Goal: Task Accomplishment & Management: Complete application form

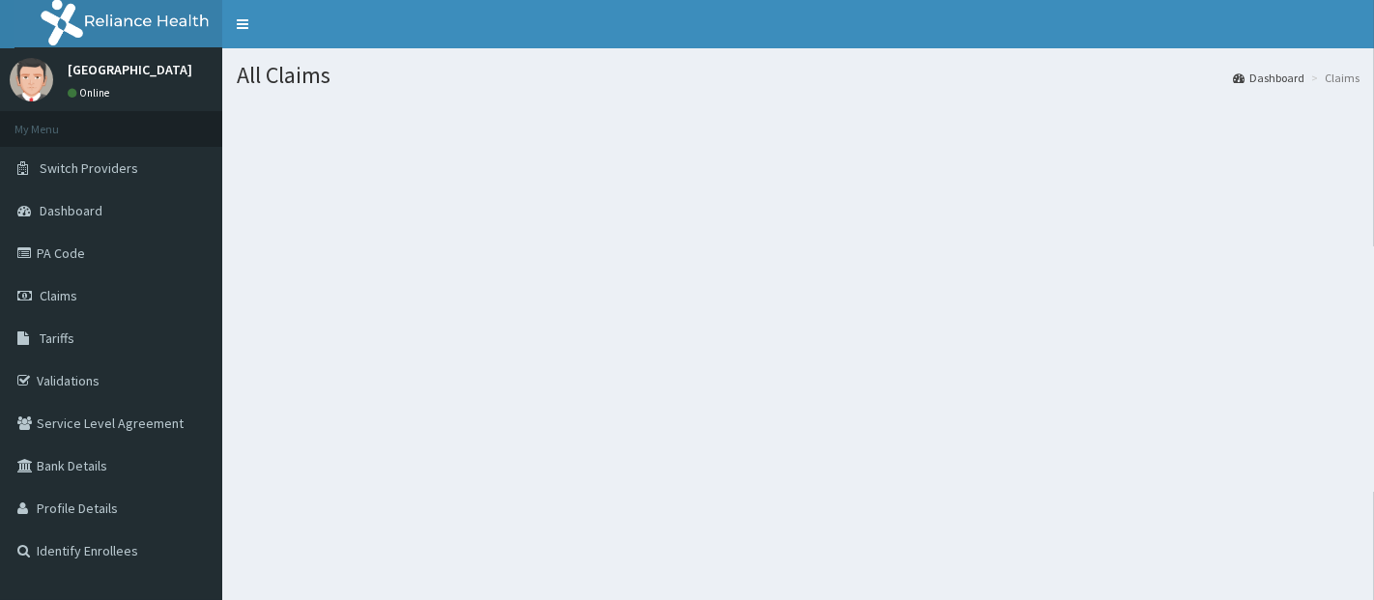
click at [97, 301] on link "Claims" at bounding box center [111, 295] width 222 height 42
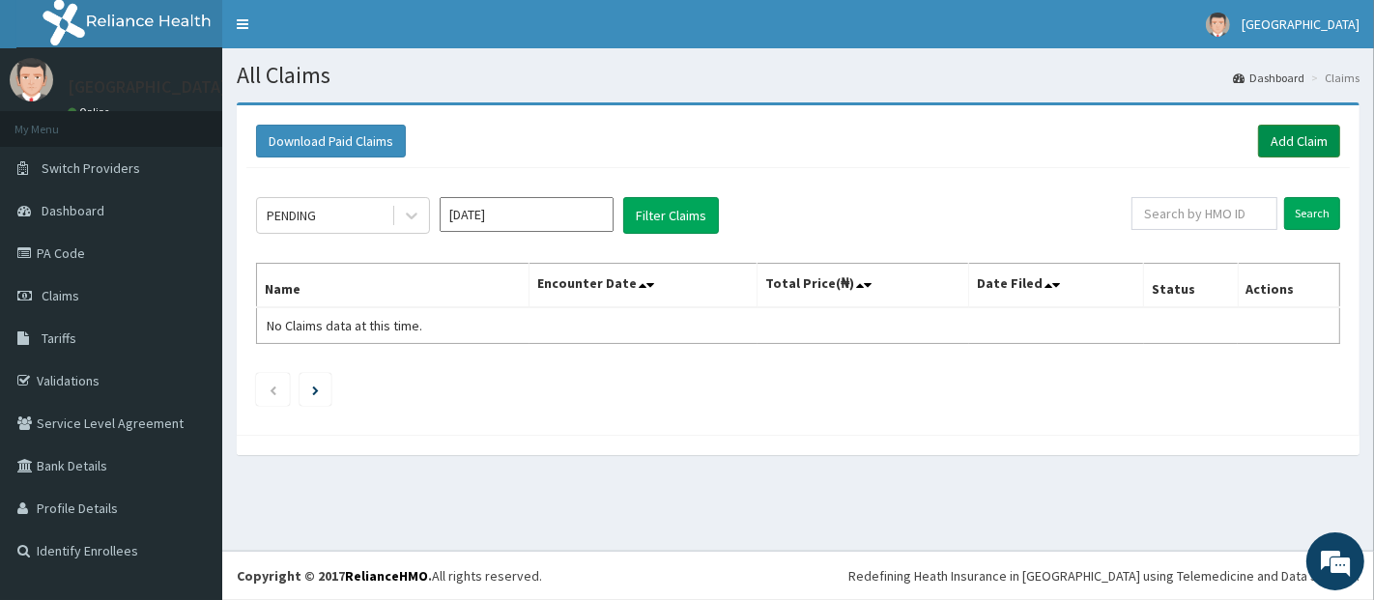
click at [1294, 143] on link "Add Claim" at bounding box center [1299, 141] width 82 height 33
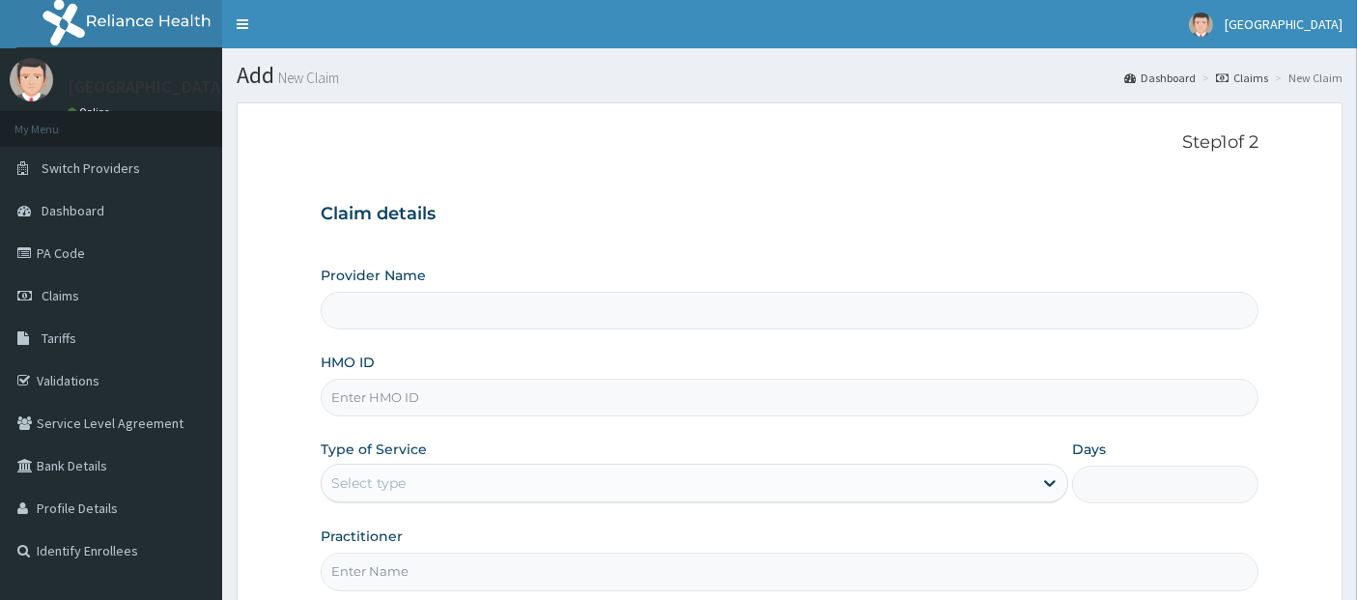
click at [602, 405] on input "HMO ID" at bounding box center [790, 398] width 939 height 38
type input "Teju Specialist Hospital"
type input "CYA/11100/B"
click at [666, 497] on div "Select type" at bounding box center [677, 482] width 711 height 31
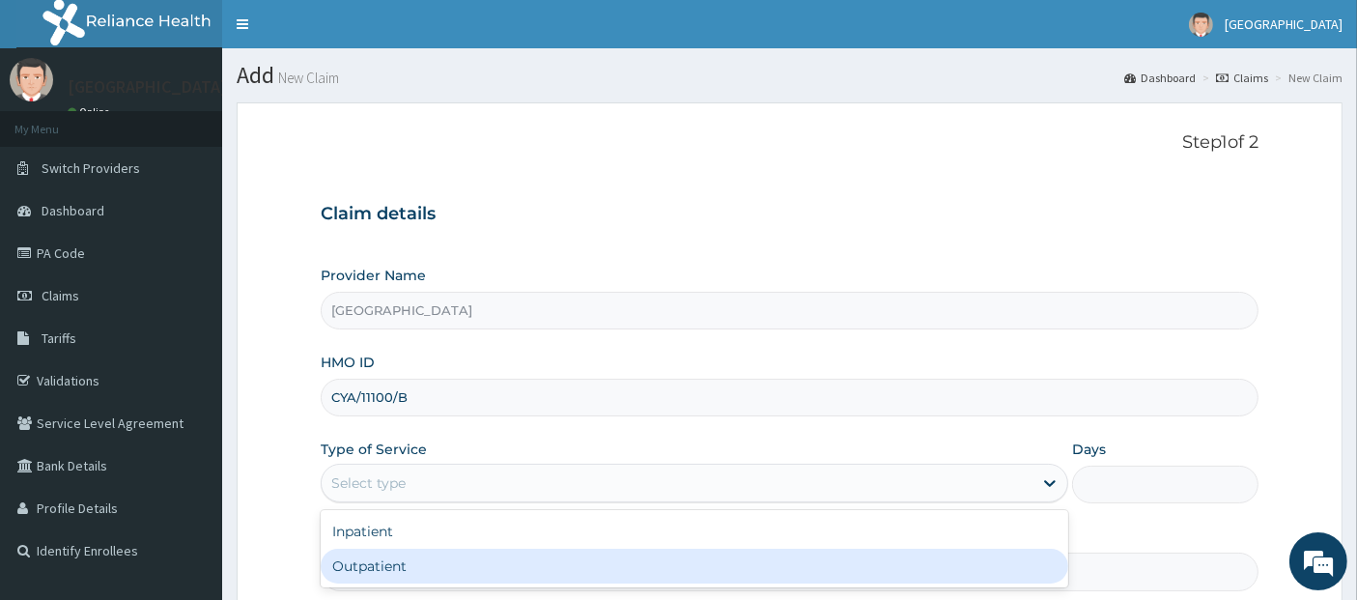
type input "1"
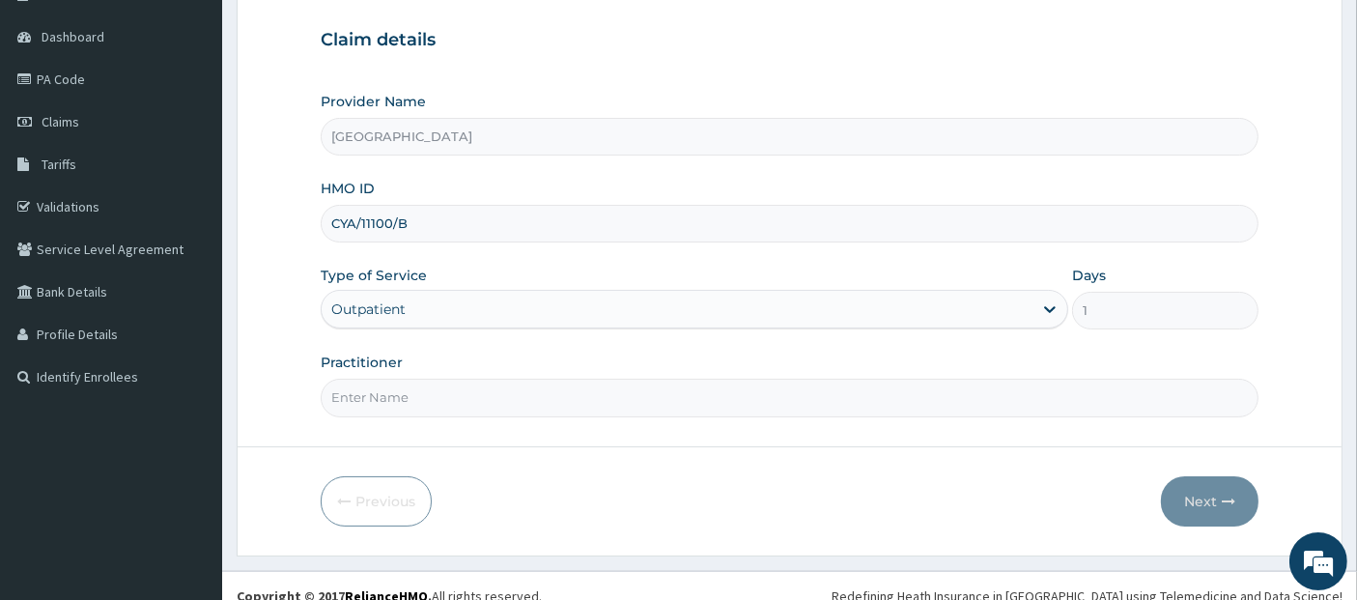
scroll to position [190, 0]
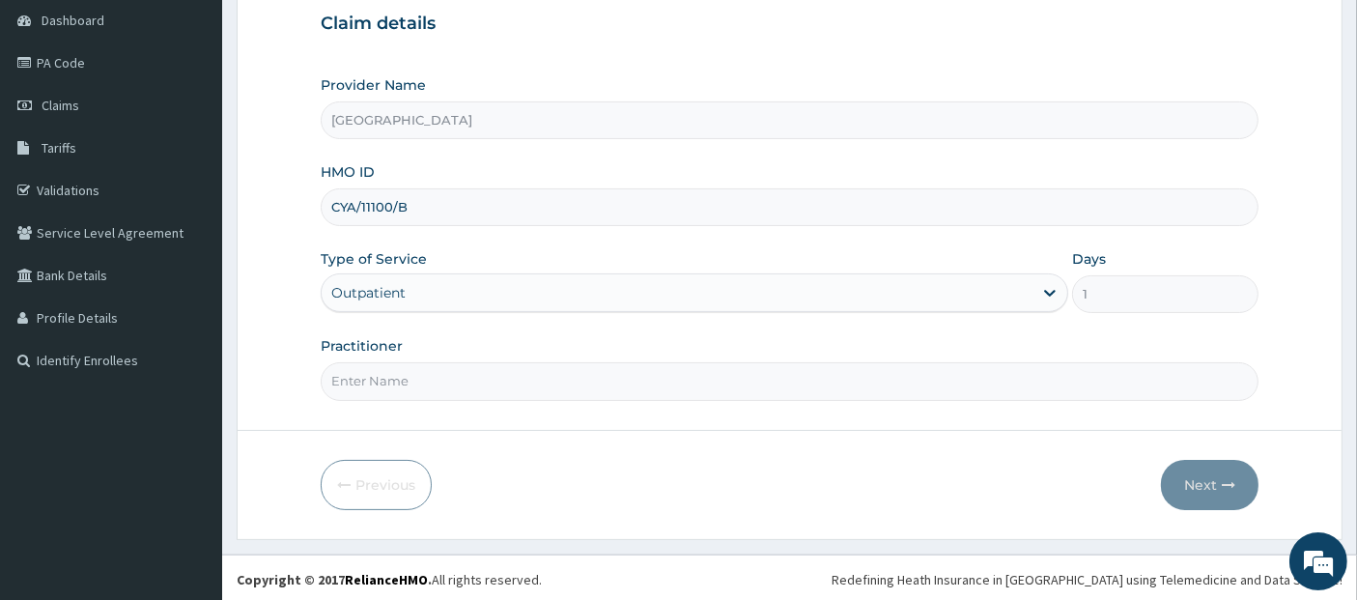
click at [712, 362] on input "Practitioner" at bounding box center [790, 381] width 939 height 38
type input "DR GODFREY"
click at [1175, 486] on button "Next" at bounding box center [1210, 485] width 98 height 50
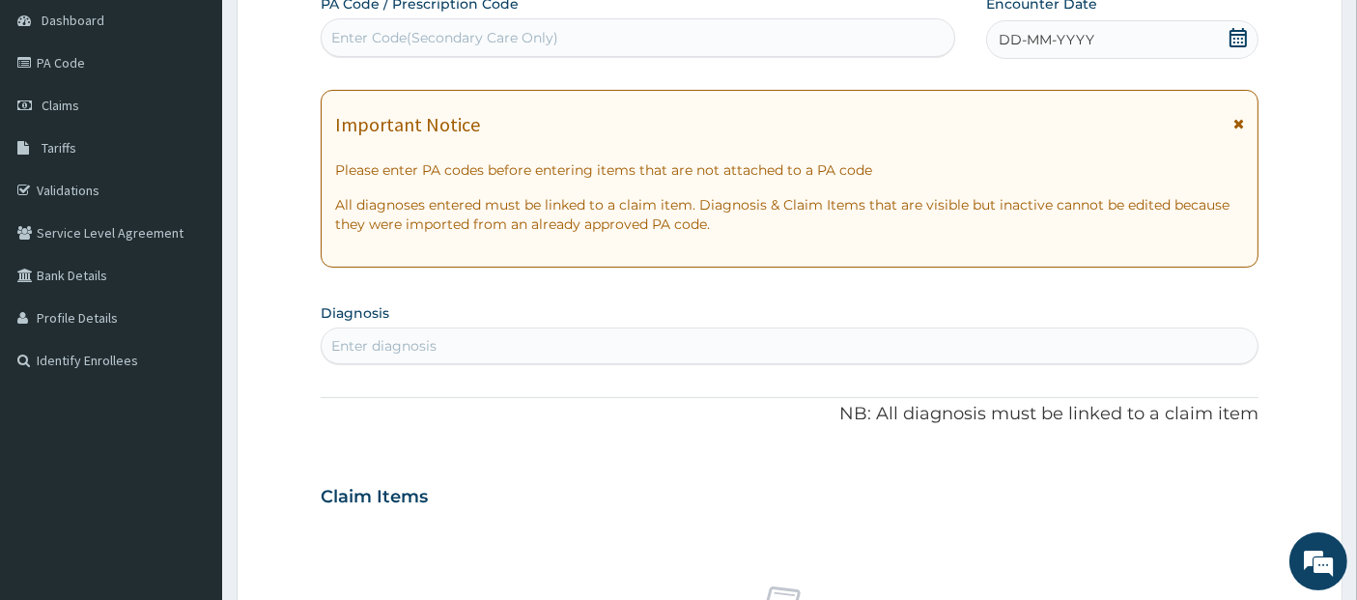
click at [1238, 45] on icon at bounding box center [1238, 37] width 17 height 19
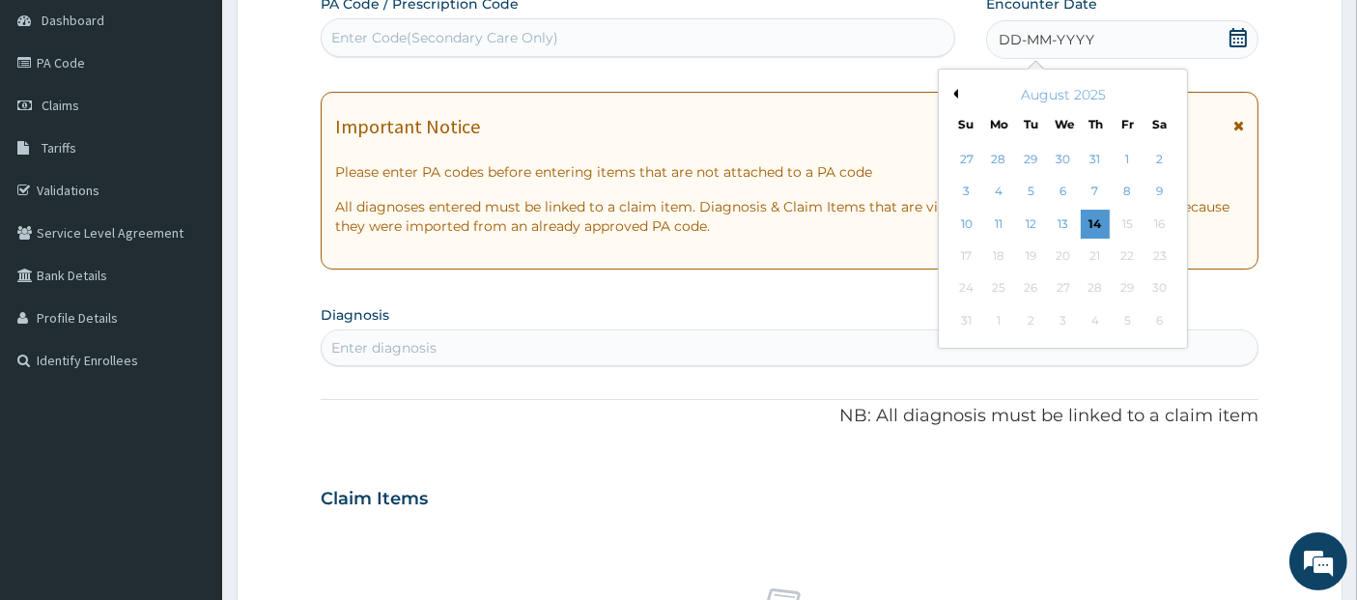
click at [953, 86] on div "August 2025" at bounding box center [1063, 94] width 233 height 19
click at [957, 95] on button "Previous Month" at bounding box center [954, 94] width 10 height 10
click at [1134, 222] on div "18" at bounding box center [1128, 224] width 29 height 29
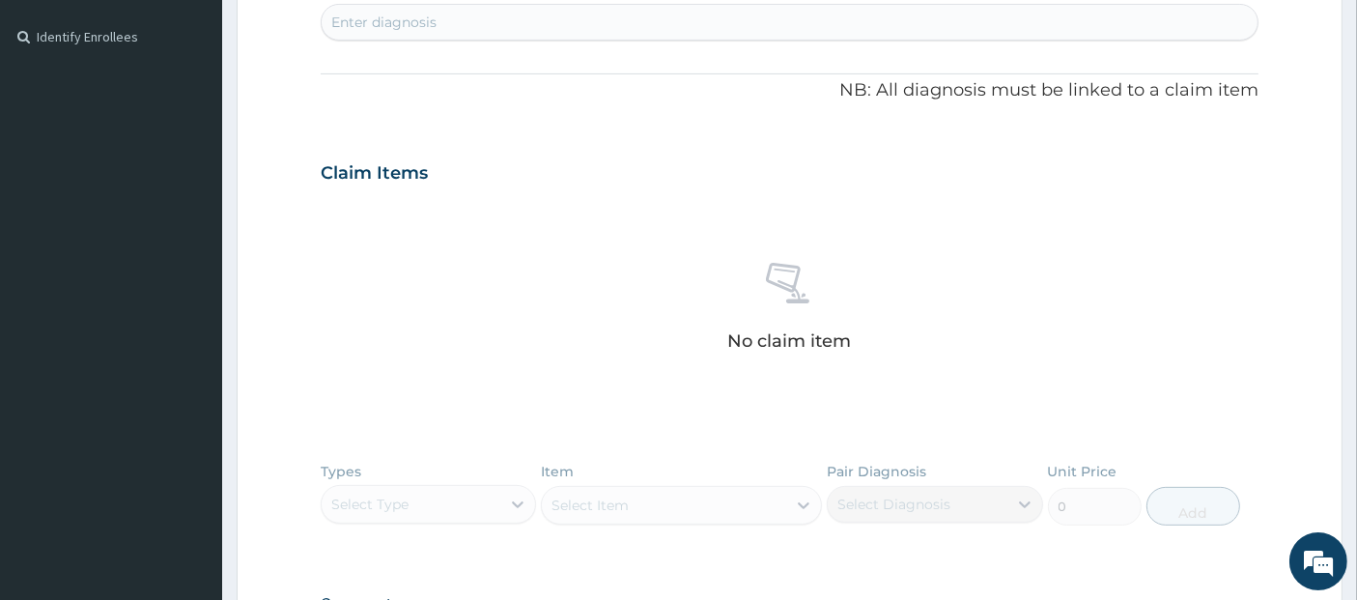
scroll to position [509, 0]
click at [960, 45] on div "PA Code / Prescription Code Enter Code(Secondary Care Only) Encounter Date 18-0…" at bounding box center [790, 175] width 939 height 1000
click at [960, 29] on div "Enter diagnosis" at bounding box center [790, 27] width 937 height 31
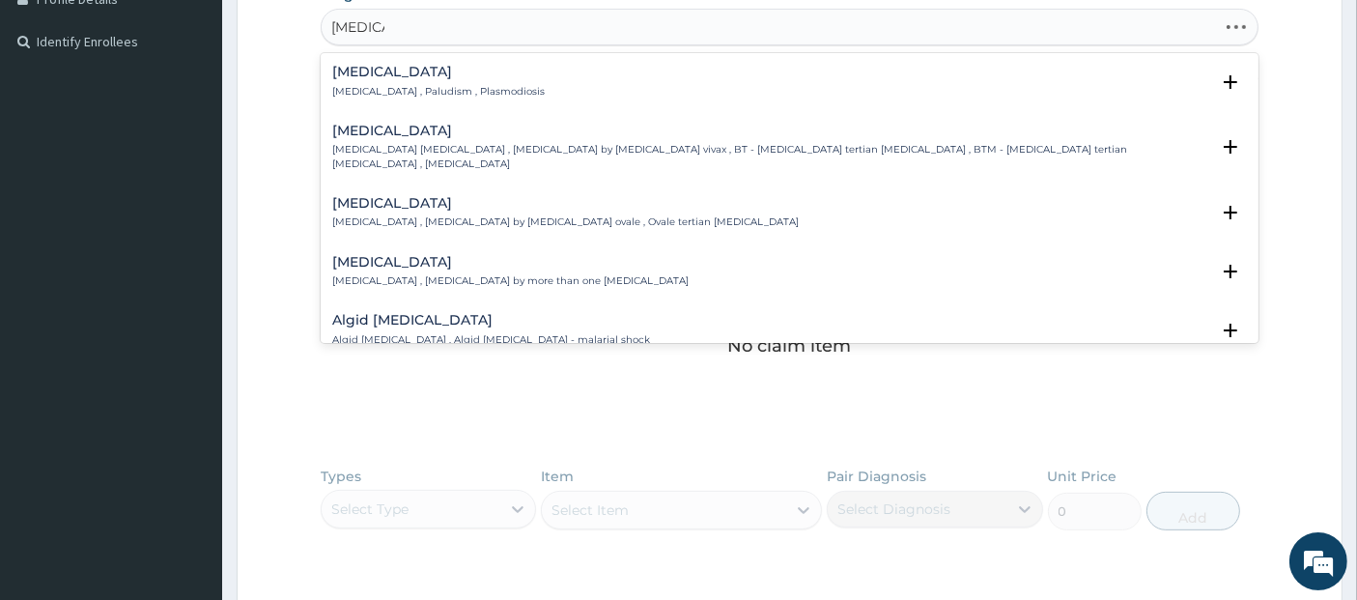
type input "[MEDICAL_DATA]"
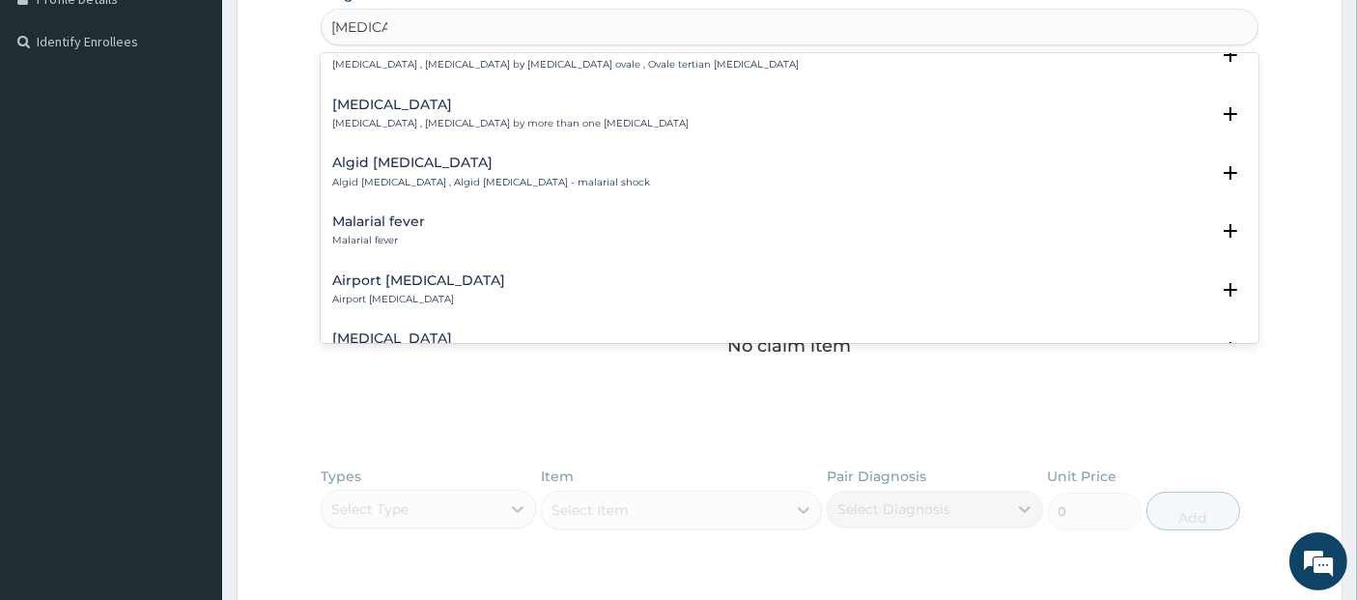
scroll to position [158, 0]
click at [825, 213] on div "Malarial fever Malarial fever" at bounding box center [790, 230] width 916 height 34
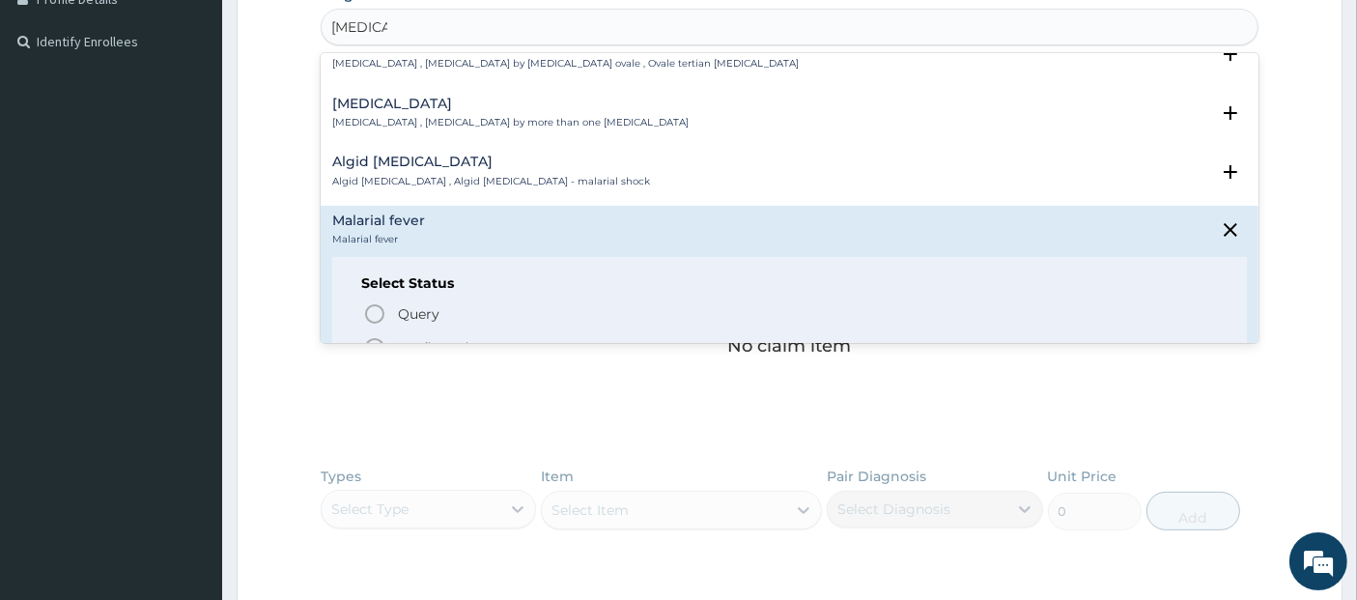
click at [805, 336] on span "Confirmed" at bounding box center [791, 347] width 856 height 23
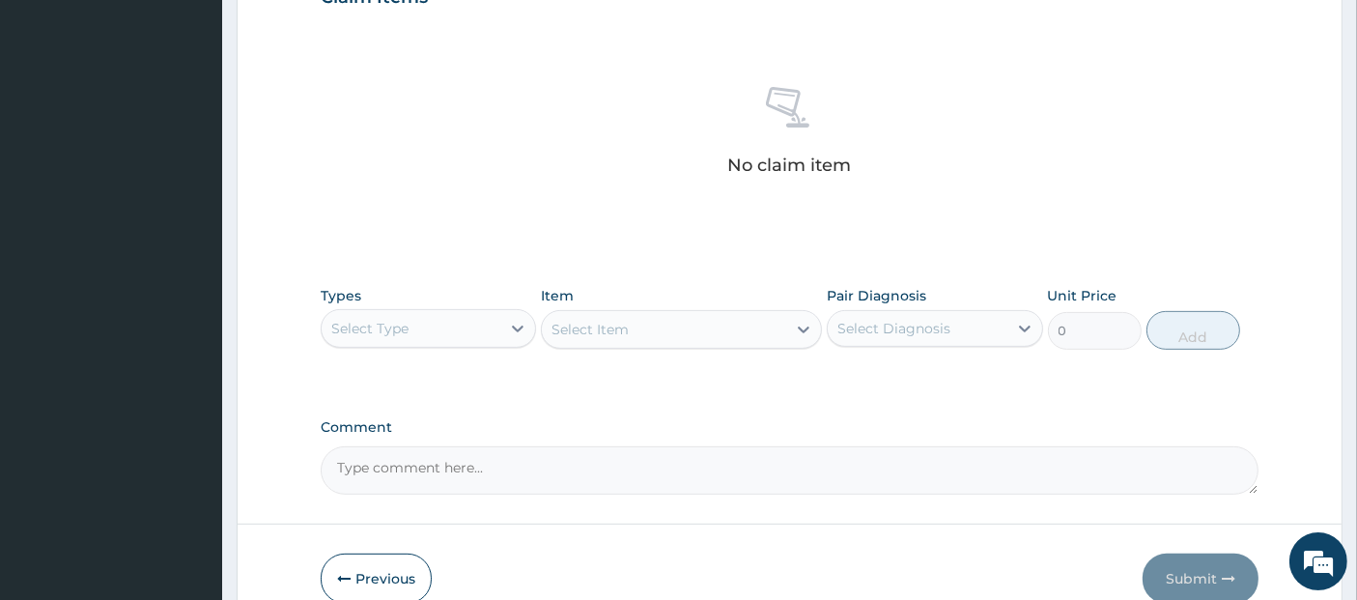
scroll to position [709, 0]
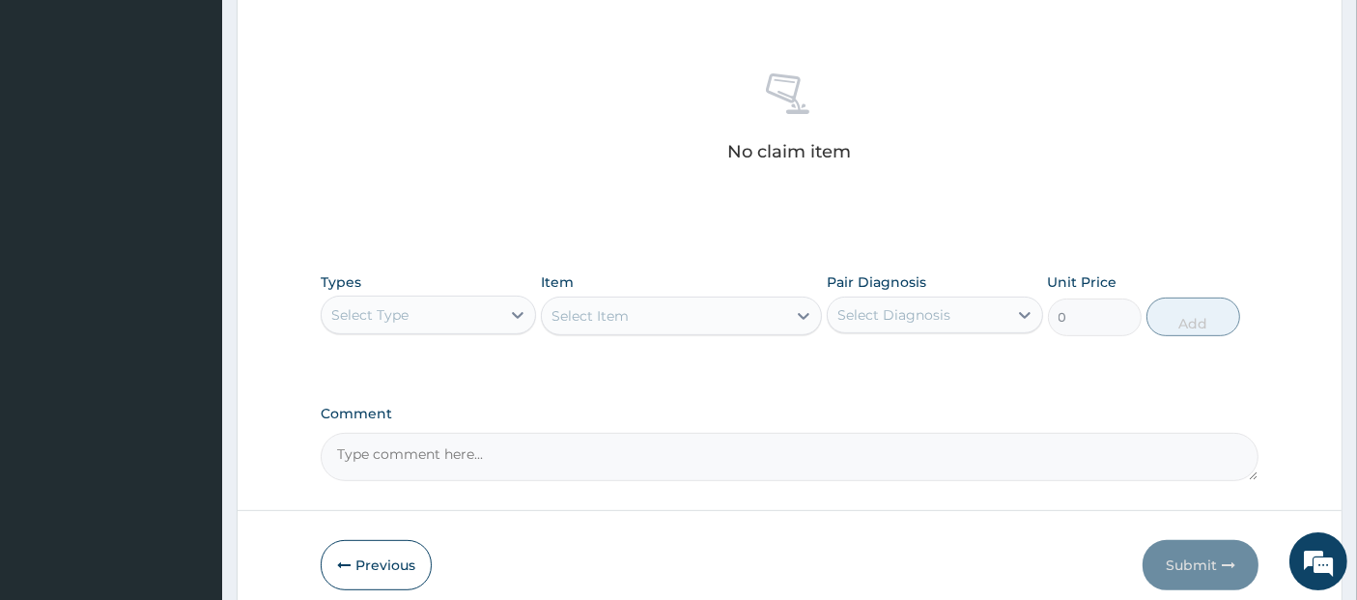
click at [493, 299] on div "Select Type" at bounding box center [411, 314] width 179 height 31
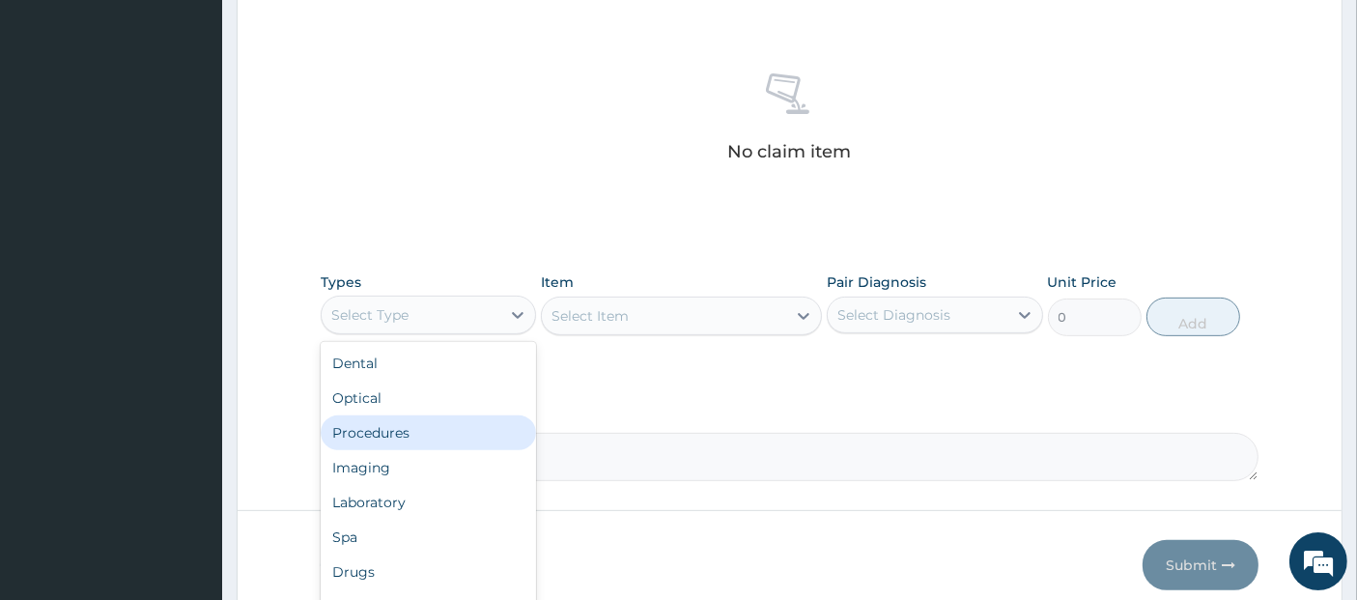
click at [449, 423] on div "Procedures" at bounding box center [428, 432] width 215 height 35
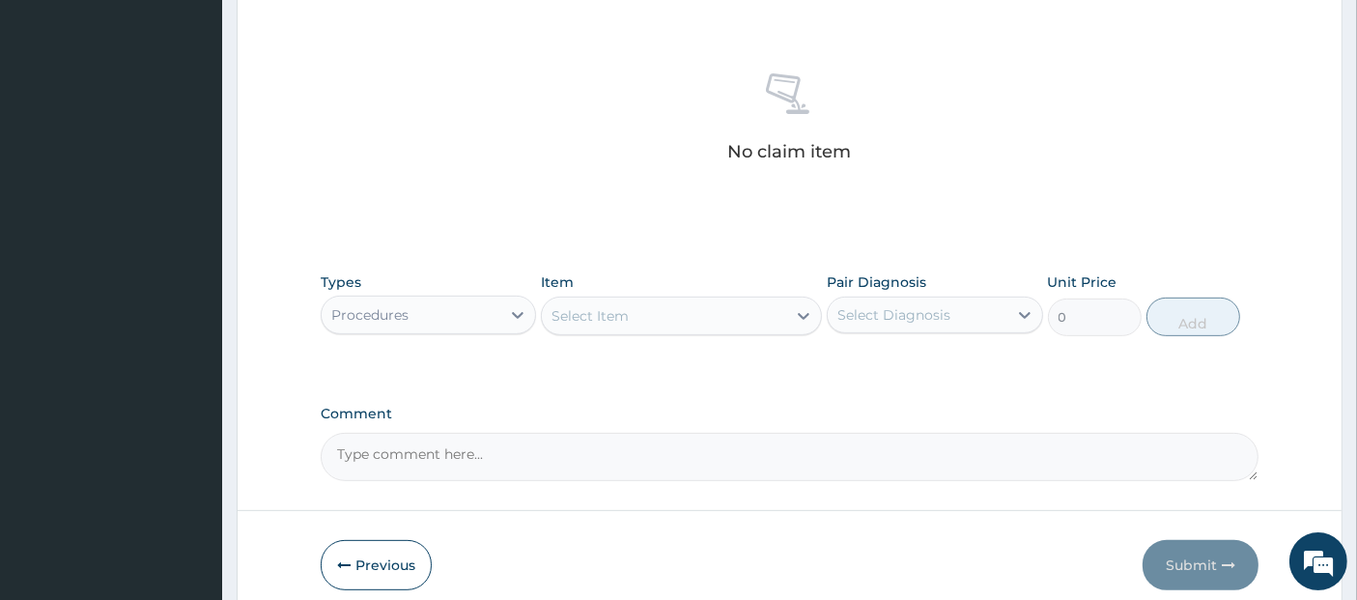
click at [701, 313] on div "Select Item" at bounding box center [664, 315] width 244 height 31
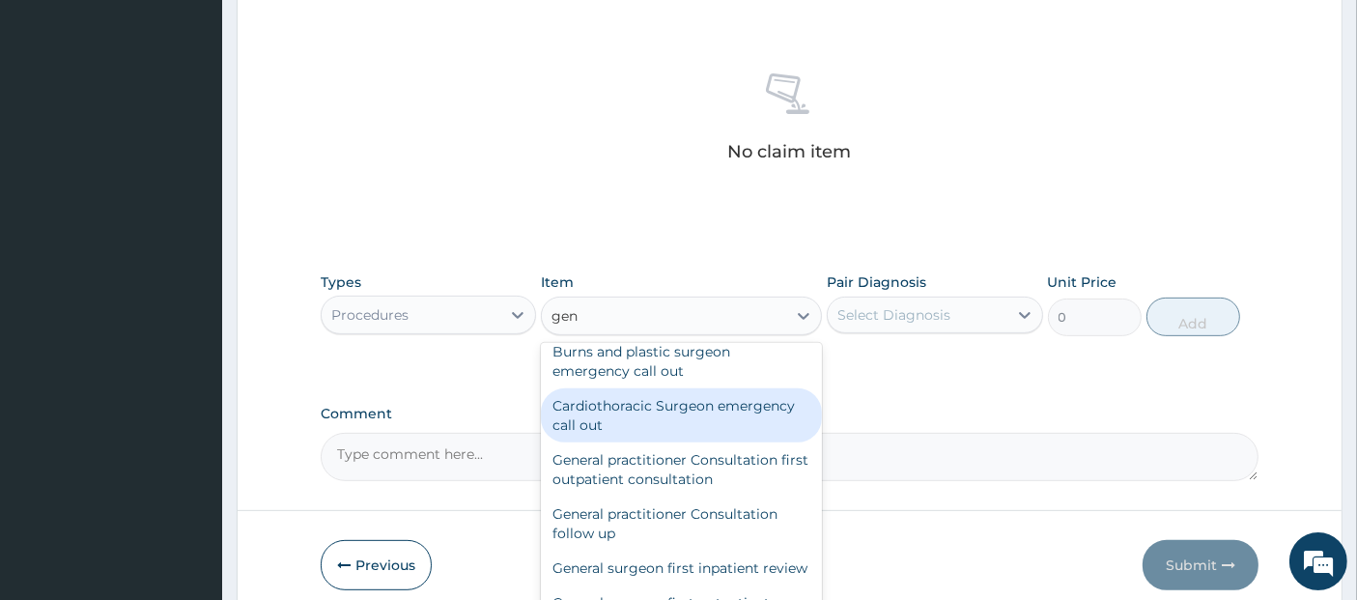
scroll to position [0, 0]
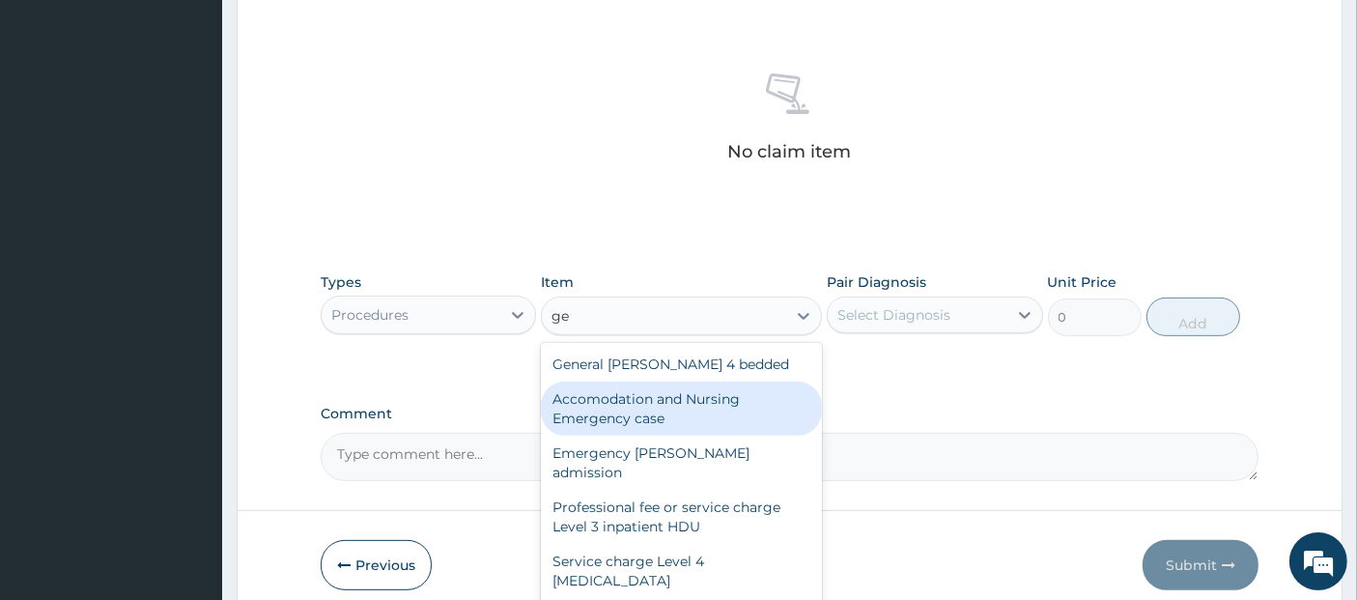
type input "g"
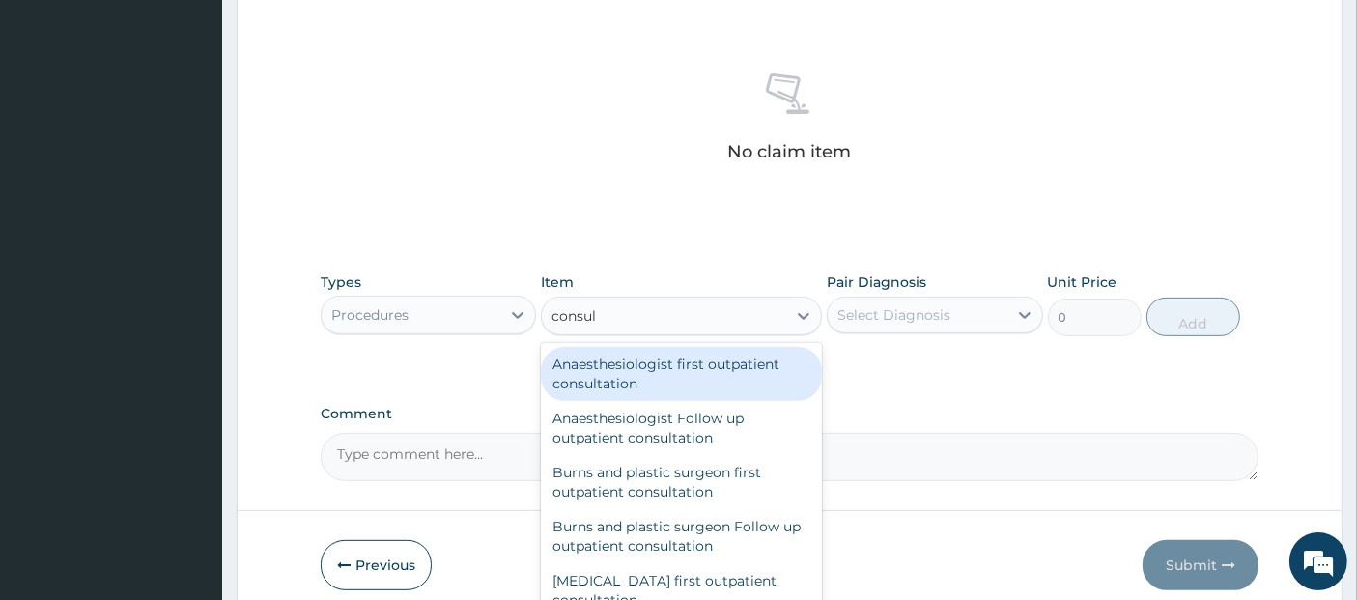
type input "consult"
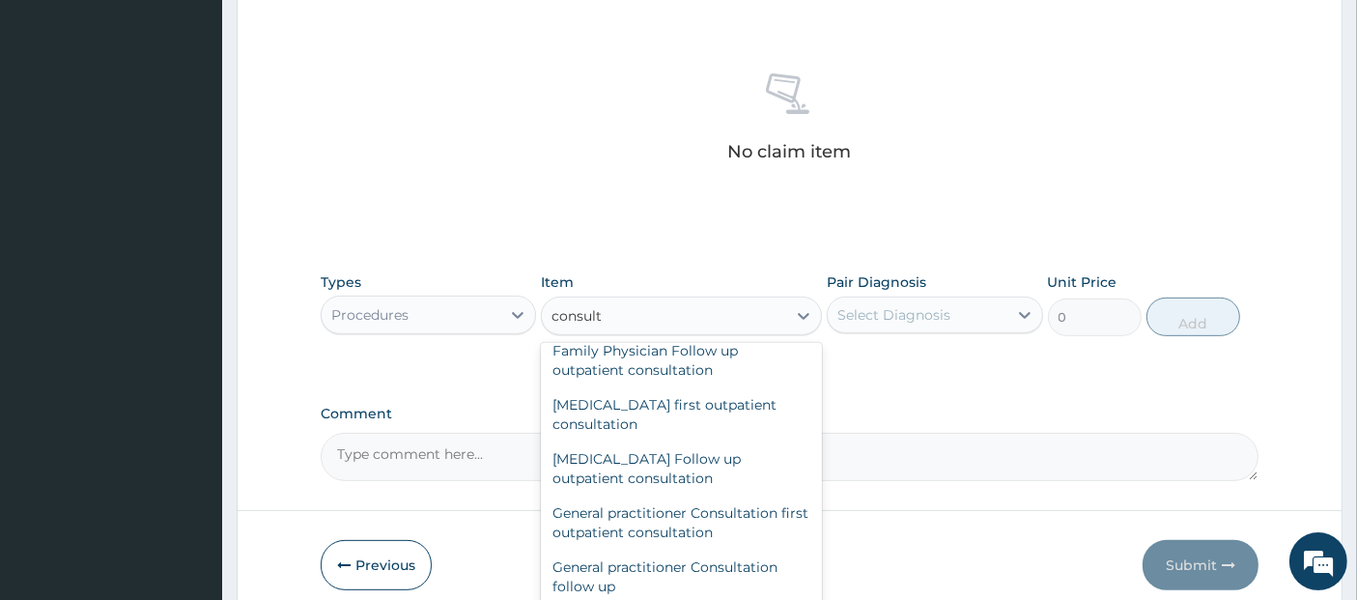
scroll to position [835, 0]
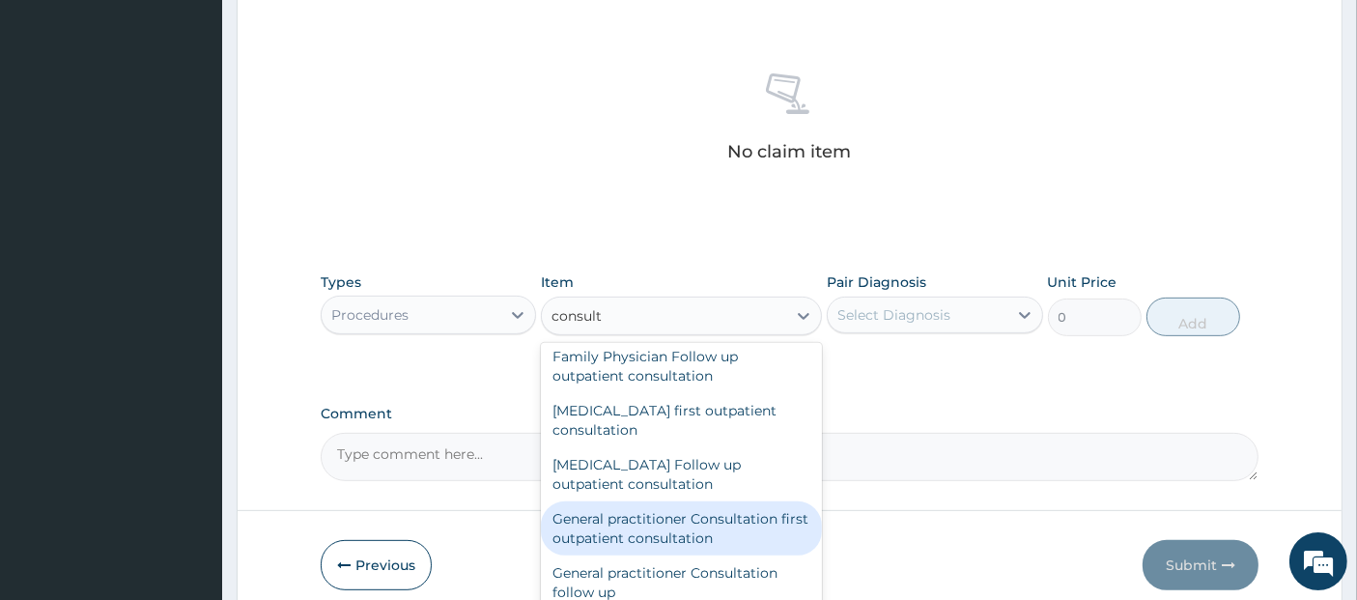
click at [696, 552] on div "General practitioner Consultation first outpatient consultation" at bounding box center [681, 528] width 281 height 54
type input "3795"
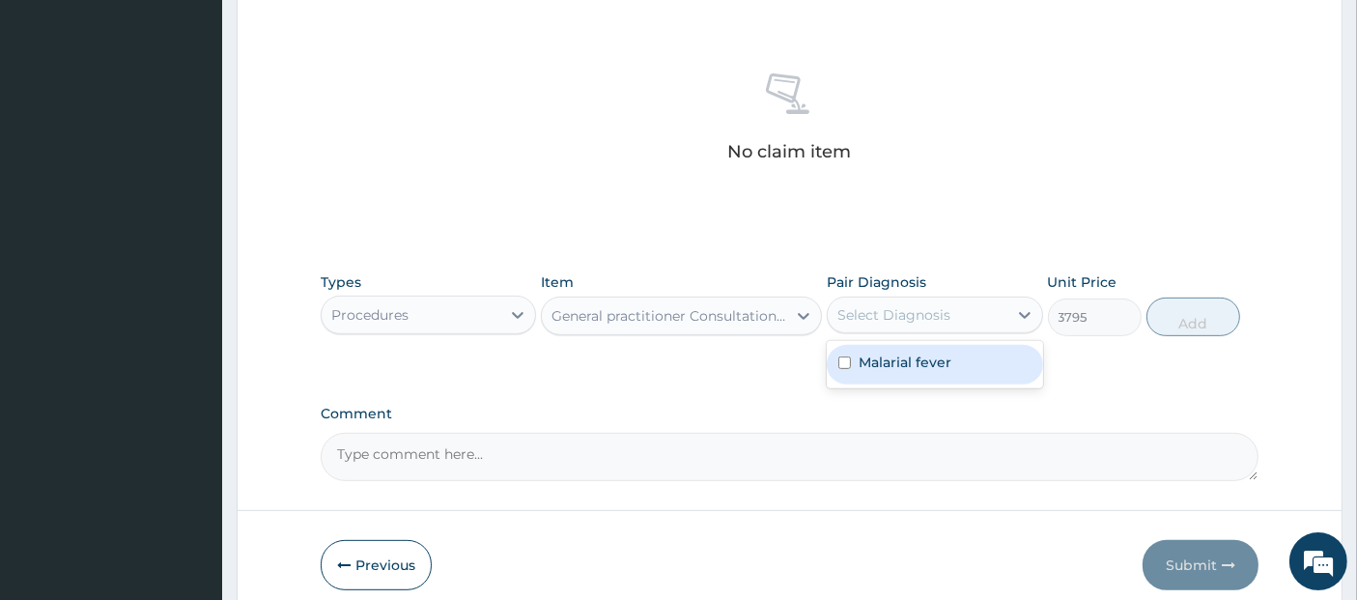
click at [870, 300] on div "Select Diagnosis" at bounding box center [917, 314] width 179 height 31
checkbox input "true"
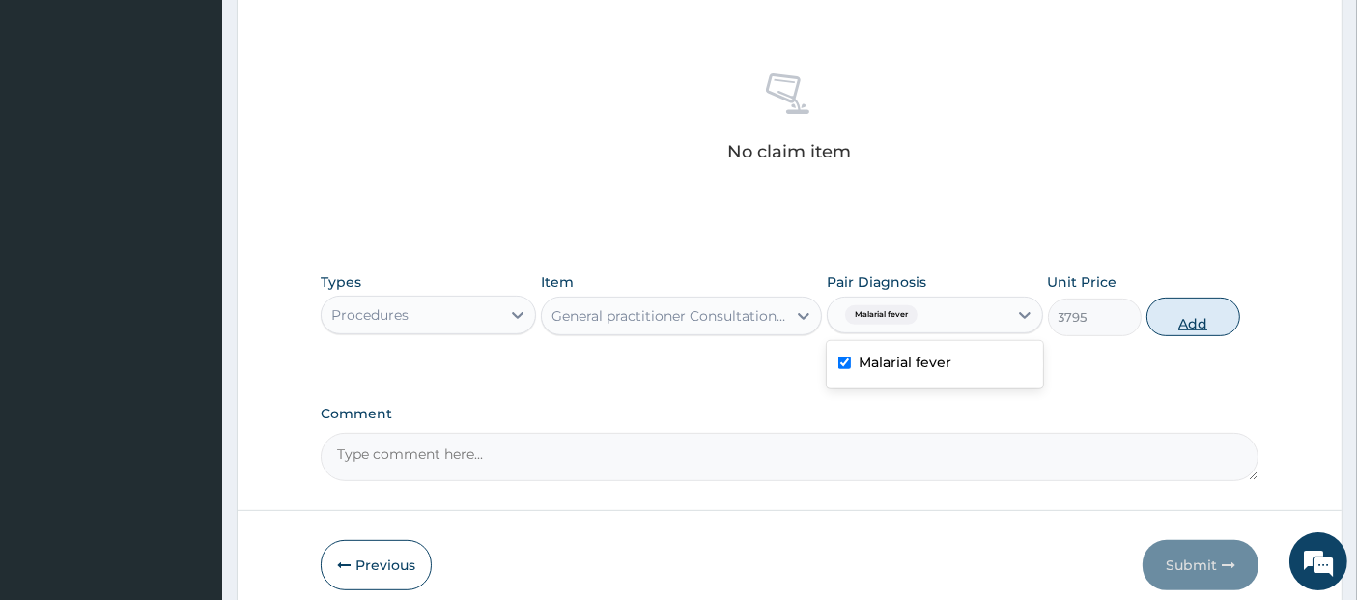
click at [1195, 310] on button "Add" at bounding box center [1194, 316] width 94 height 39
type input "0"
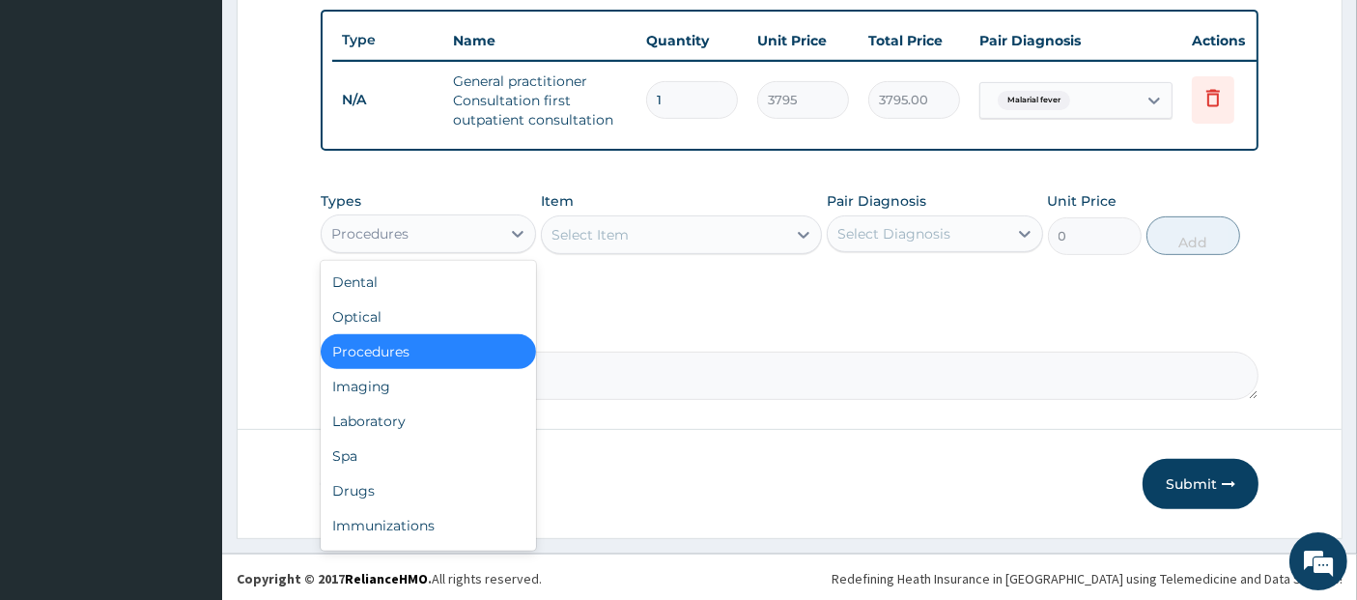
click at [448, 243] on div "Procedures" at bounding box center [411, 233] width 179 height 31
click at [425, 432] on div "Laboratory" at bounding box center [428, 421] width 215 height 35
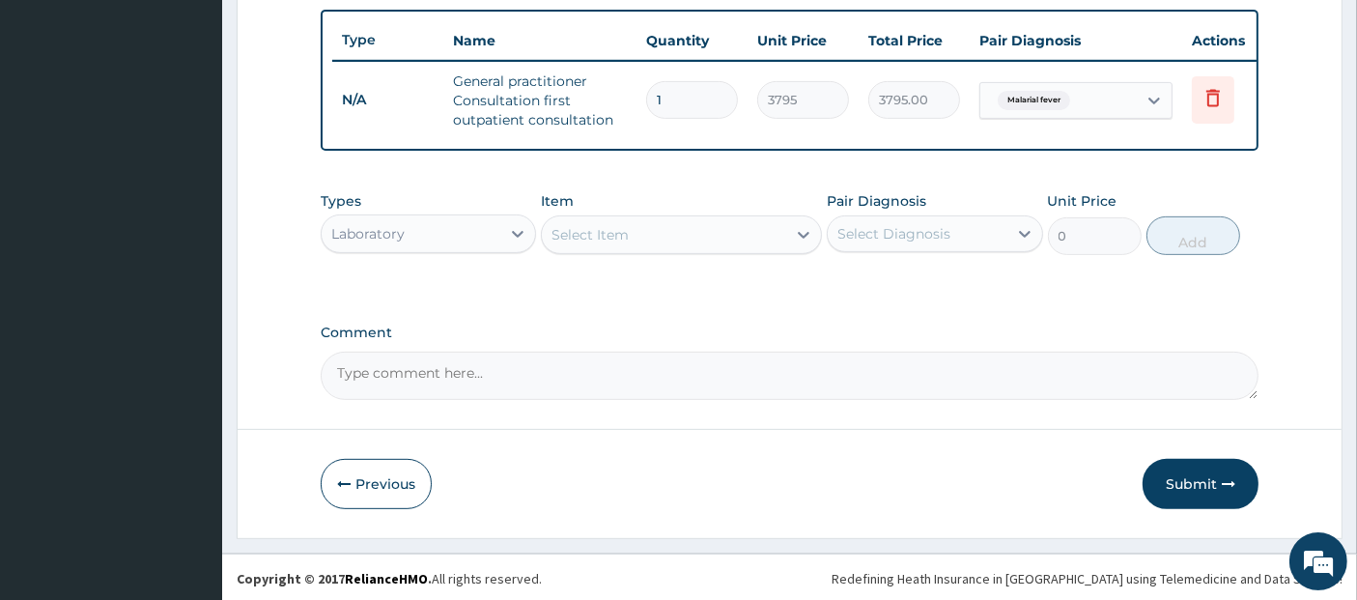
click at [703, 233] on div "Select Item" at bounding box center [664, 234] width 244 height 31
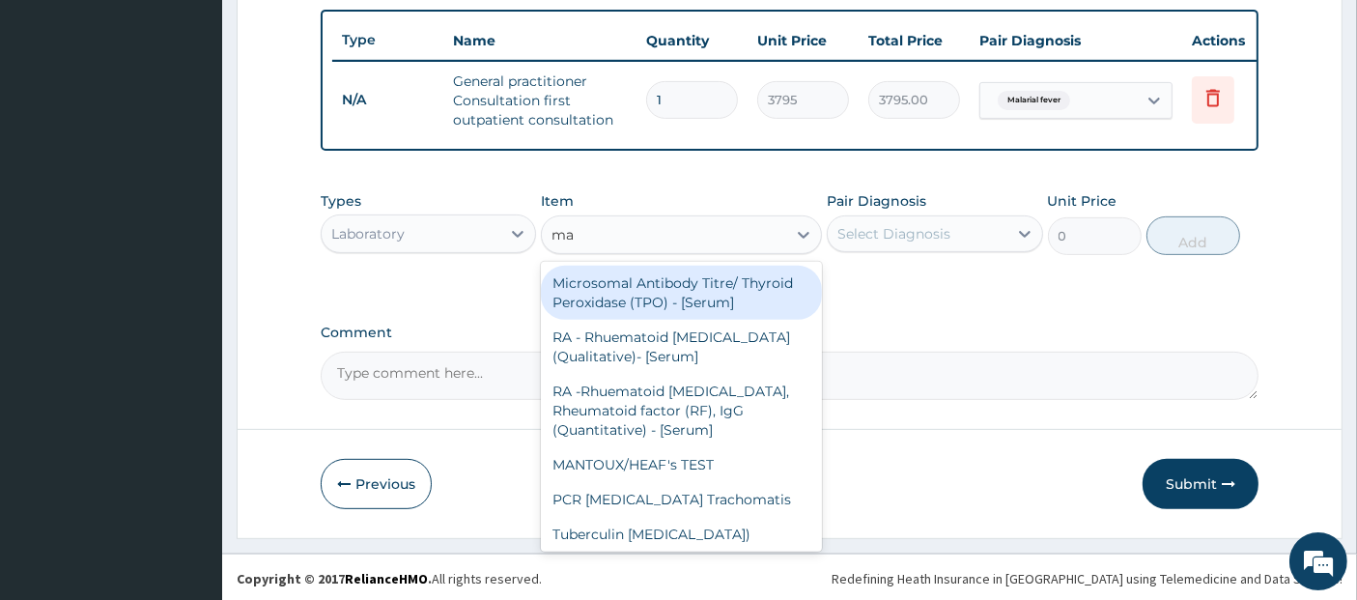
type input "mal"
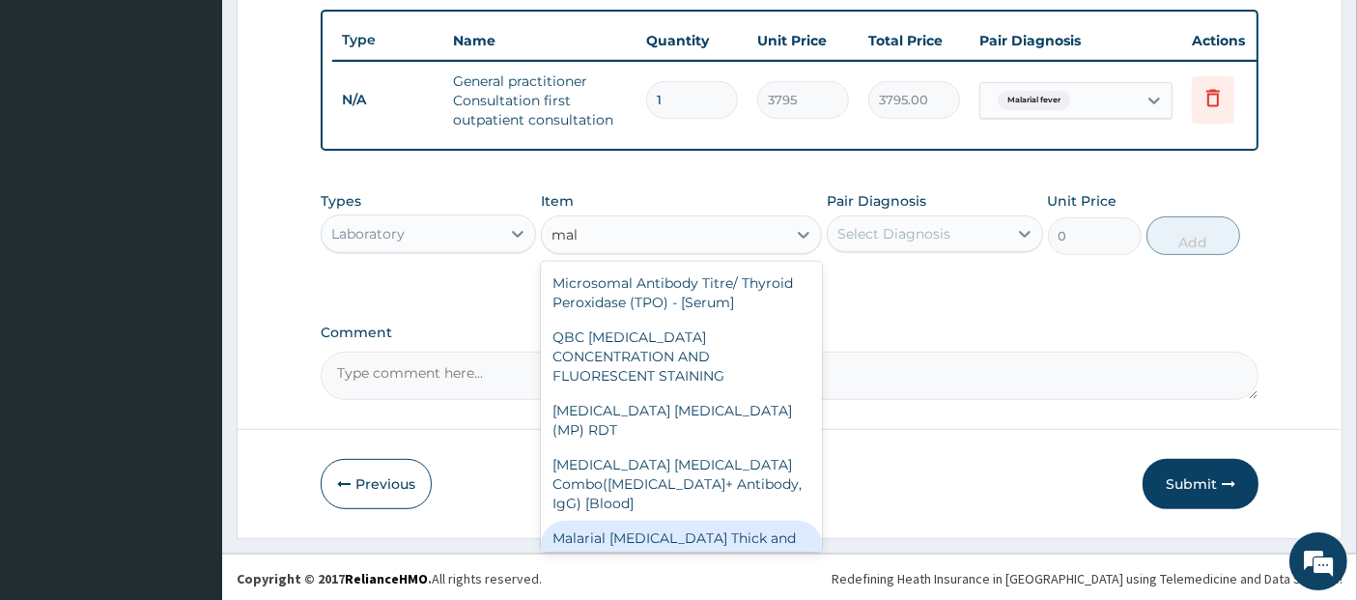
type input "1725"
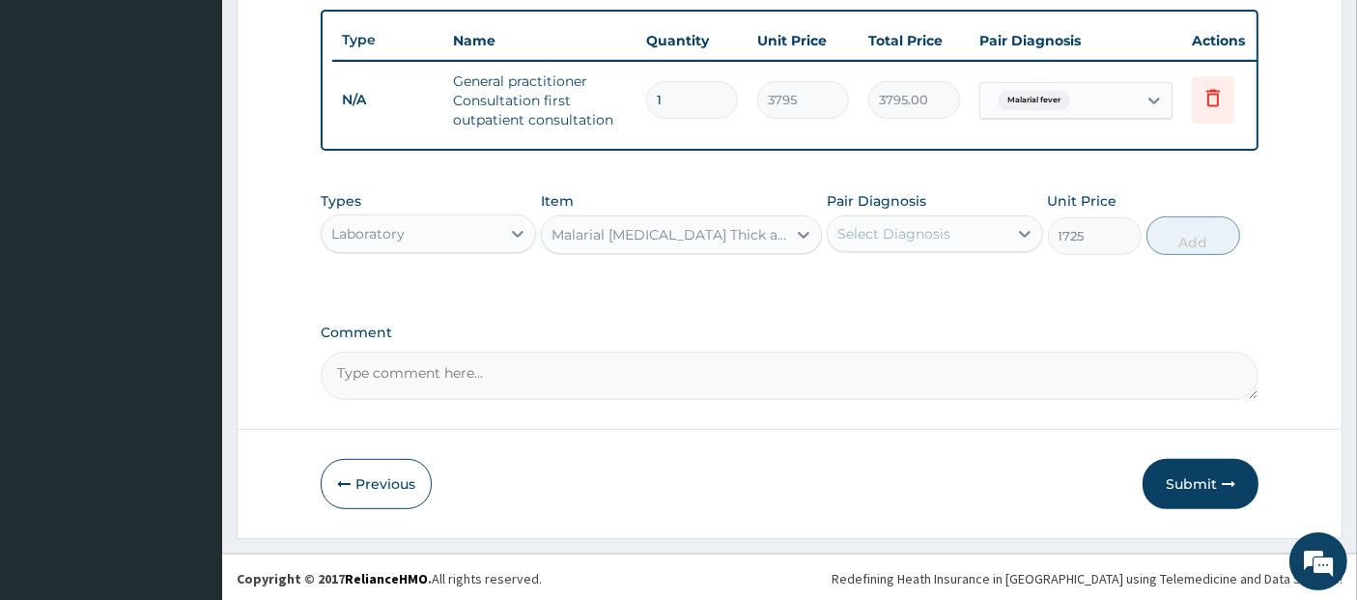
click at [870, 249] on div "Select Diagnosis" at bounding box center [917, 233] width 179 height 31
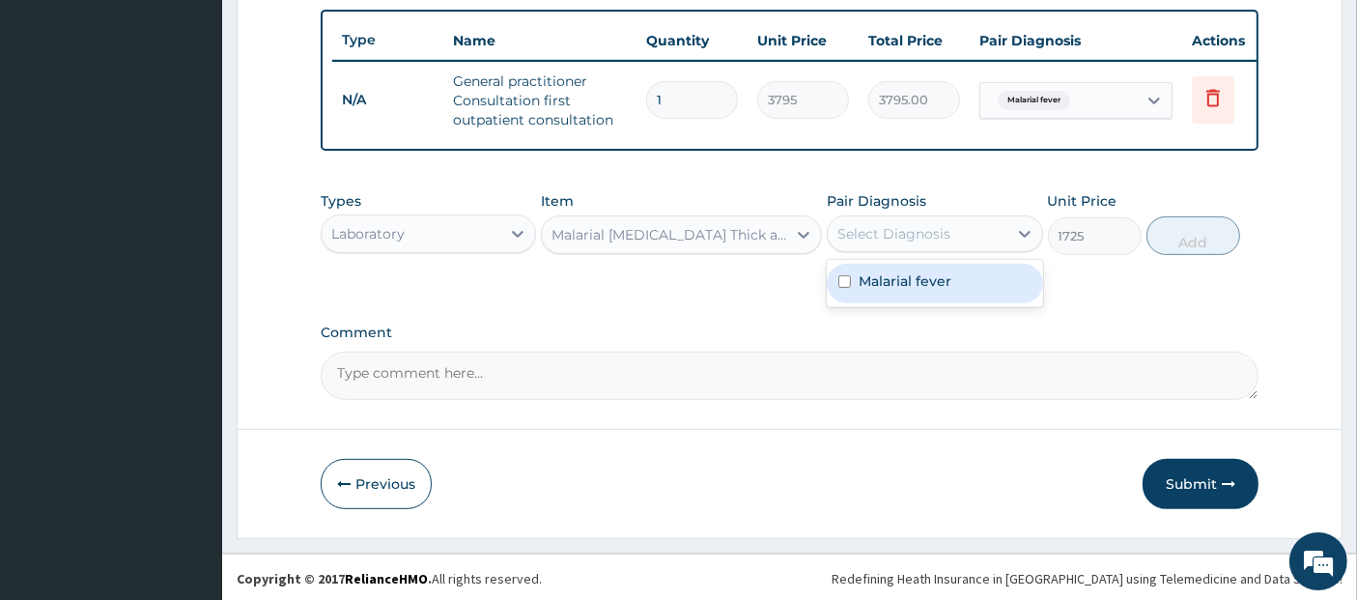
click at [892, 289] on label "Malarial fever" at bounding box center [905, 280] width 93 height 19
checkbox input "true"
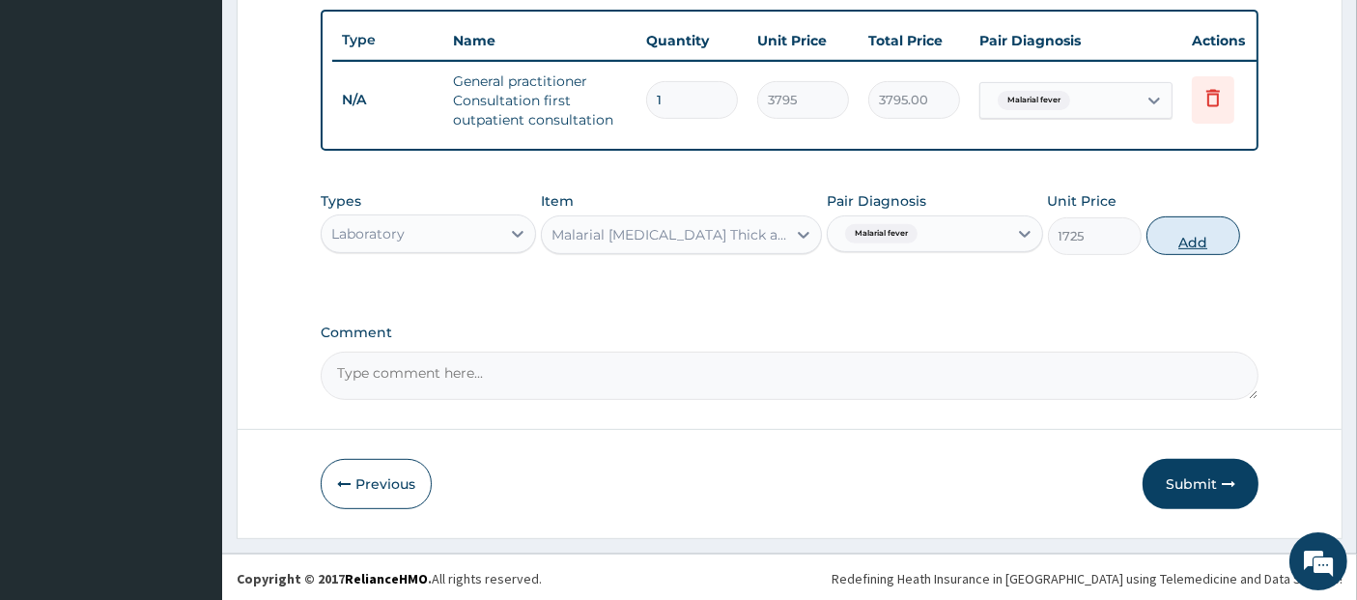
click at [1202, 255] on button "Add" at bounding box center [1194, 235] width 94 height 39
type input "0"
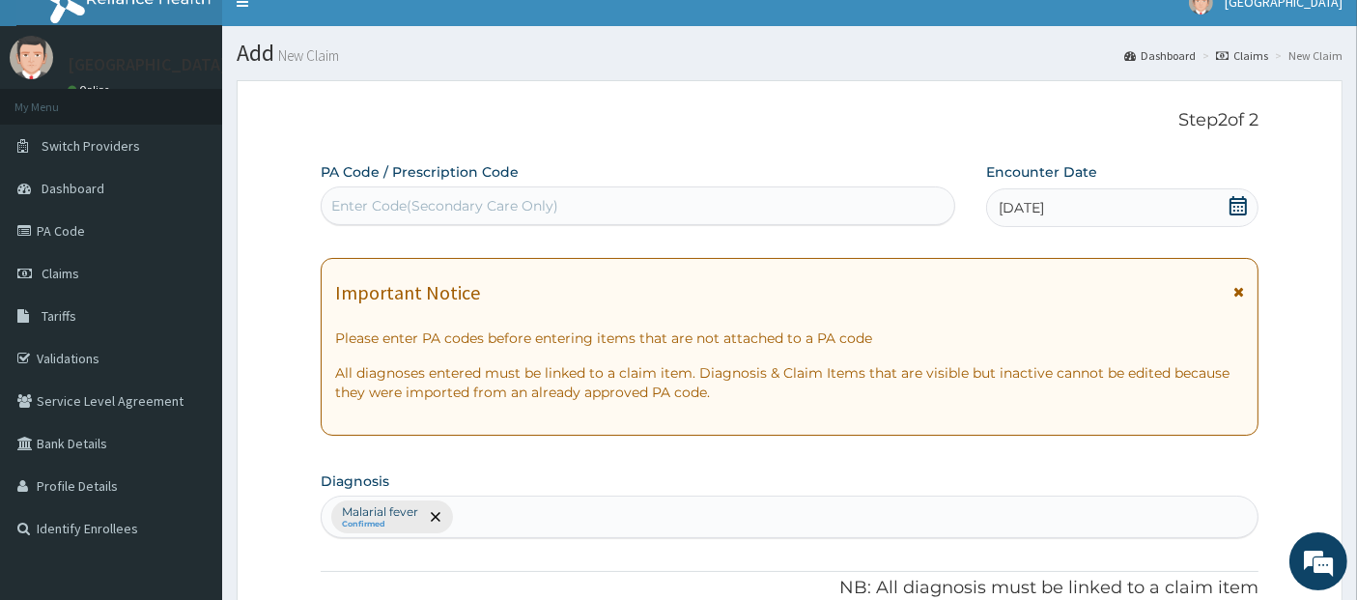
scroll to position [11, 0]
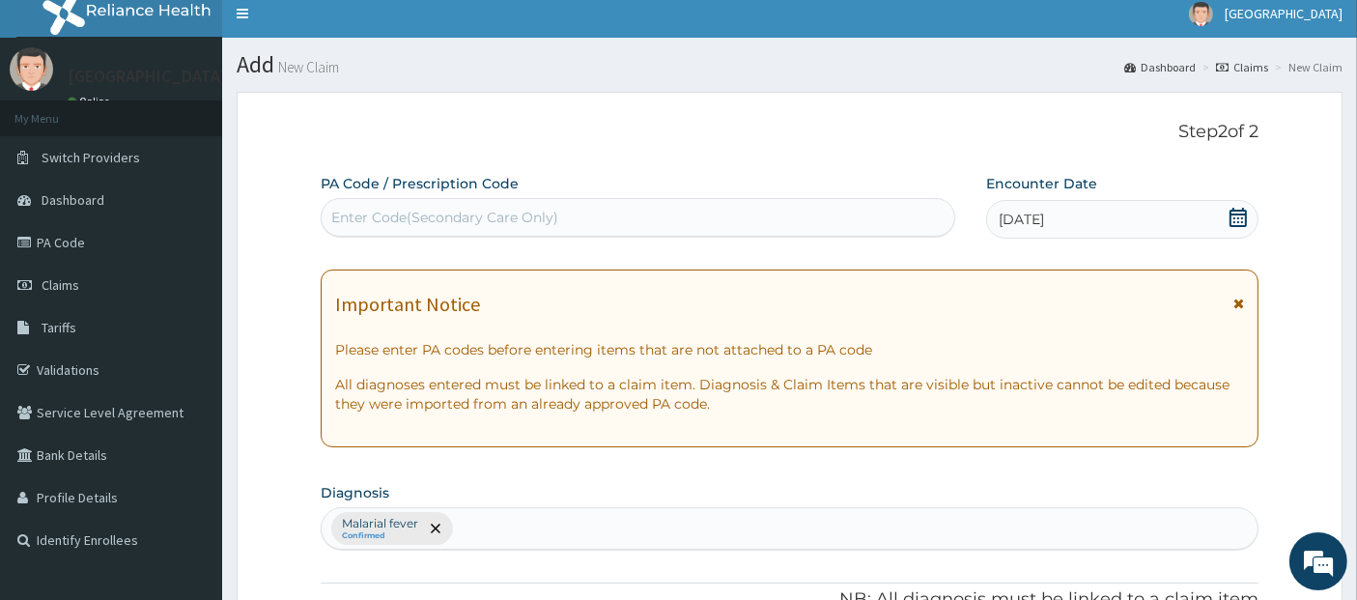
click at [687, 520] on div "Malarial fever Confirmed" at bounding box center [790, 528] width 937 height 41
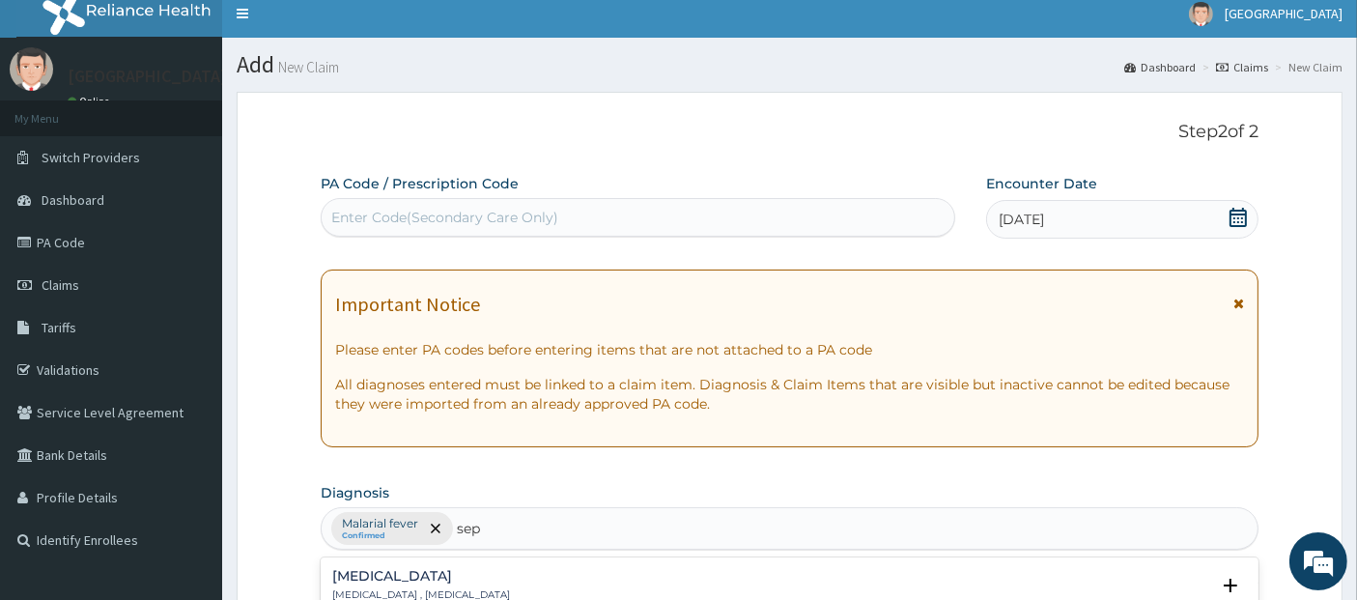
type input "seps"
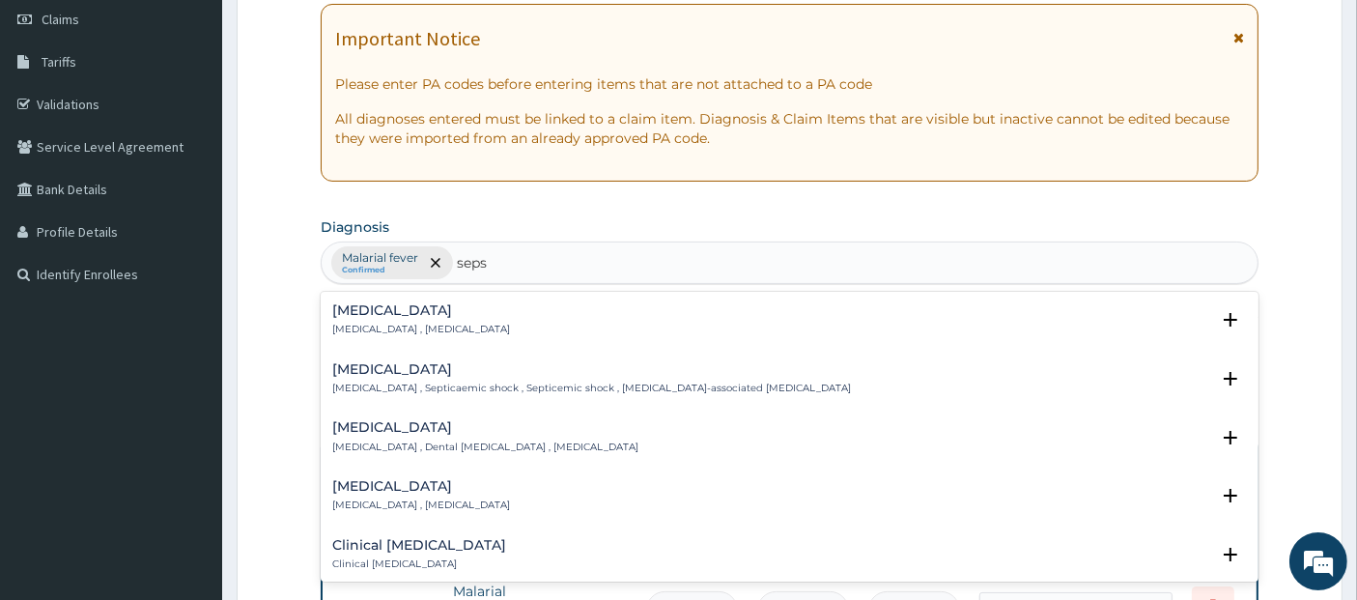
scroll to position [286, 0]
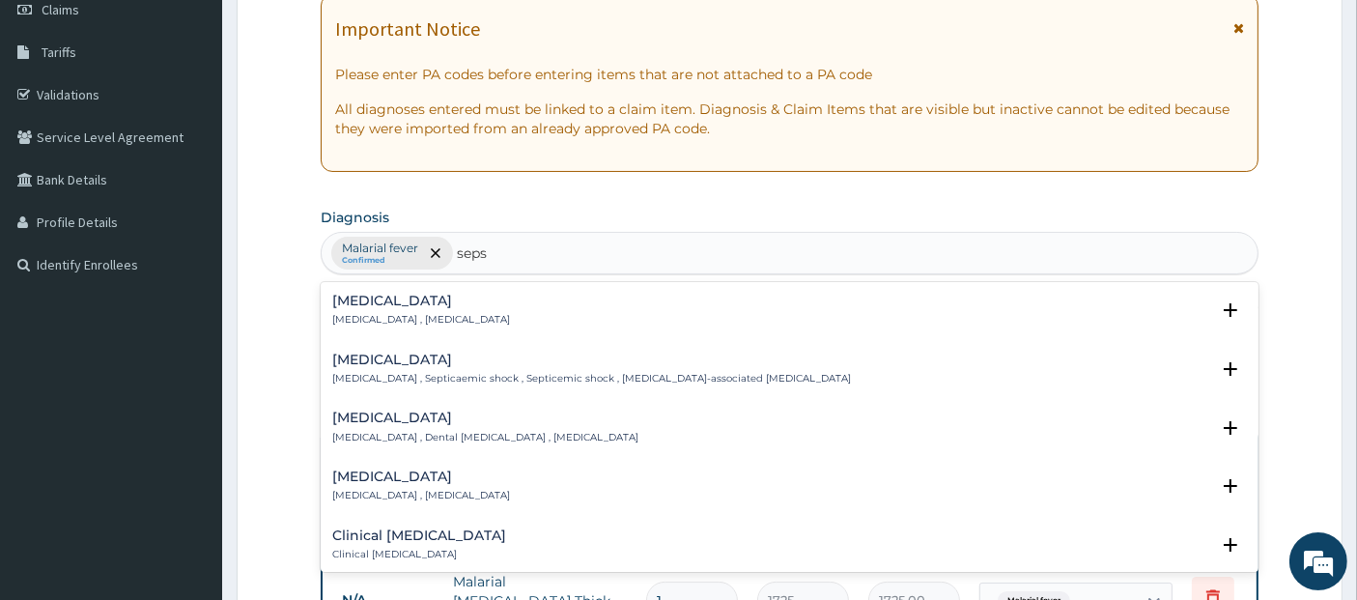
click at [692, 311] on div "Sepsis Systemic infection , Sepsis" at bounding box center [790, 311] width 916 height 34
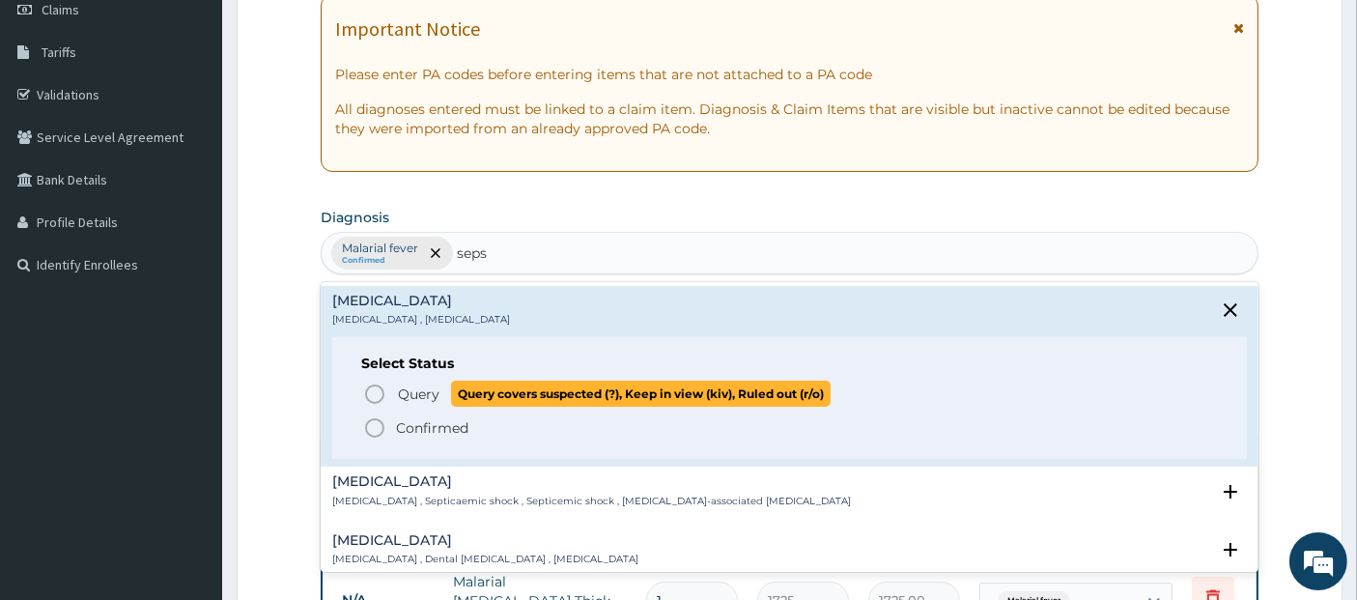
click at [677, 385] on span "Query covers suspected (?), Keep in view (kiv), Ruled out (r/o)" at bounding box center [641, 394] width 380 height 26
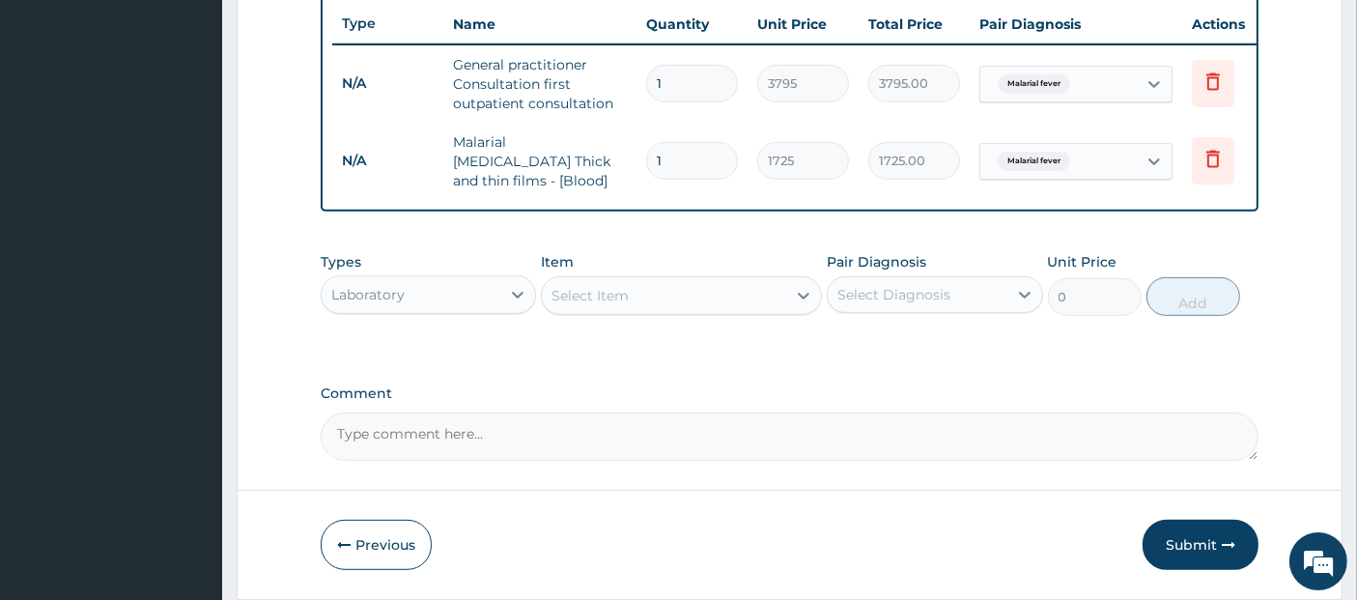
scroll to position [789, 0]
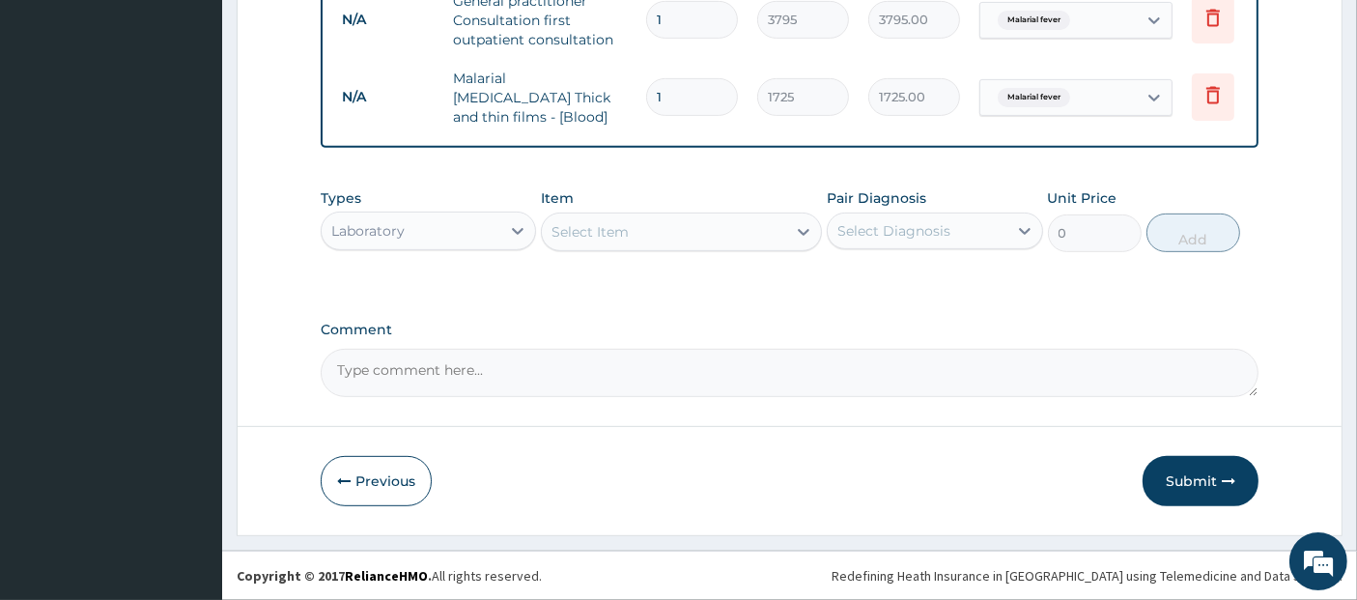
click at [693, 238] on div "Select Item" at bounding box center [664, 231] width 244 height 31
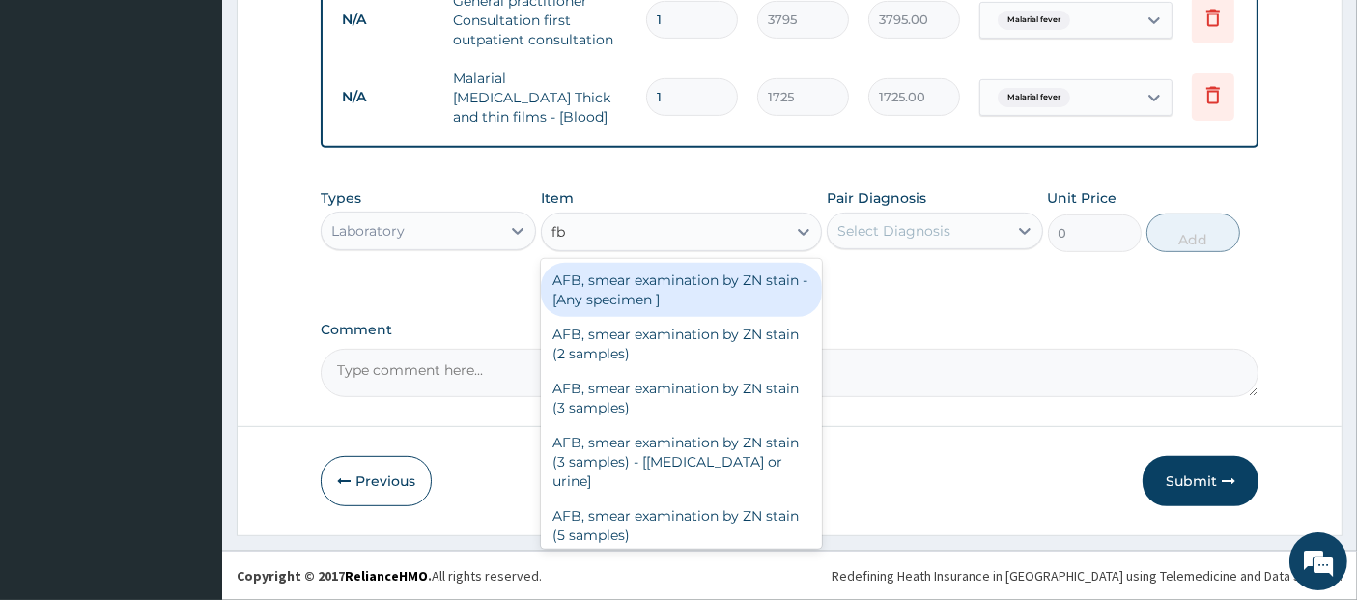
type input "fbc"
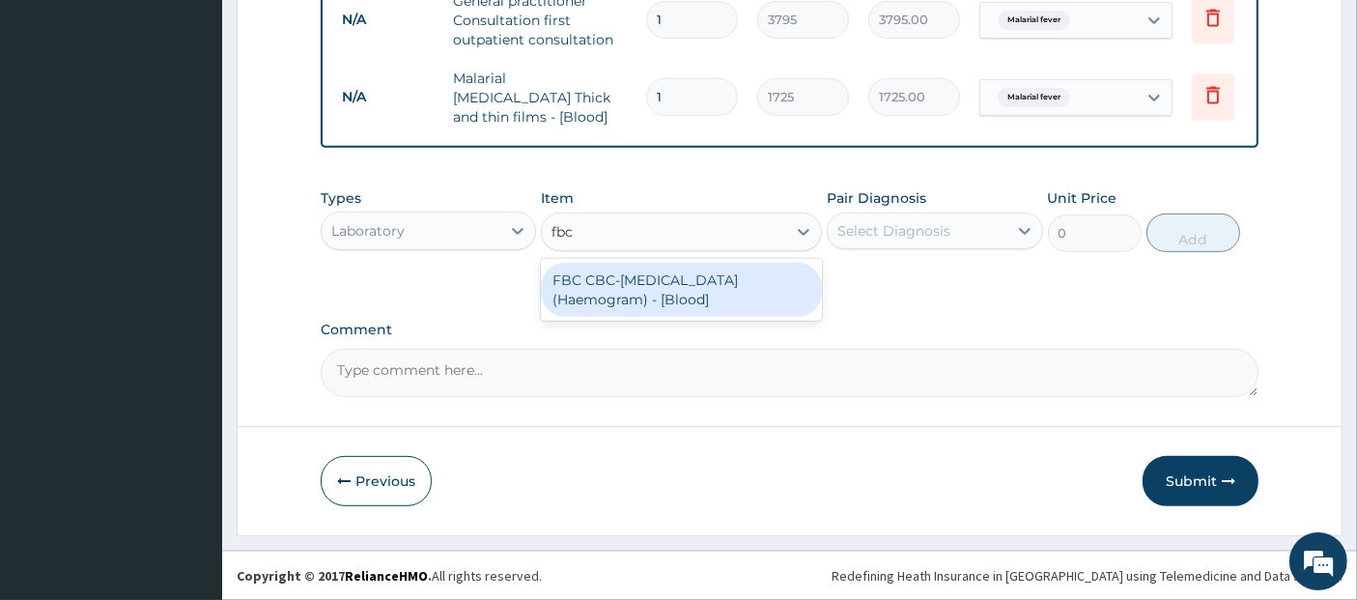
type input "4600"
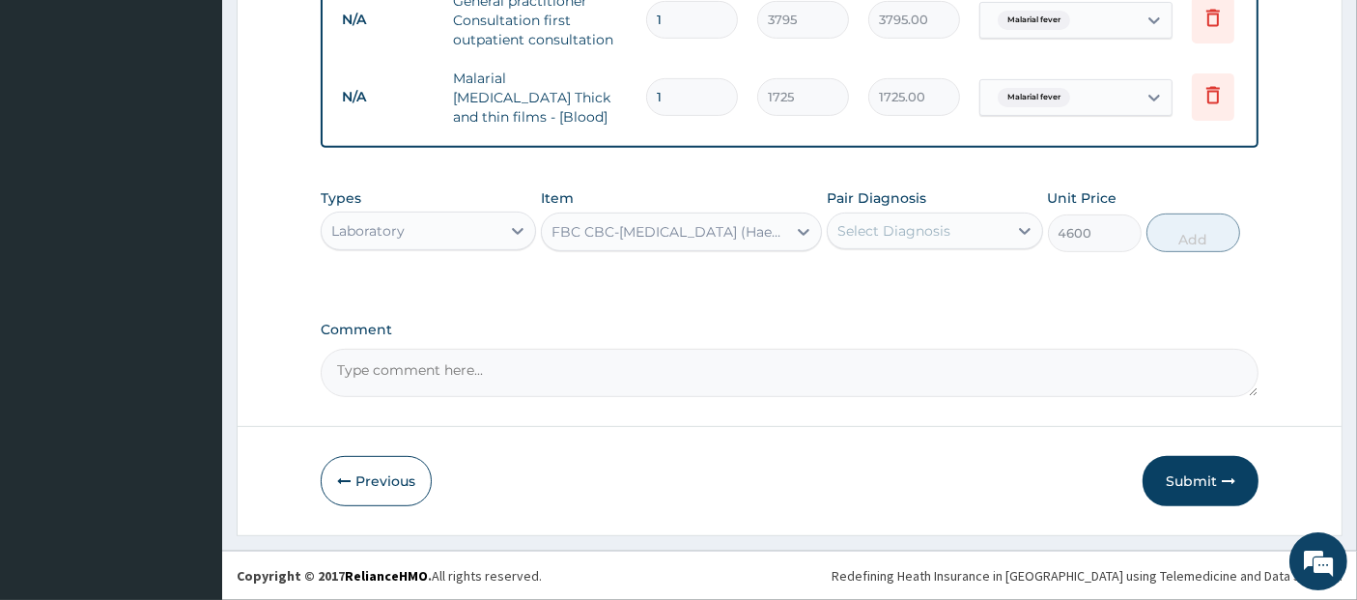
click at [932, 224] on div "Select Diagnosis" at bounding box center [893, 230] width 113 height 19
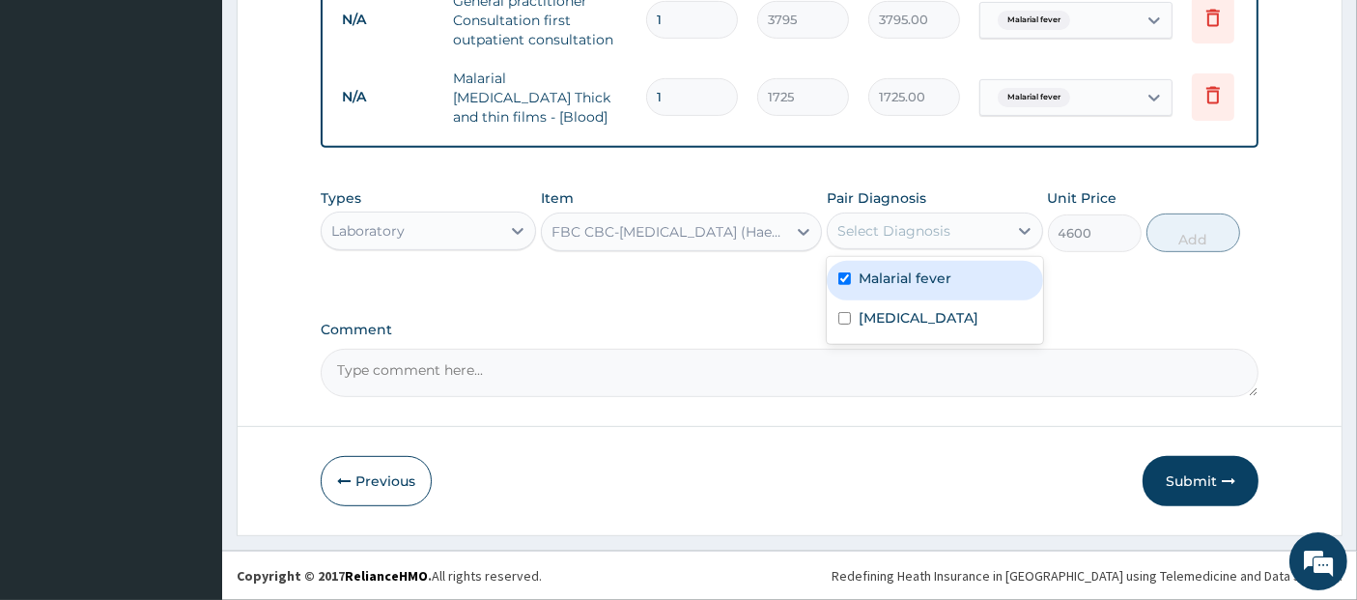
checkbox input "true"
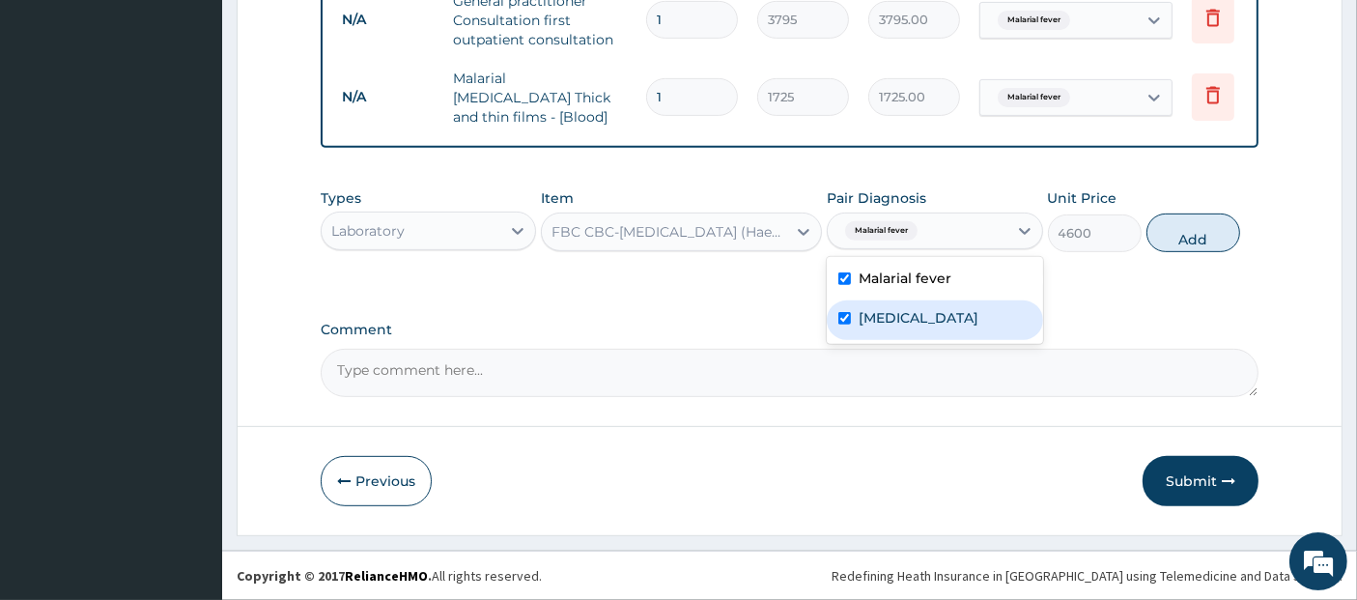
checkbox input "true"
click at [957, 274] on div "Malarial fever" at bounding box center [934, 281] width 215 height 40
checkbox input "false"
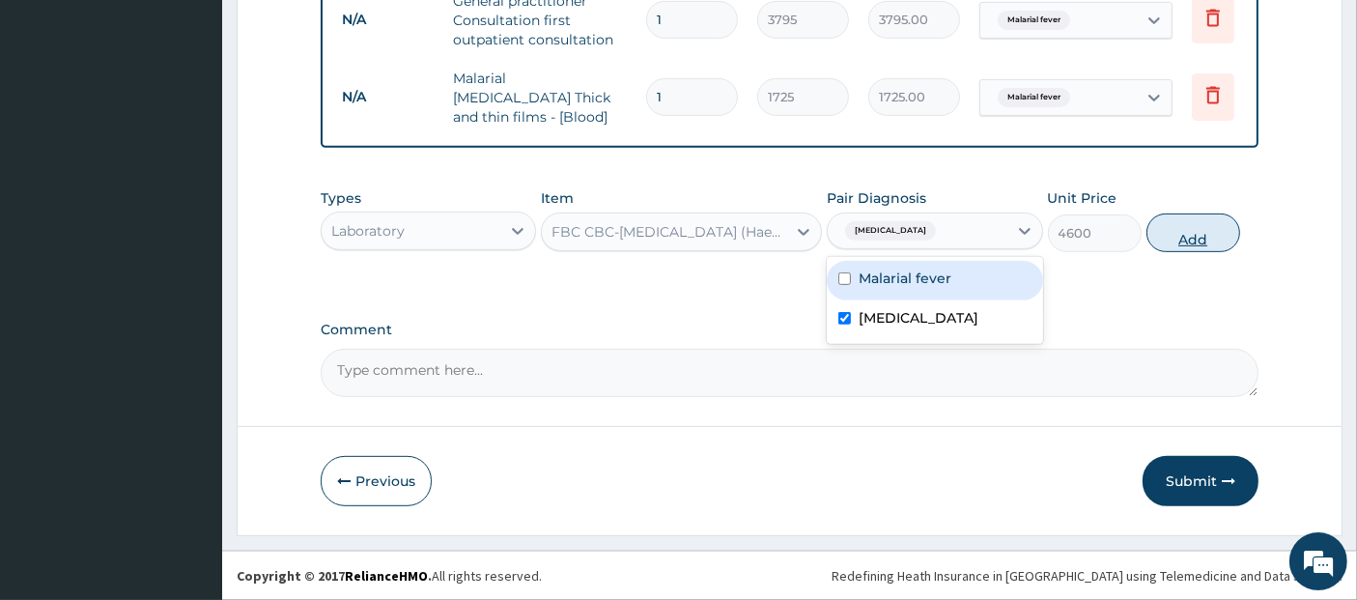
click at [1167, 242] on button "Add" at bounding box center [1194, 232] width 94 height 39
type input "0"
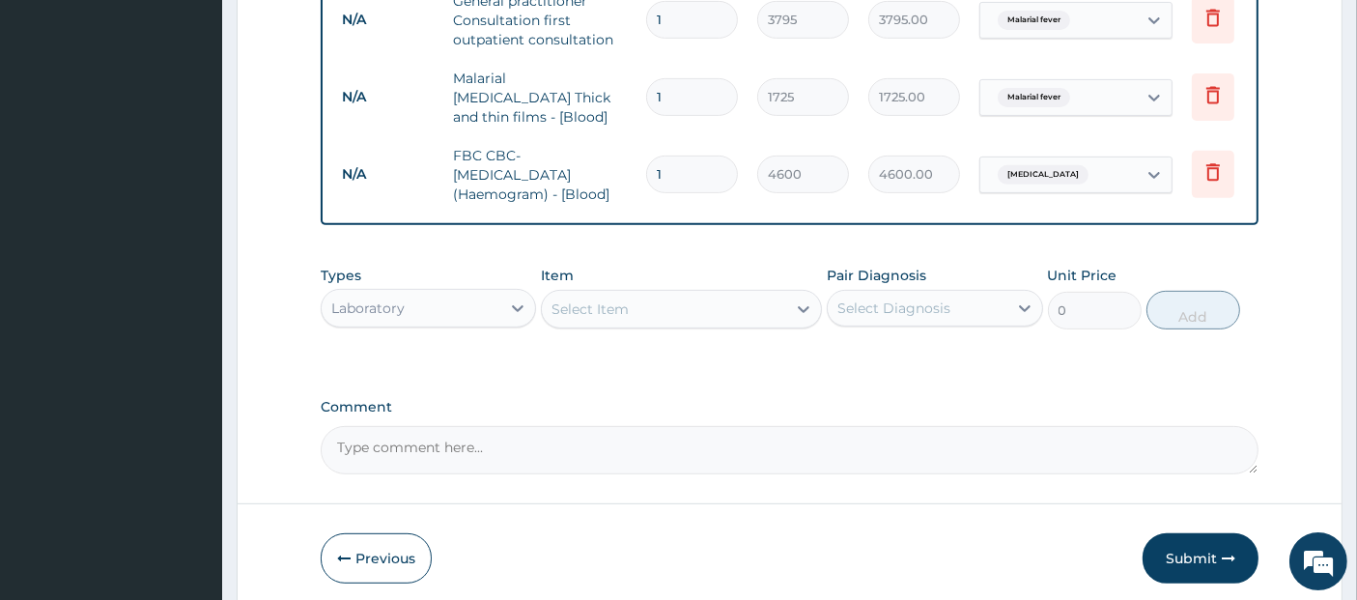
click at [445, 290] on div "Laboratory" at bounding box center [428, 308] width 215 height 39
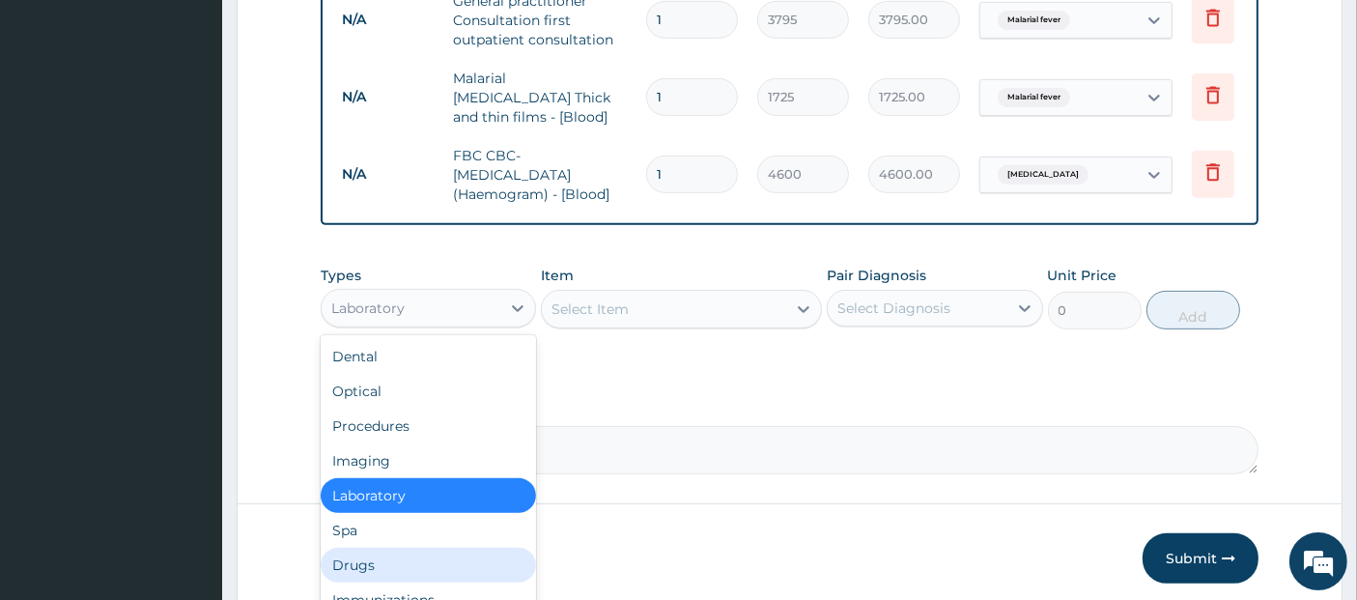
click at [420, 555] on div "Drugs" at bounding box center [428, 565] width 215 height 35
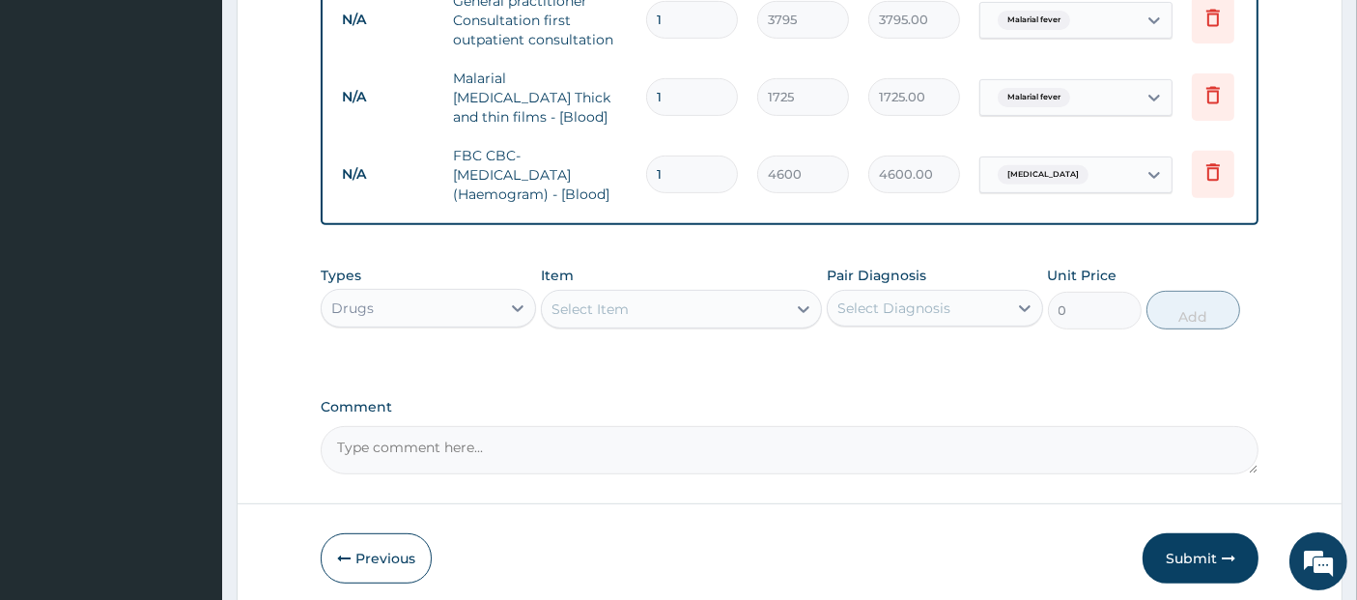
click at [709, 297] on div "Select Item" at bounding box center [664, 309] width 244 height 31
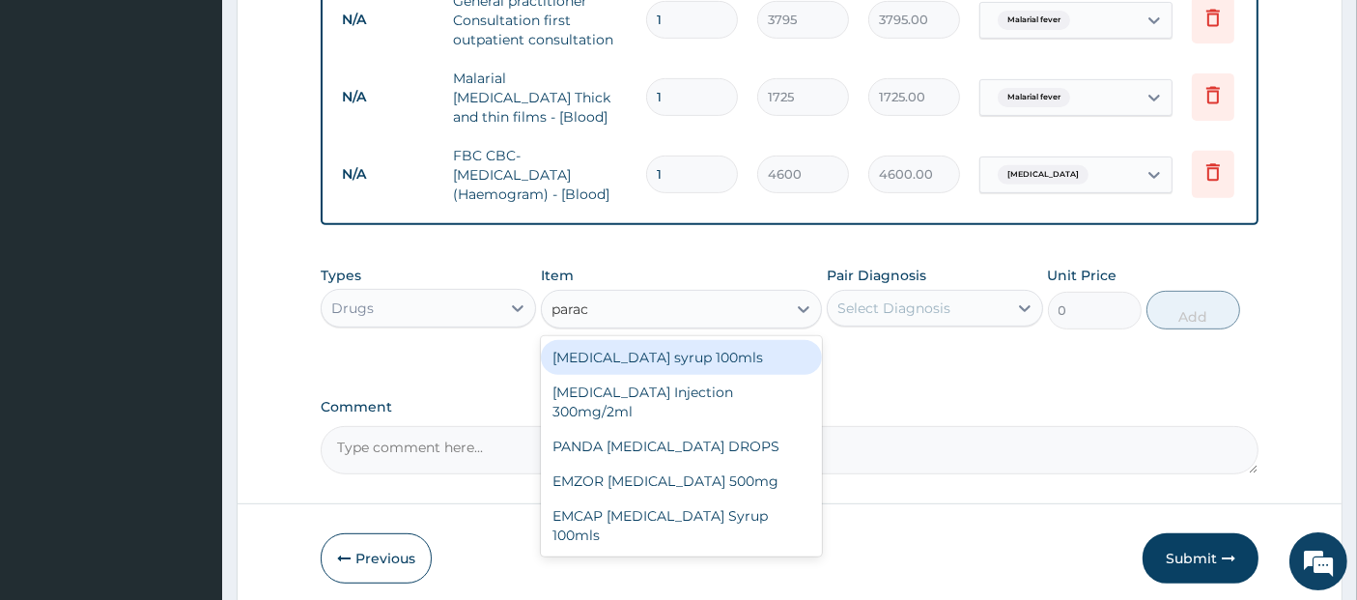
type input "parace"
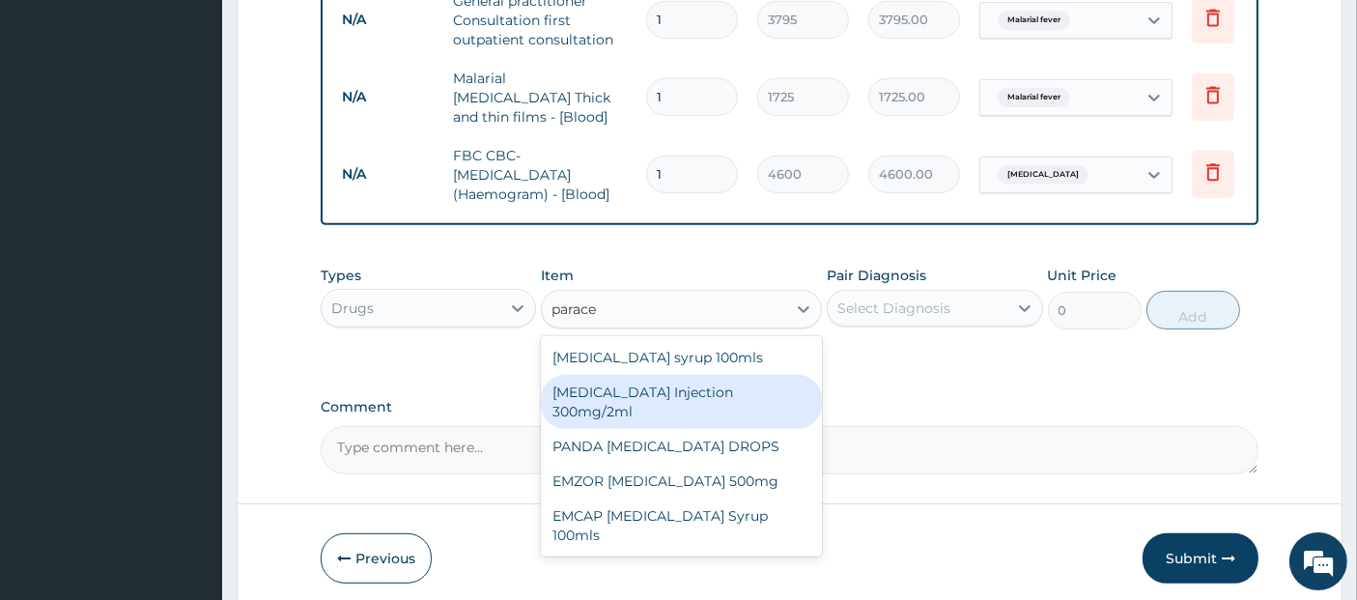
click at [751, 392] on div "[MEDICAL_DATA] Injection 300mg/2ml" at bounding box center [681, 402] width 281 height 54
type input "278.3"
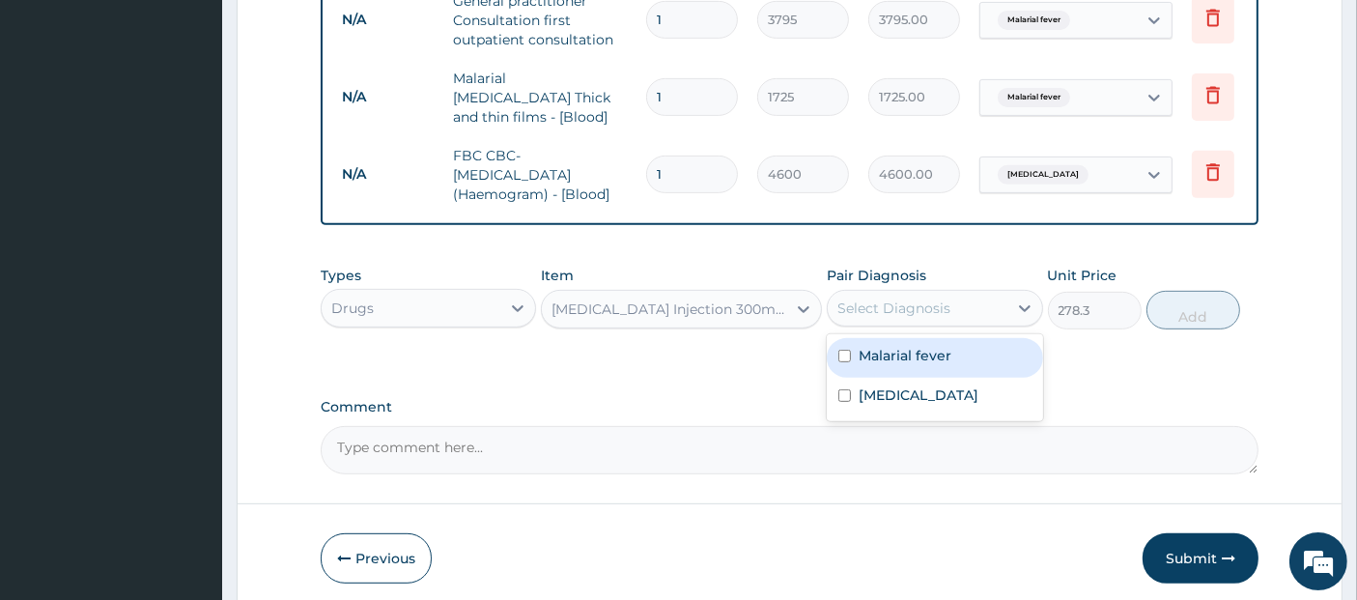
click at [959, 309] on div "Select Diagnosis" at bounding box center [917, 308] width 179 height 31
click at [962, 359] on div "Malarial fever" at bounding box center [934, 358] width 215 height 40
checkbox input "true"
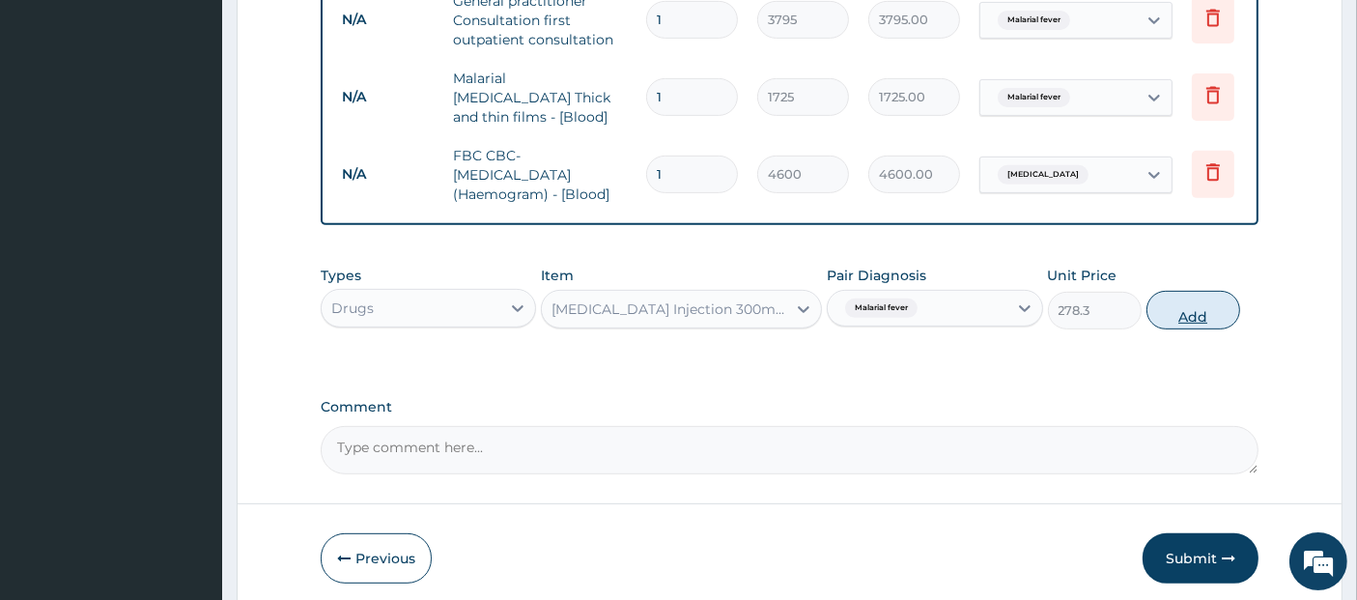
click at [1200, 307] on button "Add" at bounding box center [1194, 310] width 94 height 39
type input "0"
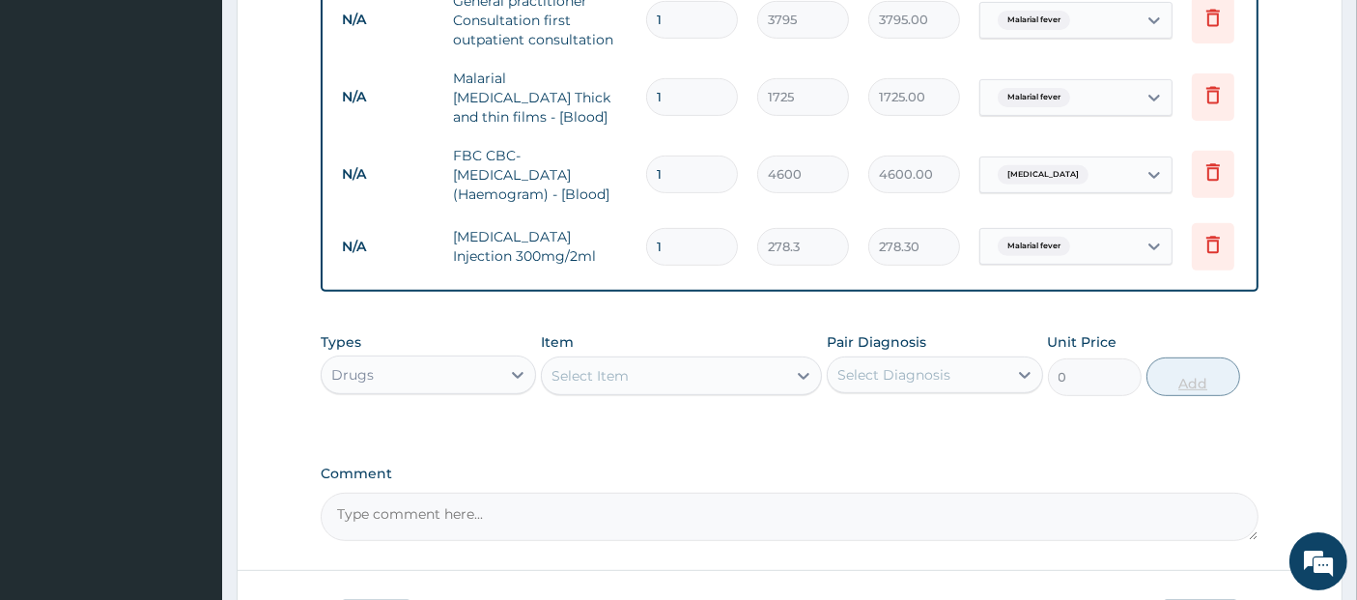
type input "0.00"
type input "2"
type input "556.60"
type input "2"
click at [731, 391] on div "Select Item" at bounding box center [664, 375] width 244 height 31
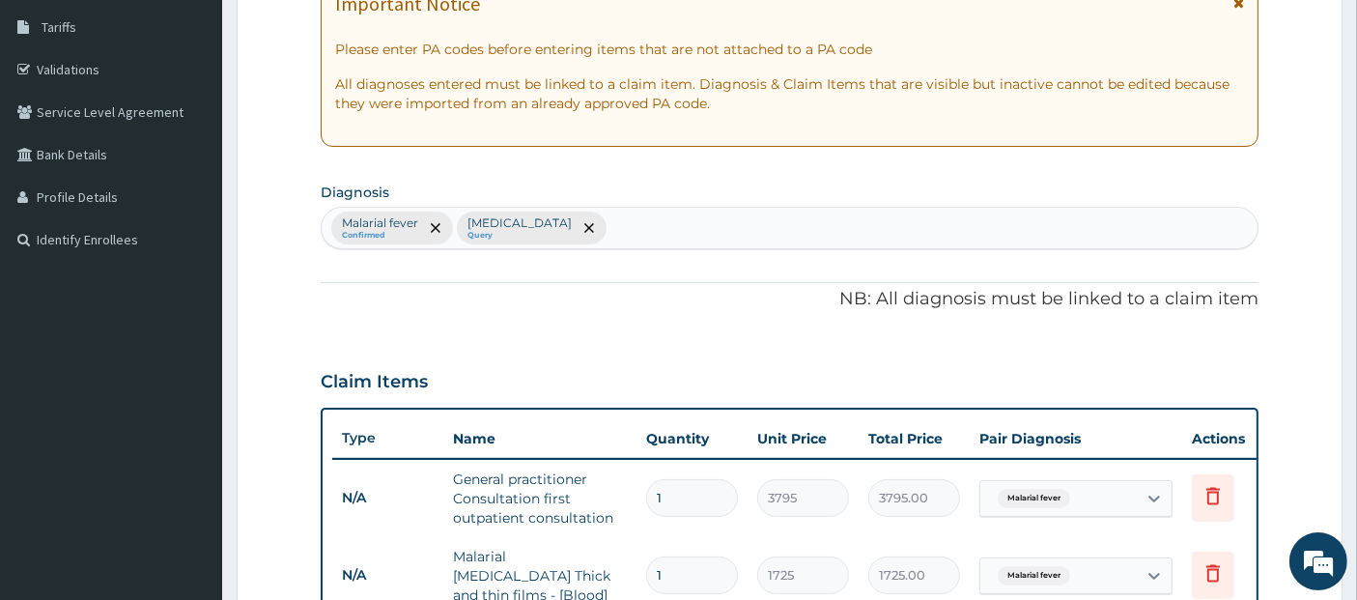
scroll to position [305, 0]
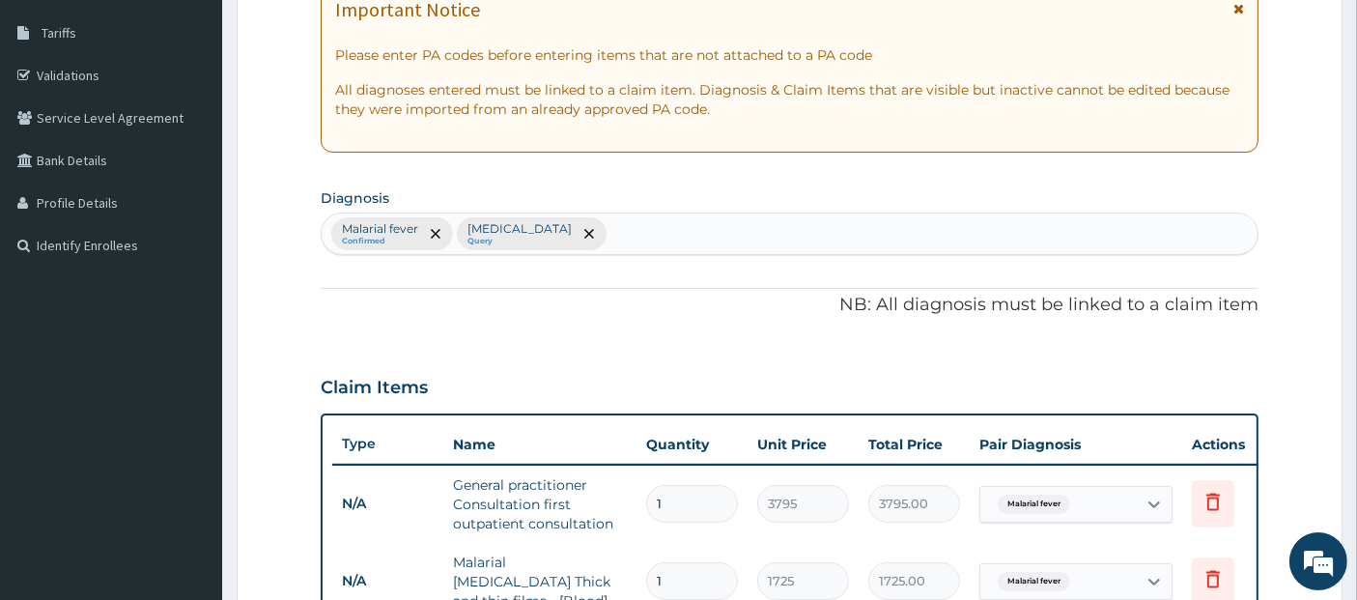
click at [644, 216] on div "Malarial fever Confirmed Sepsis Query" at bounding box center [790, 233] width 937 height 41
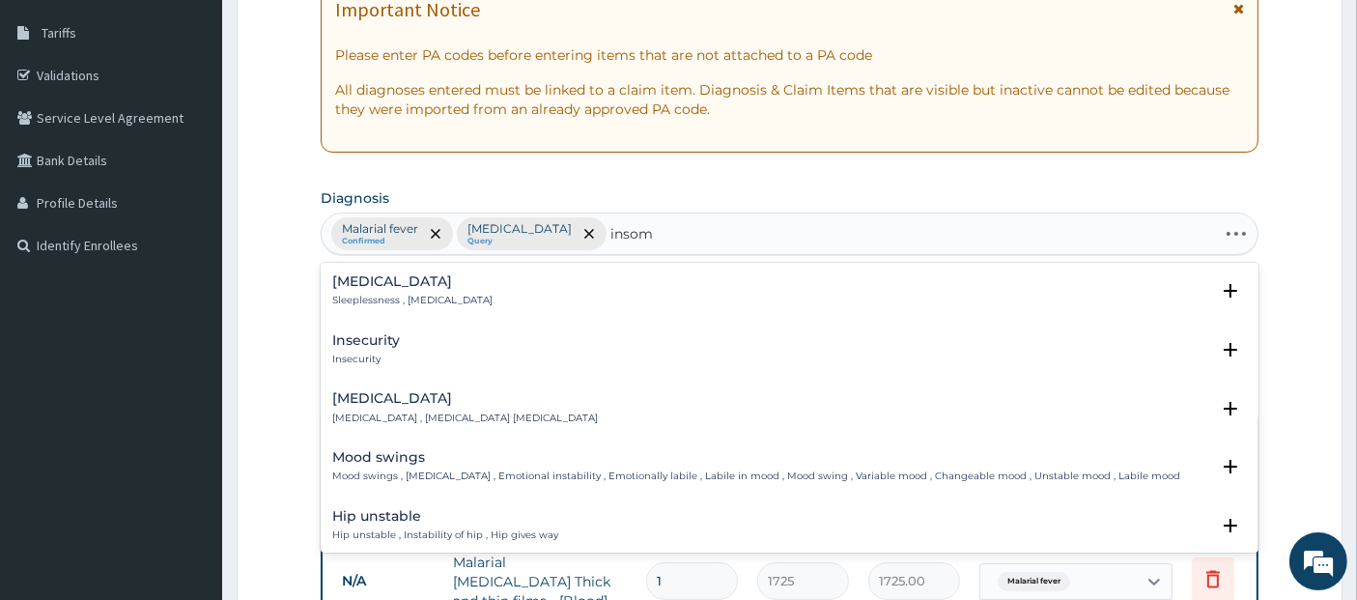
type input "insomn"
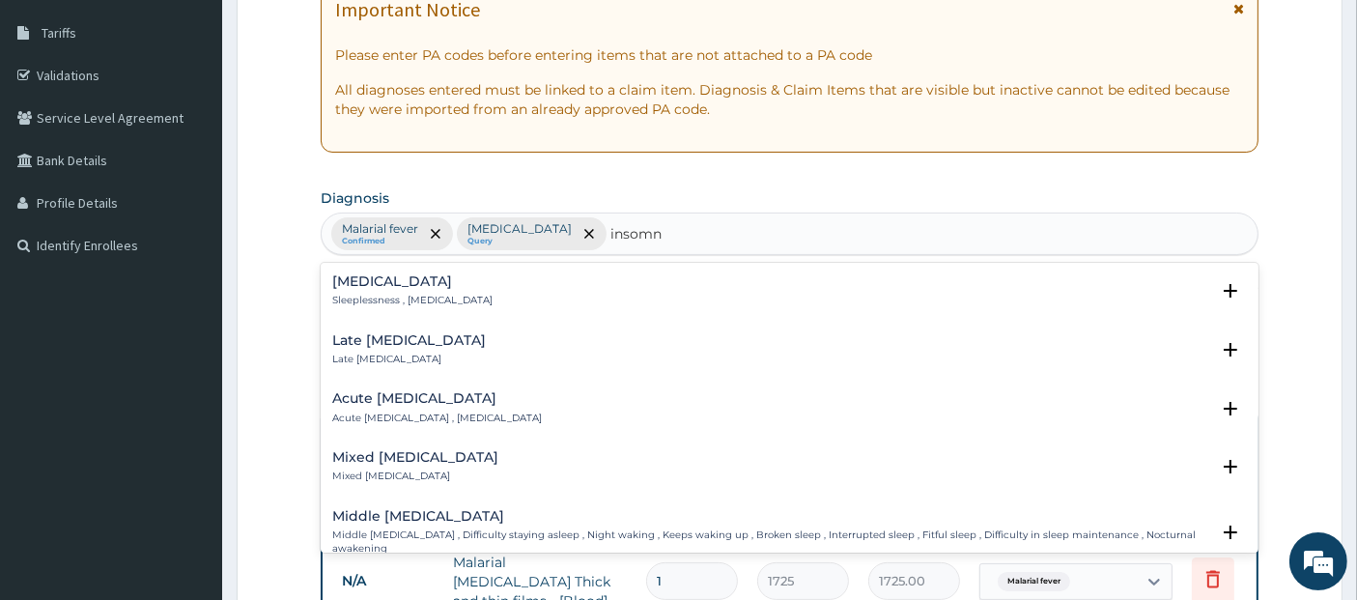
click at [646, 269] on div "Insomnia Sleeplessness , Insomnia Select Status Query Query covers suspected (?…" at bounding box center [790, 296] width 939 height 59
click at [647, 282] on div "Insomnia Sleeplessness , Insomnia" at bounding box center [790, 291] width 916 height 34
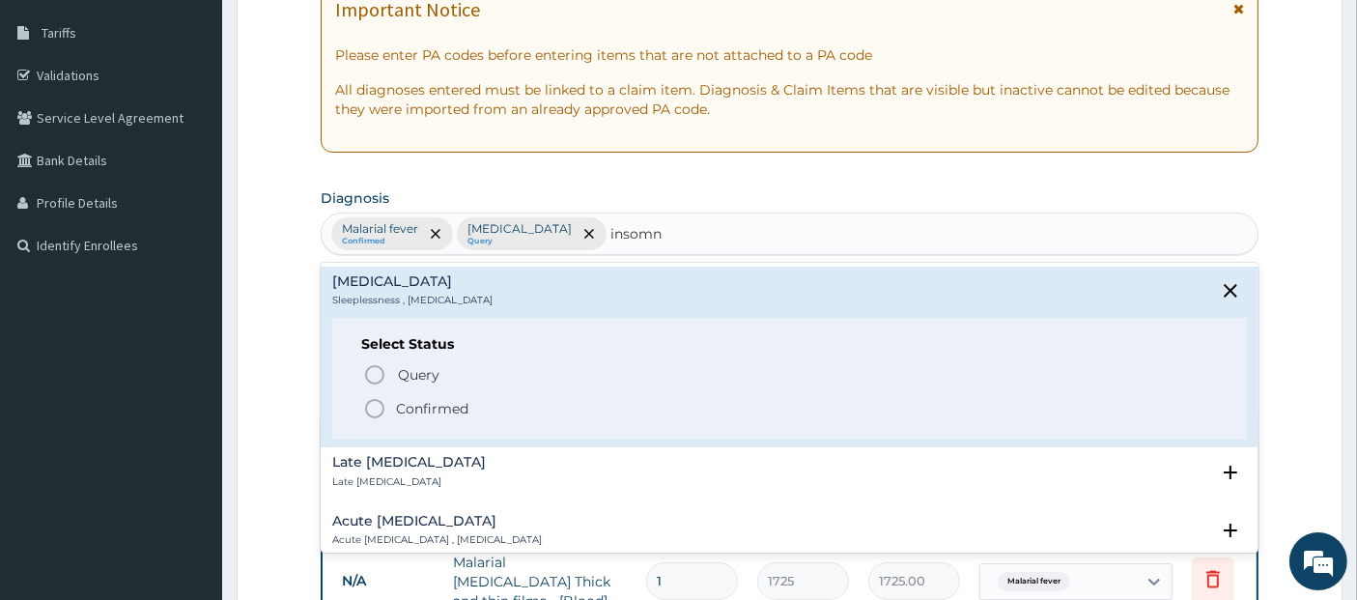
click at [637, 401] on span "Confirmed" at bounding box center [791, 408] width 856 height 23
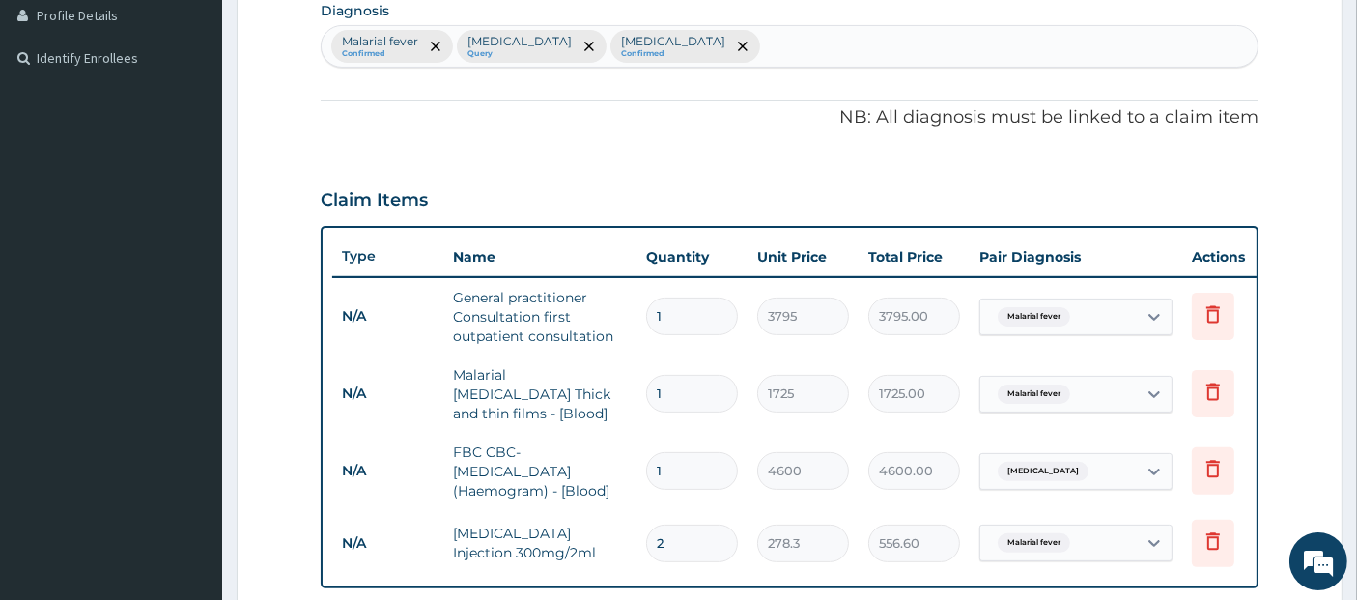
scroll to position [697, 0]
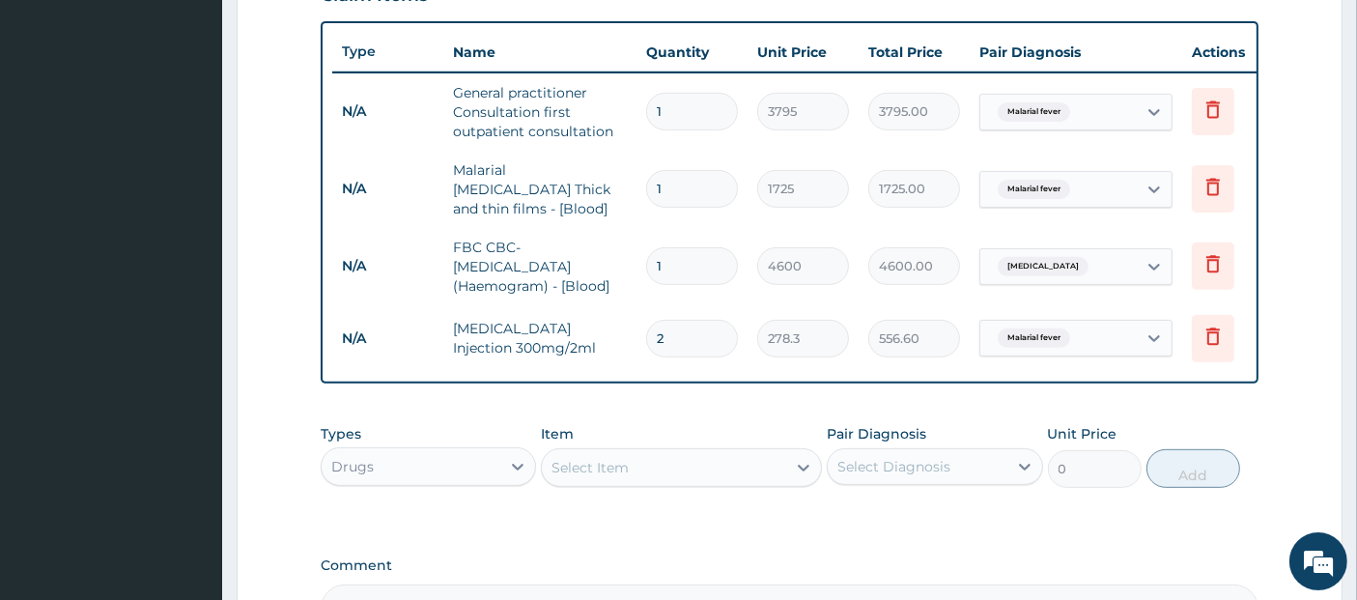
click at [695, 483] on div "Select Item" at bounding box center [664, 467] width 244 height 31
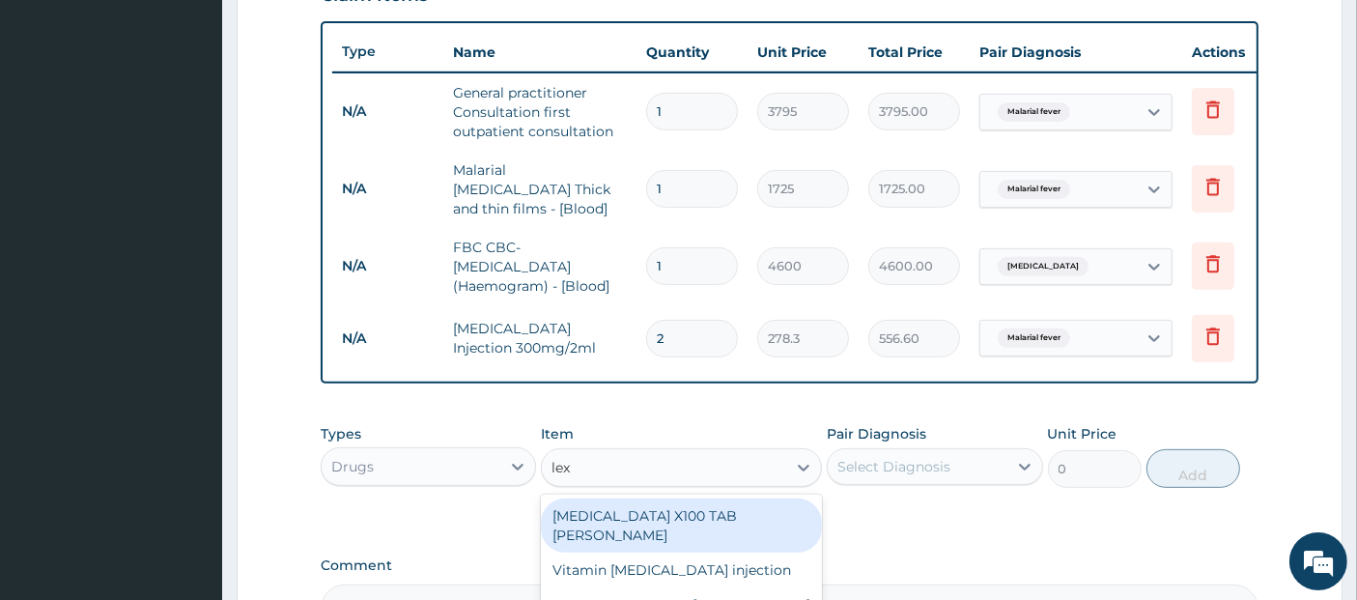
type input "lexo"
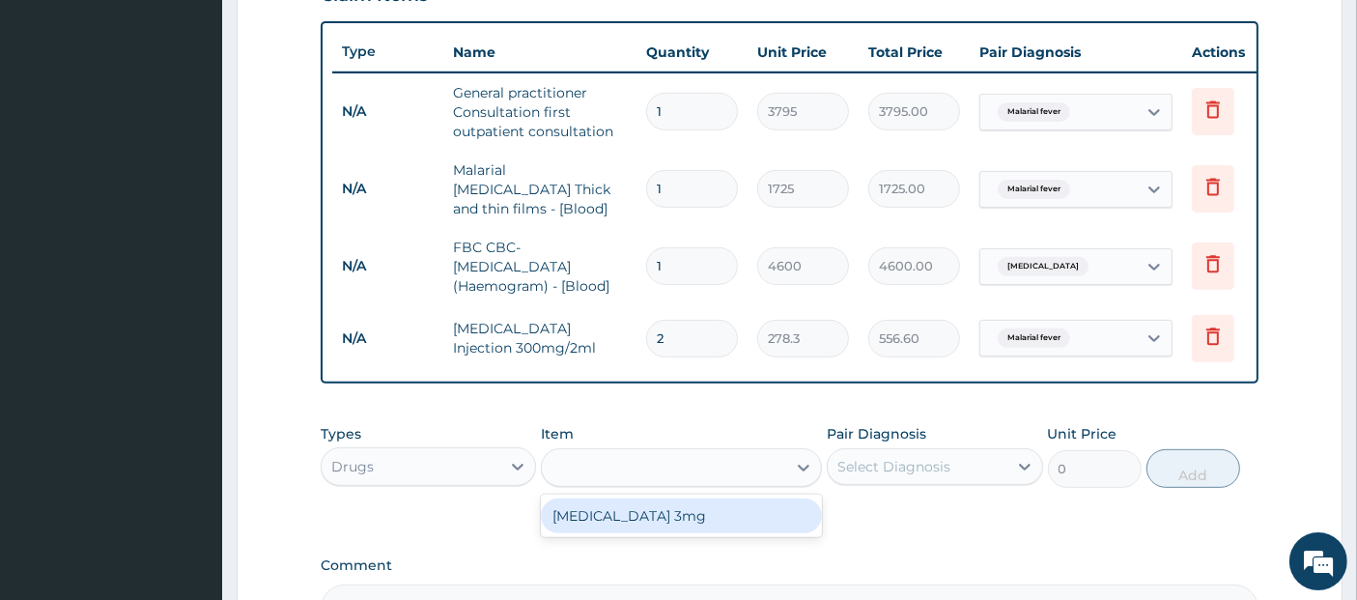
type input "63.25"
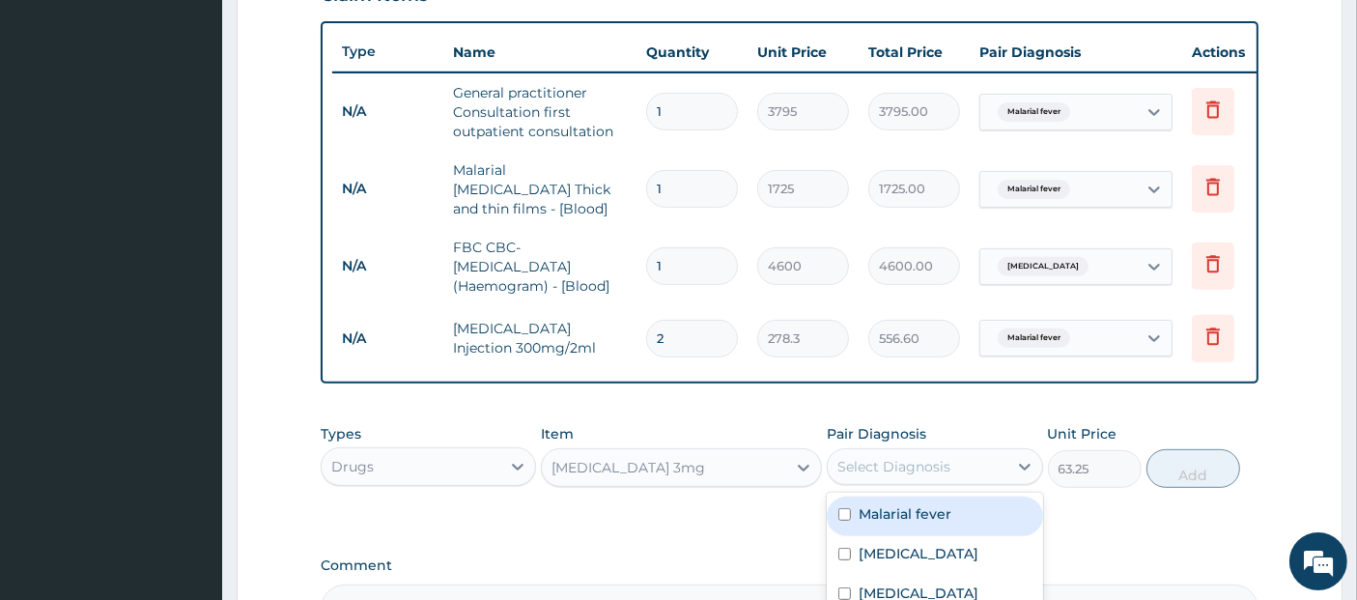
click at [915, 459] on div "Select Diagnosis" at bounding box center [893, 466] width 113 height 19
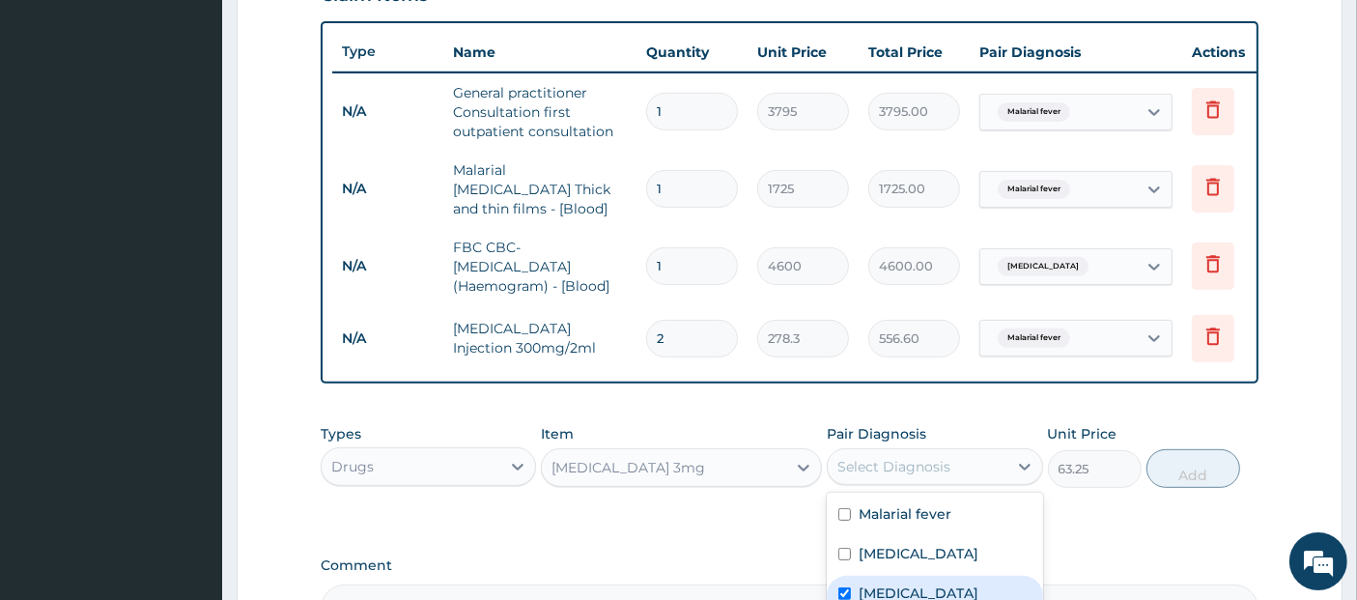
checkbox input "true"
click at [1188, 457] on button "Add" at bounding box center [1194, 468] width 94 height 39
type input "0"
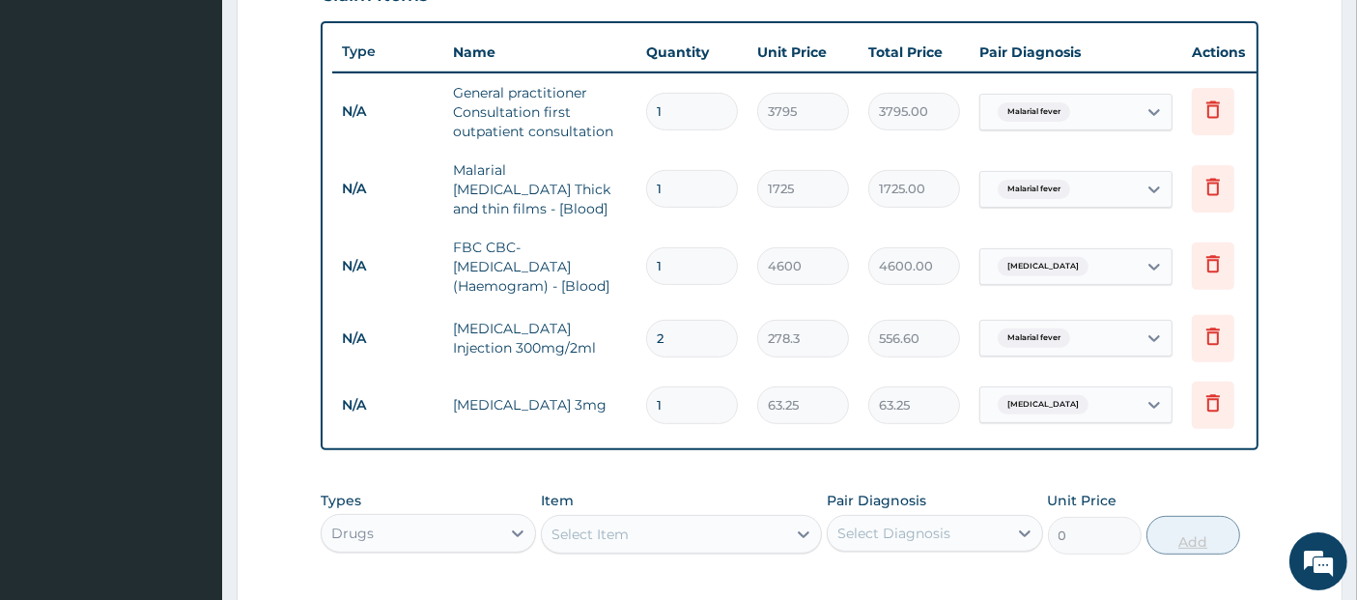
type input "2"
type input "126.50"
type input "3"
type input "189.75"
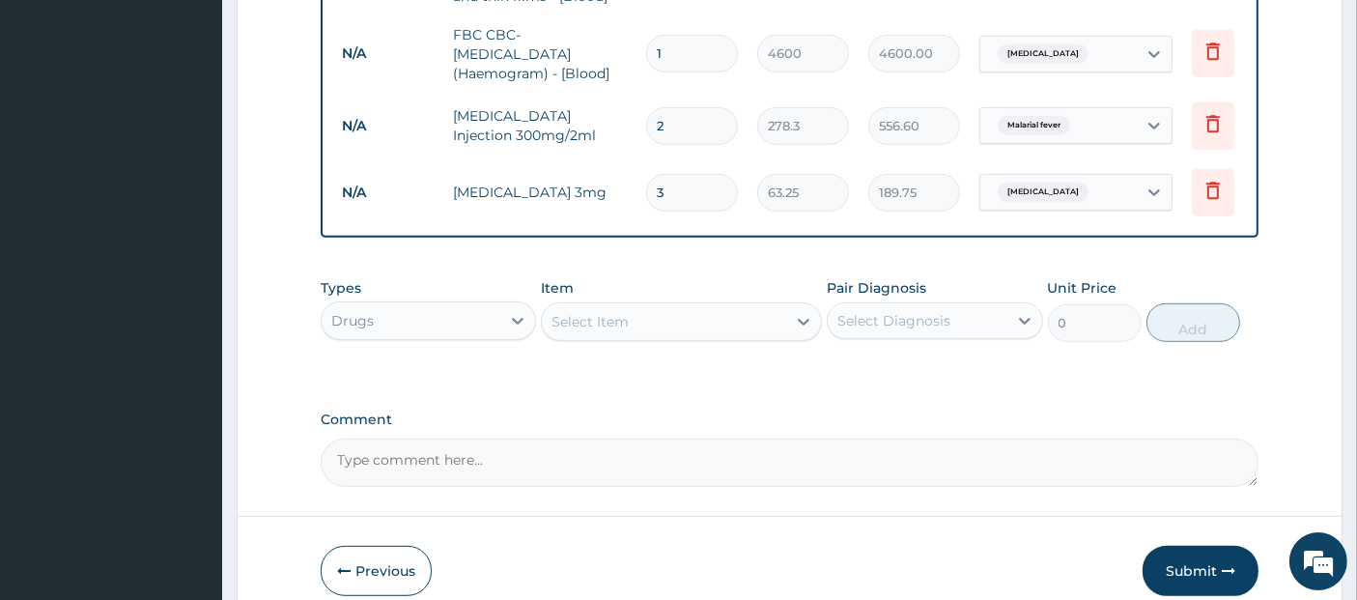
scroll to position [931, 0]
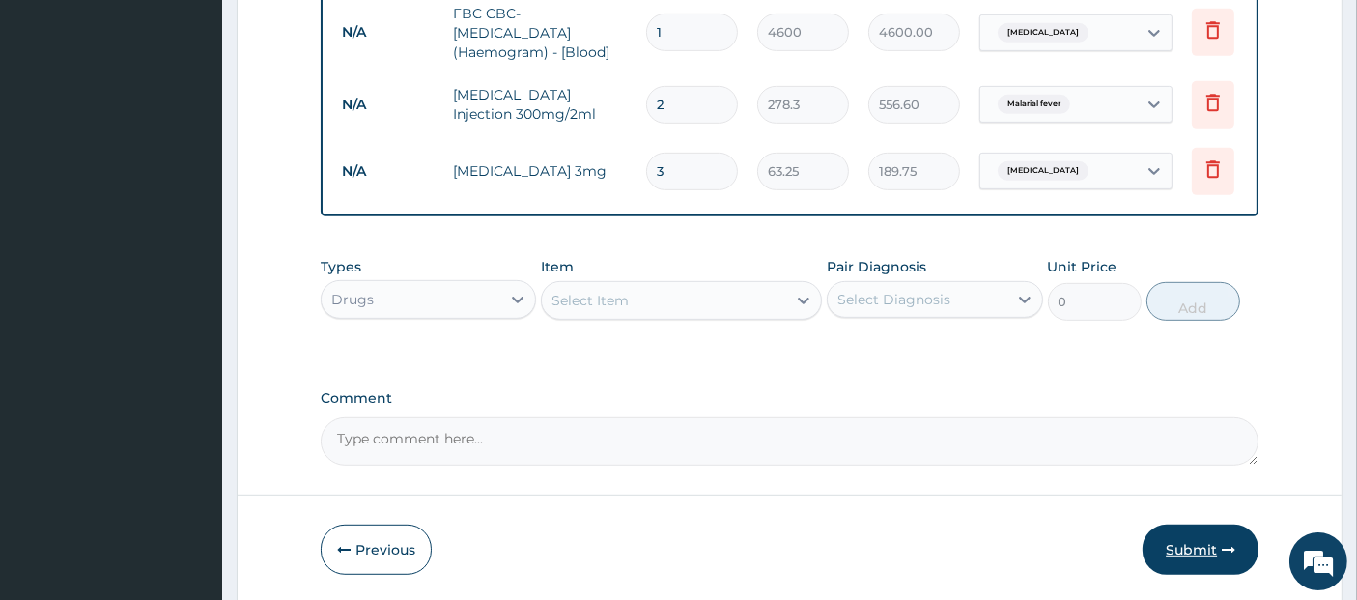
click at [1214, 542] on button "Submit" at bounding box center [1201, 549] width 116 height 50
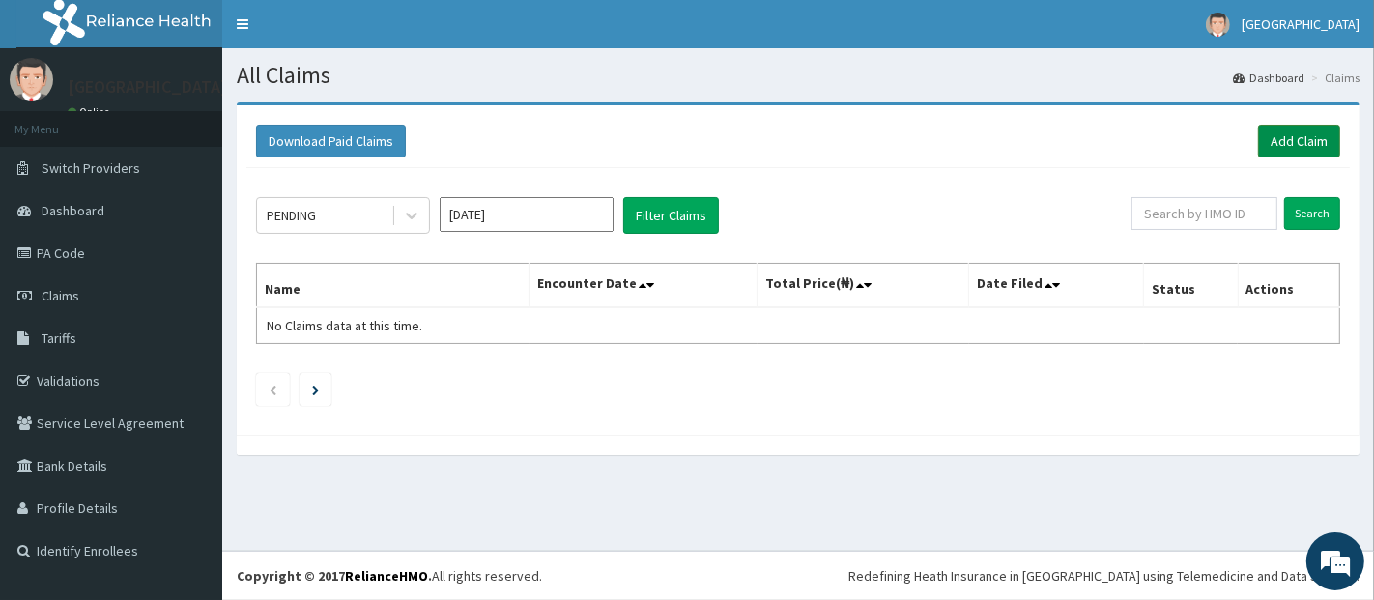
click at [1289, 147] on link "Add Claim" at bounding box center [1299, 141] width 82 height 33
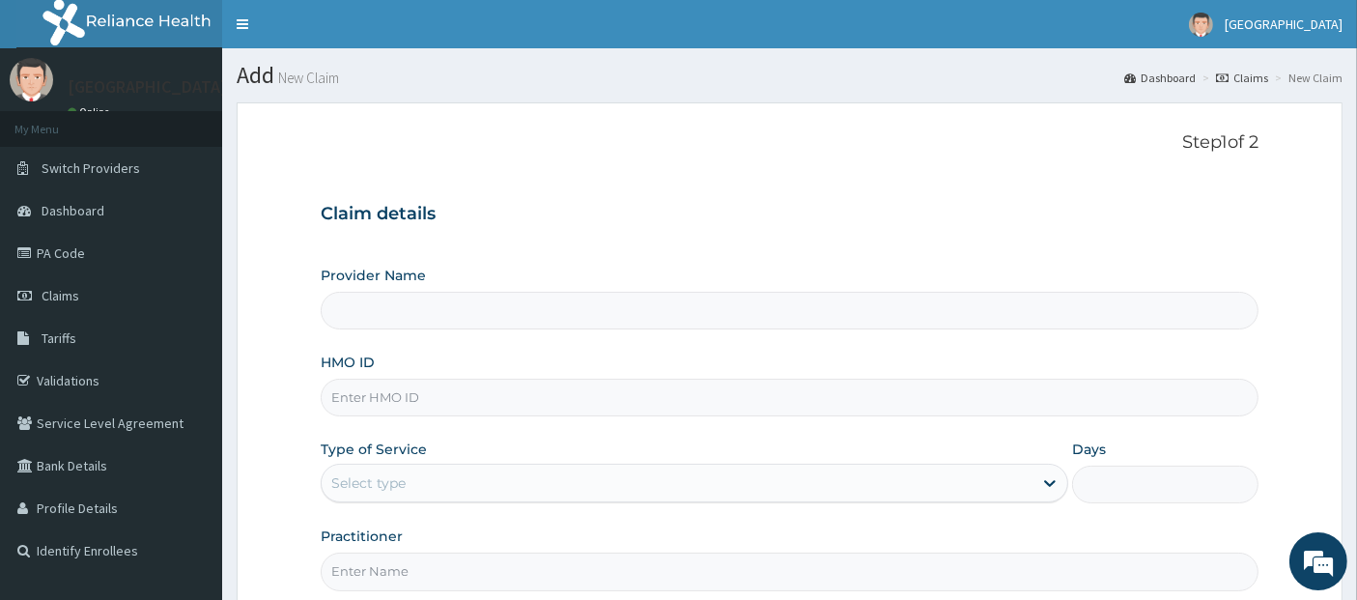
type input "Teju Specialist Hospital"
click at [694, 401] on input "HMO ID" at bounding box center [790, 398] width 939 height 38
type input "NBC/11393/A"
click at [699, 467] on div "Select type" at bounding box center [677, 482] width 711 height 31
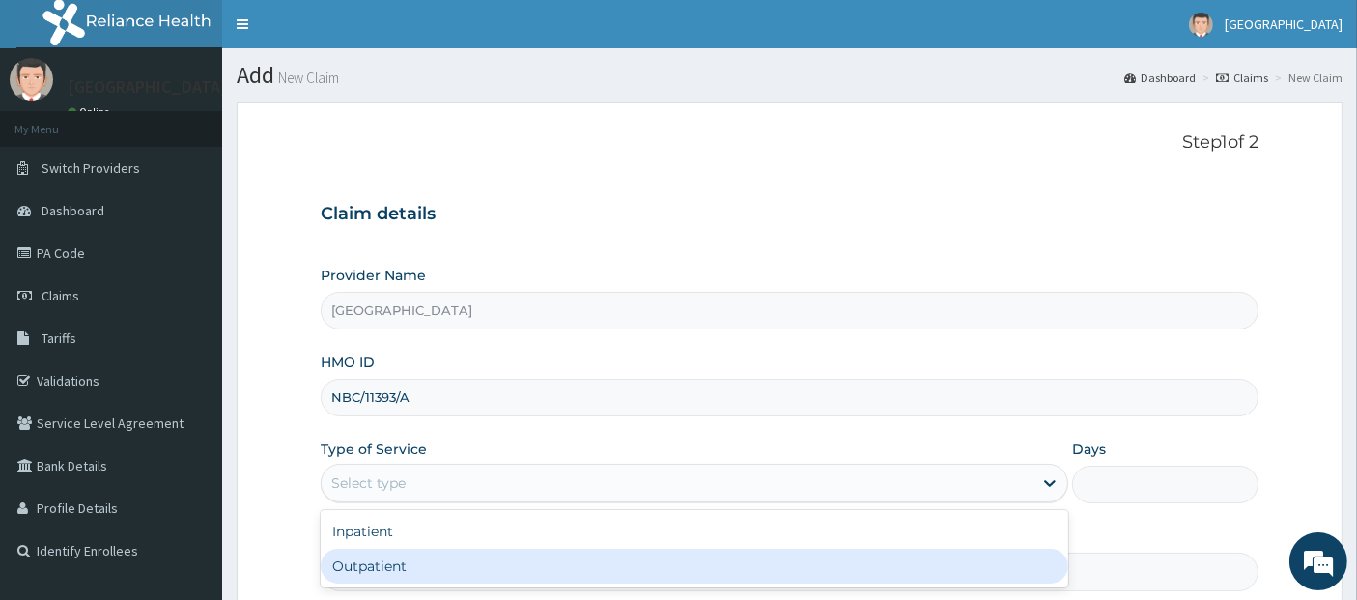
type input "1"
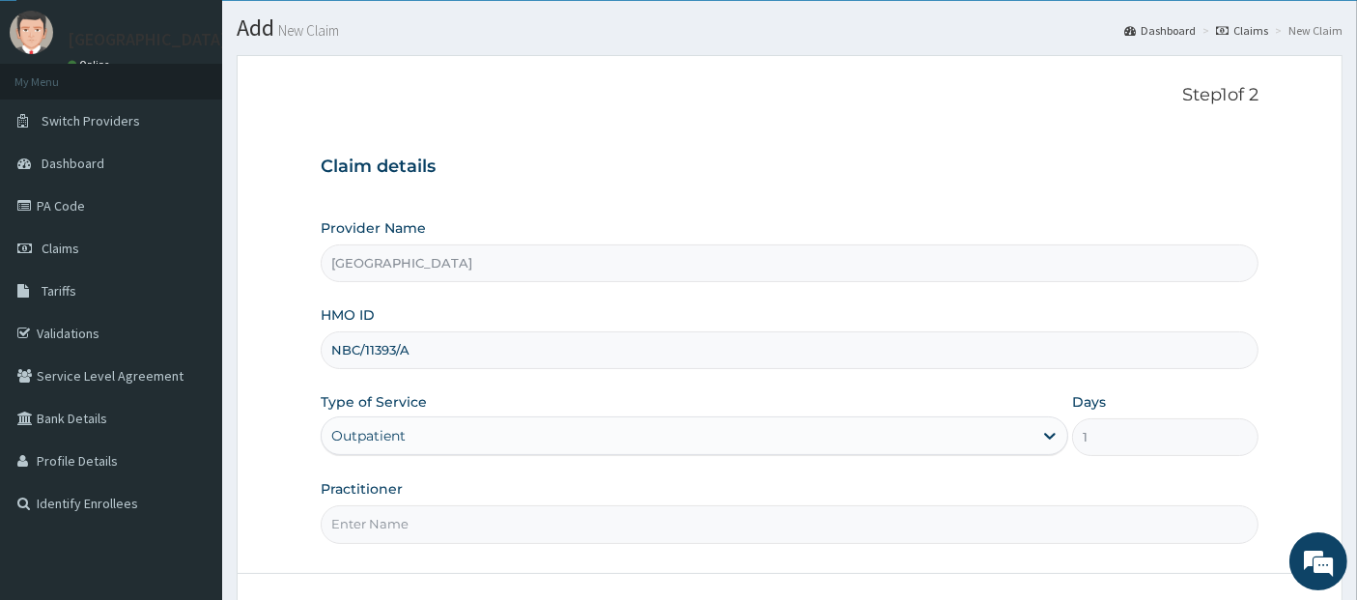
scroll to position [91, 0]
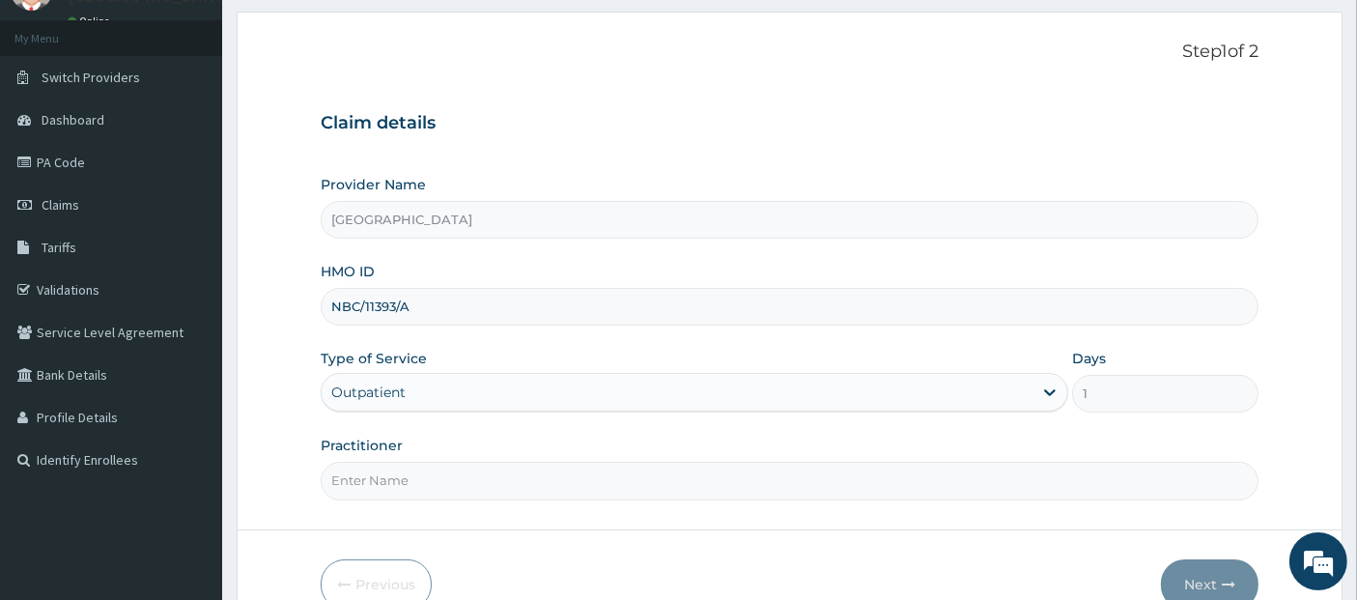
click at [701, 465] on input "Practitioner" at bounding box center [790, 481] width 939 height 38
type input "[PERSON_NAME]"
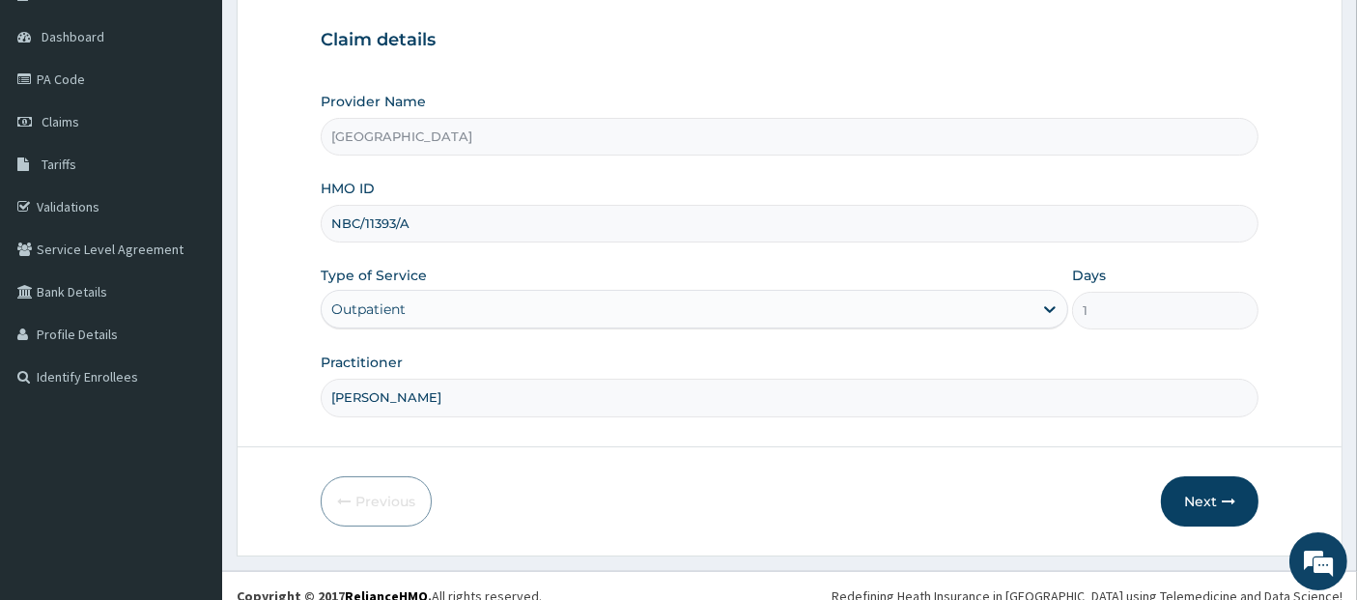
scroll to position [175, 0]
click at [1177, 483] on button "Next" at bounding box center [1210, 500] width 98 height 50
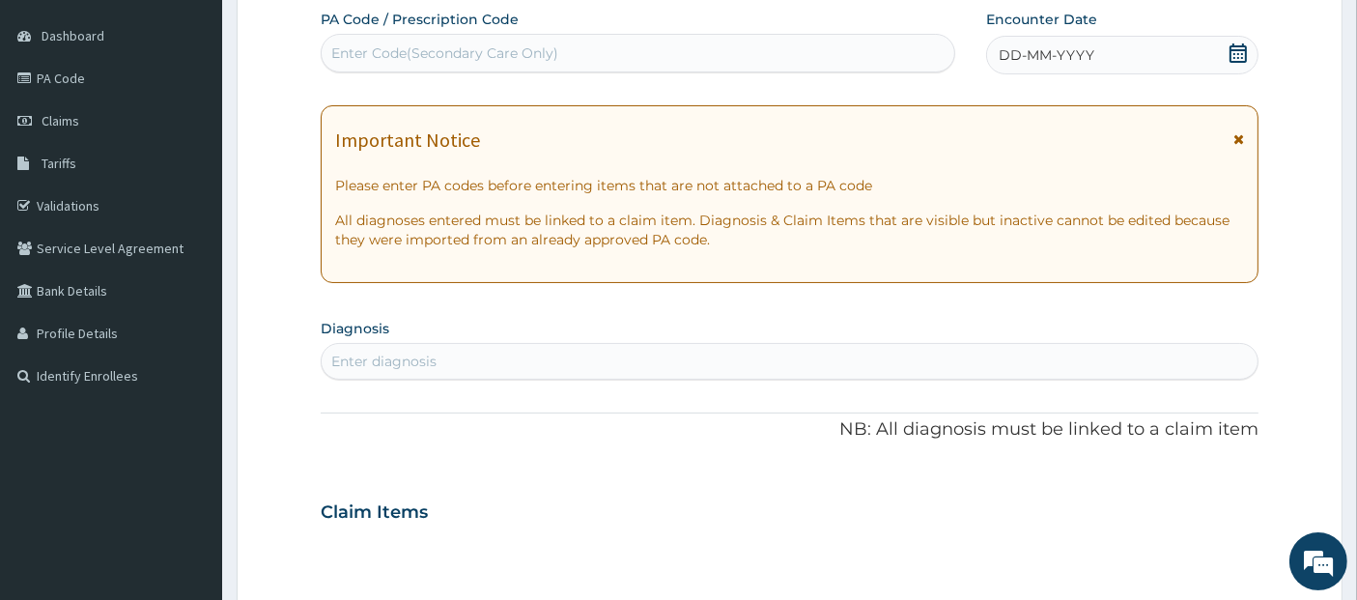
click at [1237, 59] on icon at bounding box center [1238, 52] width 19 height 19
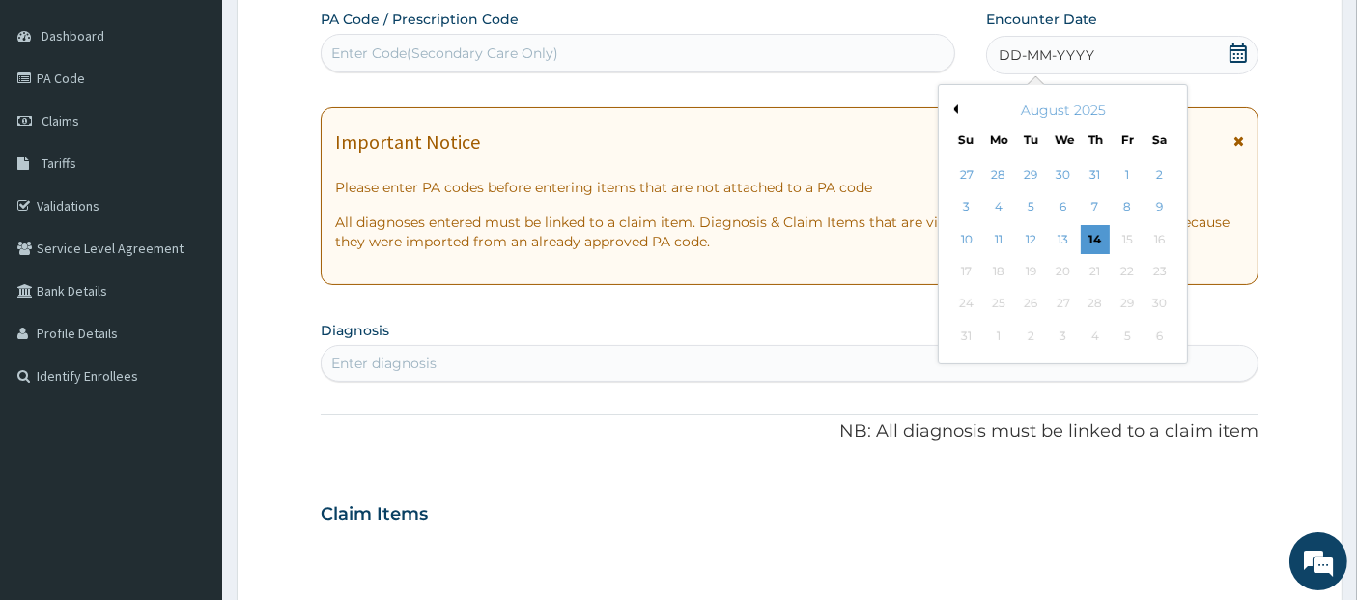
click at [956, 110] on button "Previous Month" at bounding box center [954, 109] width 10 height 10
click at [1101, 172] on div "5" at bounding box center [1095, 174] width 29 height 29
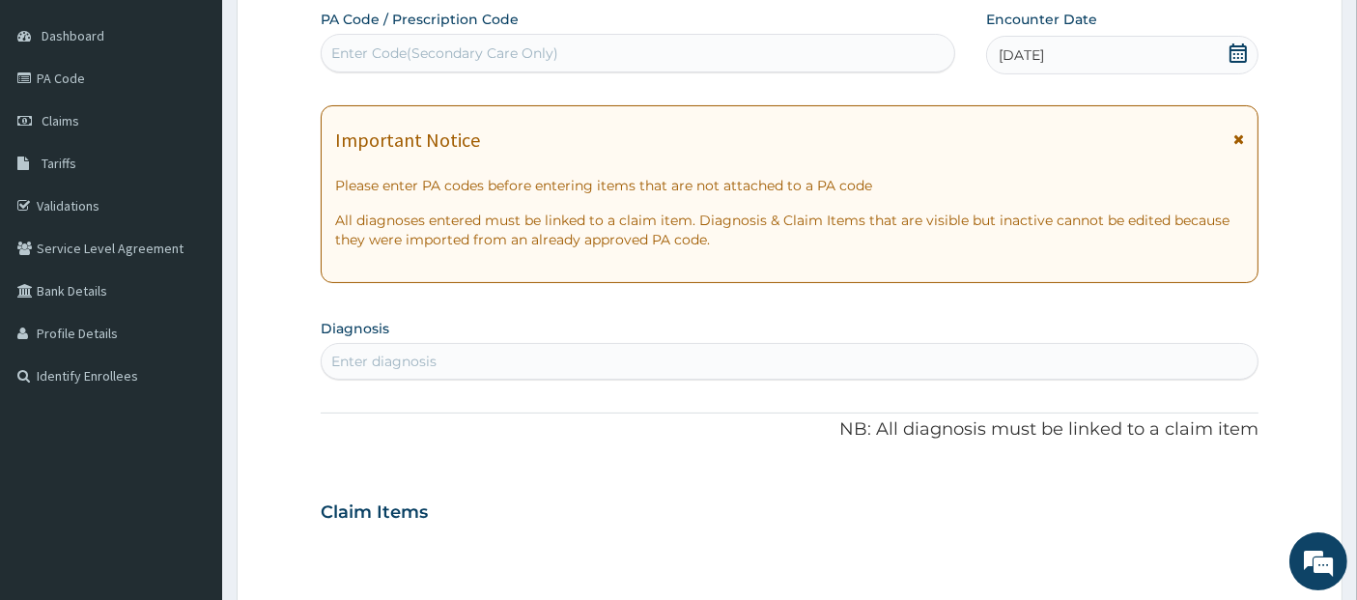
click at [950, 357] on div "Enter diagnosis" at bounding box center [790, 361] width 937 height 31
type input "malaria"
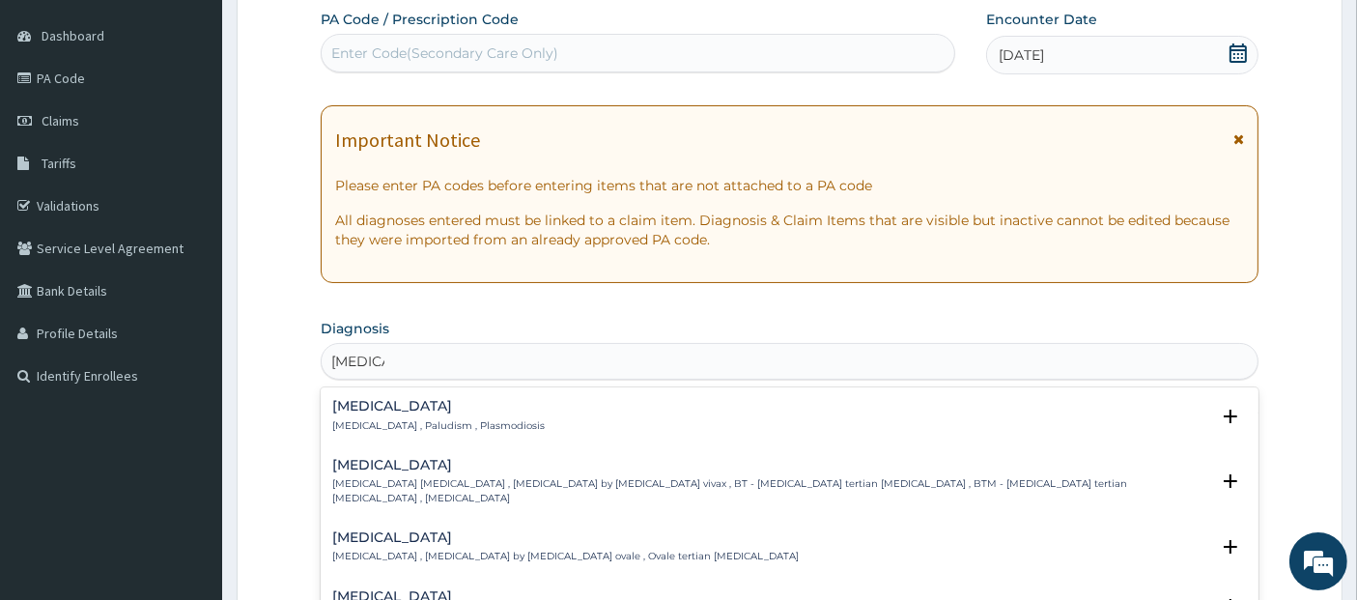
click at [916, 430] on div "Malaria Malaria , Paludism , Plasmodiosis" at bounding box center [790, 416] width 916 height 34
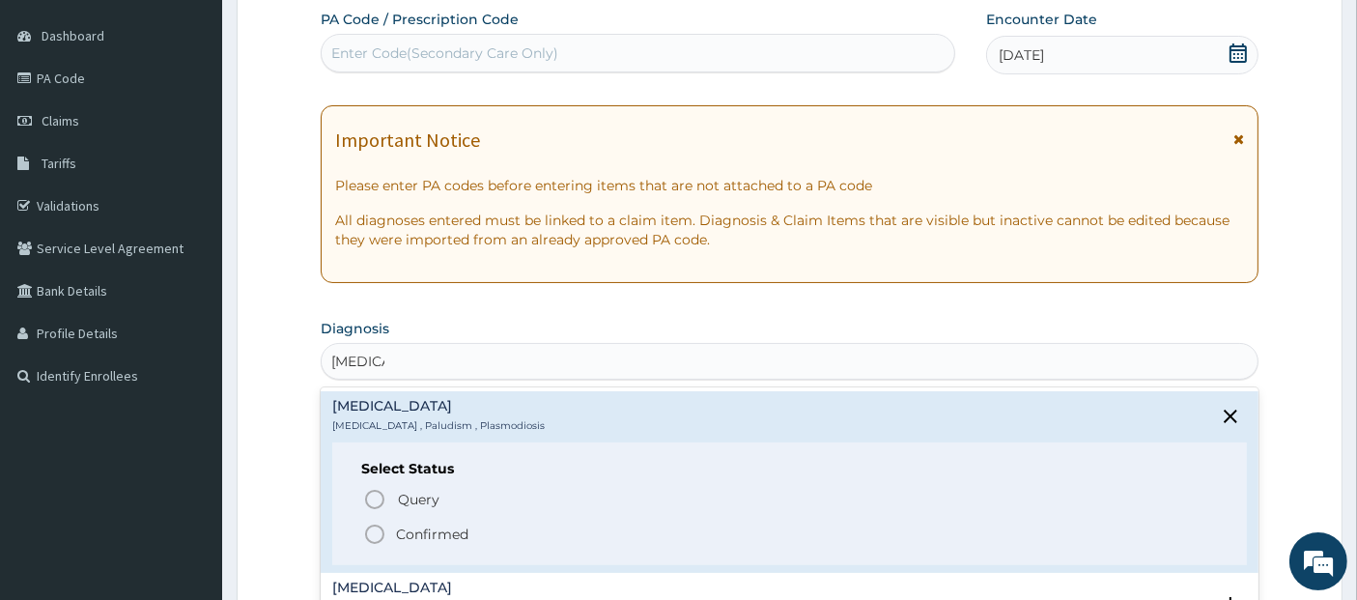
click at [864, 533] on span "Confirmed" at bounding box center [791, 534] width 856 height 23
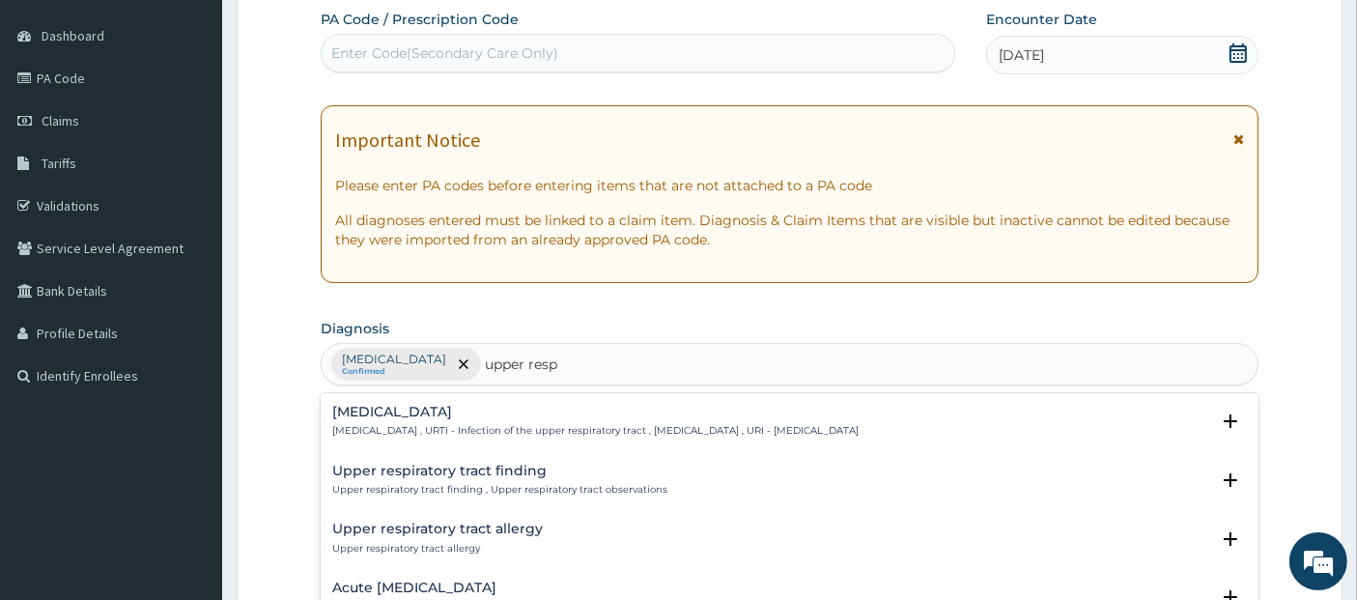
type input "upper resp"
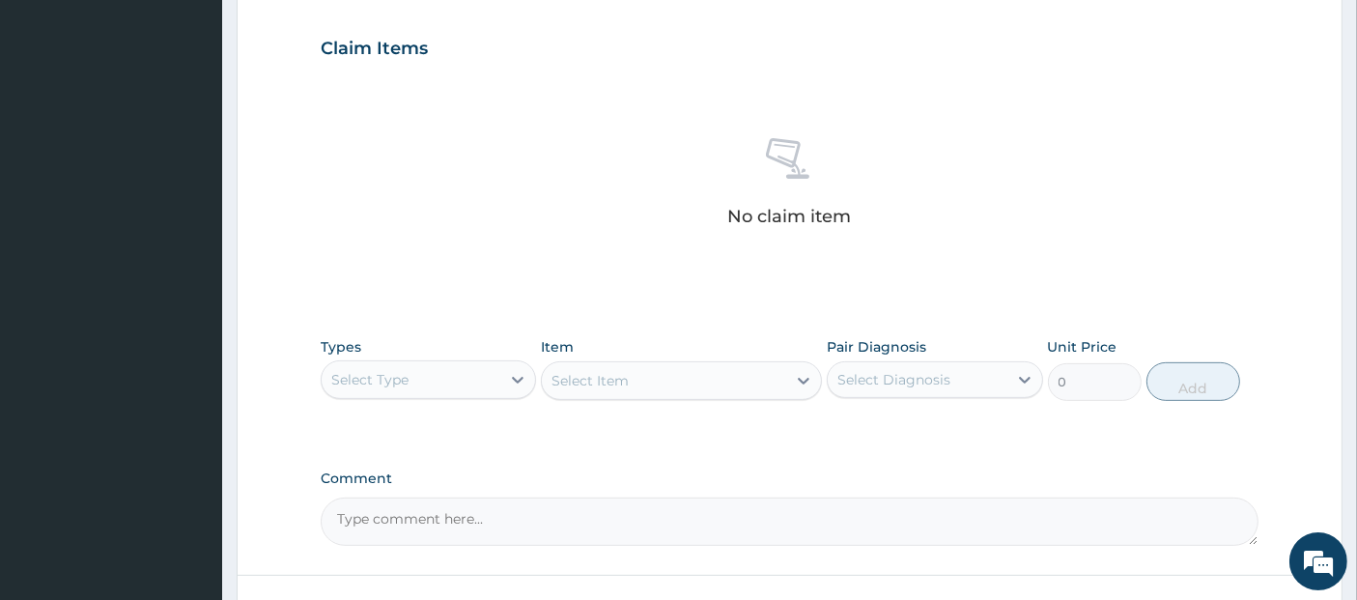
scroll to position [789, 0]
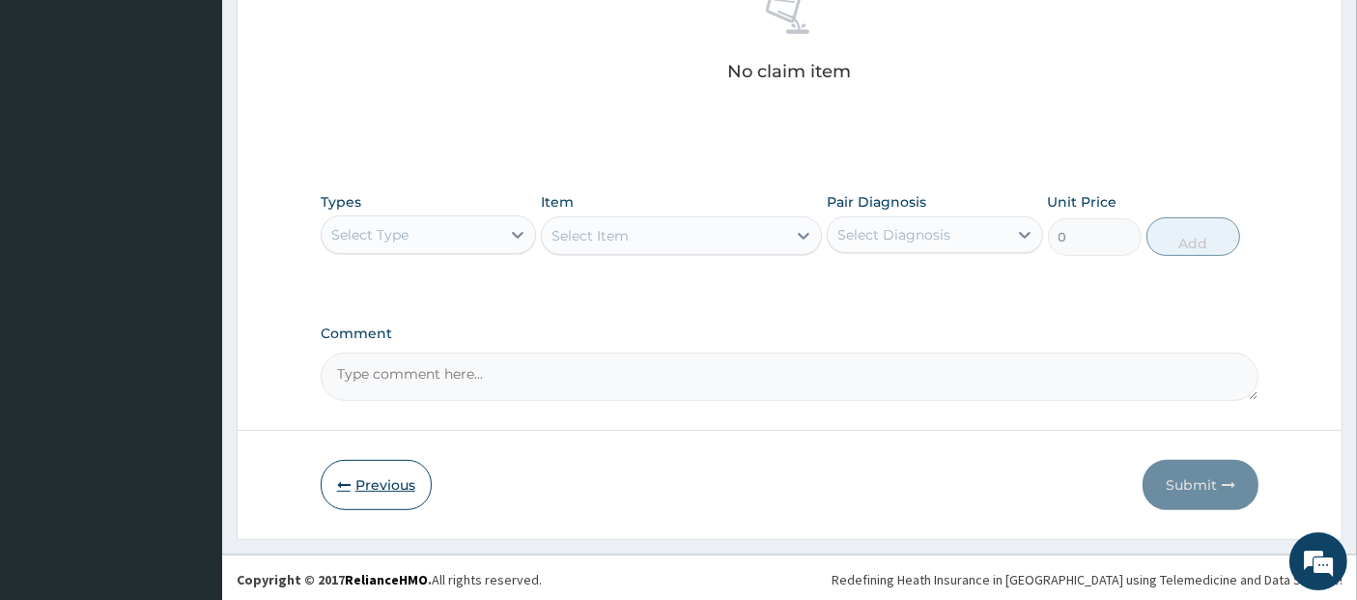
click at [364, 487] on button "Previous" at bounding box center [376, 485] width 111 height 50
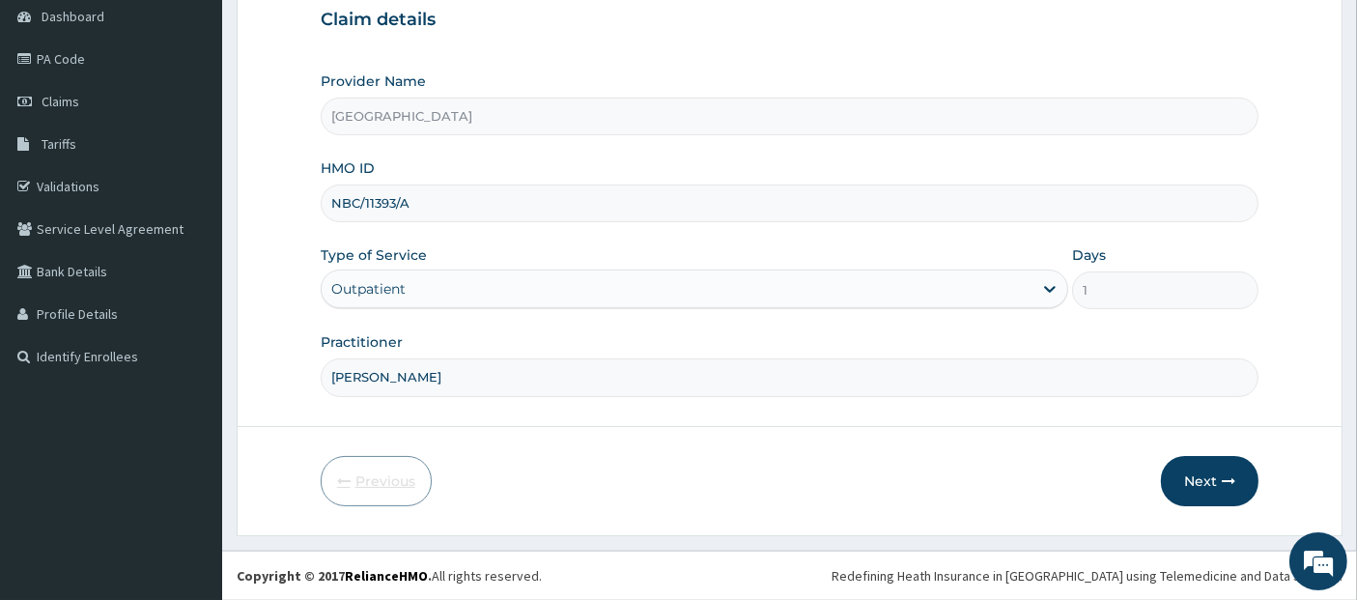
scroll to position [190, 0]
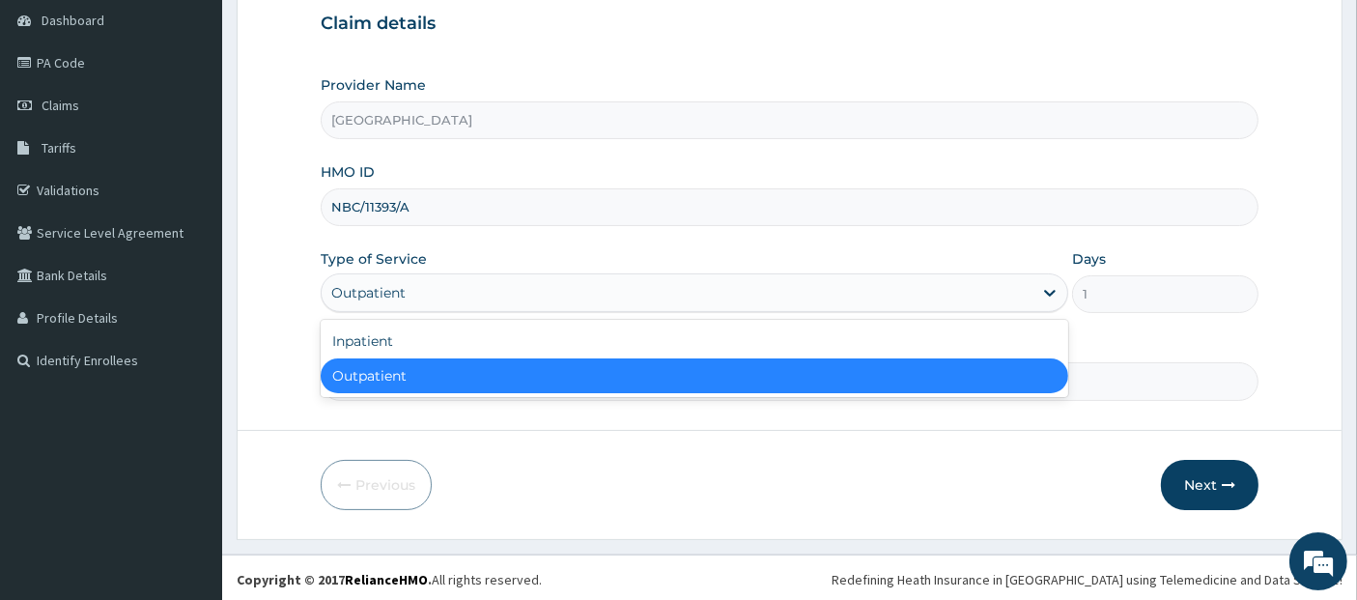
click at [620, 281] on div "Outpatient" at bounding box center [677, 292] width 711 height 31
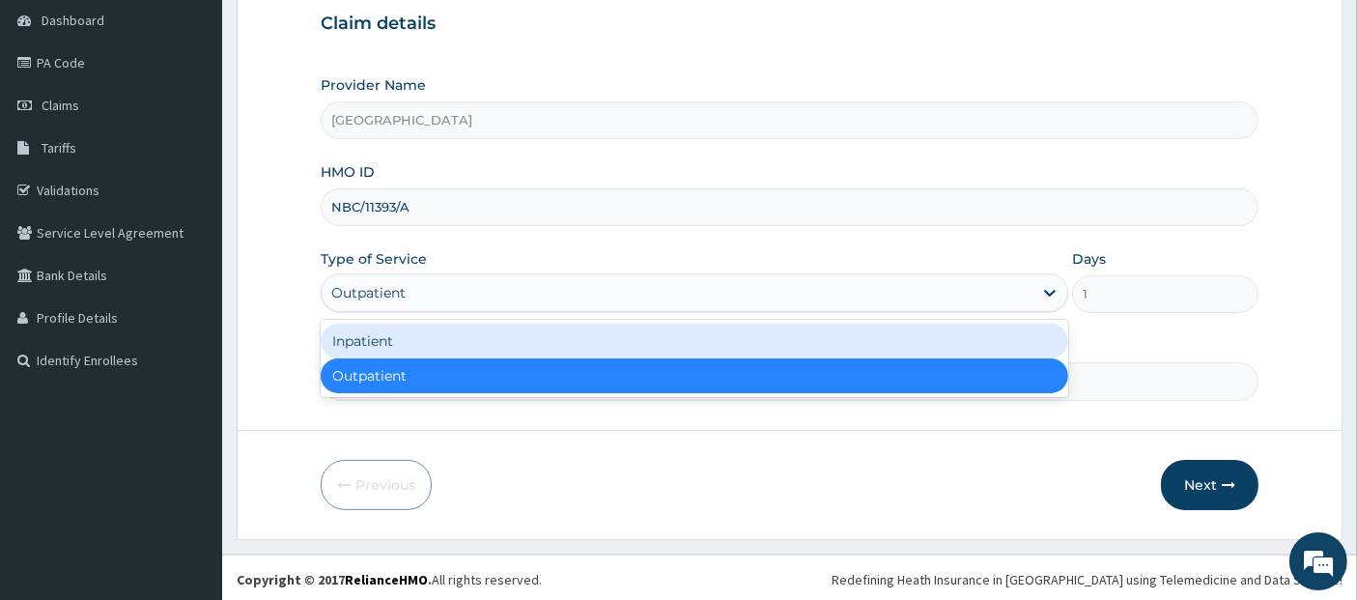
click at [612, 328] on div "Inpatient" at bounding box center [695, 341] width 748 height 35
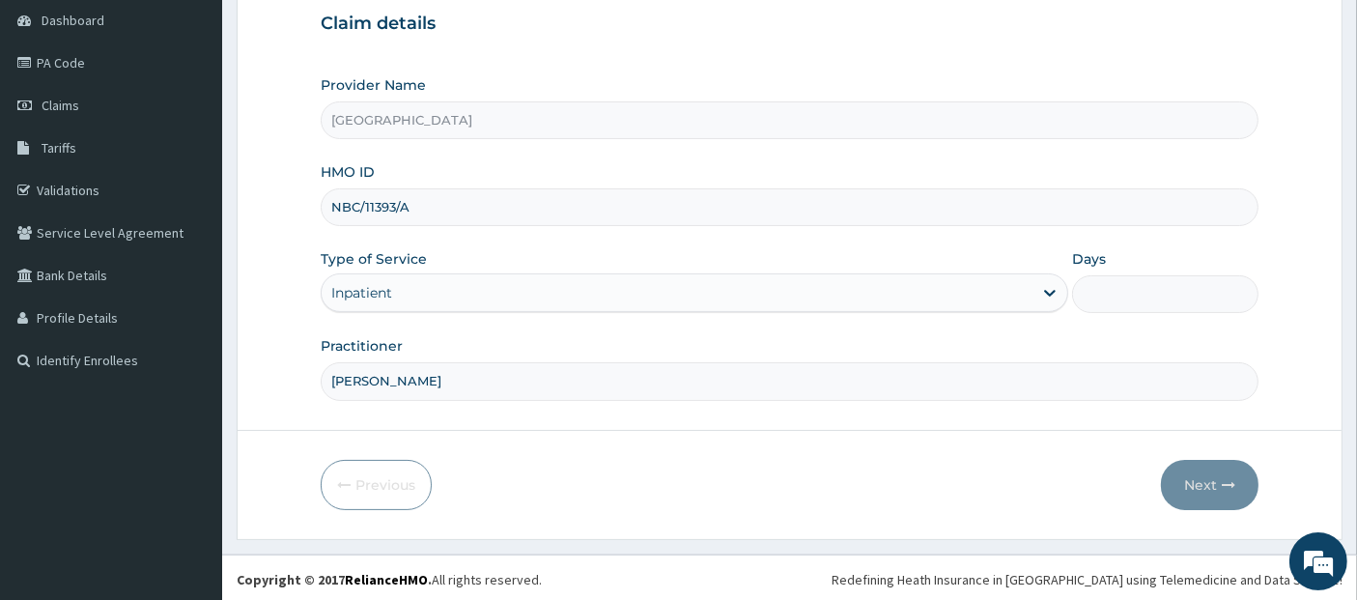
click at [1132, 296] on input "Days" at bounding box center [1165, 294] width 187 height 38
type input "2"
click at [1218, 495] on button "Next" at bounding box center [1210, 485] width 98 height 50
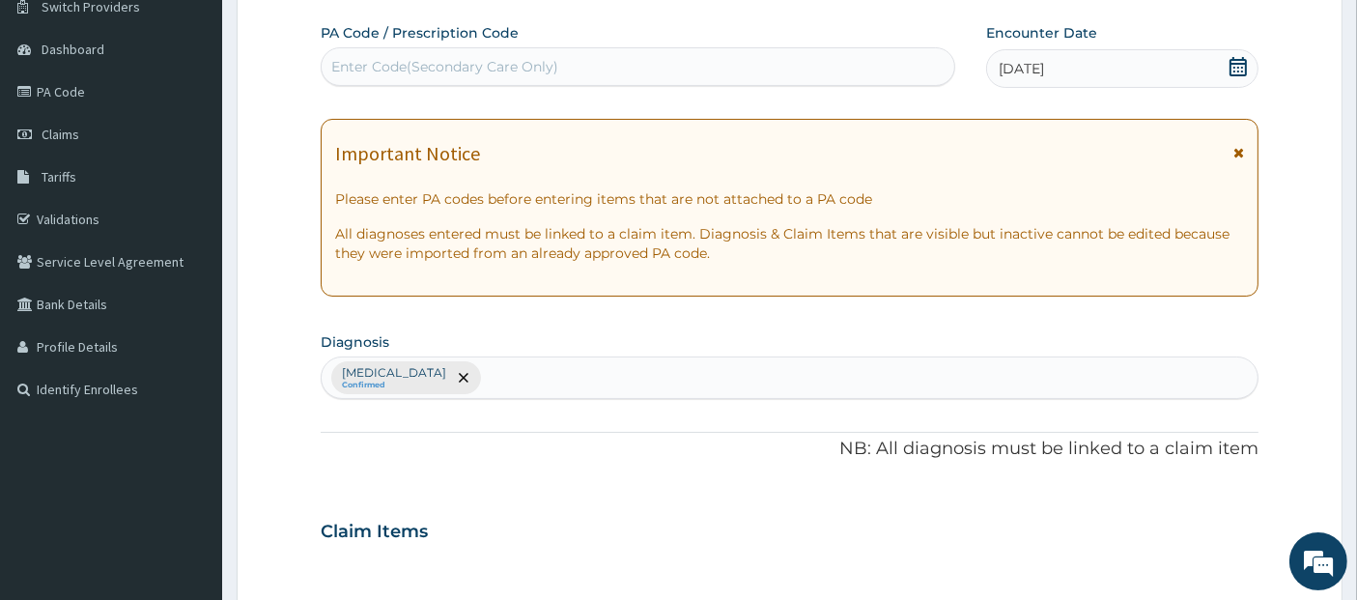
scroll to position [158, 0]
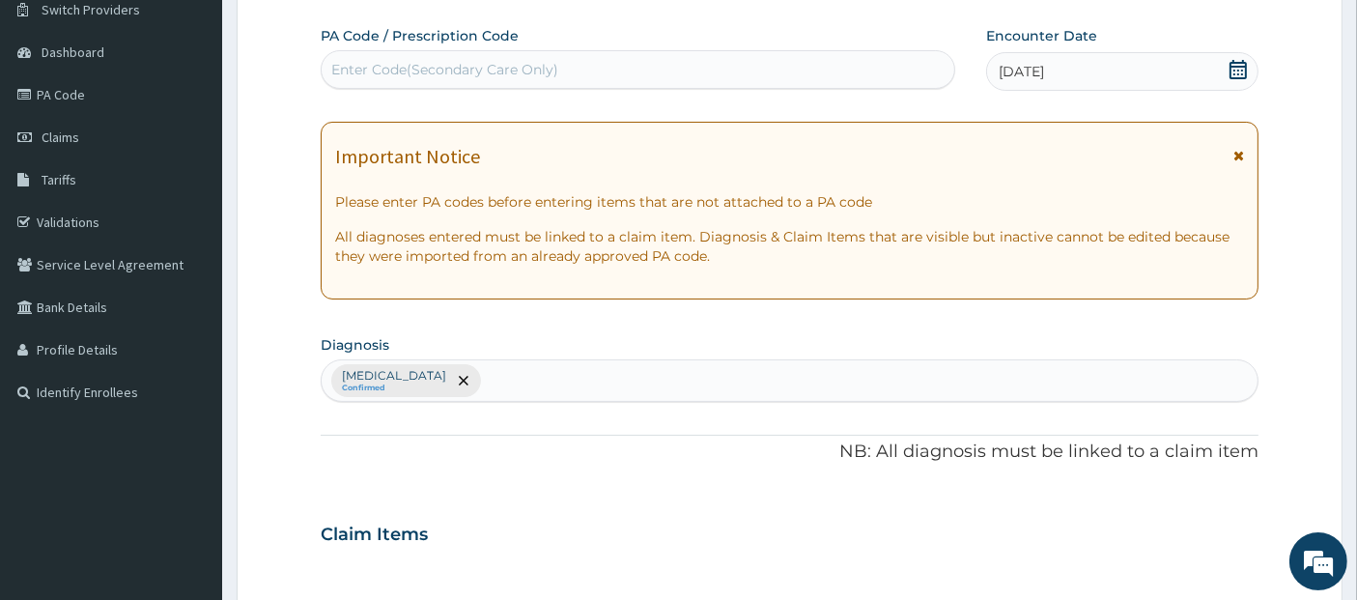
click at [779, 383] on div "Malaria Confirmed" at bounding box center [790, 380] width 937 height 41
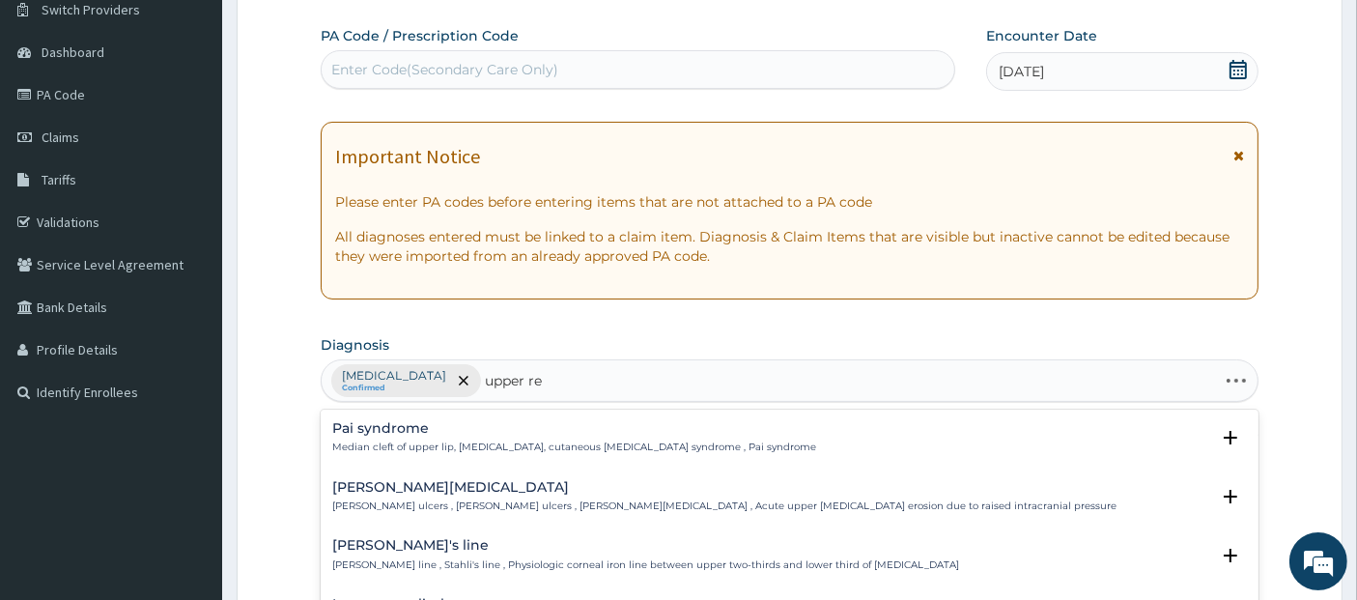
type input "upper res"
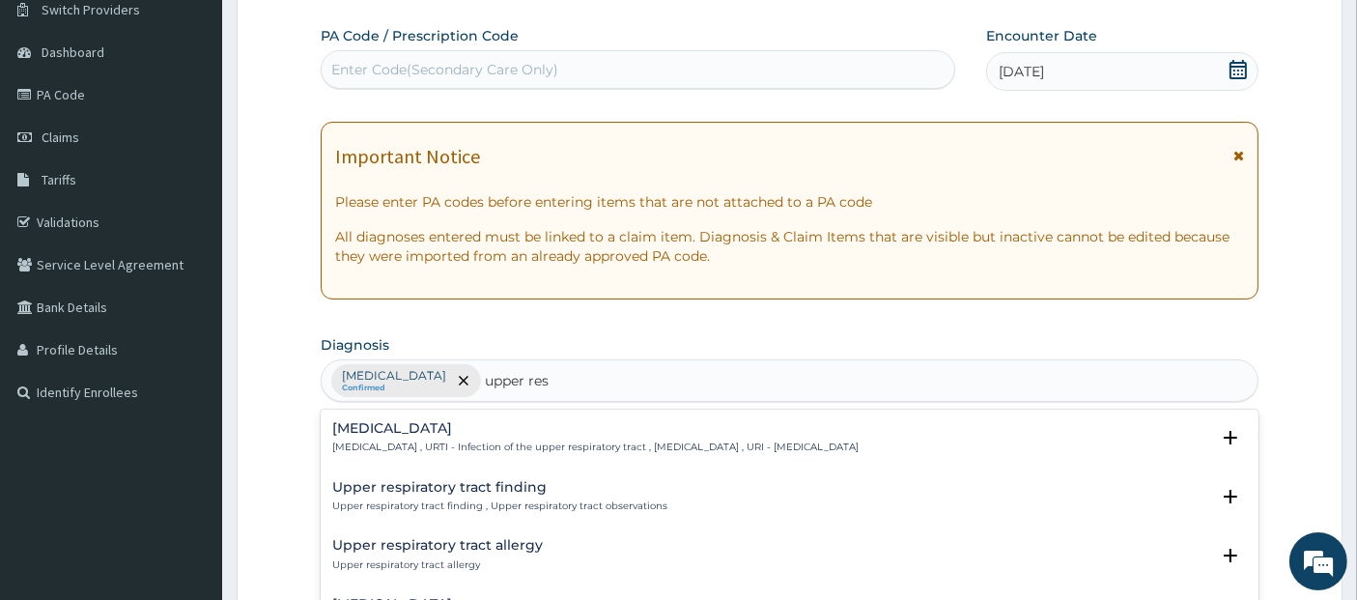
click at [741, 440] on p "Upper respiratory infection , URTI - Infection of the upper respiratory tract ,…" at bounding box center [595, 447] width 526 height 14
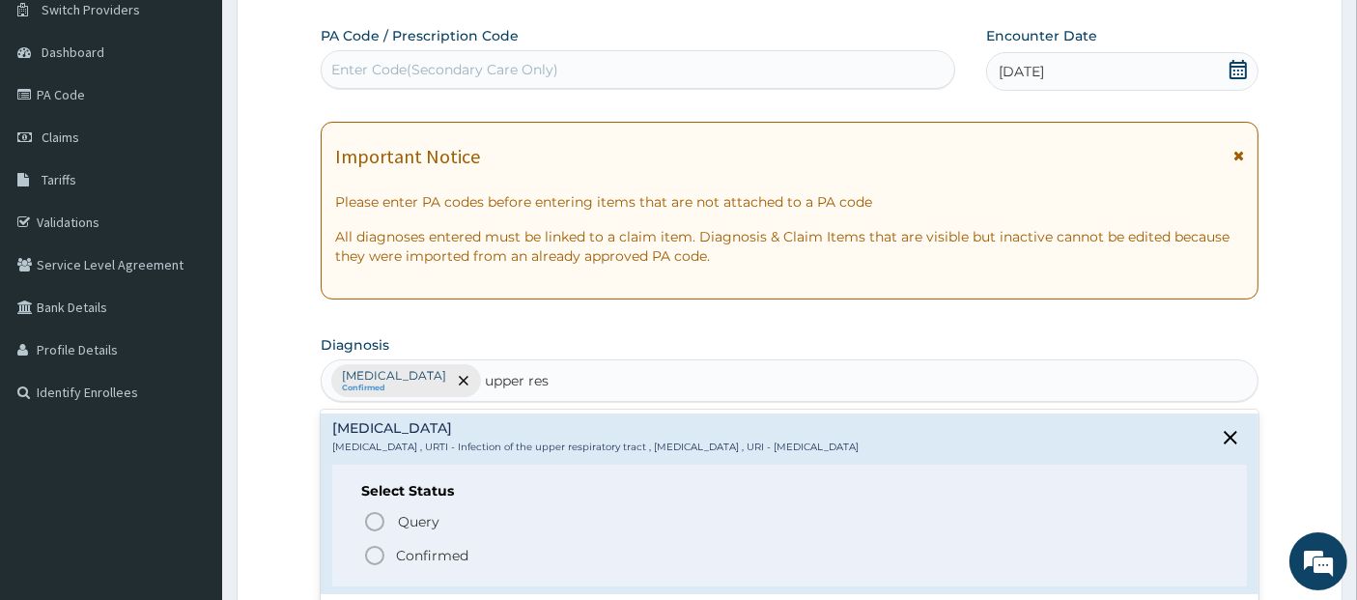
click at [693, 558] on span "Confirmed" at bounding box center [791, 555] width 856 height 23
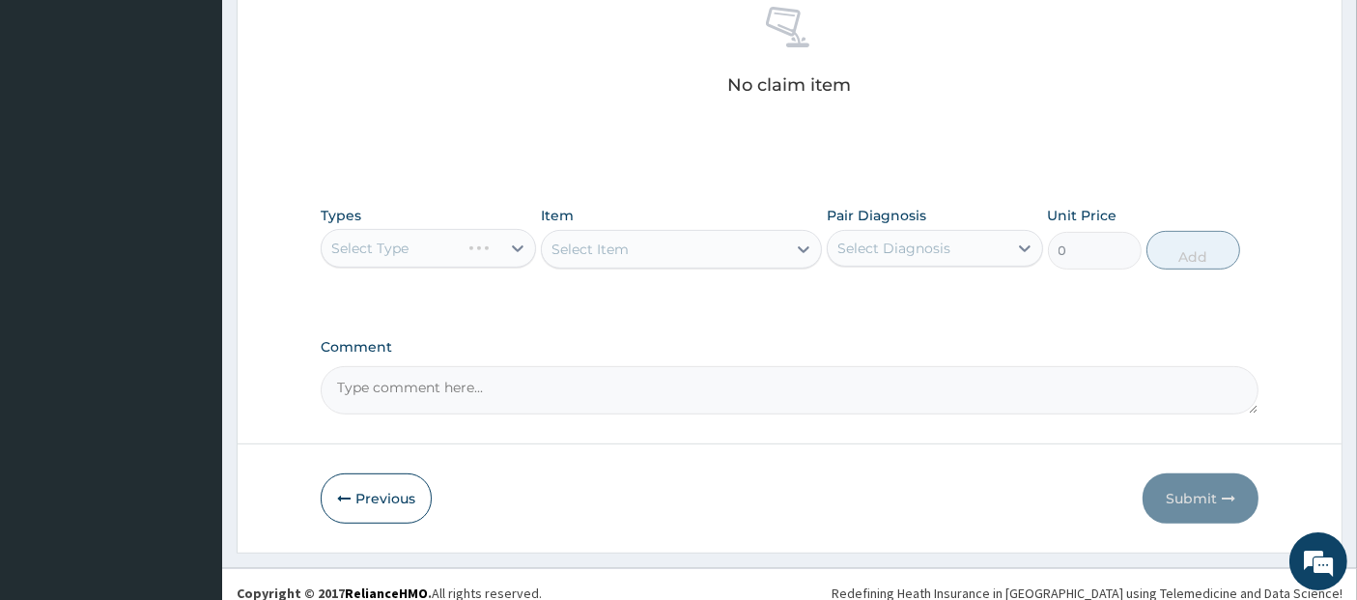
scroll to position [789, 0]
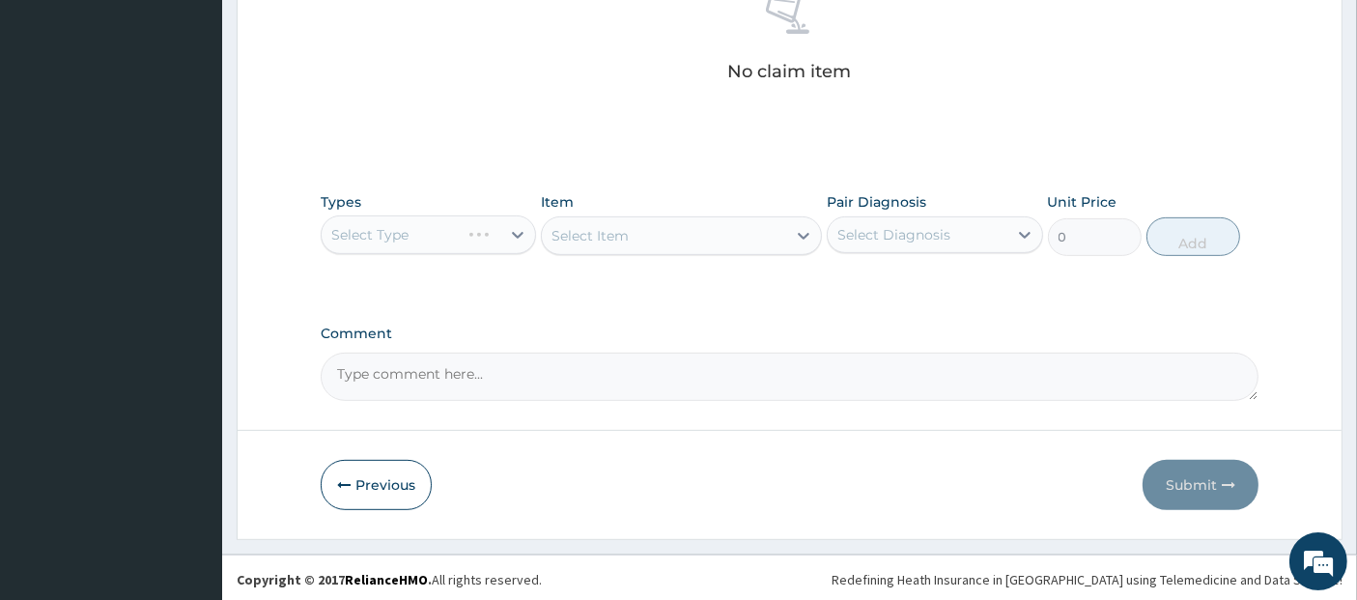
click at [488, 220] on div "Select Type" at bounding box center [428, 234] width 215 height 39
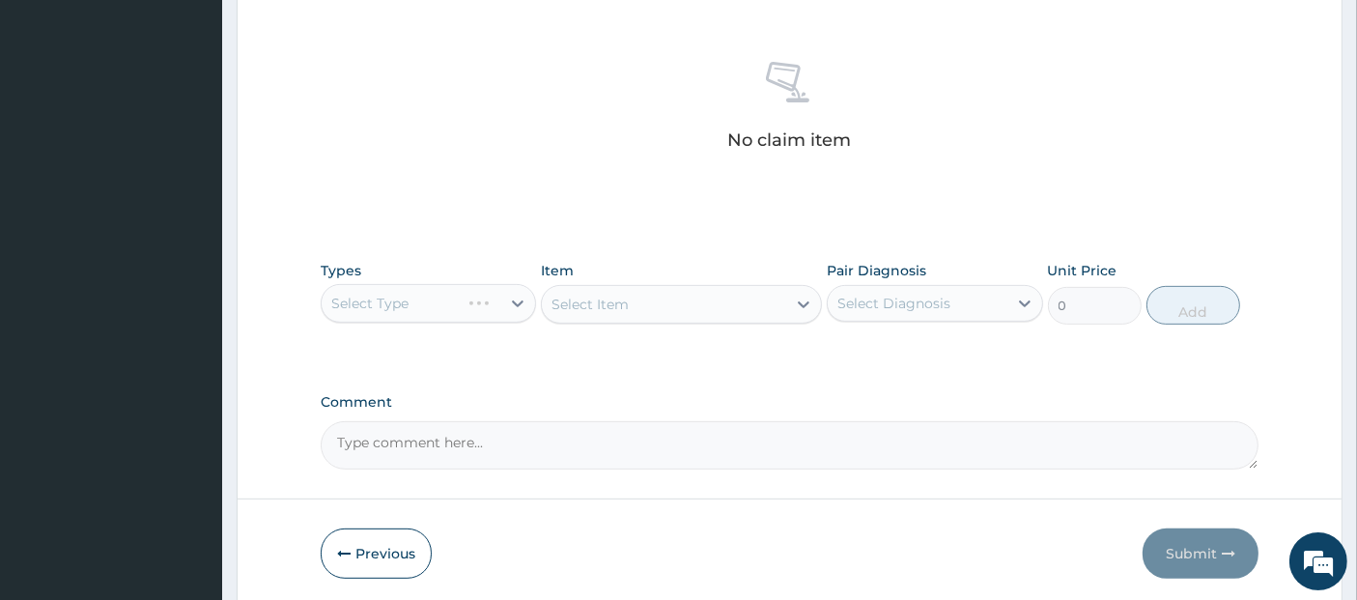
scroll to position [742, 0]
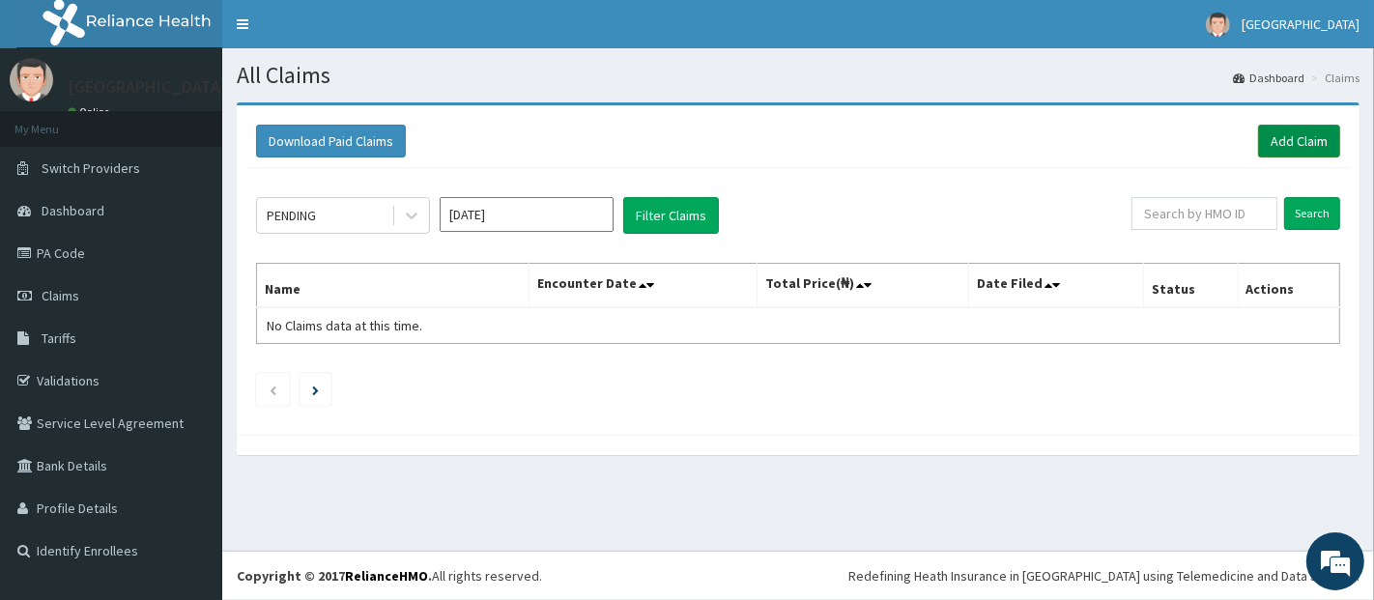
click at [1259, 132] on link "Add Claim" at bounding box center [1299, 141] width 82 height 33
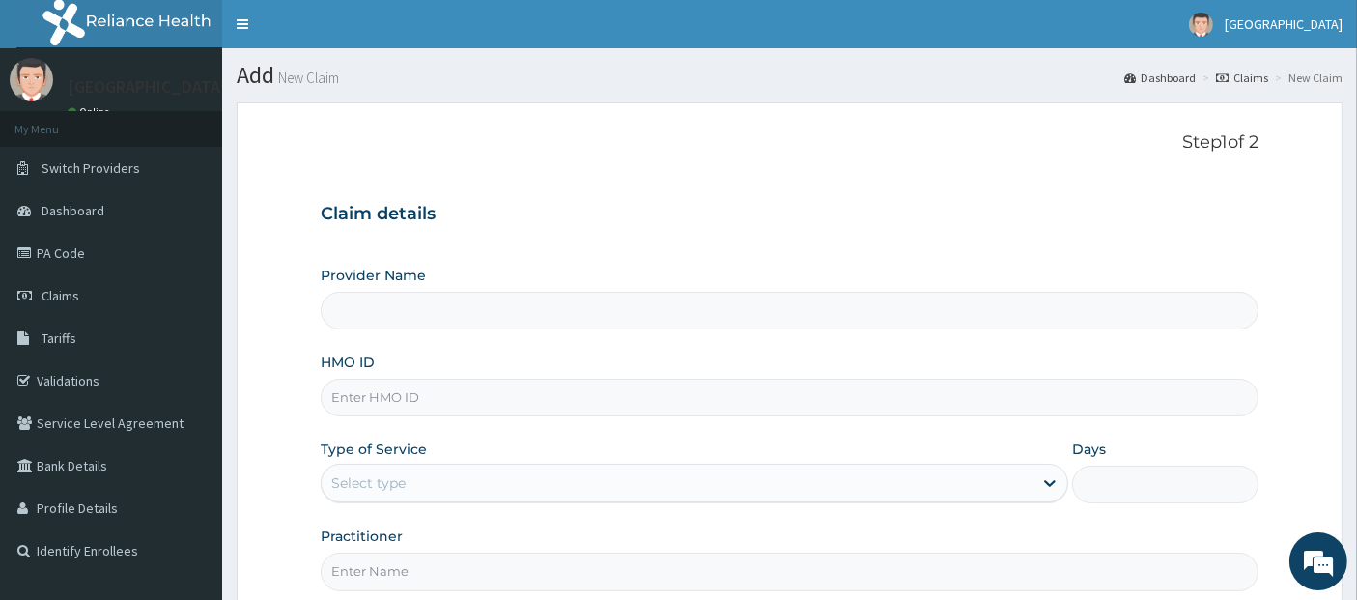
click at [848, 404] on input "HMO ID" at bounding box center [790, 398] width 939 height 38
type input "[GEOGRAPHIC_DATA]"
type input "p"
type input "NBC/11393/A"
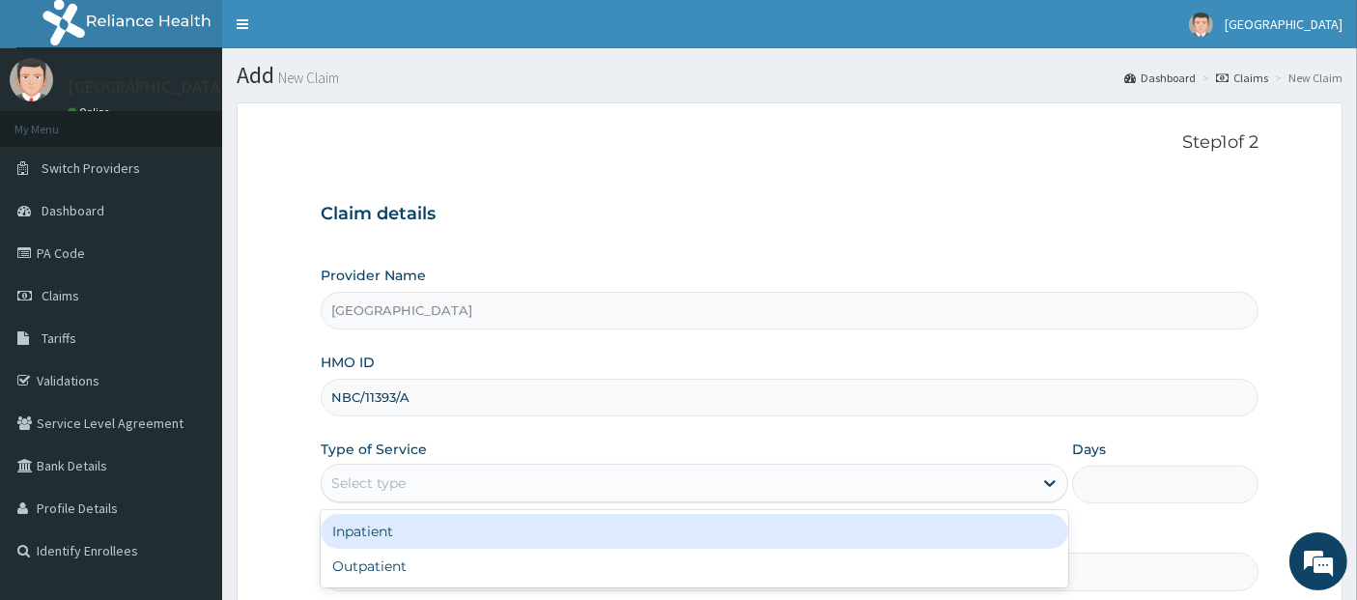
click at [855, 470] on div "Select type" at bounding box center [677, 482] width 711 height 31
click at [833, 537] on div "Inpatient" at bounding box center [695, 531] width 748 height 35
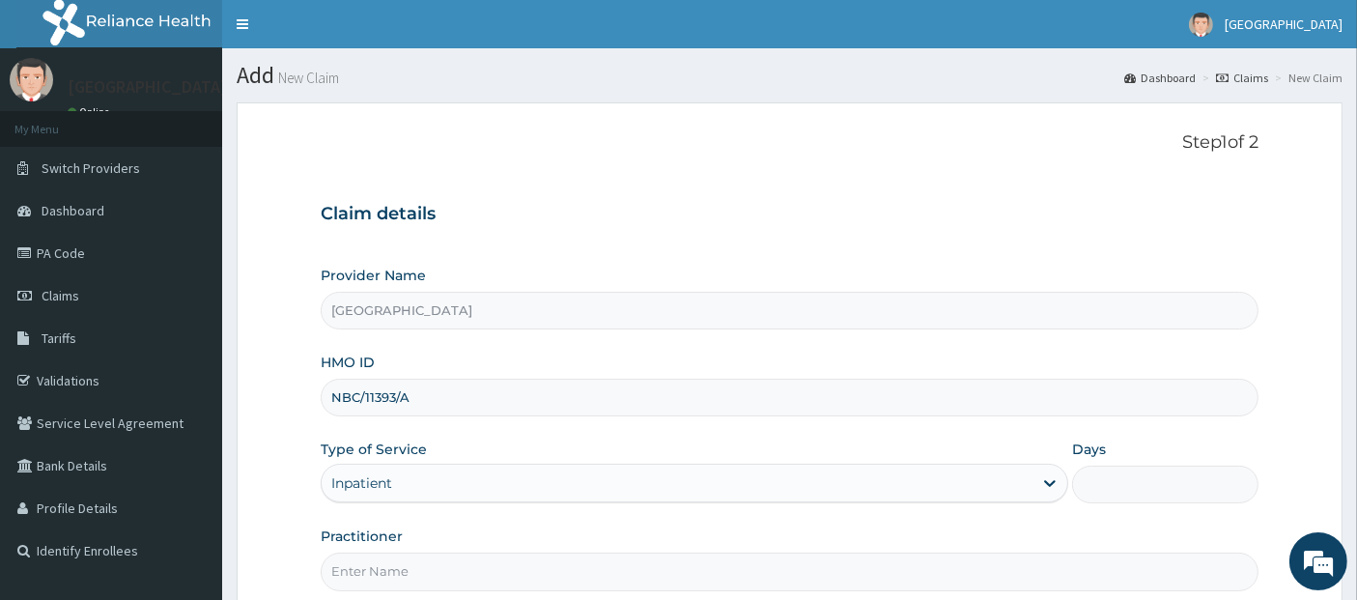
click at [1124, 481] on input "Days" at bounding box center [1165, 485] width 187 height 38
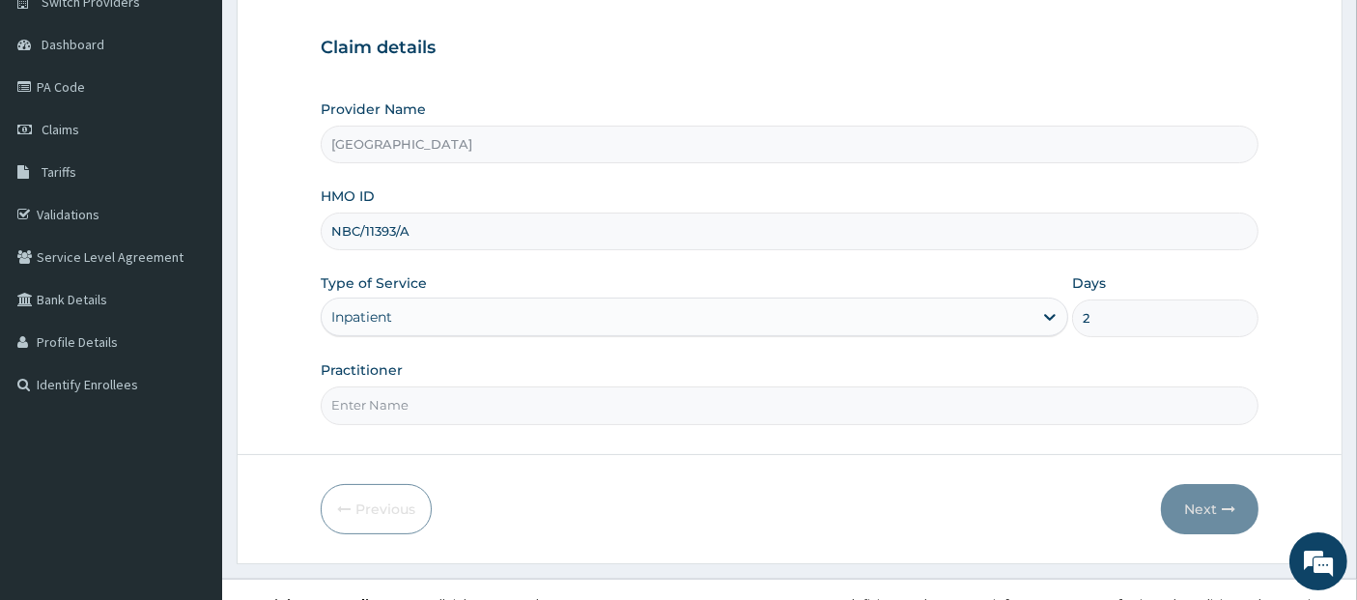
scroll to position [190, 0]
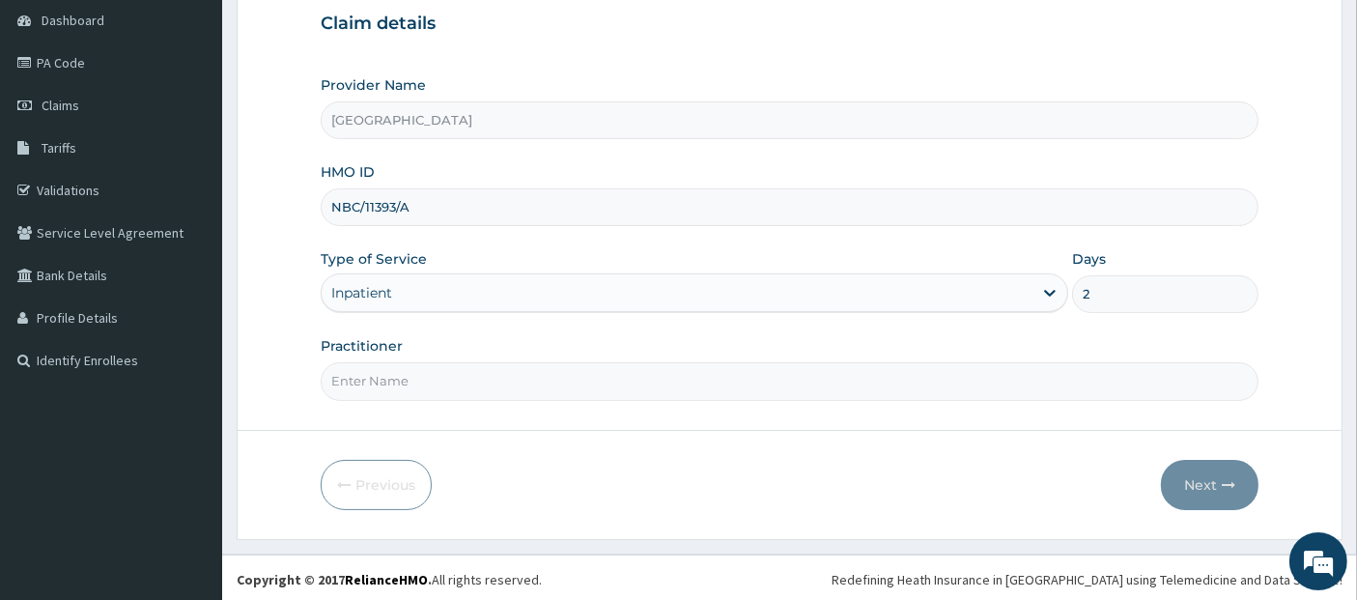
type input "2"
click at [1103, 385] on input "Practitioner" at bounding box center [790, 381] width 939 height 38
type input "[PERSON_NAME]"
click at [1225, 471] on button "Next" at bounding box center [1210, 485] width 98 height 50
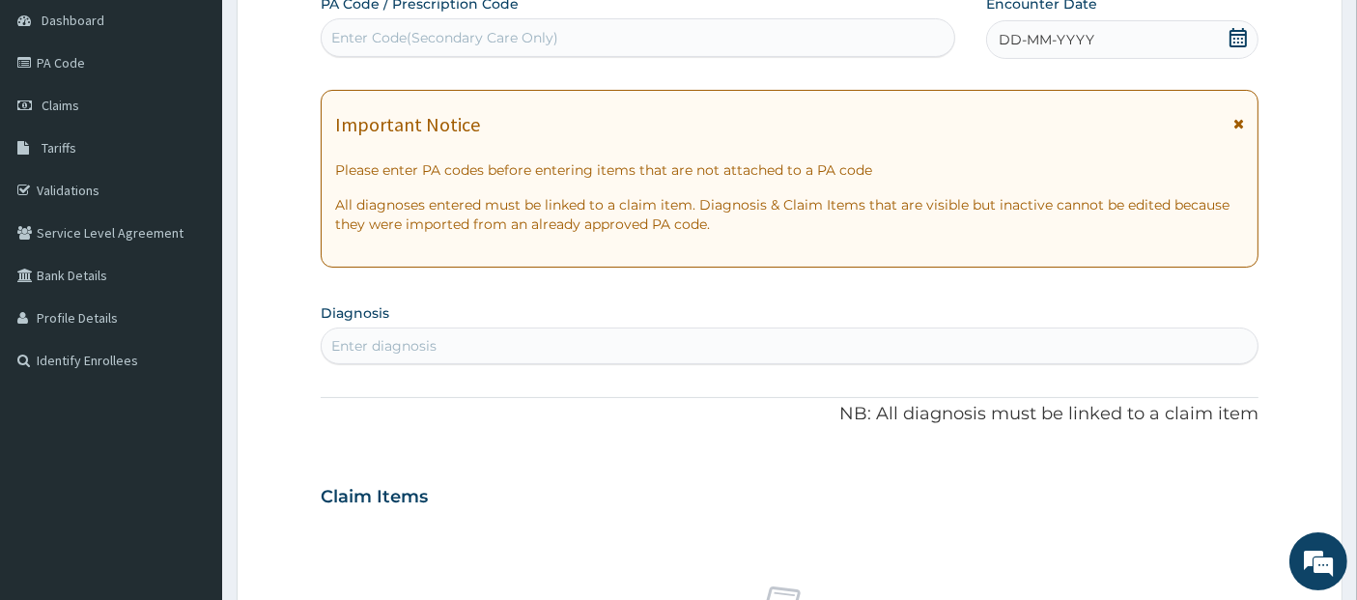
click at [1237, 44] on icon at bounding box center [1238, 37] width 19 height 19
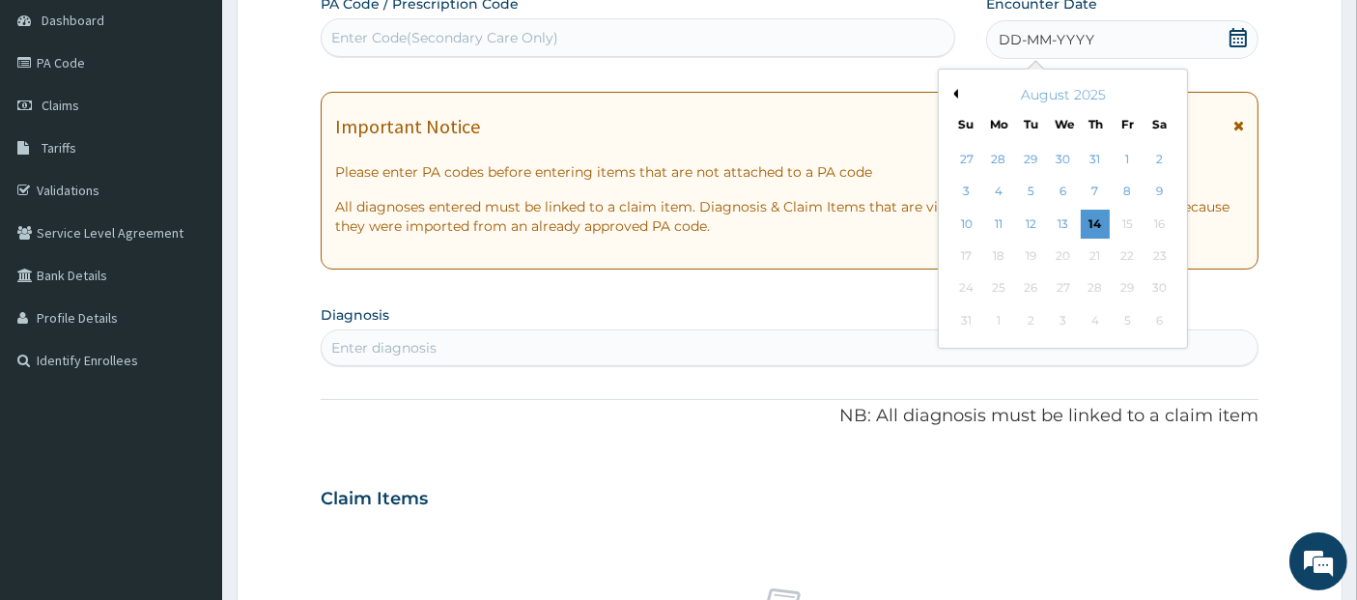
click at [949, 96] on button "Previous Month" at bounding box center [954, 94] width 10 height 10
click at [1094, 151] on div "5" at bounding box center [1095, 159] width 29 height 29
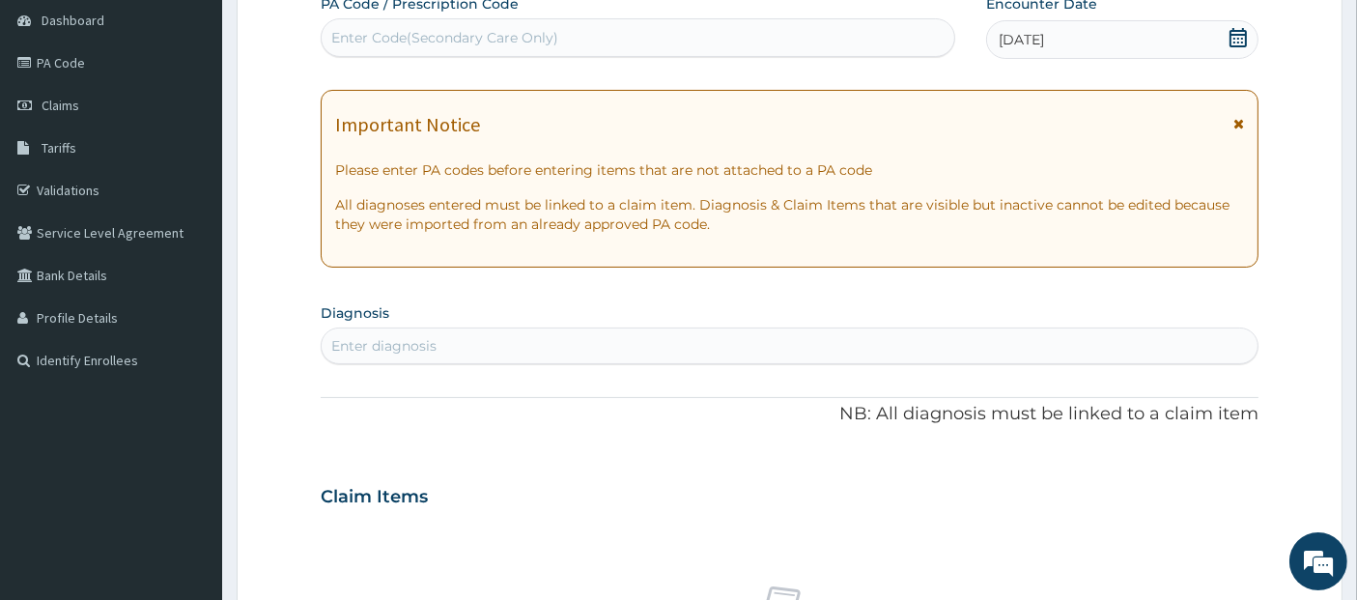
click at [1023, 338] on div "Enter diagnosis" at bounding box center [790, 345] width 937 height 31
type input "malaria"
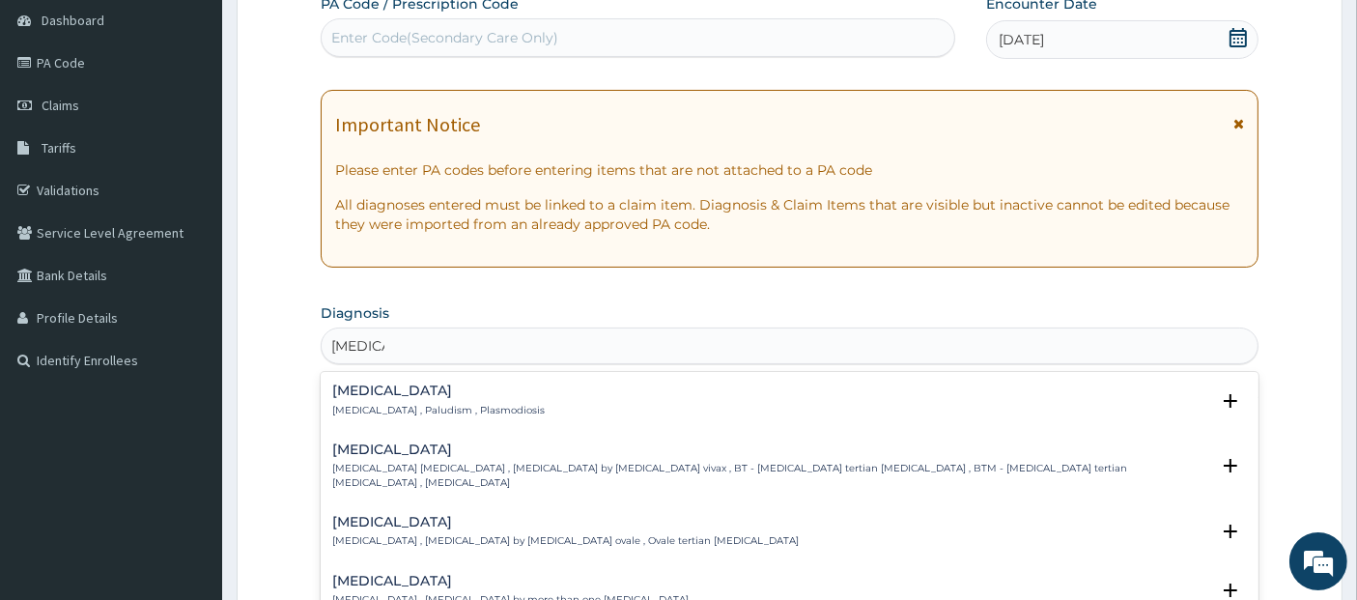
click at [858, 404] on div "Malaria Malaria , Paludism , Plasmodiosis" at bounding box center [790, 400] width 916 height 34
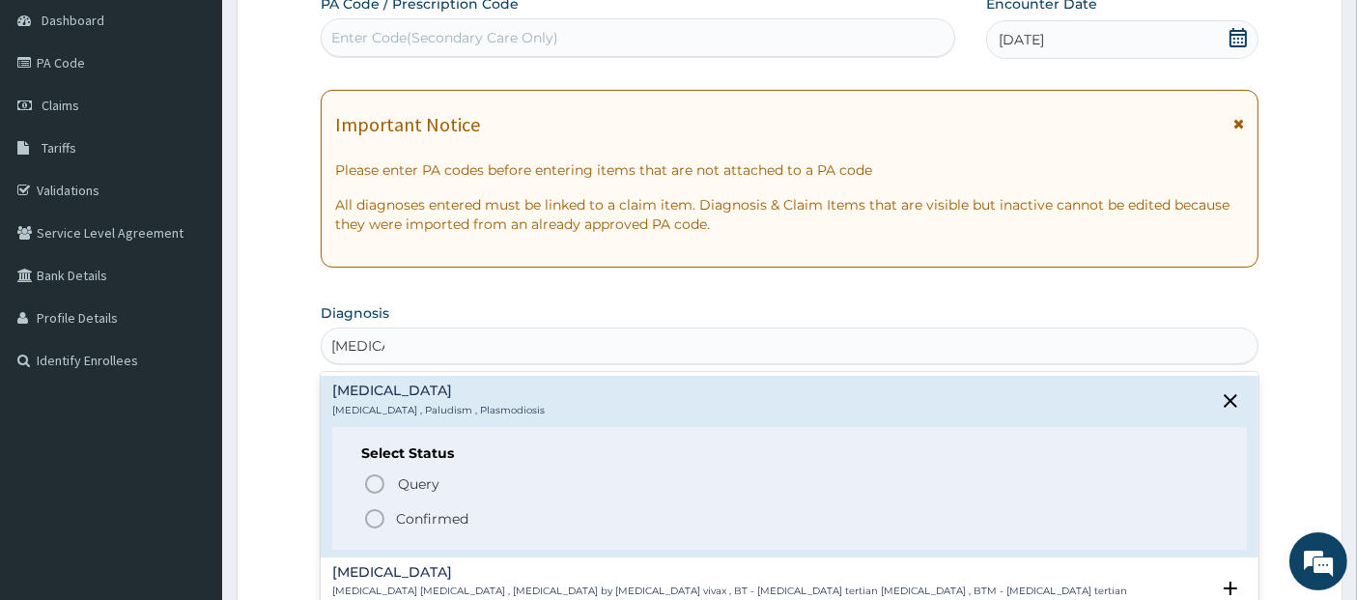
click at [792, 521] on span "Confirmed" at bounding box center [791, 518] width 856 height 23
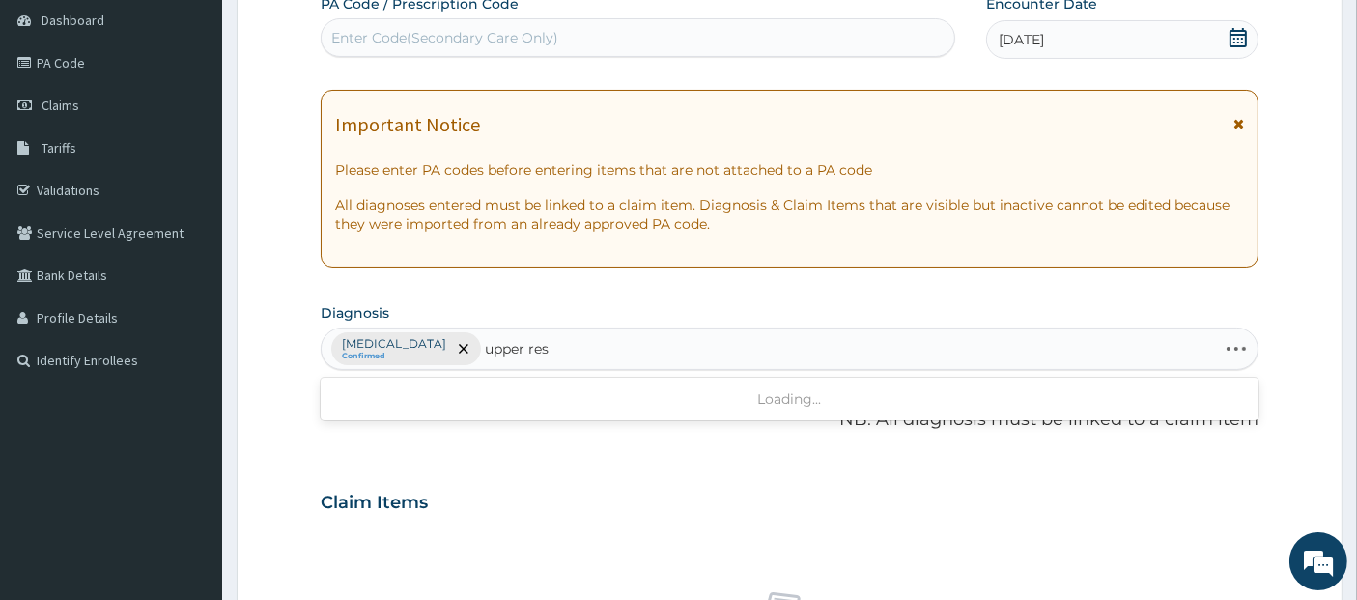
type input "upper resp"
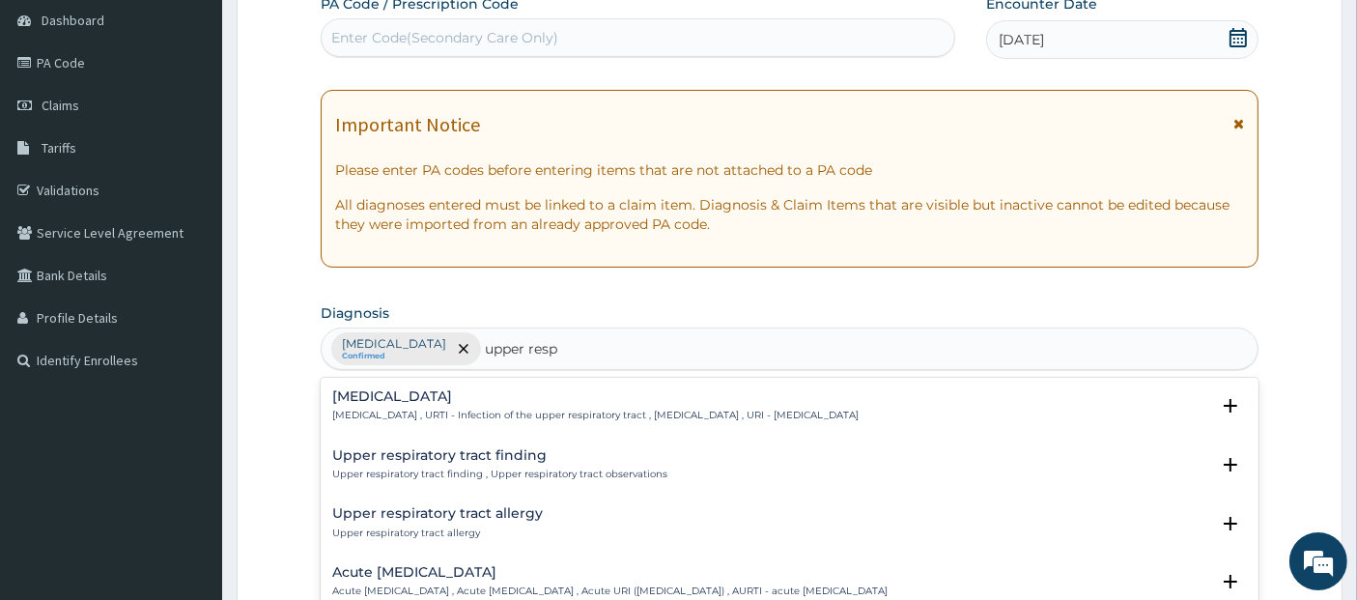
click at [859, 404] on div "Upper respiratory infection Upper respiratory infection , URTI - Infection of t…" at bounding box center [595, 406] width 526 height 34
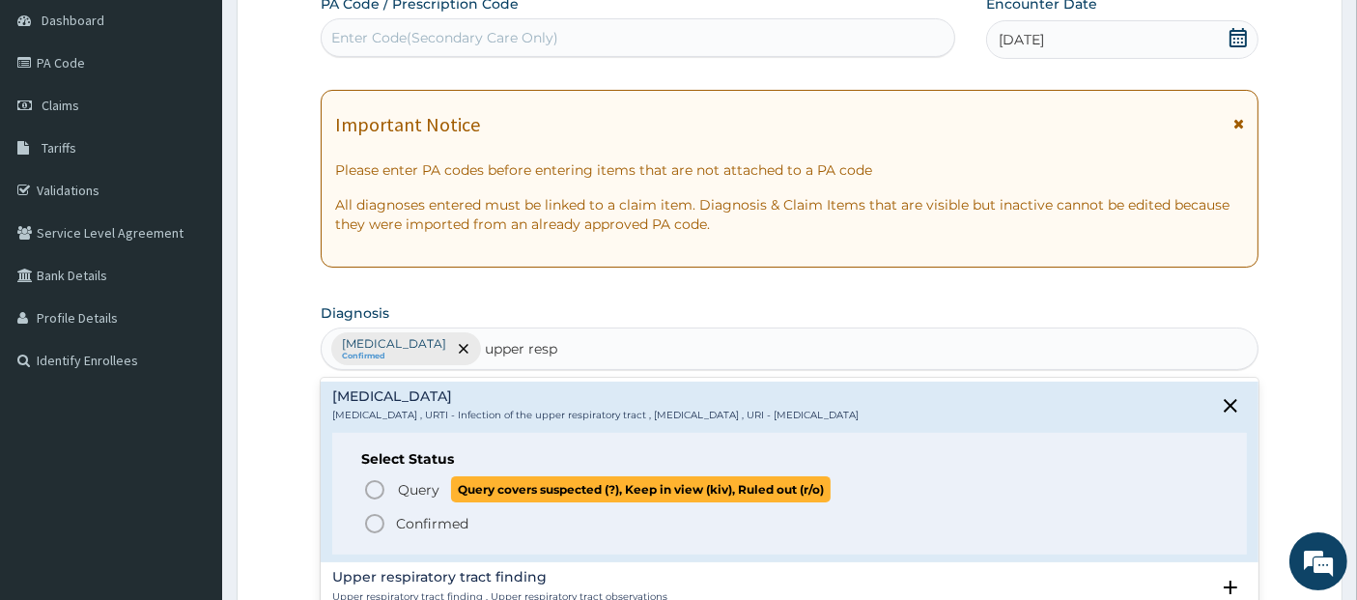
click at [773, 482] on span "Query covers suspected (?), Keep in view (kiv), Ruled out (r/o)" at bounding box center [641, 489] width 380 height 26
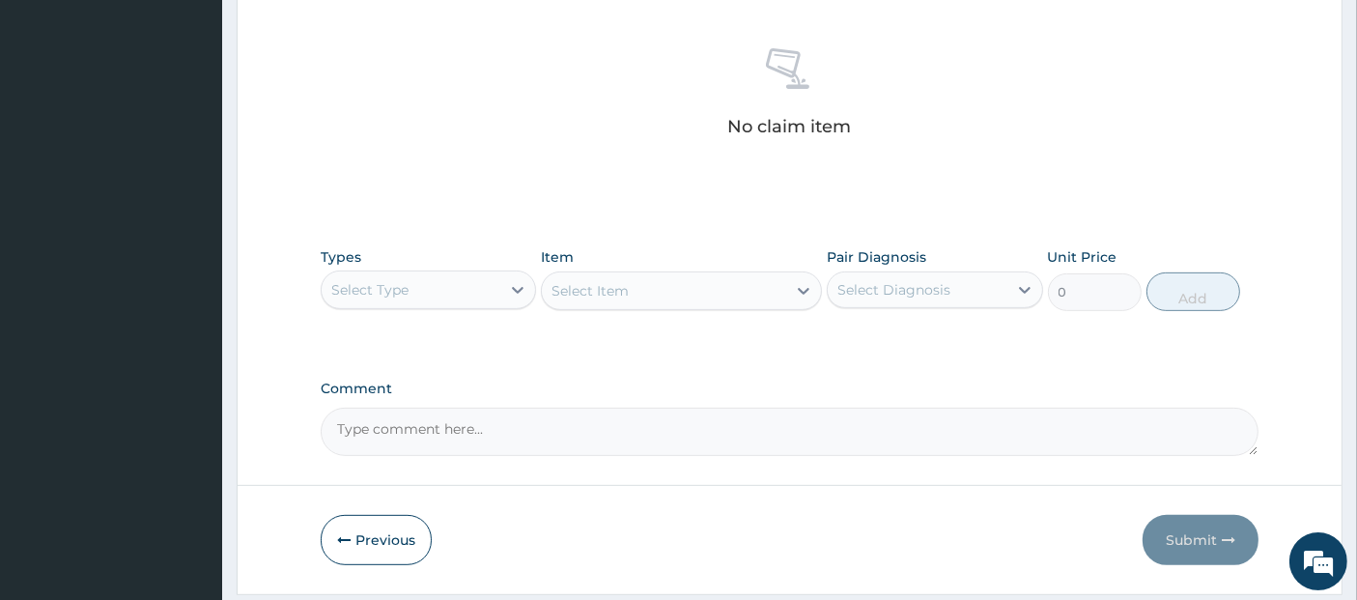
scroll to position [789, 0]
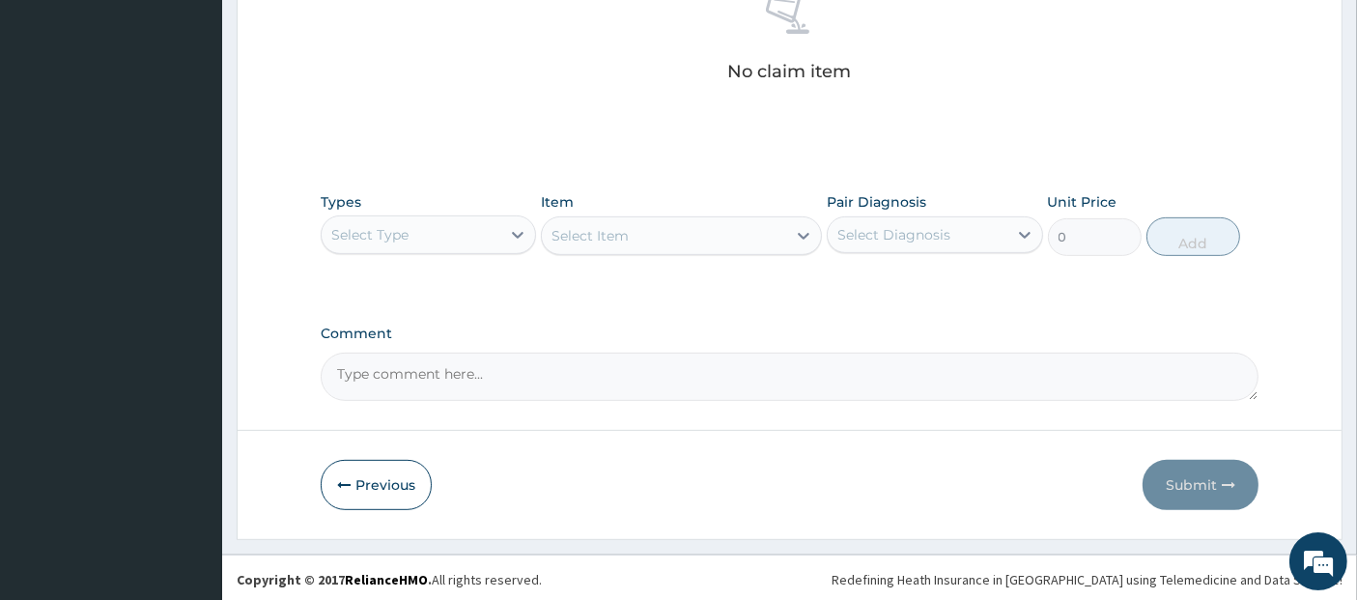
click at [466, 233] on div "Select Type" at bounding box center [411, 234] width 179 height 31
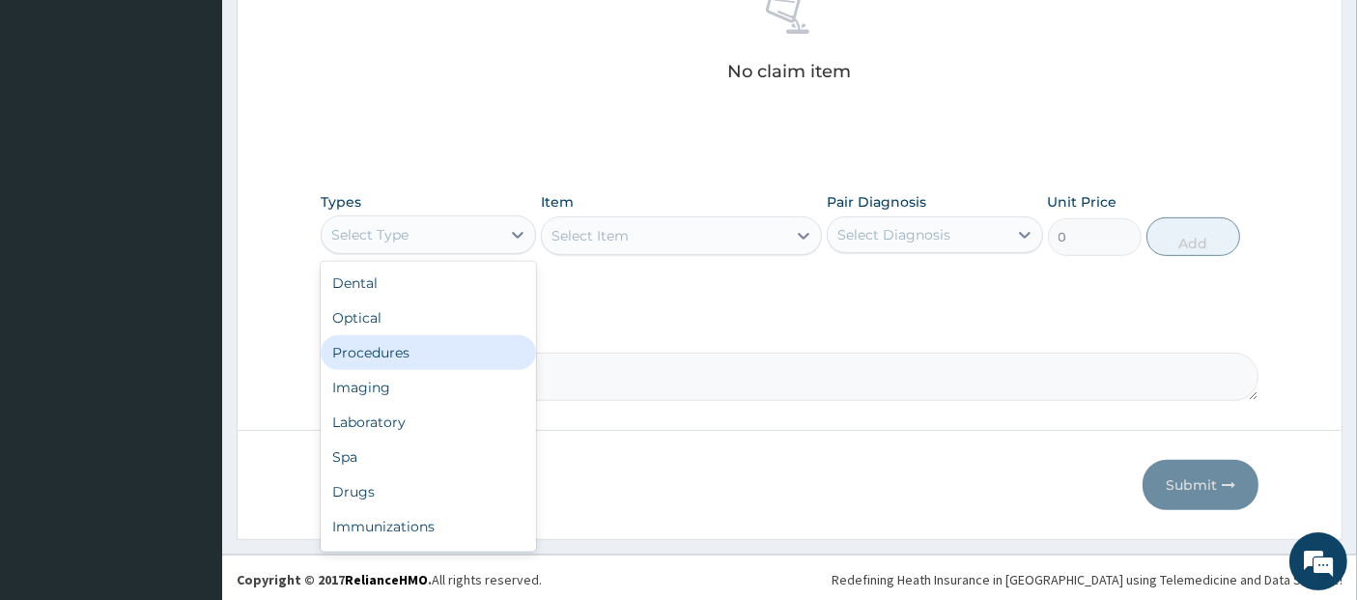
click at [449, 346] on div "Procedures" at bounding box center [428, 352] width 215 height 35
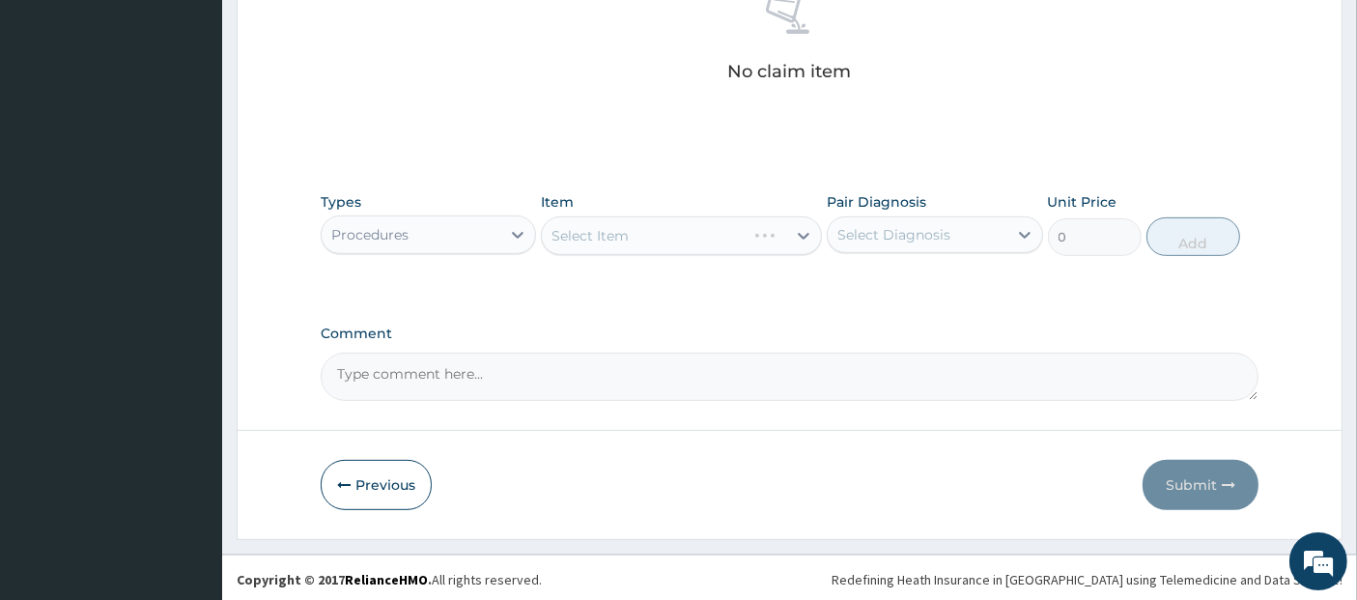
click at [655, 225] on div "Select Item" at bounding box center [681, 235] width 281 height 39
click at [655, 225] on div "Select Item" at bounding box center [664, 235] width 244 height 31
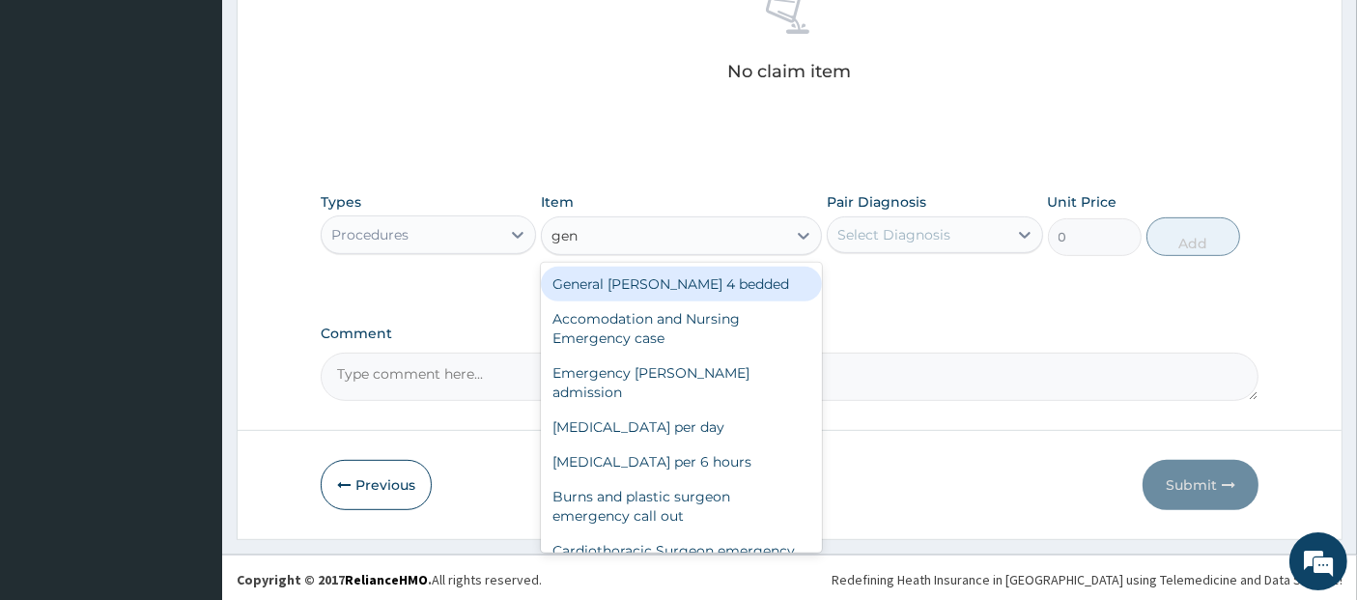
type input "gene"
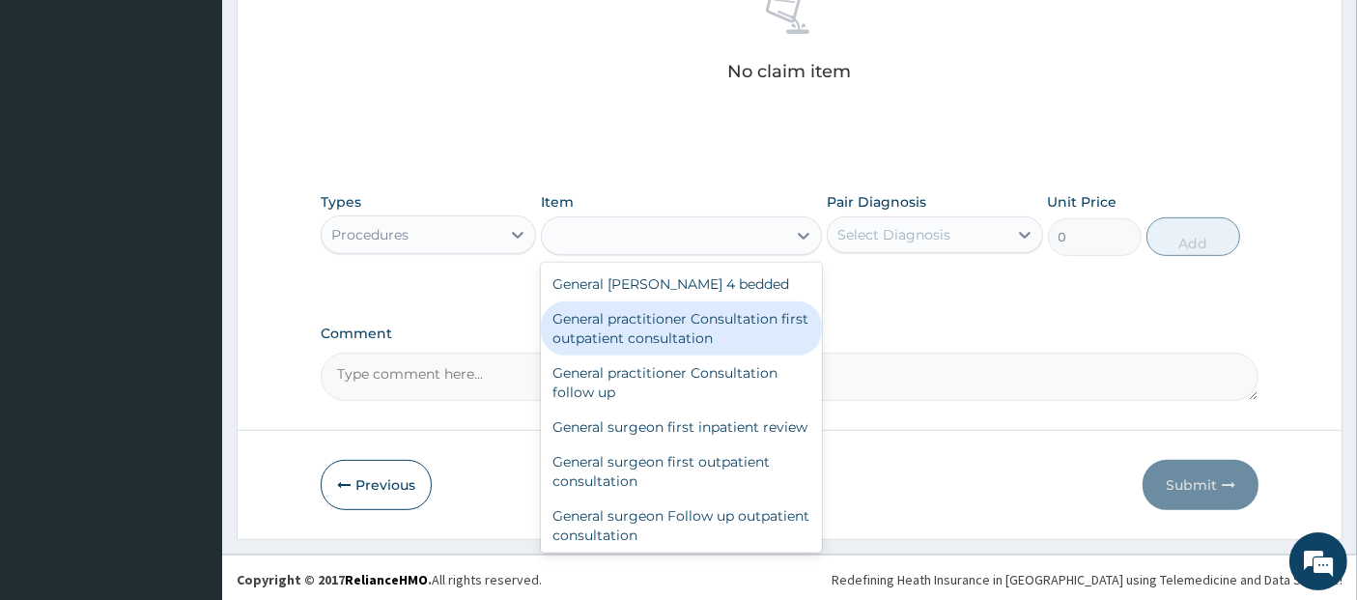
type input "3795"
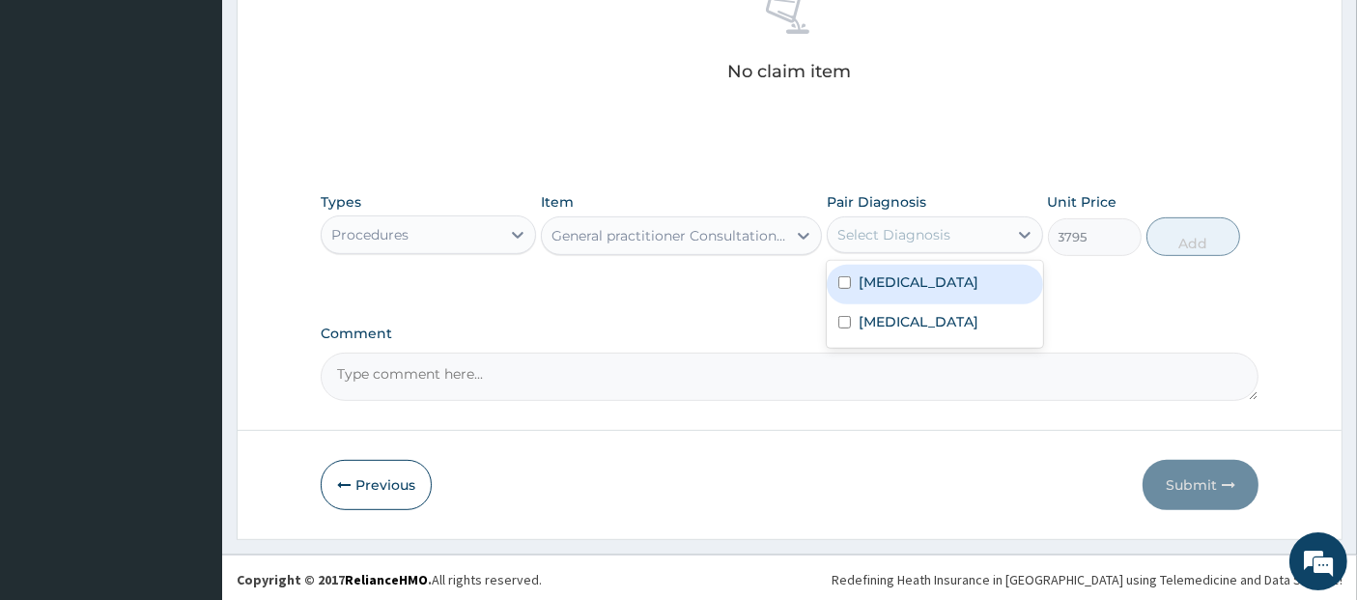
click at [882, 225] on div "Select Diagnosis" at bounding box center [893, 234] width 113 height 19
checkbox input "true"
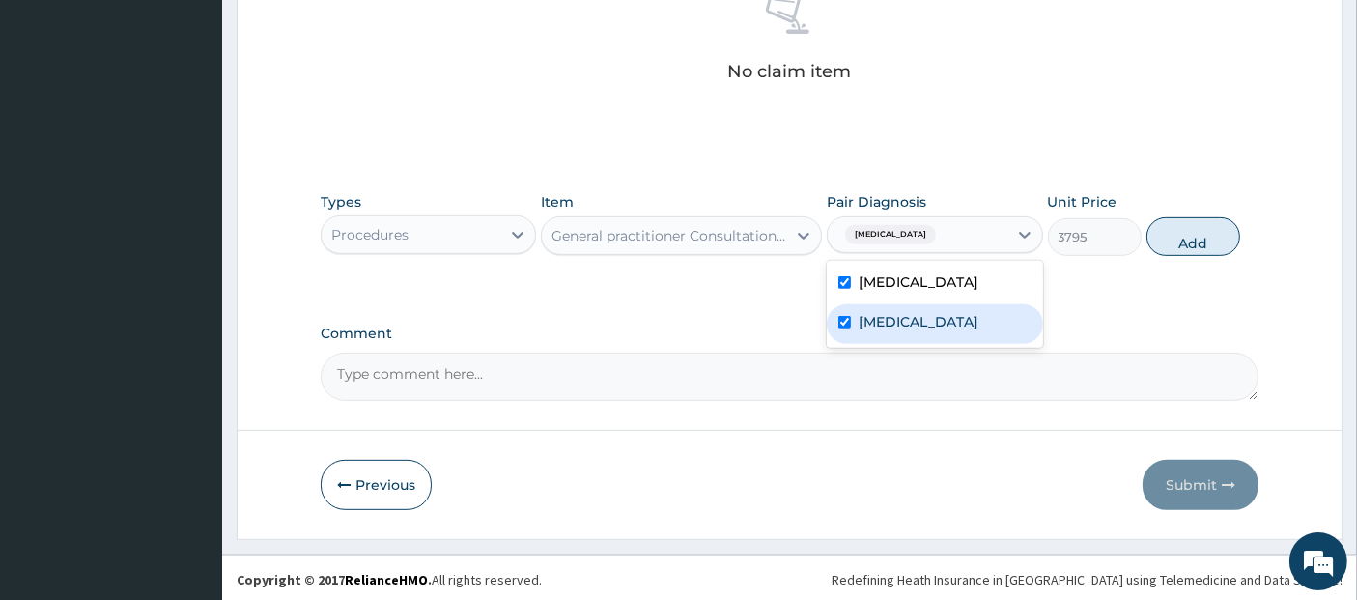
checkbox input "true"
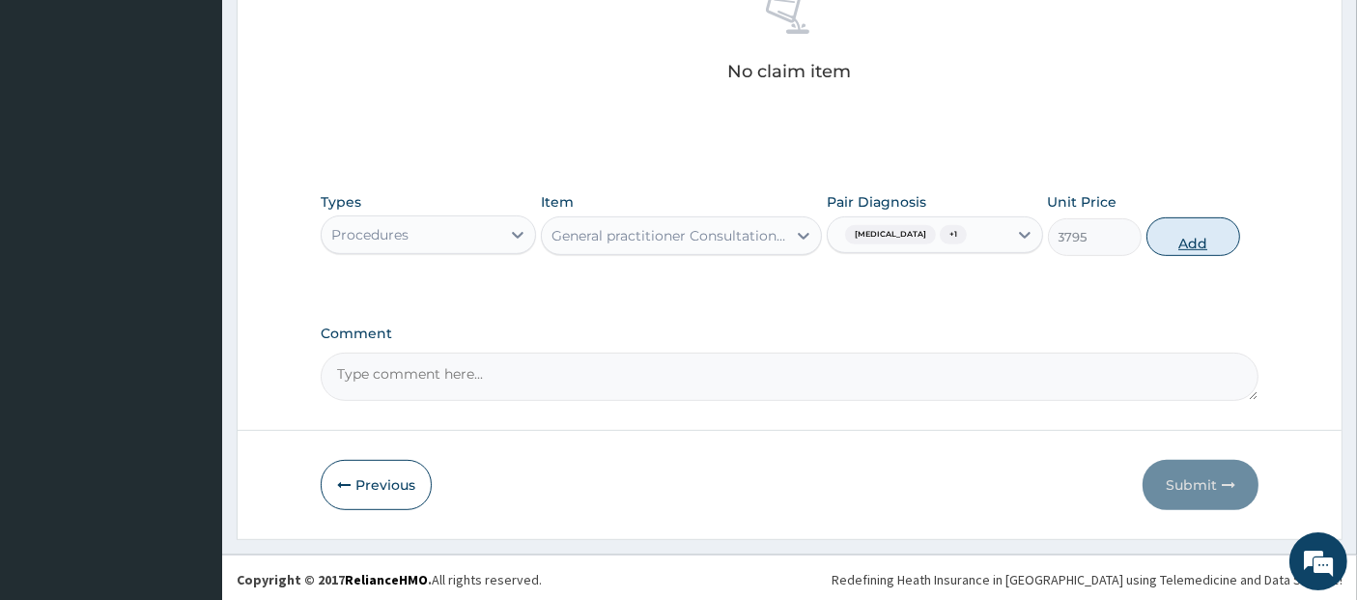
click at [1190, 249] on button "Add" at bounding box center [1194, 236] width 94 height 39
type input "0"
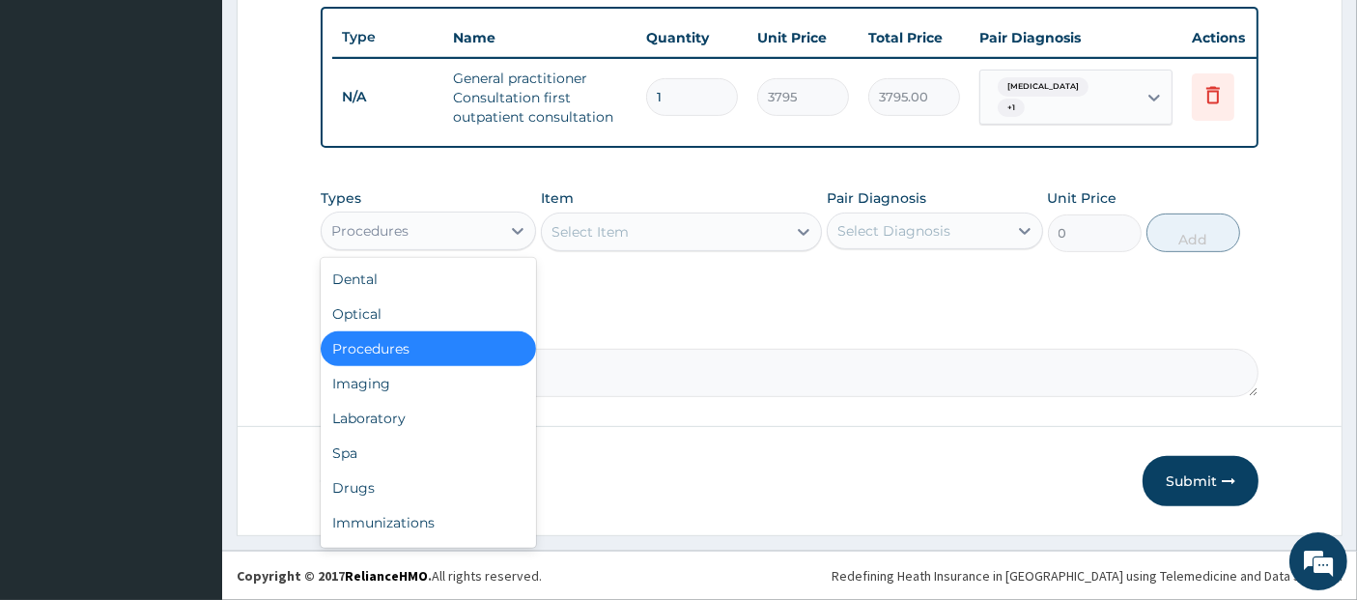
click at [486, 238] on div "Procedures" at bounding box center [411, 230] width 179 height 31
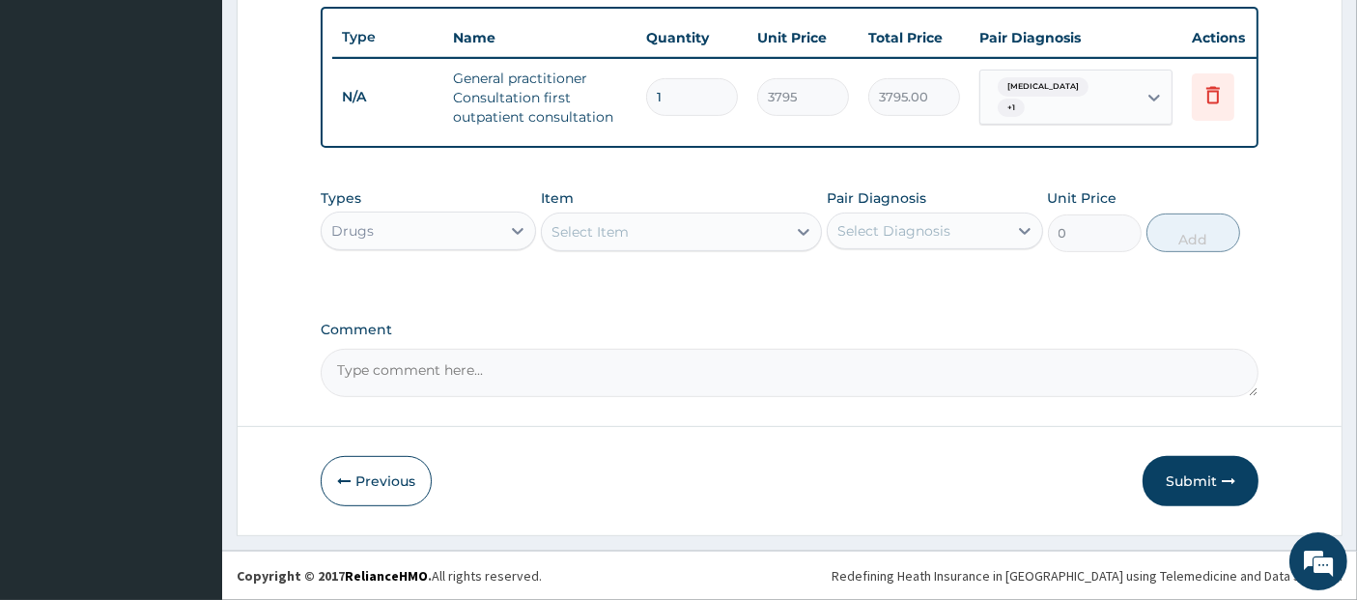
click at [660, 222] on div "Select Item" at bounding box center [664, 231] width 244 height 31
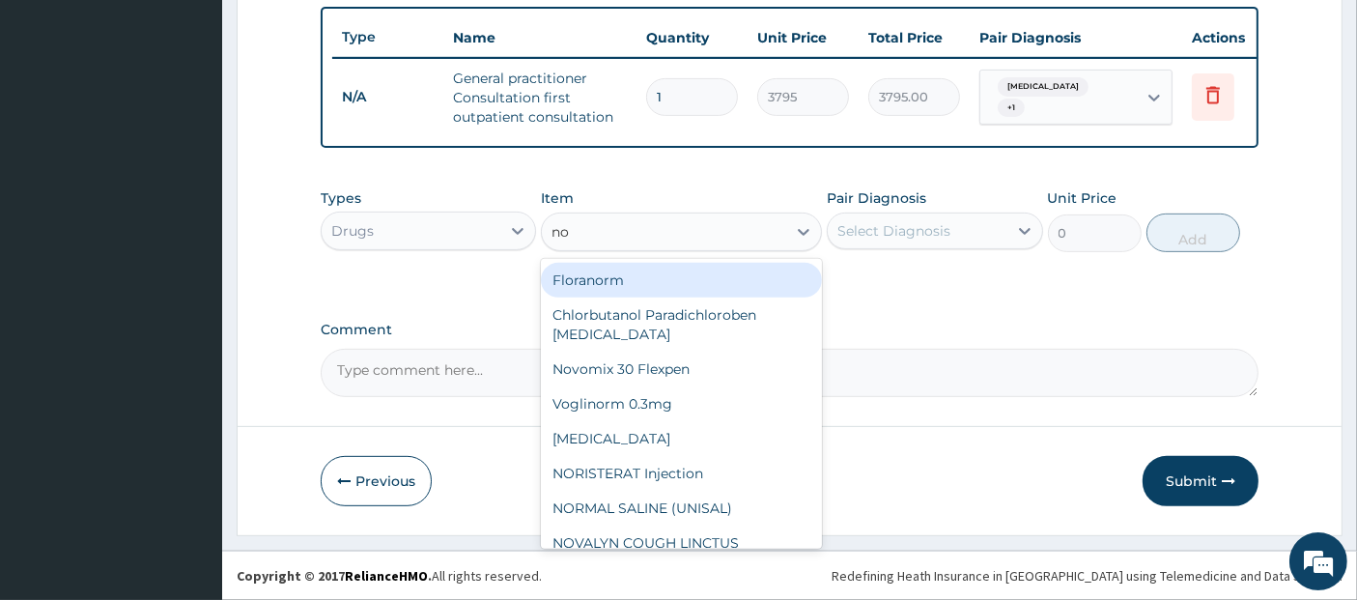
type input "nor"
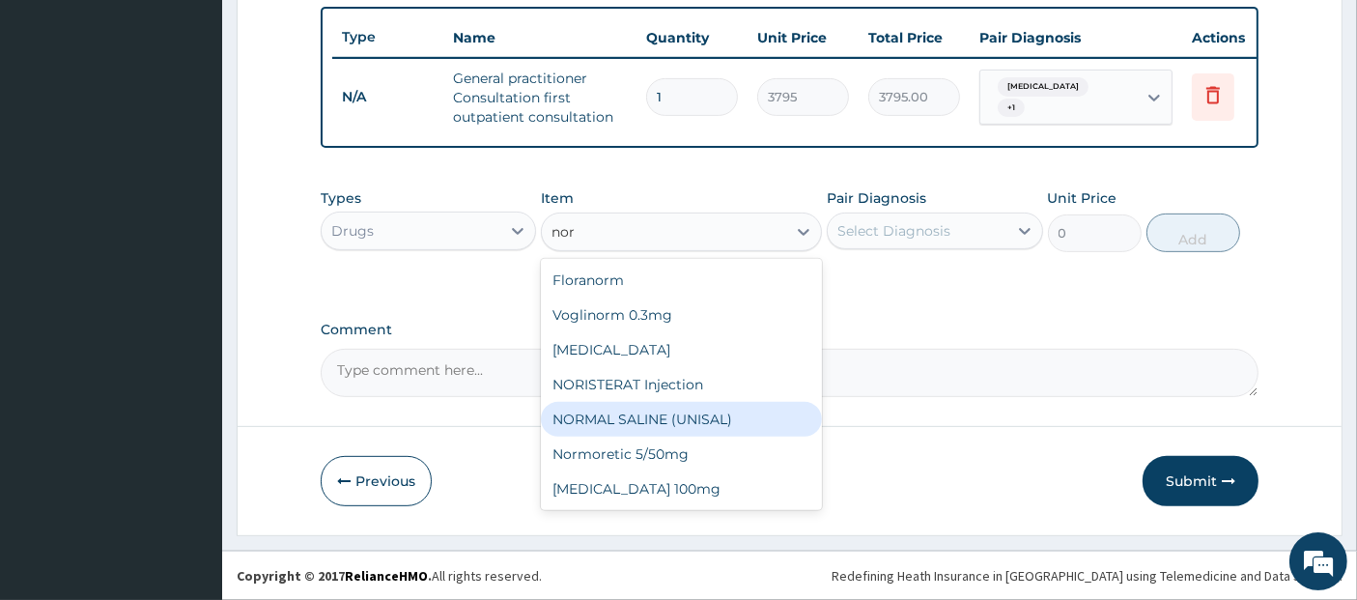
type input "1897.5"
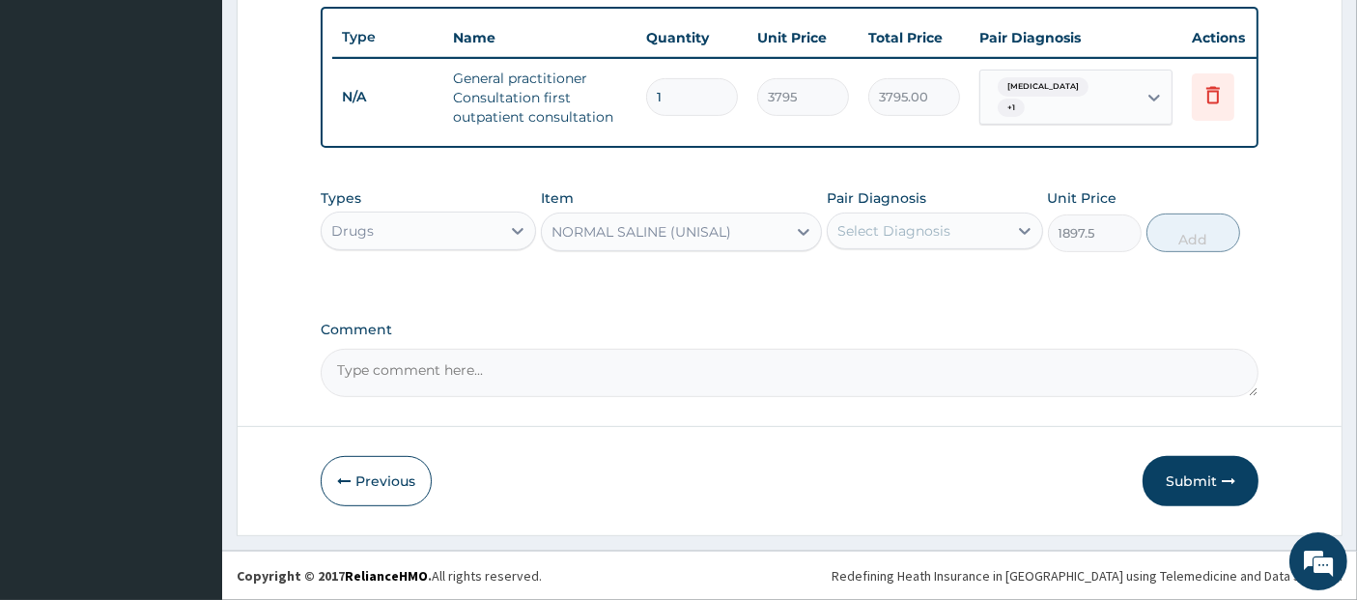
click at [930, 208] on div "Pair Diagnosis Select Diagnosis" at bounding box center [934, 220] width 215 height 64
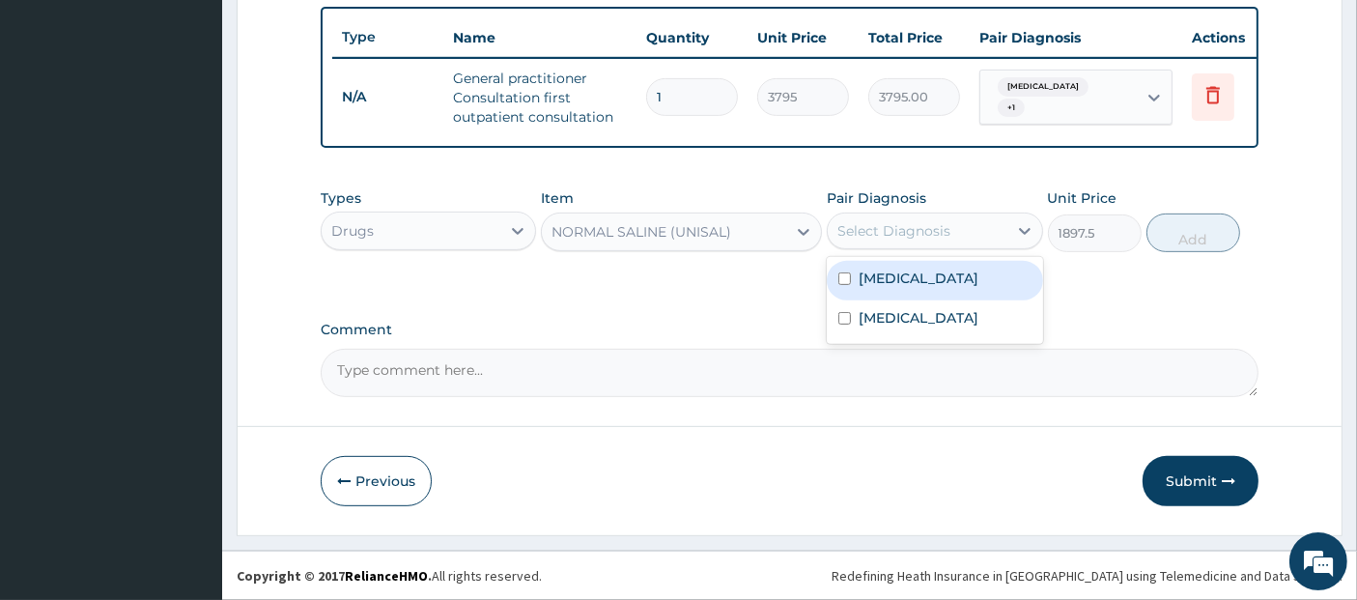
click at [932, 230] on div "Select Diagnosis" at bounding box center [893, 230] width 113 height 19
checkbox input "true"
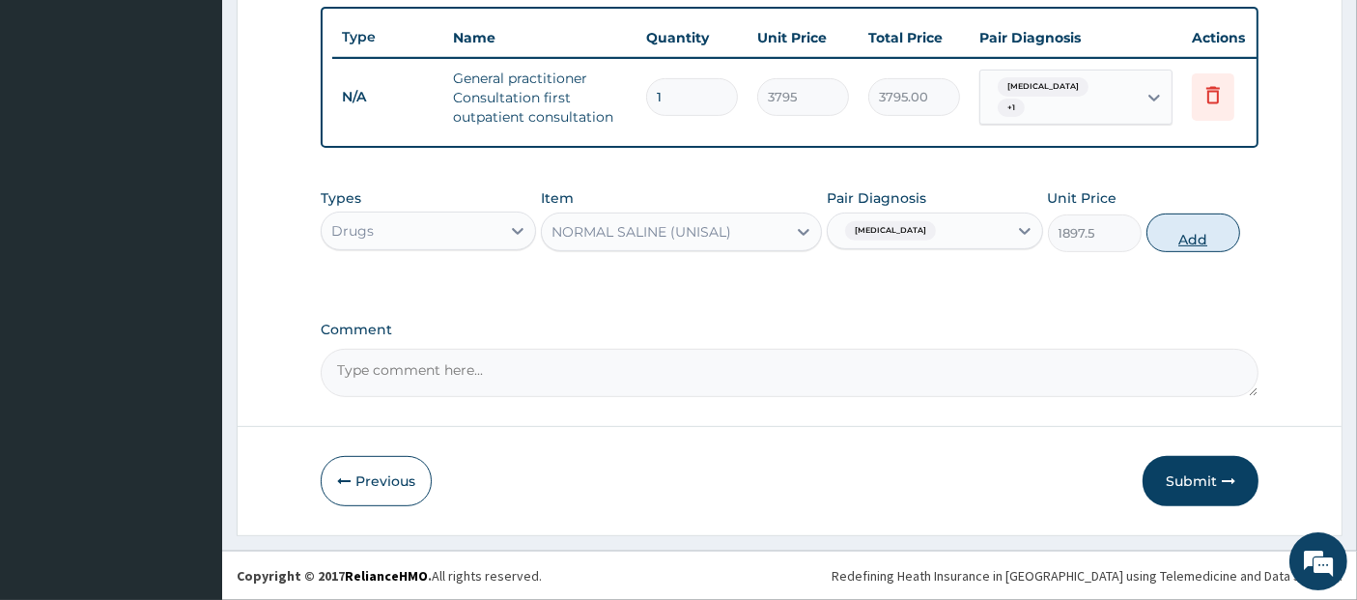
click at [1228, 225] on button "Add" at bounding box center [1194, 232] width 94 height 39
type input "0"
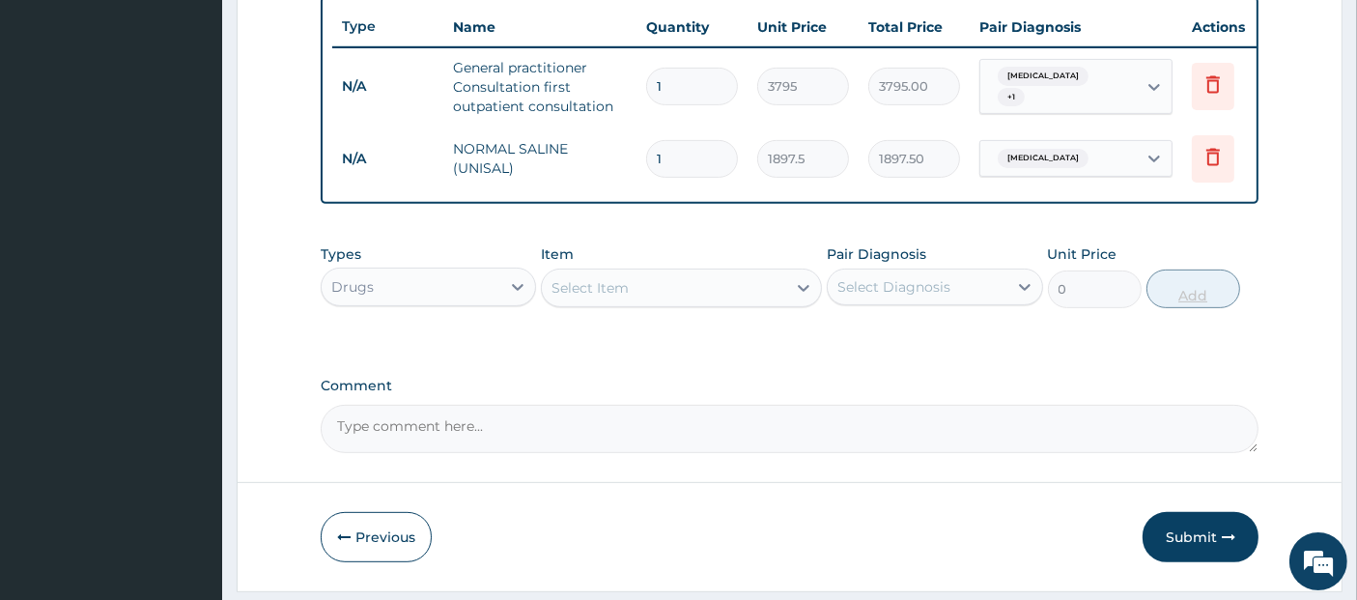
type input "2"
type input "3795.00"
type input "3"
type input "5692.50"
click at [730, 296] on div "Select Item" at bounding box center [664, 287] width 244 height 31
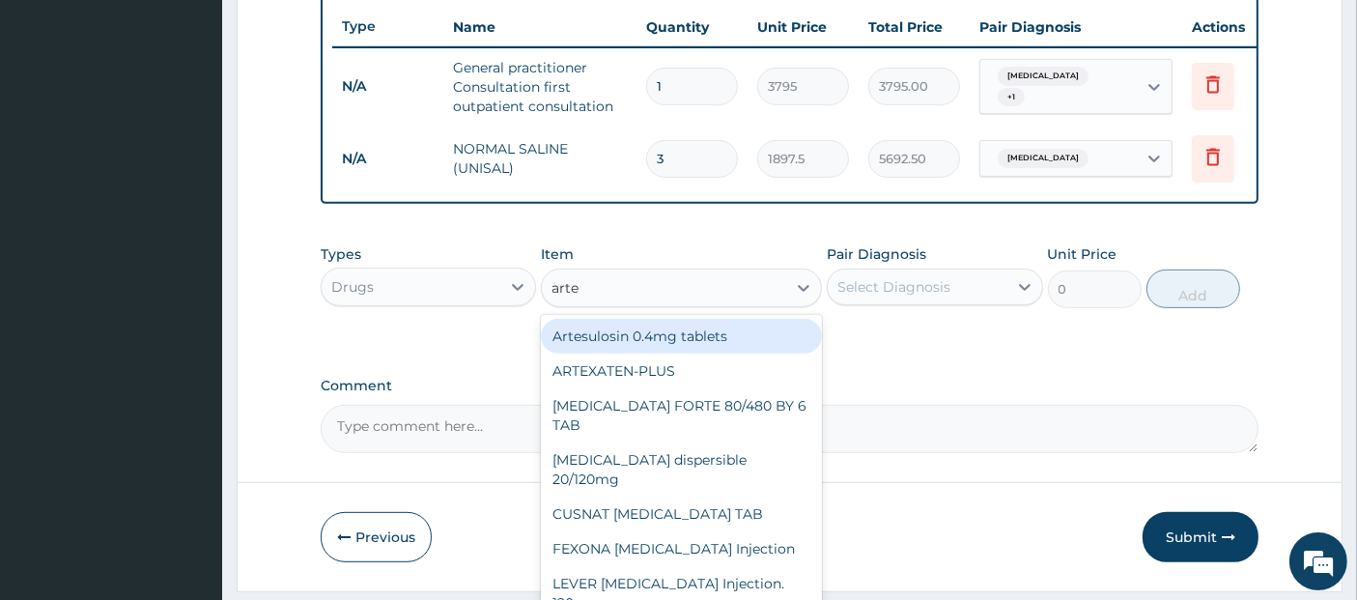
type input "artem"
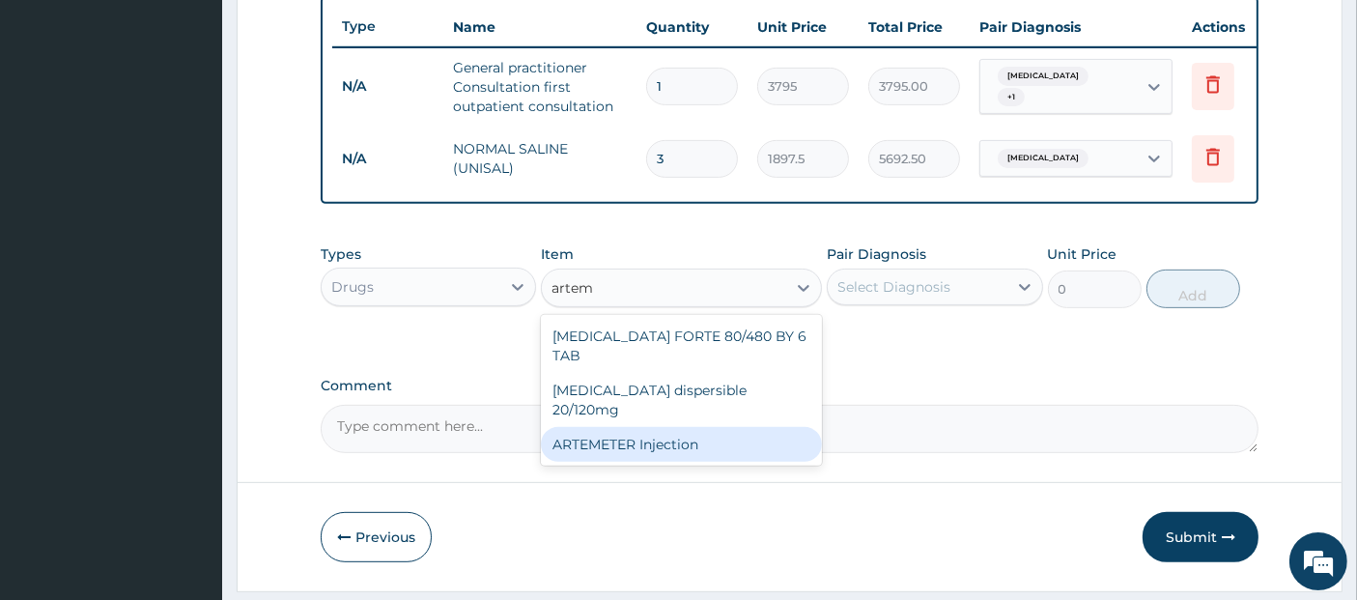
type input "1012"
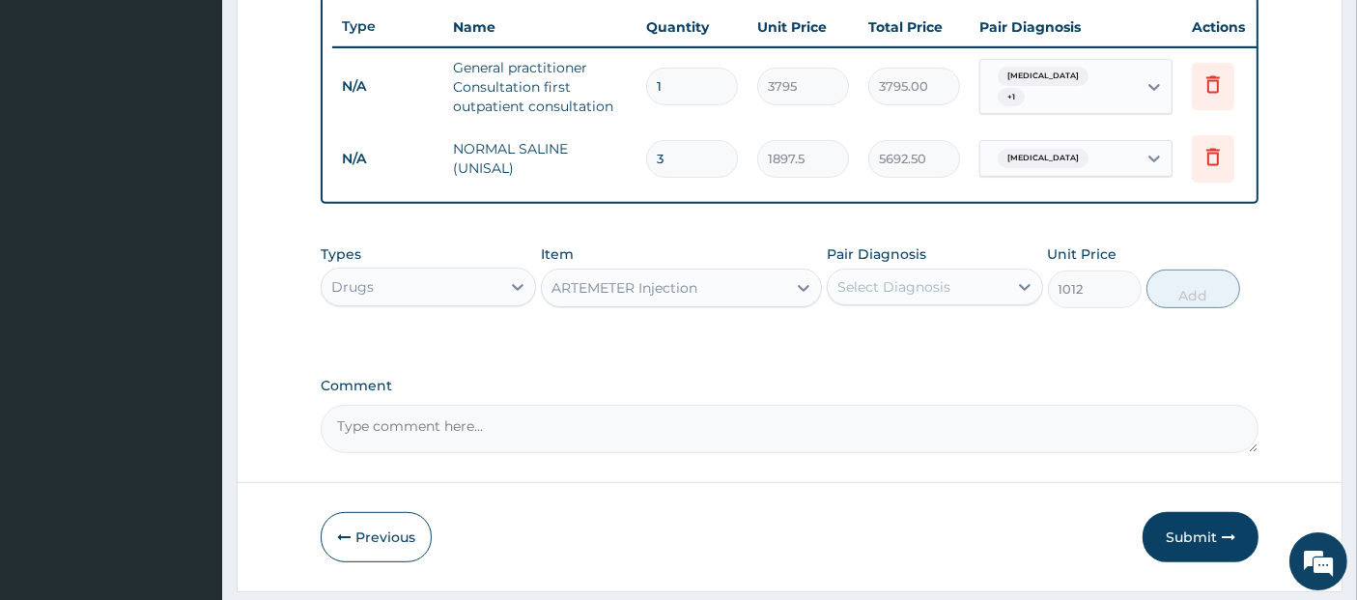
click at [951, 302] on div "Select Diagnosis" at bounding box center [917, 286] width 179 height 31
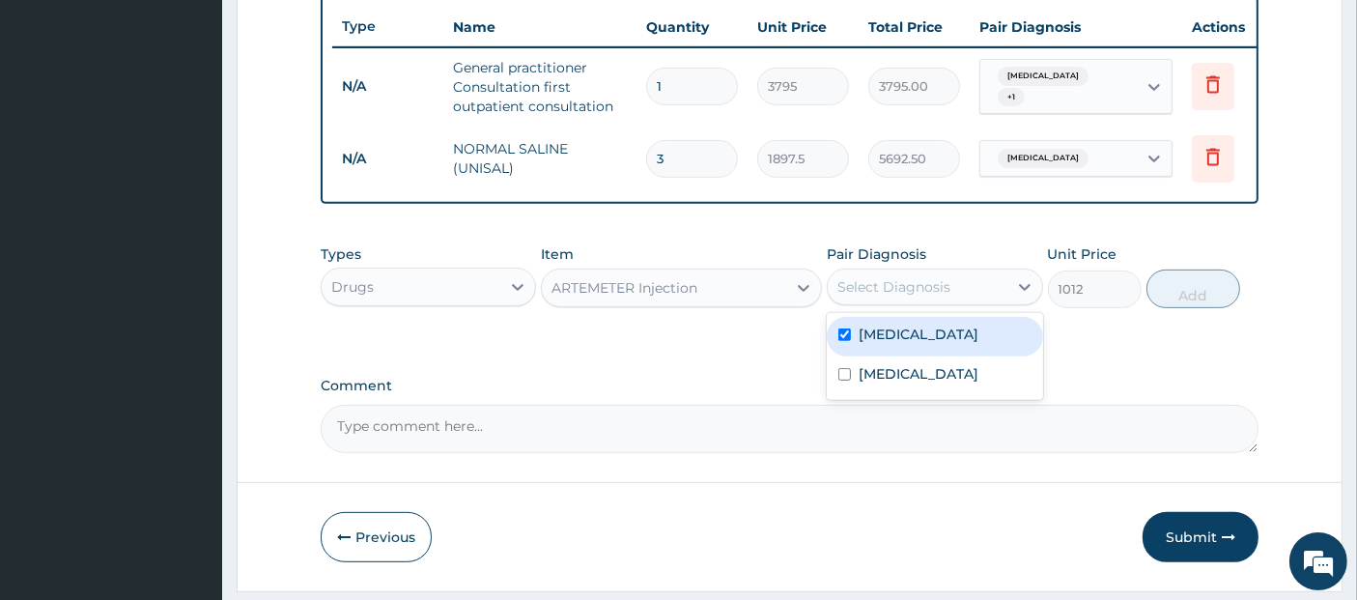
checkbox input "true"
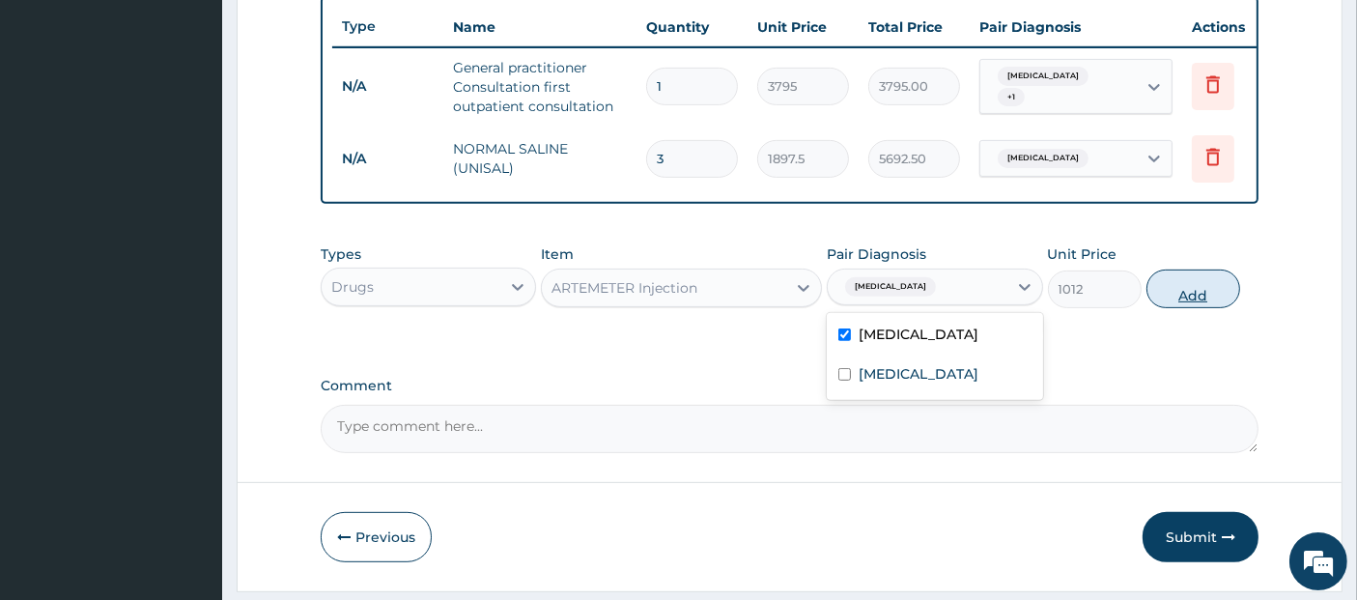
click at [1182, 308] on button "Add" at bounding box center [1194, 288] width 94 height 39
type input "0"
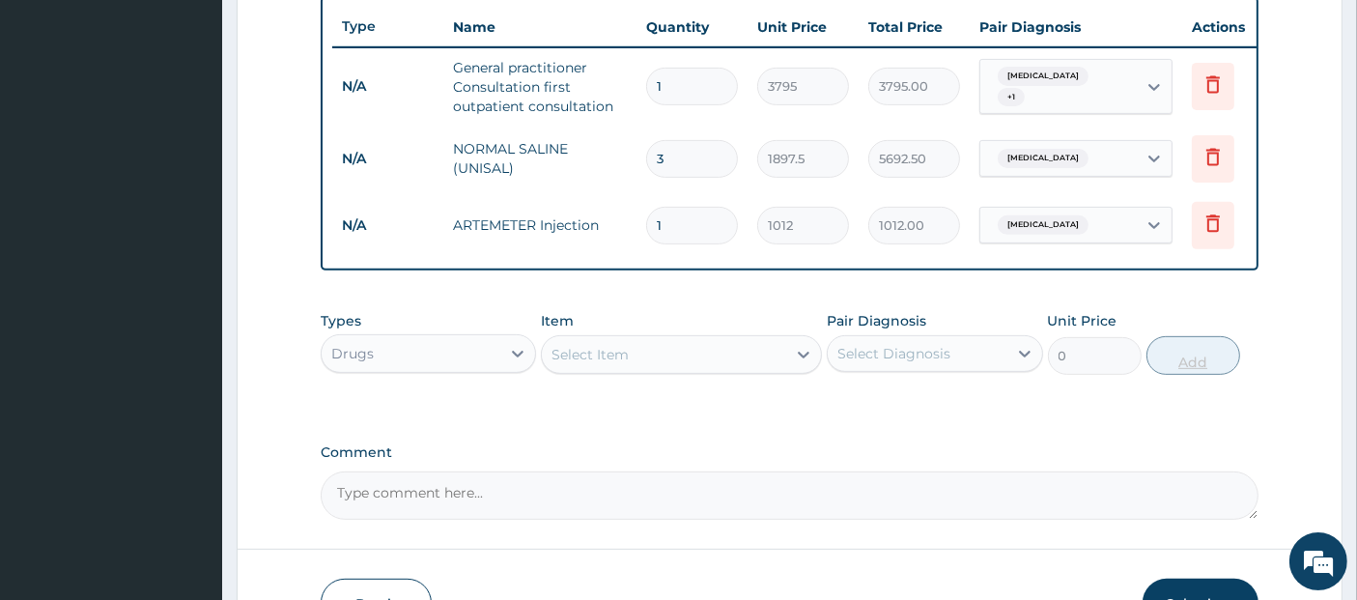
type input "2"
type input "2024.00"
type input "3"
type input "3036.00"
click at [719, 367] on div "Select Item" at bounding box center [664, 354] width 244 height 31
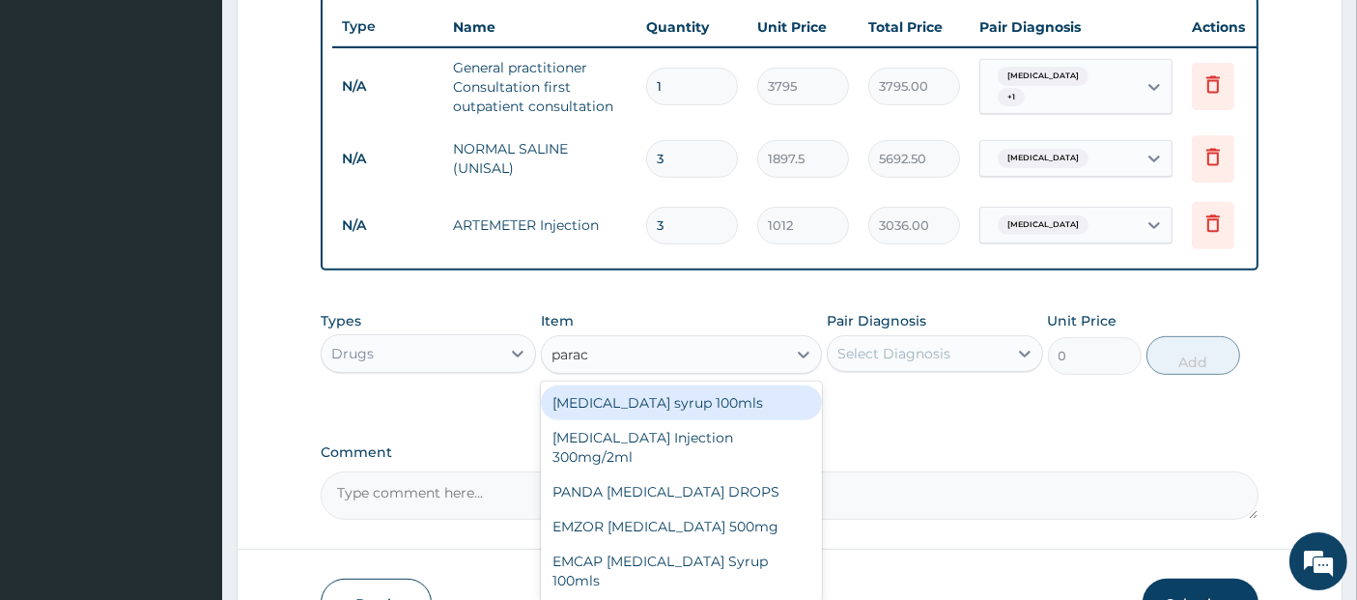
type input "parace"
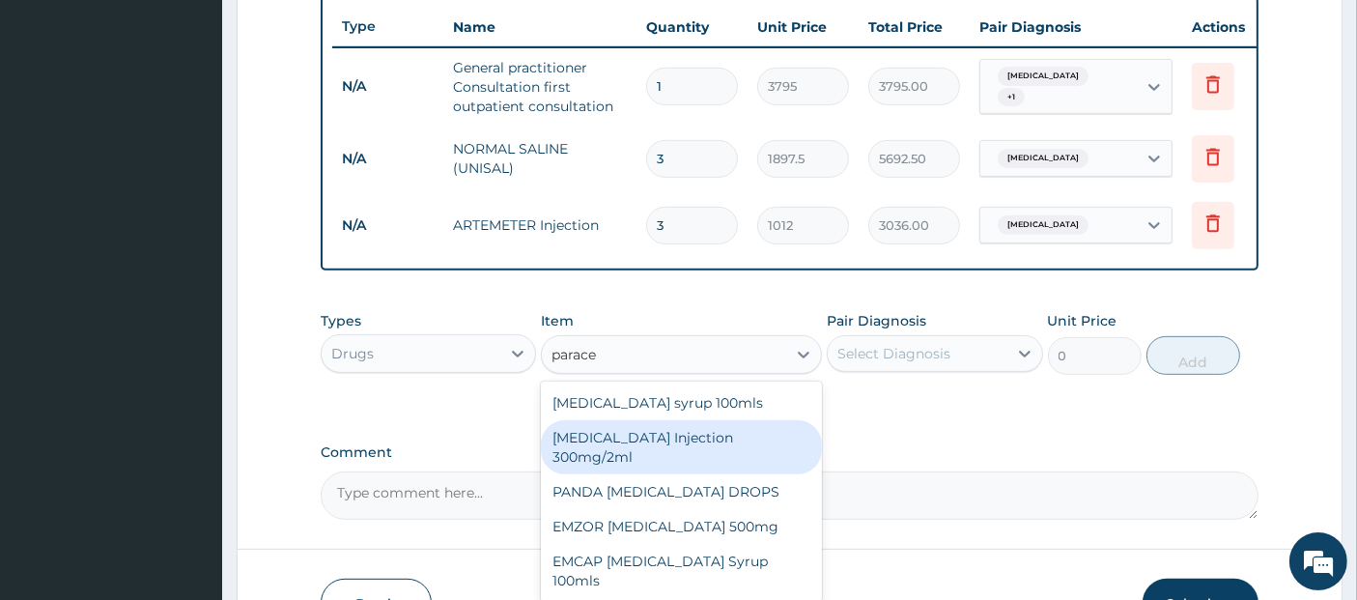
click at [734, 451] on div "PARACETAMOL Injection 300mg/2ml" at bounding box center [681, 447] width 281 height 54
type input "278.3"
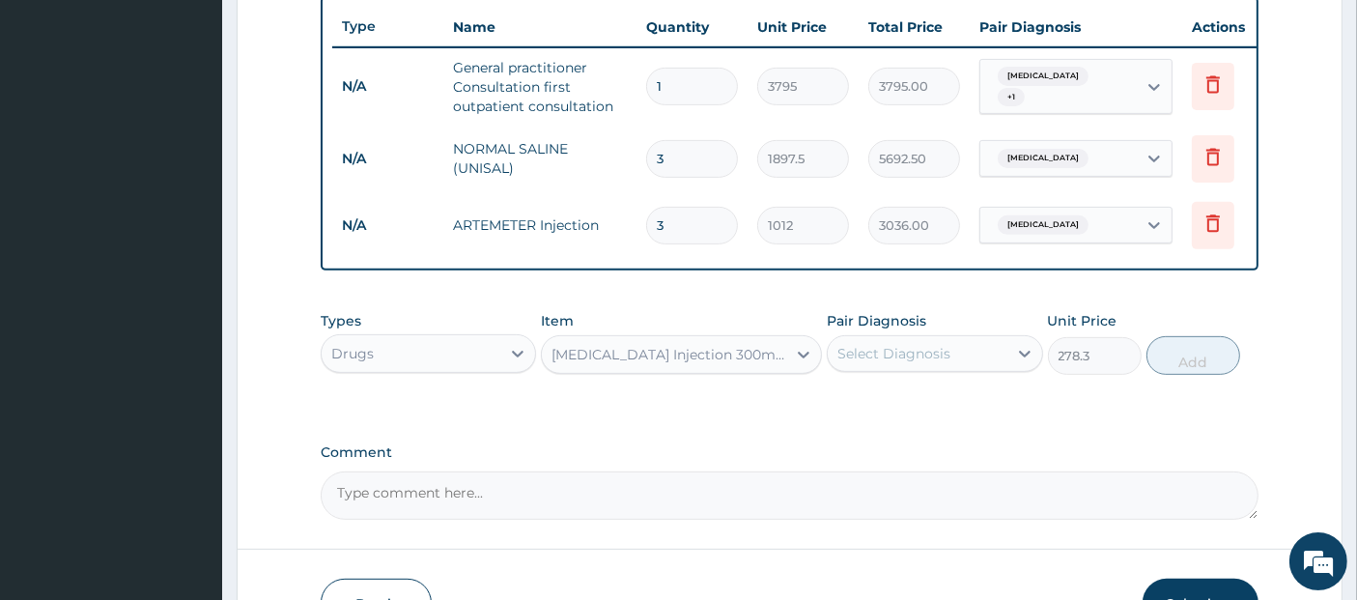
click at [963, 364] on div "Select Diagnosis" at bounding box center [917, 353] width 179 height 31
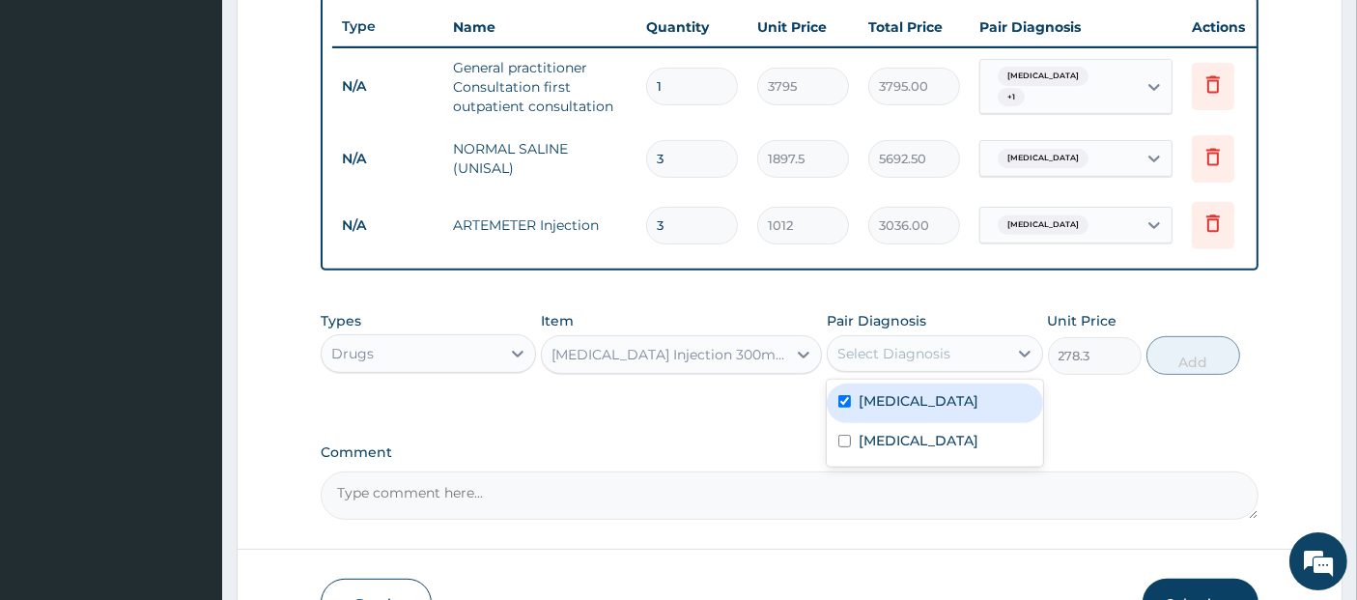
checkbox input "true"
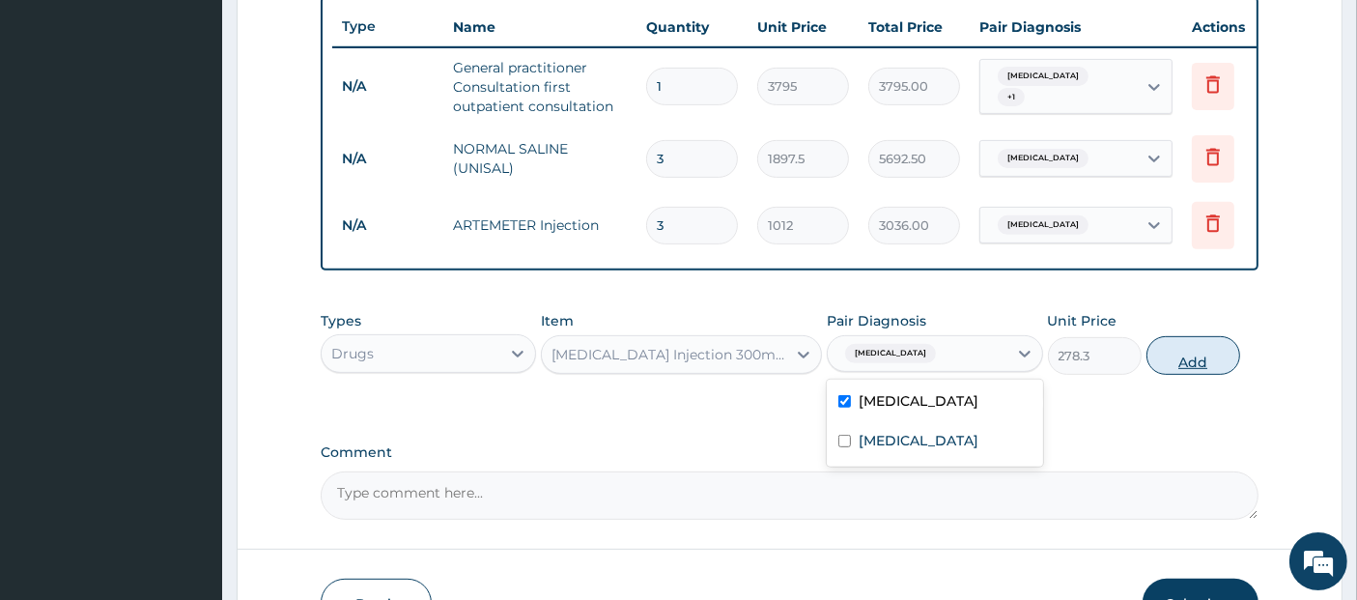
click at [1233, 365] on button "Add" at bounding box center [1194, 355] width 94 height 39
type input "0"
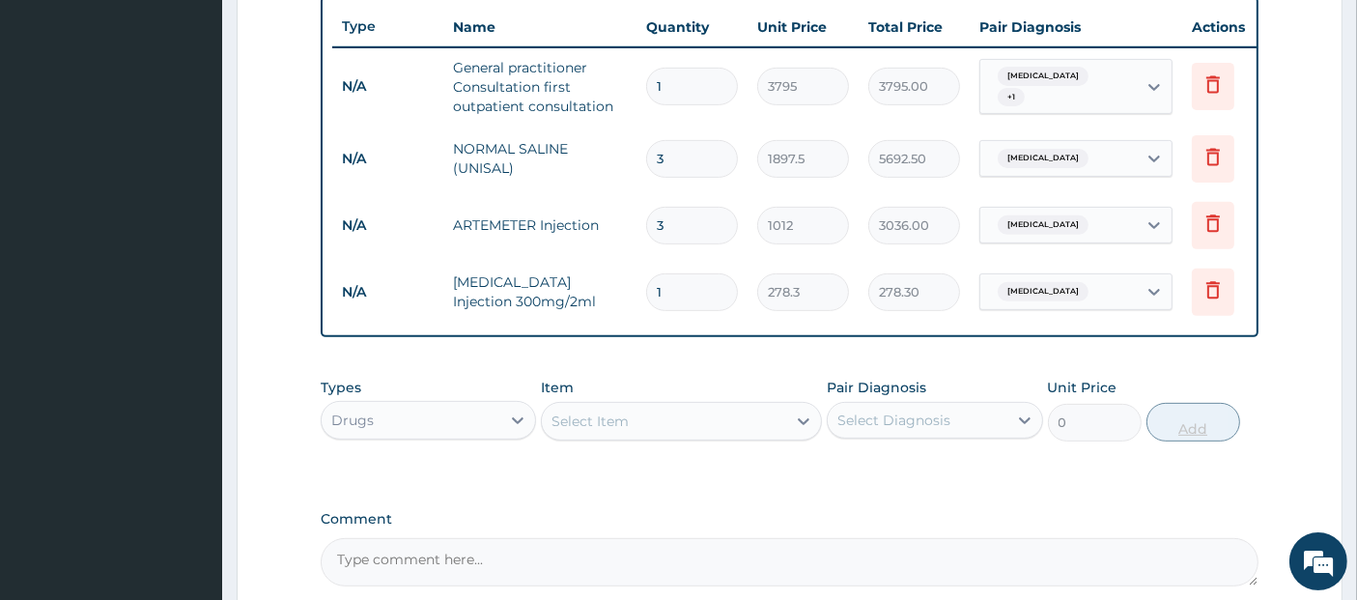
type input "2"
type input "556.60"
type input "3"
type input "834.90"
type input "4"
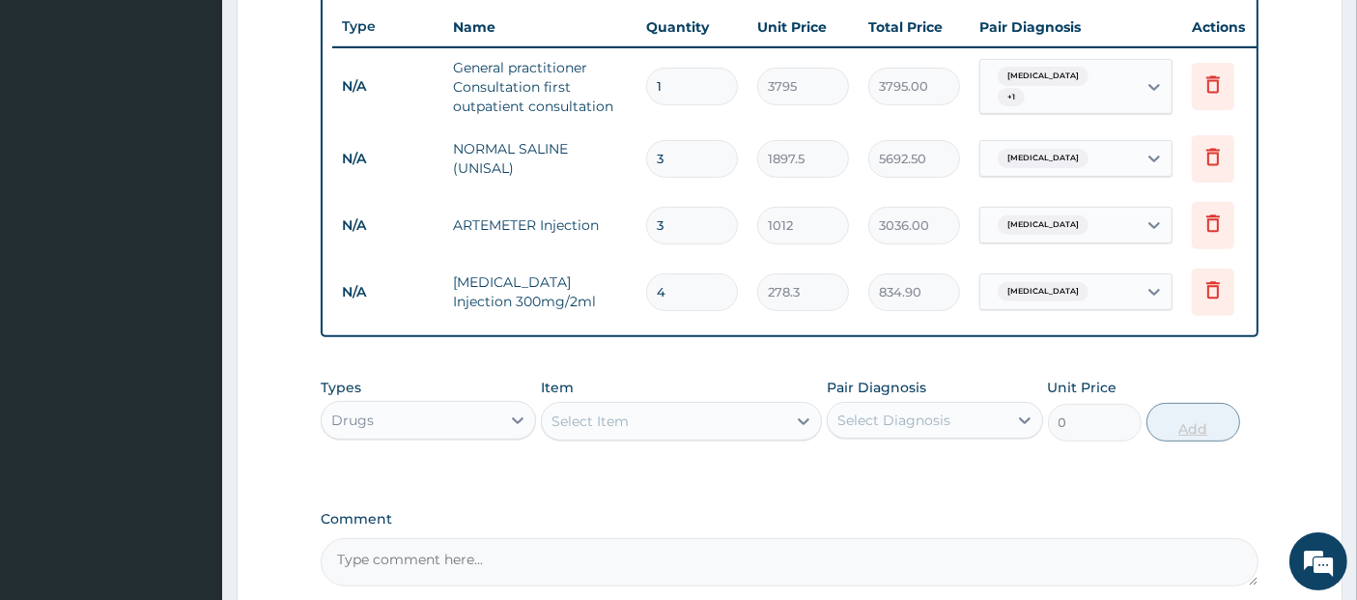
type input "1113.20"
type input "5"
type input "1391.50"
type input "6"
type input "1669.80"
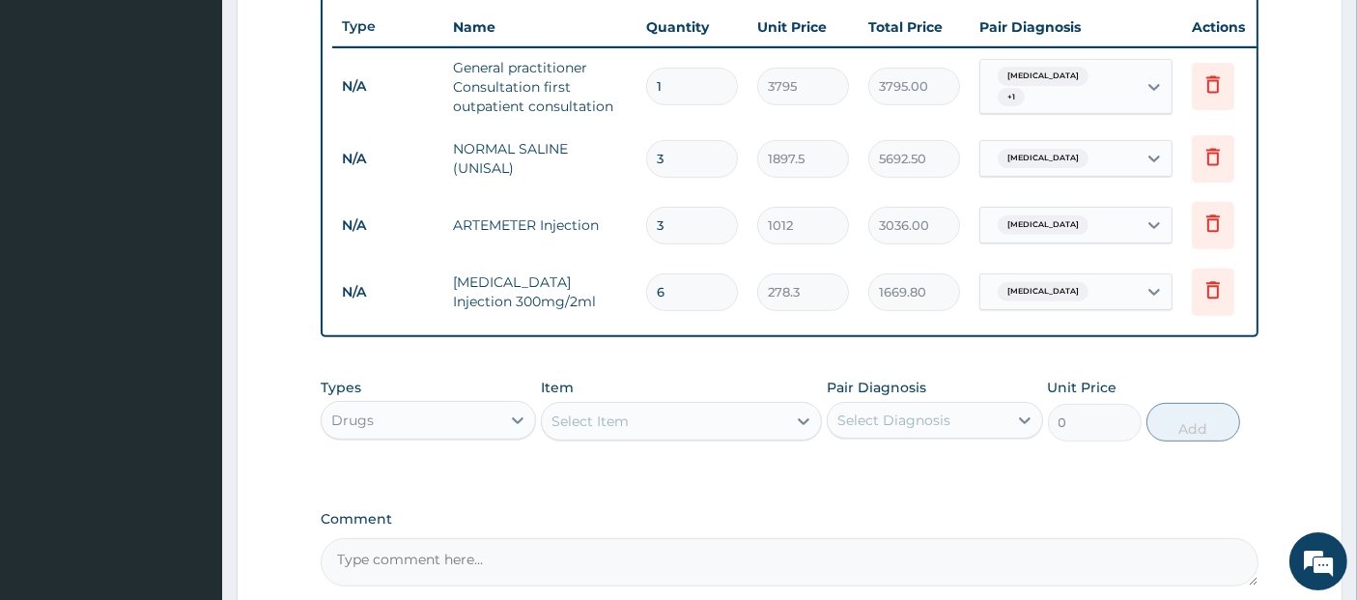
click at [753, 422] on div "Select Item" at bounding box center [664, 421] width 244 height 31
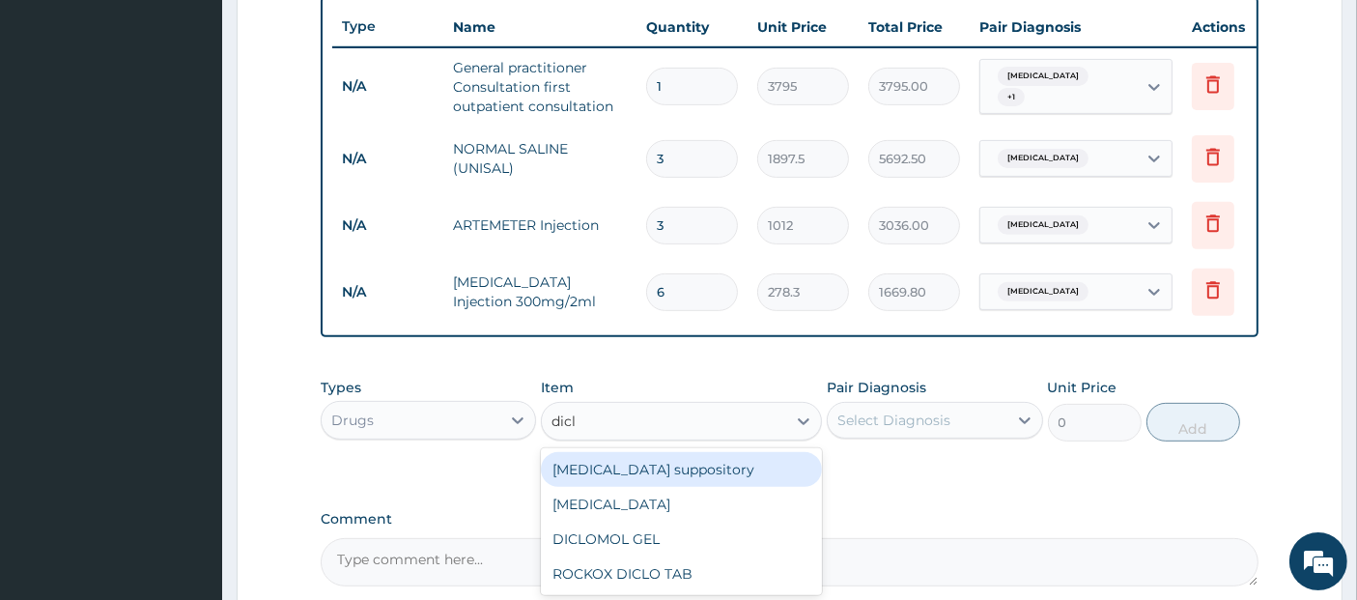
type input "diclo"
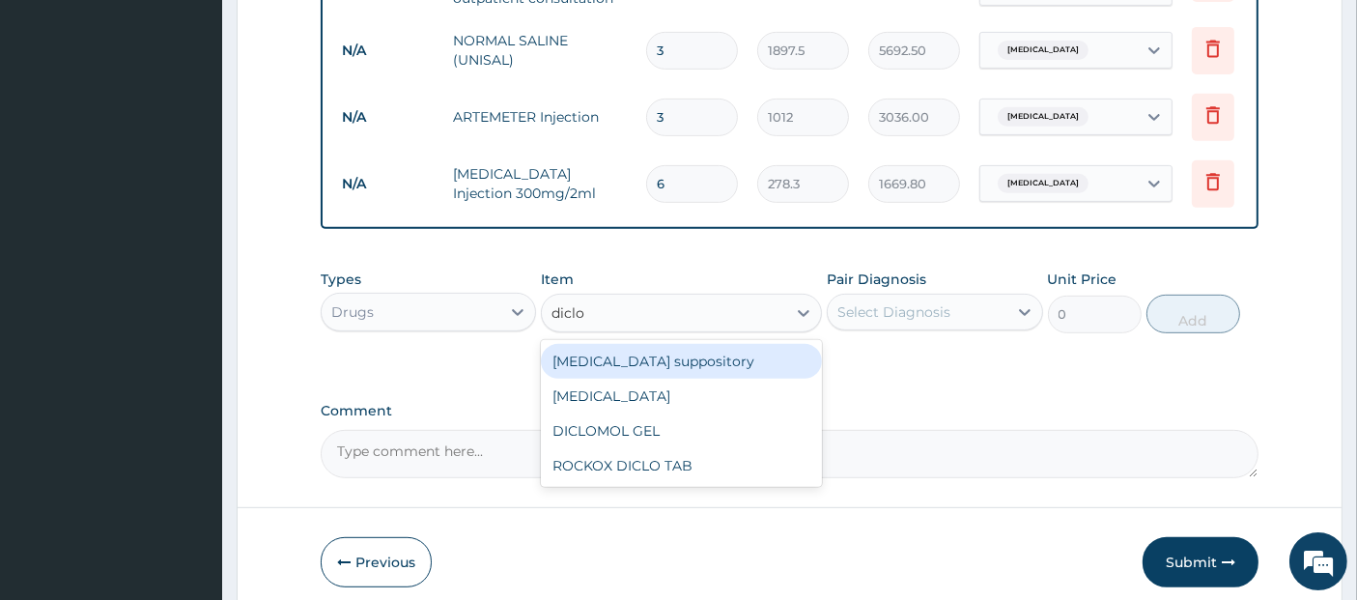
scroll to position [832, 0]
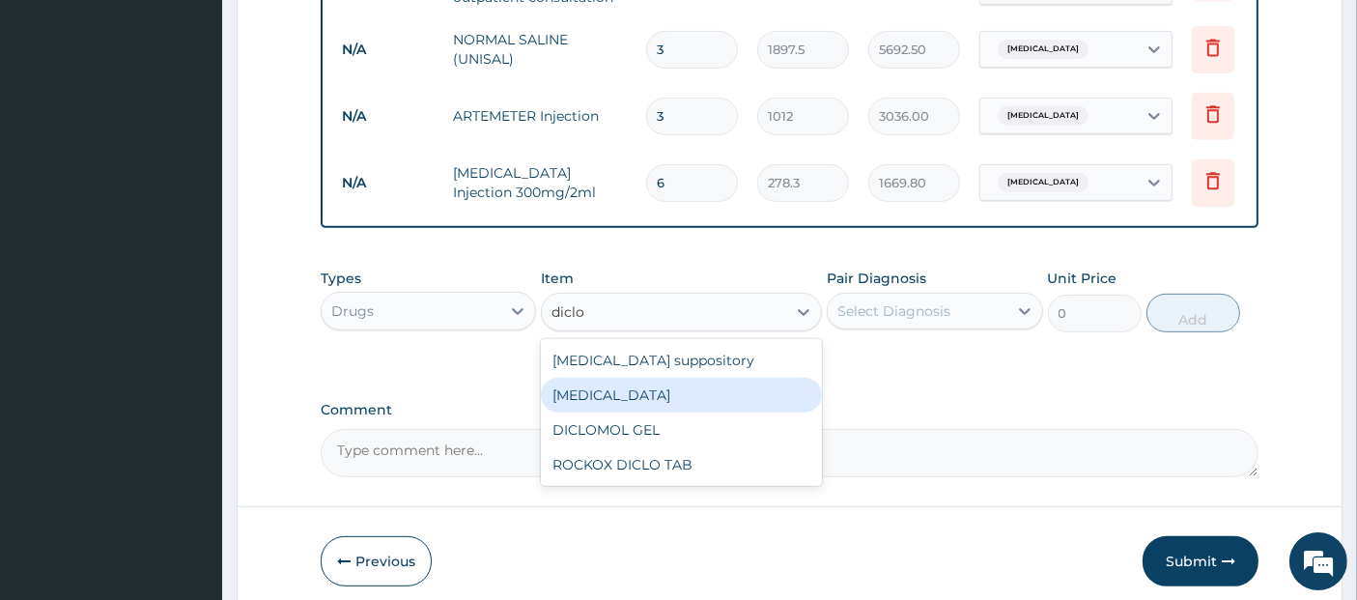
click at [703, 410] on div "Diclofenac" at bounding box center [681, 395] width 281 height 35
type input "632.5"
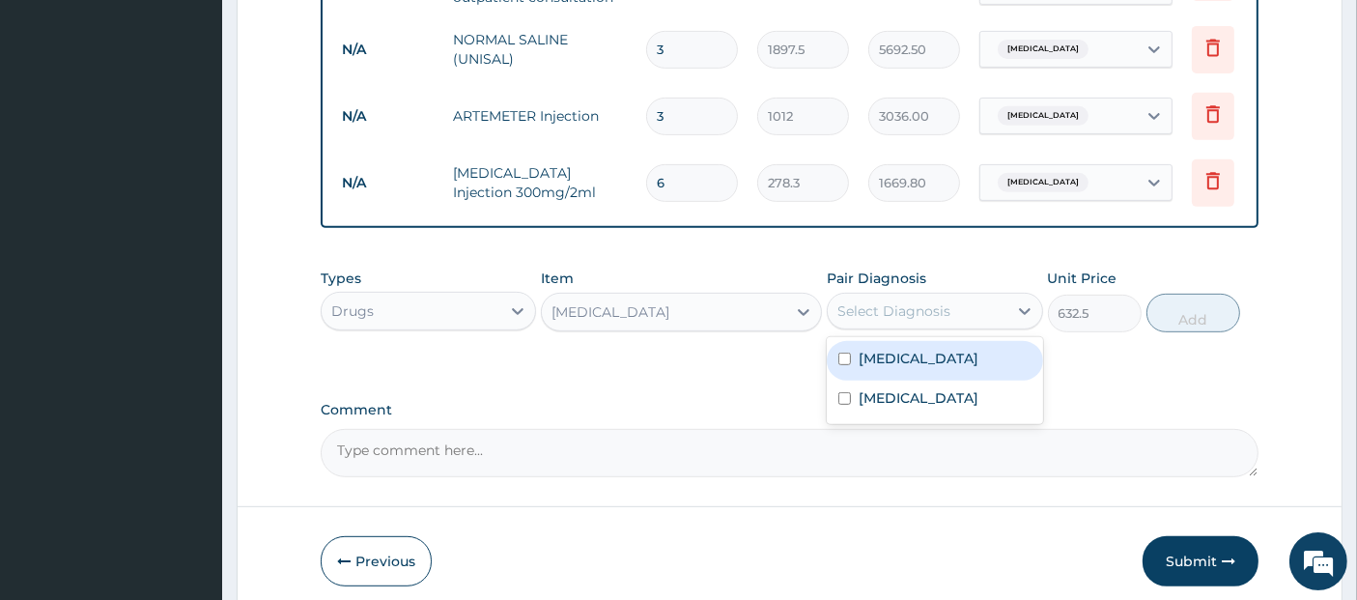
click at [898, 318] on div "Select Diagnosis" at bounding box center [893, 310] width 113 height 19
checkbox input "true"
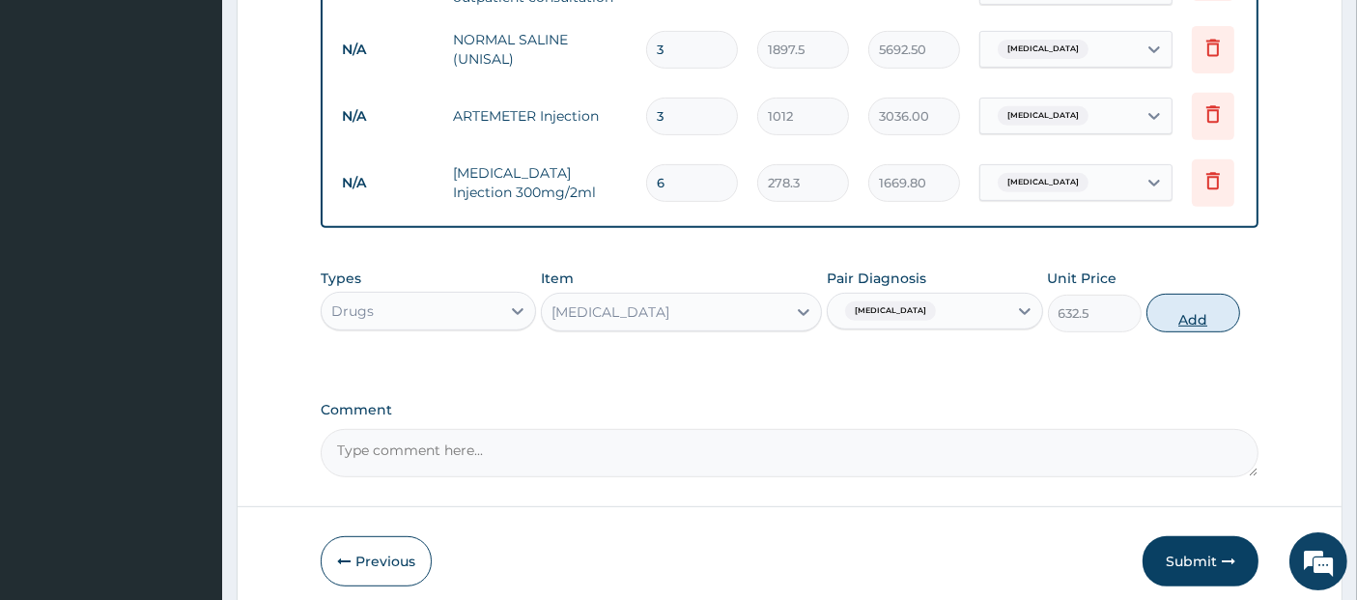
click at [1179, 326] on button "Add" at bounding box center [1194, 313] width 94 height 39
type input "0"
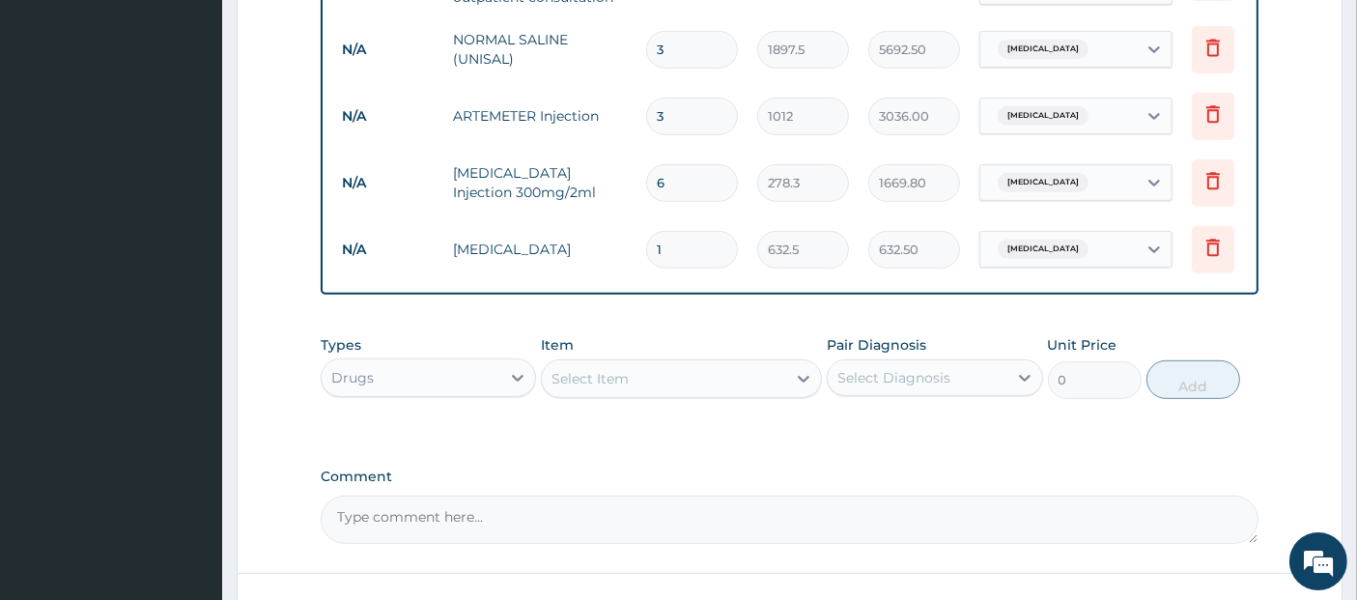
click at [709, 389] on div "Select Item" at bounding box center [664, 378] width 244 height 31
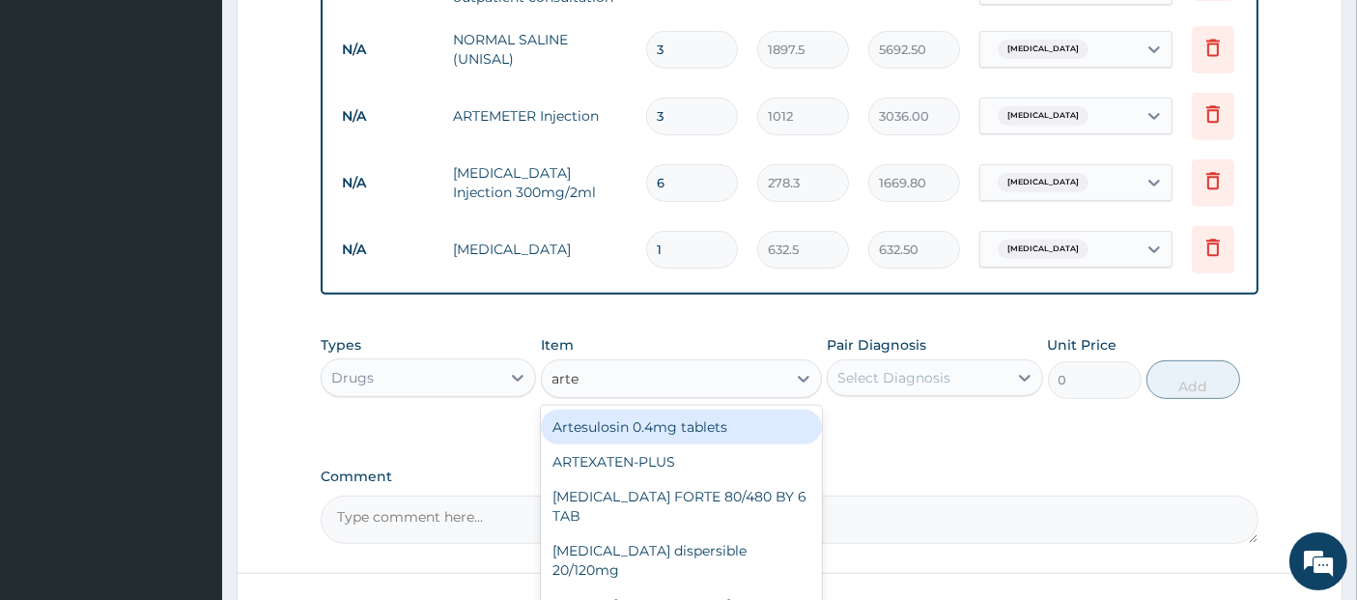
type input "artem"
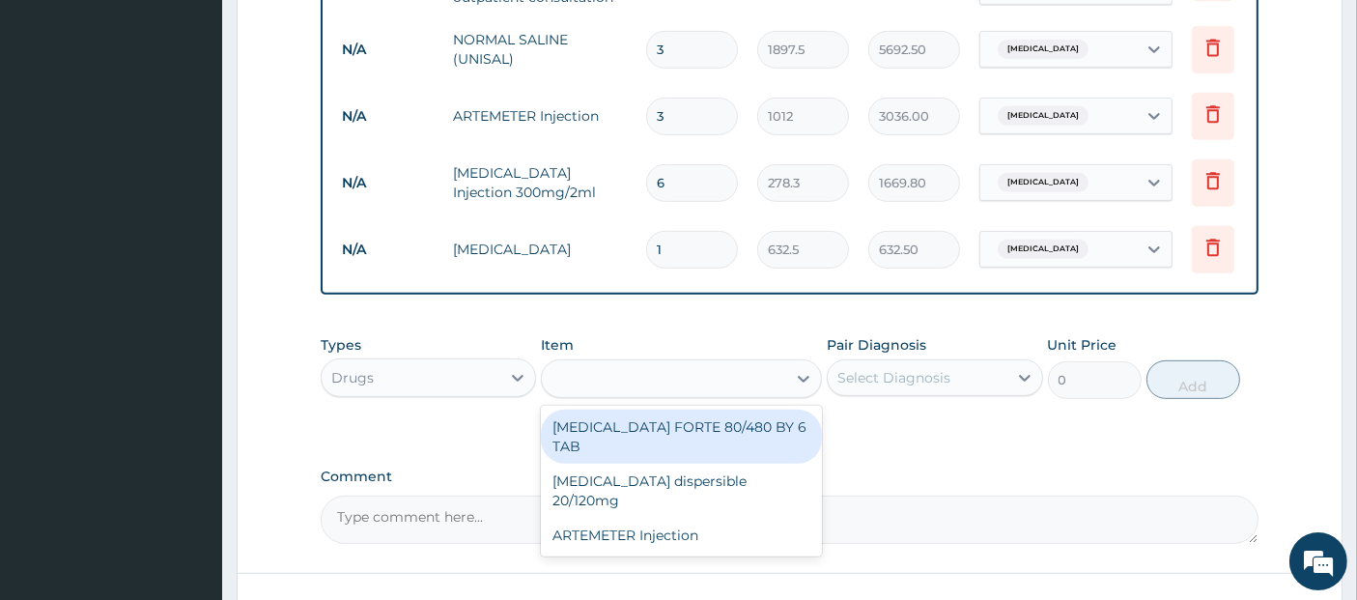
type input "480.7"
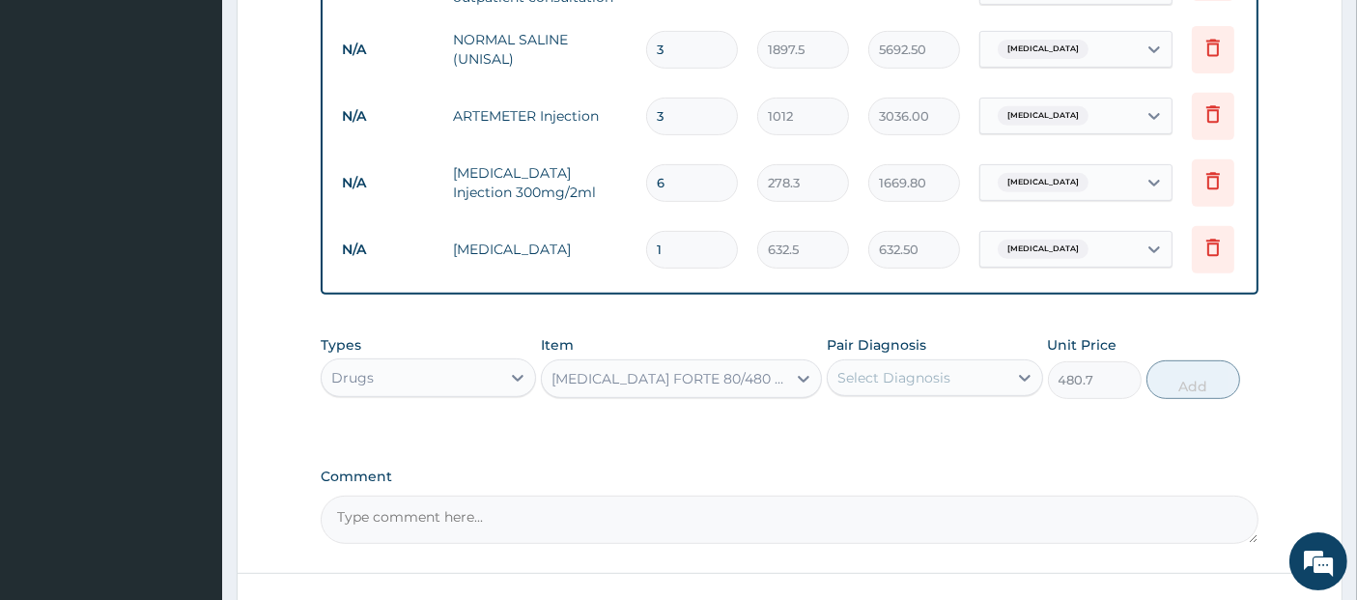
click at [961, 393] on div "Select Diagnosis" at bounding box center [917, 377] width 179 height 31
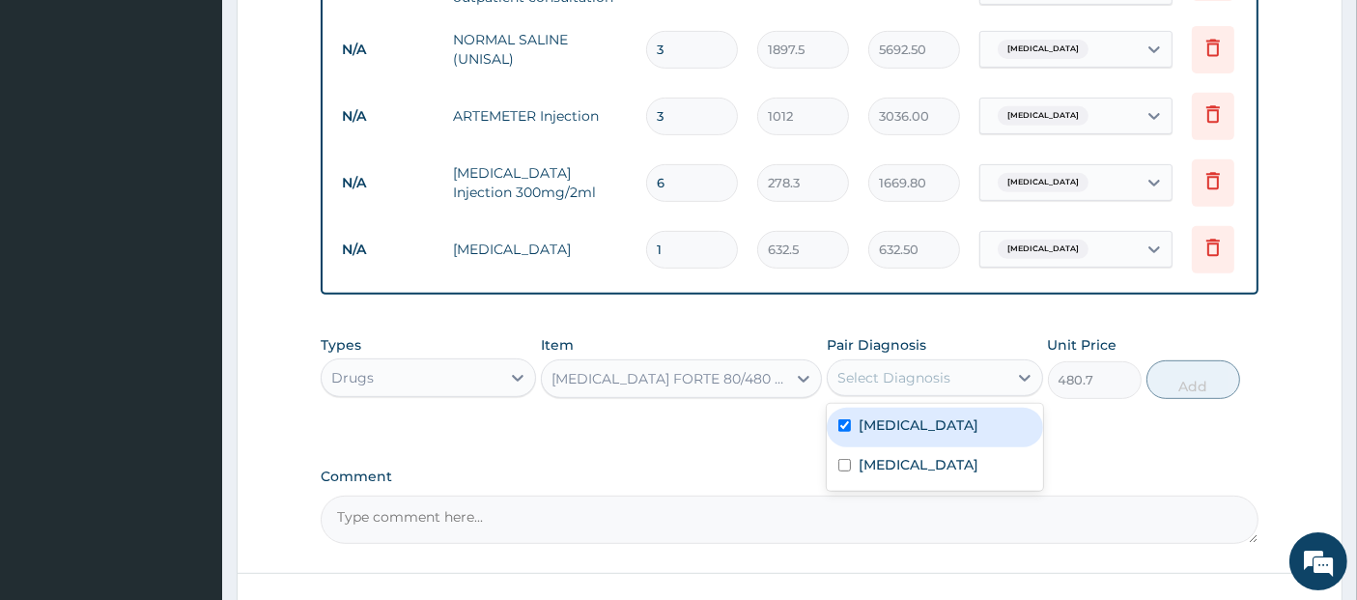
checkbox input "true"
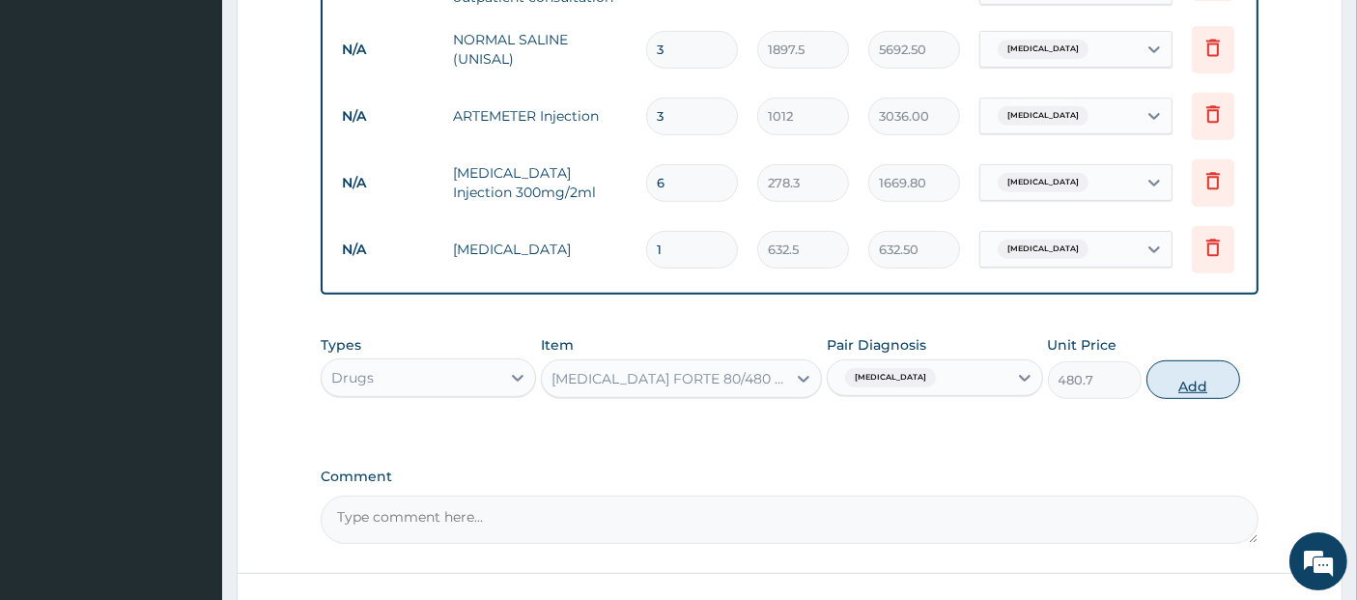
click at [1198, 399] on button "Add" at bounding box center [1194, 379] width 94 height 39
type input "0"
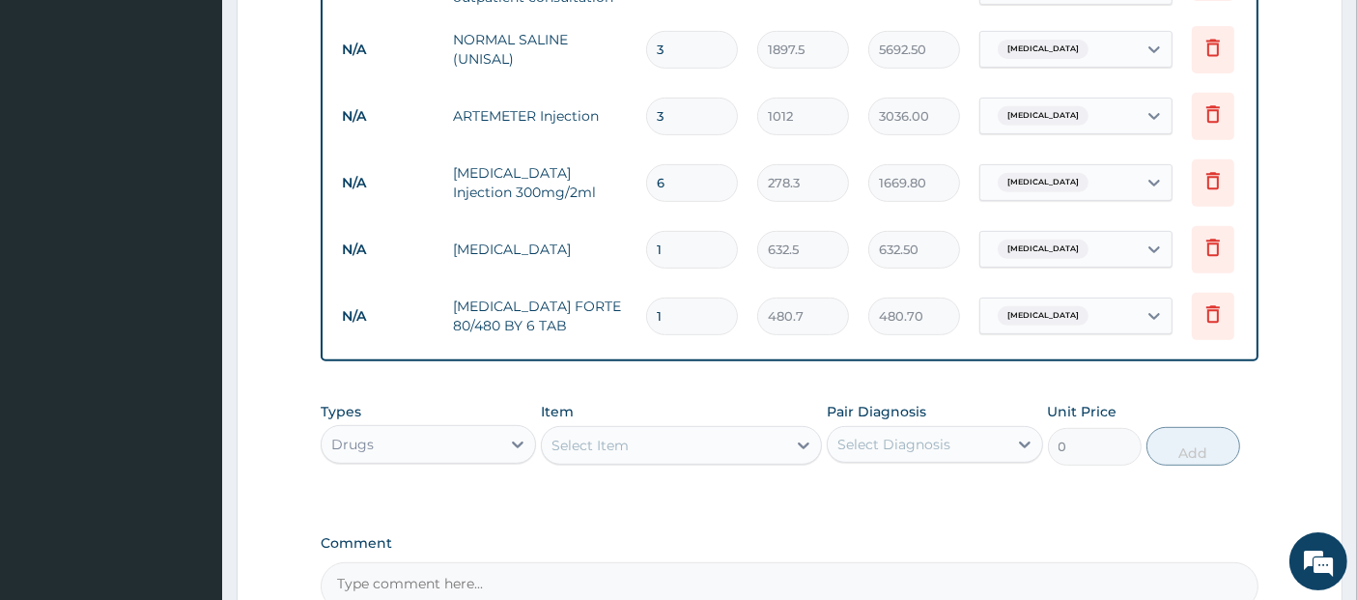
click at [708, 461] on div "Select Item" at bounding box center [664, 445] width 244 height 31
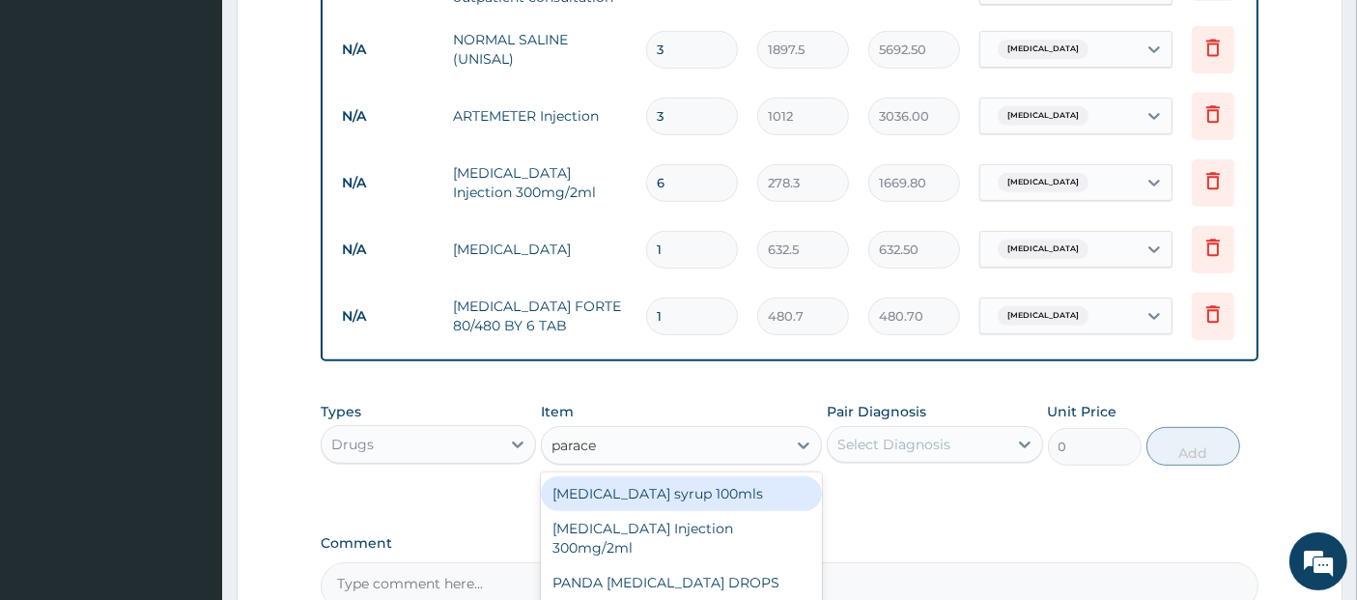
type input "paracet"
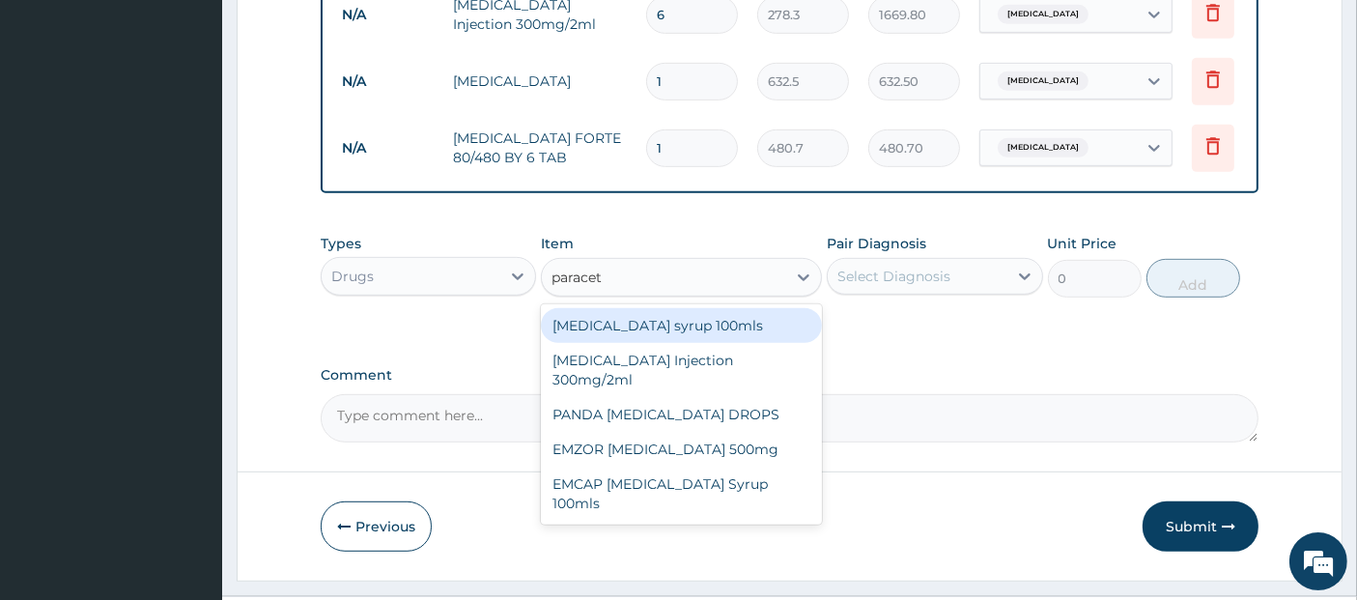
scroll to position [1024, 0]
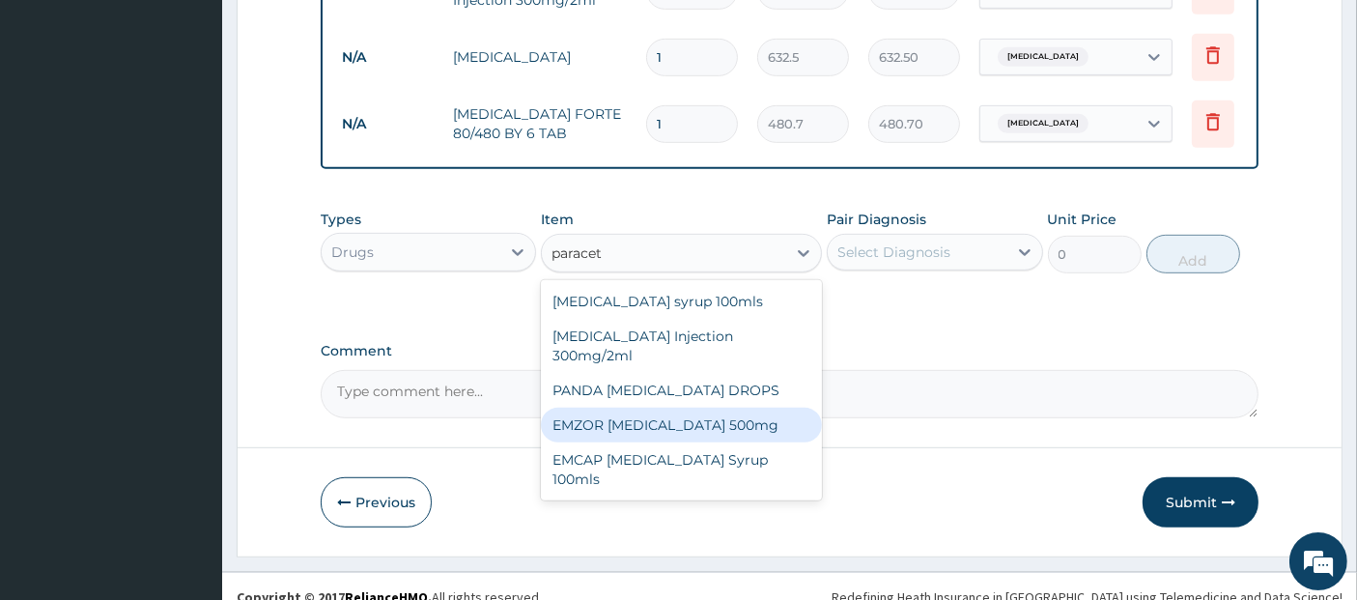
click at [706, 432] on div "EMZOR PARACETAMOL 500mg" at bounding box center [681, 425] width 281 height 35
type input "25.3"
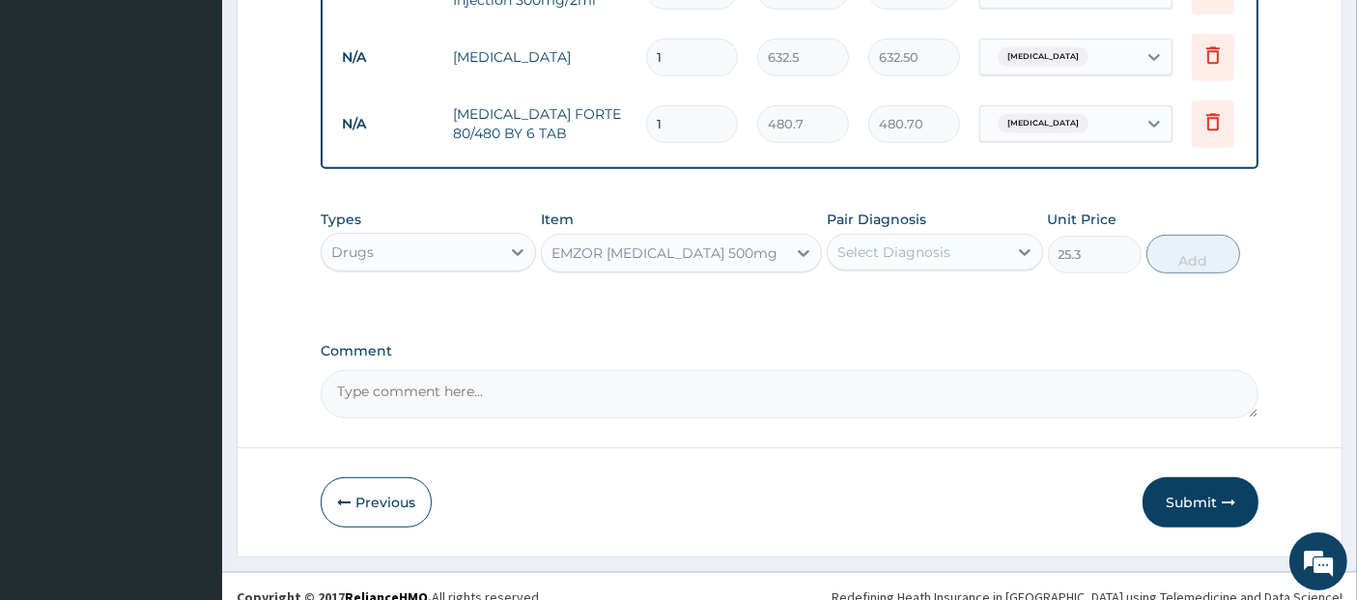
click at [972, 255] on div "Select Diagnosis" at bounding box center [917, 252] width 179 height 31
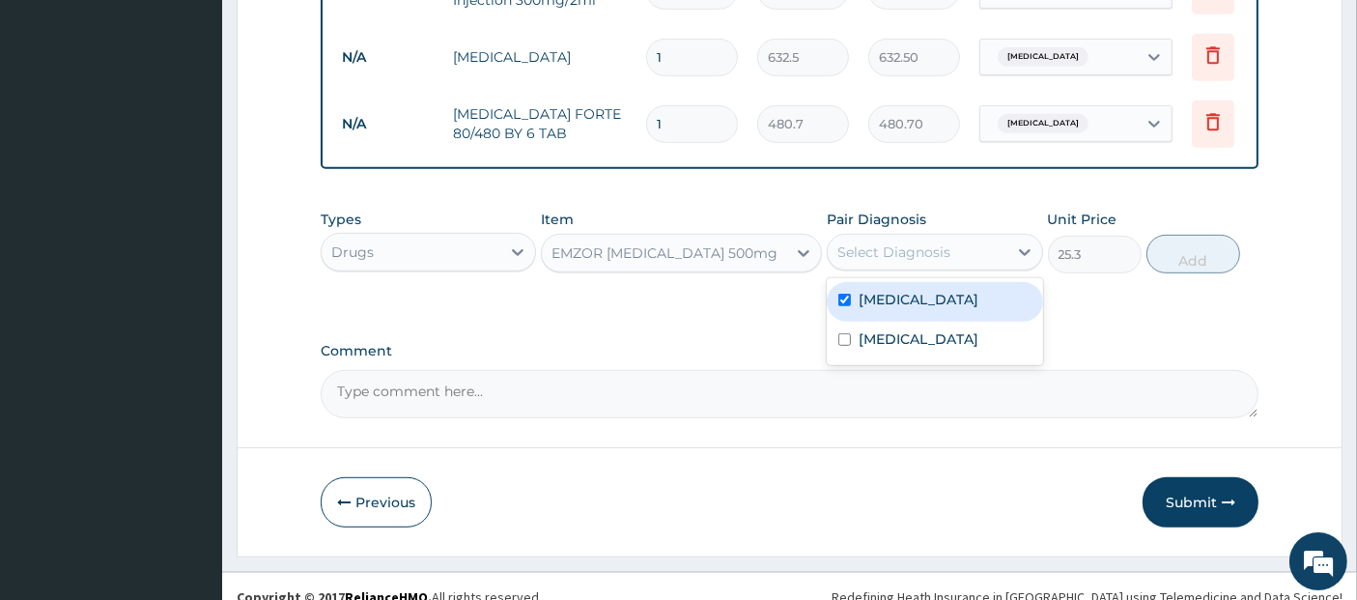
checkbox input "true"
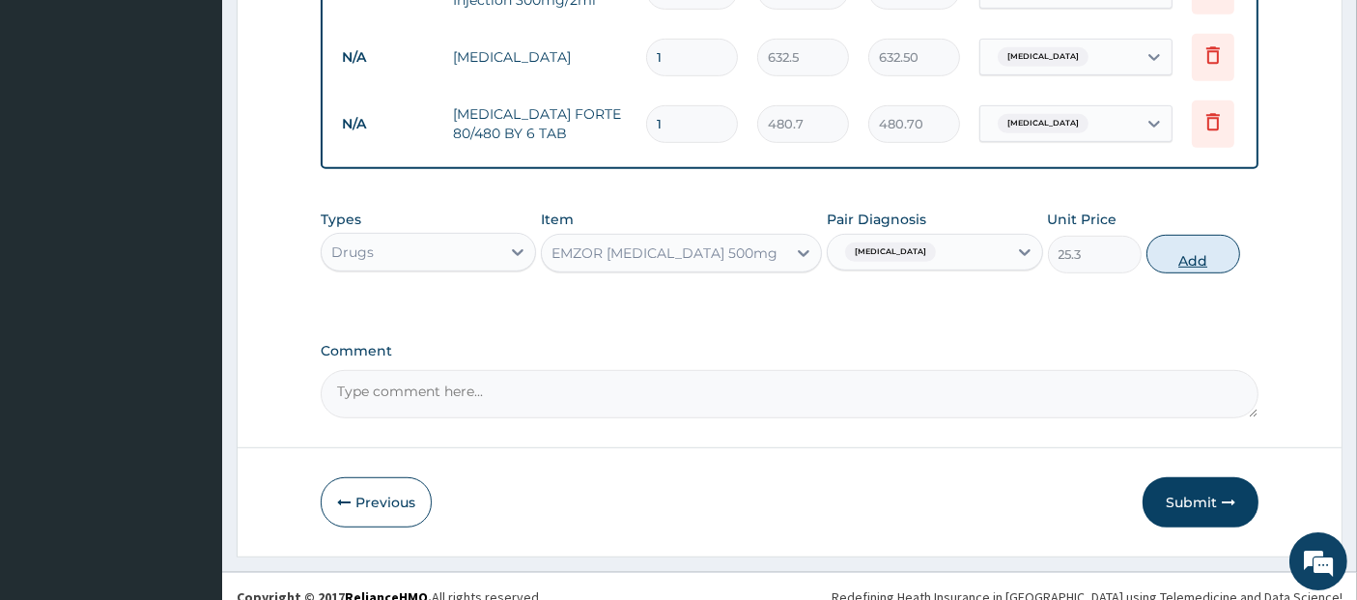
click at [1194, 269] on button "Add" at bounding box center [1194, 254] width 94 height 39
type input "0"
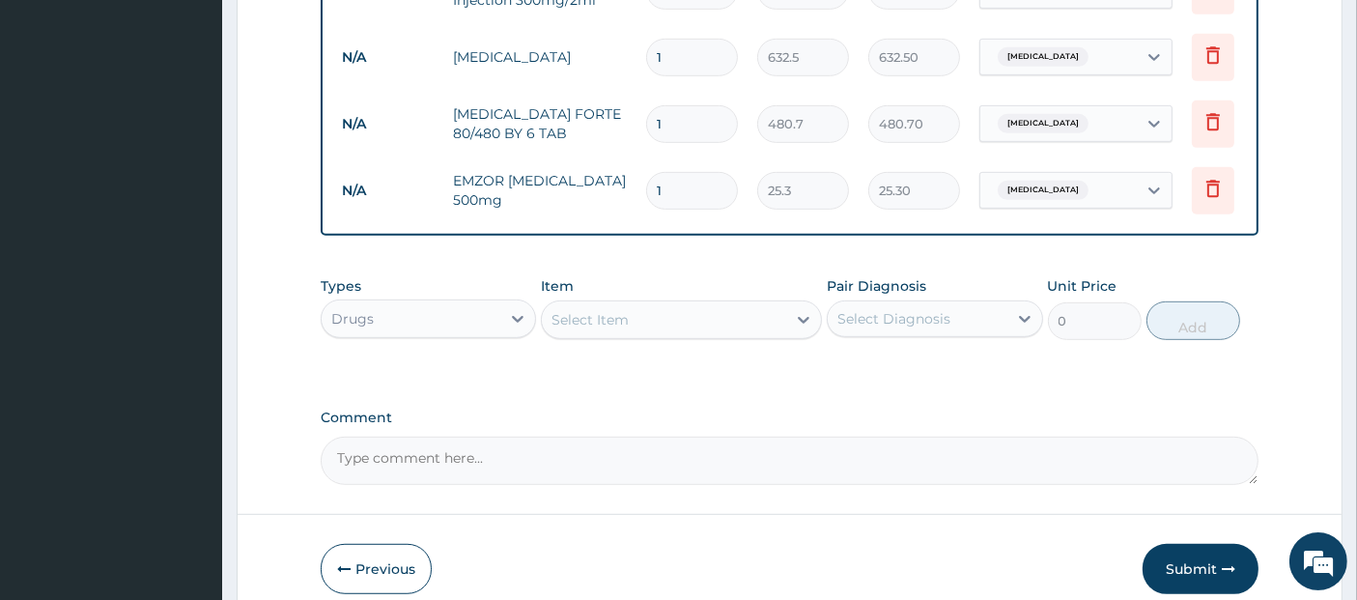
click at [725, 331] on div "Select Item" at bounding box center [664, 319] width 244 height 31
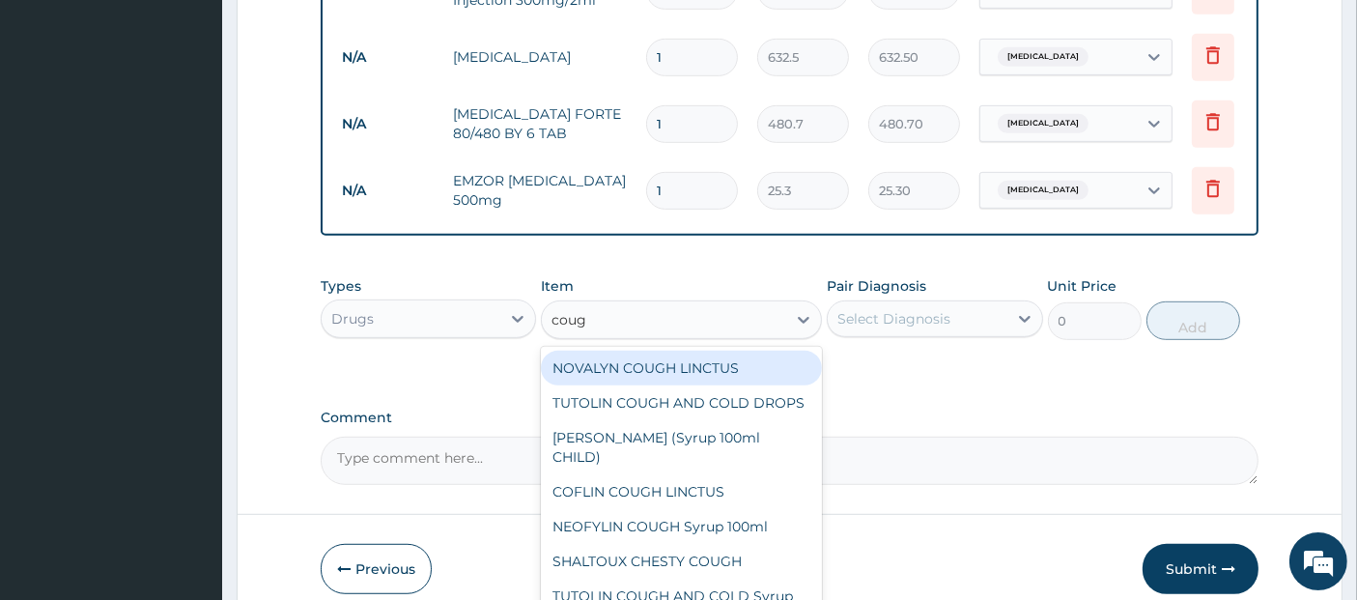
type input "cough"
type input "1518"
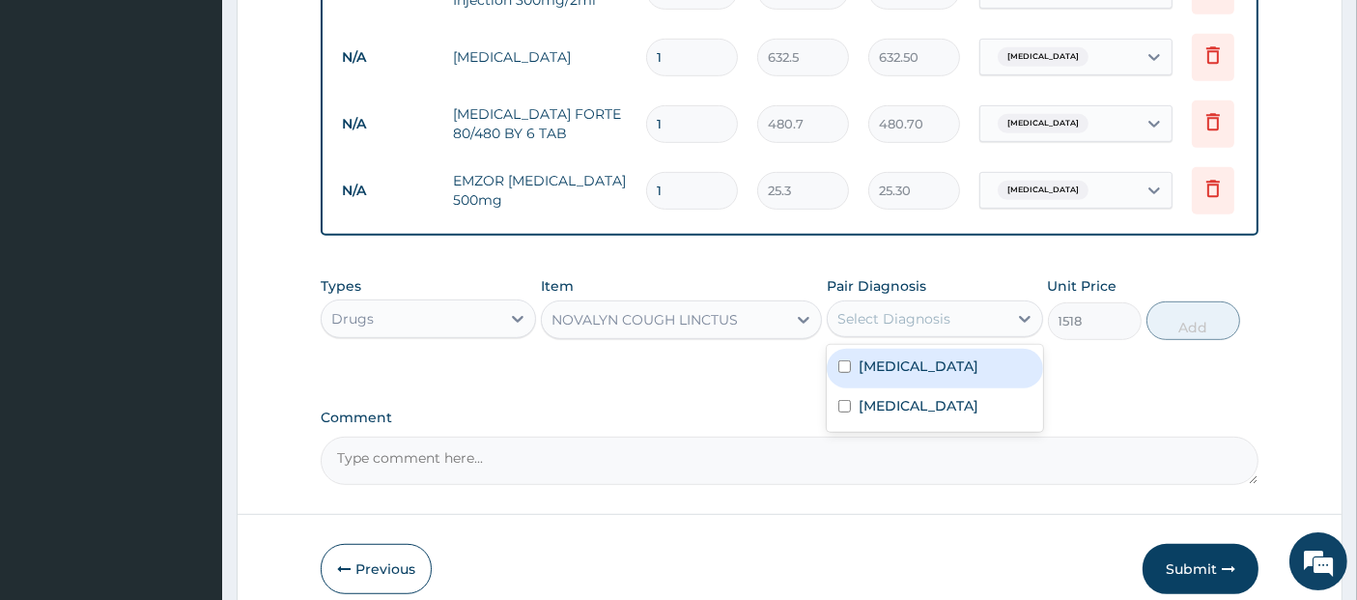
click at [915, 324] on div "Select Diagnosis" at bounding box center [893, 318] width 113 height 19
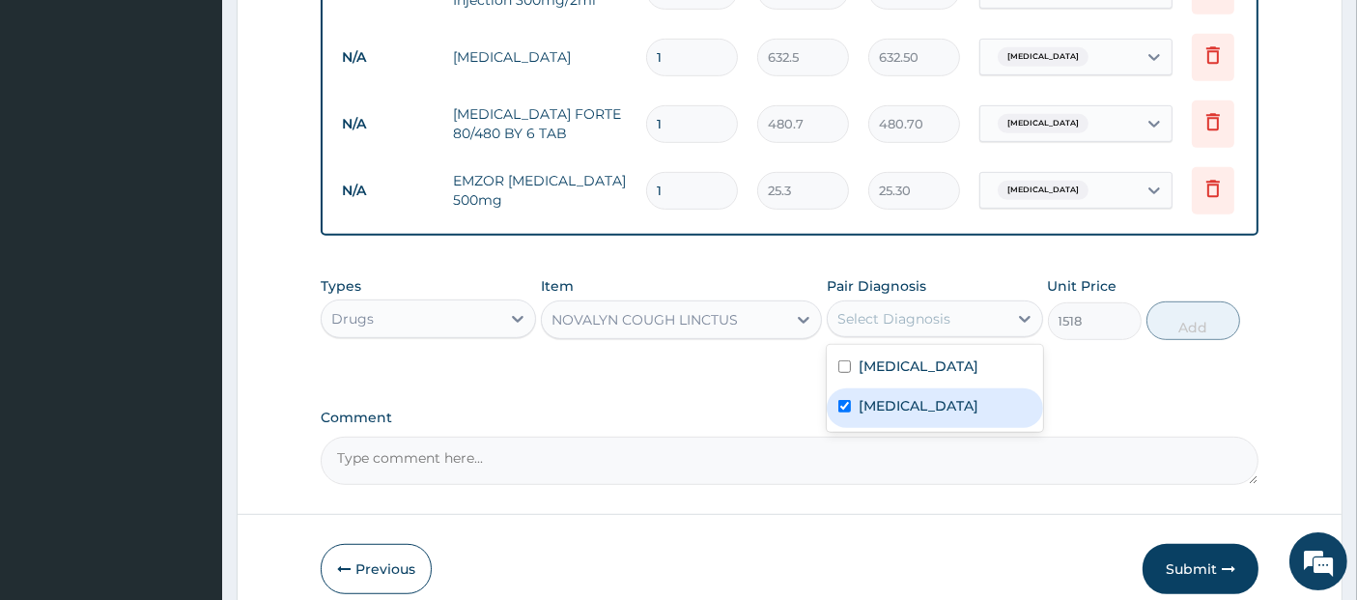
checkbox input "true"
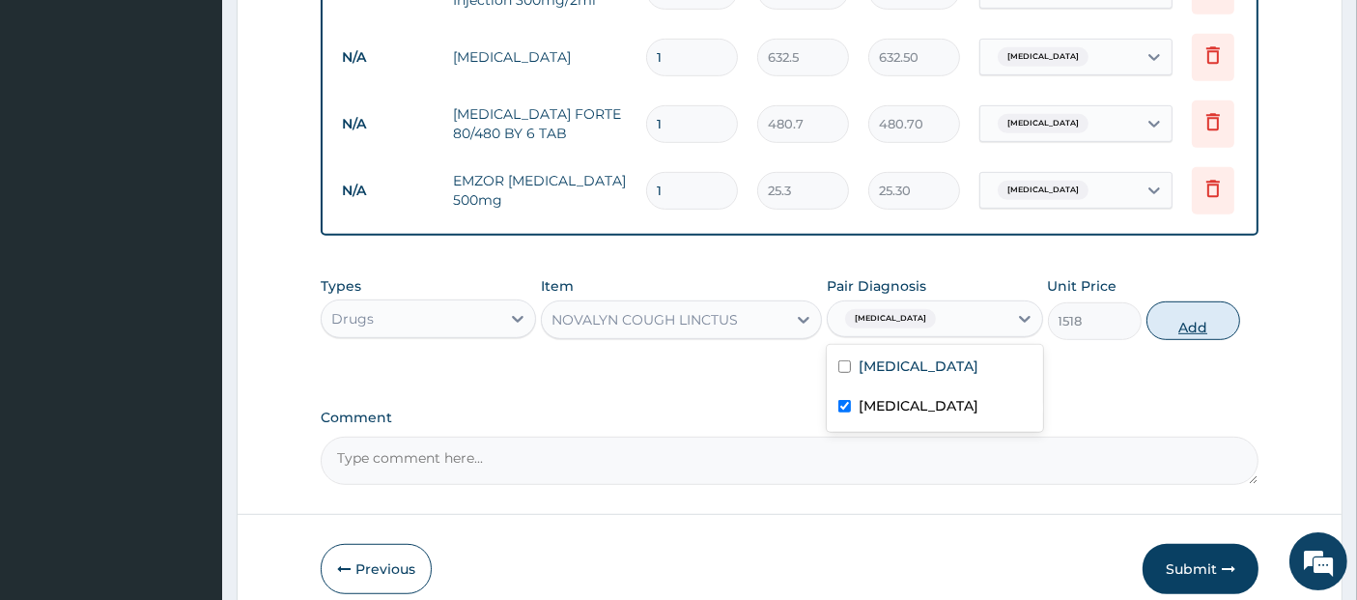
click at [1217, 335] on button "Add" at bounding box center [1194, 320] width 94 height 39
type input "0"
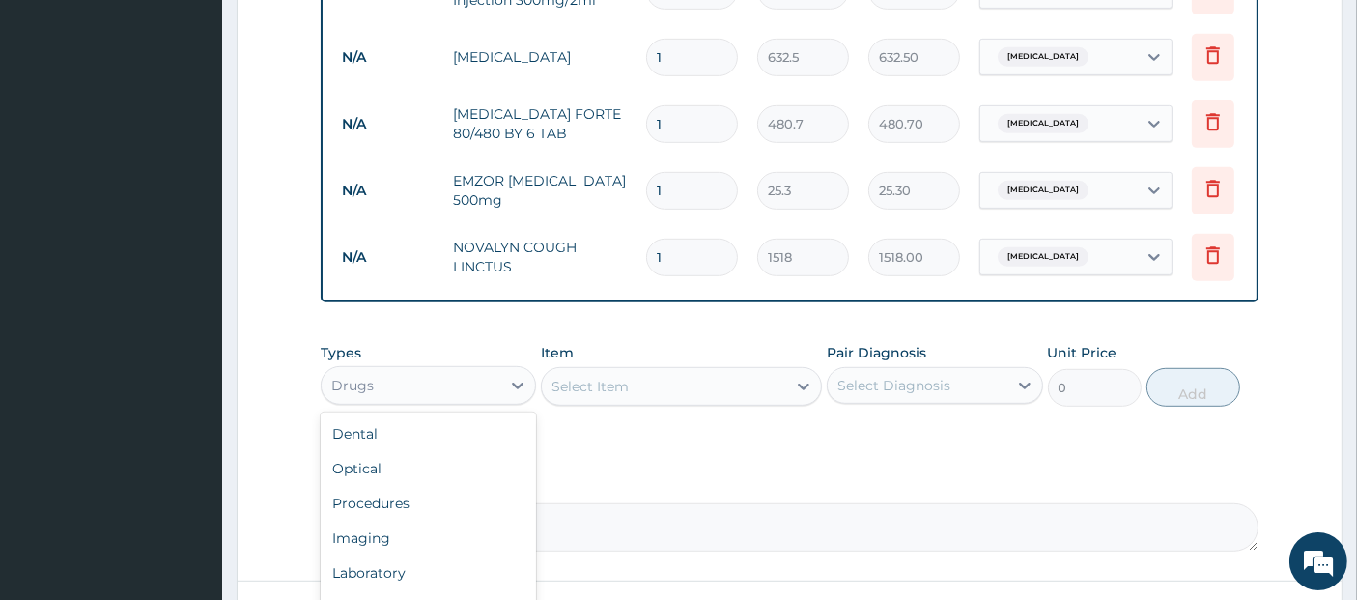
click at [476, 401] on div "Drugs" at bounding box center [411, 385] width 179 height 31
click at [656, 393] on div "Select Item" at bounding box center [664, 386] width 244 height 31
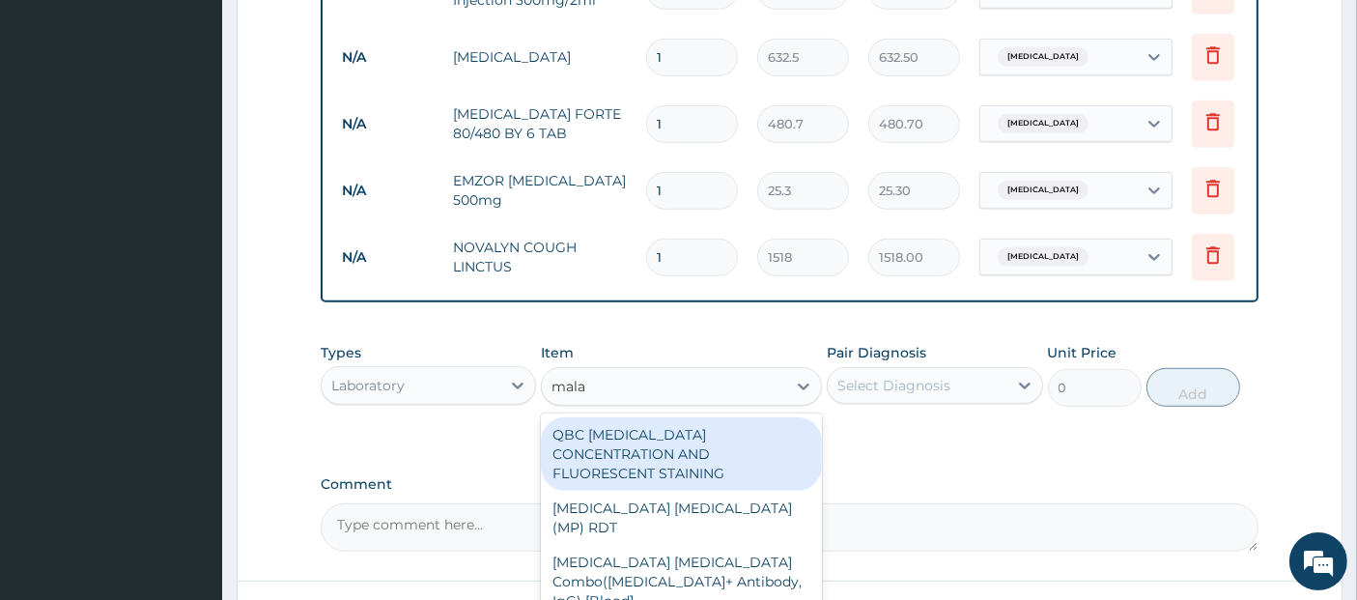
type input "malar"
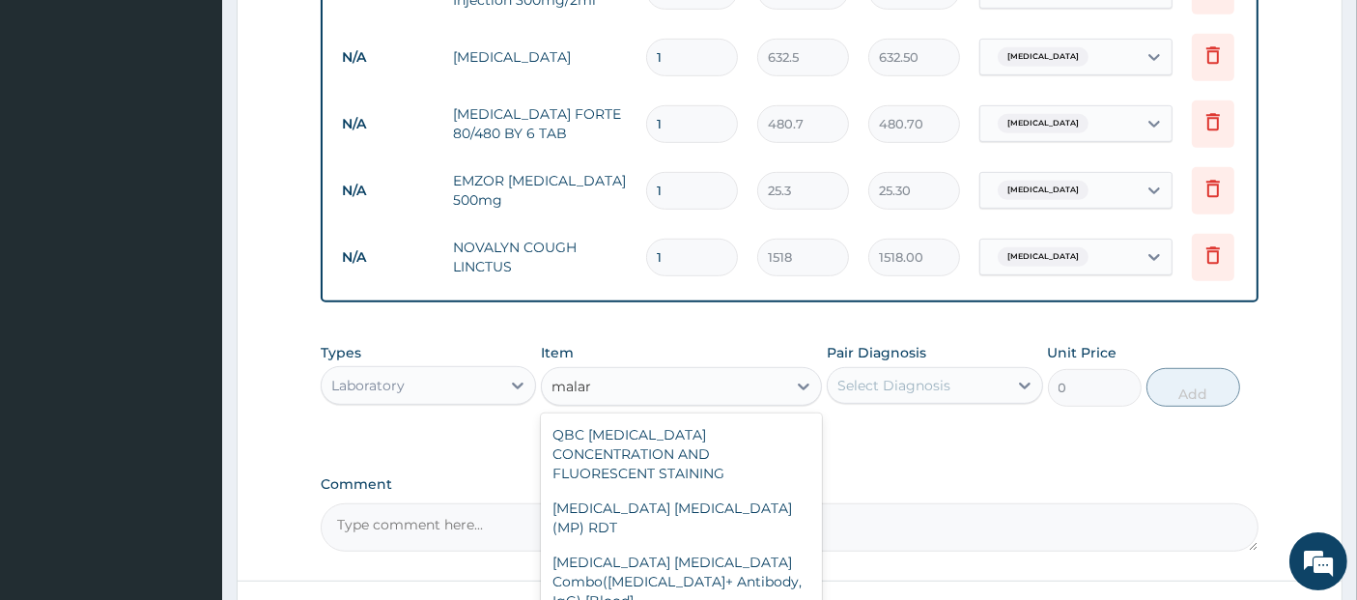
type input "1725"
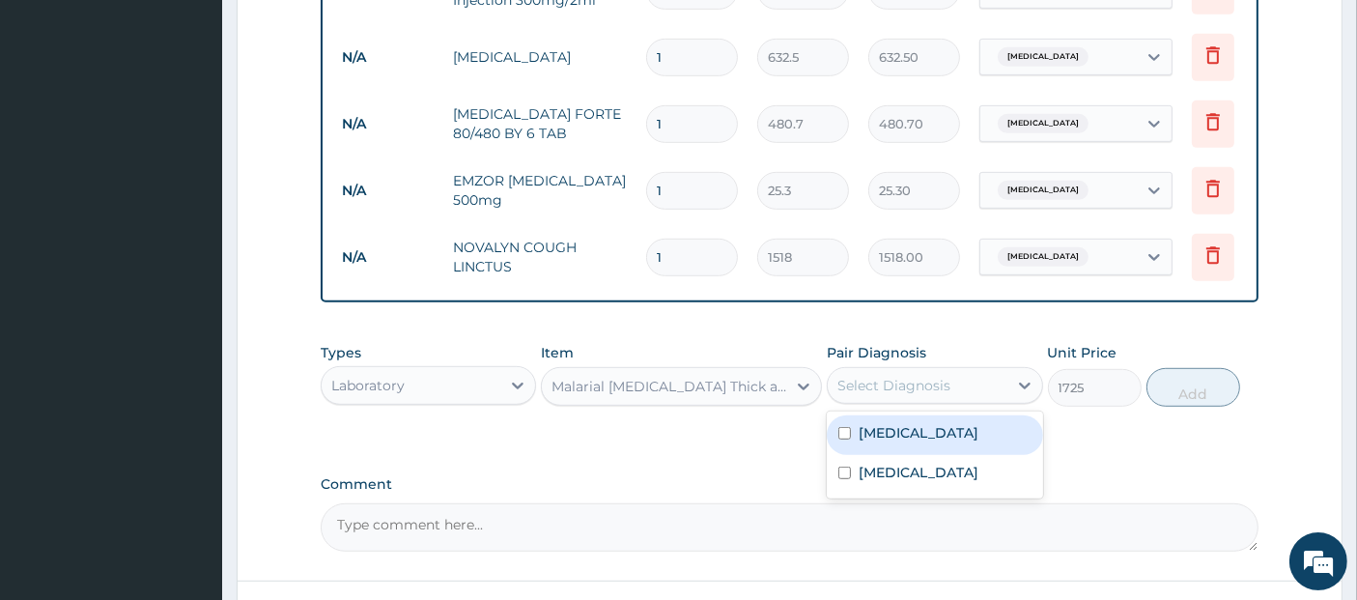
click at [982, 397] on div "Select Diagnosis" at bounding box center [917, 385] width 179 height 31
checkbox input "true"
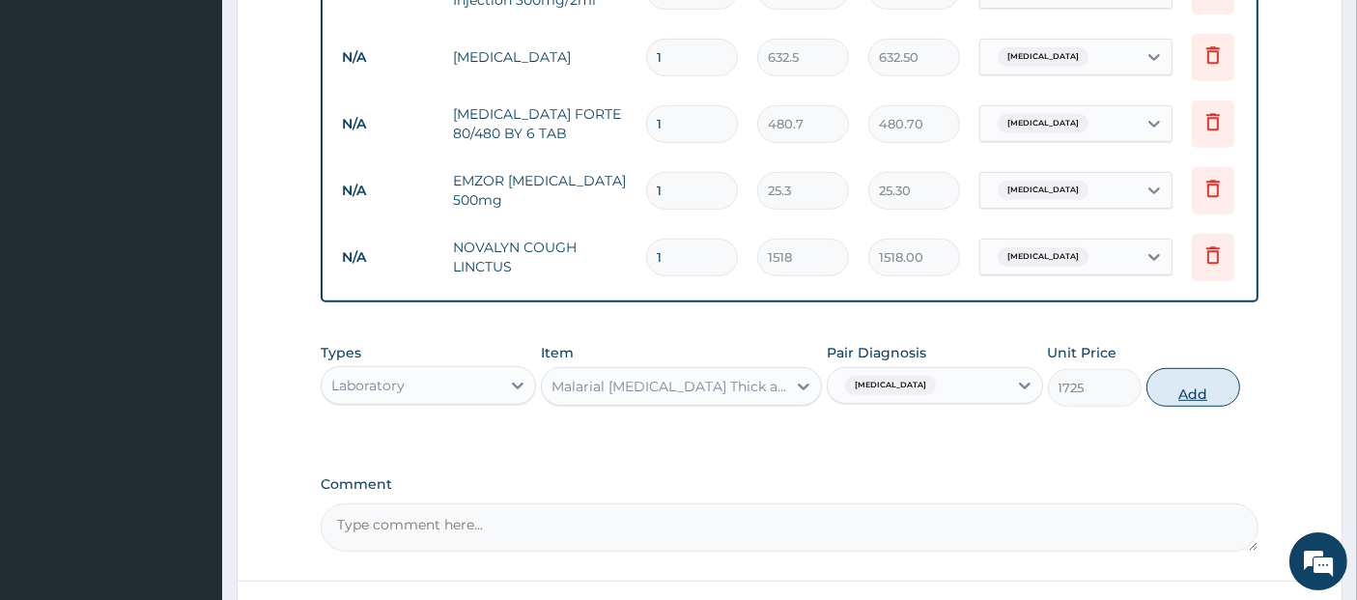
click at [1202, 393] on button "Add" at bounding box center [1194, 387] width 94 height 39
type input "0"
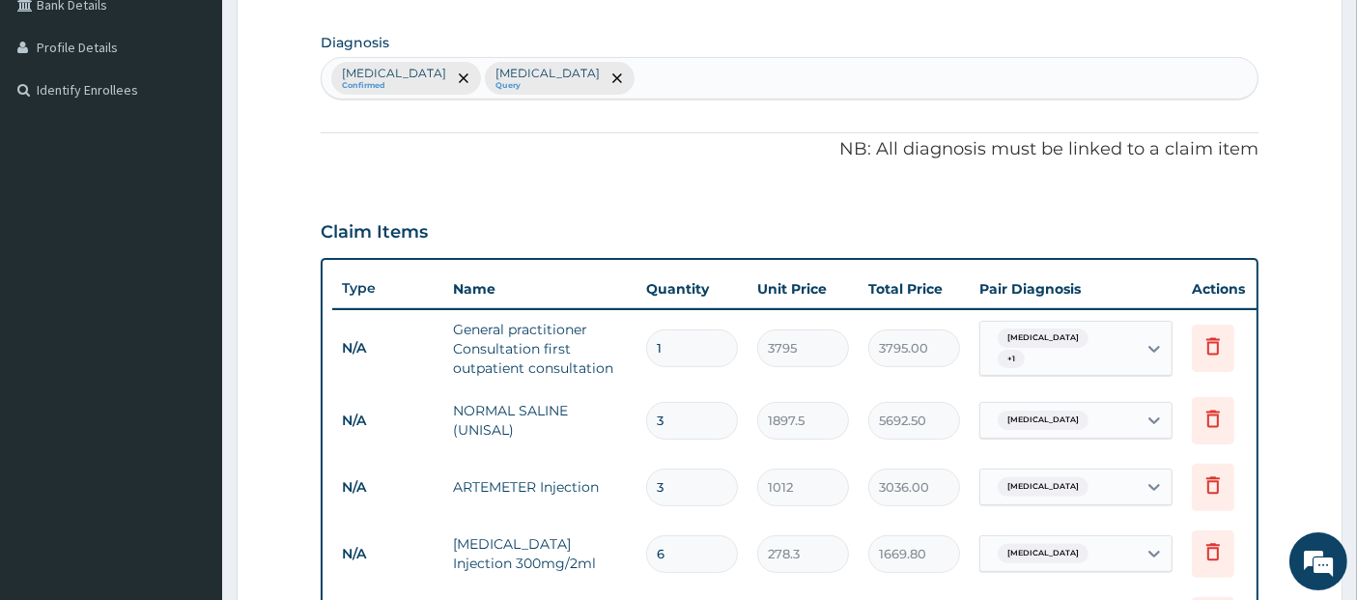
scroll to position [0, 0]
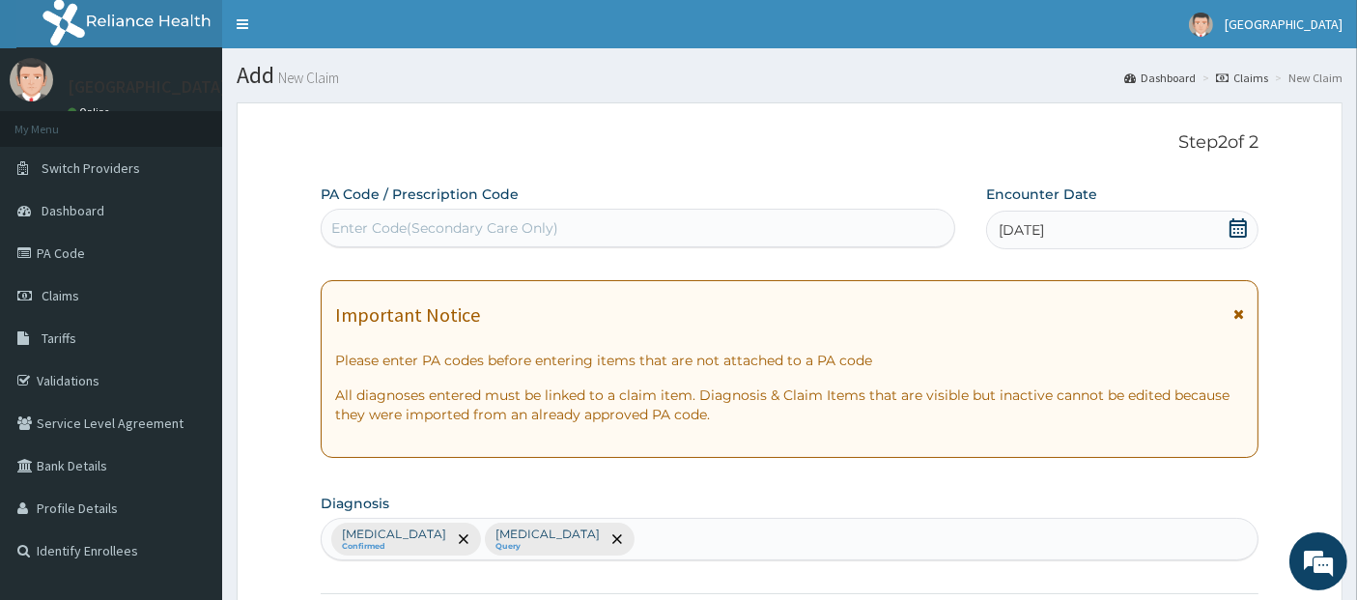
click at [751, 543] on div "Malaria Confirmed Upper respiratory infection Query" at bounding box center [790, 539] width 937 height 41
type input "sepsi"
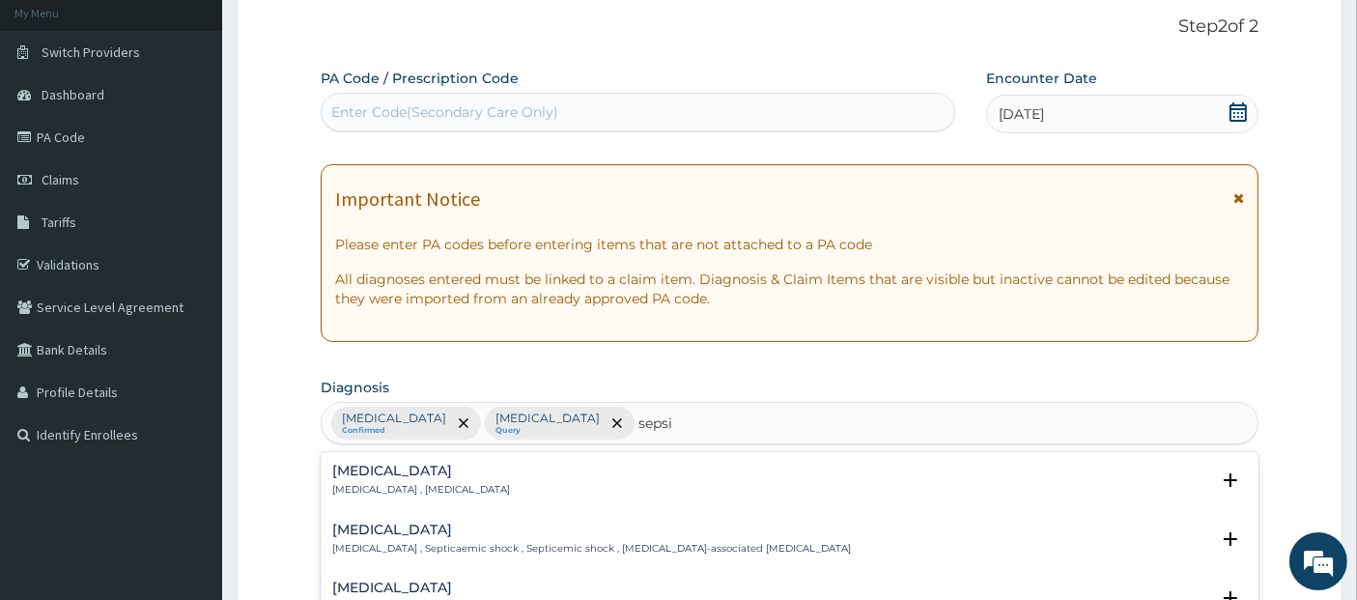
click at [686, 467] on div "Sepsis Systemic infection , Sepsis" at bounding box center [790, 481] width 916 height 34
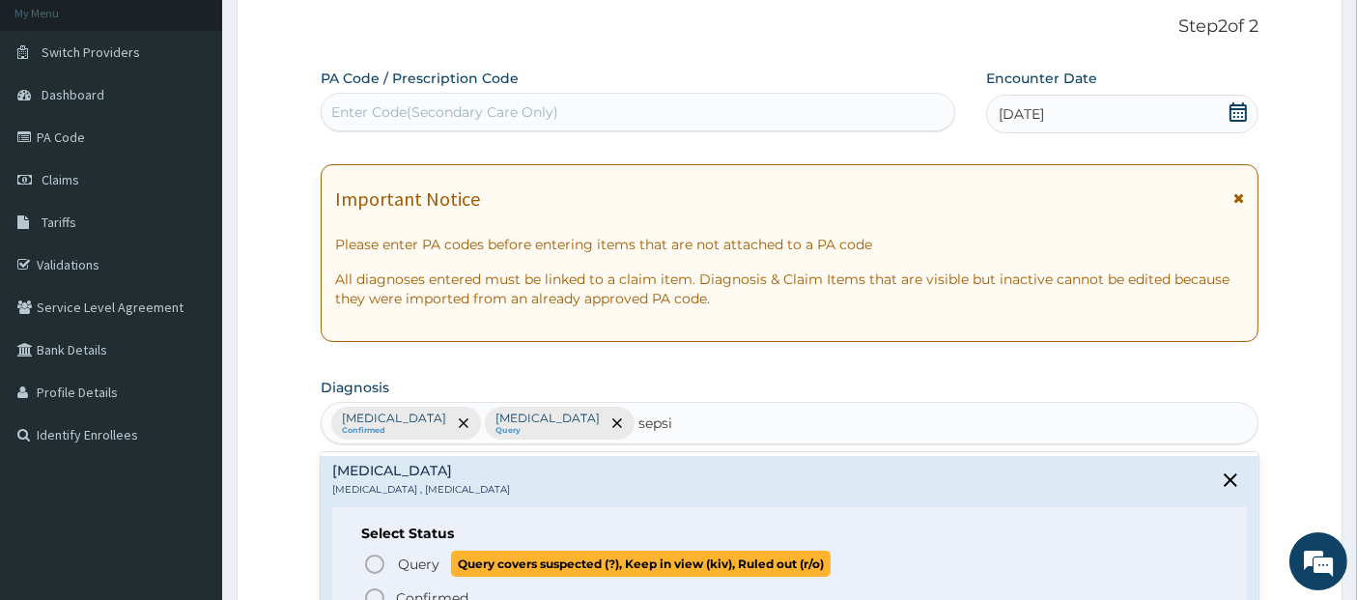
click at [664, 551] on span "Query covers suspected (?), Keep in view (kiv), Ruled out (r/o)" at bounding box center [641, 564] width 380 height 26
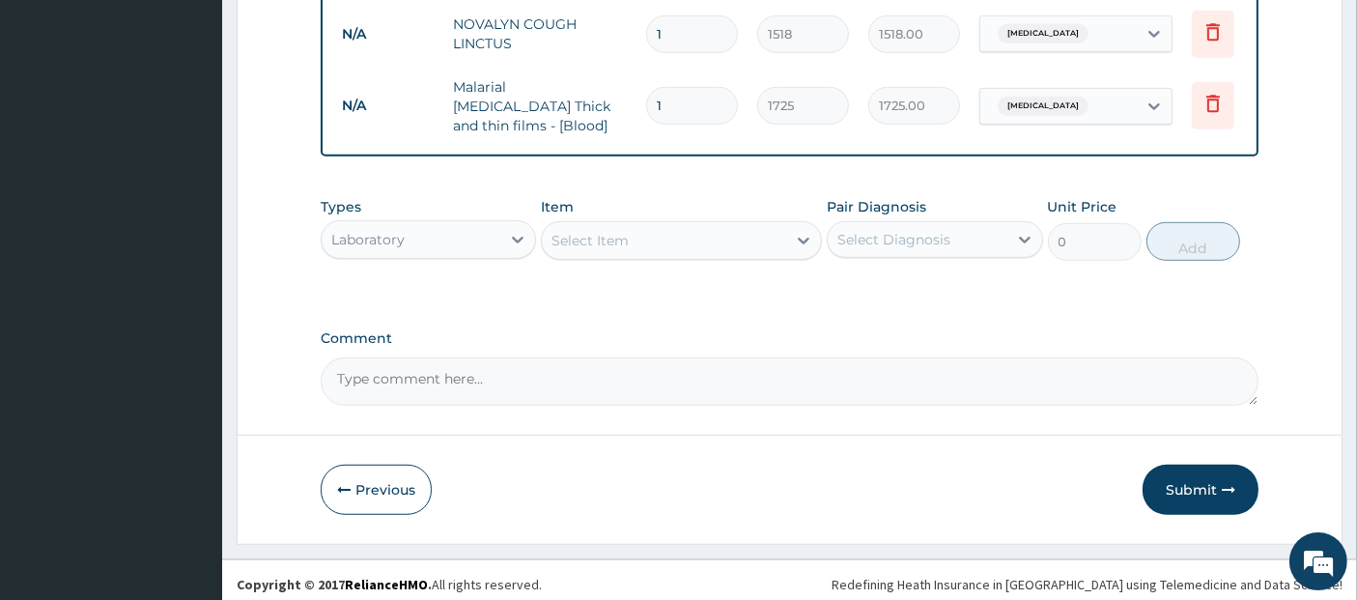
scroll to position [1258, 0]
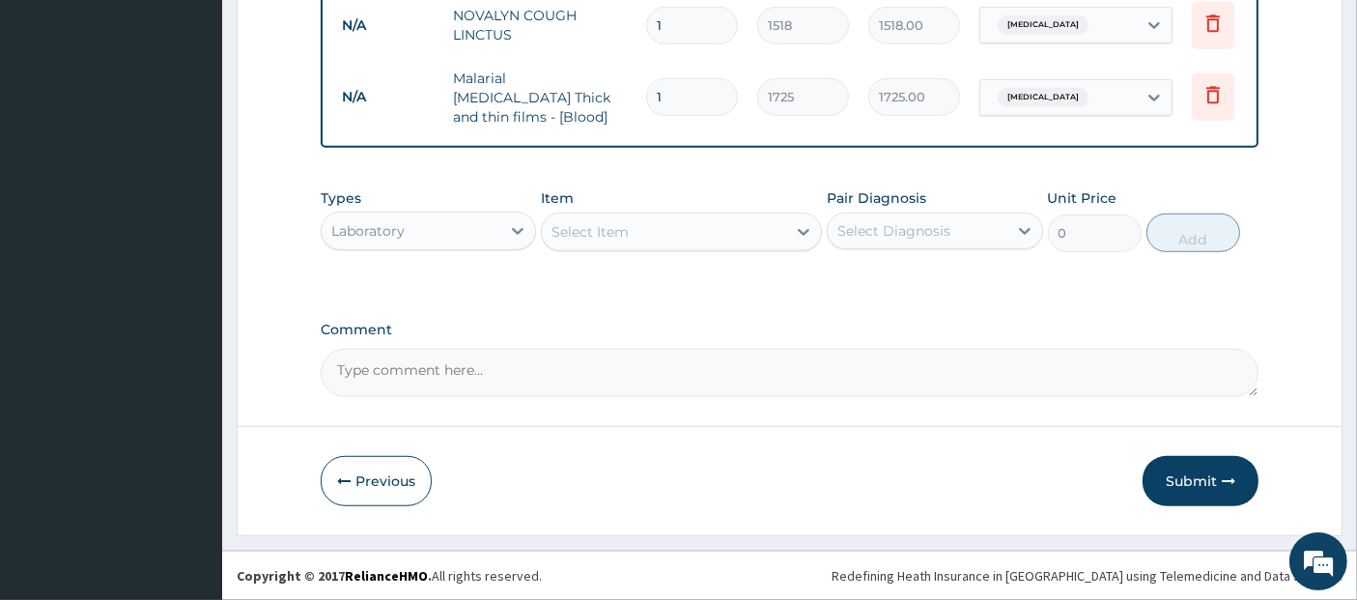
click at [777, 213] on div "Select Item" at bounding box center [681, 231] width 281 height 39
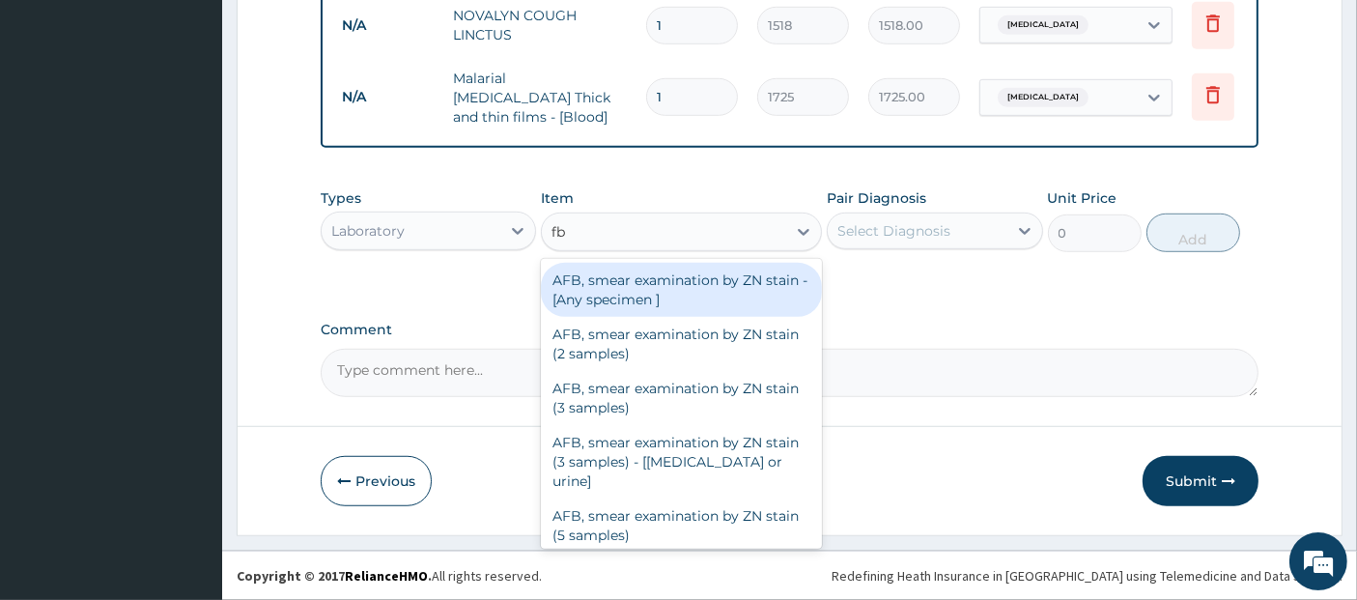
type input "fbc"
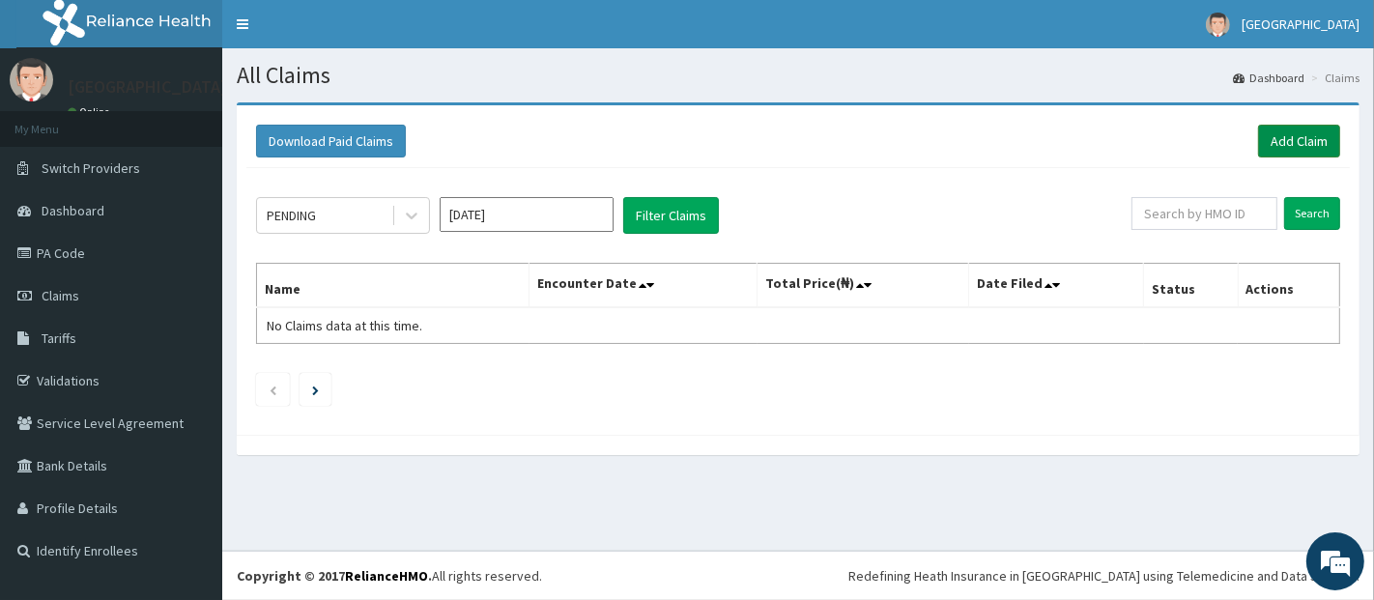
click at [1298, 150] on link "Add Claim" at bounding box center [1299, 141] width 82 height 33
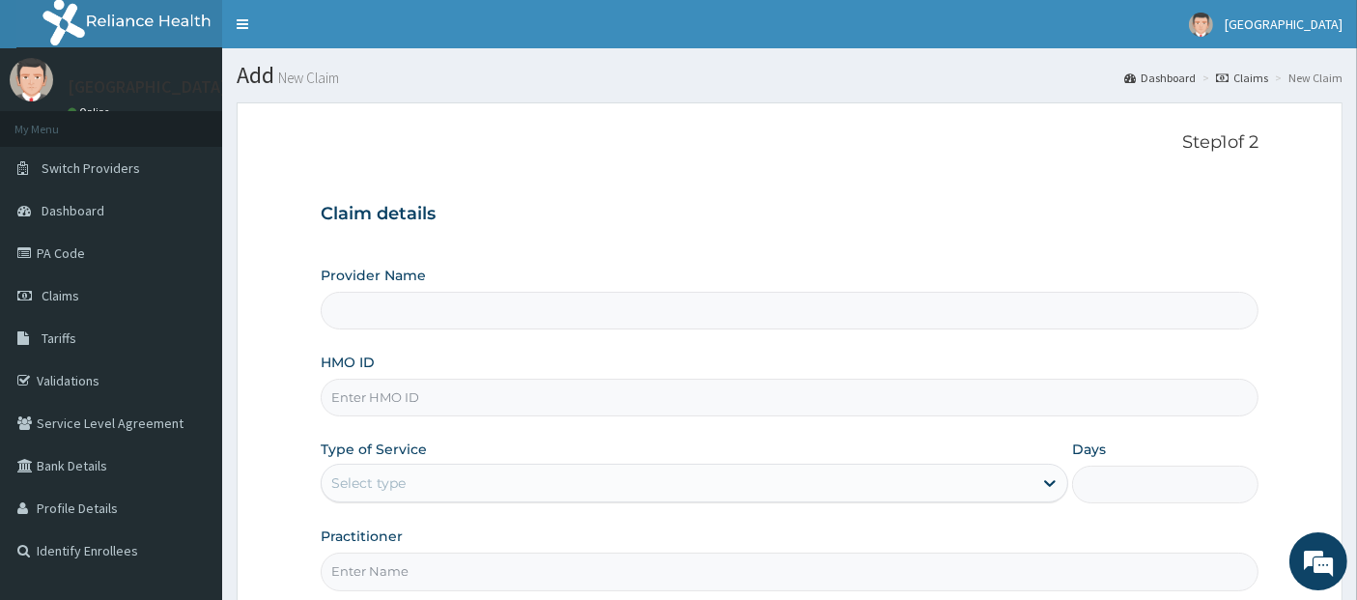
type input "[GEOGRAPHIC_DATA]"
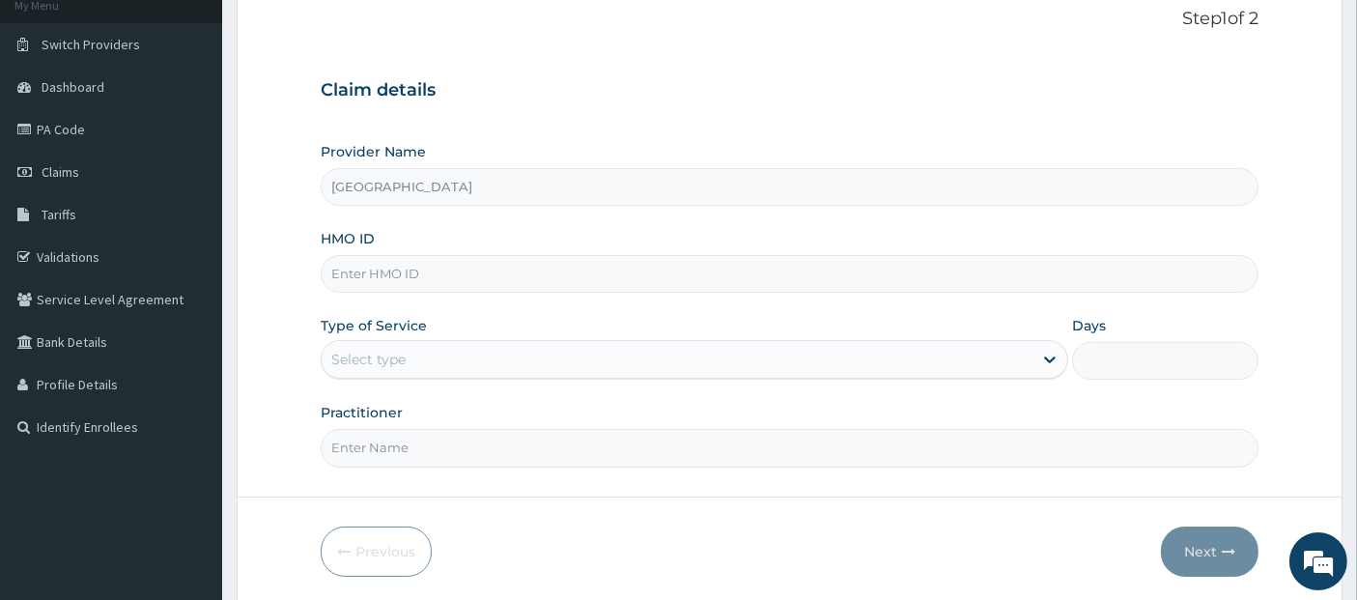
scroll to position [190, 0]
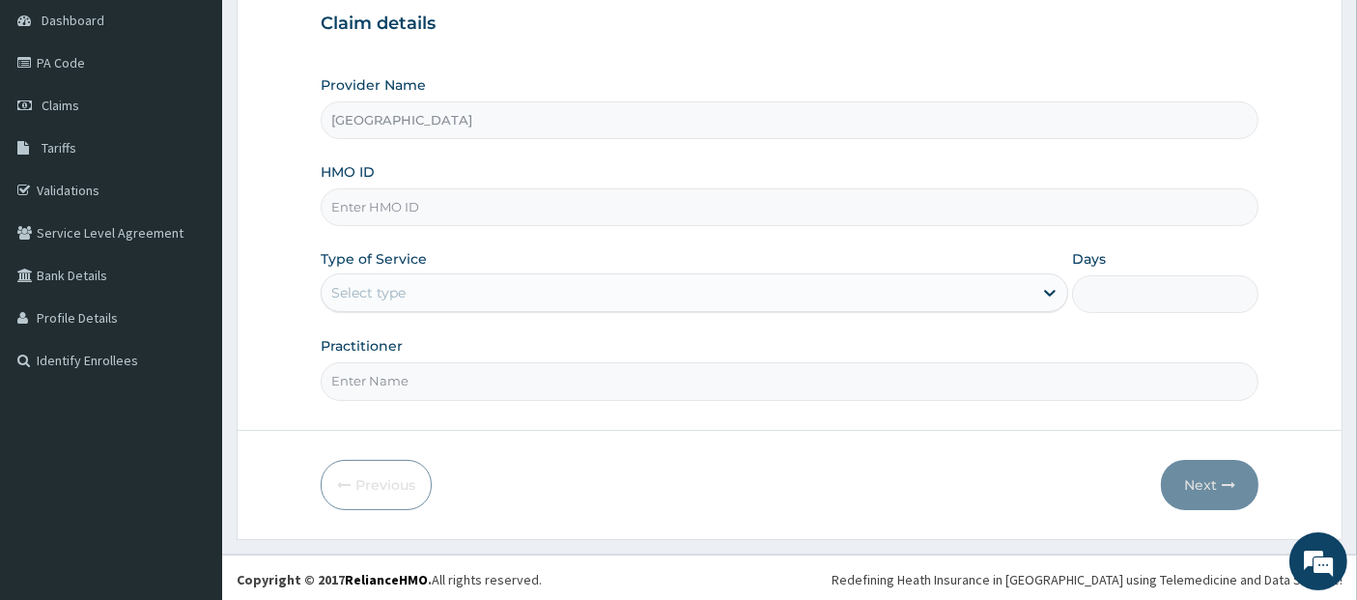
click at [773, 223] on input "HMO ID" at bounding box center [790, 207] width 939 height 38
click at [770, 222] on input "HMO ID" at bounding box center [790, 207] width 939 height 38
type input "oht/11891/b"
click at [806, 285] on div "Select type" at bounding box center [677, 292] width 711 height 31
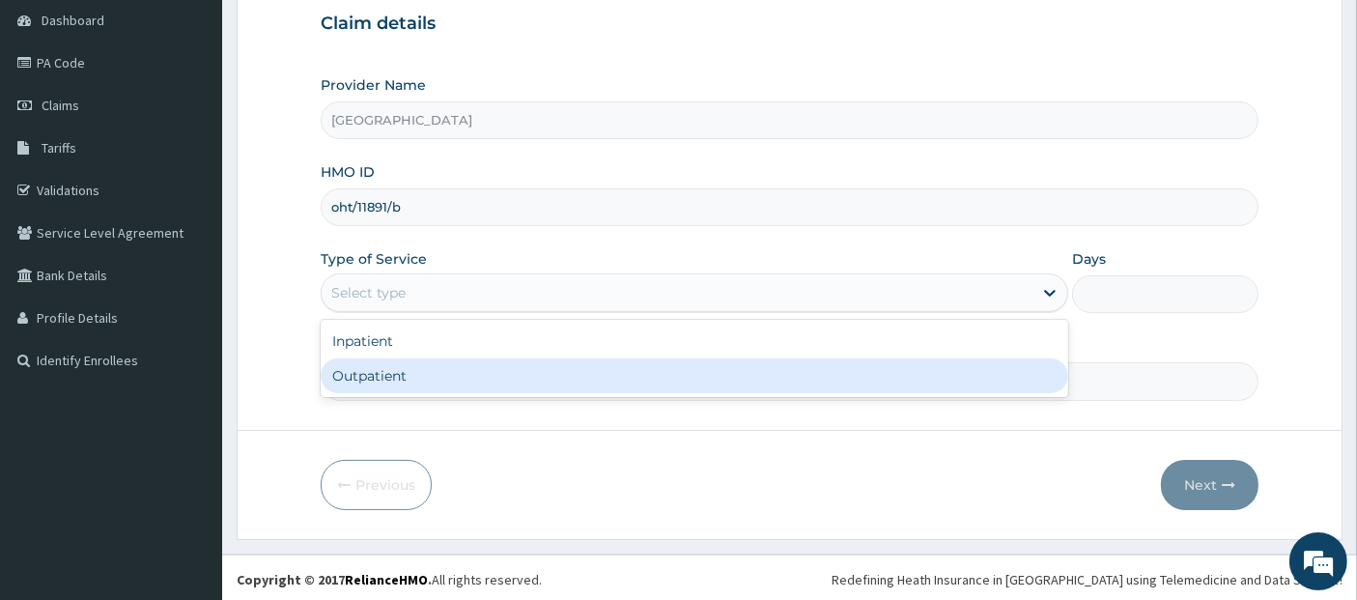
type input "1"
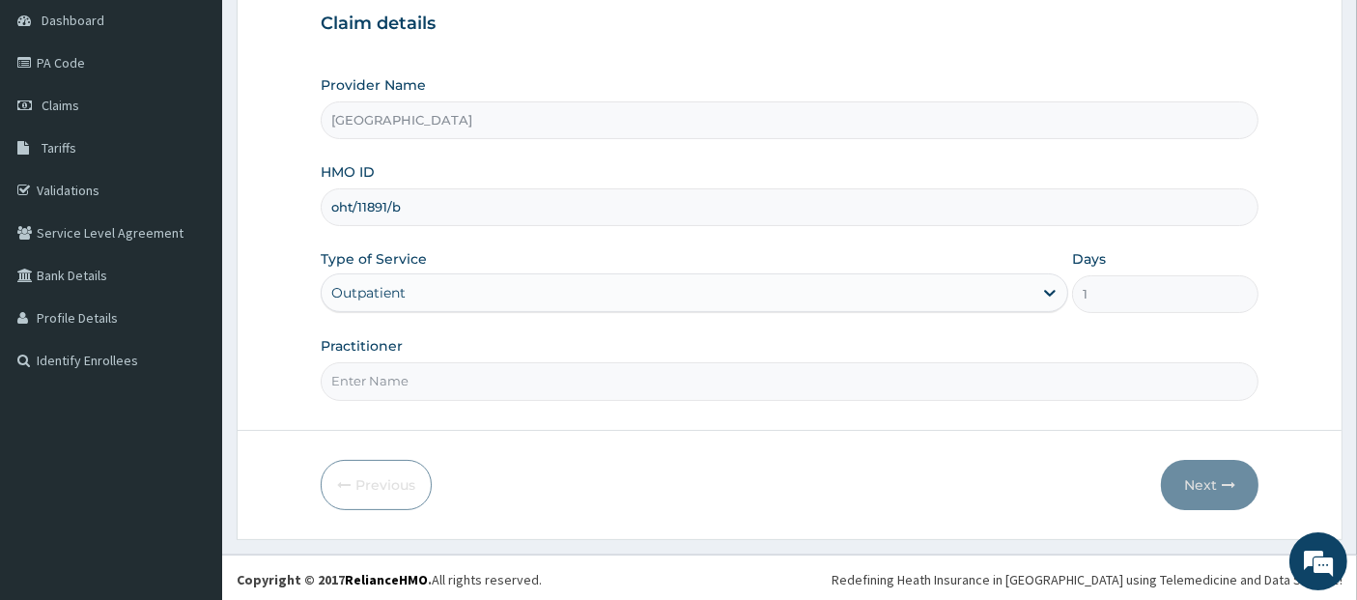
click at [1107, 377] on input "Practitioner" at bounding box center [790, 381] width 939 height 38
type input "[PERSON_NAME]"
click at [1229, 478] on icon "button" at bounding box center [1229, 485] width 14 height 14
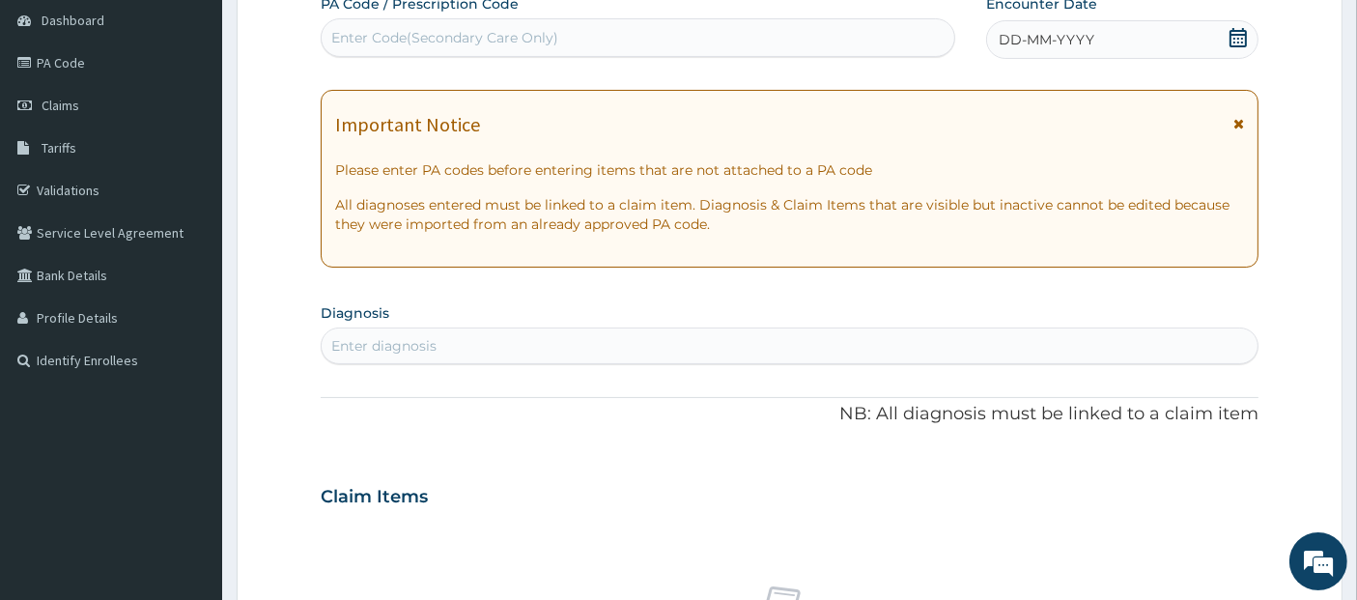
click at [1238, 37] on icon at bounding box center [1238, 37] width 17 height 19
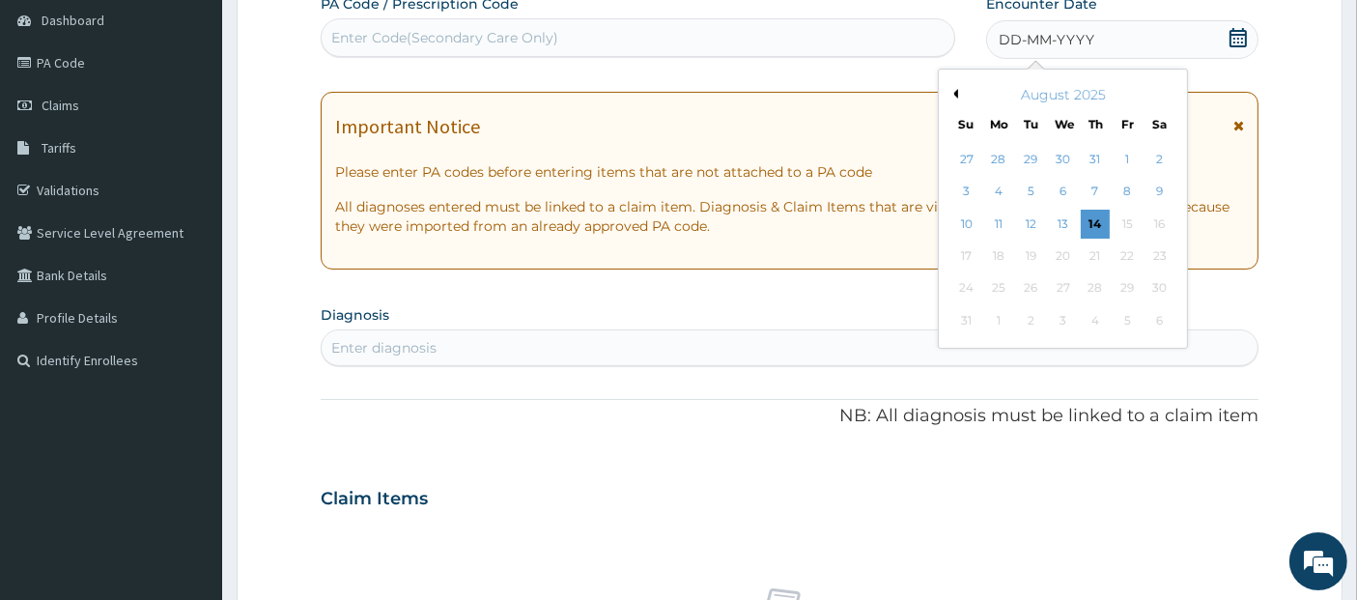
click at [961, 95] on div "August 2025" at bounding box center [1063, 94] width 233 height 19
click at [957, 95] on button "Previous Month" at bounding box center [954, 94] width 10 height 10
click at [1034, 188] on div "8" at bounding box center [1031, 192] width 29 height 29
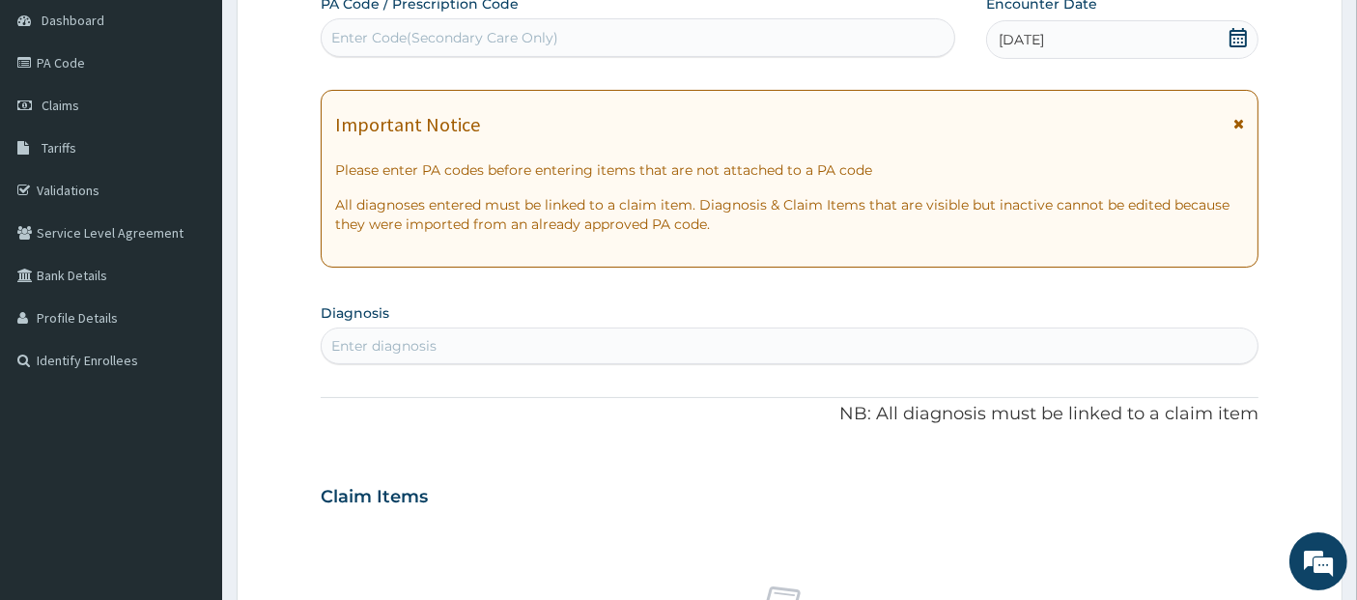
click at [893, 348] on div "Enter diagnosis" at bounding box center [790, 345] width 937 height 31
type input "vaginit"
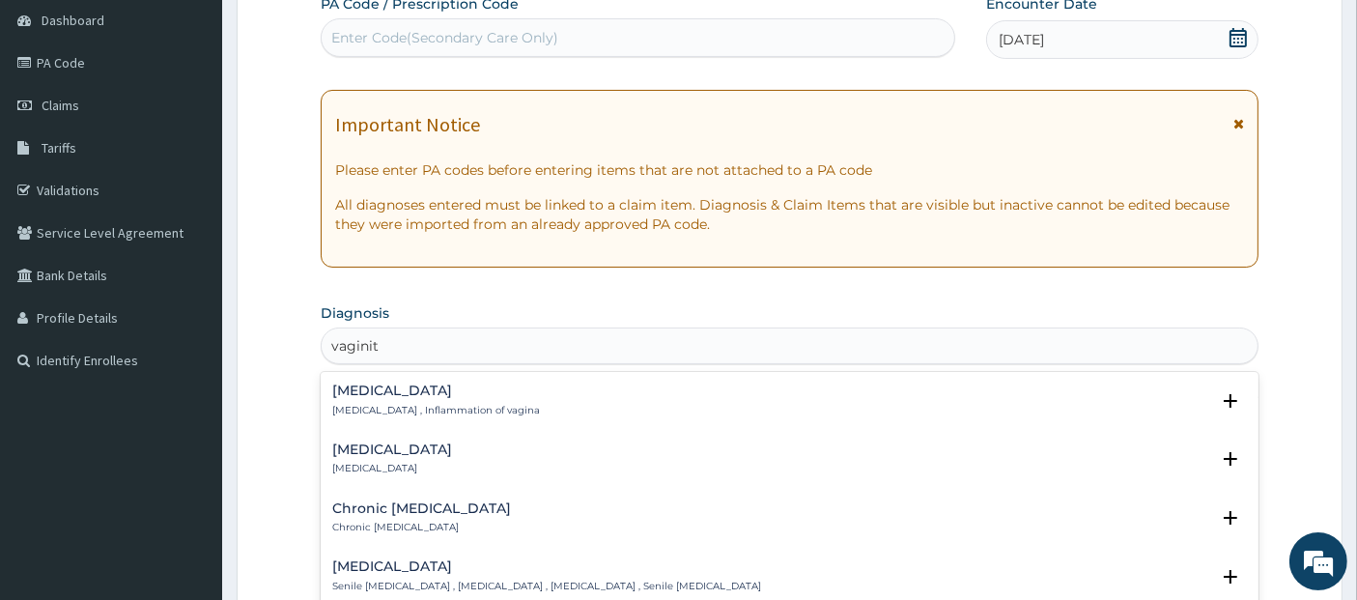
click at [871, 393] on div "[MEDICAL_DATA] [MEDICAL_DATA] , Inflammation of vagina" at bounding box center [790, 400] width 916 height 34
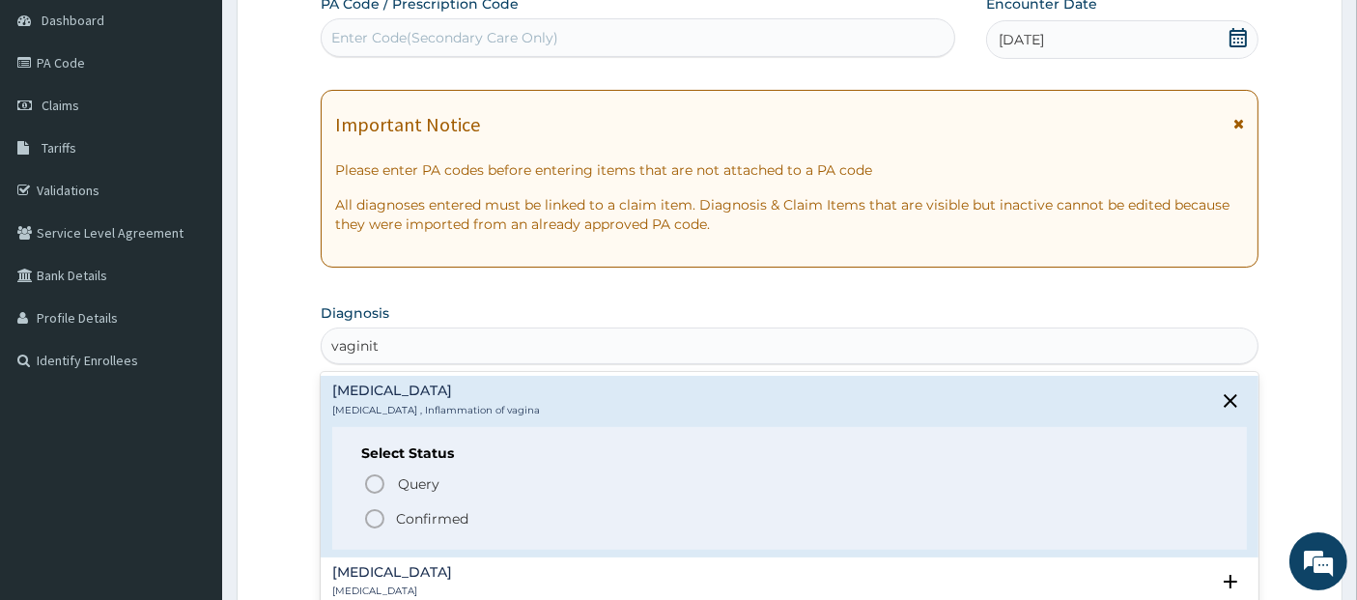
click at [849, 520] on span "Confirmed" at bounding box center [791, 518] width 856 height 23
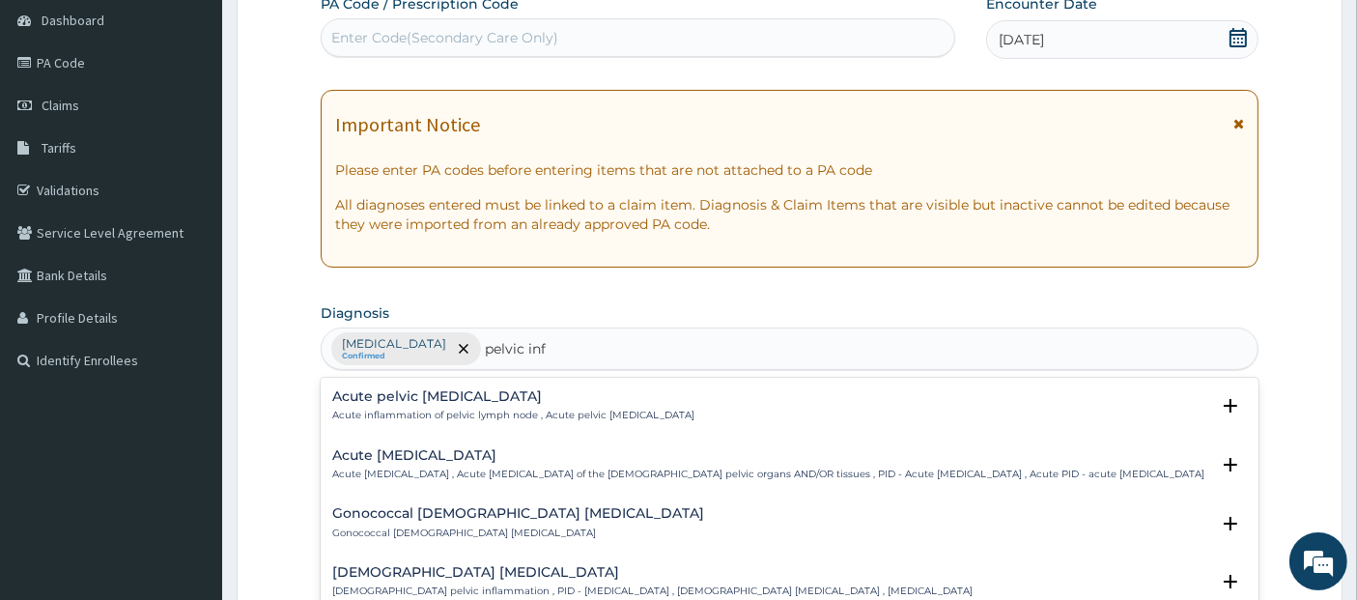
type input "pelvic infl"
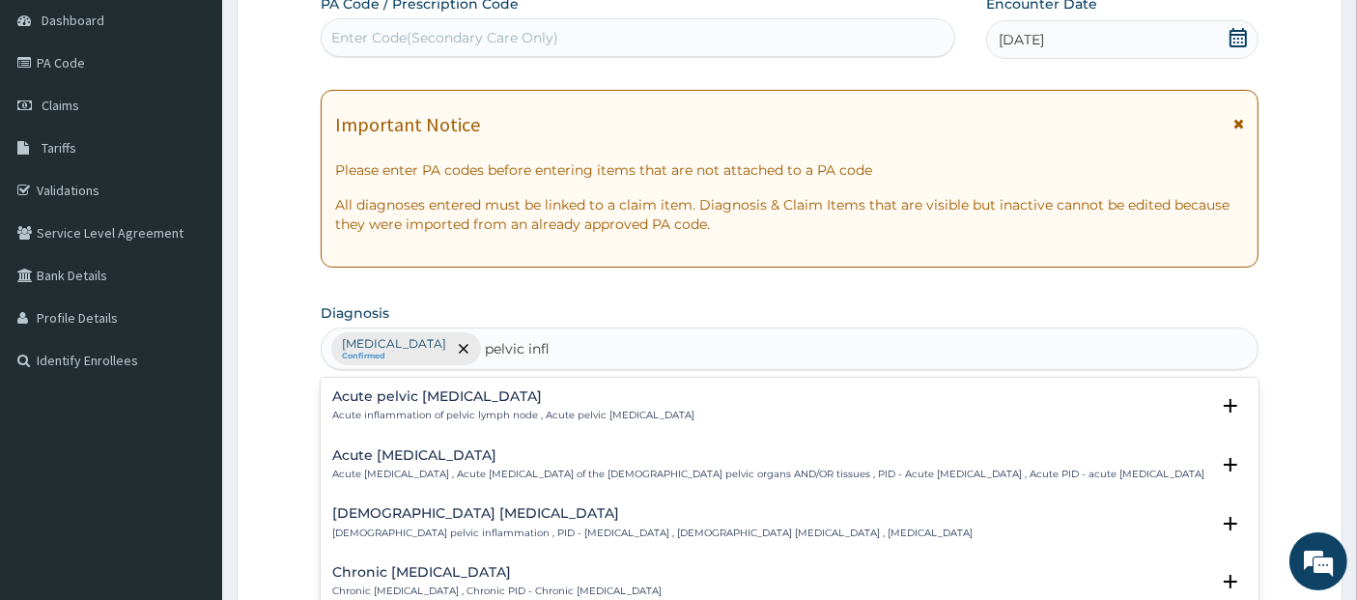
click at [724, 540] on p "[DEMOGRAPHIC_DATA] pelvic inflammation , PID - [MEDICAL_DATA] , [DEMOGRAPHIC_DA…" at bounding box center [652, 533] width 640 height 14
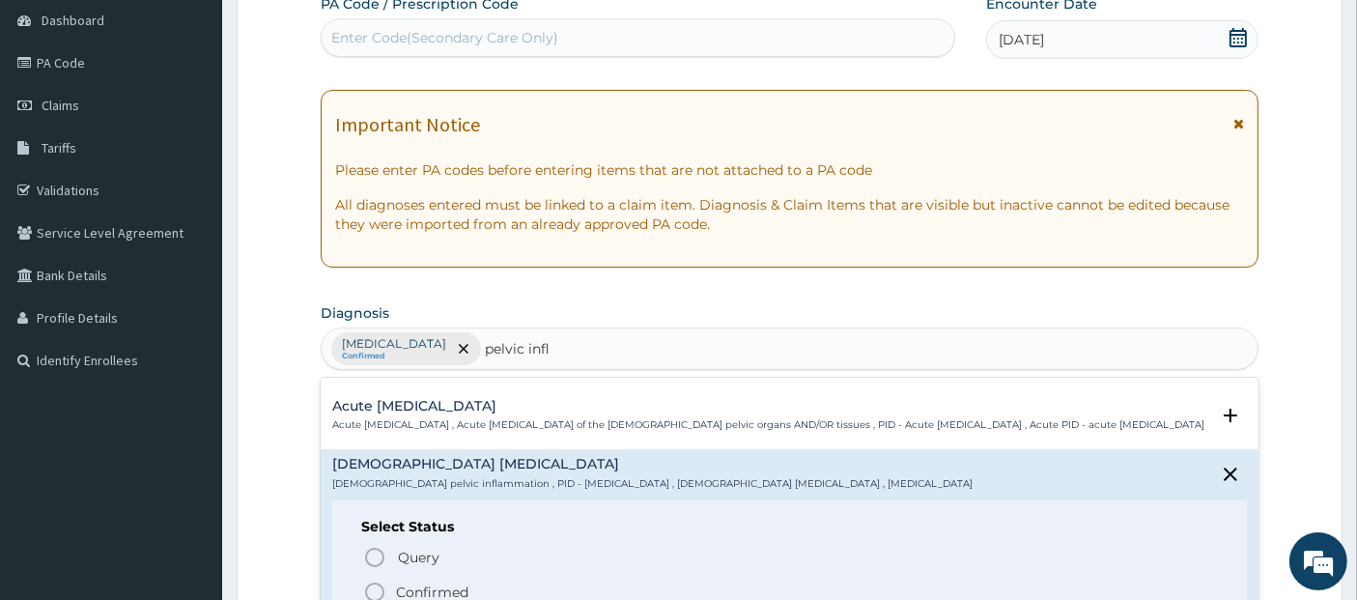
scroll to position [58, 0]
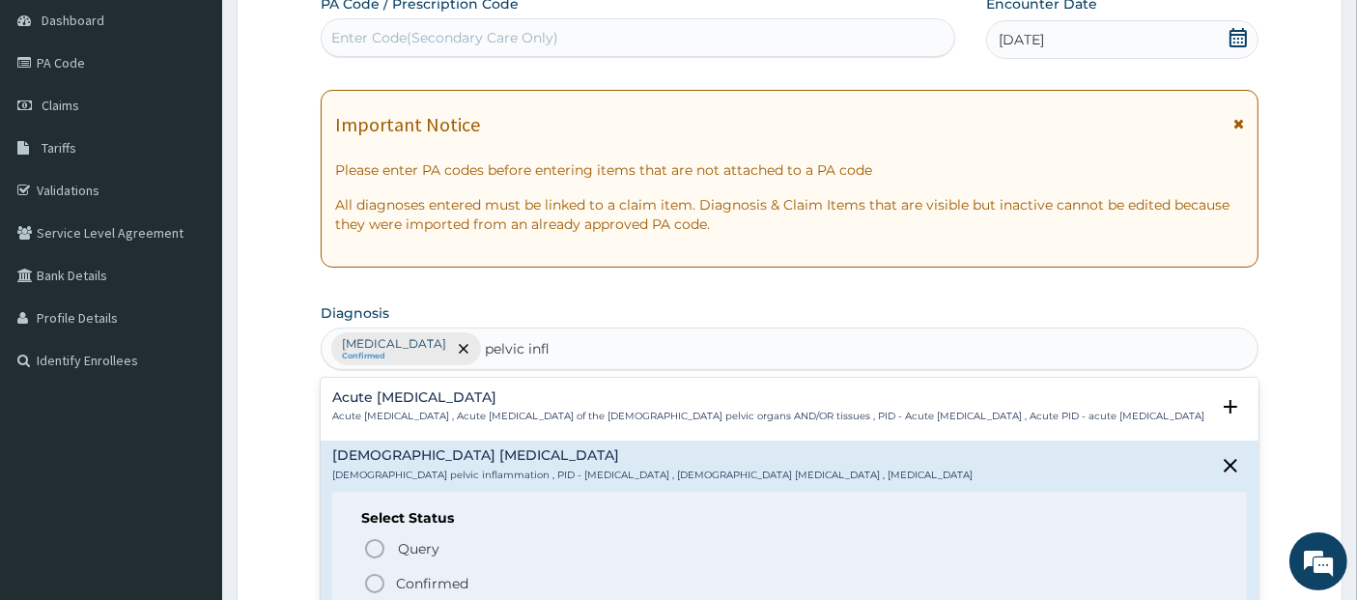
click at [712, 581] on div "Query Query covers suspected (?), Keep in view (kiv), Ruled out (r/o) Confirmed" at bounding box center [790, 564] width 858 height 59
click at [721, 587] on span "Confirmed" at bounding box center [791, 583] width 856 height 23
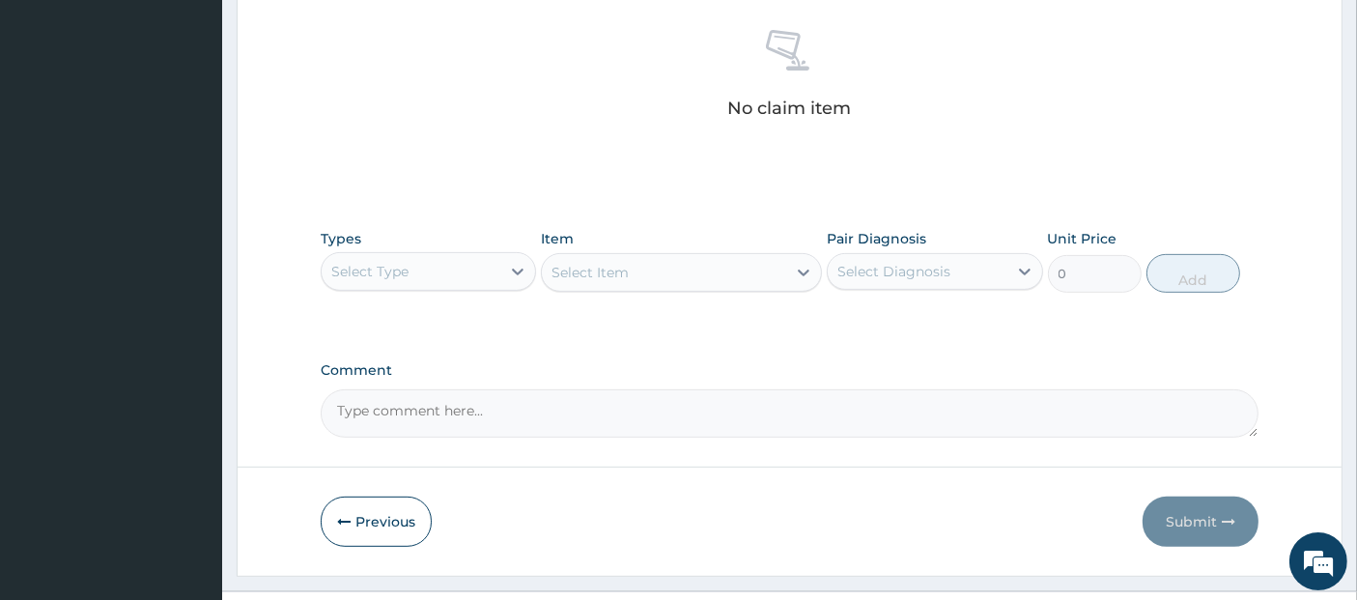
scroll to position [789, 0]
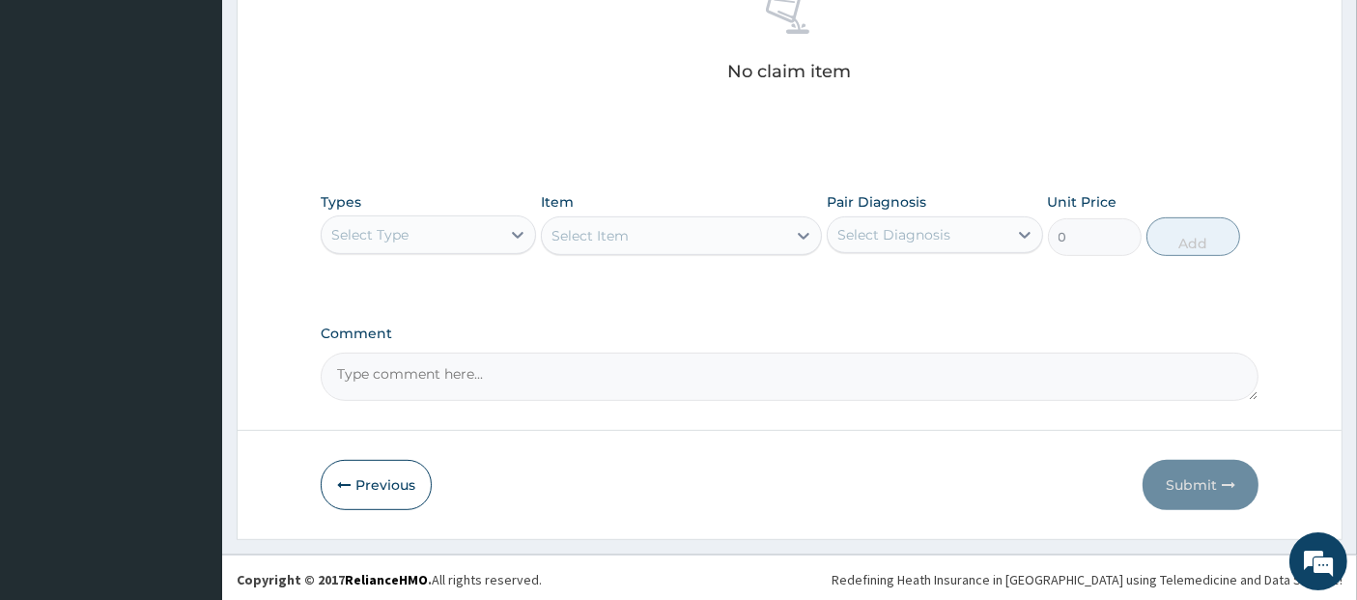
click at [532, 365] on textarea "Comment" at bounding box center [790, 377] width 939 height 48
click at [446, 222] on div "Select Type" at bounding box center [411, 234] width 179 height 31
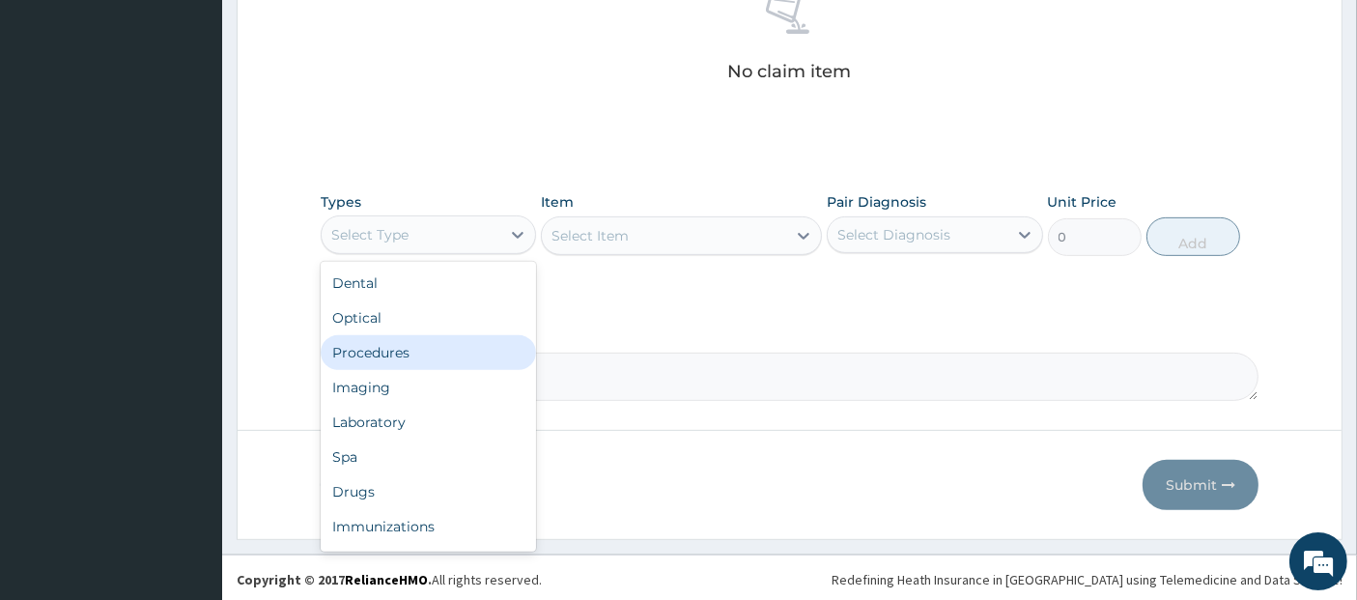
click at [441, 355] on div "Procedures" at bounding box center [428, 352] width 215 height 35
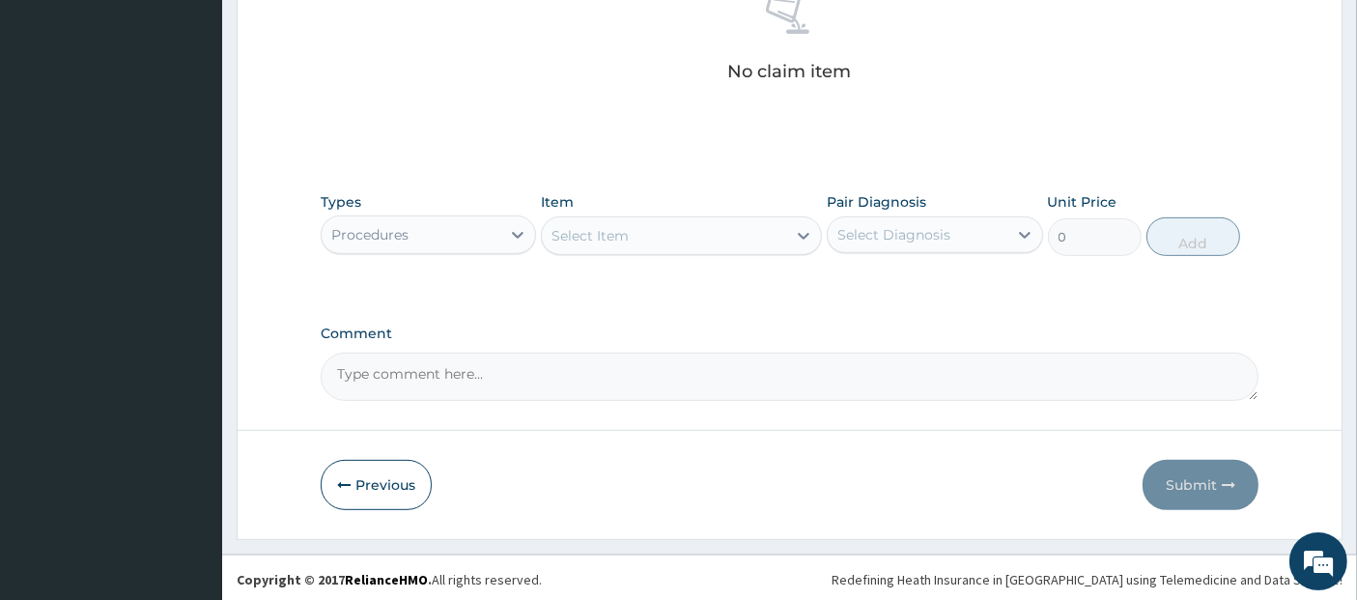
click at [699, 224] on div "Select Item" at bounding box center [664, 235] width 244 height 31
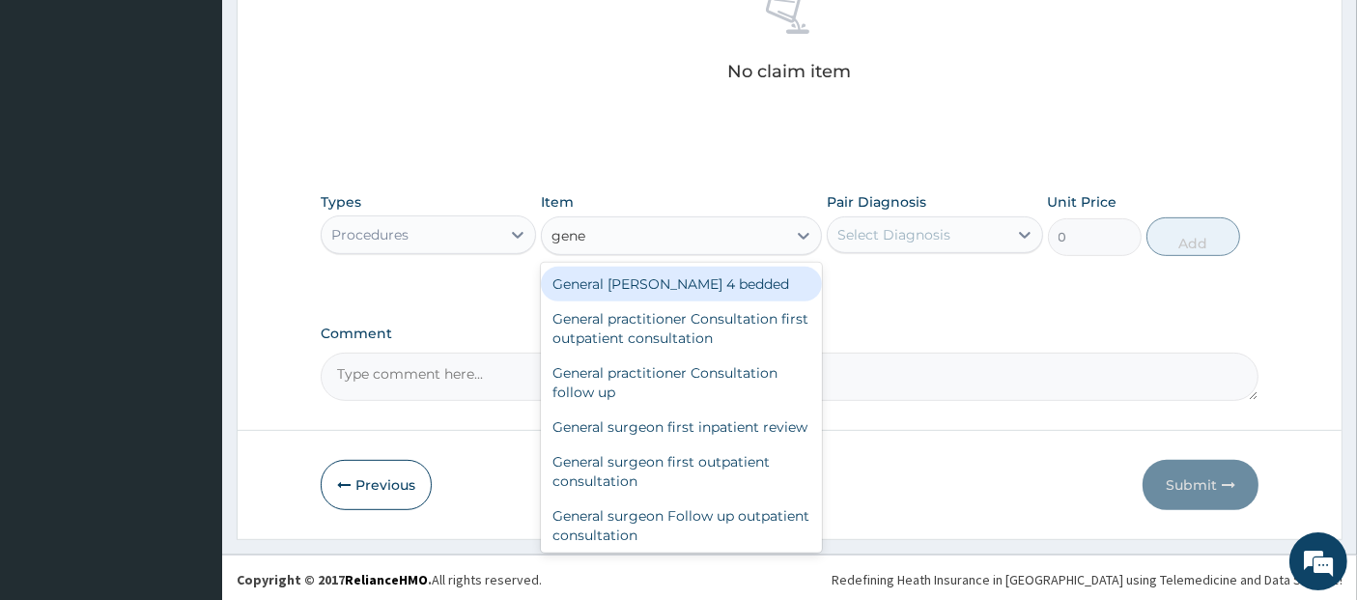
type input "gener"
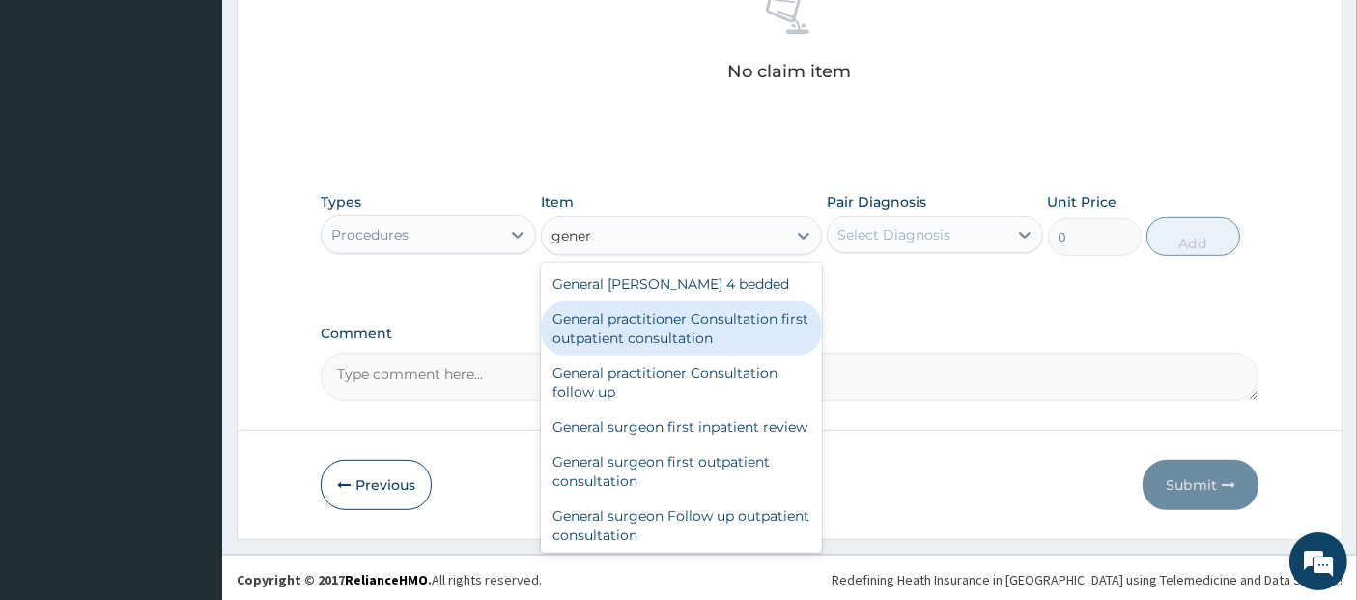
type input "3795"
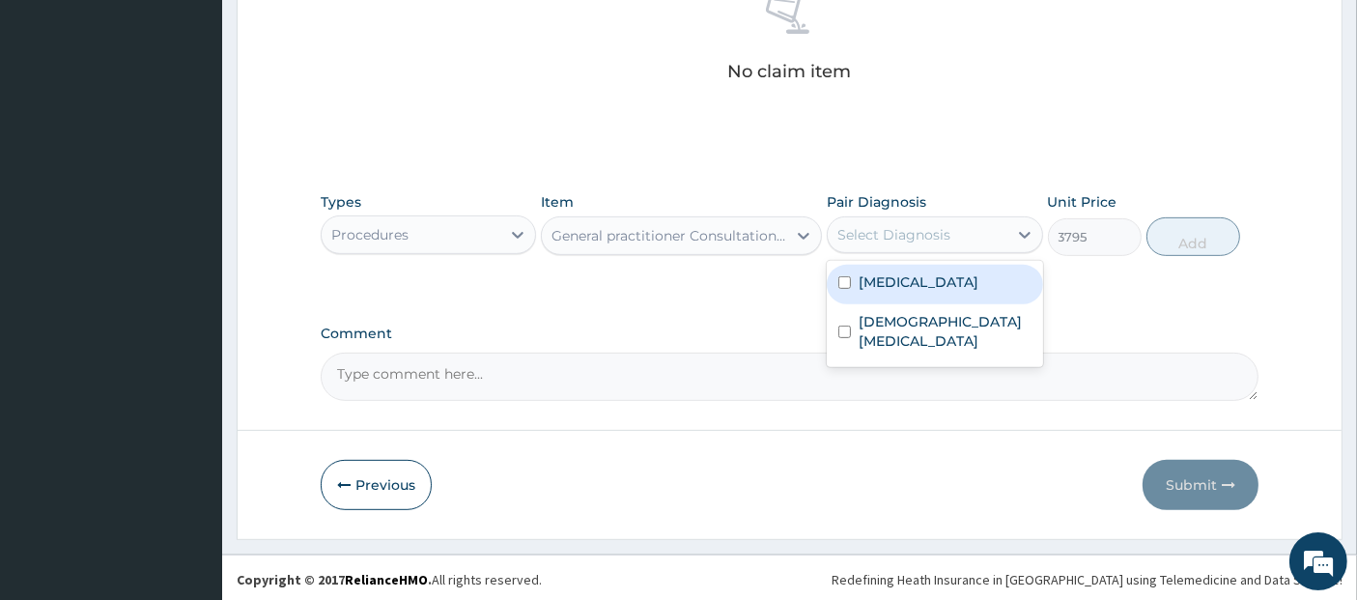
click at [892, 248] on div "Select Diagnosis" at bounding box center [934, 234] width 215 height 37
checkbox input "true"
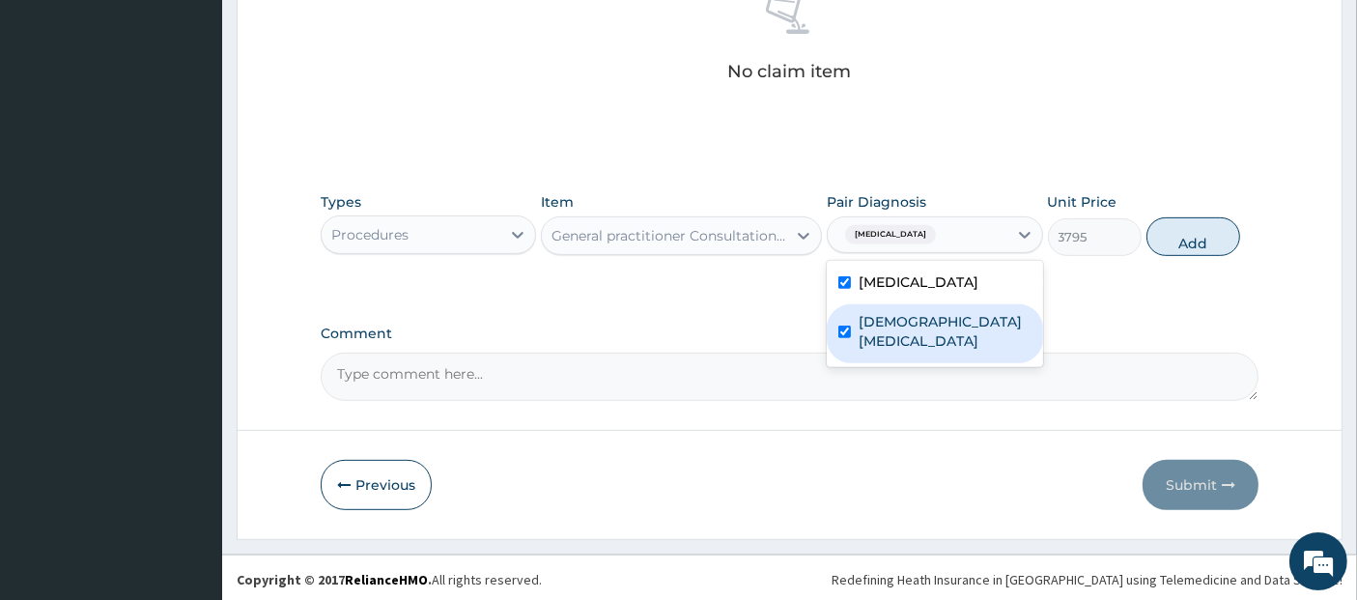
checkbox input "true"
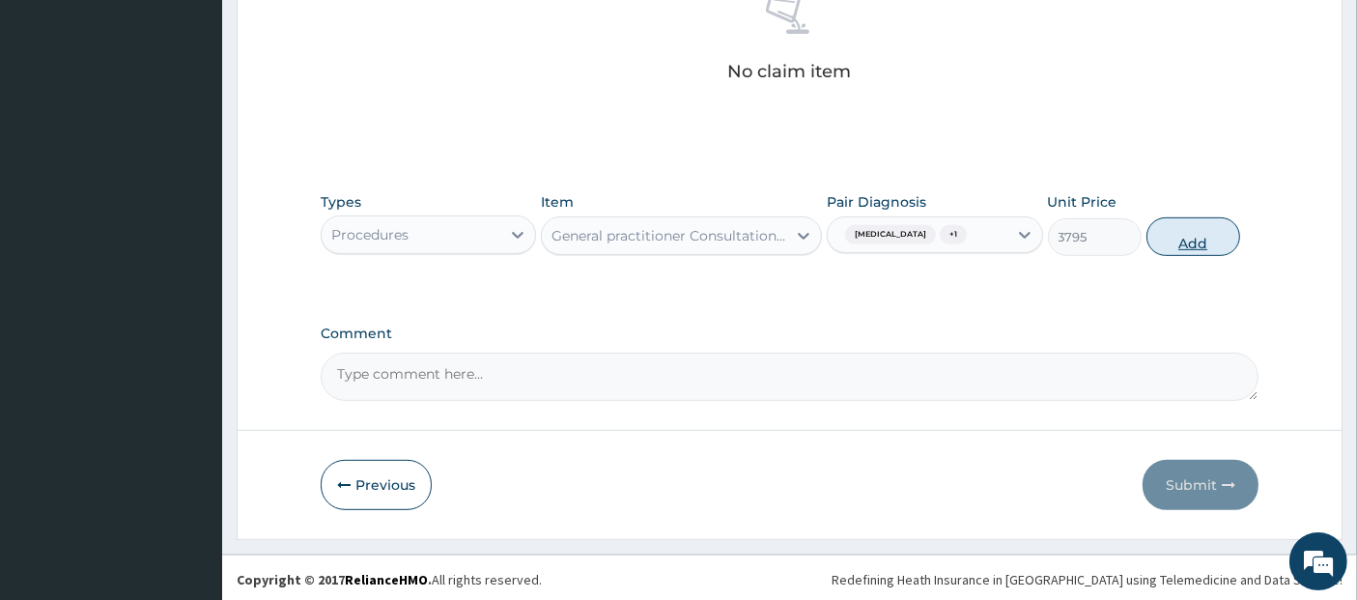
click at [1186, 239] on button "Add" at bounding box center [1194, 236] width 94 height 39
type input "0"
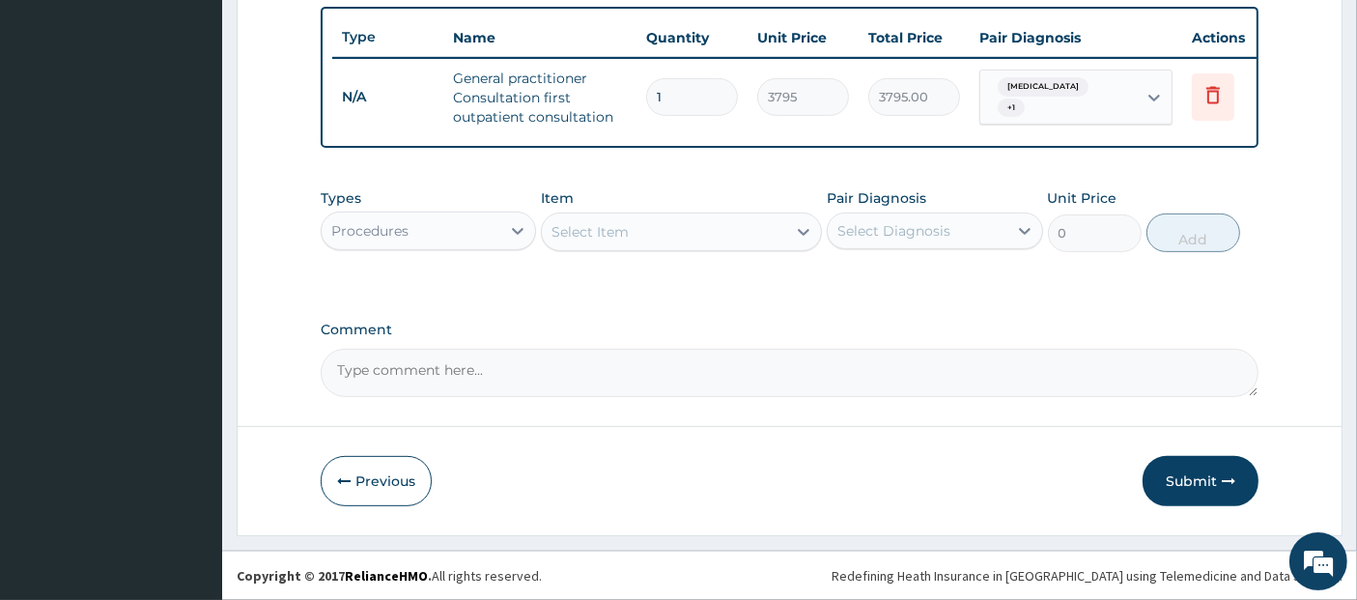
click at [456, 234] on div "Procedures" at bounding box center [411, 230] width 179 height 31
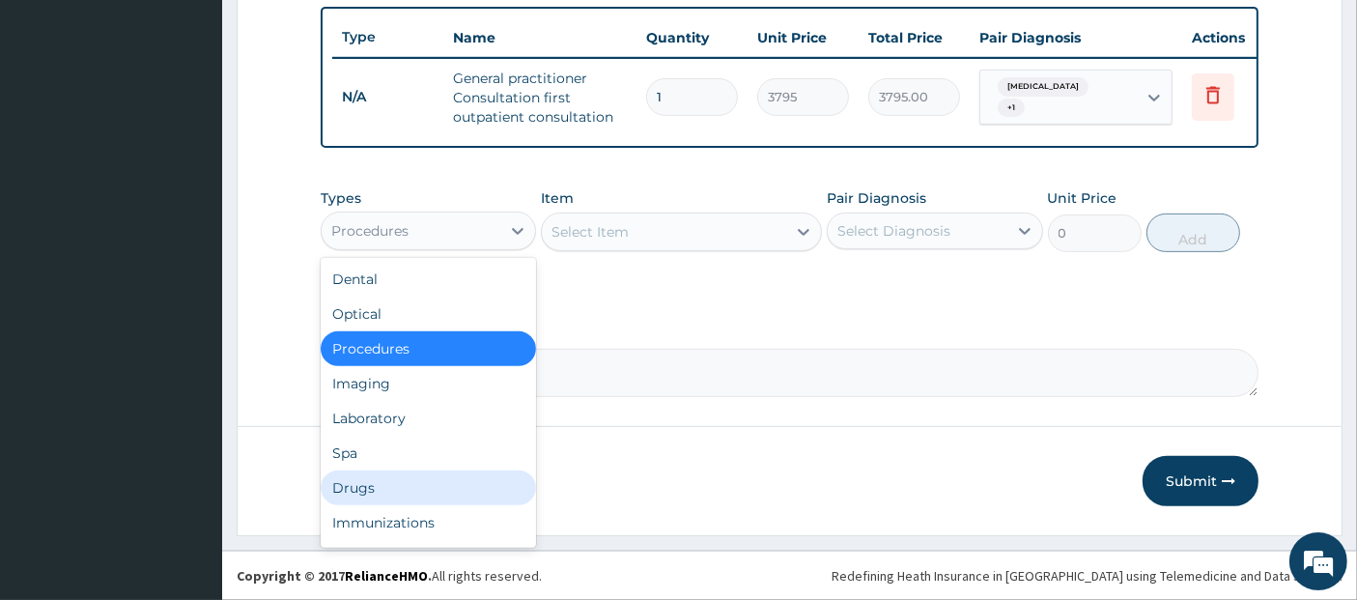
click at [464, 490] on div "Drugs" at bounding box center [428, 487] width 215 height 35
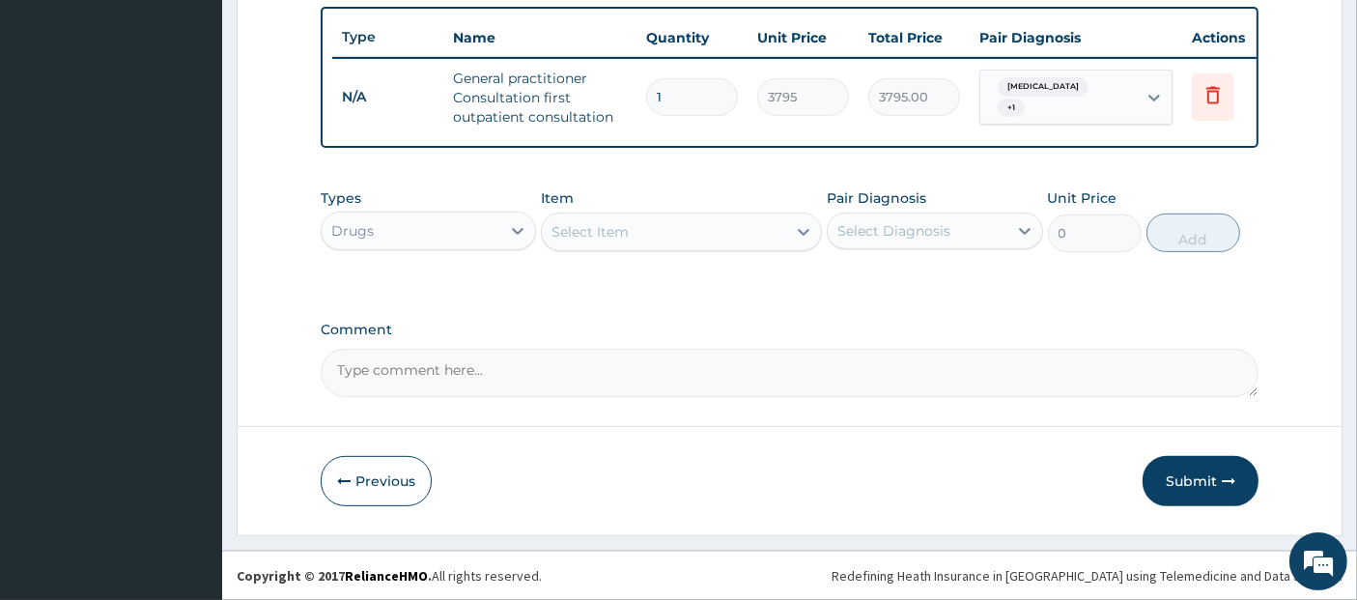
click at [697, 224] on div "Select Item" at bounding box center [664, 231] width 244 height 31
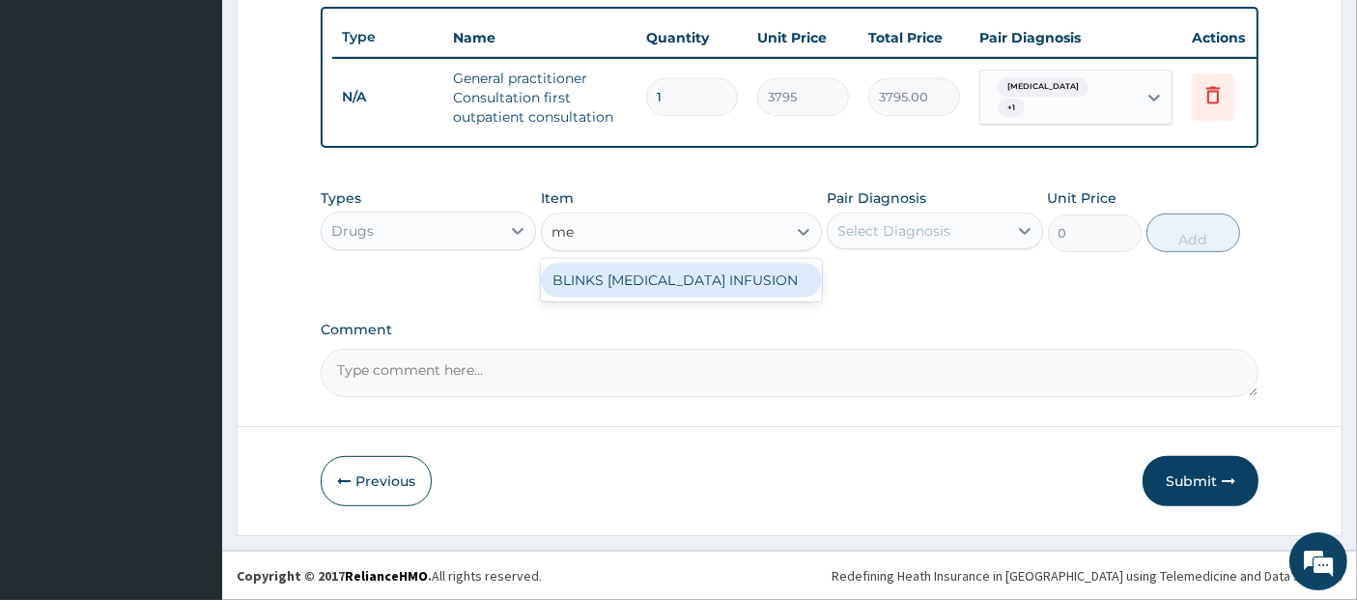
type input "m"
type input "flag"
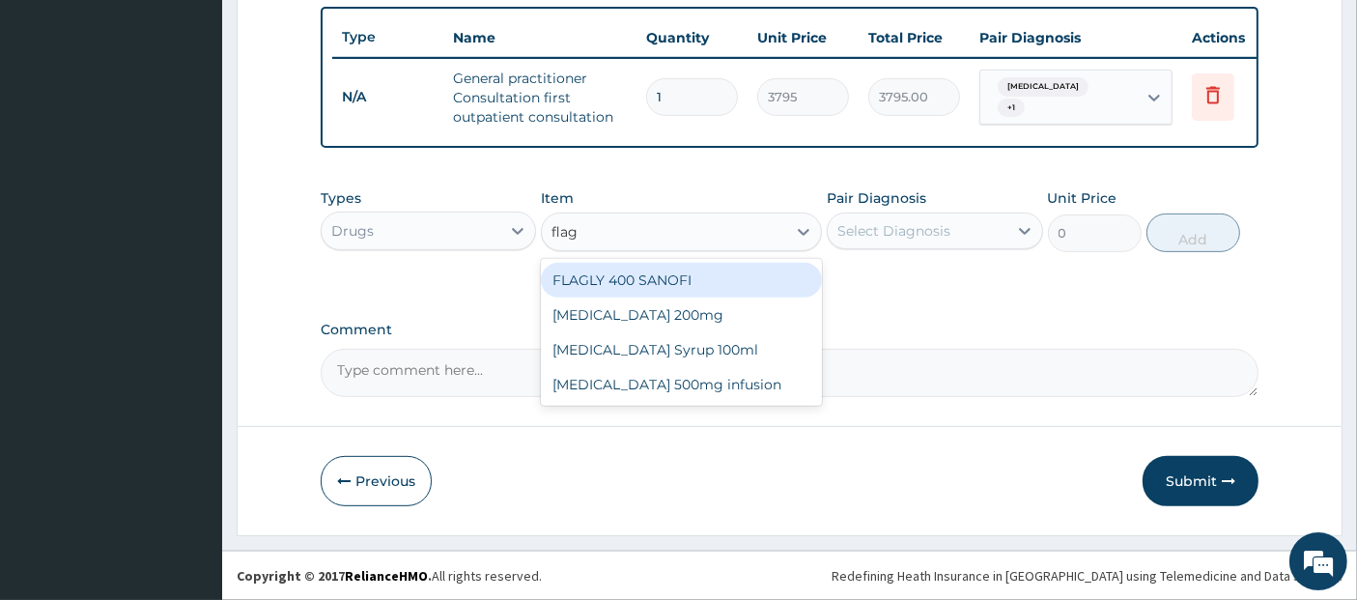
type input "75.9"
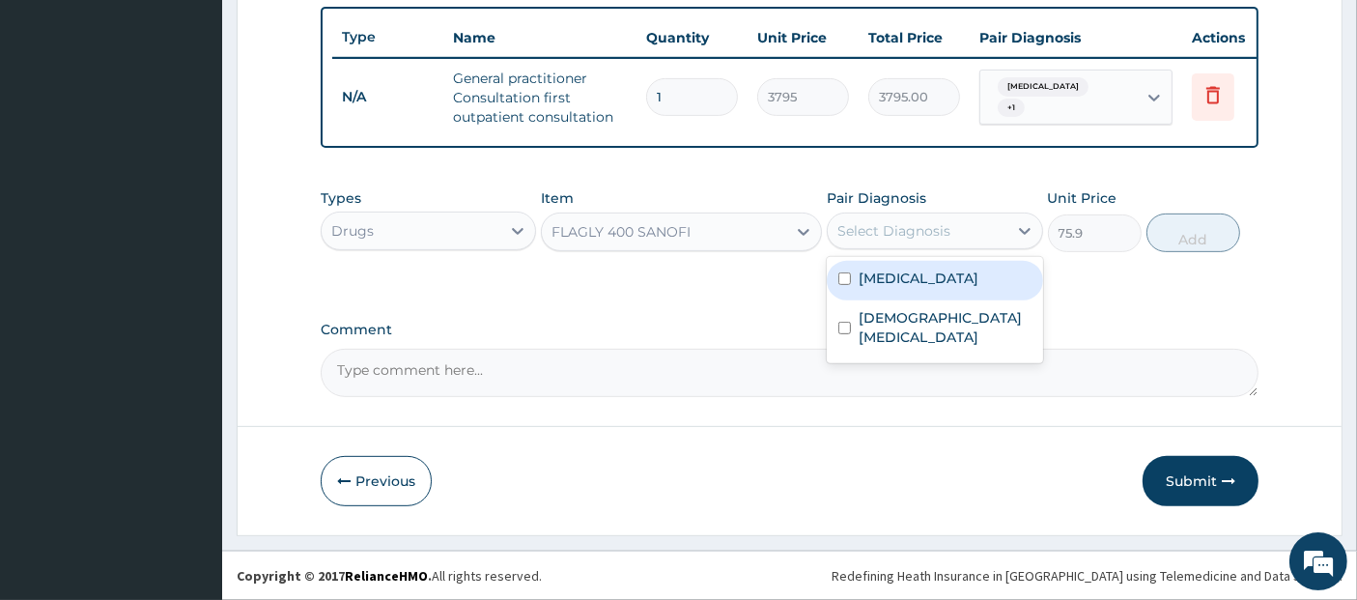
click at [941, 234] on div "Select Diagnosis" at bounding box center [893, 230] width 113 height 19
checkbox input "true"
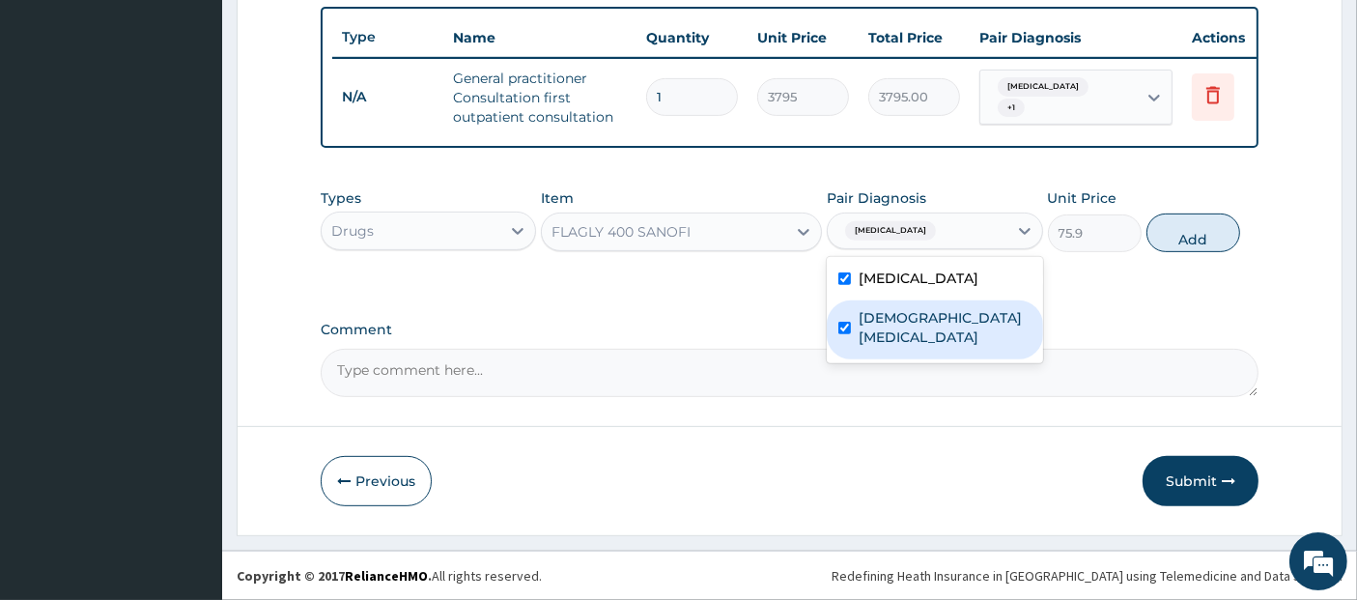
checkbox input "true"
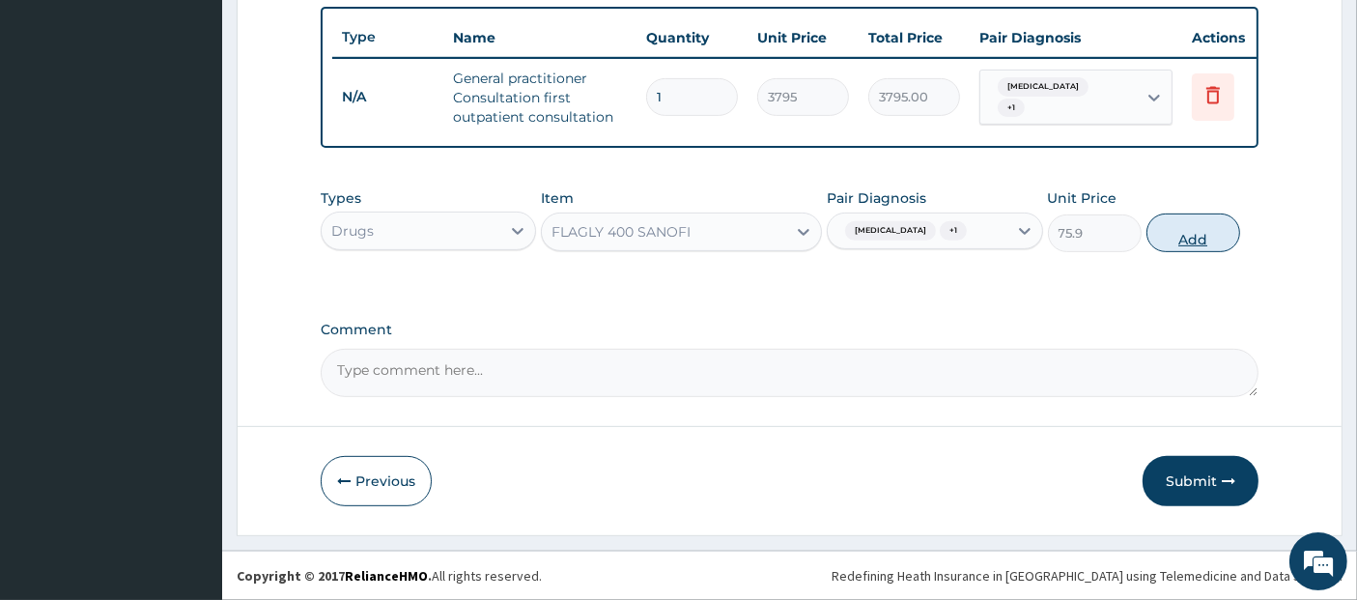
click at [1200, 250] on button "Add" at bounding box center [1194, 232] width 94 height 39
type input "0"
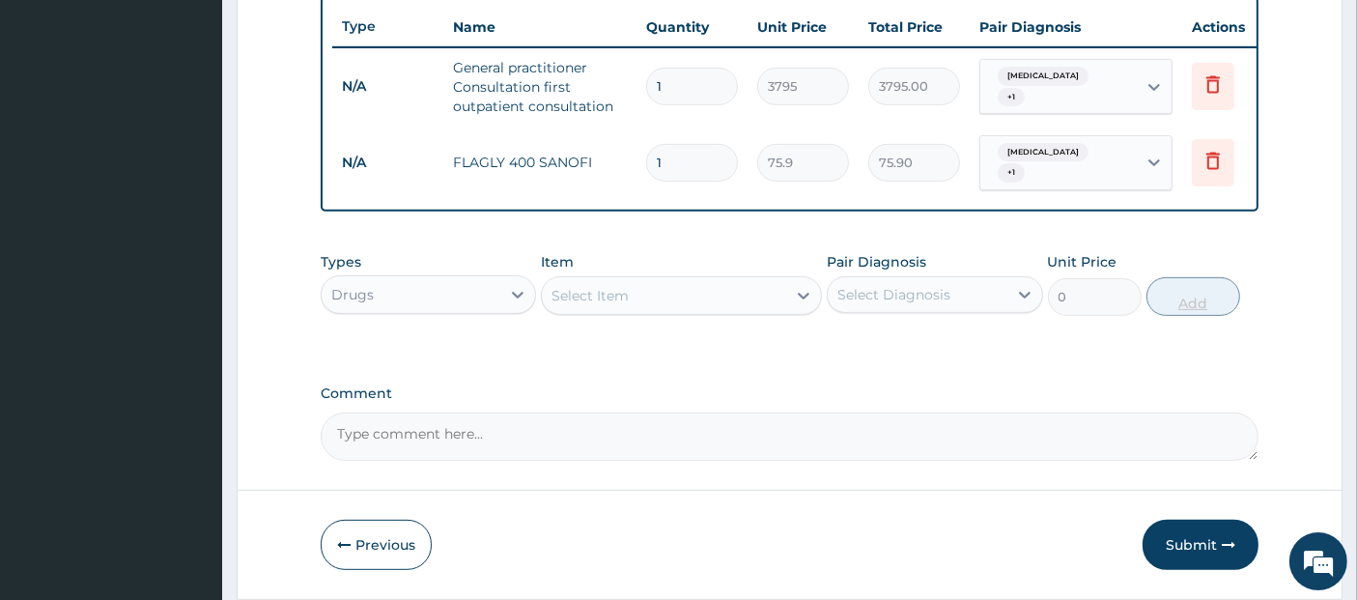
type input "15"
type input "1138.50"
type input "15"
click at [755, 306] on div "Select Item" at bounding box center [664, 295] width 244 height 31
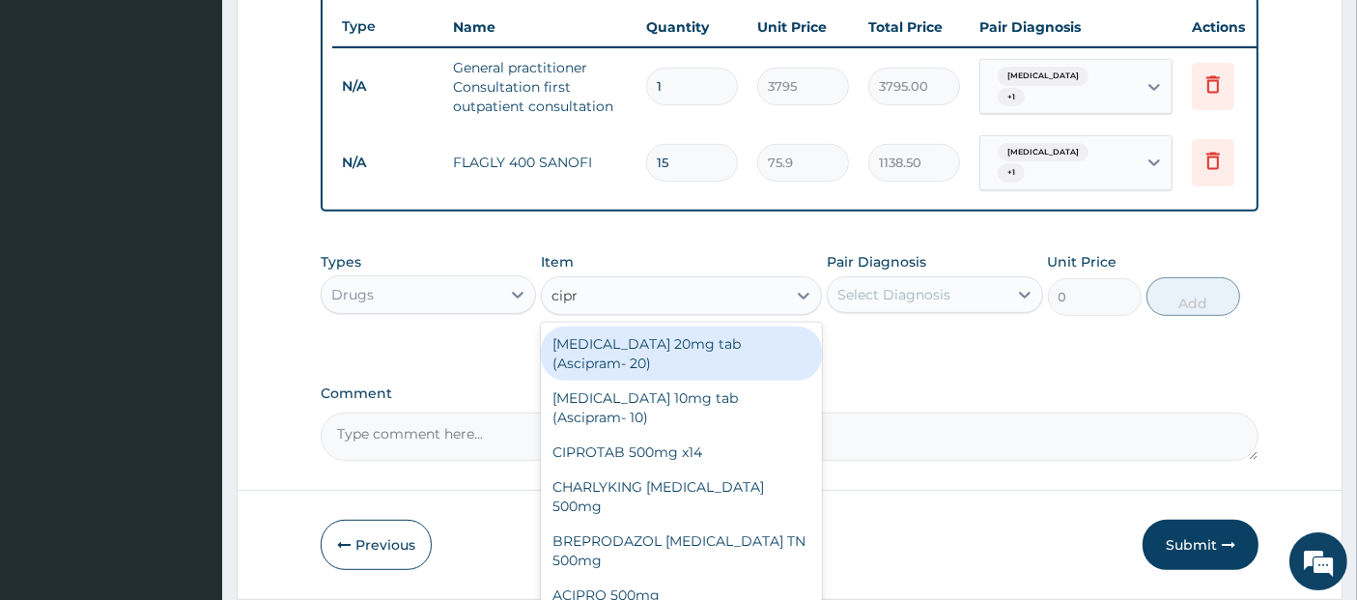
type input "cipro"
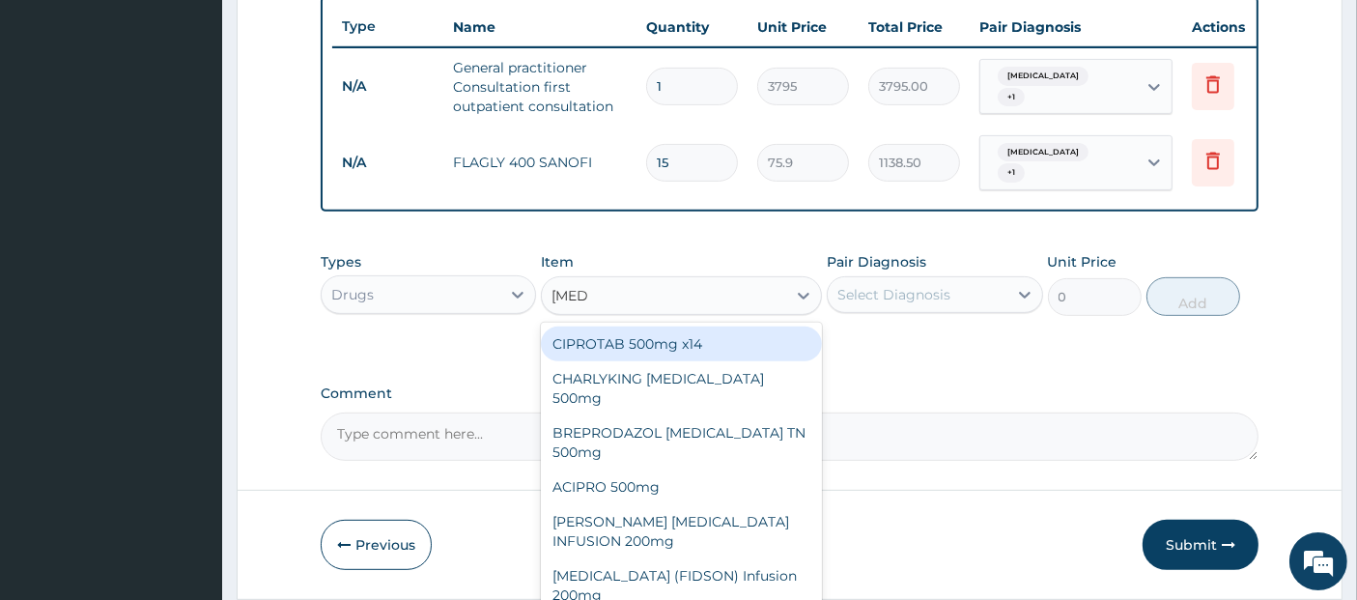
type input "341.55"
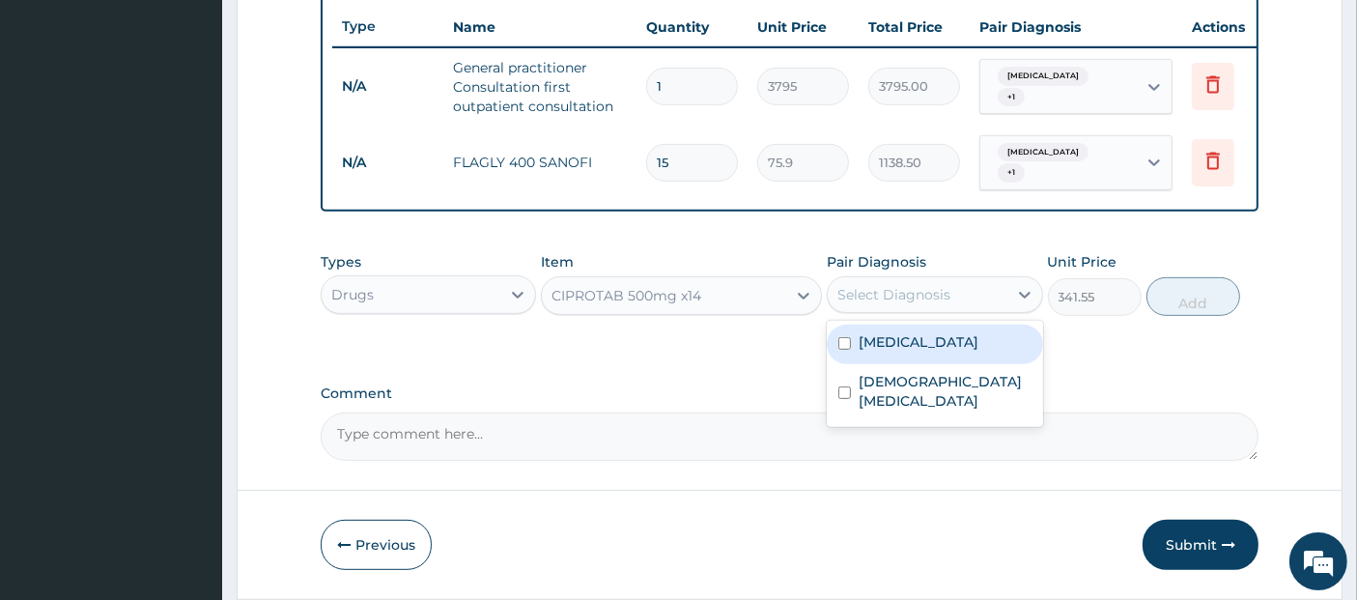
click at [891, 299] on div "Select Diagnosis" at bounding box center [893, 294] width 113 height 19
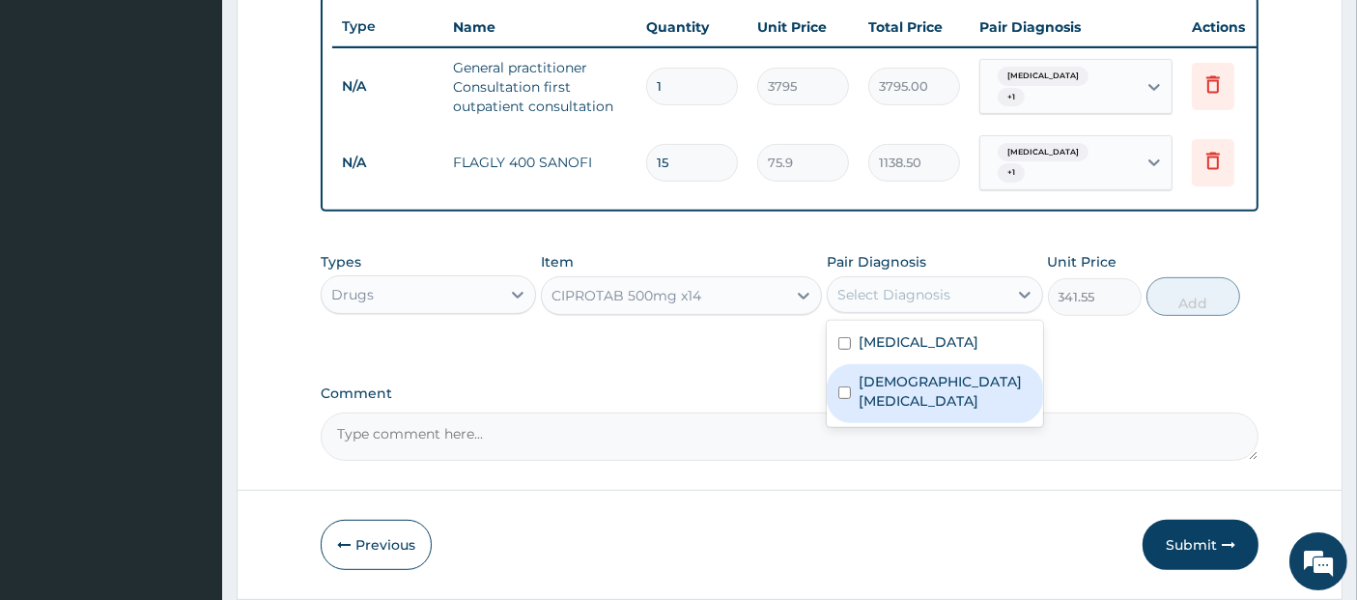
click at [905, 390] on label "Female pelvic inflammatory disease" at bounding box center [945, 391] width 172 height 39
checkbox input "true"
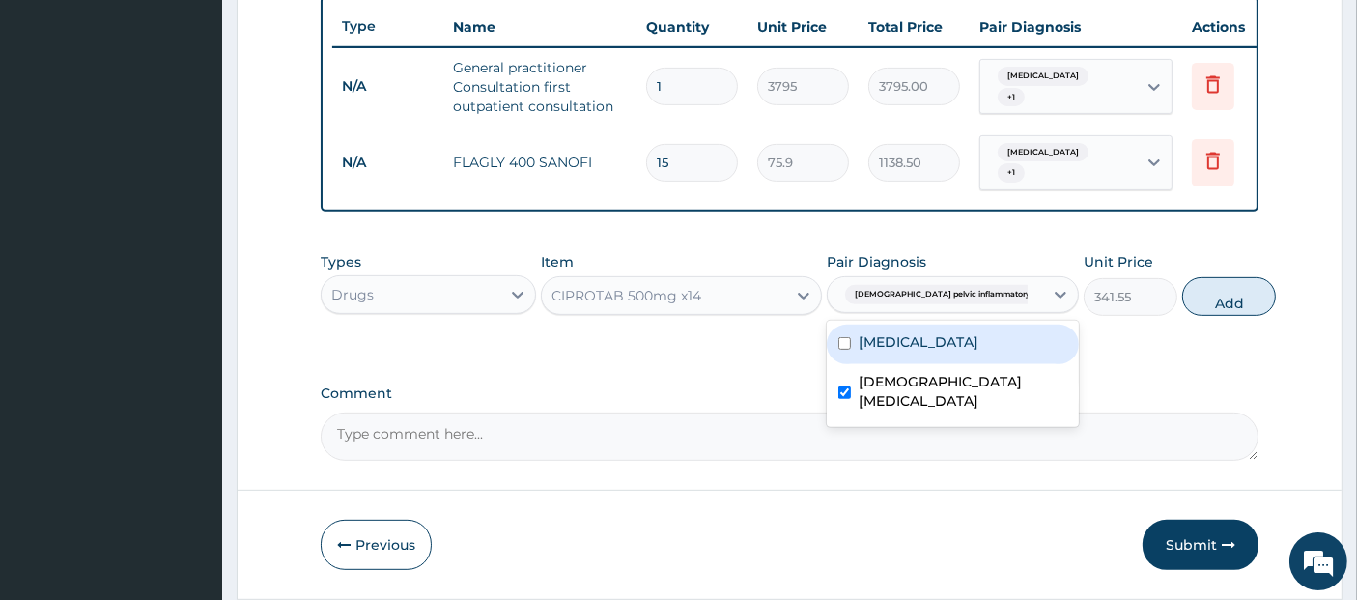
click at [904, 349] on label "Vaginitis" at bounding box center [919, 341] width 120 height 19
checkbox input "true"
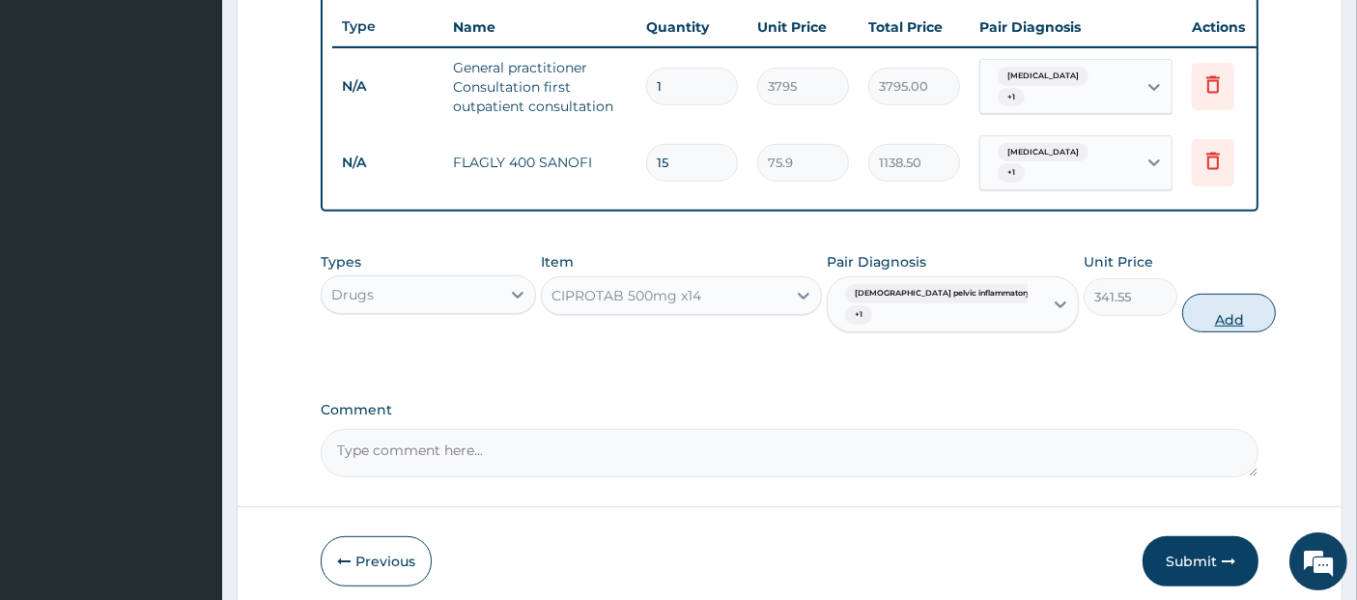
click at [1194, 310] on button "Add" at bounding box center [1229, 313] width 94 height 39
type input "0"
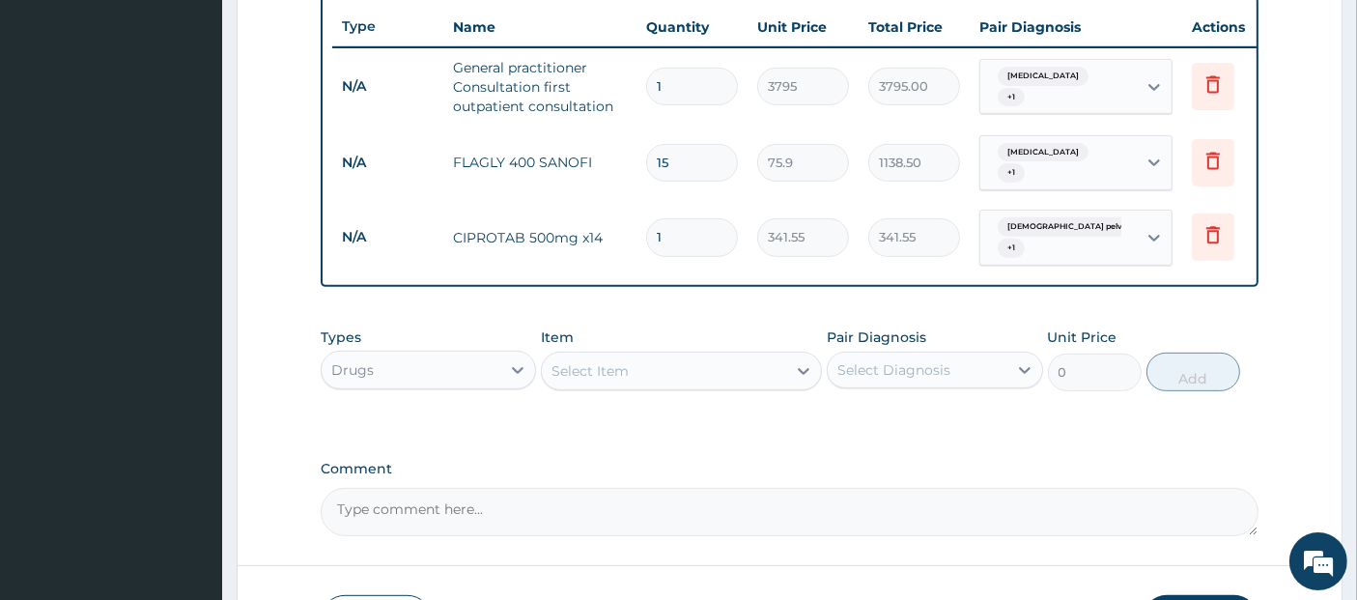
click at [743, 374] on div "Select Item" at bounding box center [664, 370] width 244 height 31
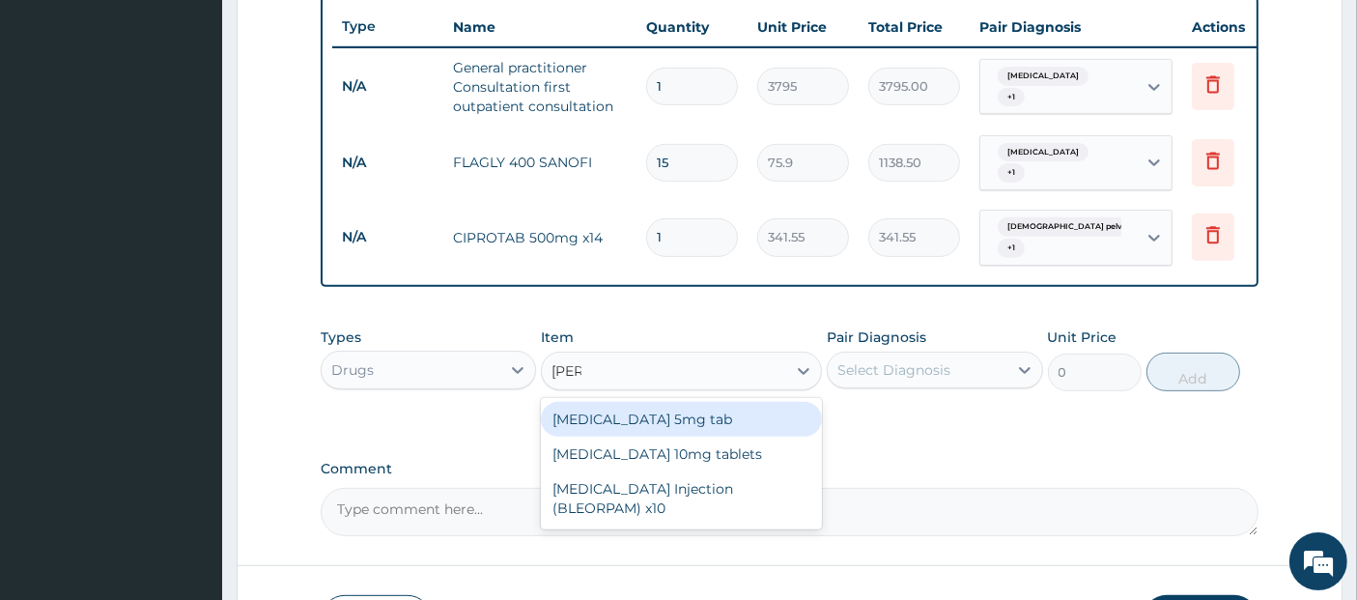
type input "diaze"
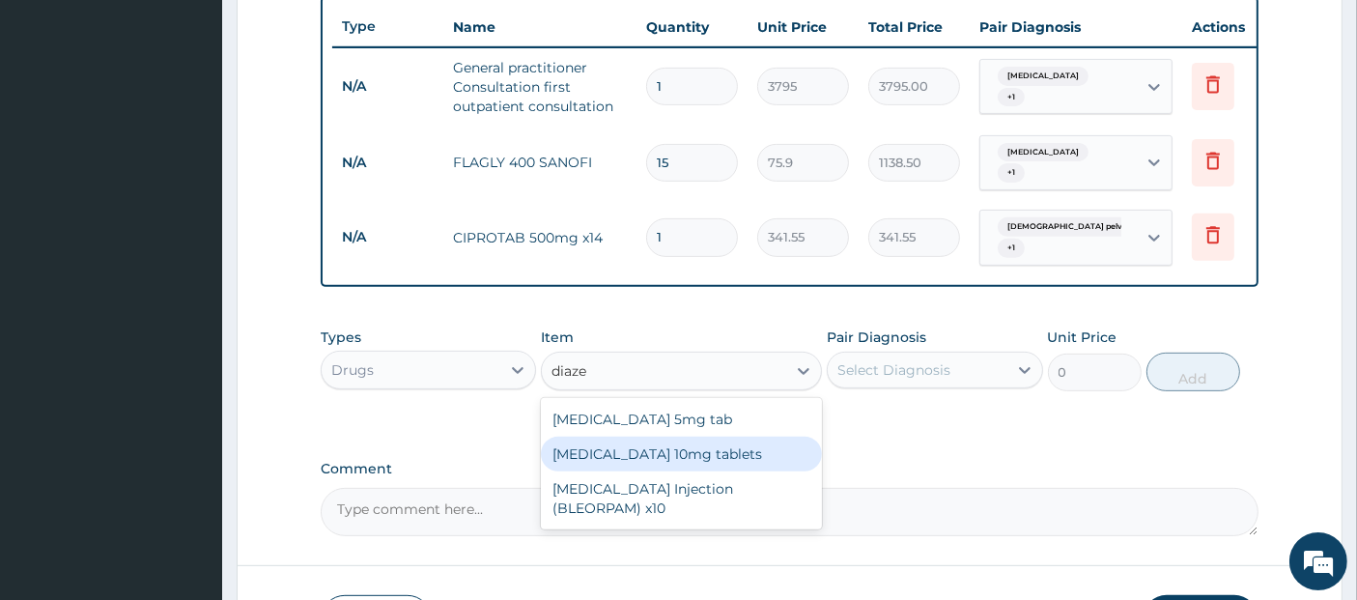
type input "37.95"
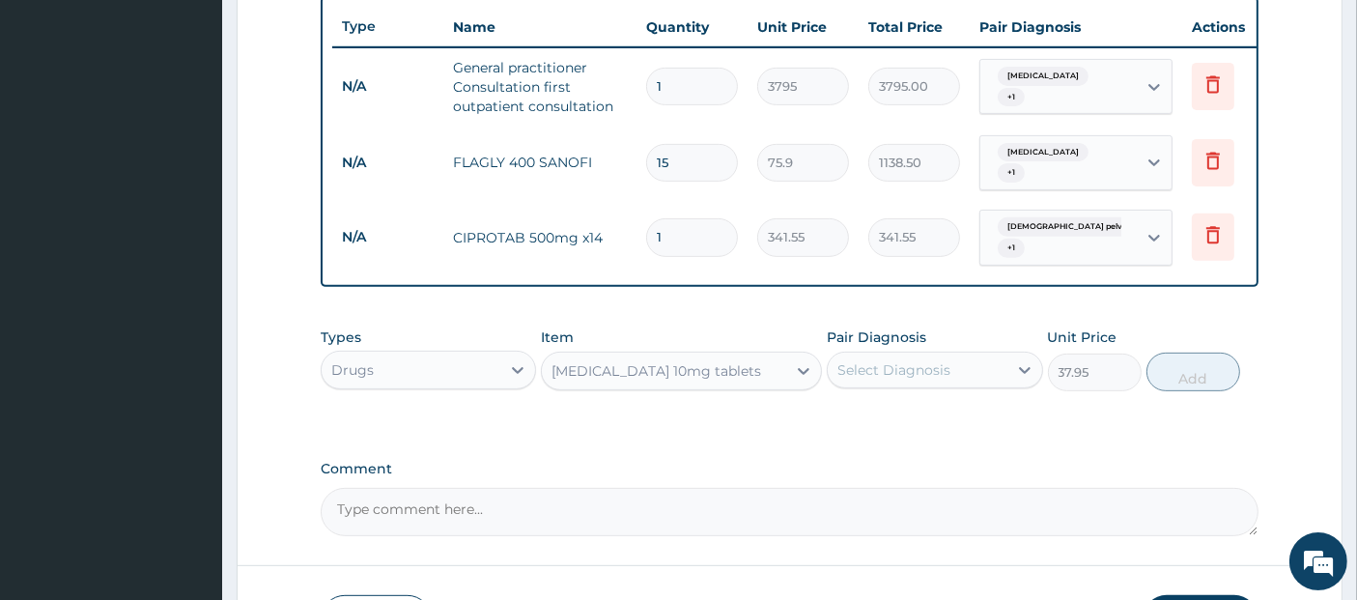
click at [913, 380] on div "Select Diagnosis" at bounding box center [893, 369] width 113 height 19
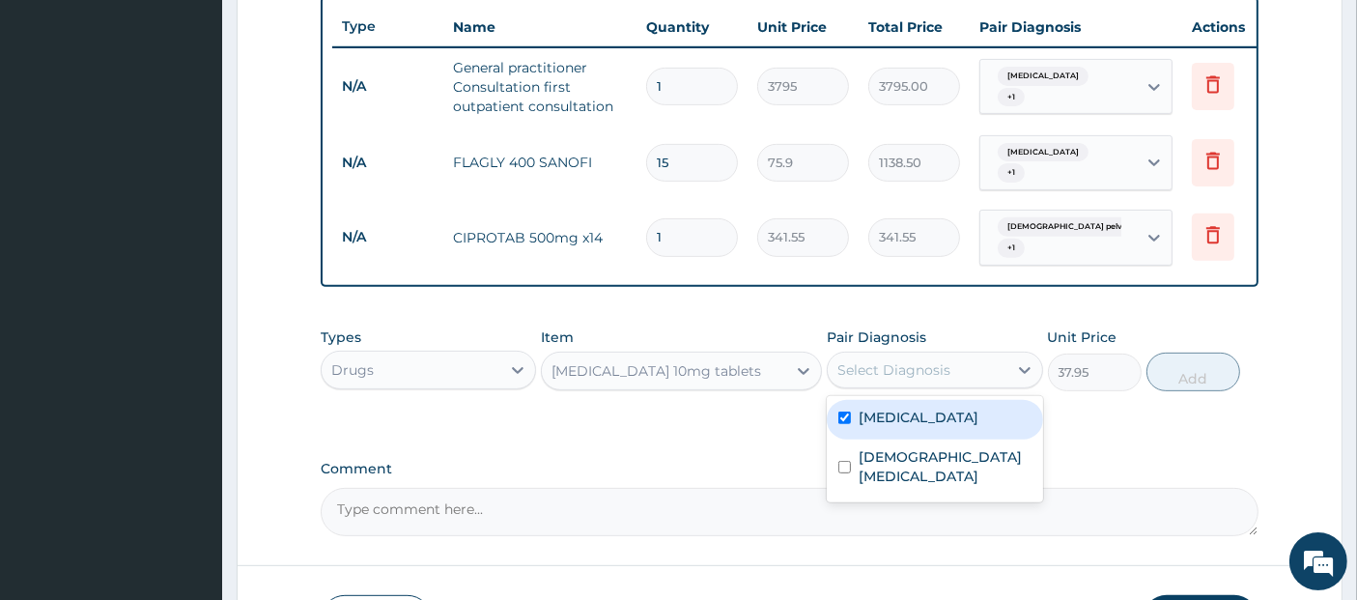
checkbox input "true"
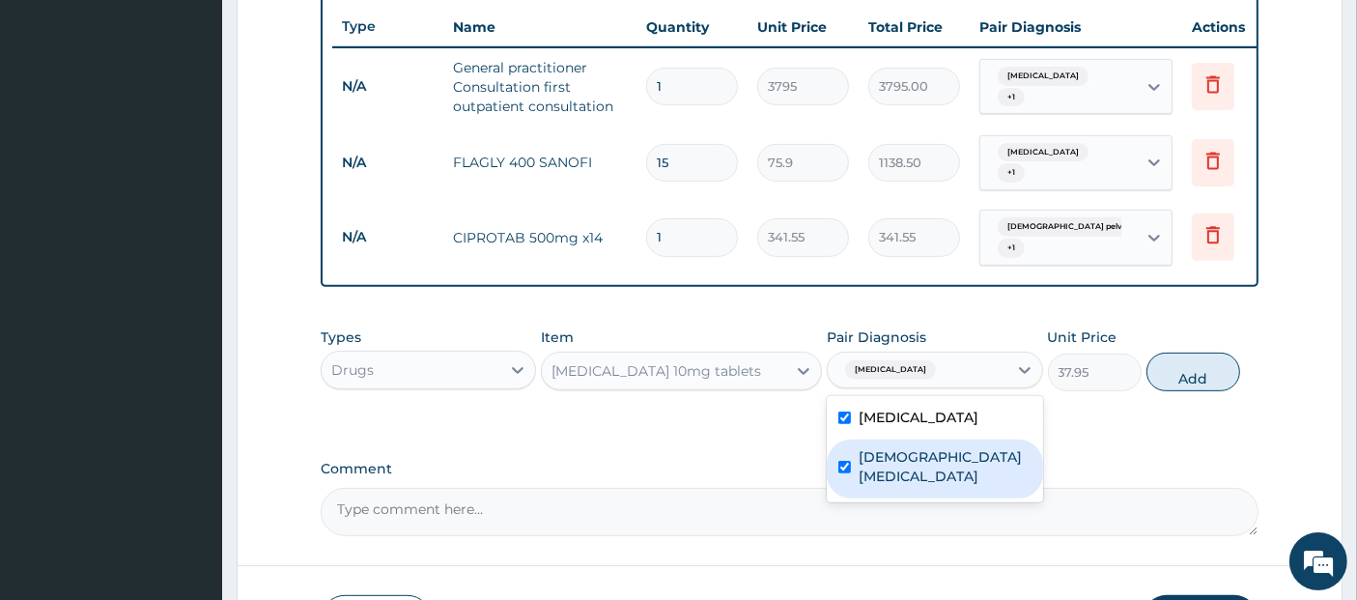
checkbox input "true"
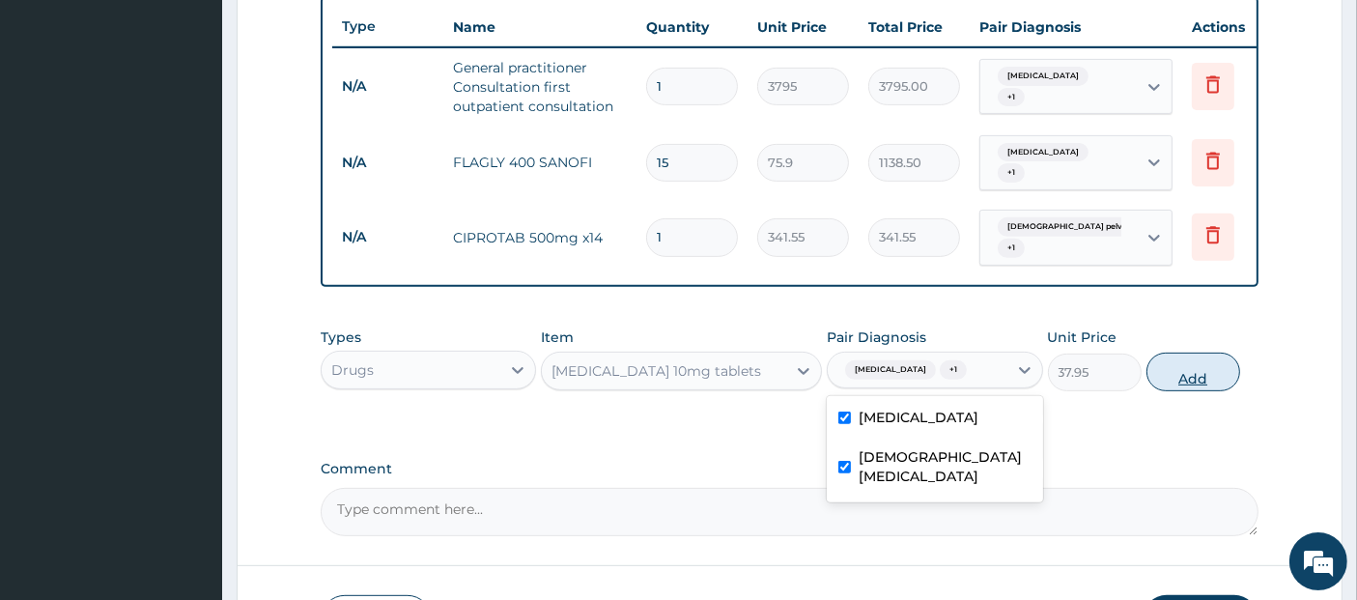
click at [1214, 368] on button "Add" at bounding box center [1194, 372] width 94 height 39
type input "0"
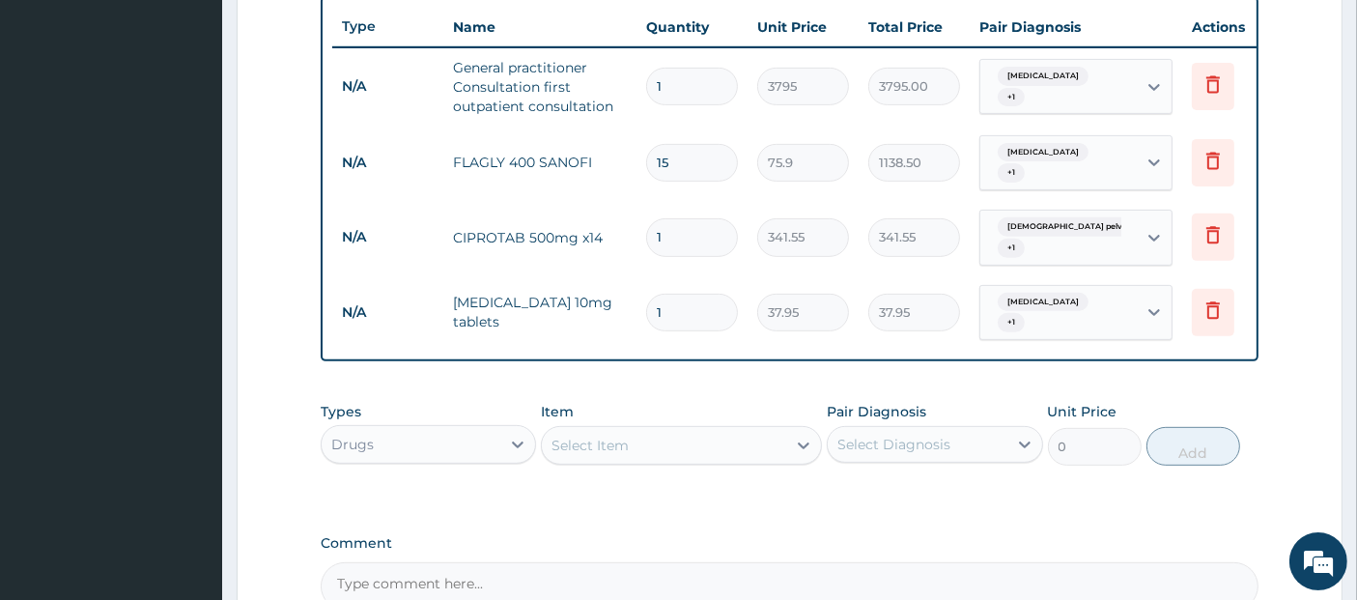
click at [676, 451] on div "Select Item" at bounding box center [664, 445] width 244 height 31
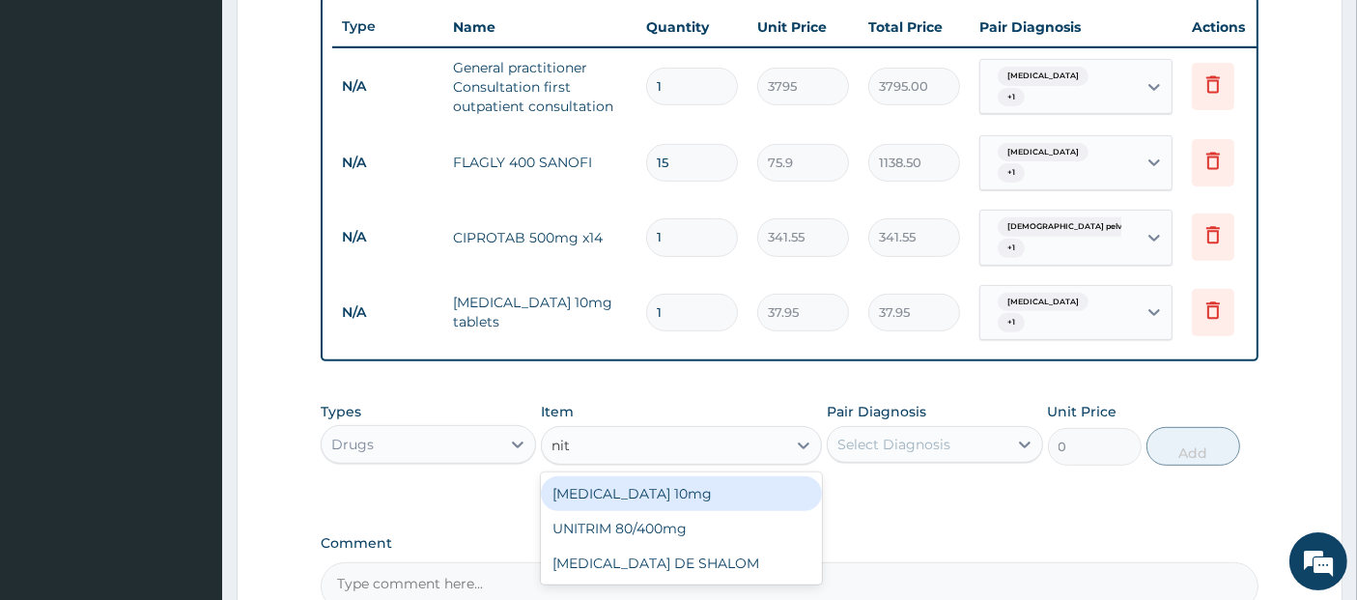
type input "nitr"
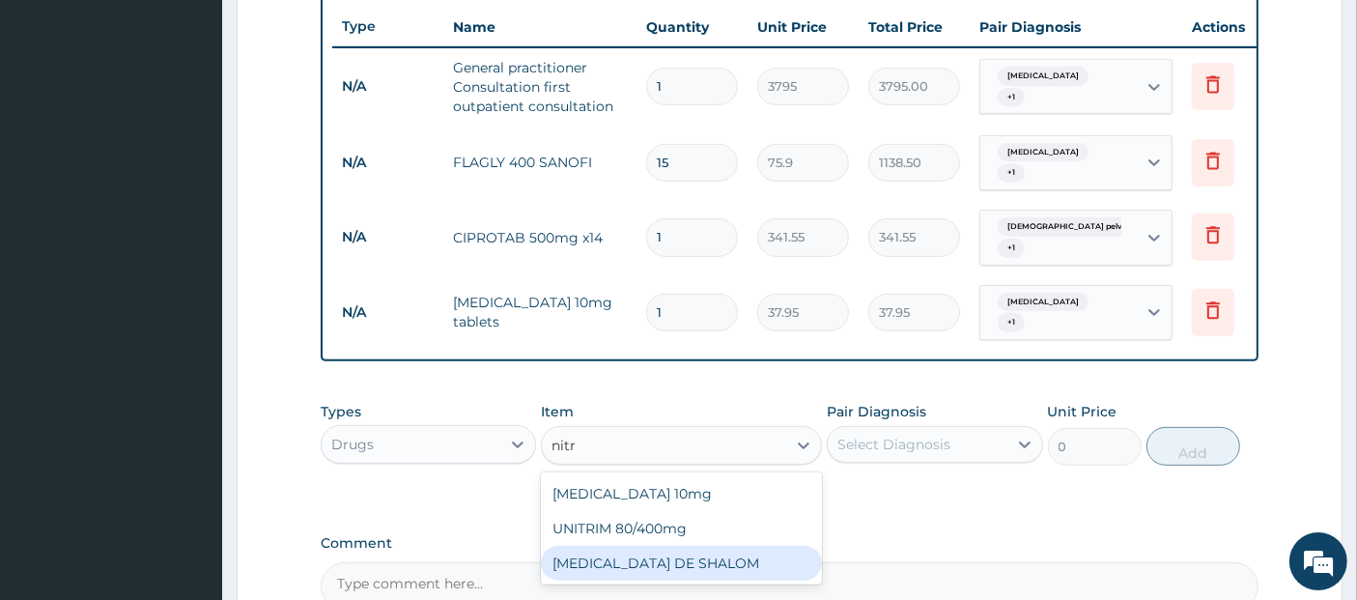
click at [688, 554] on div "[MEDICAL_DATA] DE SHALOM" at bounding box center [681, 563] width 281 height 35
type input "253"
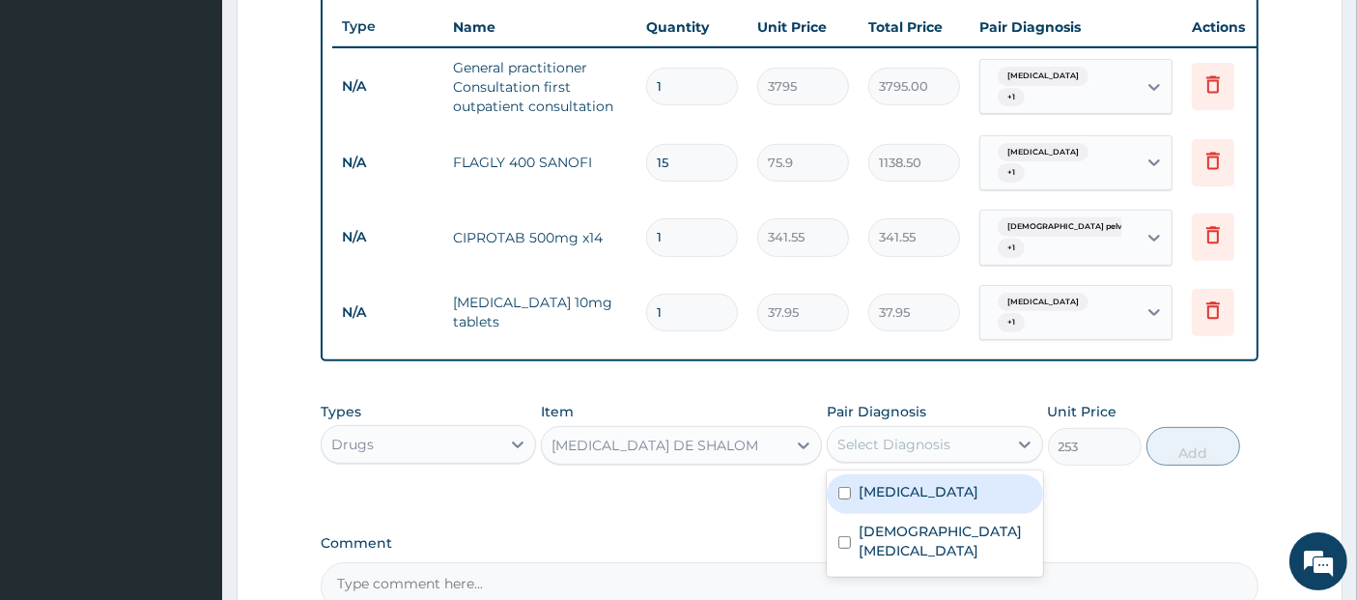
click at [923, 444] on div "Select Diagnosis" at bounding box center [893, 444] width 113 height 19
checkbox input "true"
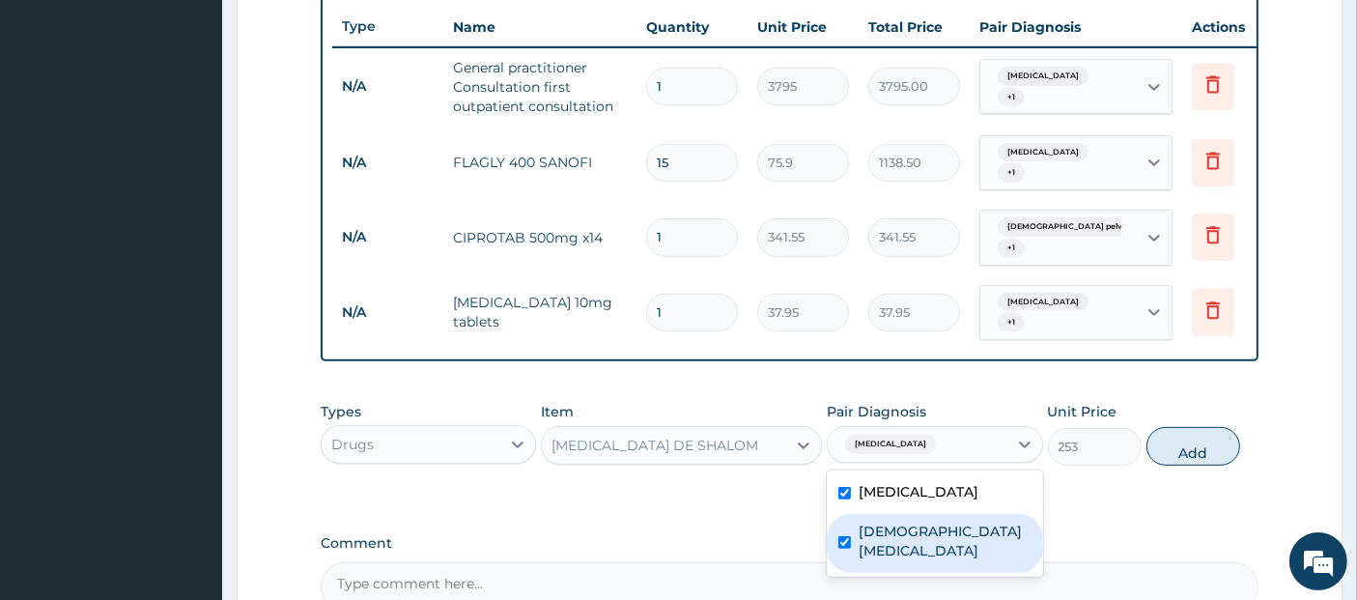
checkbox input "true"
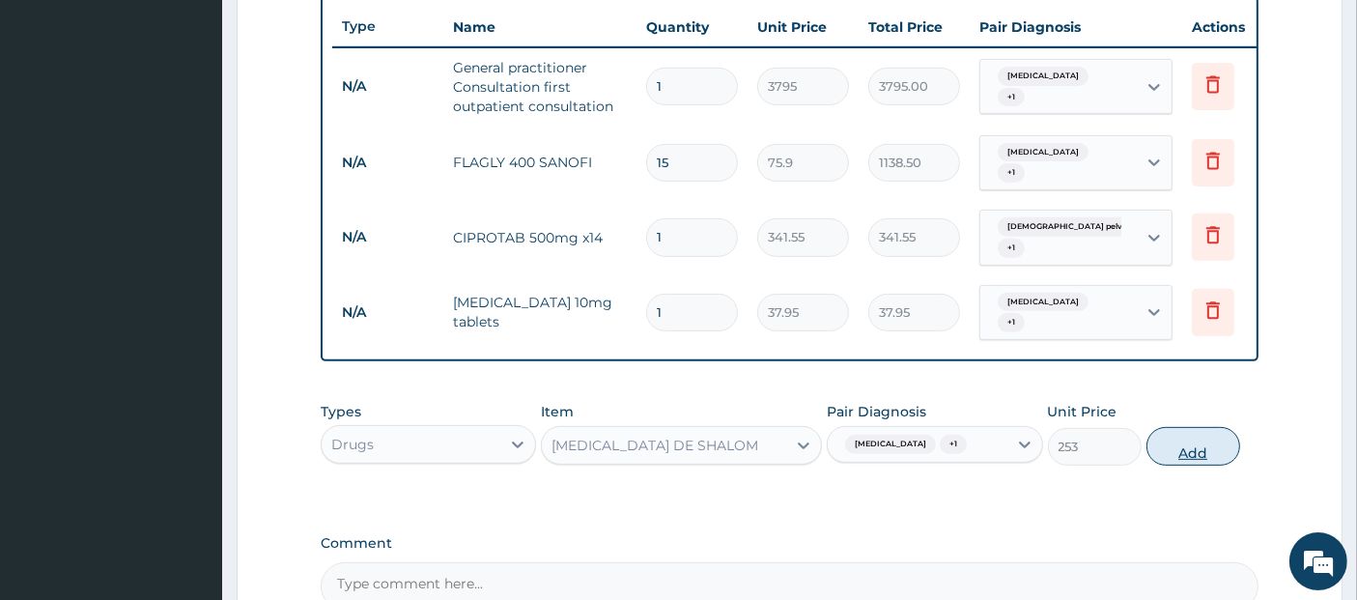
click at [1205, 444] on button "Add" at bounding box center [1194, 446] width 94 height 39
type input "0"
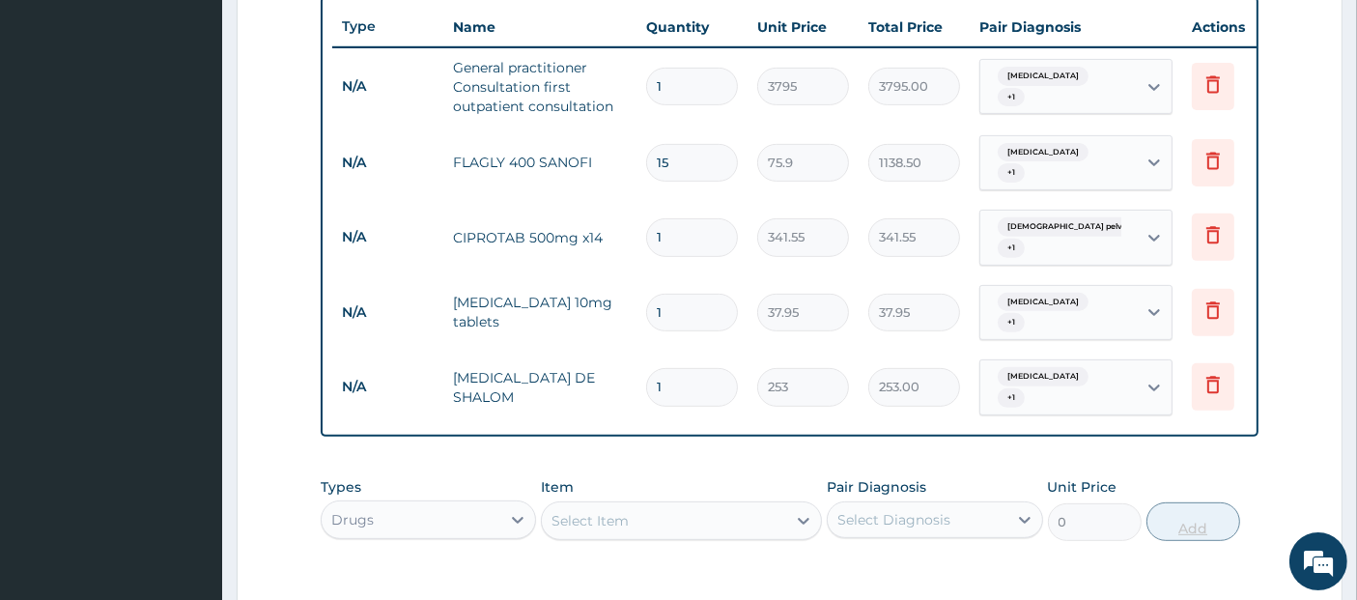
type input "14"
type input "3542.00"
type input "1"
type input "253.00"
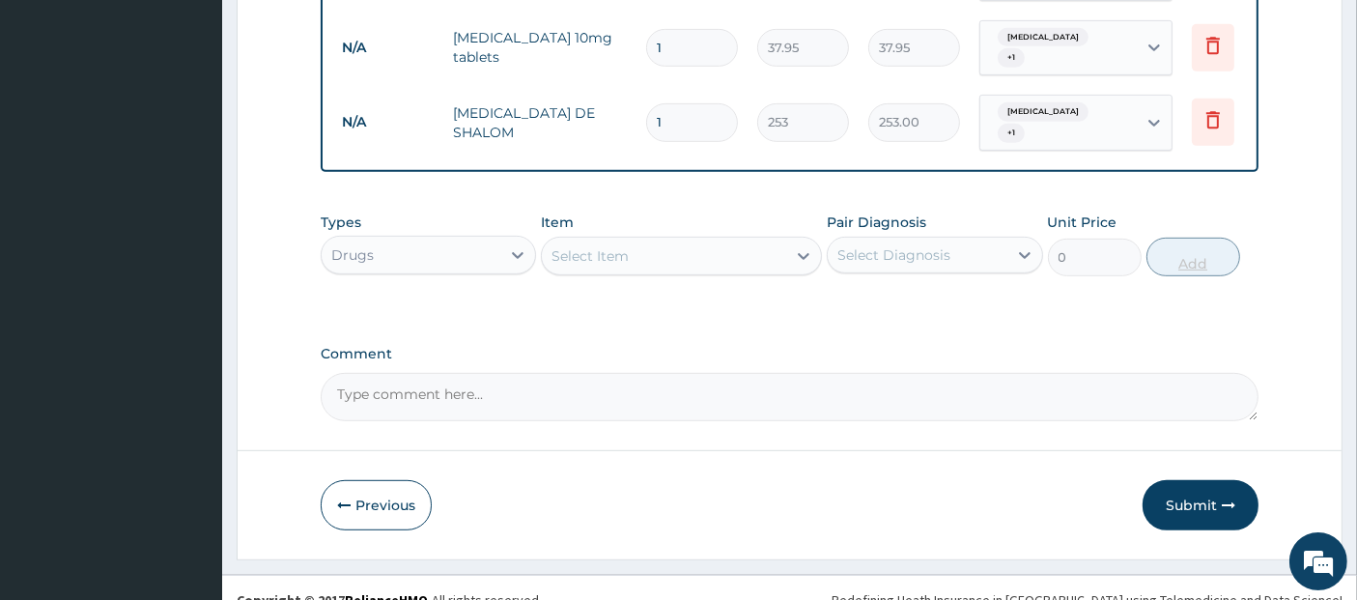
scroll to position [998, 0]
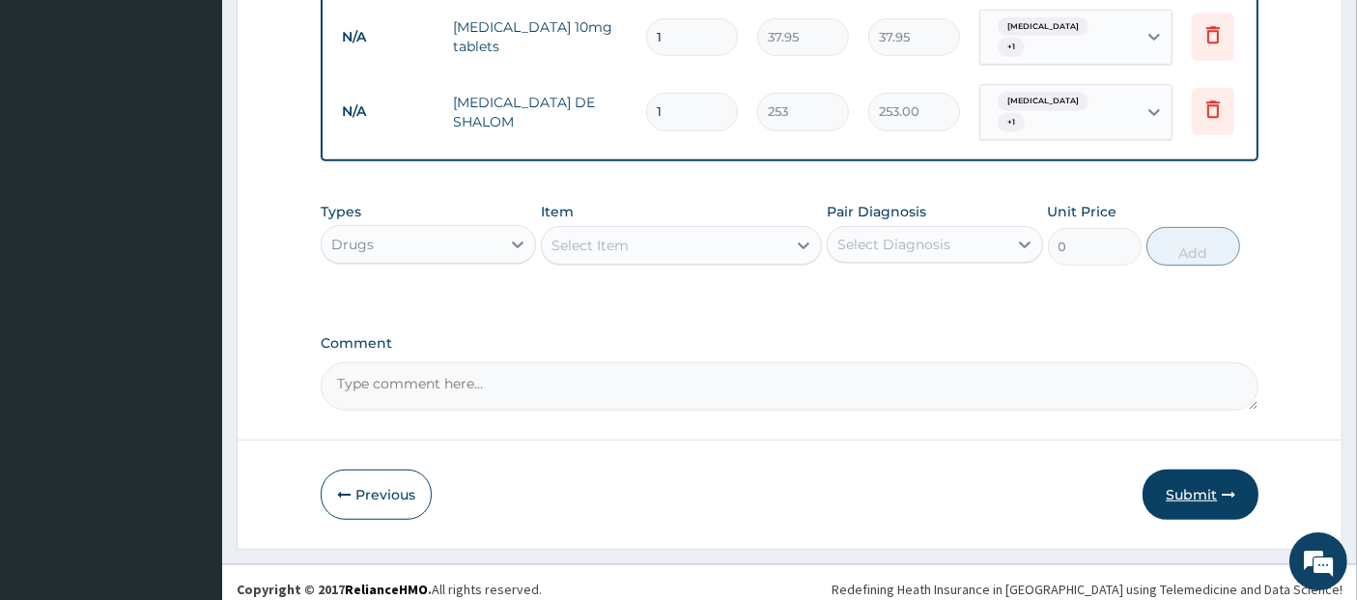
click at [1209, 475] on button "Submit" at bounding box center [1201, 494] width 116 height 50
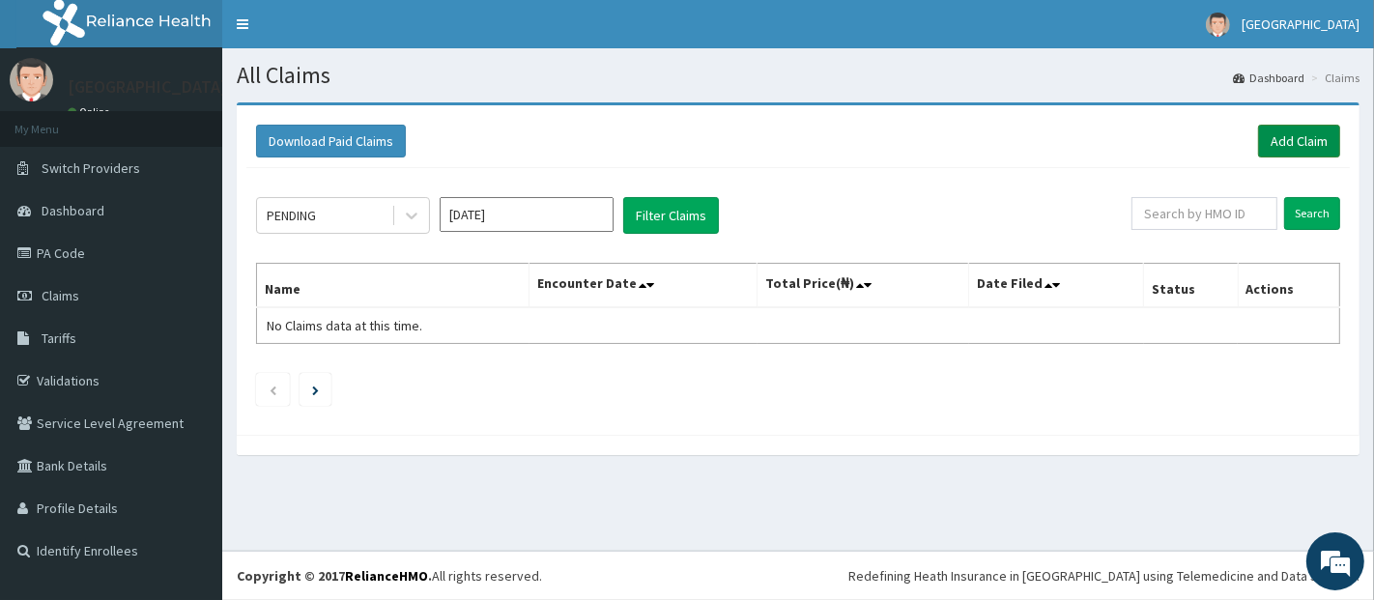
click at [1313, 127] on link "Add Claim" at bounding box center [1299, 141] width 82 height 33
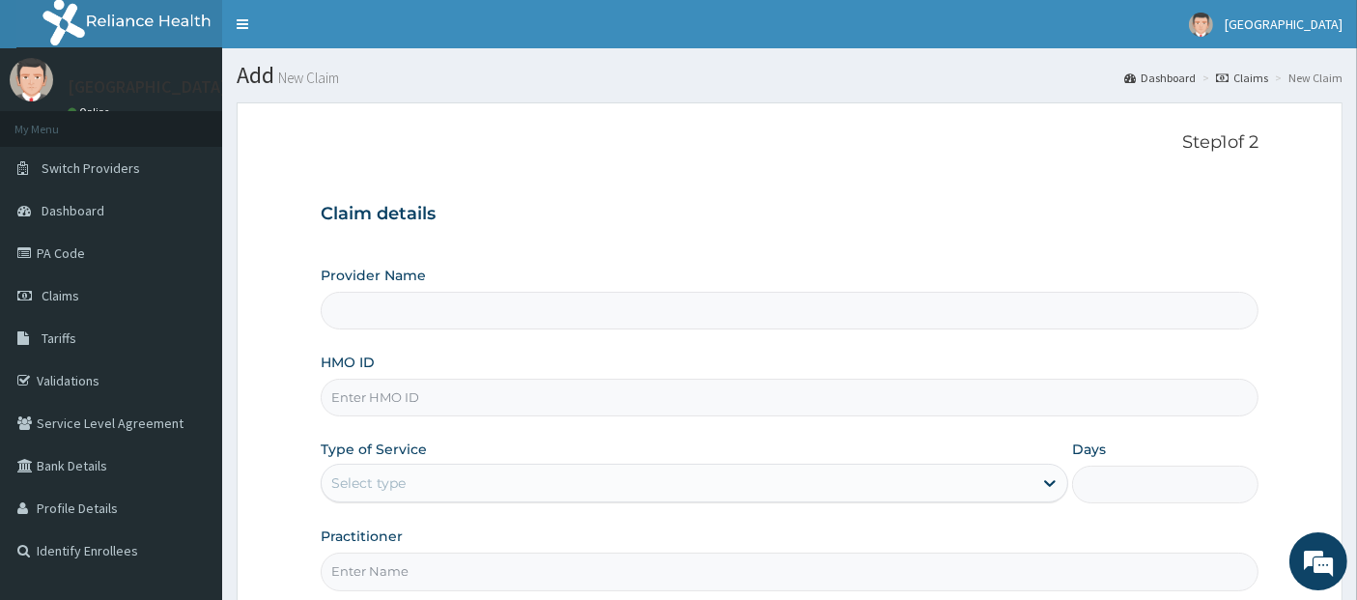
type input "[GEOGRAPHIC_DATA]"
click at [939, 410] on input "HMO ID" at bounding box center [790, 398] width 939 height 38
type input "oht/11891/b"
click at [907, 501] on div "Provider Name Teju Specialist Hospital HMO ID oht/11891/b Type of Service Selec…" at bounding box center [790, 428] width 939 height 325
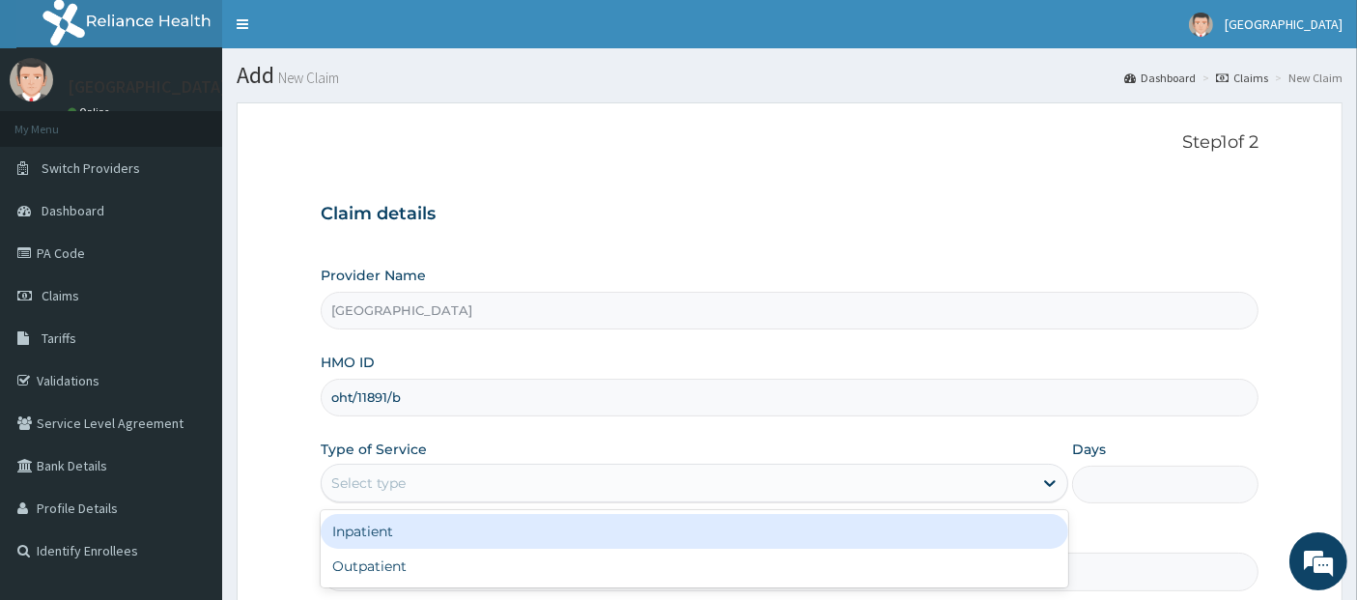
click at [921, 484] on div "Select type" at bounding box center [677, 482] width 711 height 31
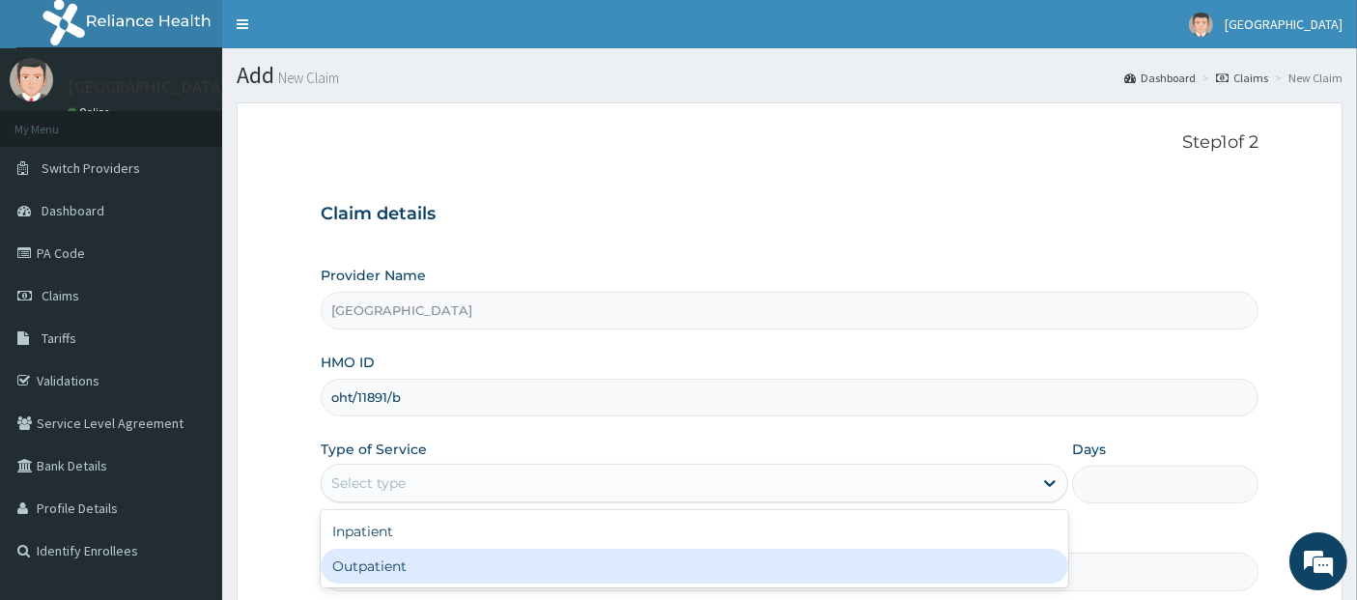
type input "1"
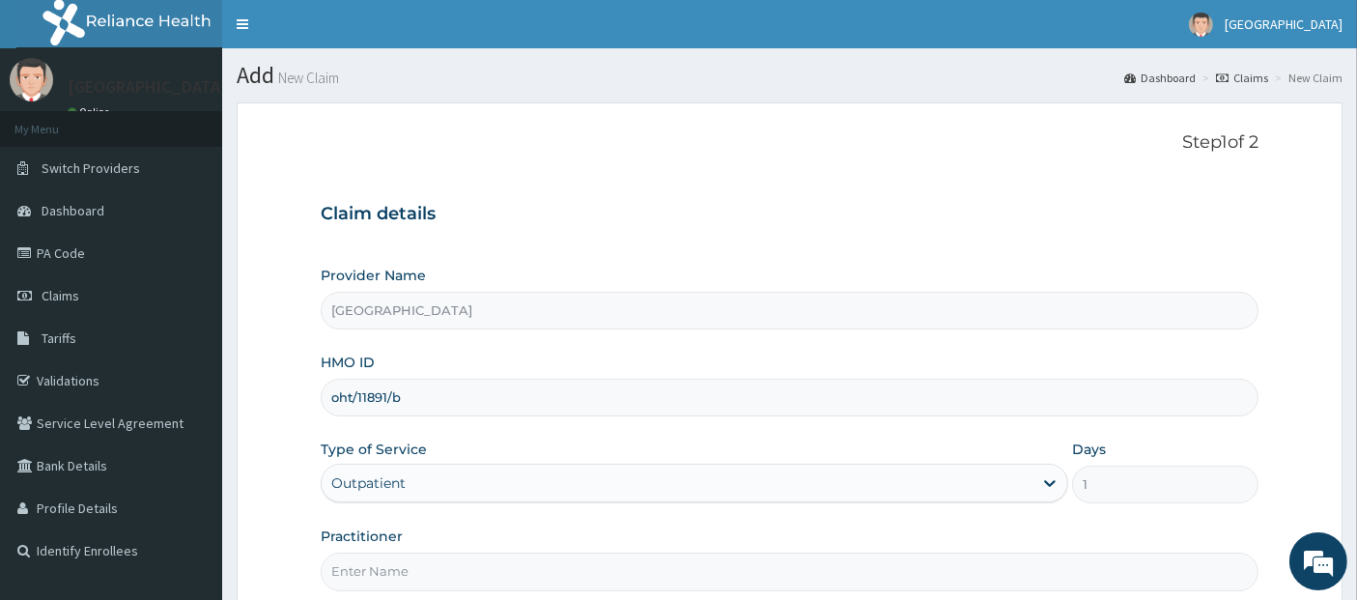
click at [873, 561] on input "Practitioner" at bounding box center [790, 571] width 939 height 38
type input "DR GODFREY"
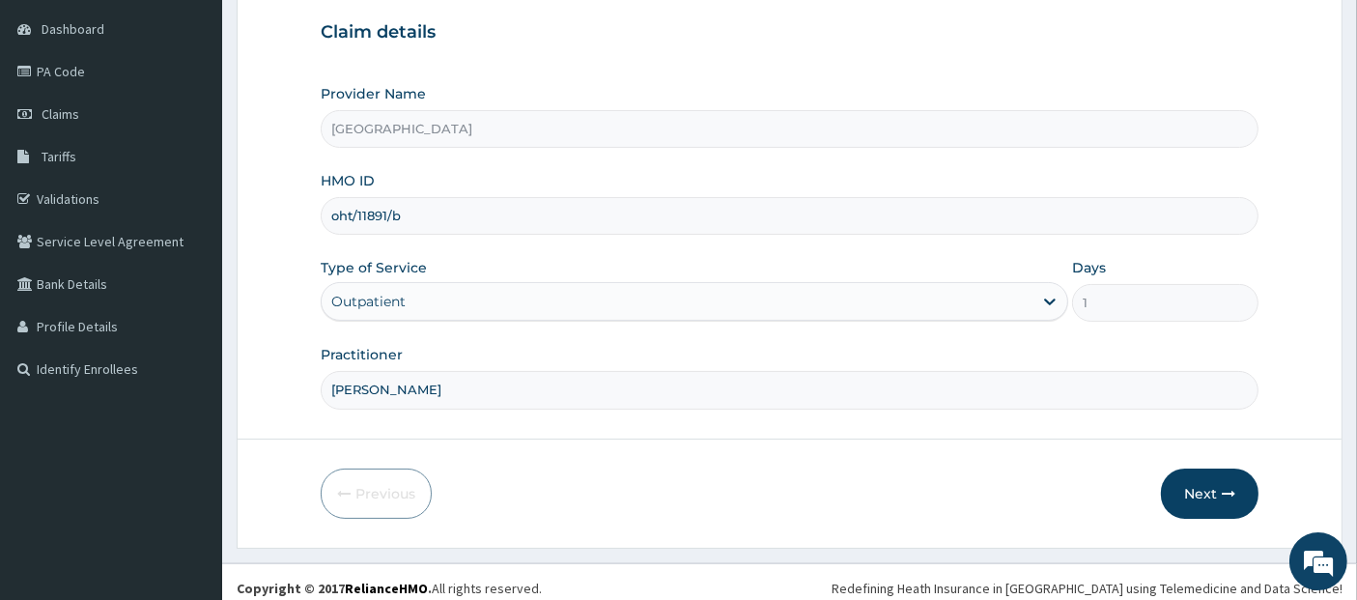
scroll to position [190, 0]
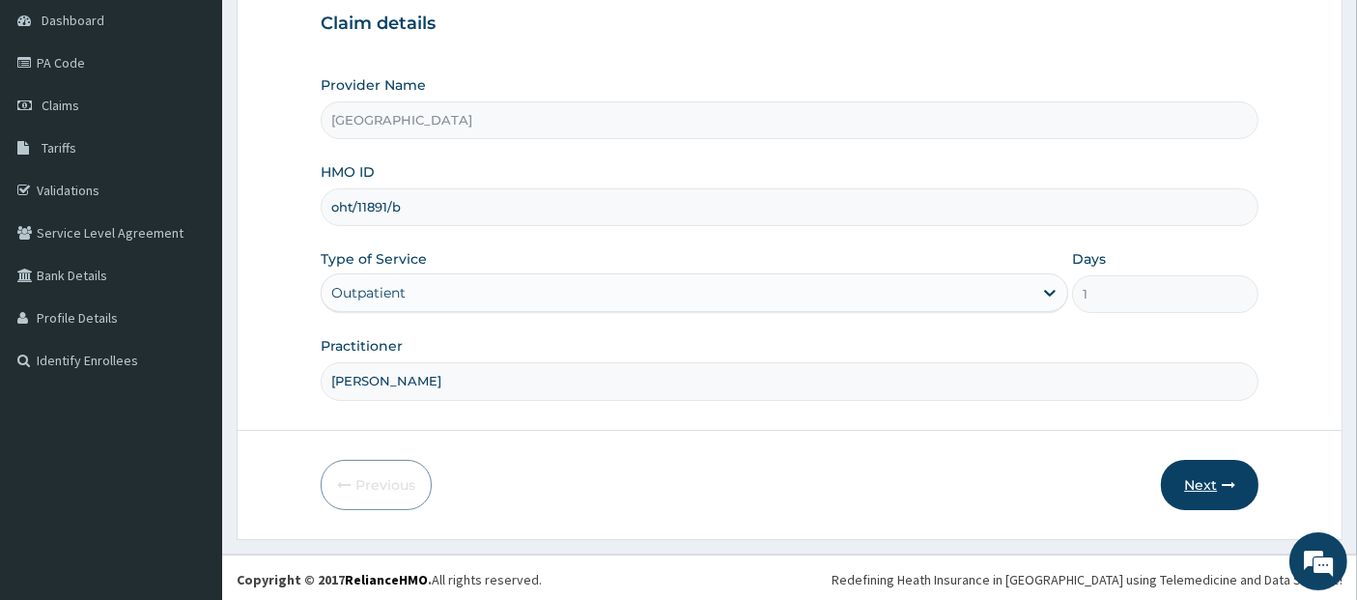
click at [1208, 484] on button "Next" at bounding box center [1210, 485] width 98 height 50
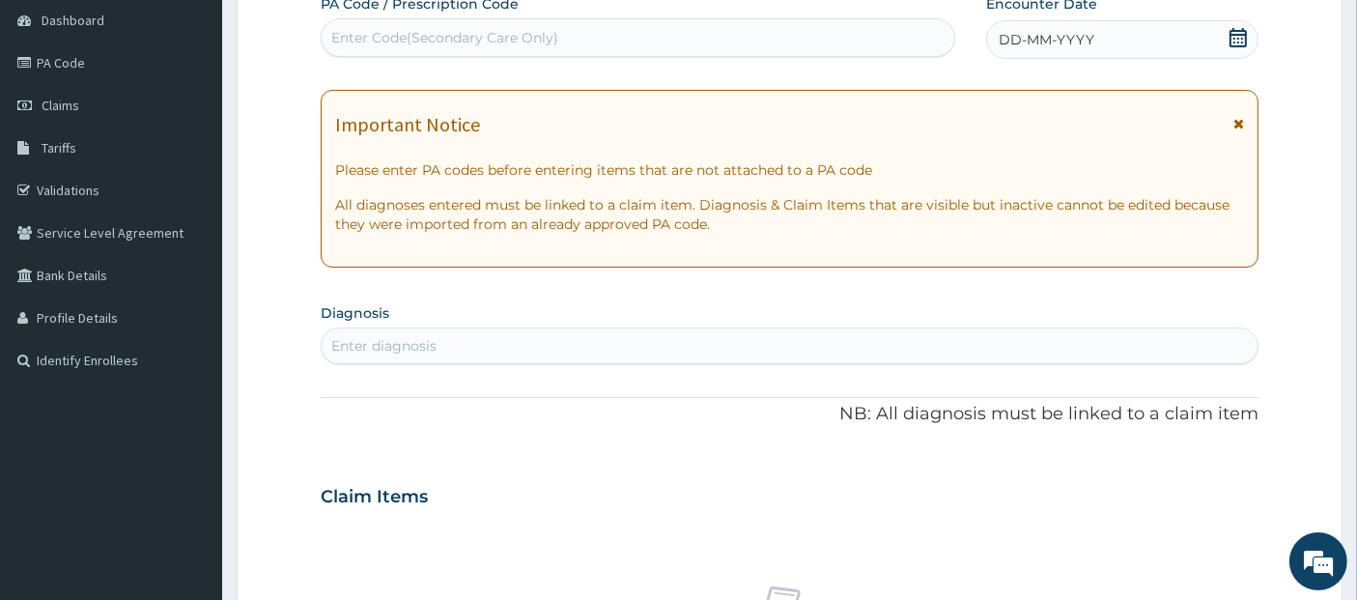
click at [1232, 36] on icon at bounding box center [1238, 37] width 19 height 19
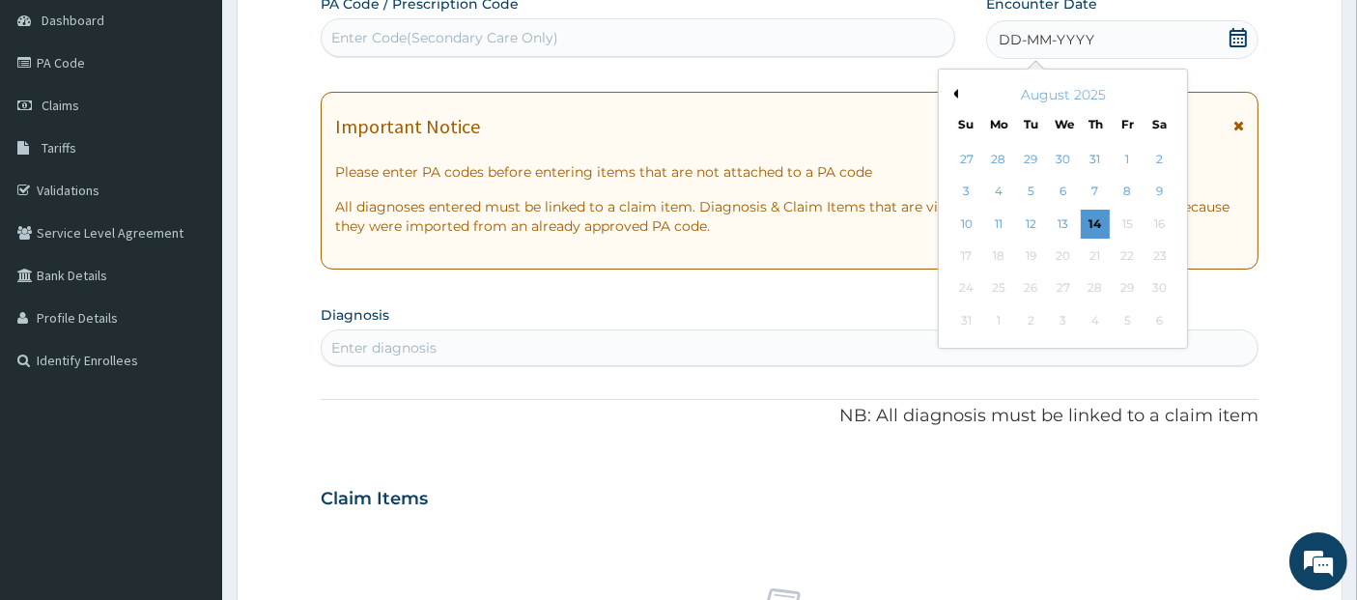
click at [950, 93] on button "Previous Month" at bounding box center [954, 94] width 10 height 10
click at [1161, 257] on div "26" at bounding box center [1160, 255] width 29 height 29
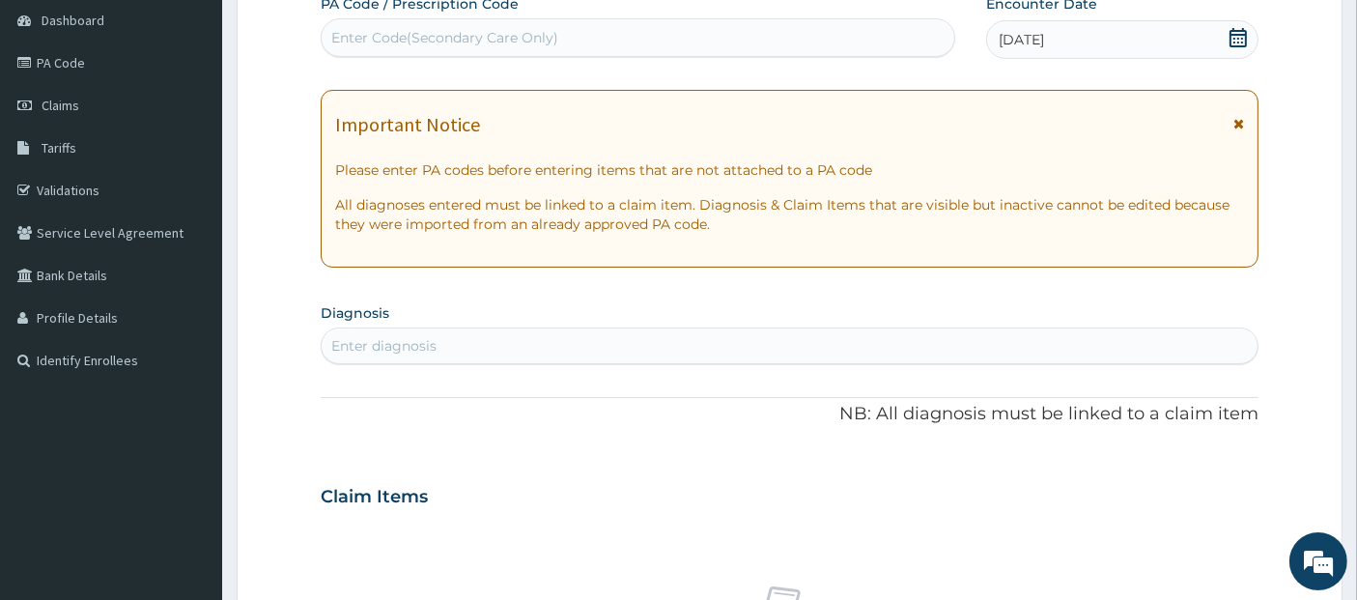
click at [936, 340] on div "Enter diagnosis" at bounding box center [790, 345] width 937 height 31
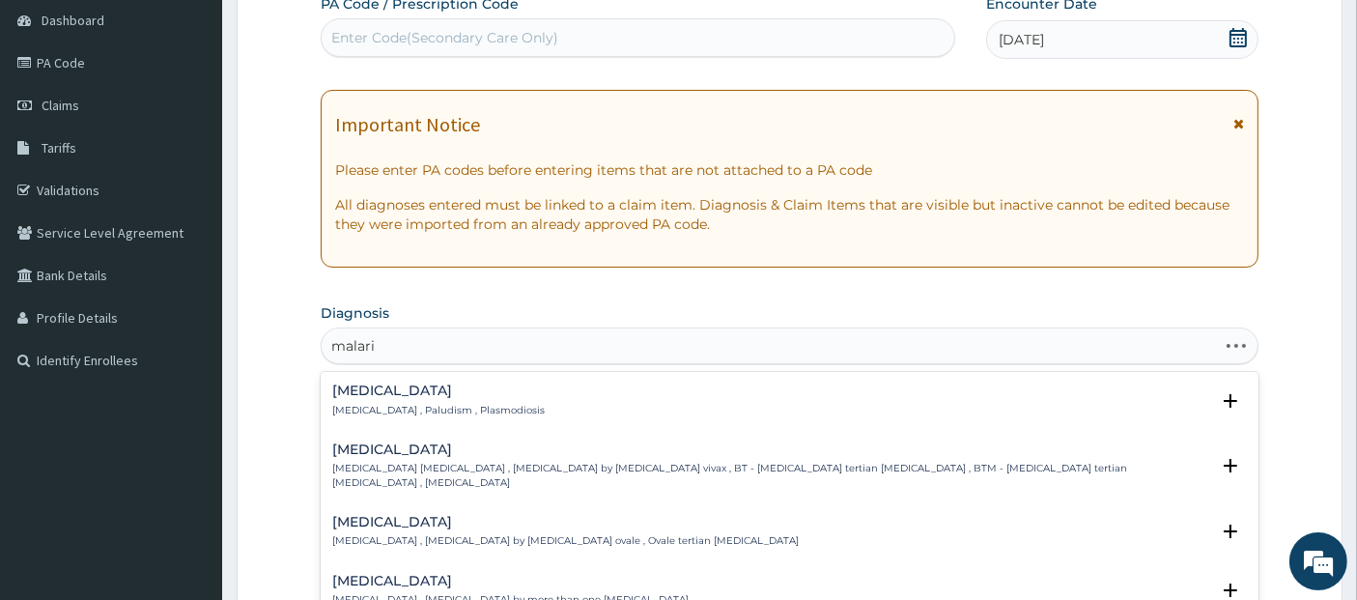
type input "malaria"
click at [832, 404] on div "Malaria Malaria , Paludism , Plasmodiosis" at bounding box center [790, 400] width 916 height 34
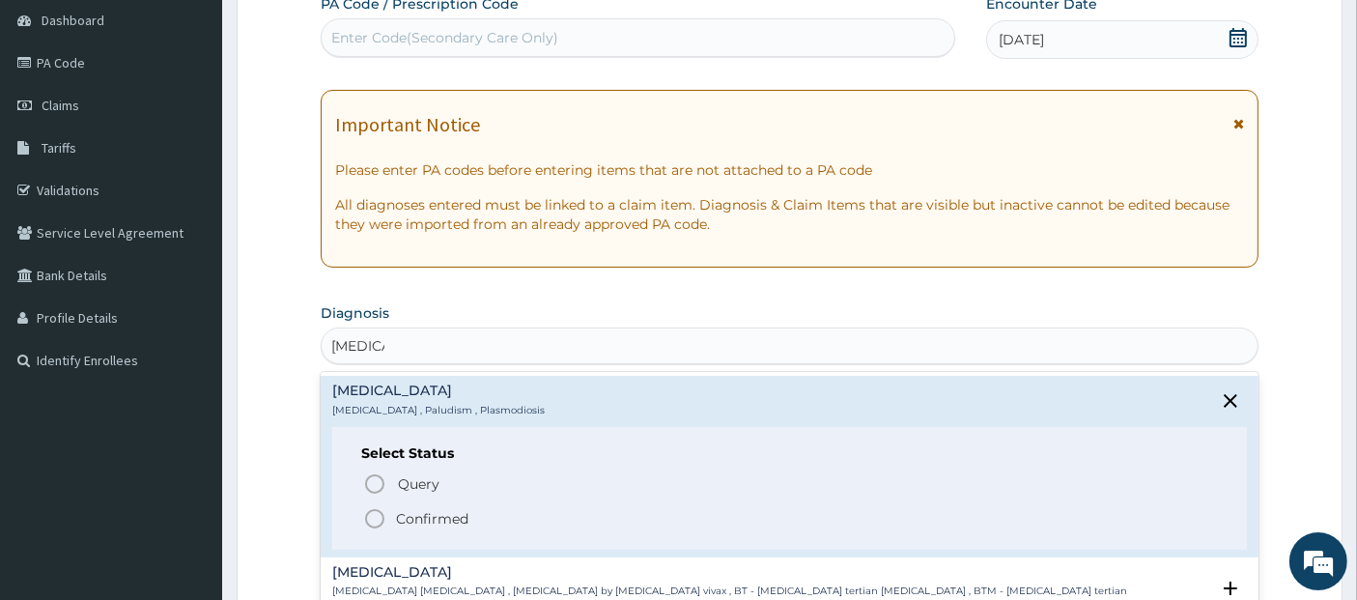
click at [829, 533] on div "Select Status Query Query covers suspected (?), Keep in view (kiv), Ruled out (…" at bounding box center [790, 488] width 916 height 123
click at [820, 523] on span "Confirmed" at bounding box center [791, 518] width 856 height 23
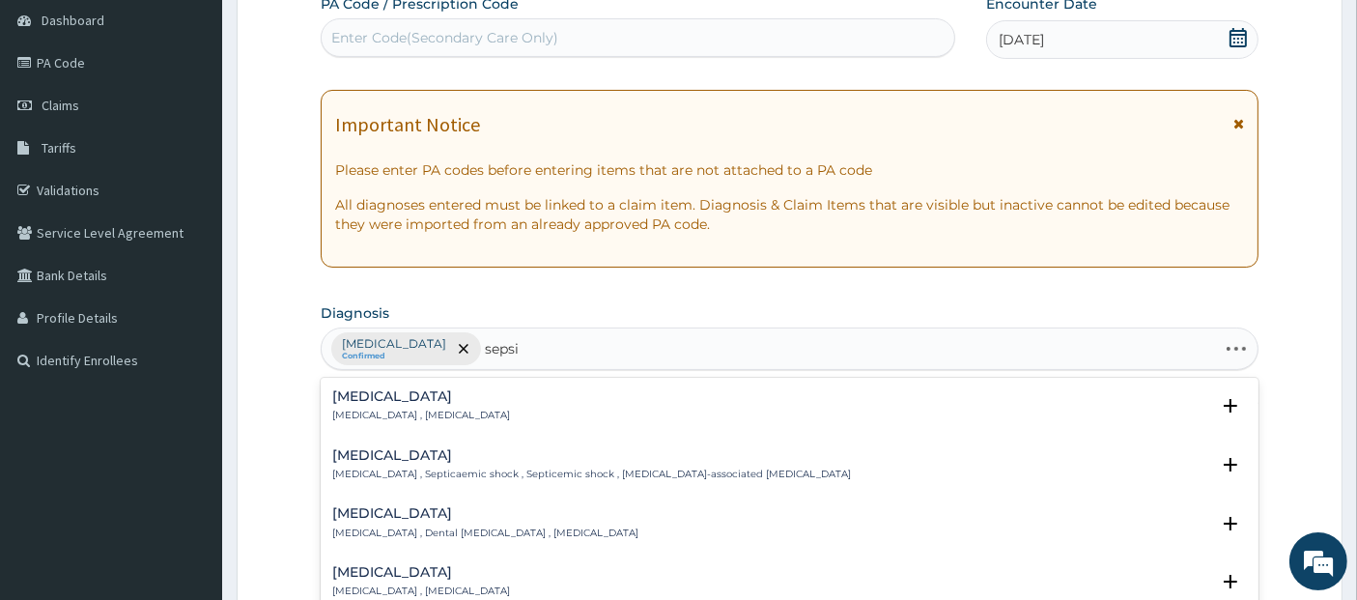
type input "sepsis"
click at [745, 395] on div "[MEDICAL_DATA] [MEDICAL_DATA] , [MEDICAL_DATA]" at bounding box center [790, 406] width 916 height 34
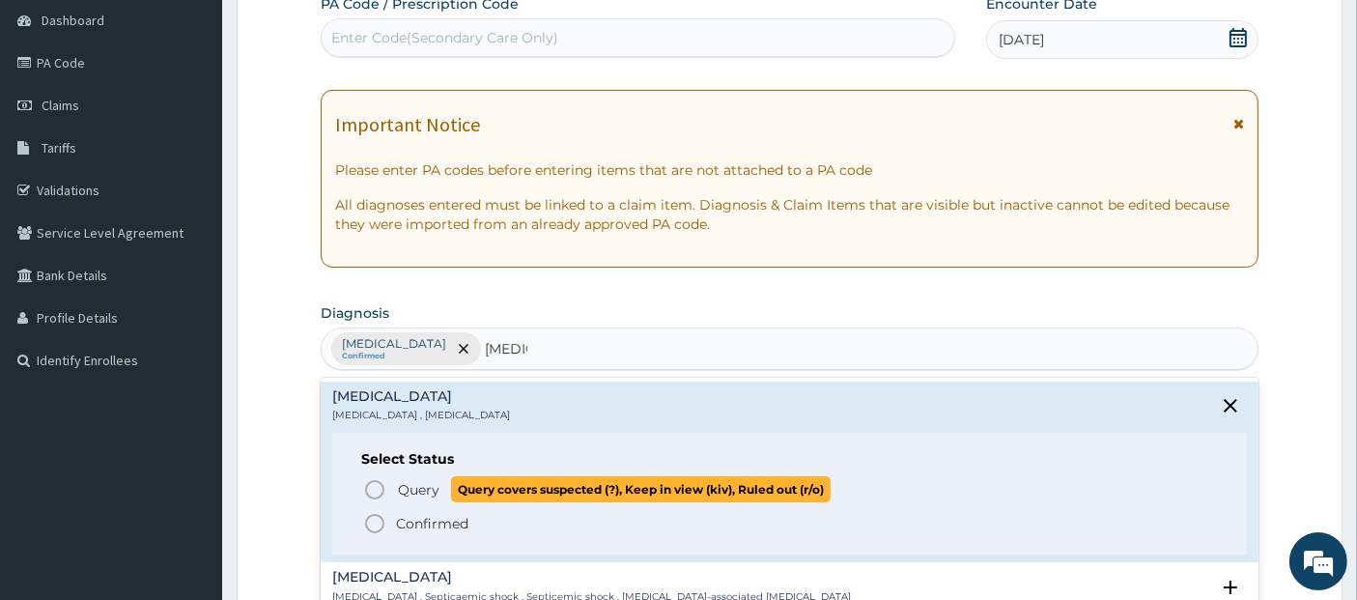
click at [743, 497] on span "Query covers suspected (?), Keep in view (kiv), Ruled out (r/o)" at bounding box center [641, 489] width 380 height 26
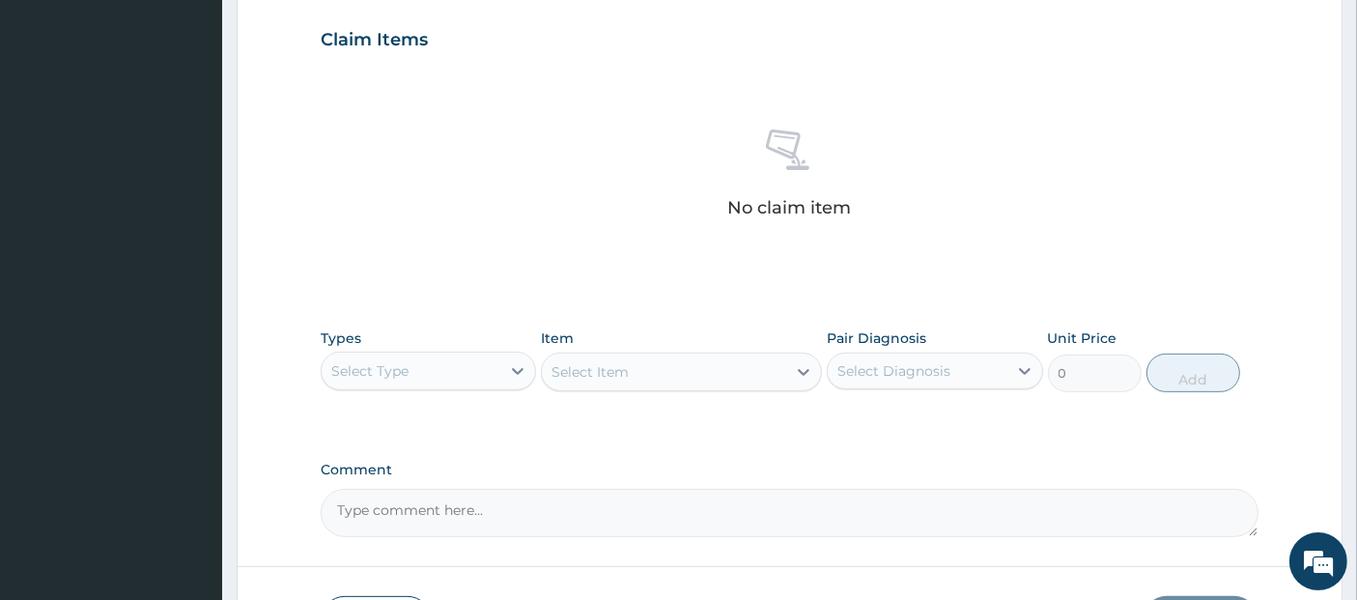
scroll to position [657, 0]
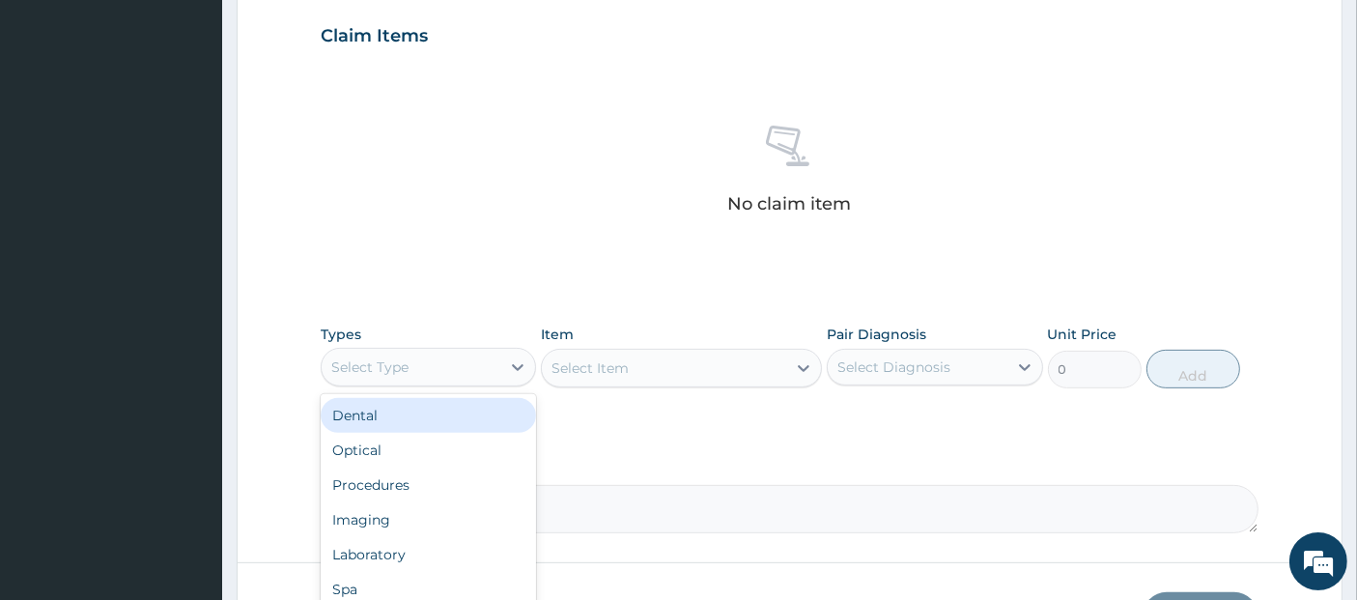
click at [413, 352] on div "Select Type" at bounding box center [411, 367] width 179 height 31
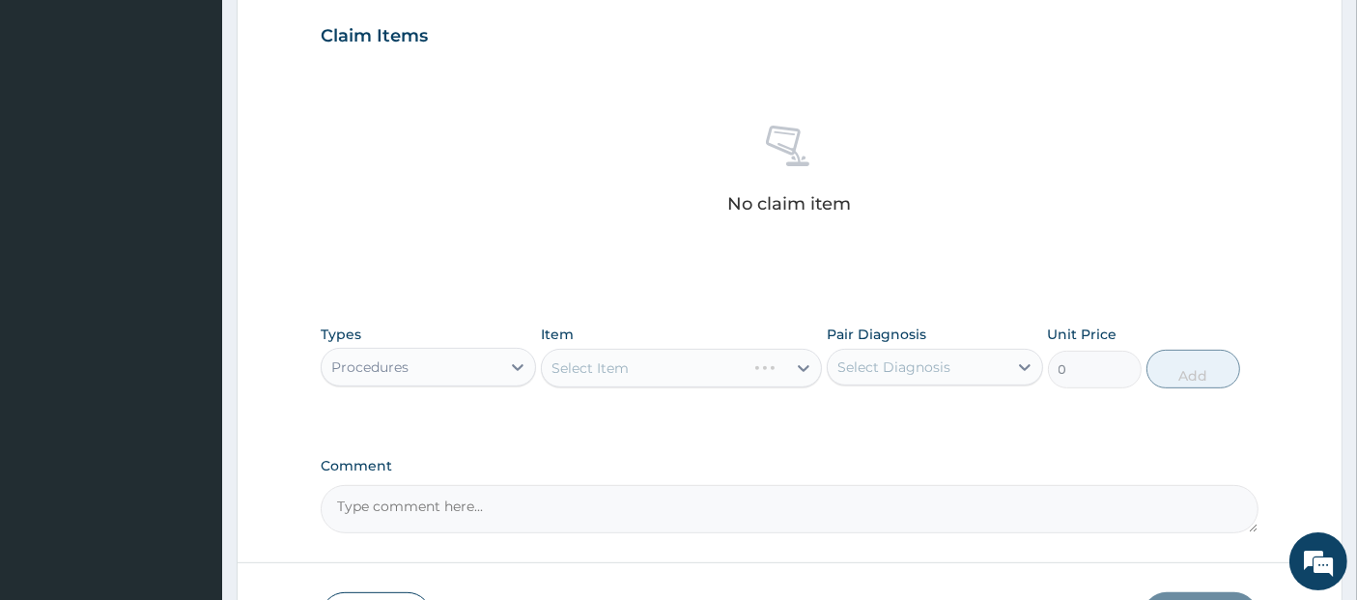
click at [629, 361] on div "Select Item" at bounding box center [681, 368] width 281 height 39
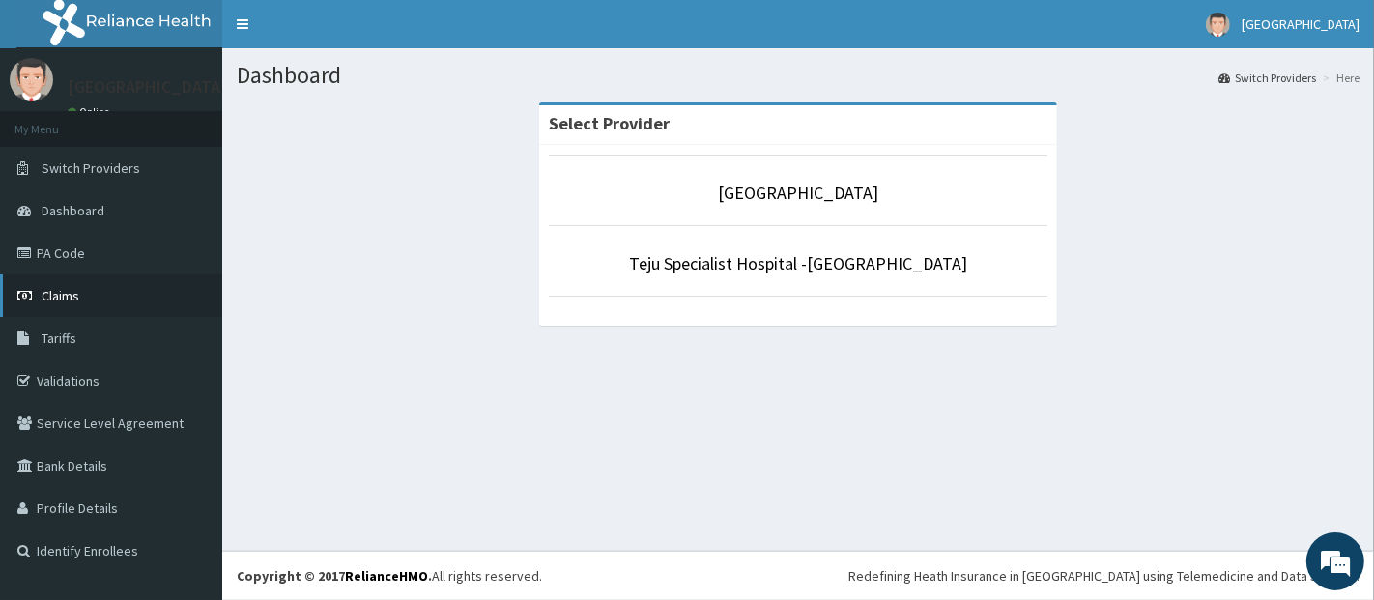
click at [70, 285] on link "Claims" at bounding box center [111, 295] width 222 height 42
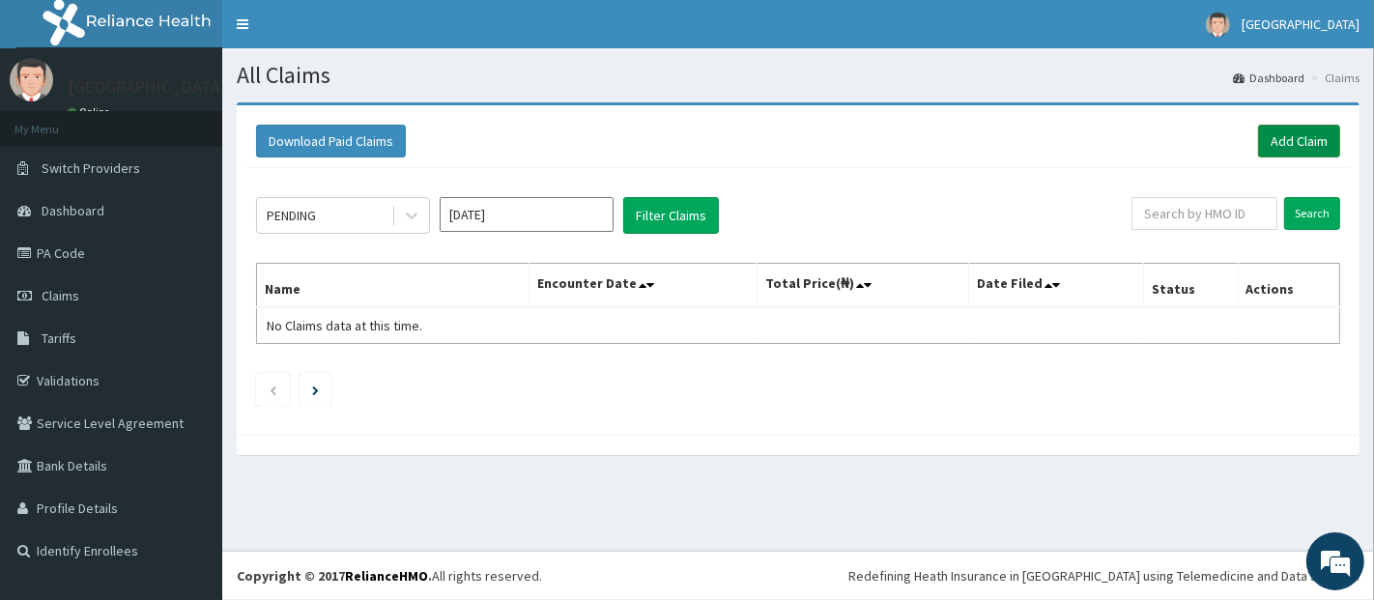
click at [1294, 133] on link "Add Claim" at bounding box center [1299, 141] width 82 height 33
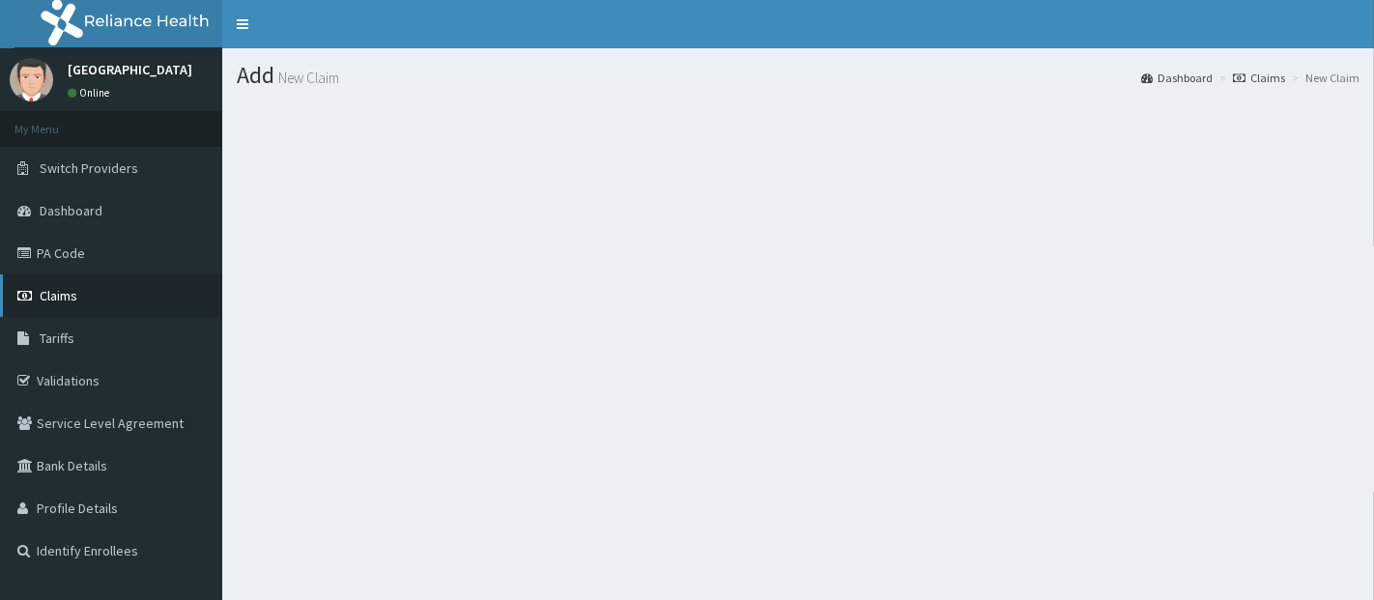
click at [113, 289] on link "Claims" at bounding box center [111, 295] width 222 height 42
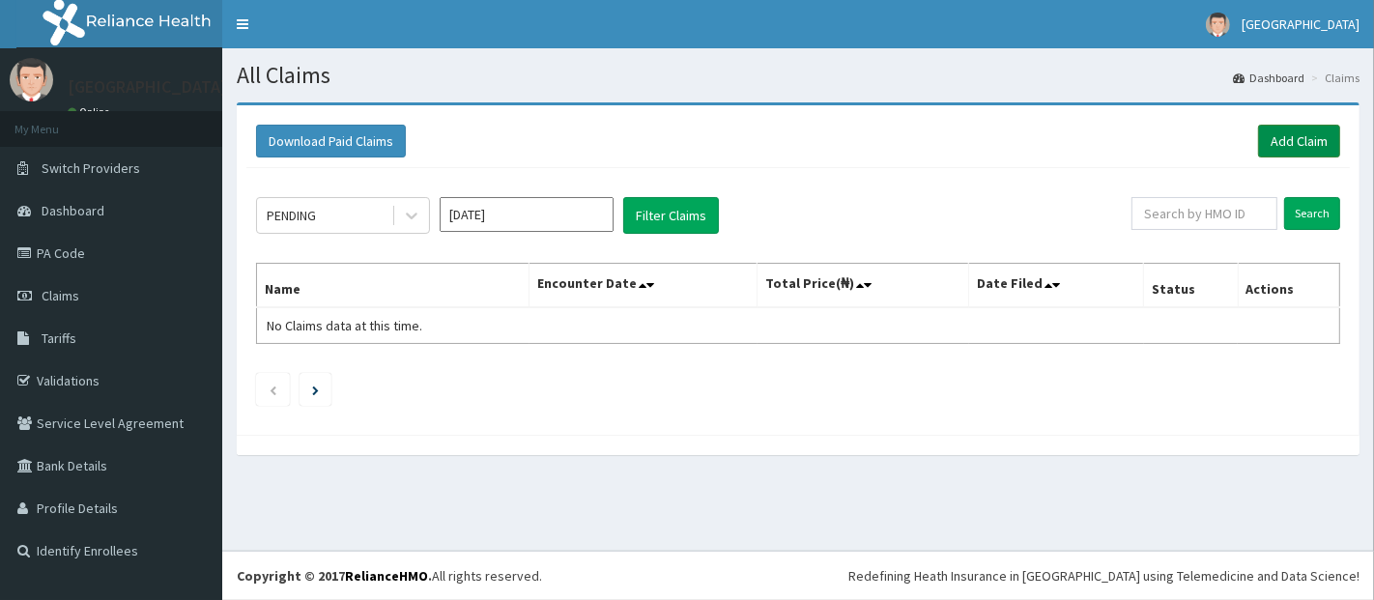
click at [1305, 130] on link "Add Claim" at bounding box center [1299, 141] width 82 height 33
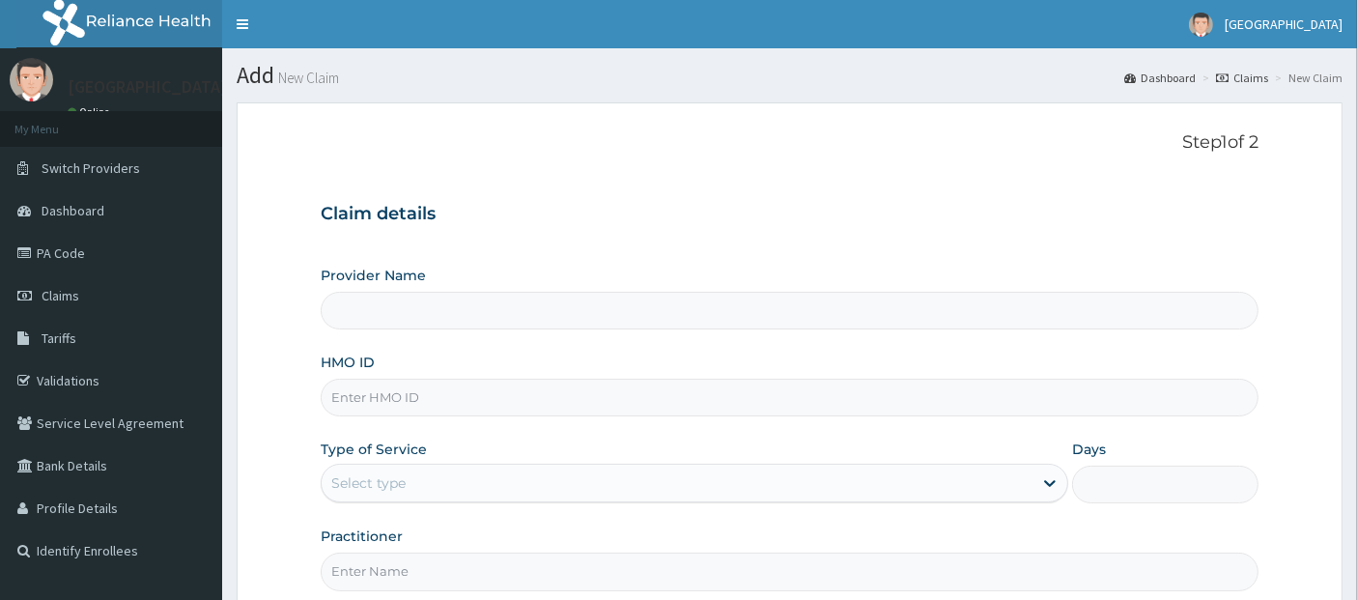
click at [985, 404] on input "HMO ID" at bounding box center [790, 398] width 939 height 38
type input "[GEOGRAPHIC_DATA]"
type input "oht/11891/b"
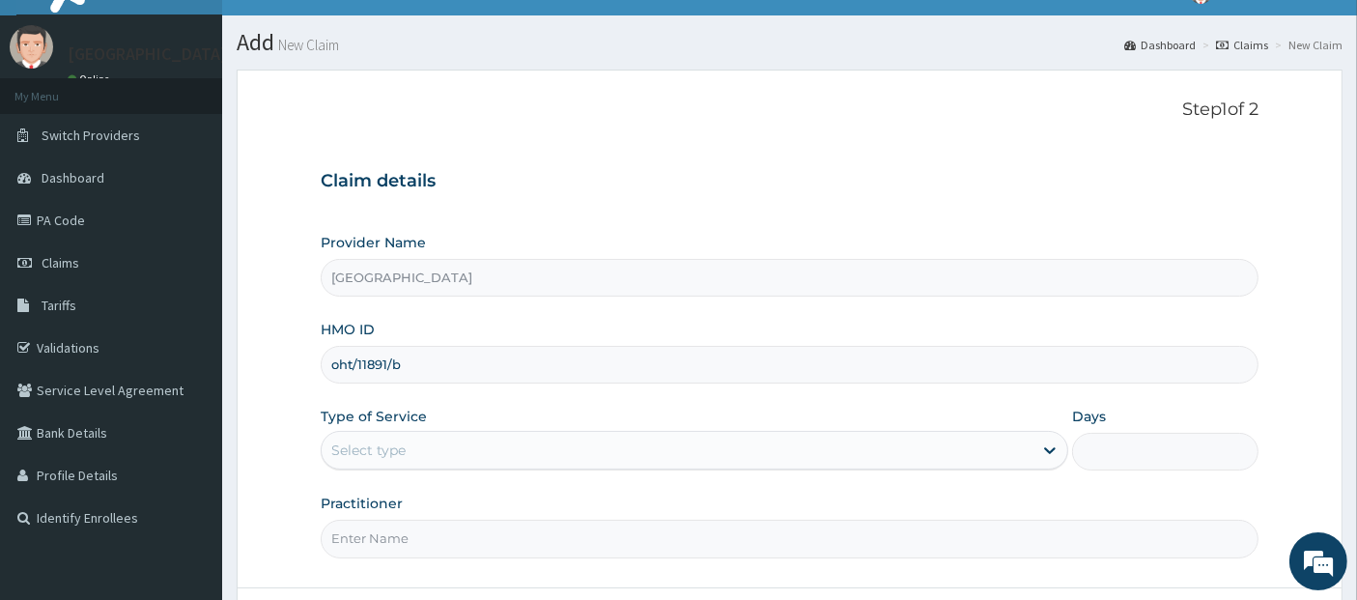
scroll to position [141, 0]
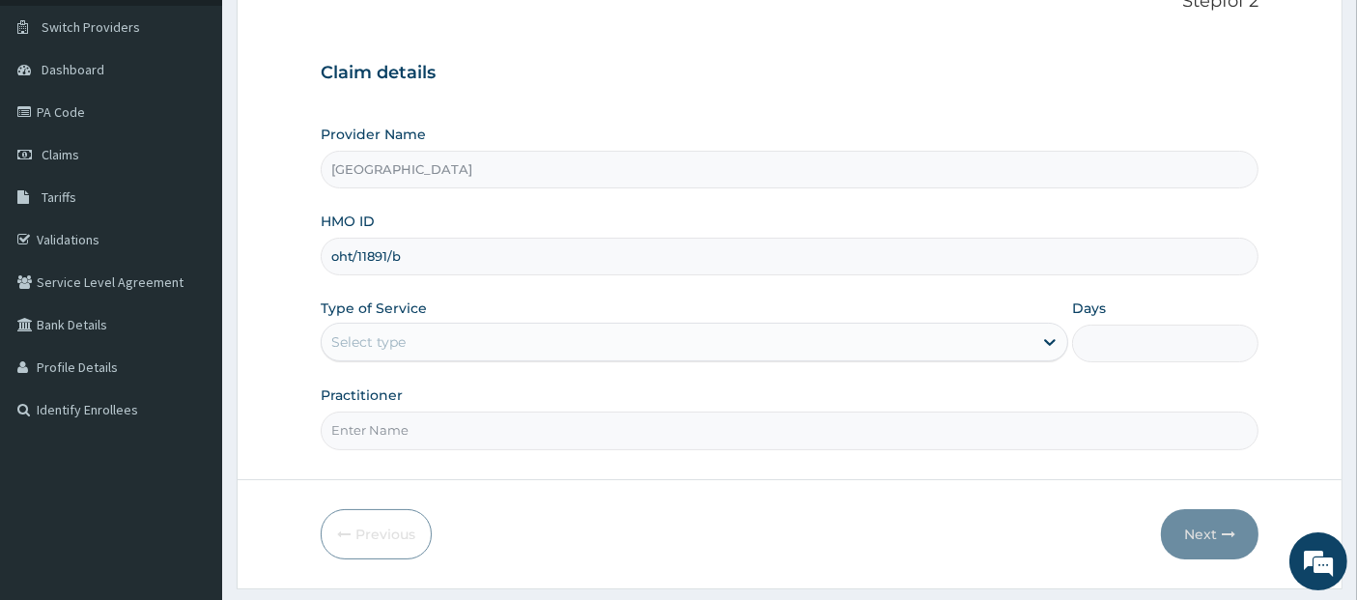
click at [958, 351] on div "Select type" at bounding box center [677, 341] width 711 height 31
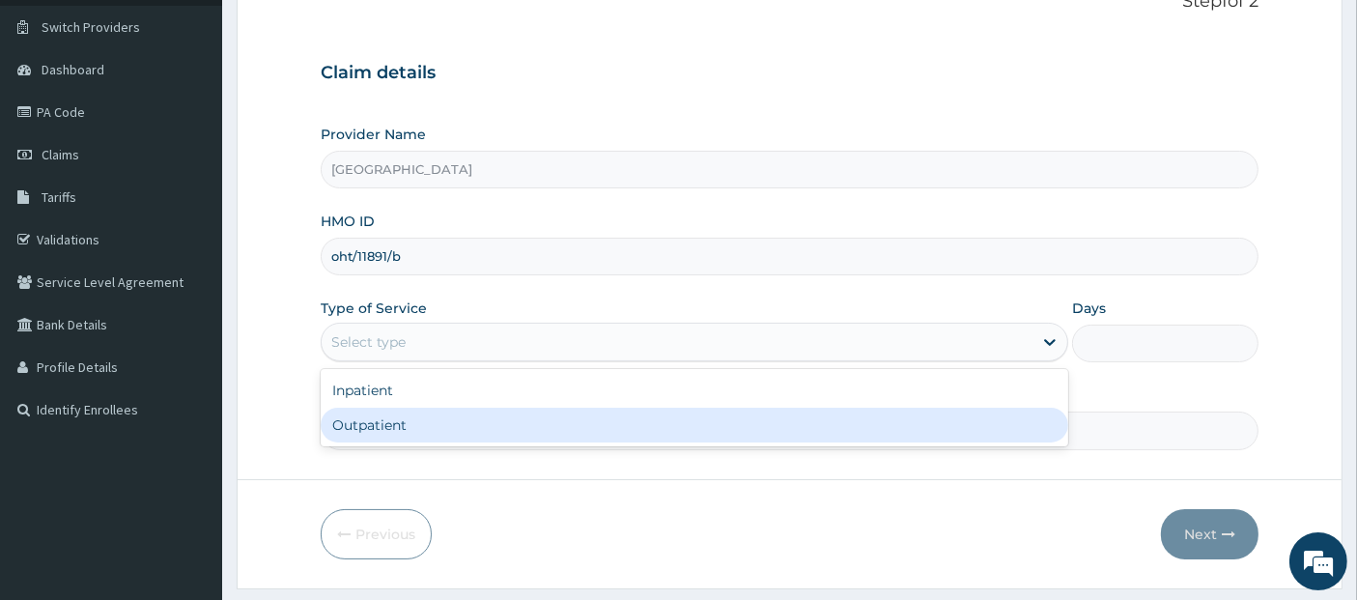
type input "1"
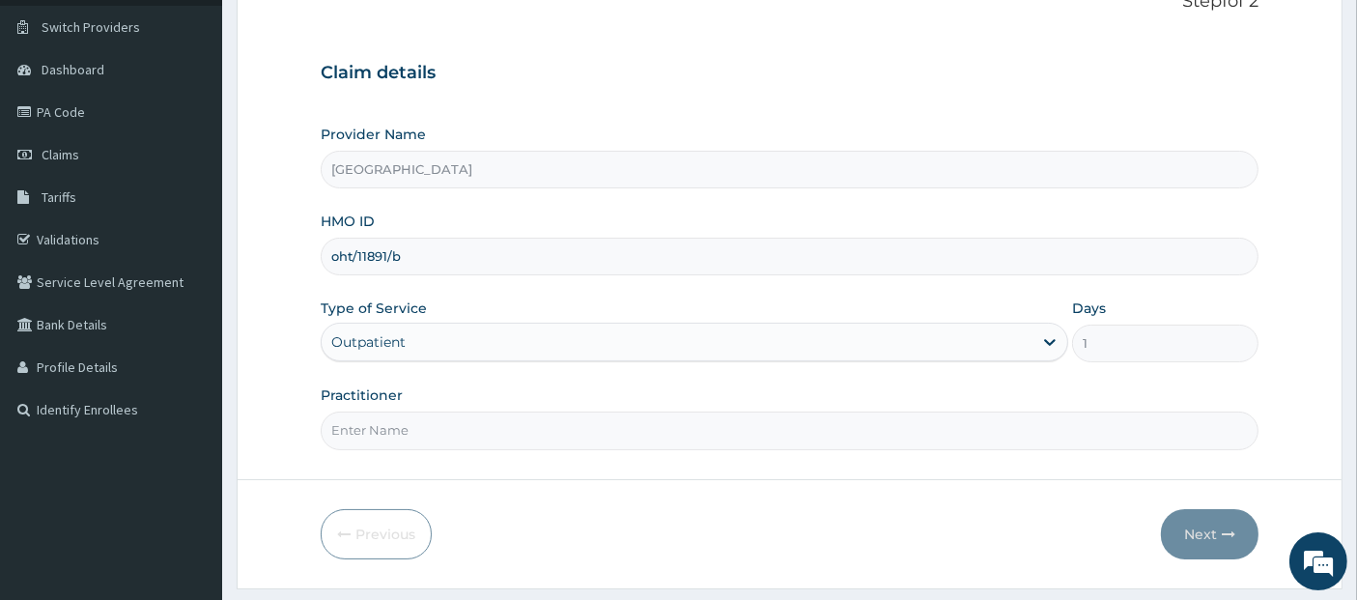
click at [959, 421] on input "Practitioner" at bounding box center [790, 430] width 939 height 38
type input "[PERSON_NAME]"
click at [1196, 524] on button "Next" at bounding box center [1210, 534] width 98 height 50
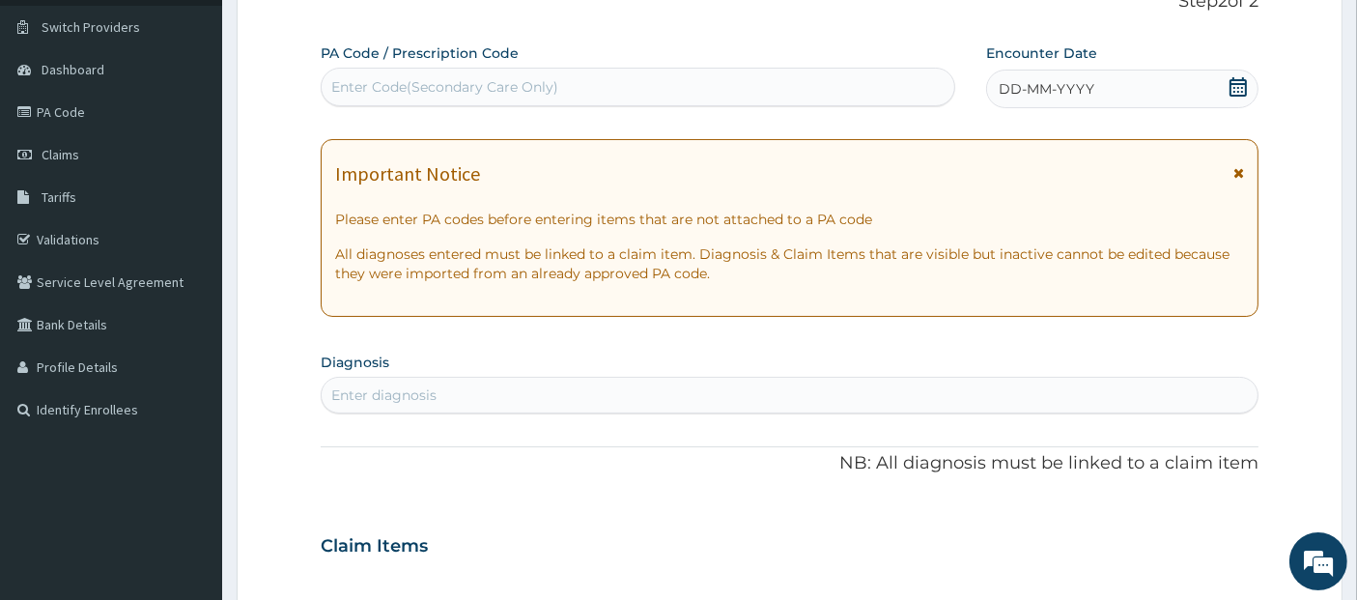
click at [1231, 87] on icon at bounding box center [1238, 86] width 17 height 19
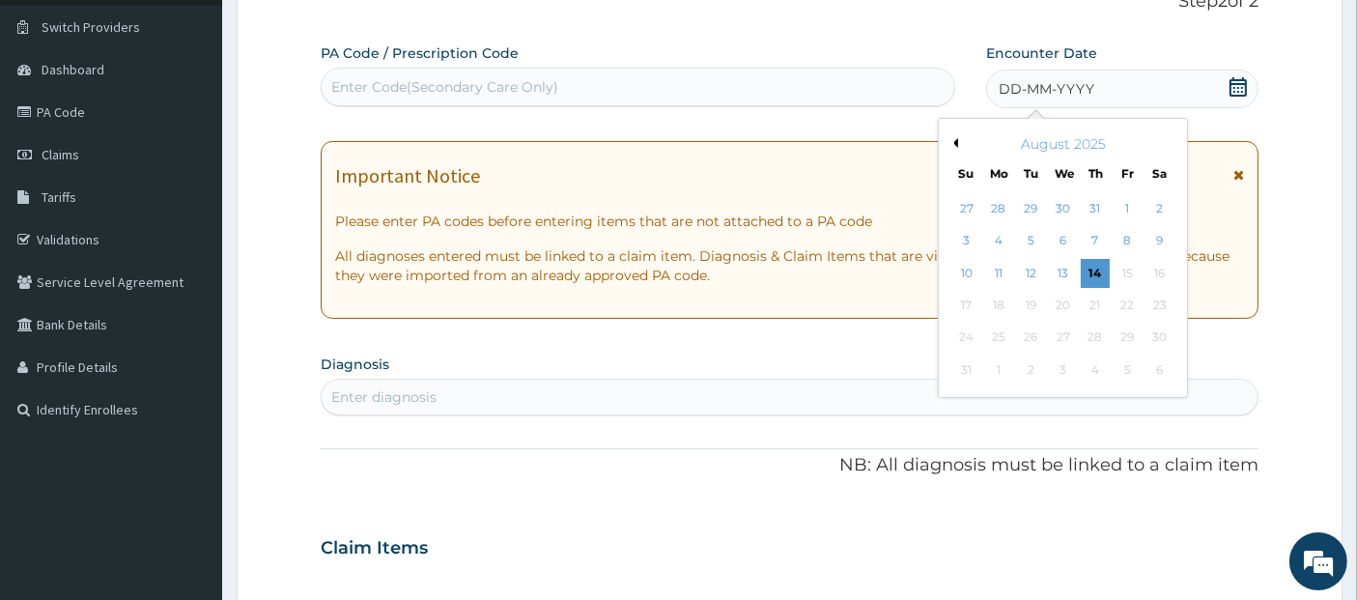
click at [956, 141] on button "Previous Month" at bounding box center [954, 143] width 10 height 10
click at [1154, 299] on div "26" at bounding box center [1160, 305] width 29 height 29
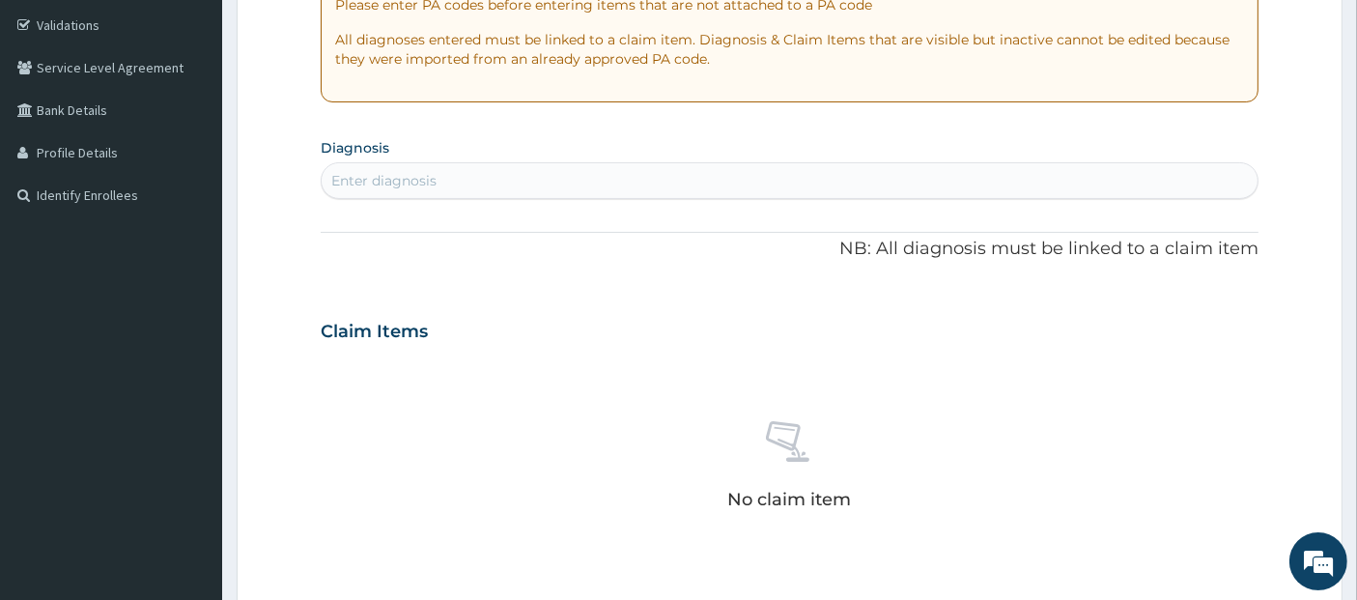
scroll to position [358, 0]
click at [364, 162] on div "Enter diagnosis" at bounding box center [790, 177] width 937 height 31
type input "malar"
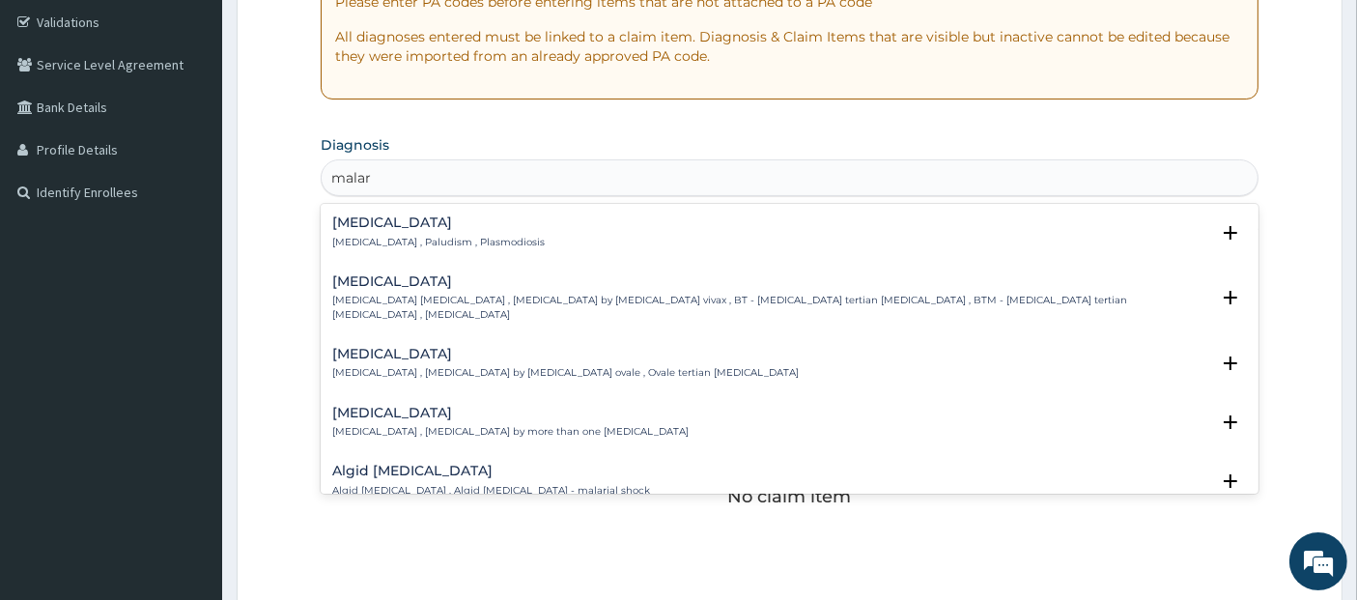
click at [457, 217] on h4 "[MEDICAL_DATA]" at bounding box center [438, 222] width 212 height 14
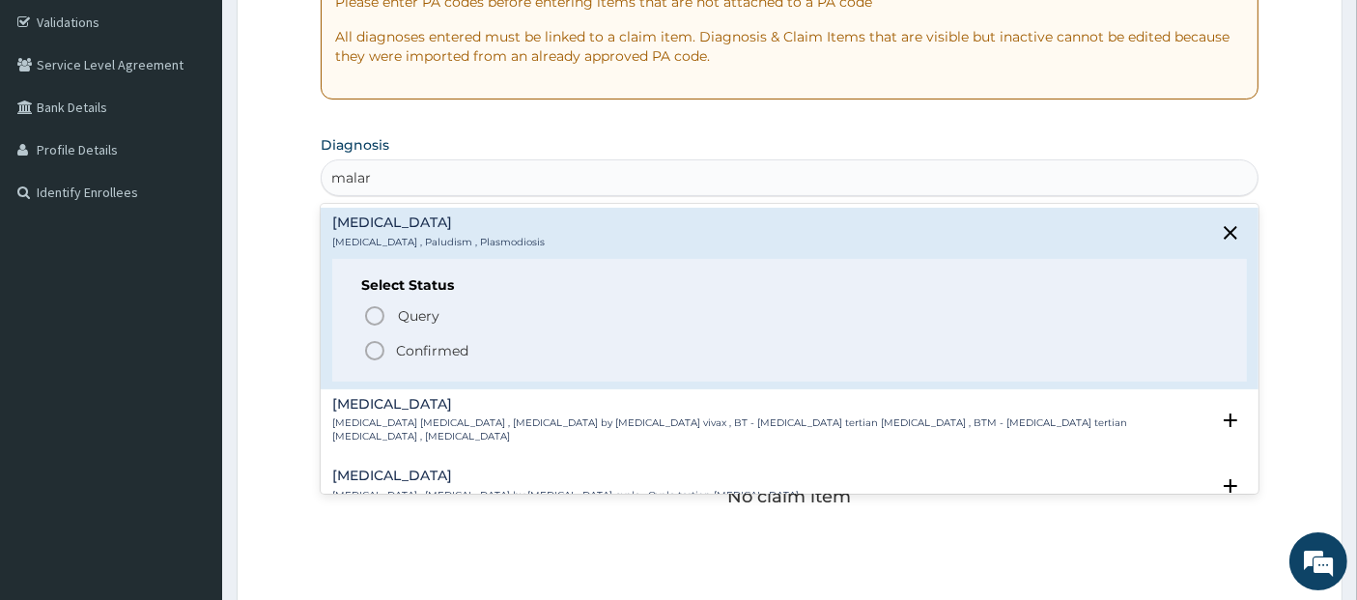
click at [529, 343] on span "Confirmed" at bounding box center [791, 350] width 856 height 23
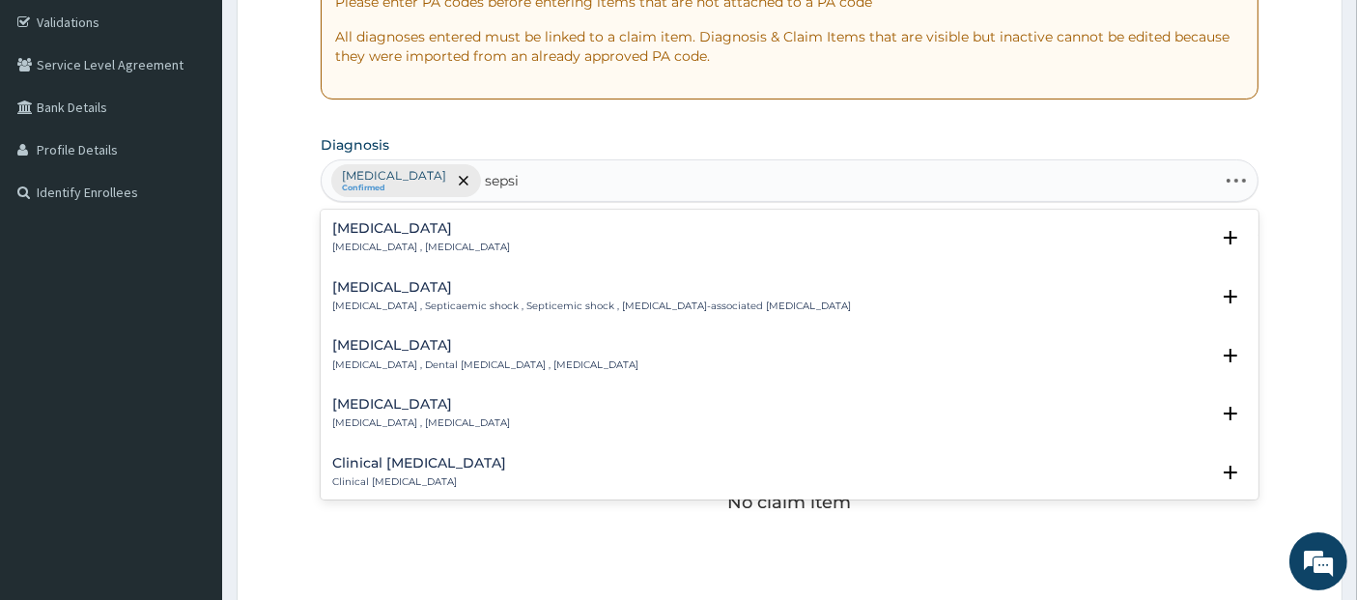
type input "[MEDICAL_DATA]"
click at [524, 239] on div "[MEDICAL_DATA] [MEDICAL_DATA] , [MEDICAL_DATA]" at bounding box center [790, 238] width 916 height 34
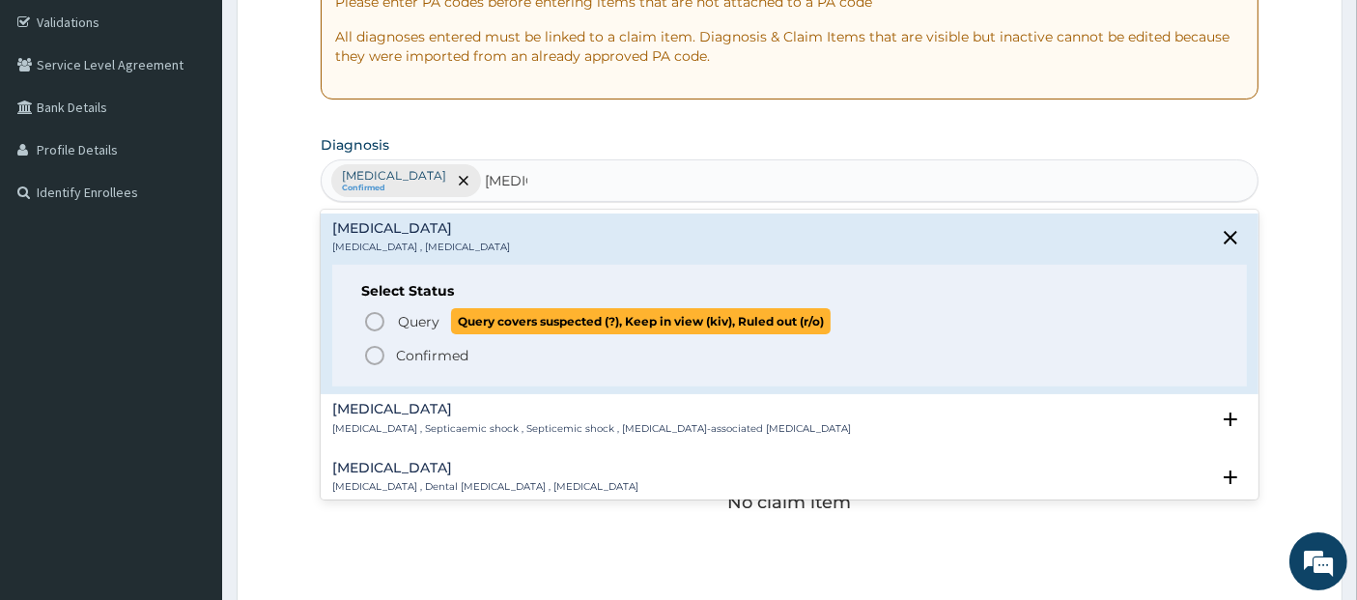
click at [532, 310] on span "Query covers suspected (?), Keep in view (kiv), Ruled out (r/o)" at bounding box center [641, 321] width 380 height 26
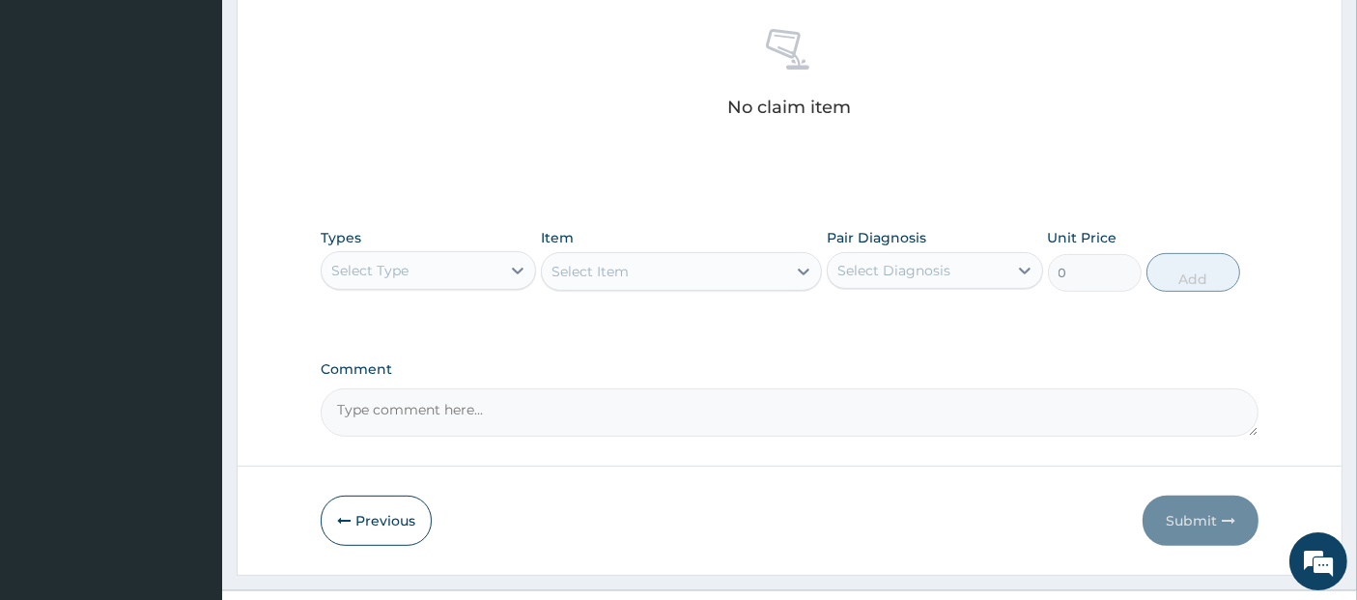
scroll to position [784, 0]
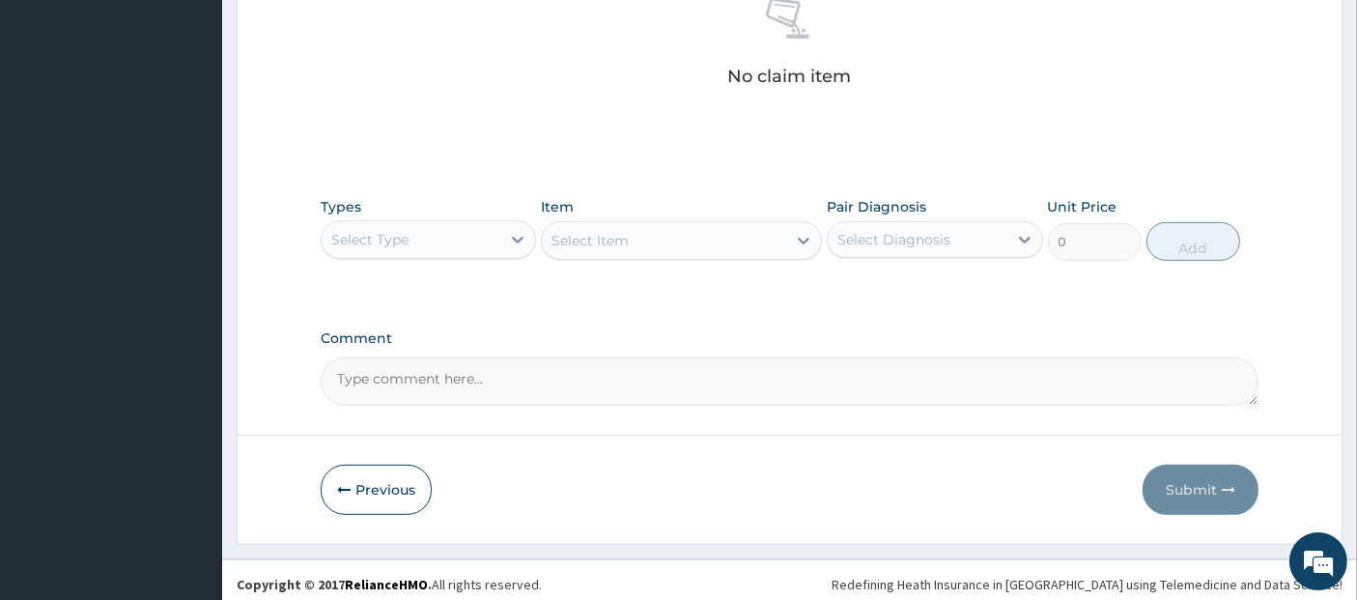
click at [465, 233] on div "Select Type" at bounding box center [411, 239] width 179 height 31
click at [644, 233] on div "Select Item" at bounding box center [681, 240] width 281 height 39
click at [644, 233] on div "Select Item" at bounding box center [664, 240] width 244 height 31
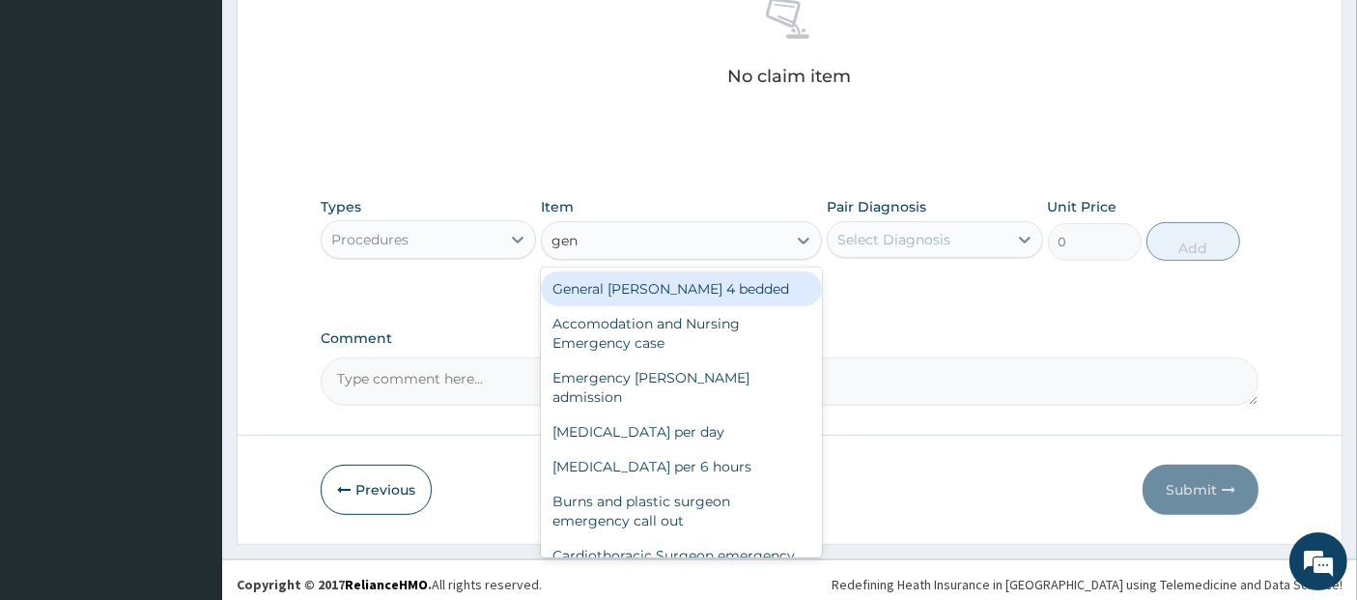
type input "gene"
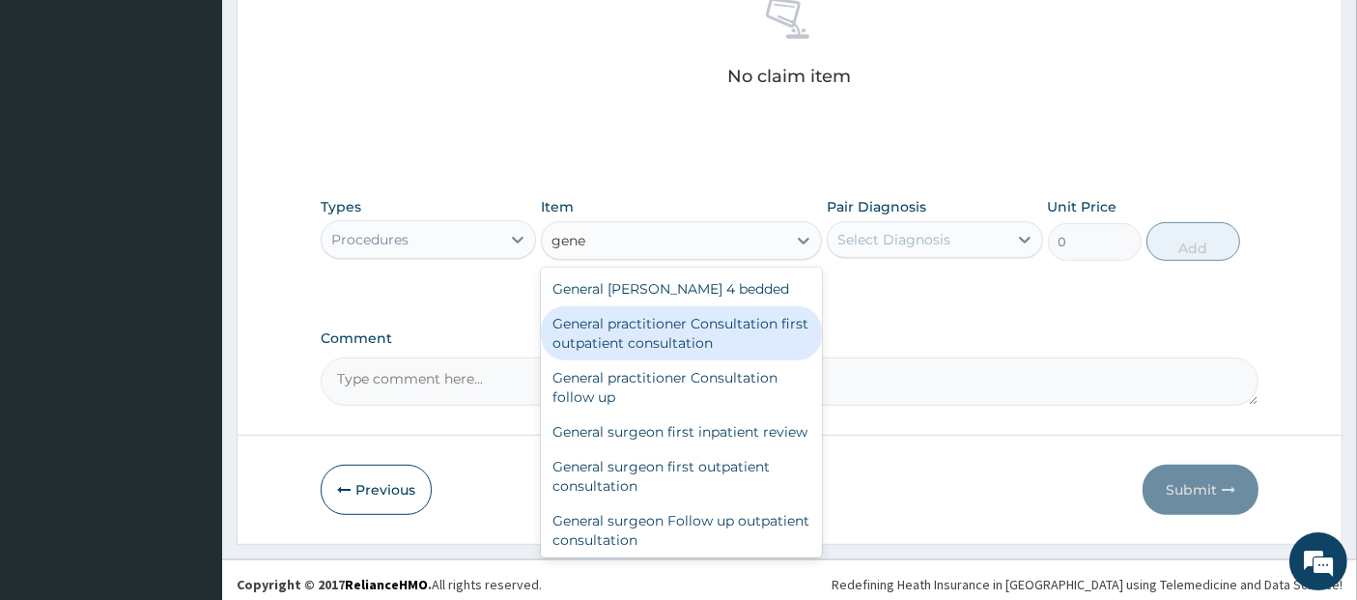
type input "3795"
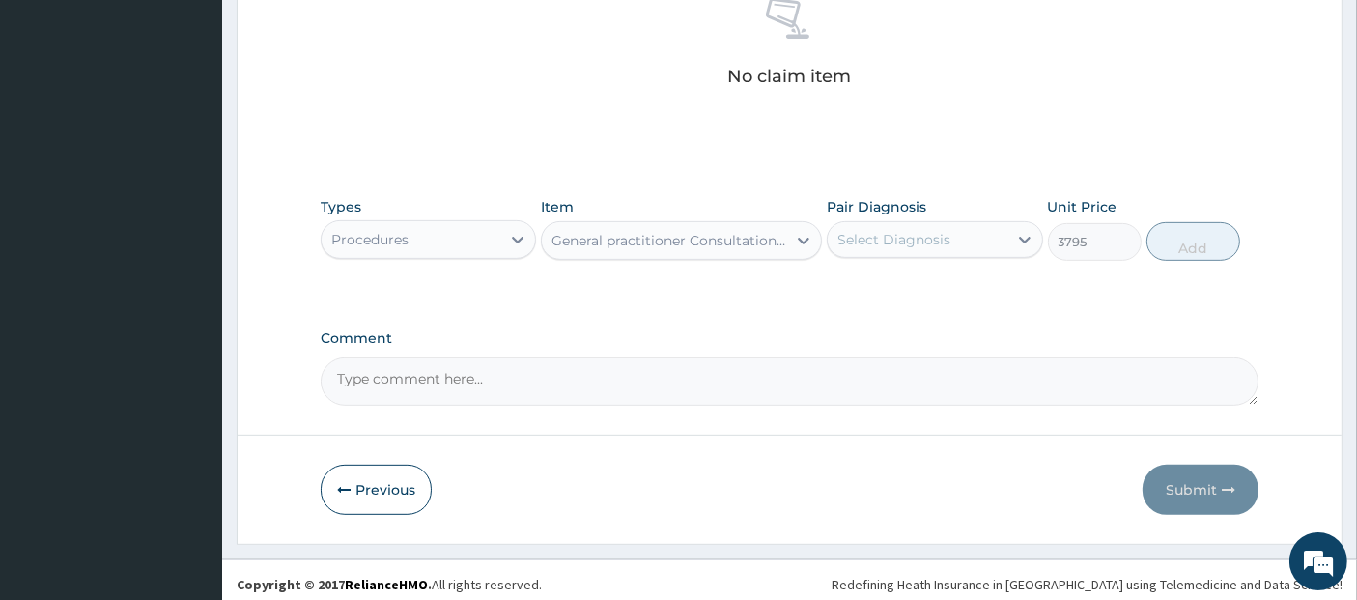
click at [929, 236] on div "Select Diagnosis" at bounding box center [893, 239] width 113 height 19
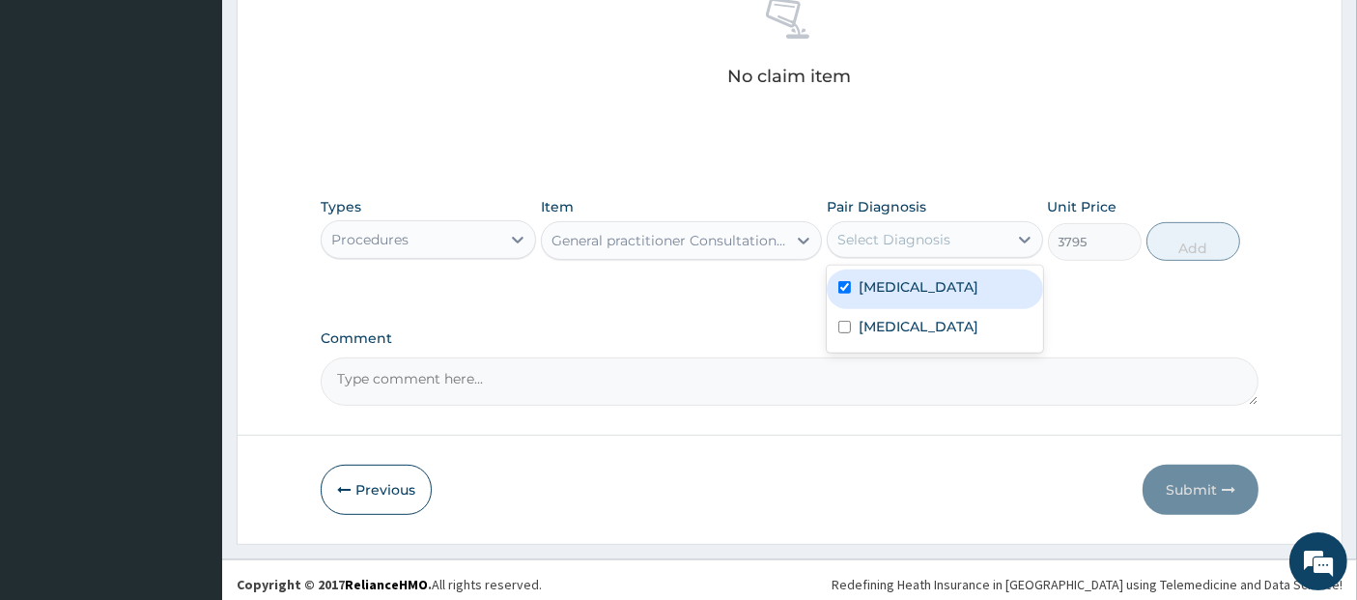
checkbox input "true"
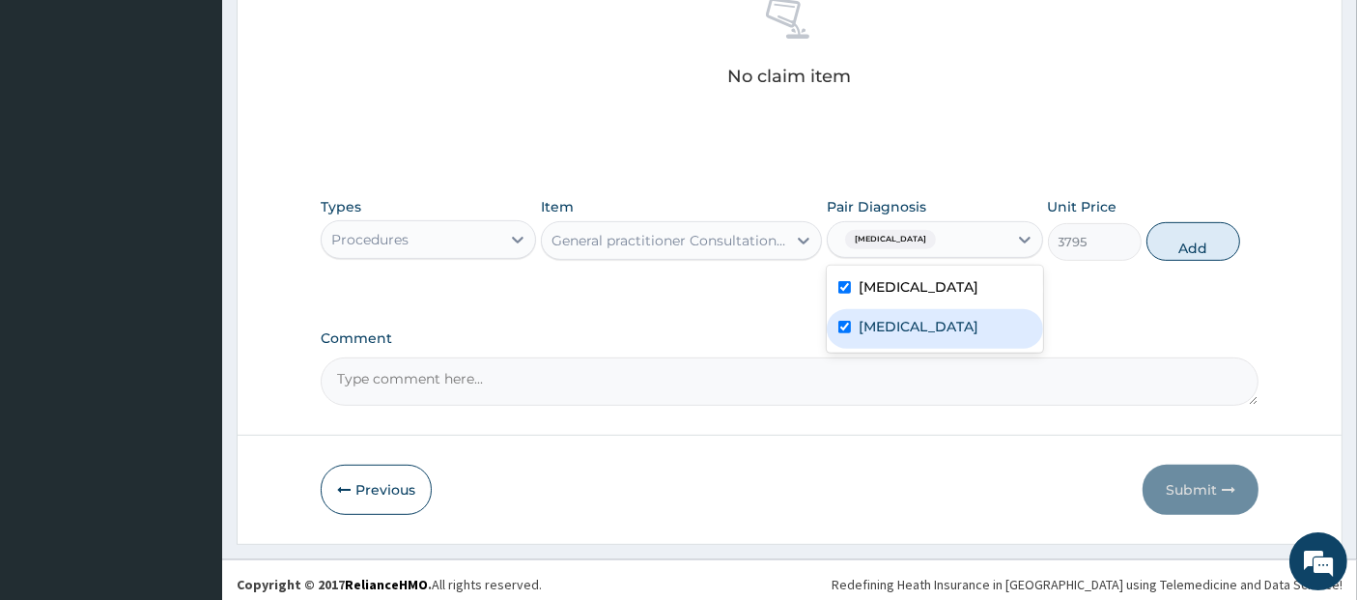
checkbox input "true"
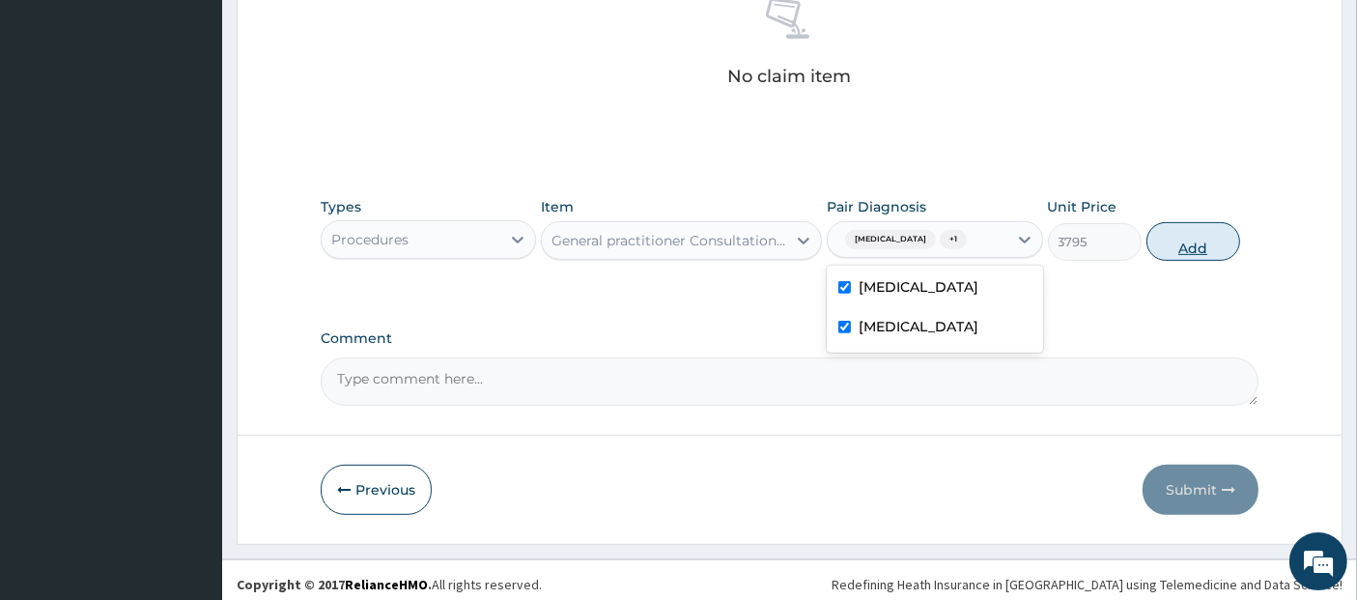
click at [1182, 244] on button "Add" at bounding box center [1194, 241] width 94 height 39
type input "0"
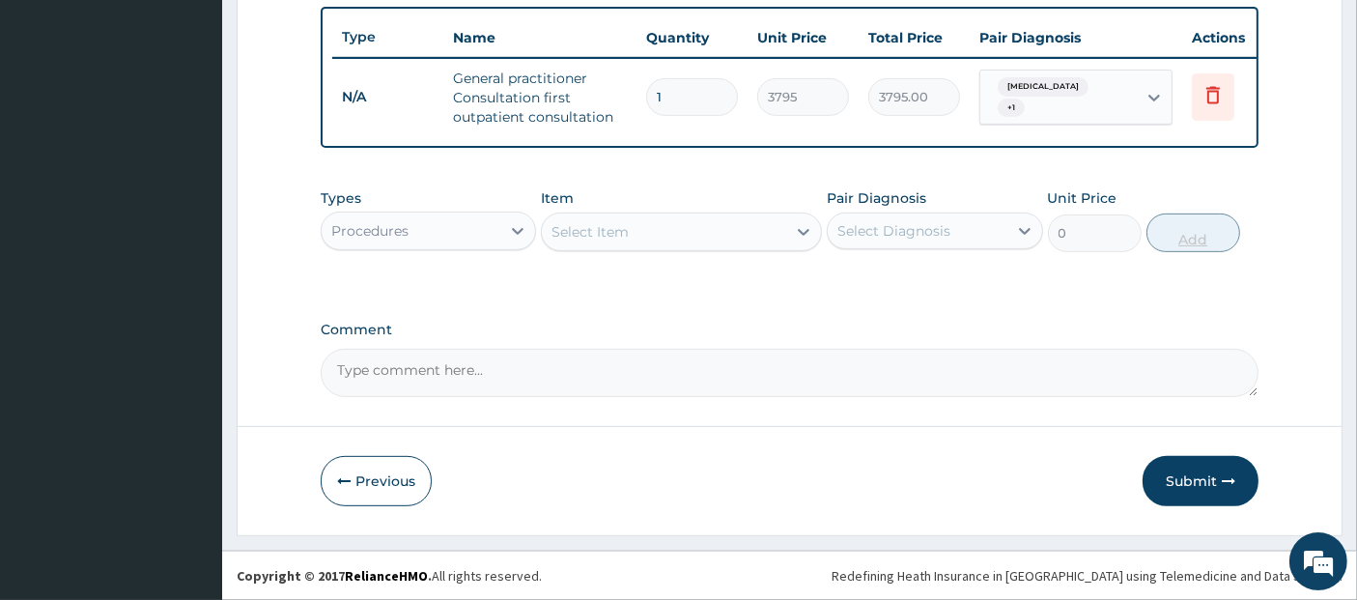
scroll to position [722, 0]
click at [753, 232] on div "Select Item" at bounding box center [664, 231] width 244 height 31
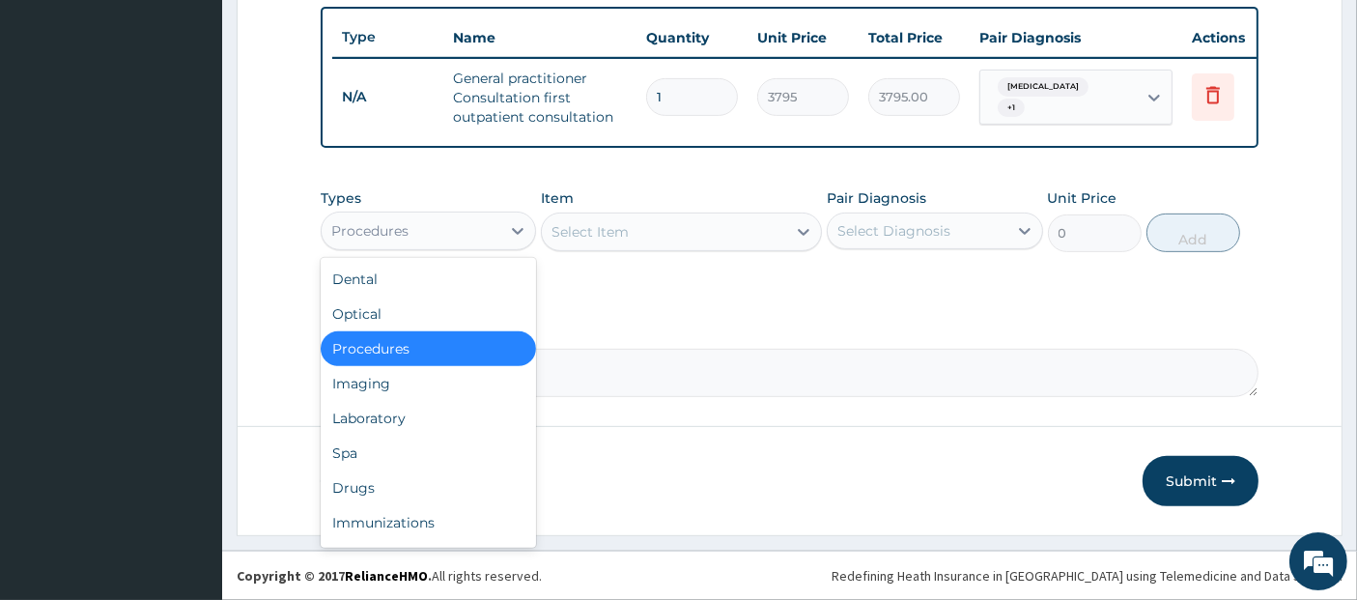
click at [434, 239] on div "Procedures" at bounding box center [411, 230] width 179 height 31
click at [464, 417] on div "Laboratory" at bounding box center [428, 418] width 215 height 35
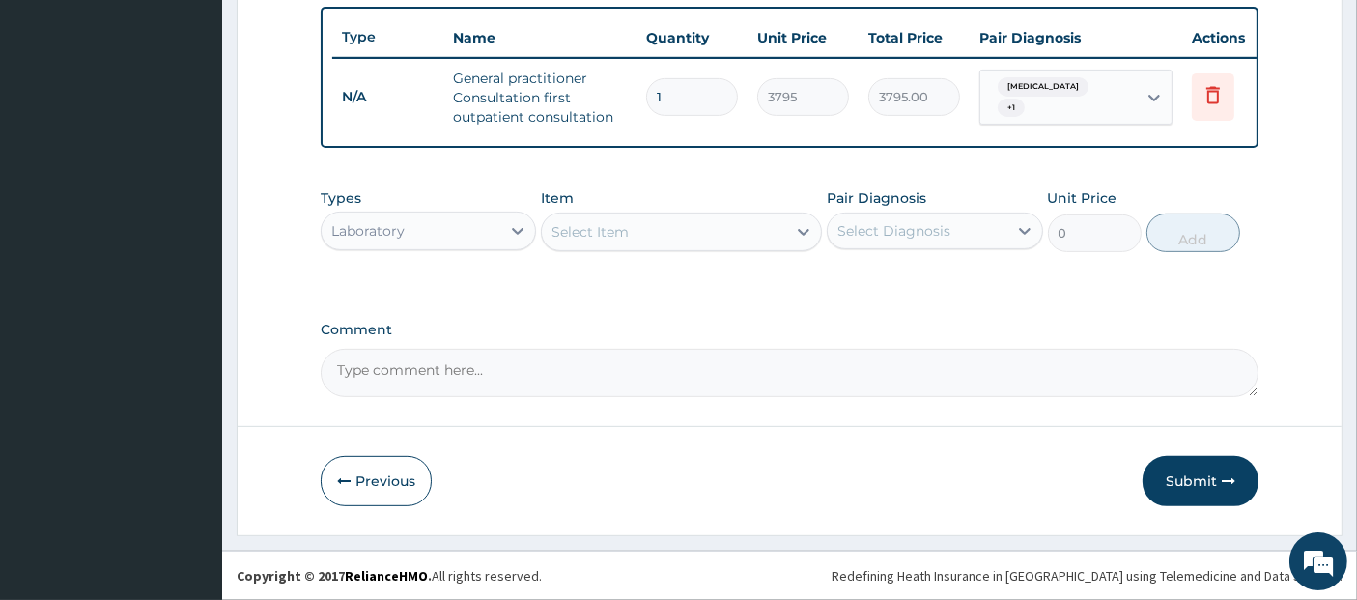
click at [680, 227] on div "Select Item" at bounding box center [664, 231] width 244 height 31
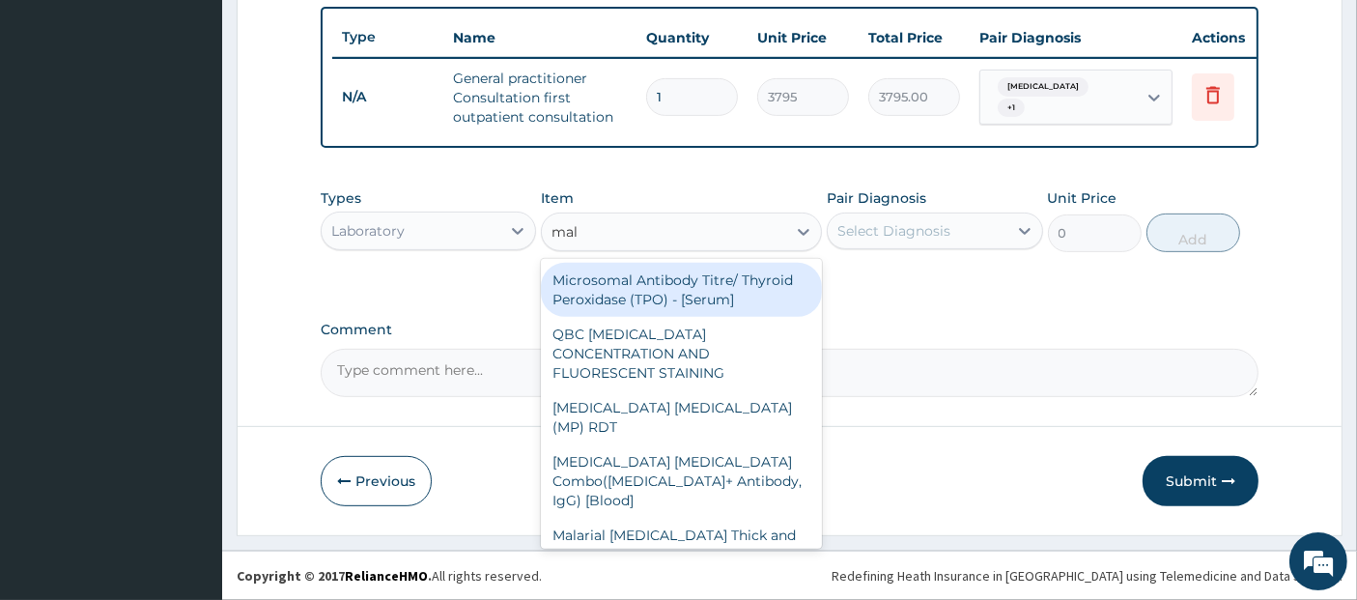
type input "mala"
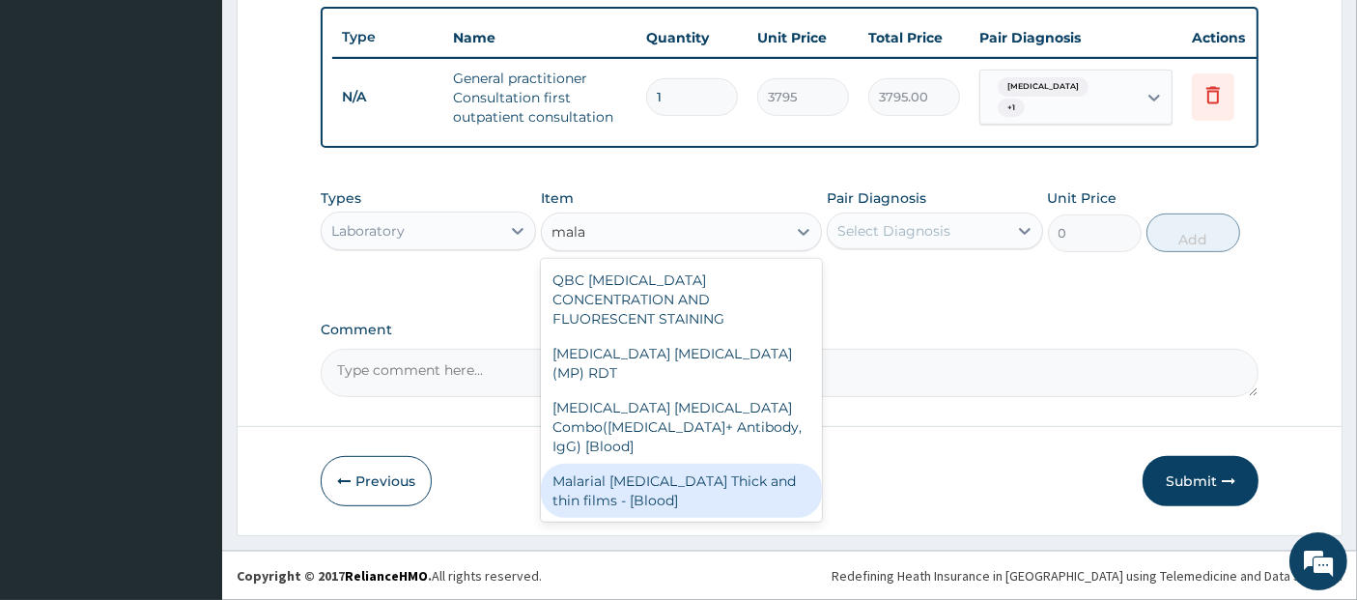
type input "1725"
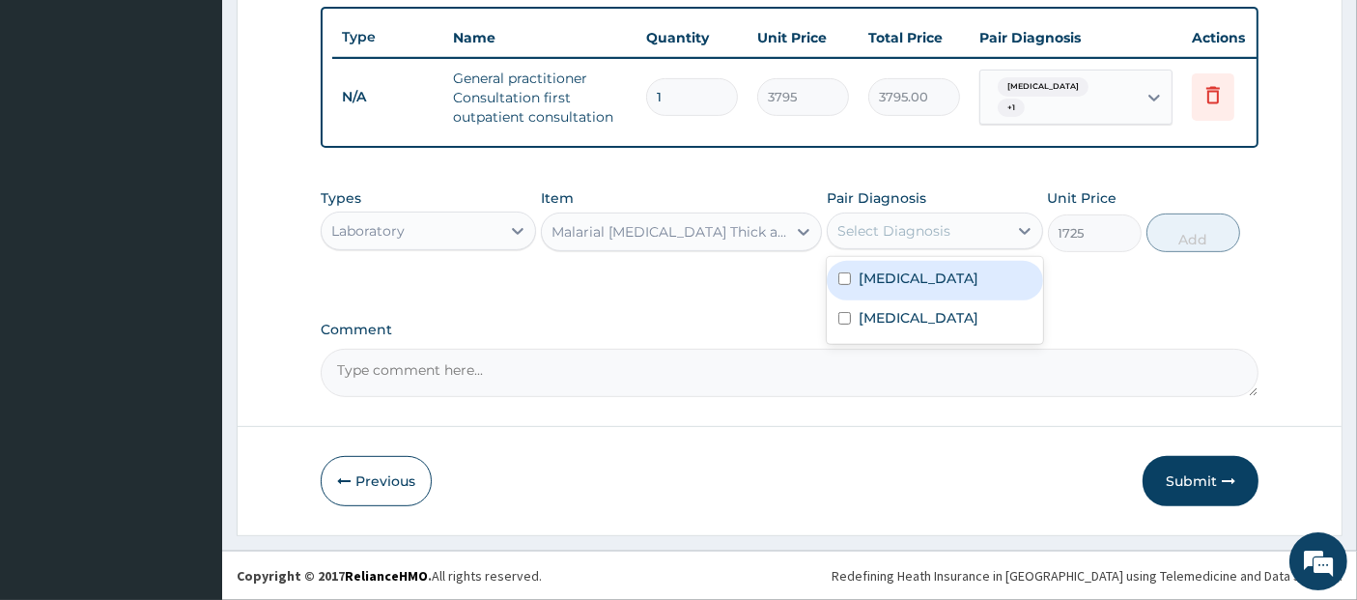
click at [916, 222] on div "Select Diagnosis" at bounding box center [893, 230] width 113 height 19
checkbox input "true"
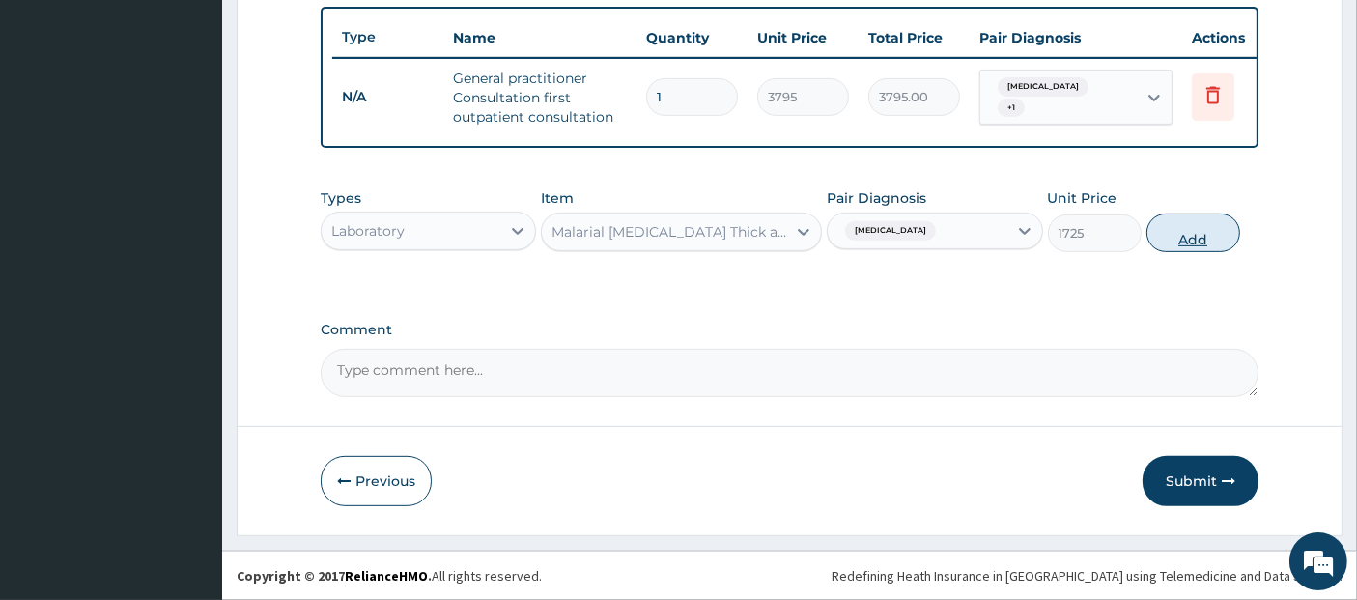
click at [1196, 219] on button "Add" at bounding box center [1194, 232] width 94 height 39
type input "0"
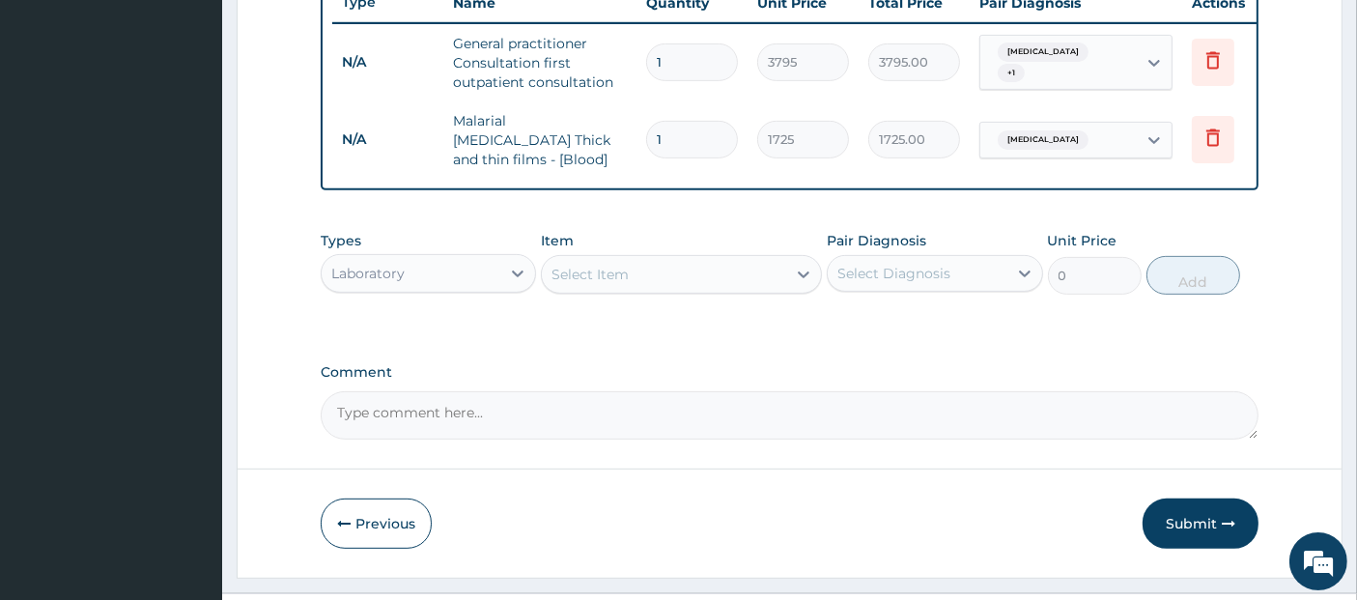
scroll to position [748, 0]
click at [603, 269] on div "Select Item" at bounding box center [590, 273] width 77 height 19
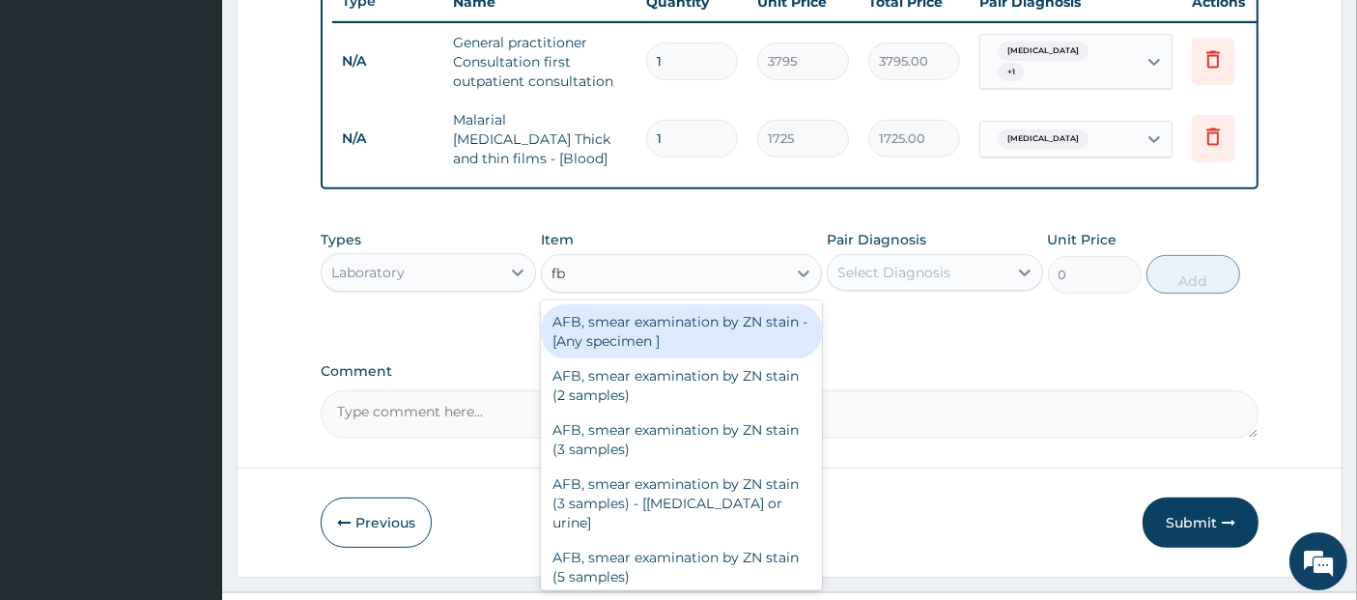
type input "fbc"
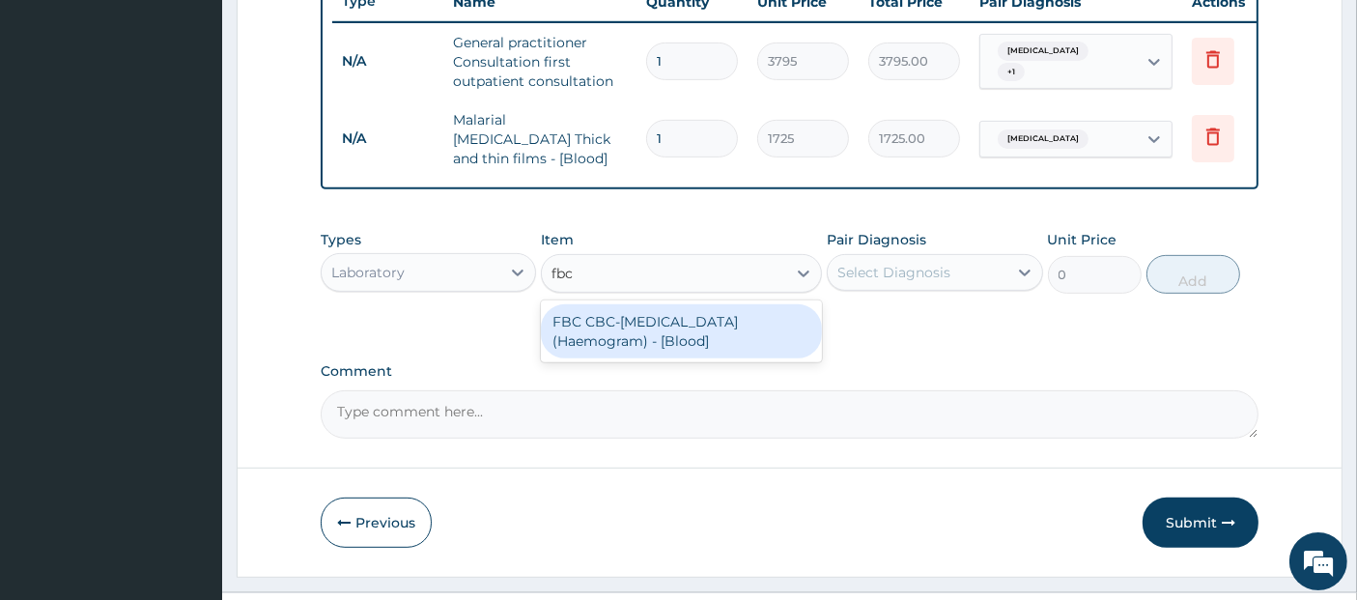
type input "4600"
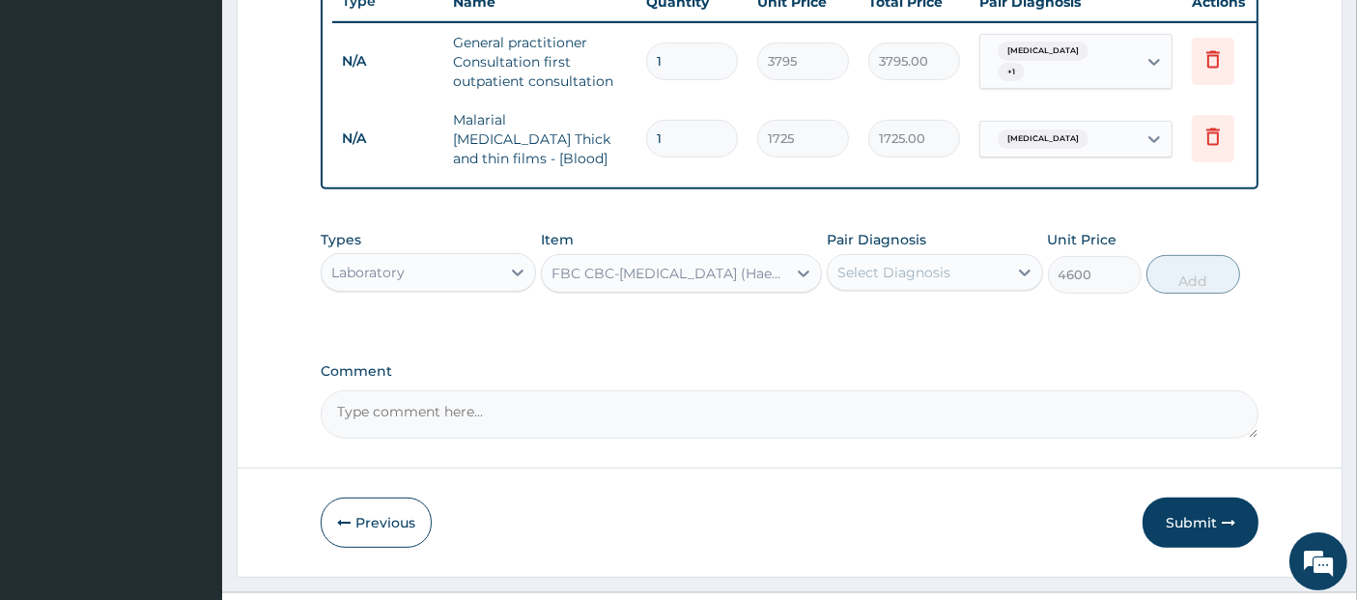
click at [904, 272] on div "Select Diagnosis" at bounding box center [893, 272] width 113 height 19
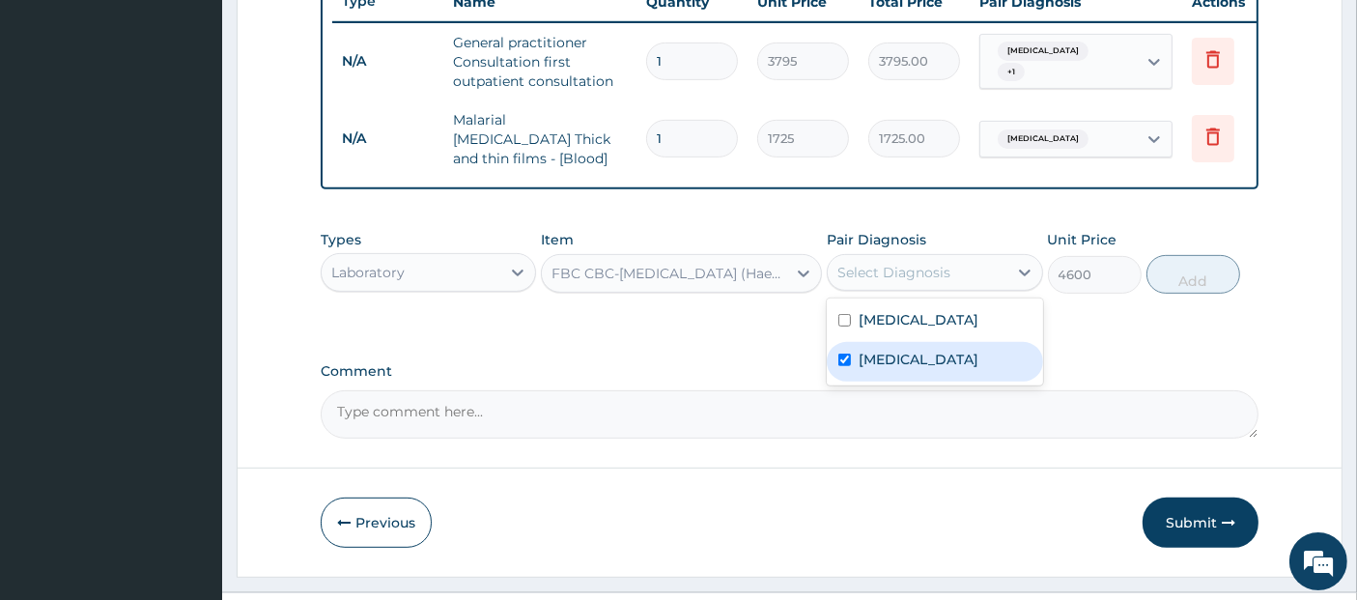
checkbox input "true"
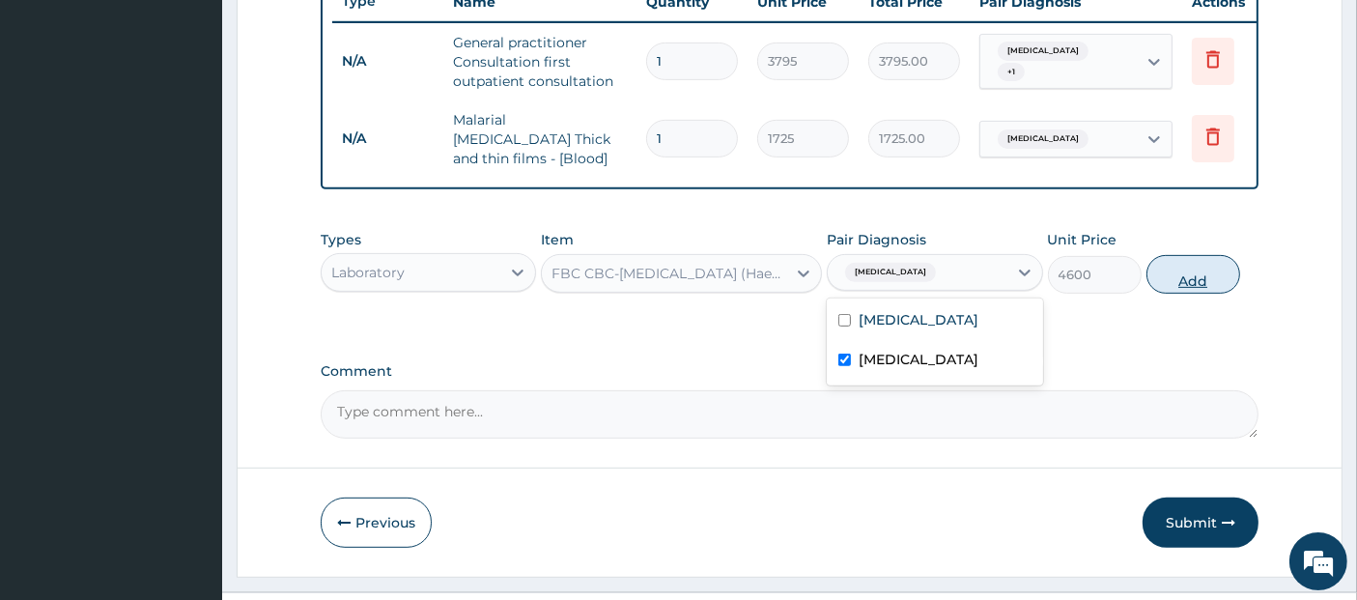
click at [1220, 280] on button "Add" at bounding box center [1194, 274] width 94 height 39
type input "0"
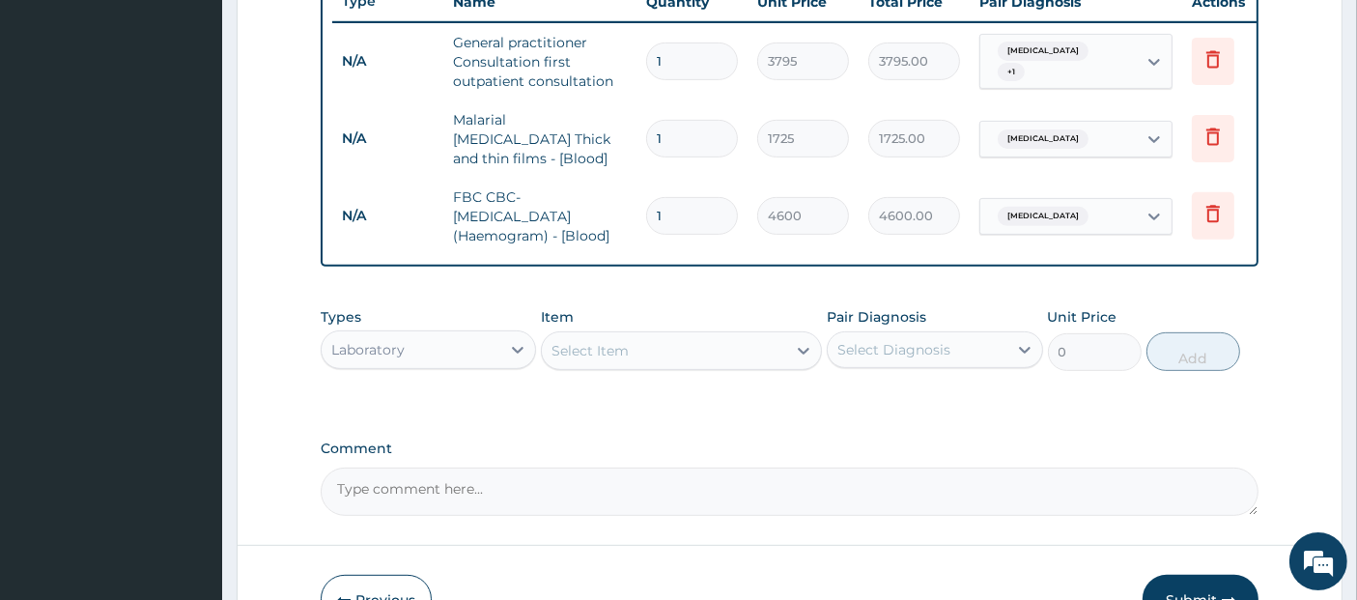
click at [452, 356] on div "Laboratory" at bounding box center [411, 349] width 179 height 31
click at [683, 342] on div "Select Item" at bounding box center [664, 350] width 244 height 31
click at [715, 339] on div "Select Item" at bounding box center [664, 350] width 244 height 31
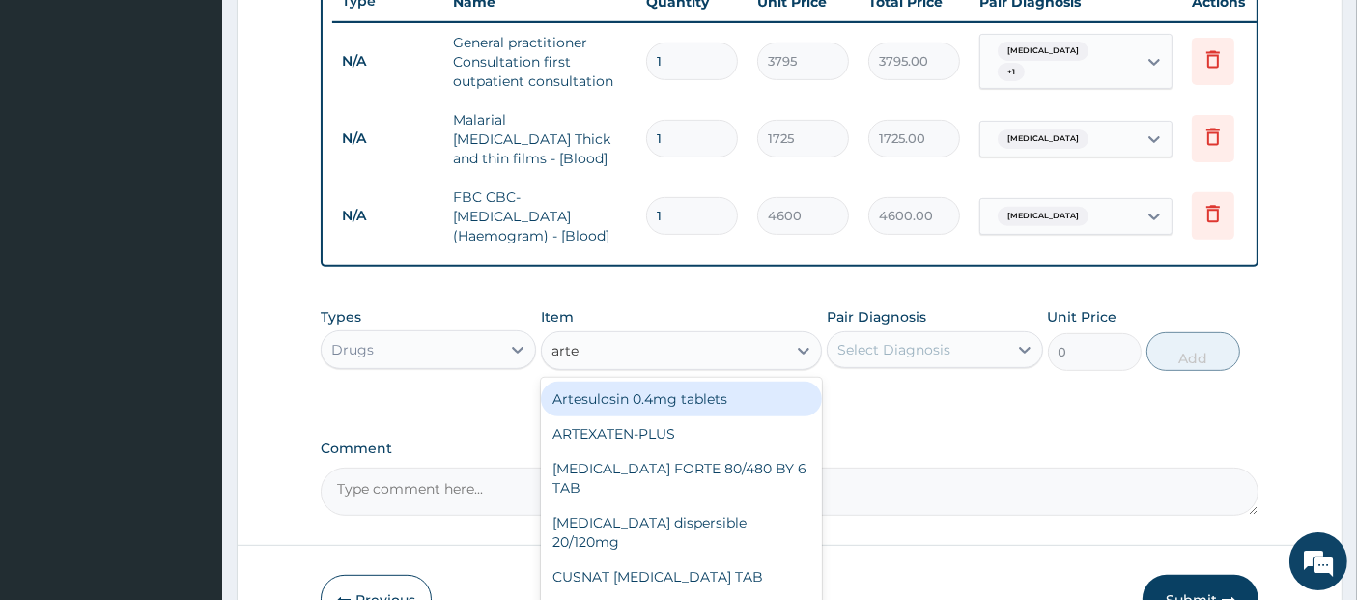
type input "artem"
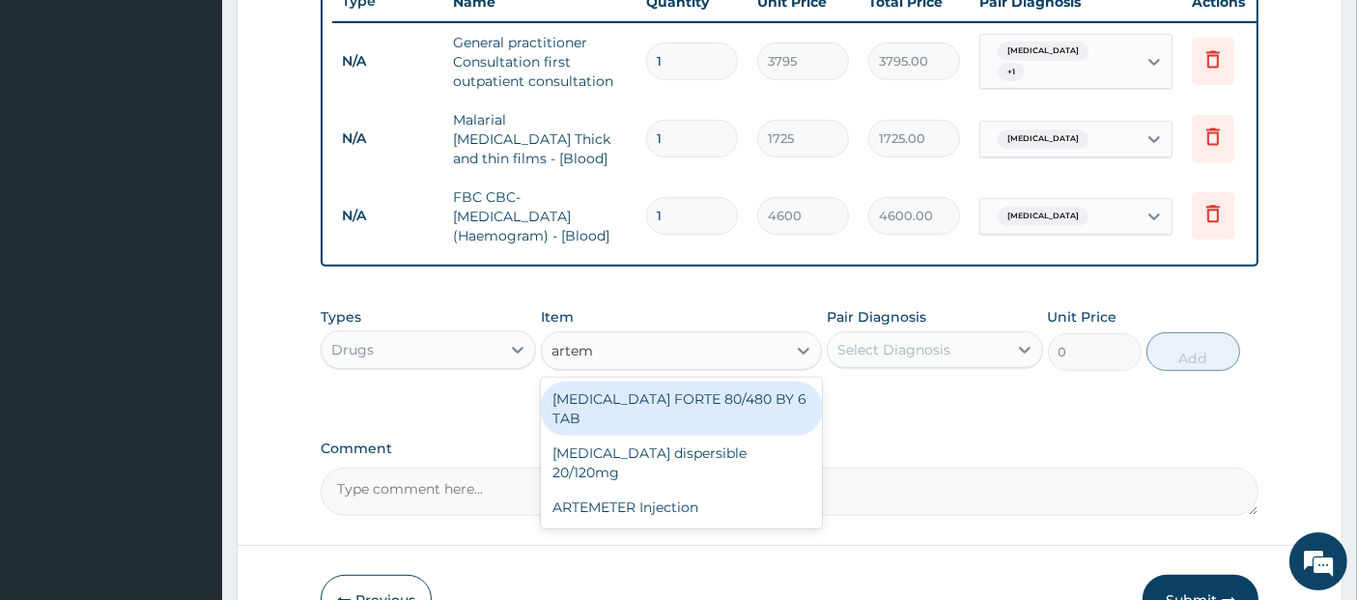
type input "480.7"
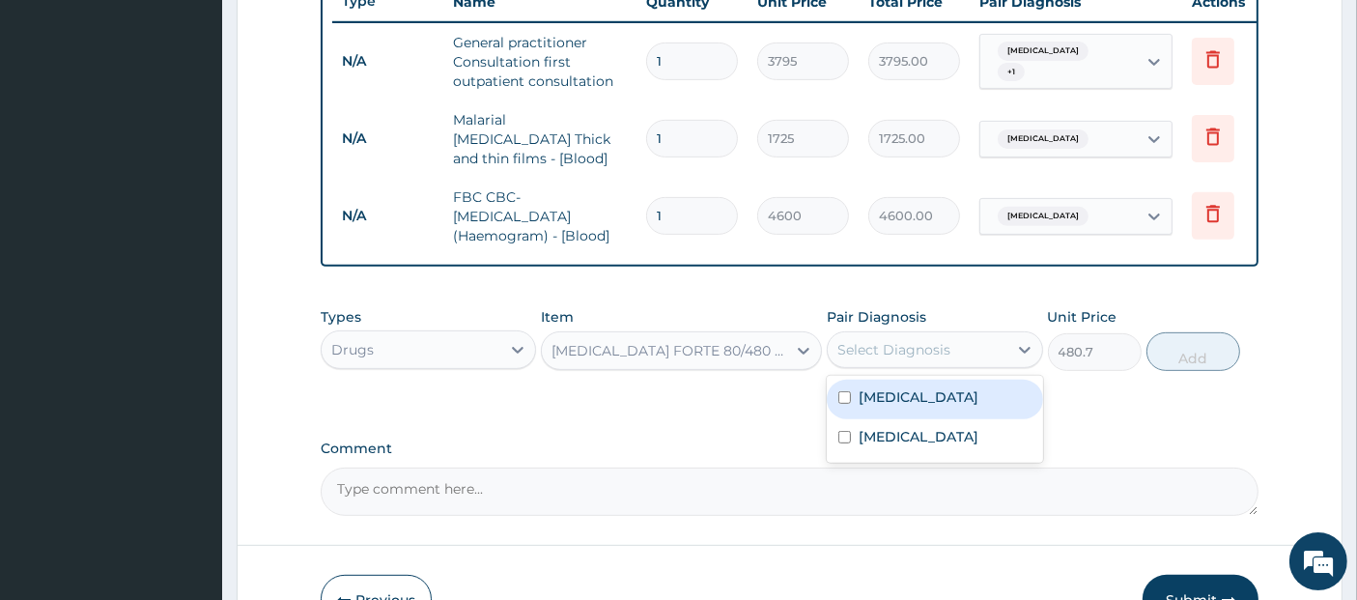
click at [919, 346] on div "Select Diagnosis" at bounding box center [893, 349] width 113 height 19
checkbox input "true"
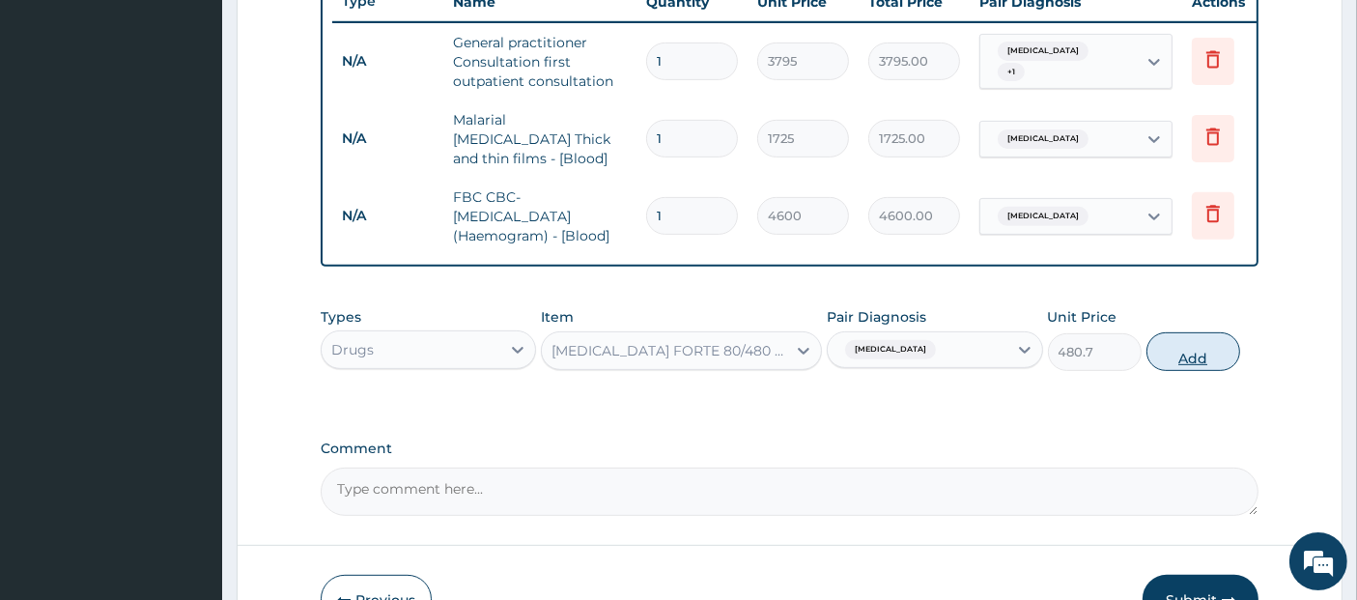
click at [1202, 354] on button "Add" at bounding box center [1194, 351] width 94 height 39
type input "0"
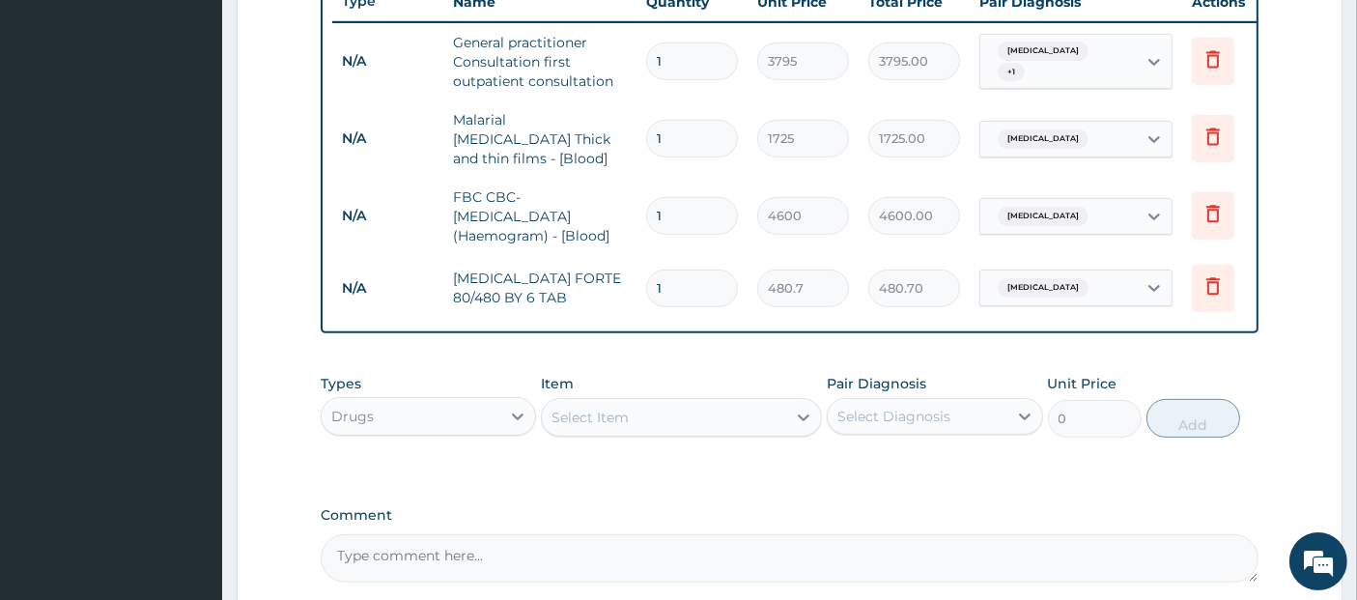
click at [731, 433] on div "Select Item" at bounding box center [664, 417] width 244 height 31
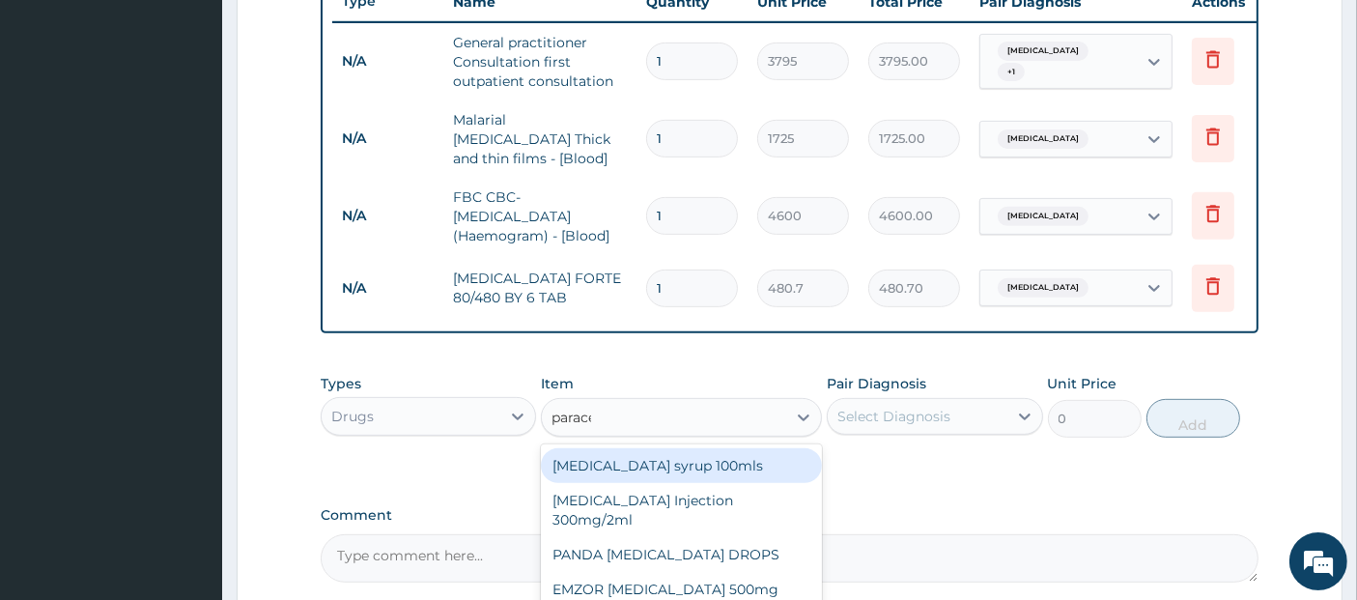
type input "paracet"
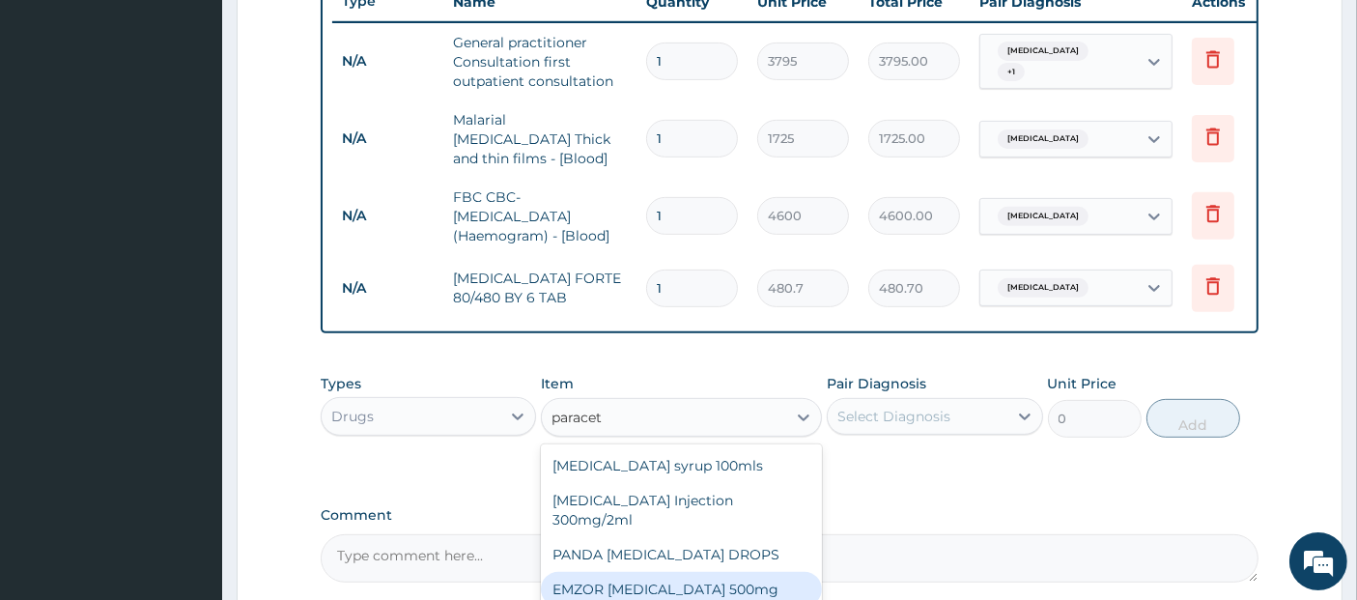
click at [742, 572] on div "EMZOR PARACETAMOL 500mg" at bounding box center [681, 589] width 281 height 35
type input "25.3"
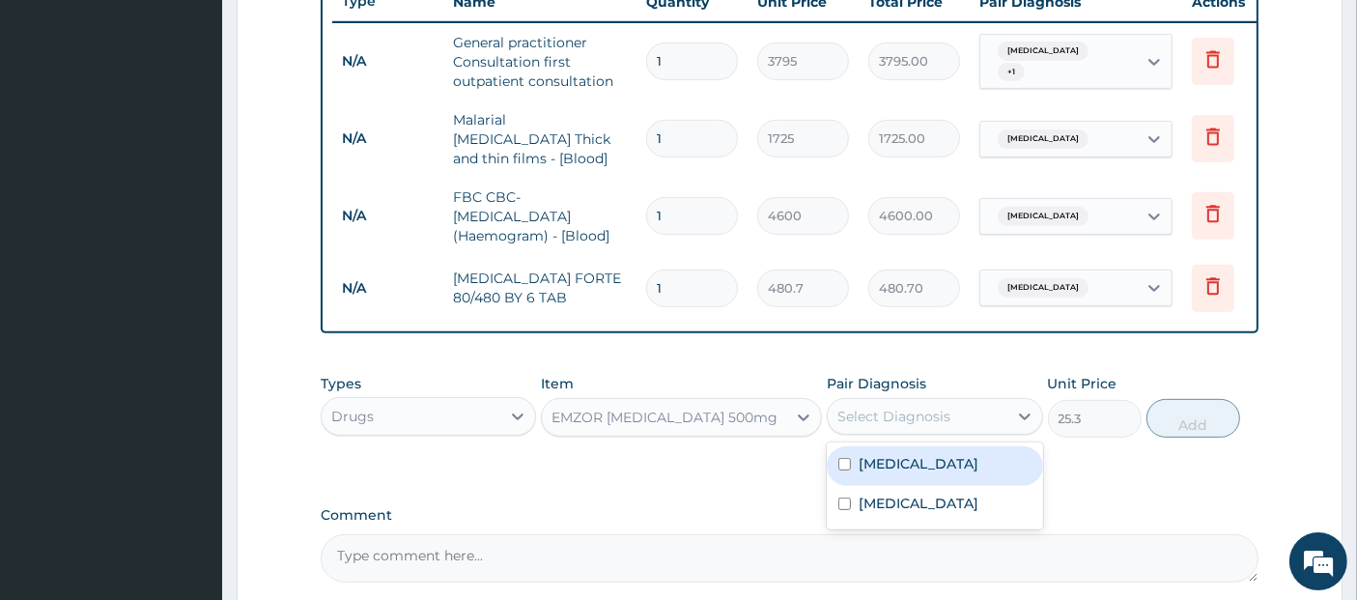
click at [952, 423] on div "Select Diagnosis" at bounding box center [917, 416] width 179 height 31
checkbox input "true"
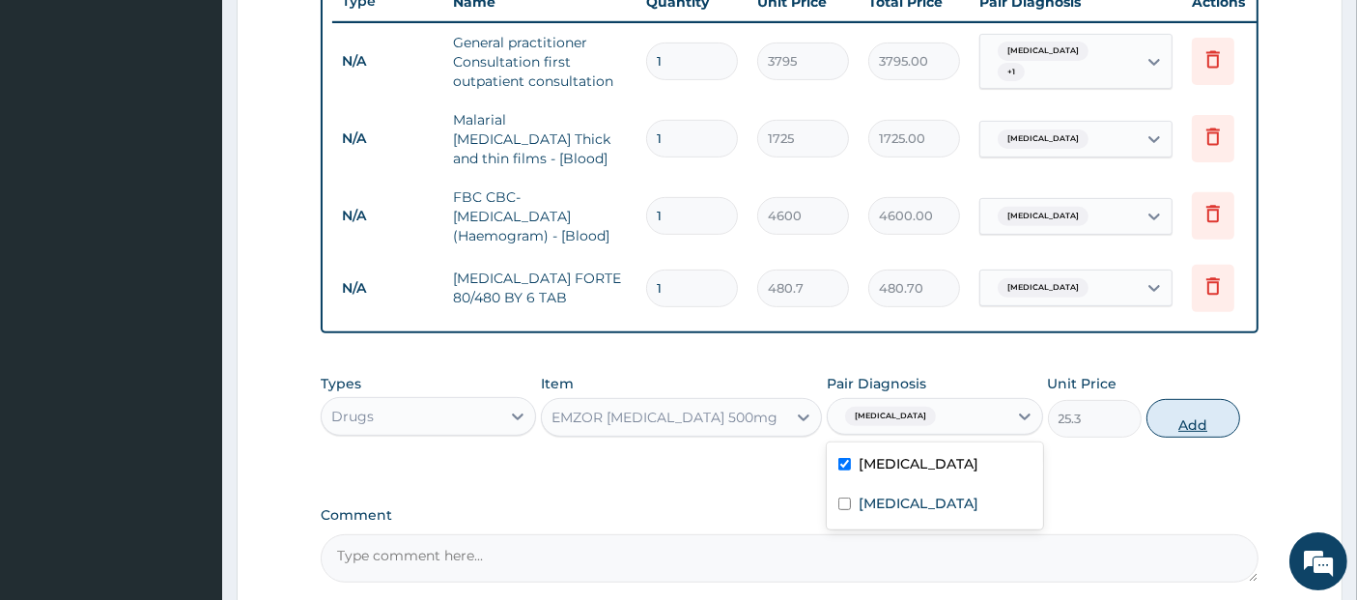
click at [1188, 420] on button "Add" at bounding box center [1194, 418] width 94 height 39
type input "0"
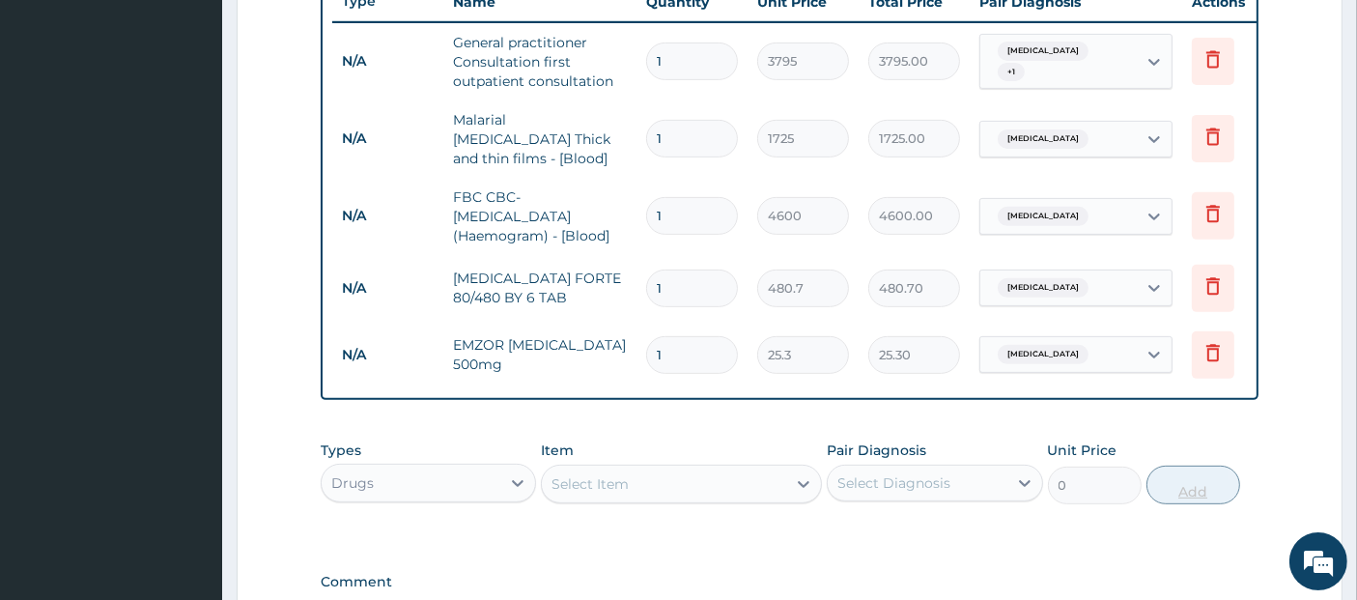
type input "18"
type input "455.40"
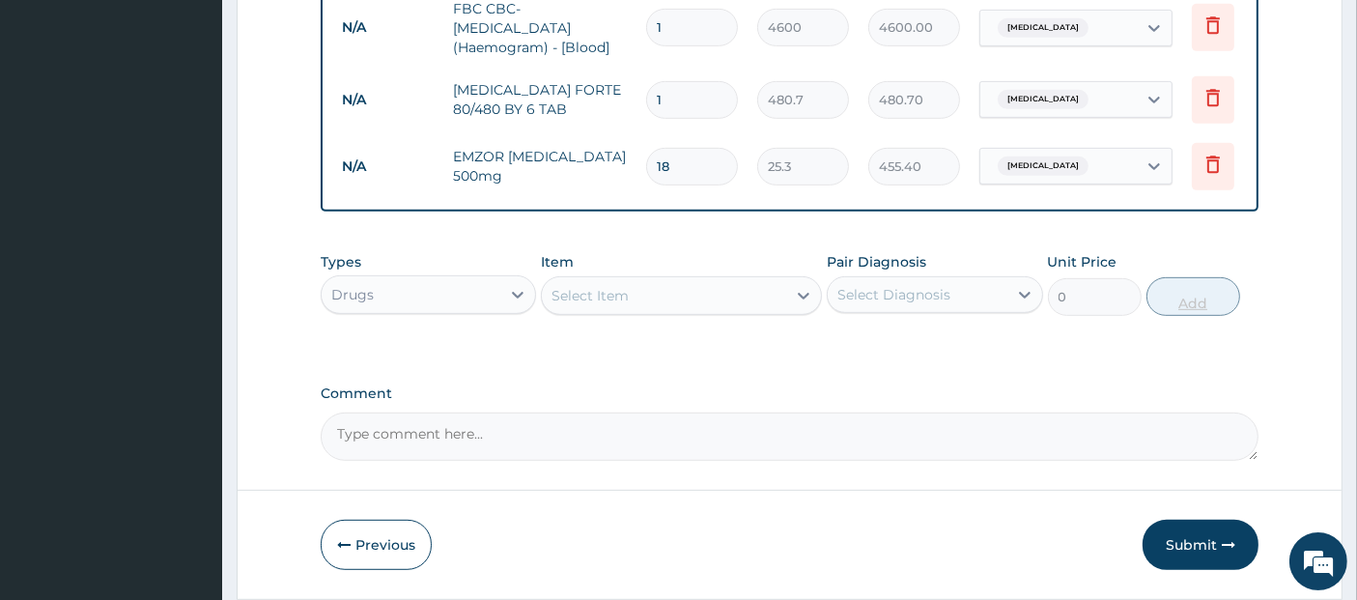
scroll to position [940, 0]
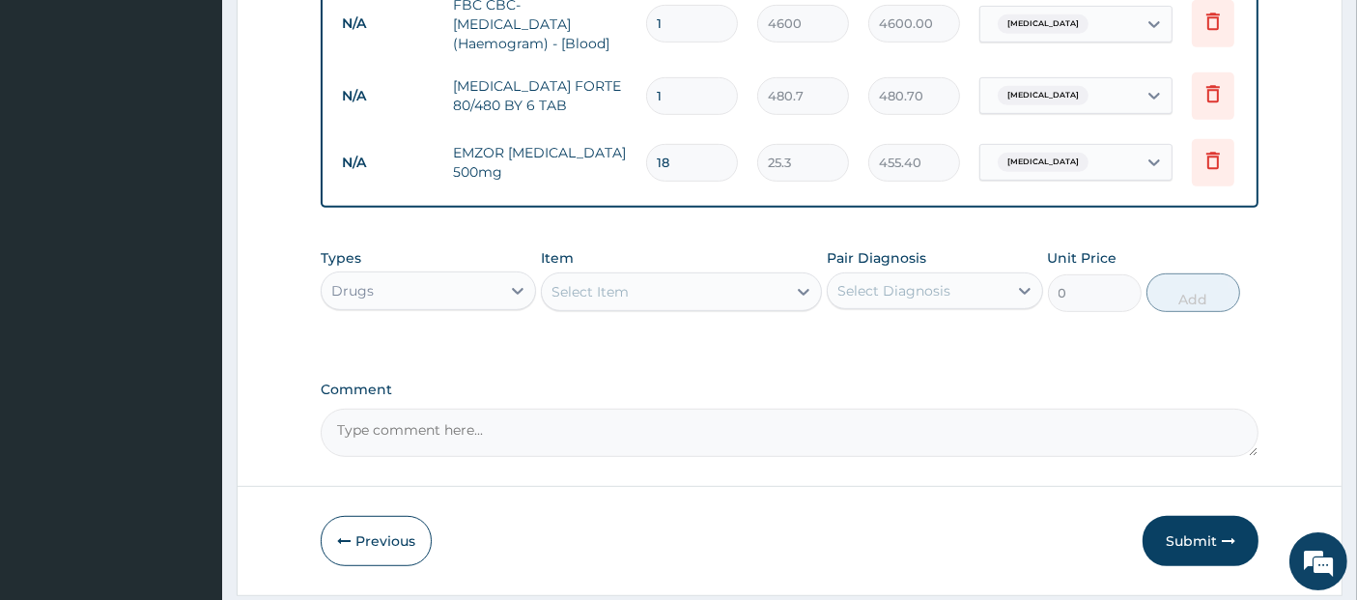
type input "18"
click at [705, 304] on div "Select Item" at bounding box center [664, 291] width 244 height 31
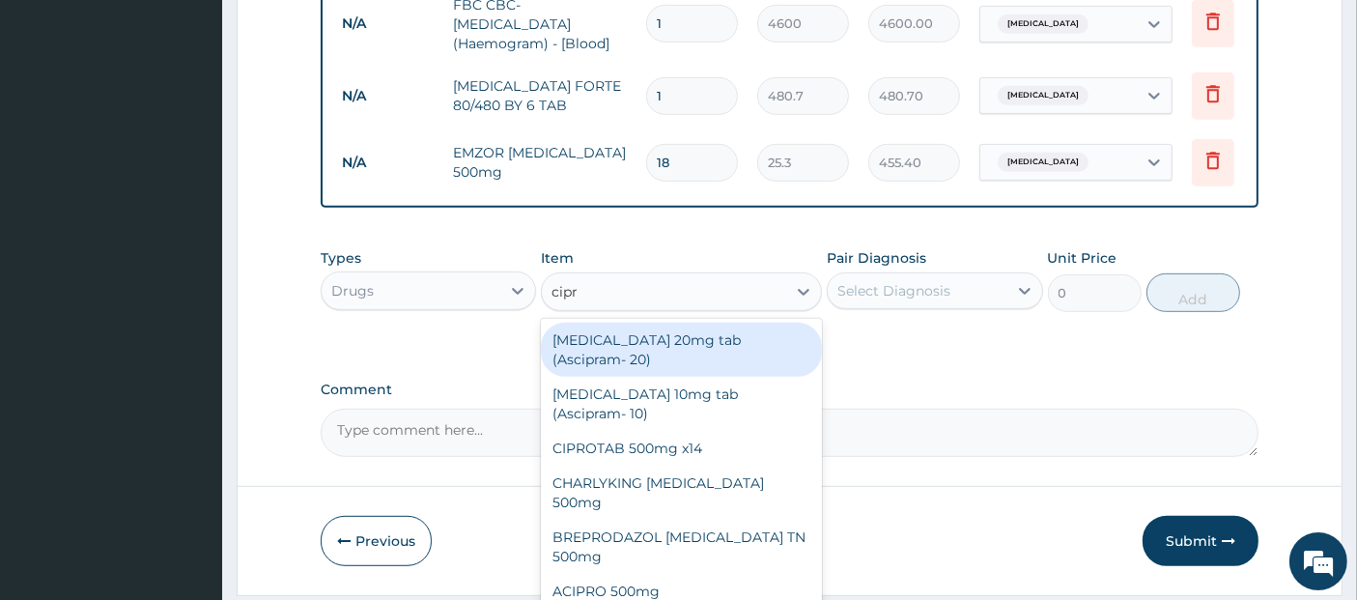
type input "cipro"
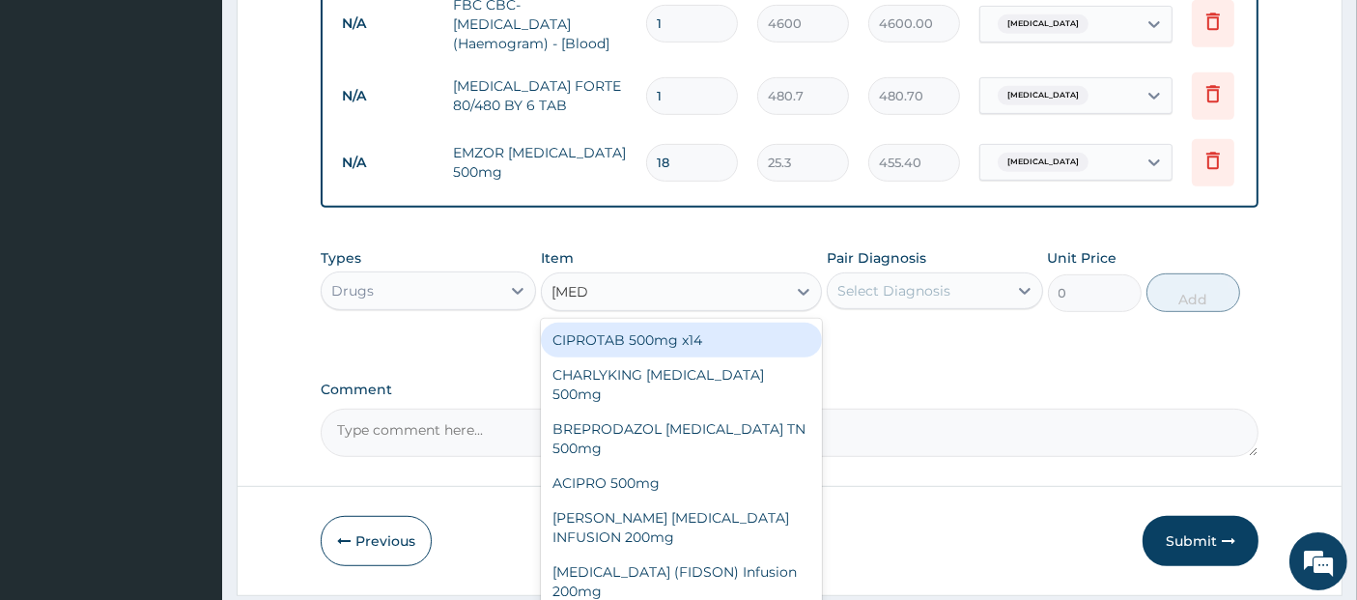
type input "341.55"
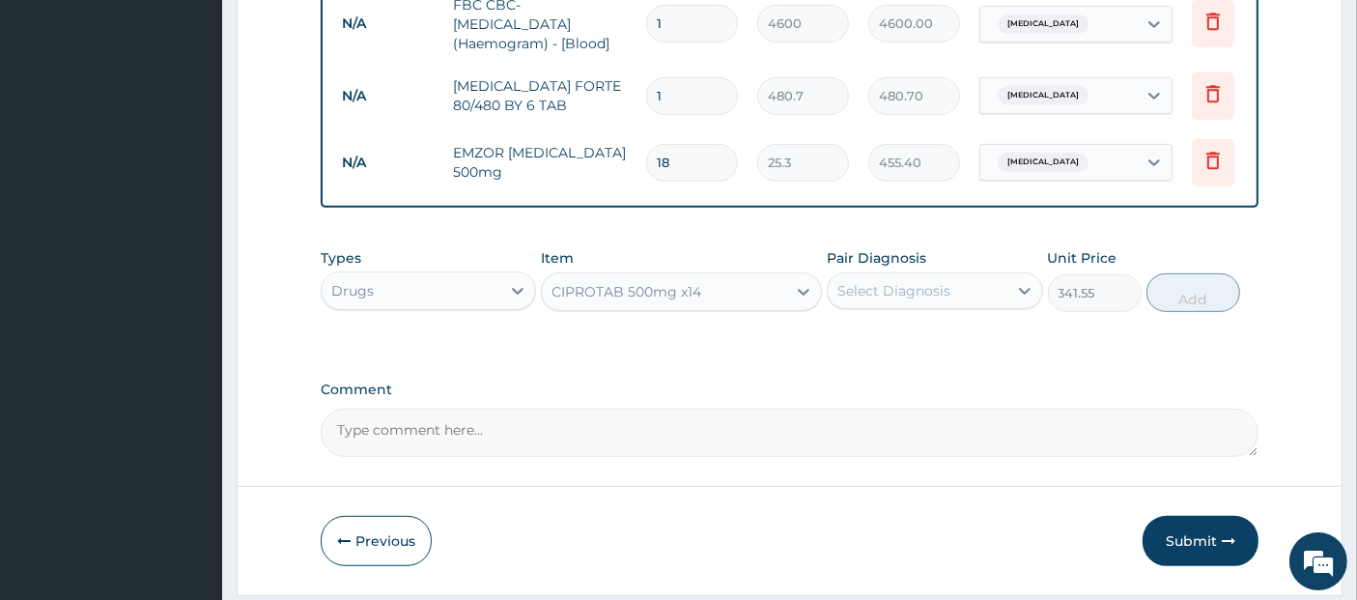
click at [895, 283] on div "Select Diagnosis" at bounding box center [893, 290] width 113 height 19
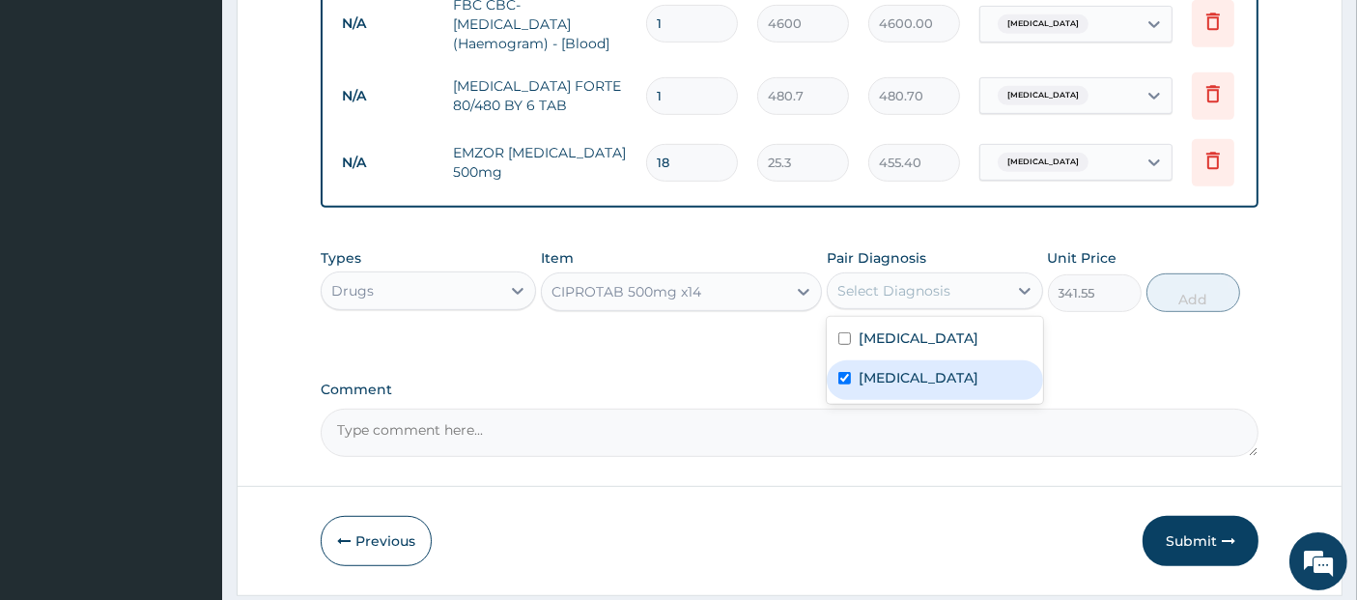
checkbox input "true"
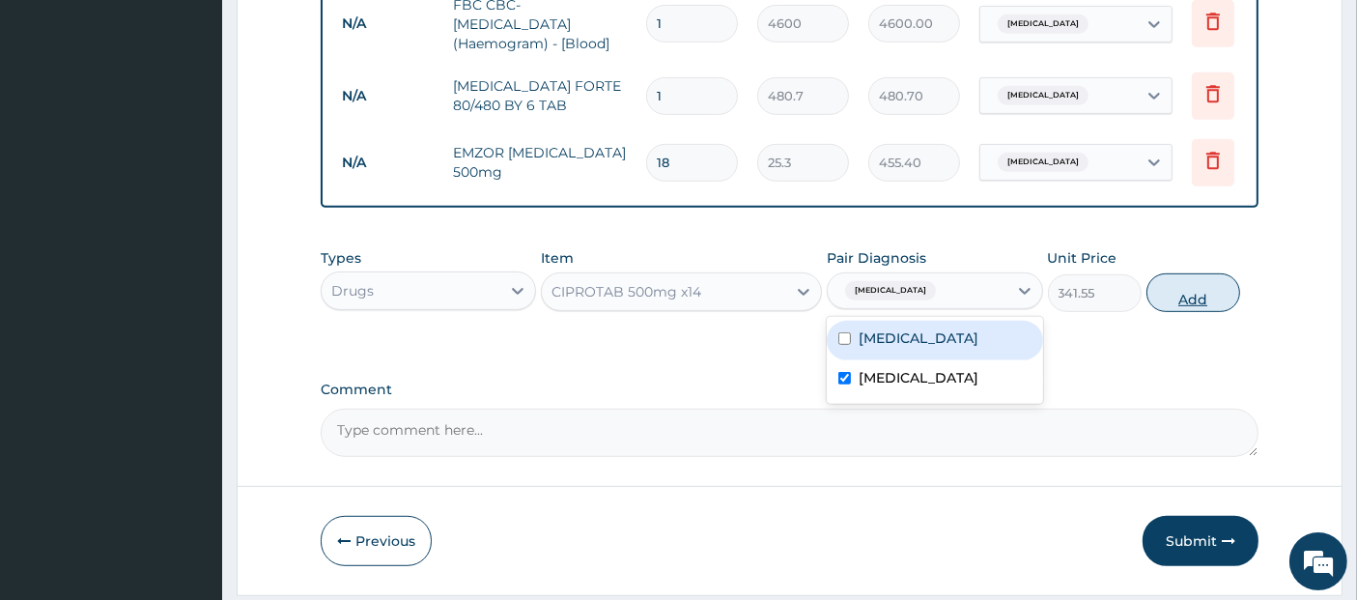
click at [1231, 292] on button "Add" at bounding box center [1194, 292] width 94 height 39
type input "0"
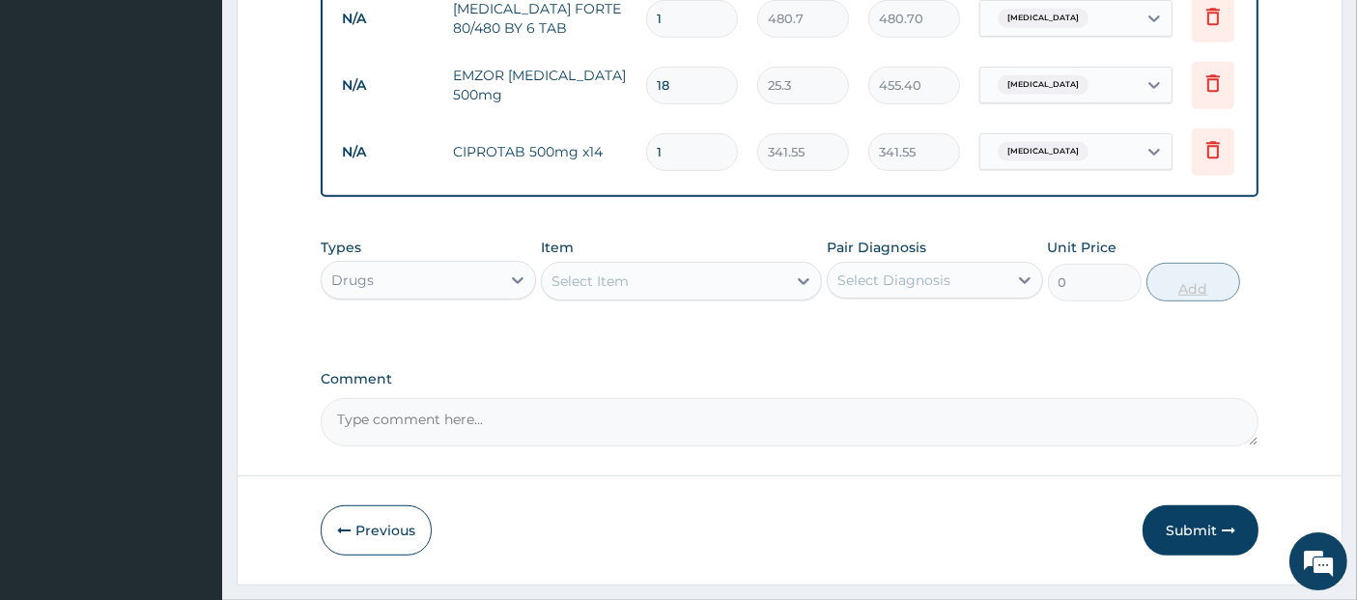
scroll to position [1018, 0]
click at [1225, 520] on button "Submit" at bounding box center [1201, 529] width 116 height 50
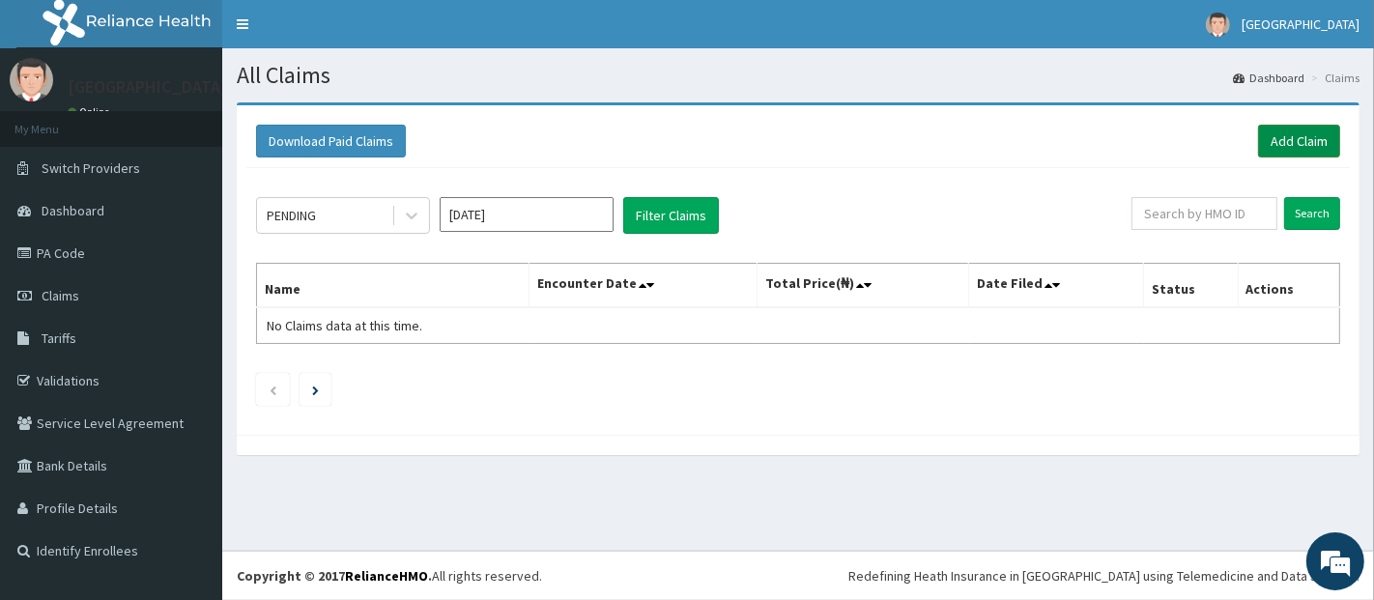
click at [1292, 132] on link "Add Claim" at bounding box center [1299, 141] width 82 height 33
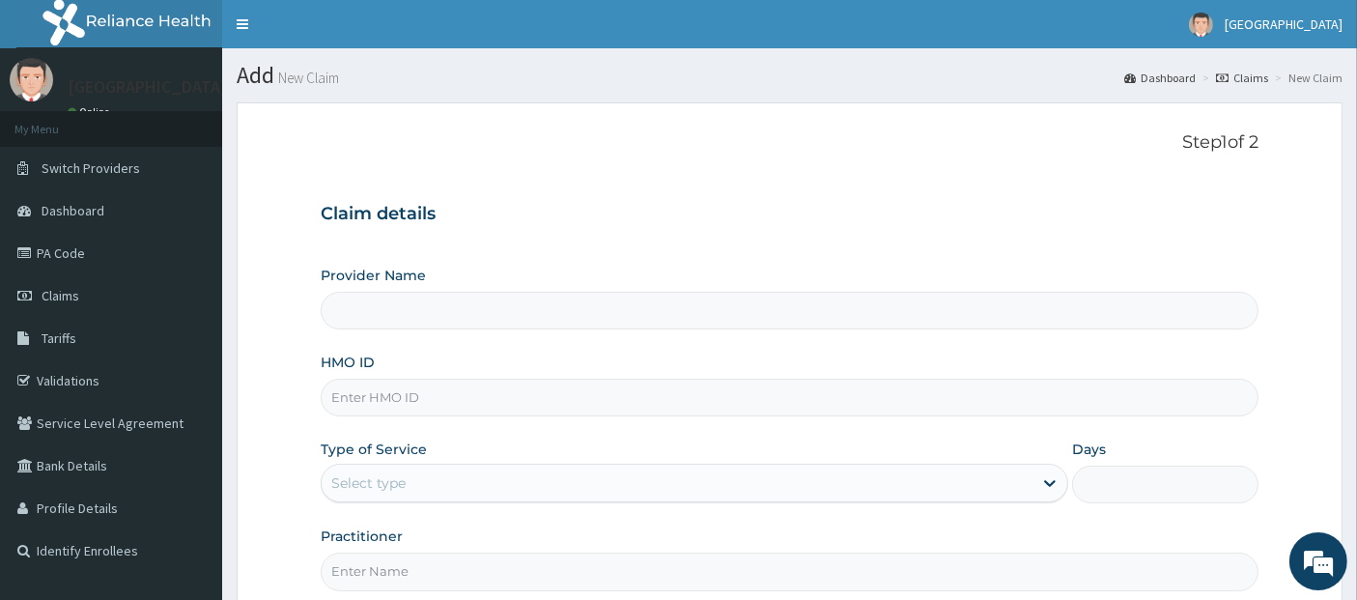
type input "[GEOGRAPHIC_DATA]"
click at [926, 387] on input "HMO ID" at bounding box center [790, 398] width 939 height 38
type input "oht/11891/b"
click at [944, 500] on div "Select type" at bounding box center [695, 483] width 748 height 39
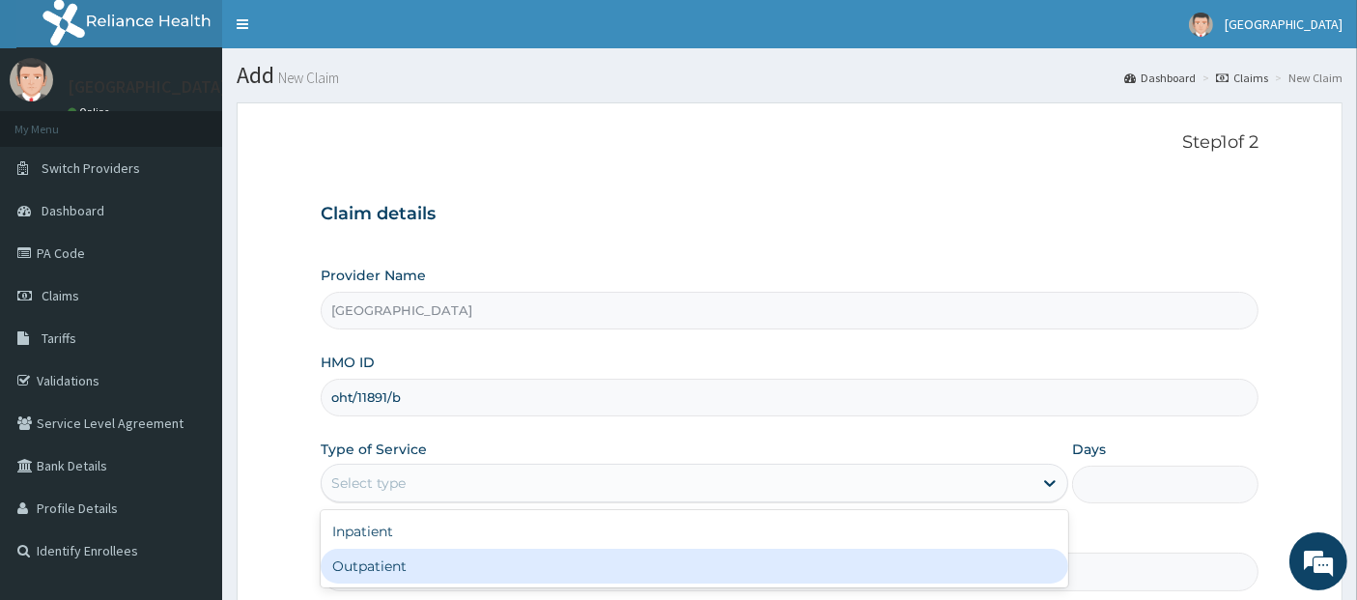
type input "1"
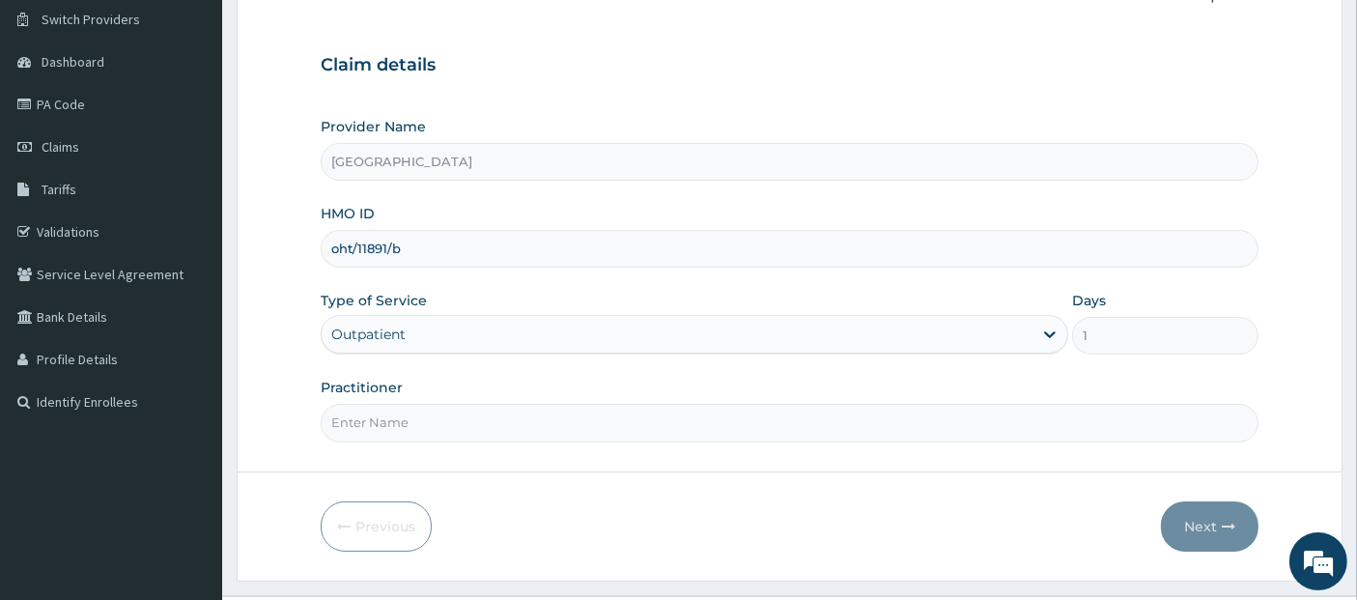
scroll to position [150, 0]
click at [933, 418] on input "Practitioner" at bounding box center [790, 422] width 939 height 38
type input "[PERSON_NAME]"
click at [1210, 518] on button "Next" at bounding box center [1210, 525] width 98 height 50
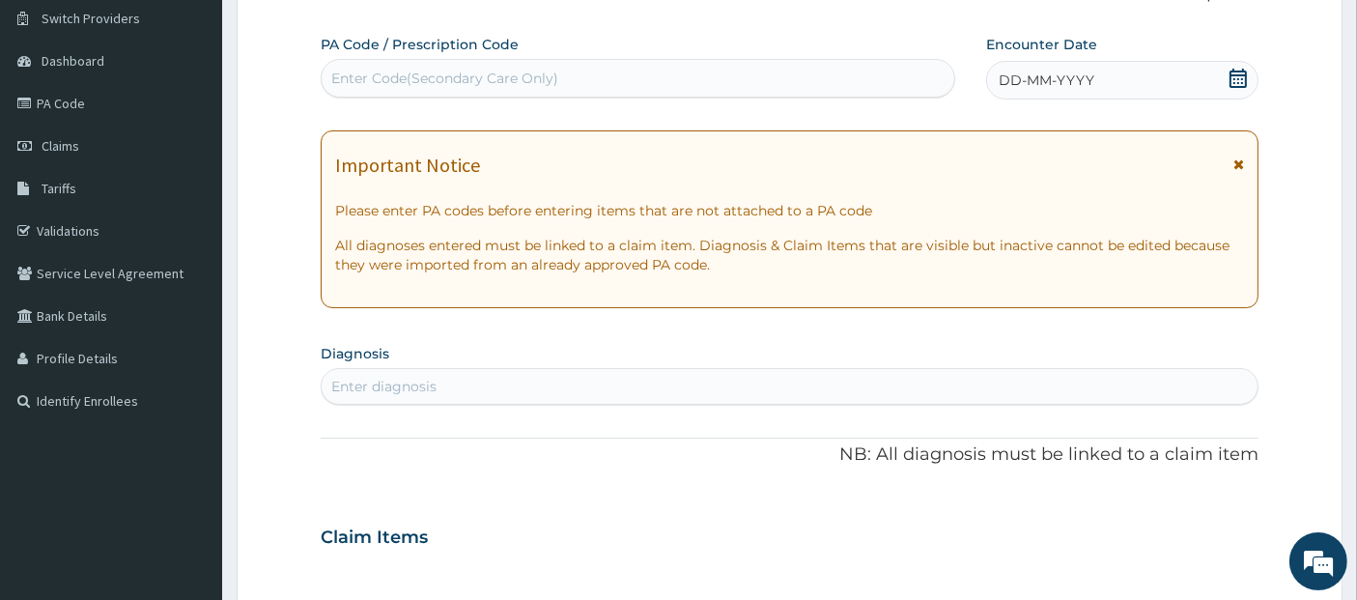
click at [1232, 74] on icon at bounding box center [1238, 78] width 17 height 19
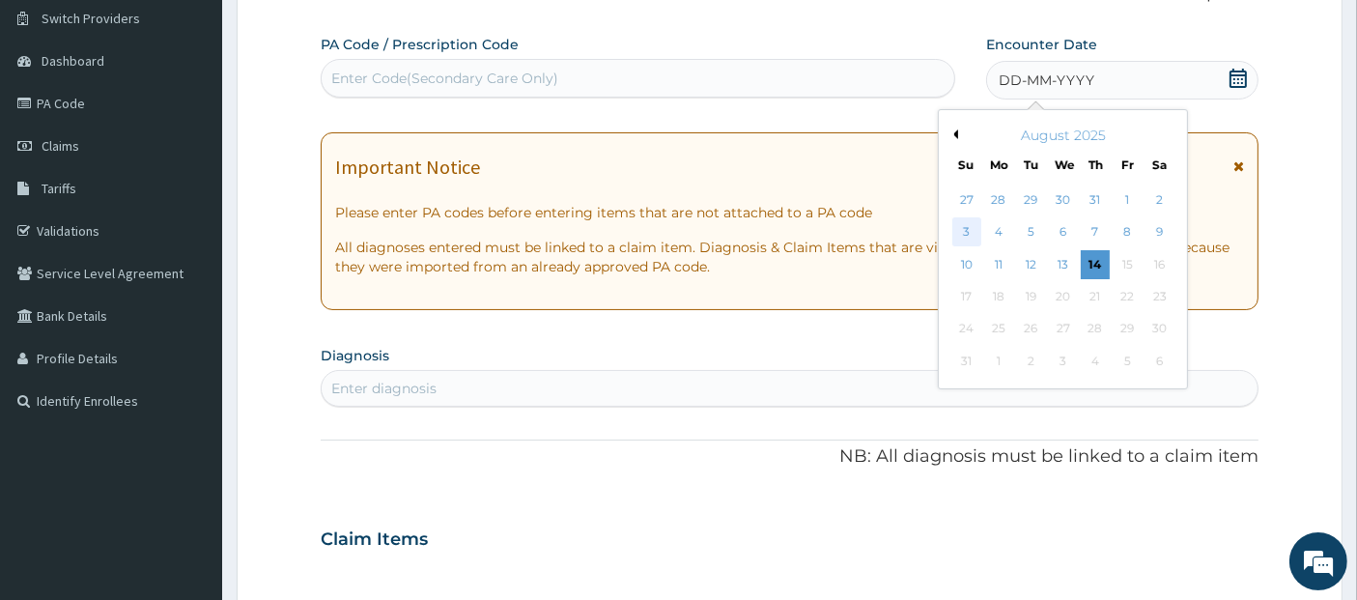
click at [968, 228] on div "3" at bounding box center [966, 232] width 29 height 29
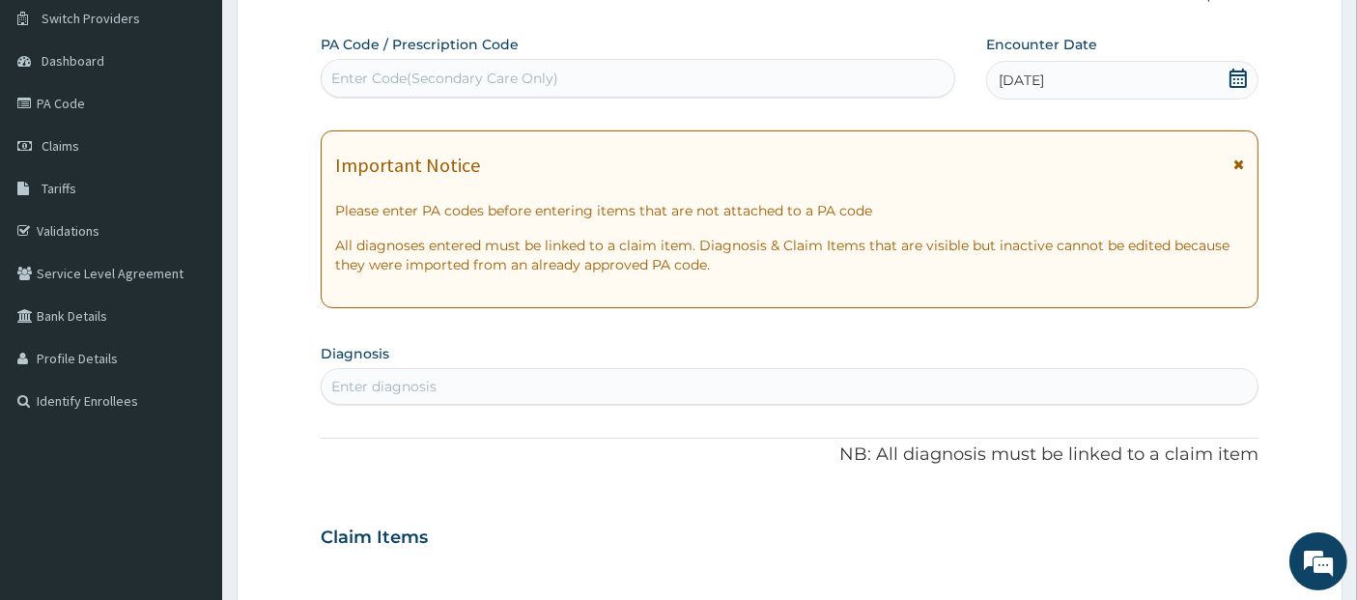
click at [840, 382] on div "Enter diagnosis" at bounding box center [790, 386] width 937 height 31
type input "fract"
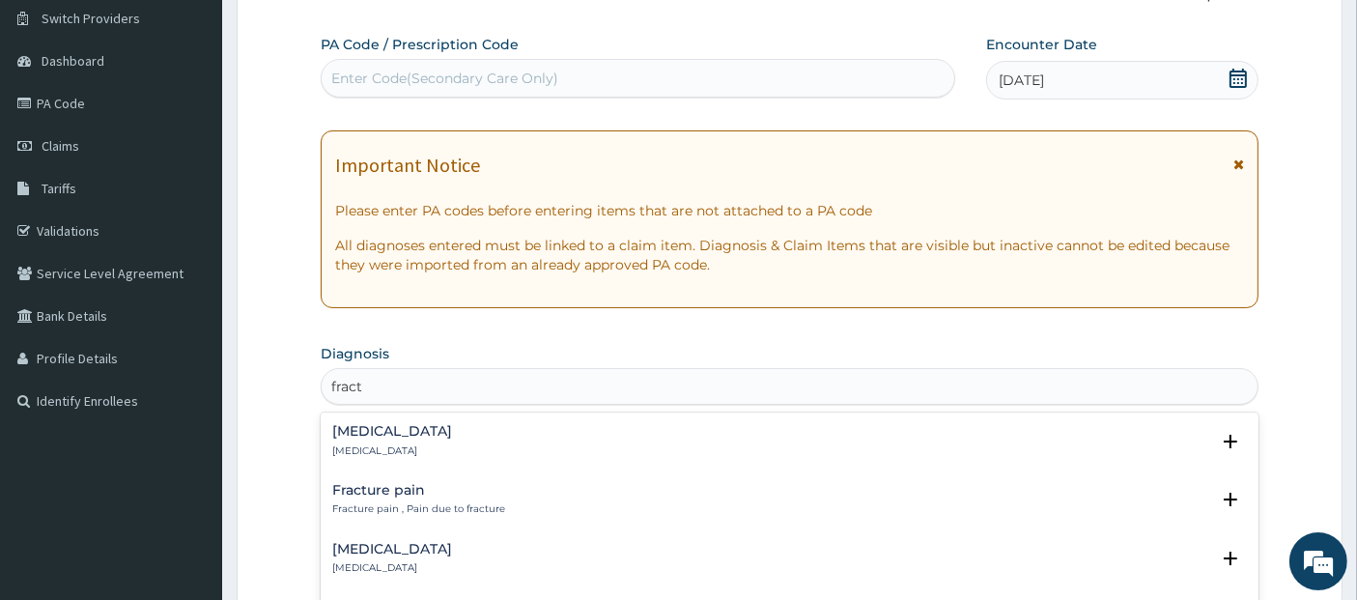
click at [837, 499] on div "Fracture pain Fracture pain , Pain due to fracture" at bounding box center [790, 500] width 916 height 34
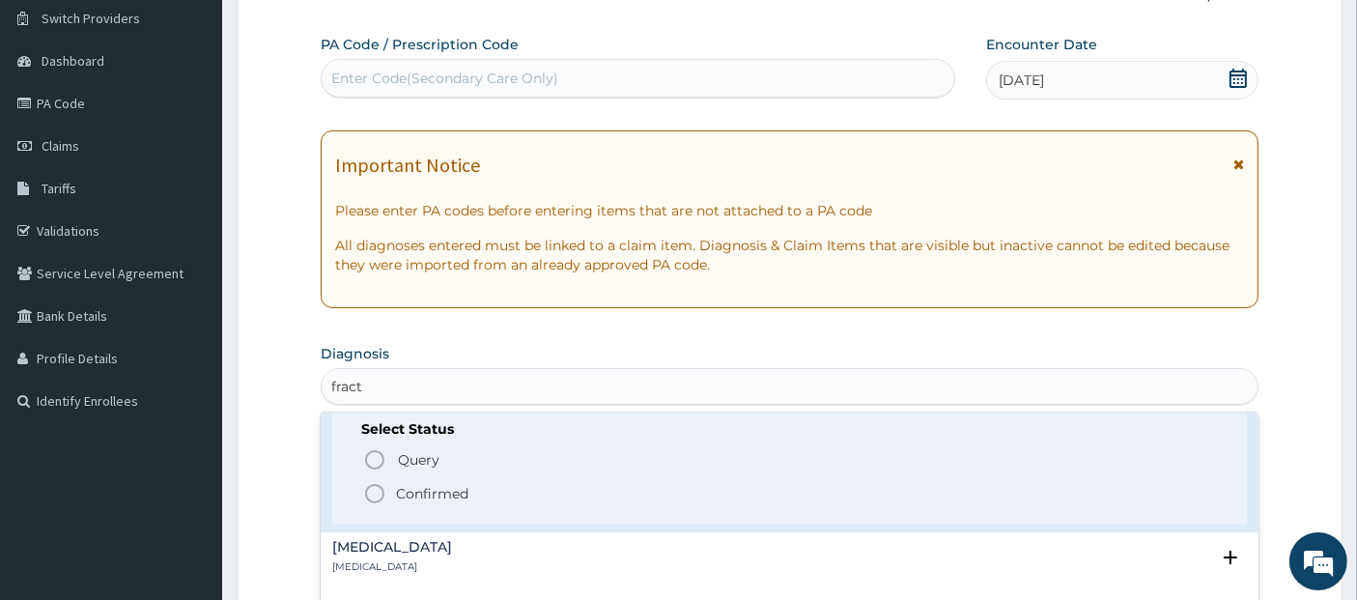
scroll to position [125, 0]
click at [821, 493] on span "Confirmed" at bounding box center [791, 492] width 856 height 23
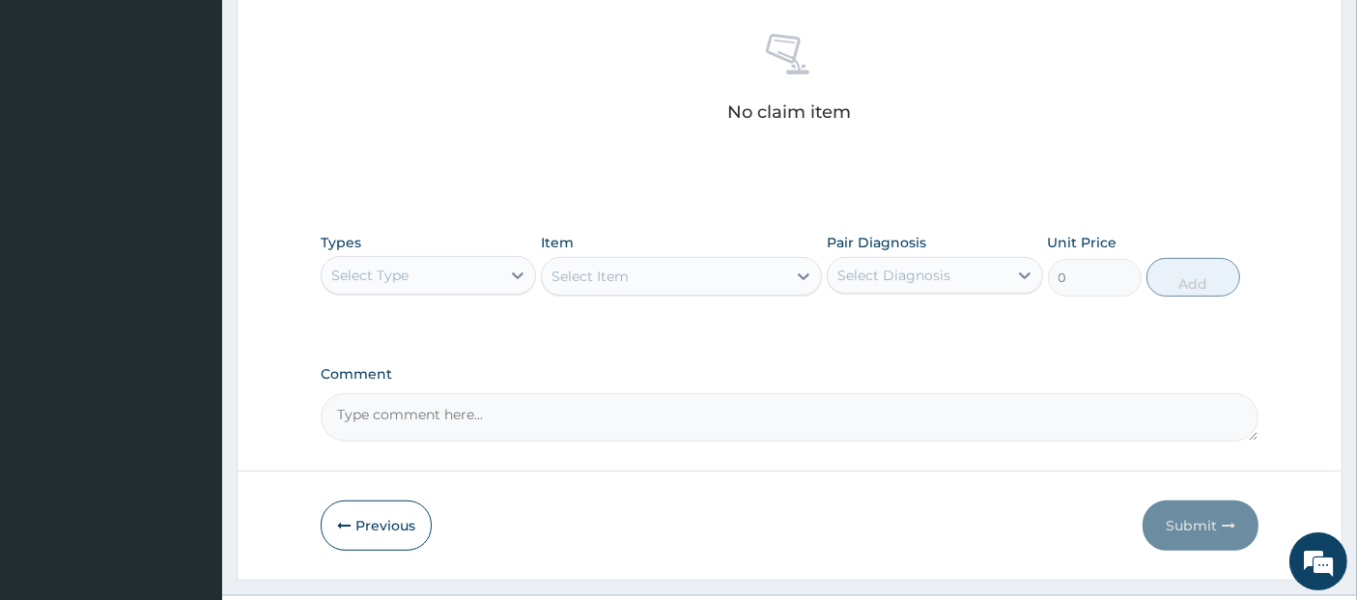
scroll to position [789, 0]
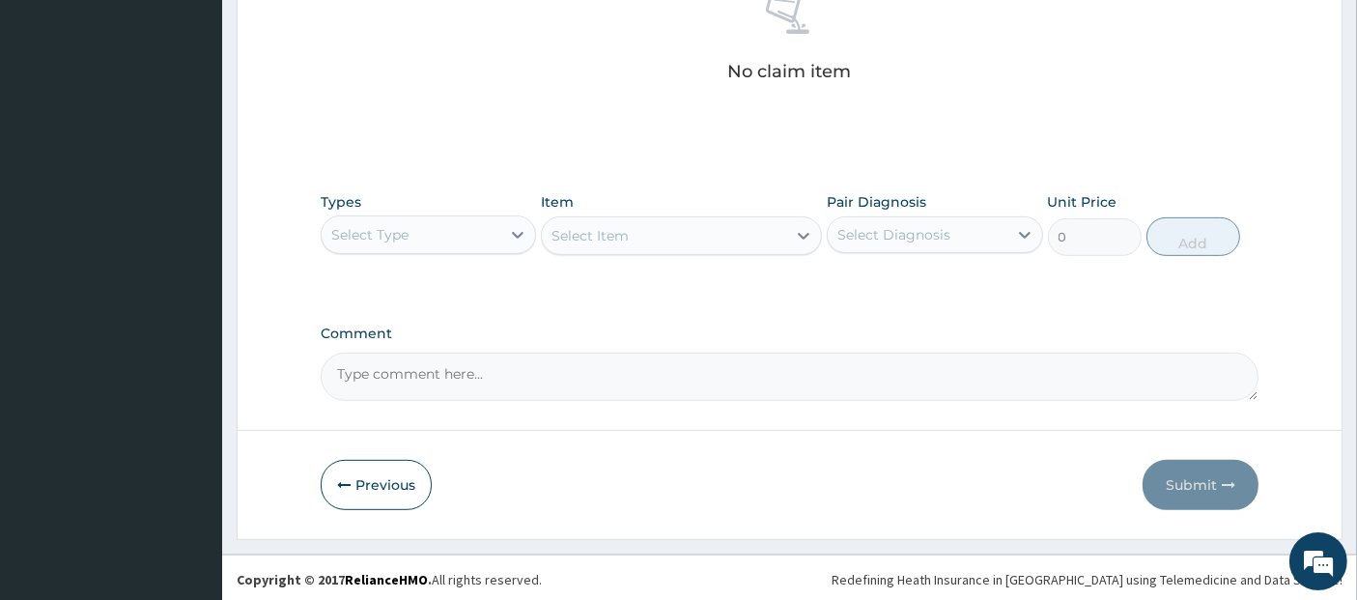
click at [433, 227] on div "Select Type" at bounding box center [411, 234] width 179 height 31
click at [659, 227] on div "Select Item" at bounding box center [664, 235] width 244 height 31
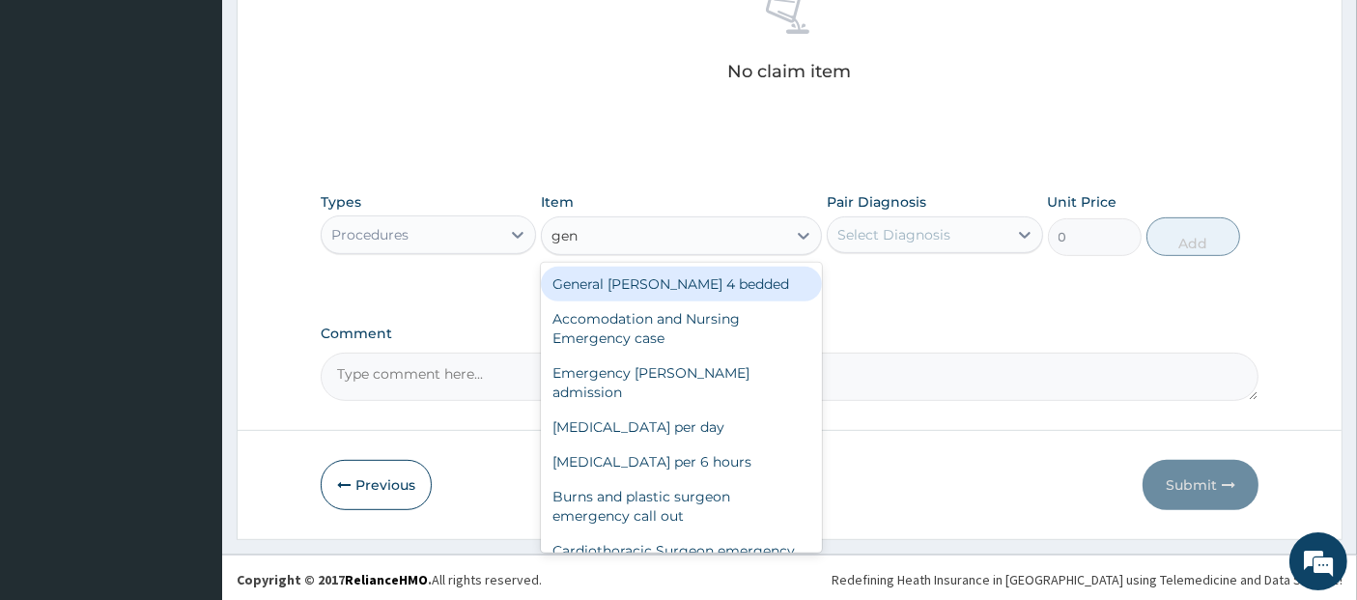
type input "gene"
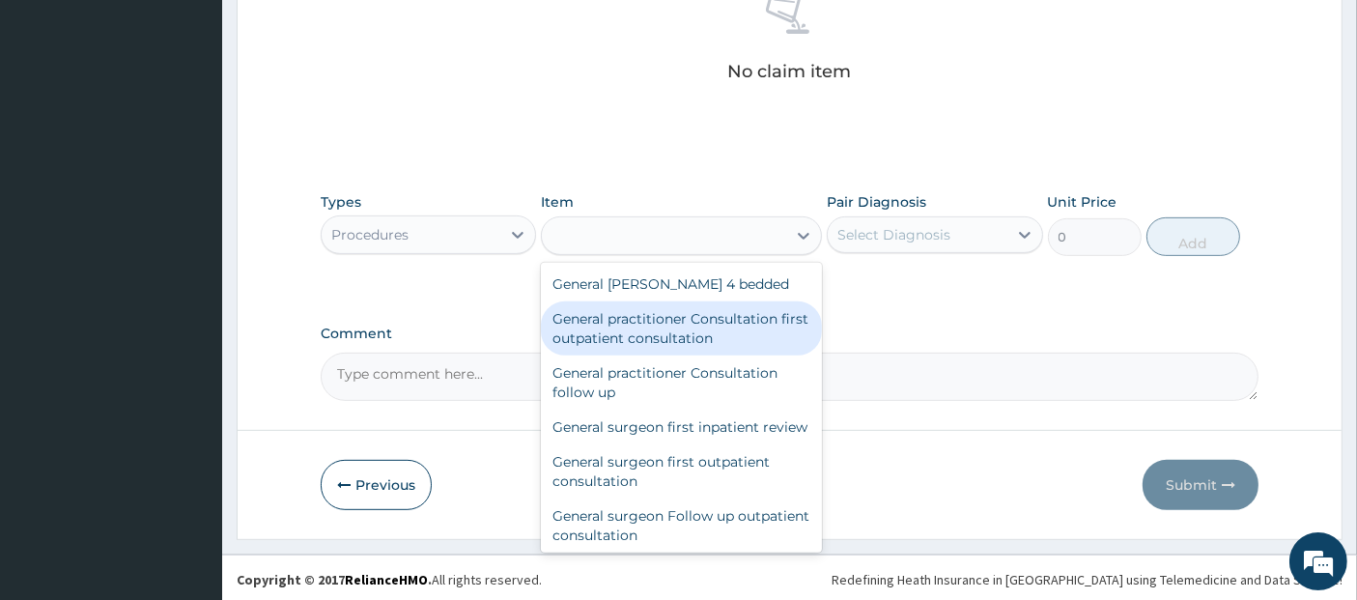
type input "3795"
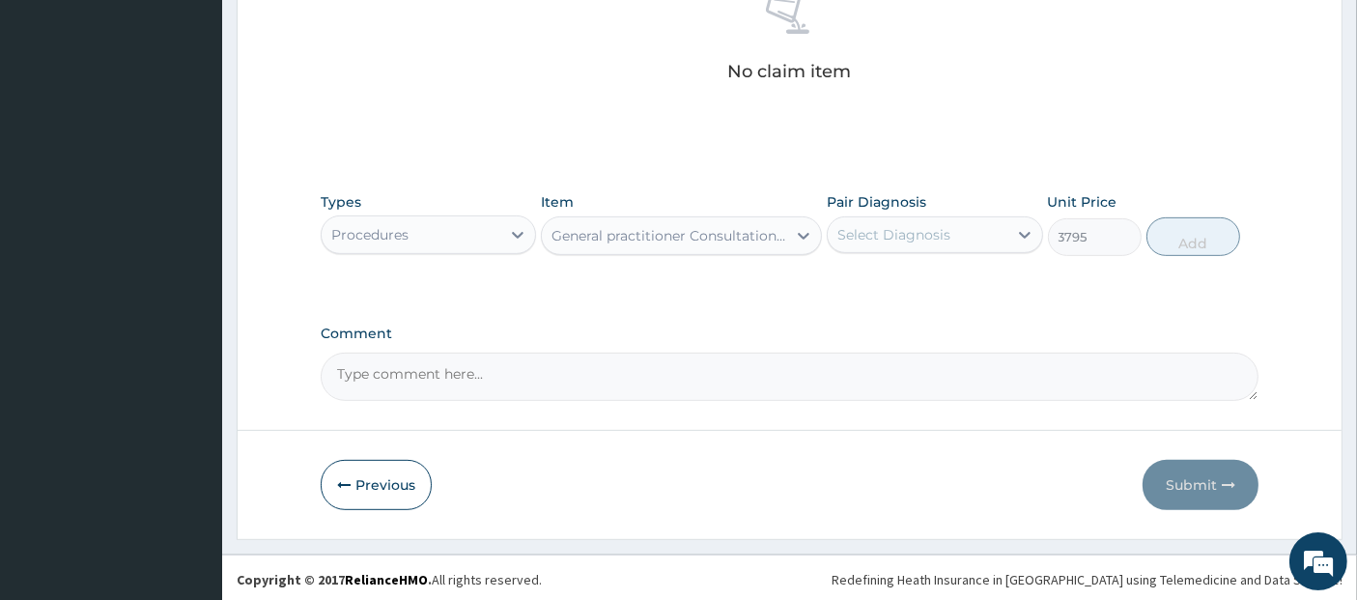
click at [900, 226] on div "Select Diagnosis" at bounding box center [893, 234] width 113 height 19
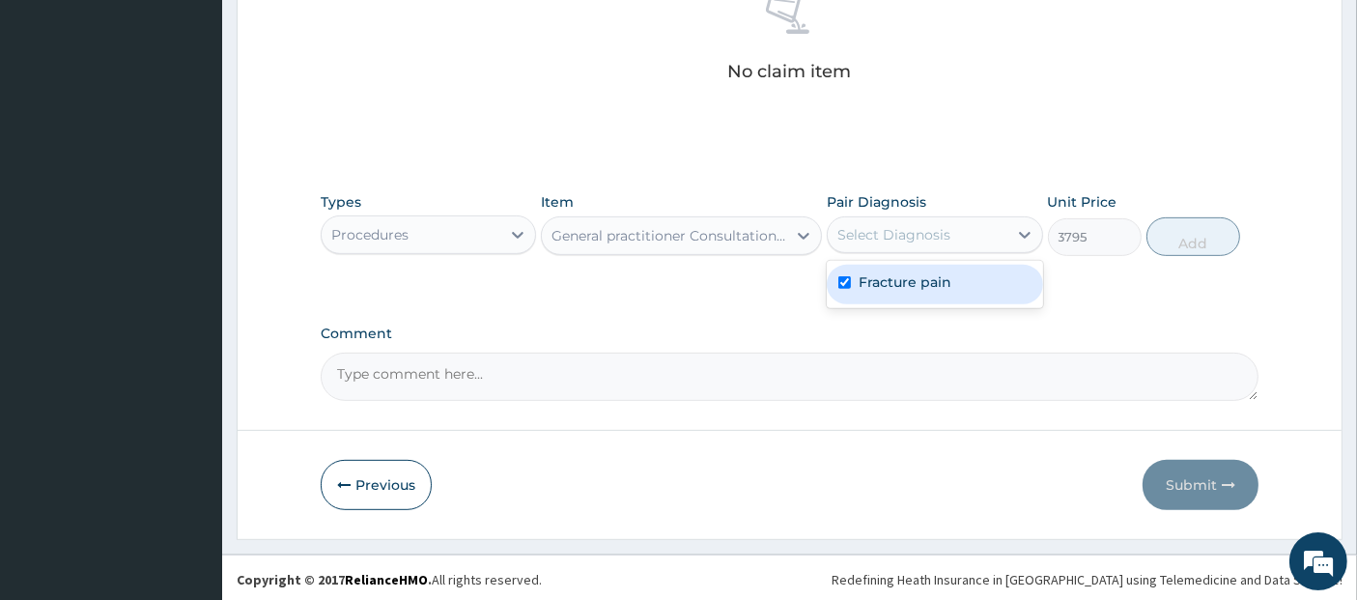
checkbox input "true"
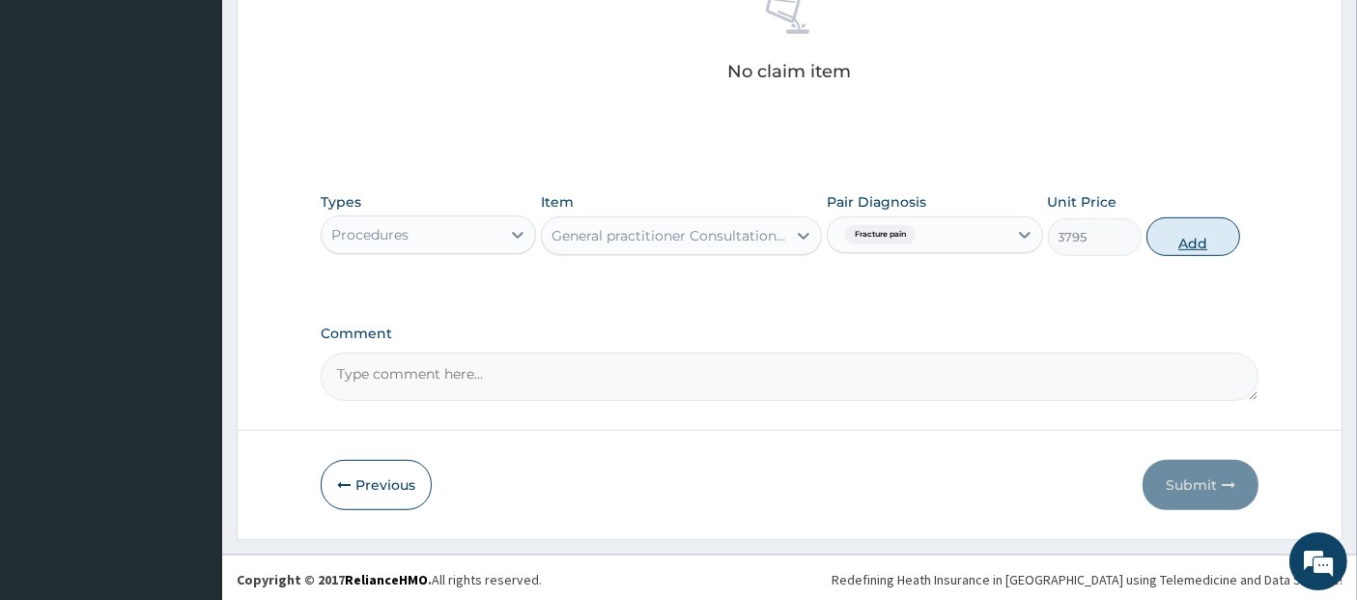
click at [1217, 222] on button "Add" at bounding box center [1194, 236] width 94 height 39
type input "0"
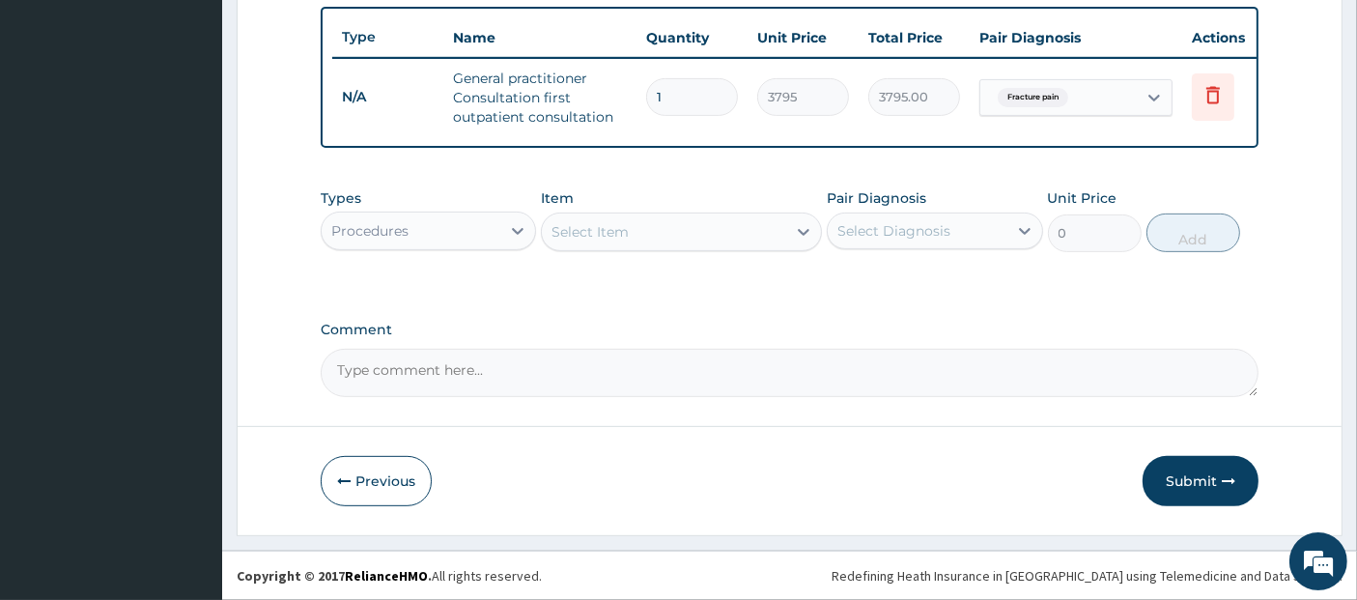
click at [451, 243] on div "Procedures" at bounding box center [411, 230] width 179 height 31
click at [621, 221] on div "Select Item" at bounding box center [664, 231] width 244 height 31
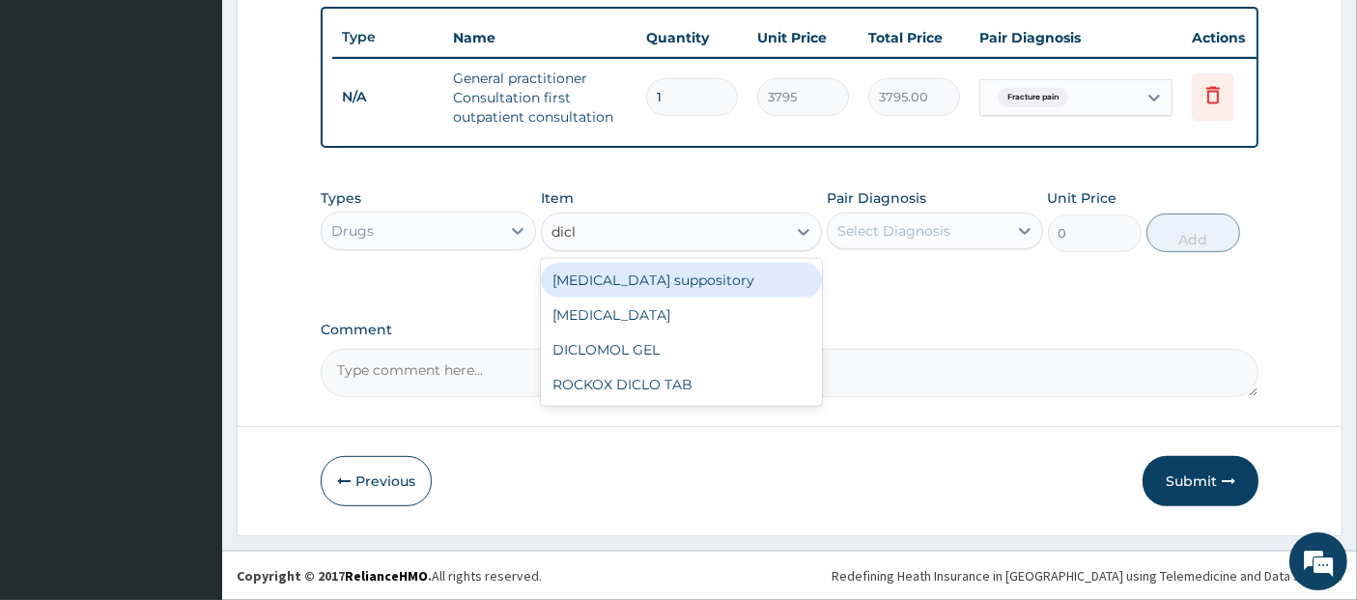
type input "diclo"
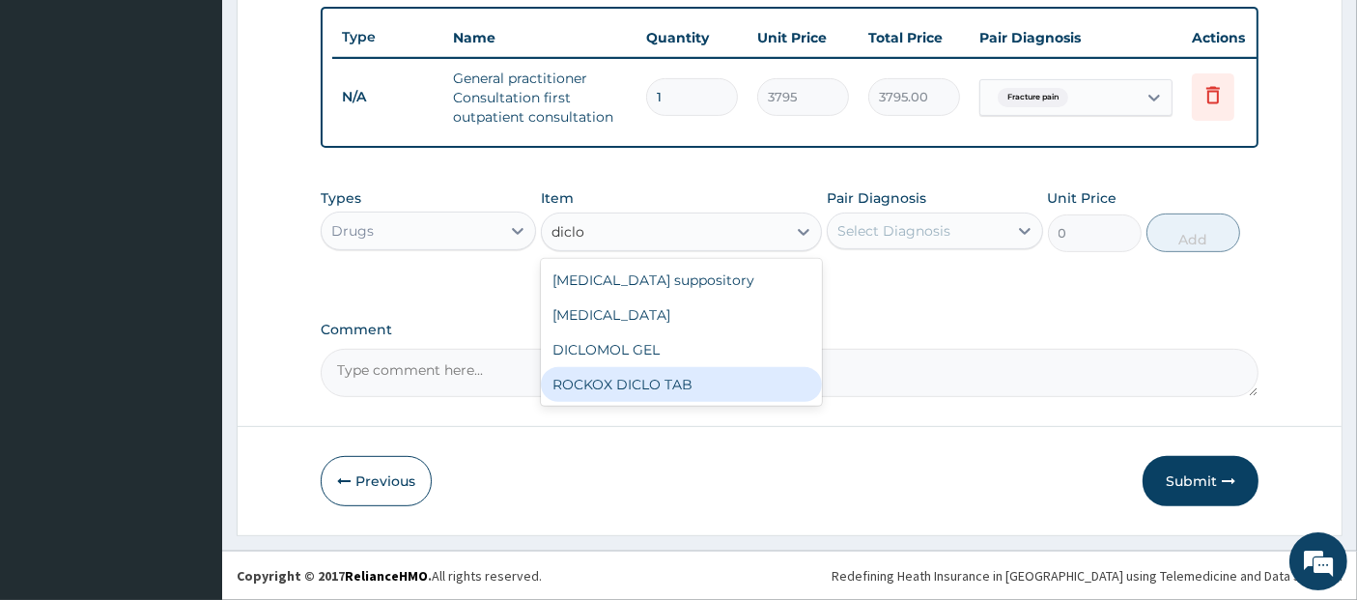
type input "88.55"
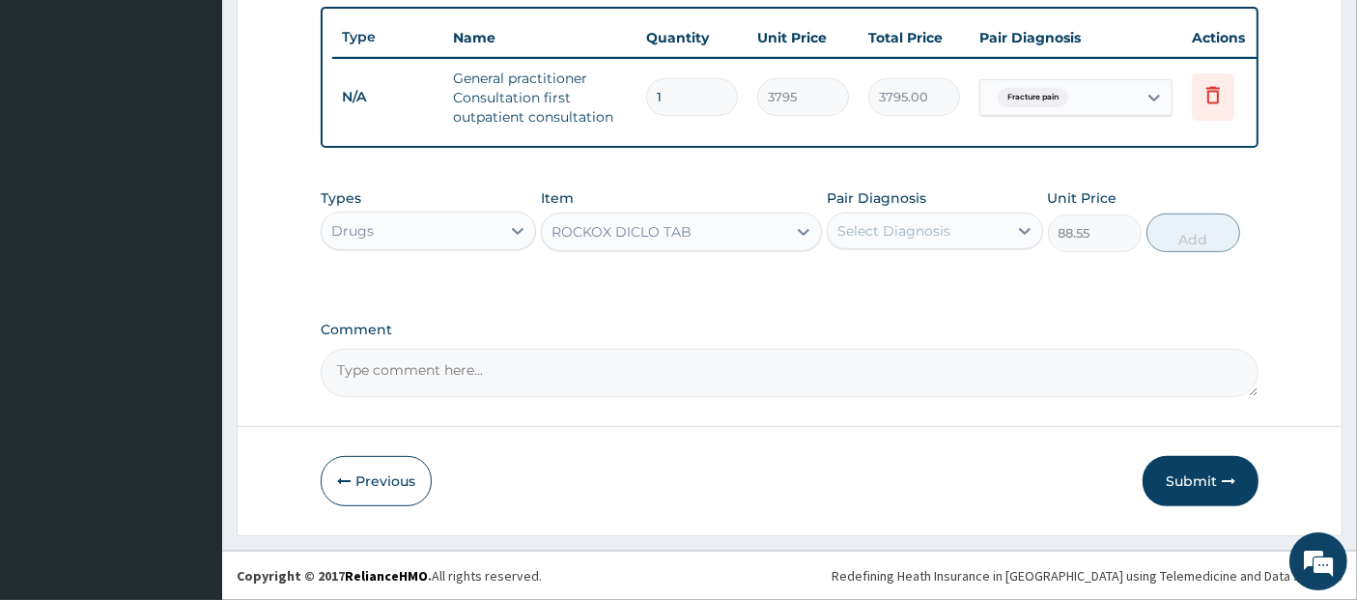
click at [923, 226] on div "Select Diagnosis" at bounding box center [893, 230] width 113 height 19
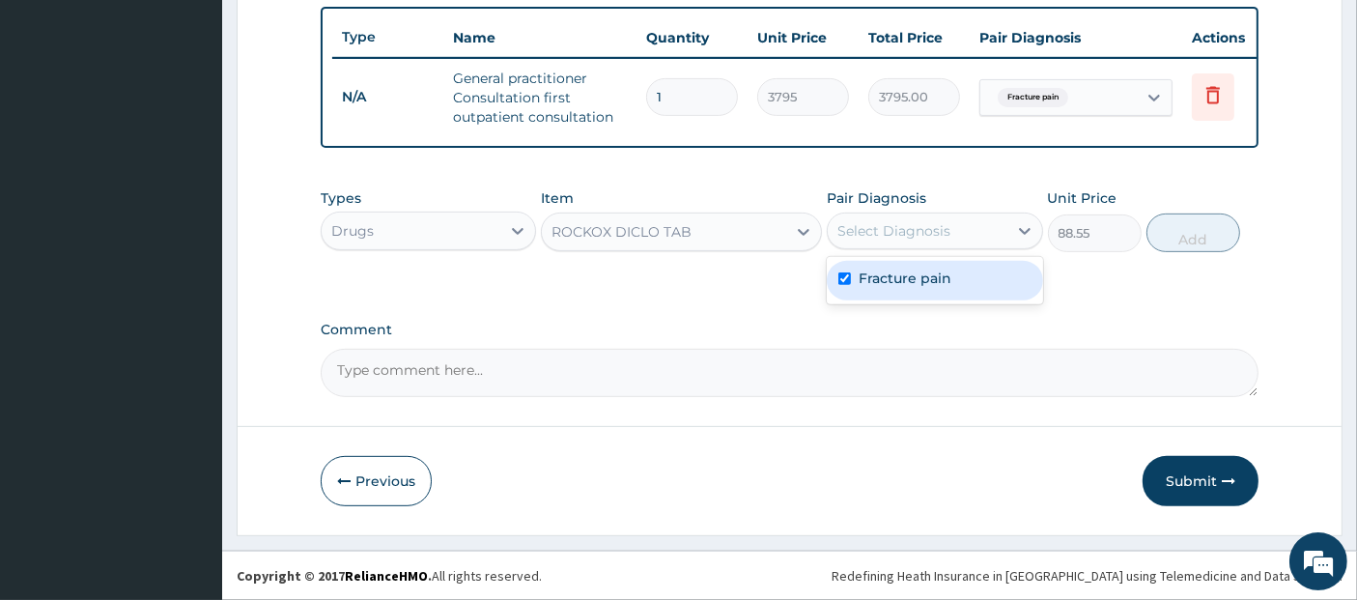
checkbox input "true"
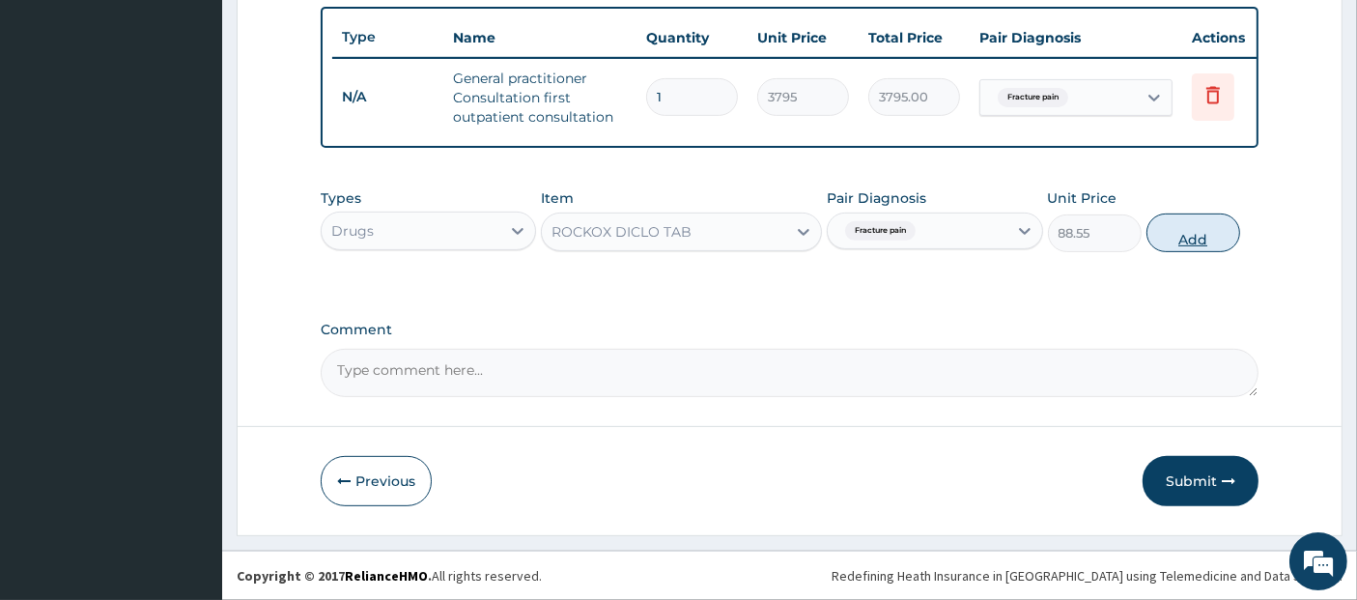
click at [1178, 242] on button "Add" at bounding box center [1194, 232] width 94 height 39
type input "0"
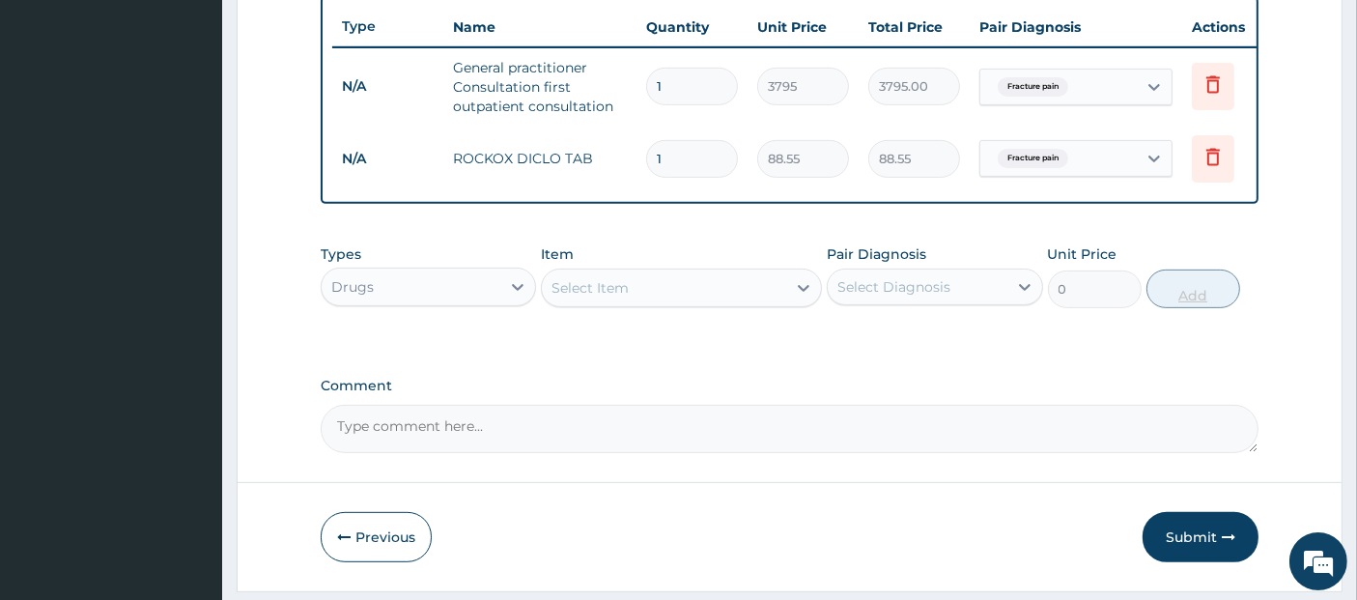
type input "10"
type input "885.50"
type input "10"
click at [739, 296] on div "Select Item" at bounding box center [664, 287] width 244 height 31
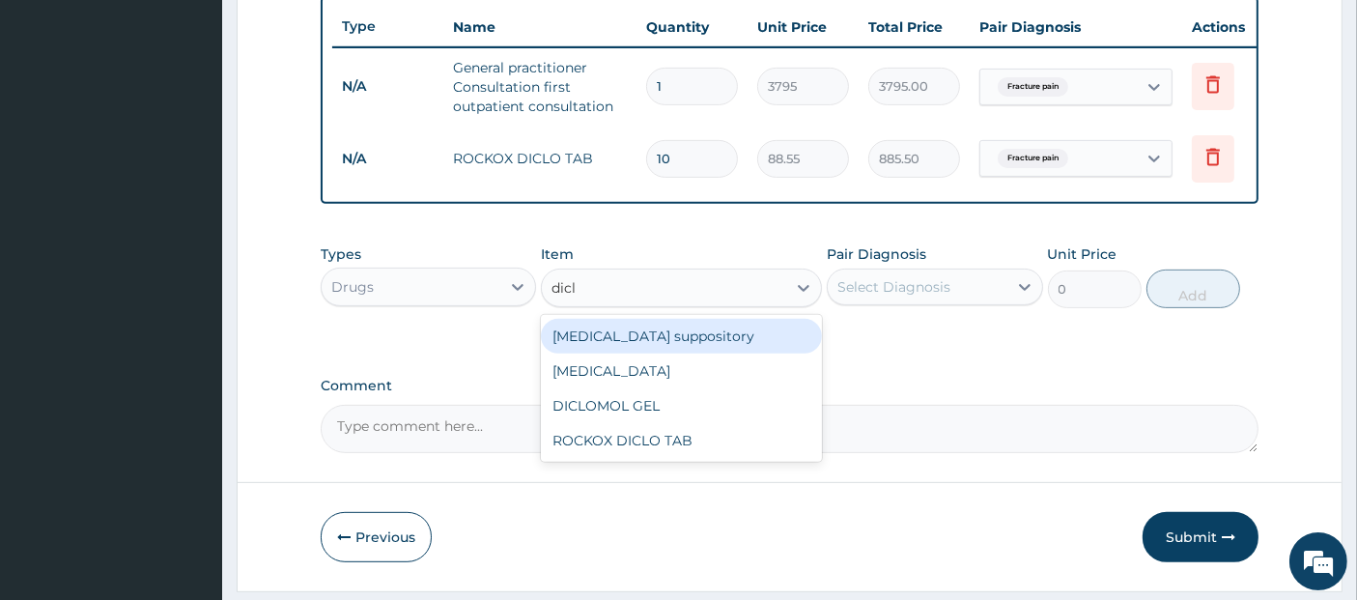
type input "diclo"
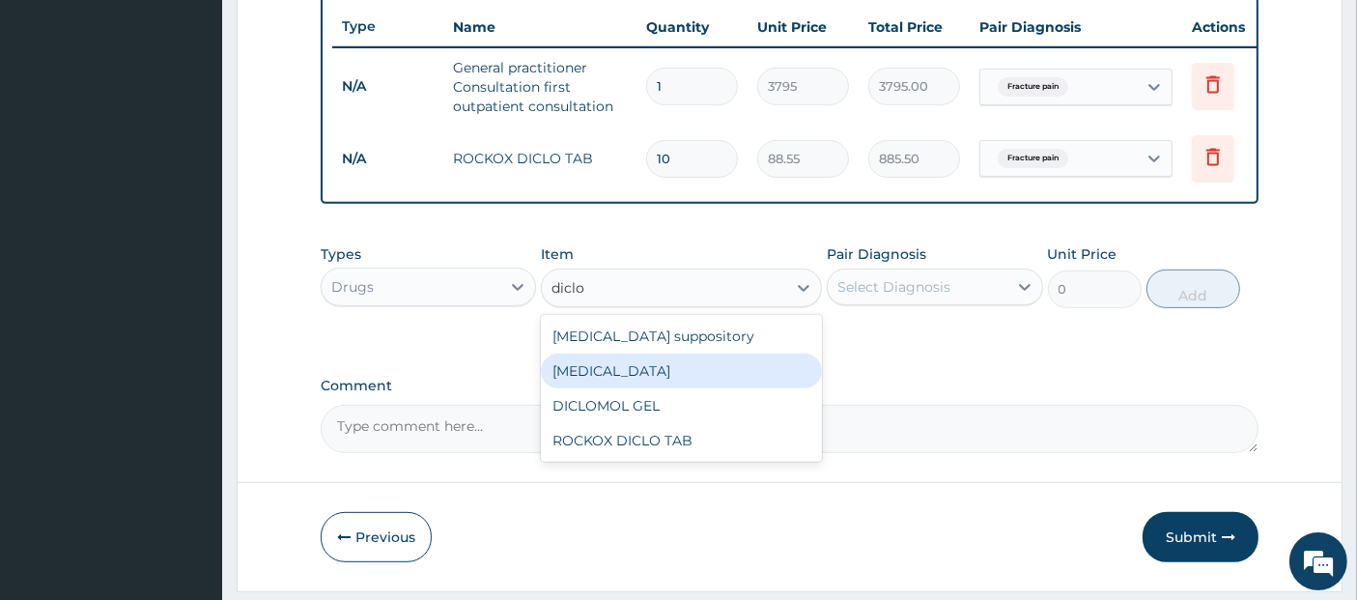
type input "632.5"
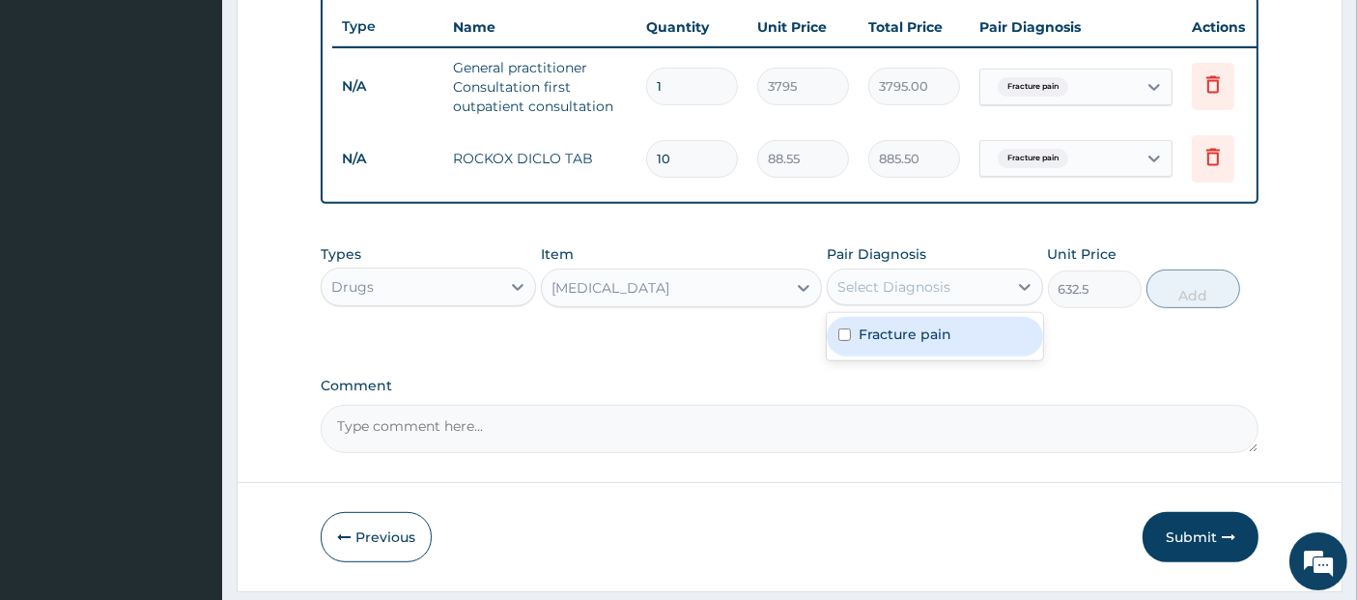
click at [945, 296] on div "Select Diagnosis" at bounding box center [893, 286] width 113 height 19
checkbox input "true"
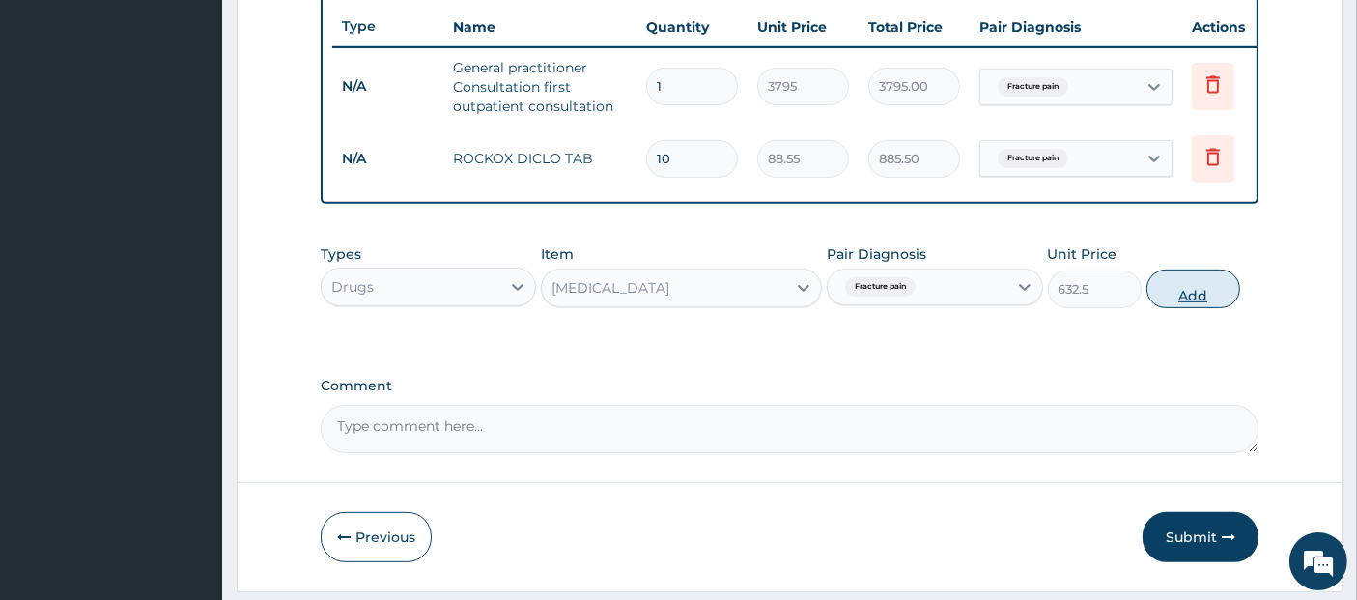
click at [1179, 294] on button "Add" at bounding box center [1194, 288] width 94 height 39
type input "0"
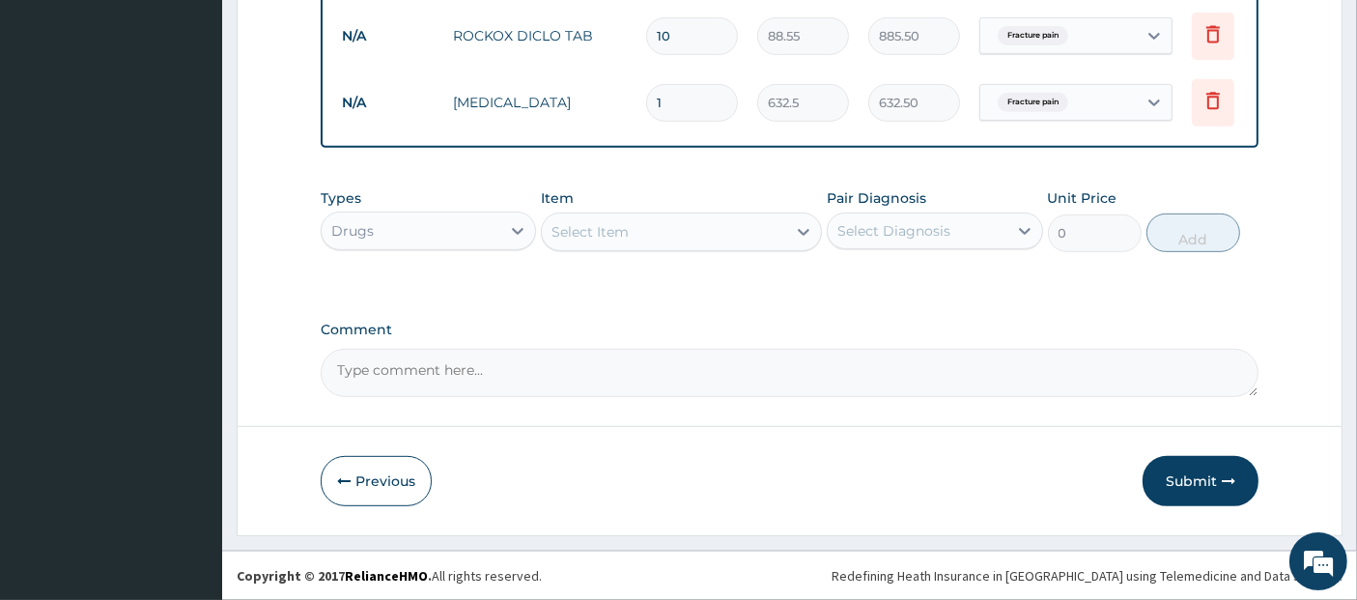
scroll to position [857, 0]
click at [1188, 473] on button "Submit" at bounding box center [1201, 481] width 116 height 50
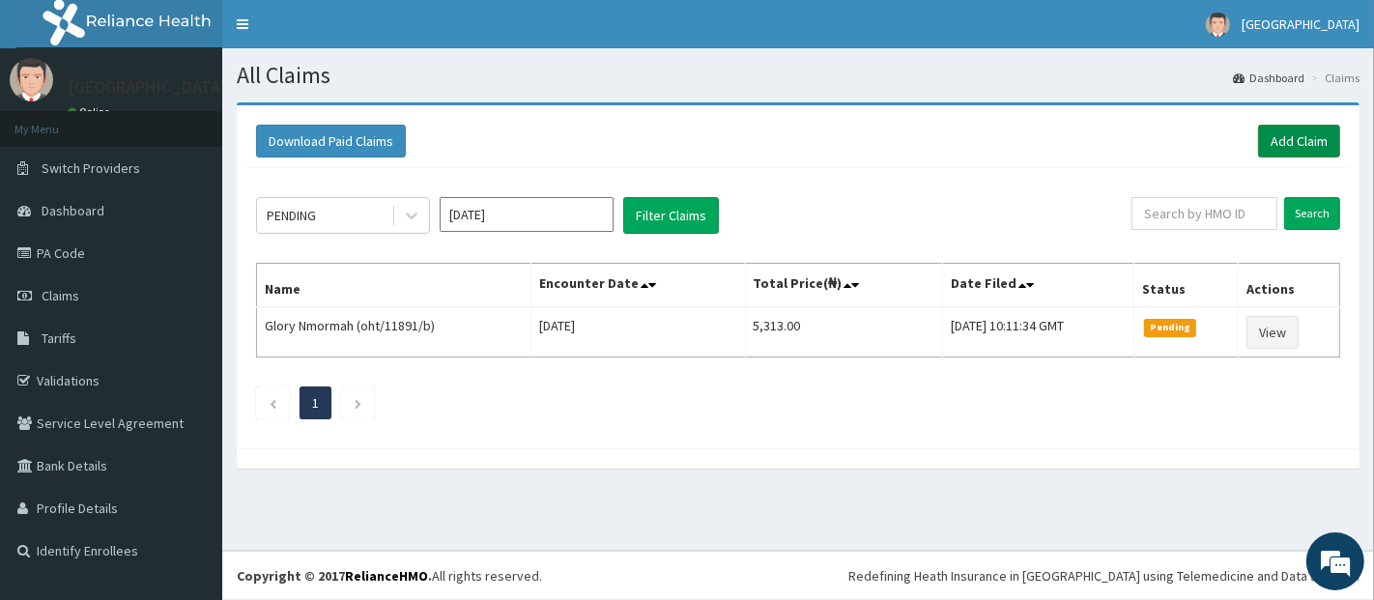
click at [1317, 137] on link "Add Claim" at bounding box center [1299, 141] width 82 height 33
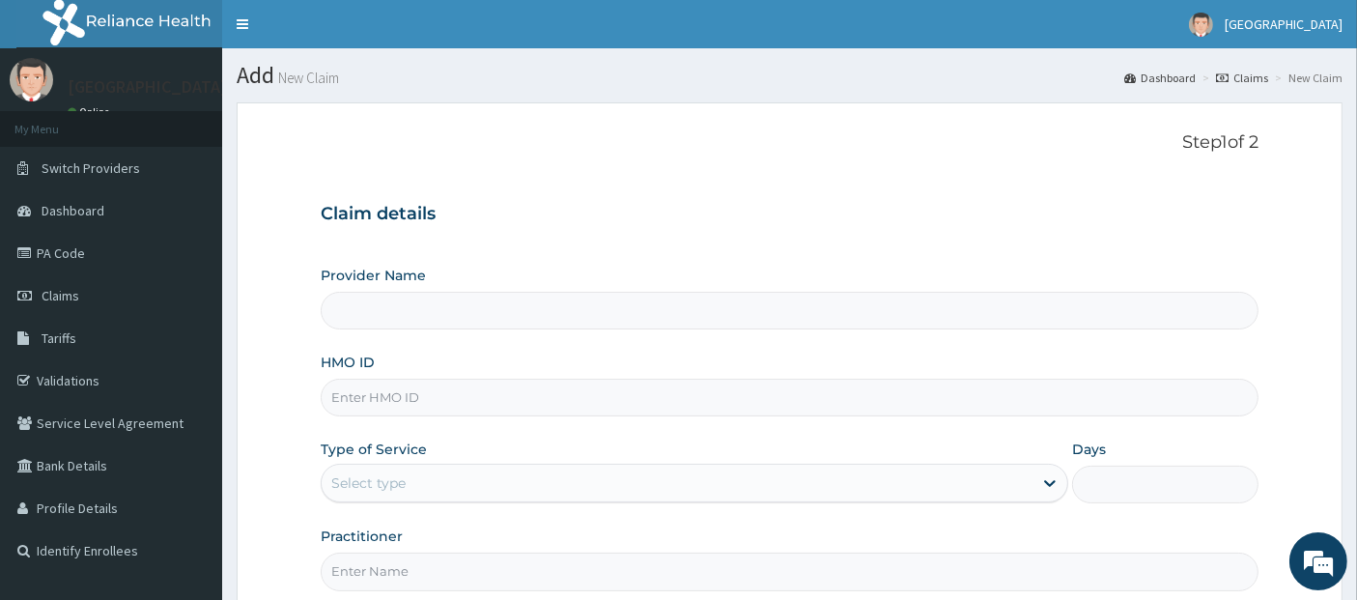
click at [906, 393] on input "HMO ID" at bounding box center [790, 398] width 939 height 38
type input "JRA/10187/A"
click at [891, 475] on div "Select type" at bounding box center [677, 482] width 711 height 31
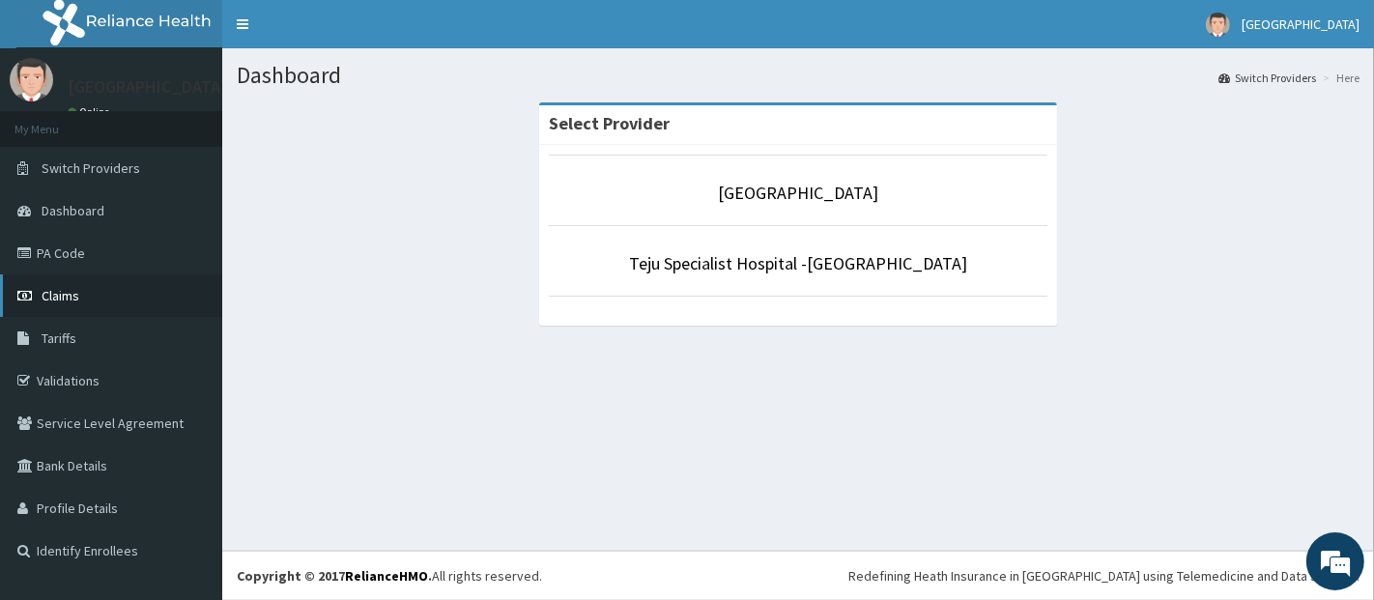
click at [73, 304] on link "Claims" at bounding box center [111, 295] width 222 height 42
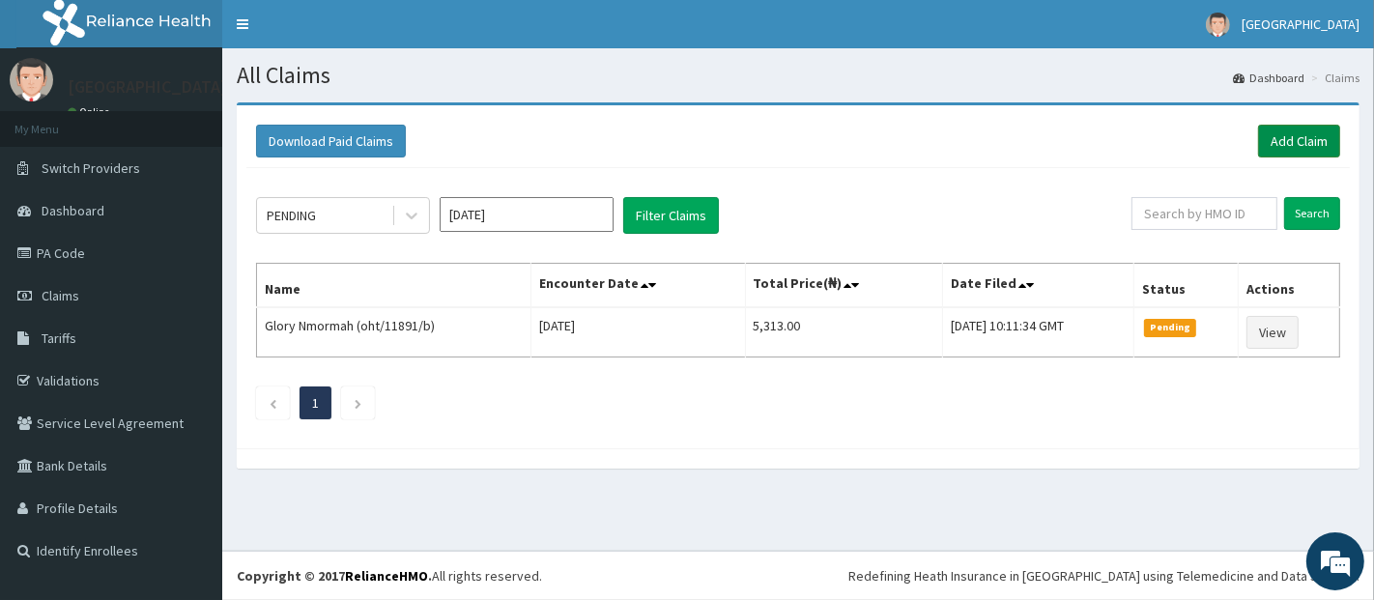
click at [1280, 133] on link "Add Claim" at bounding box center [1299, 141] width 82 height 33
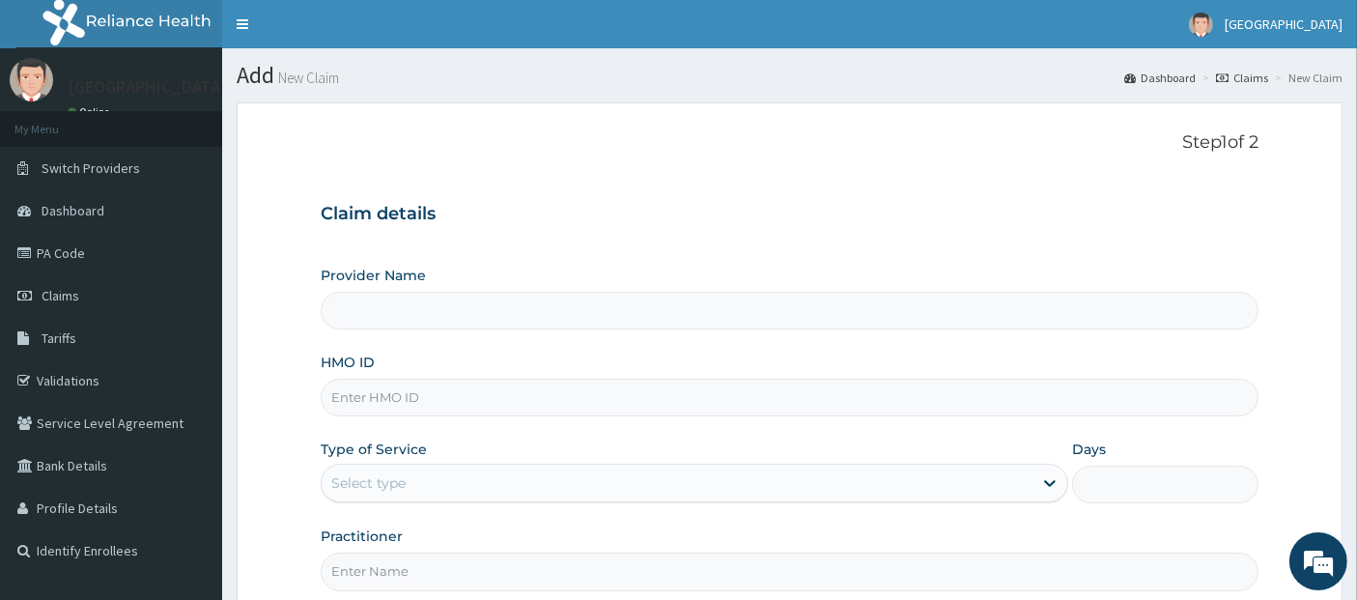
click at [874, 383] on input "HMO ID" at bounding box center [790, 398] width 939 height 38
type input "[GEOGRAPHIC_DATA]"
type input "JRA/10187/A"
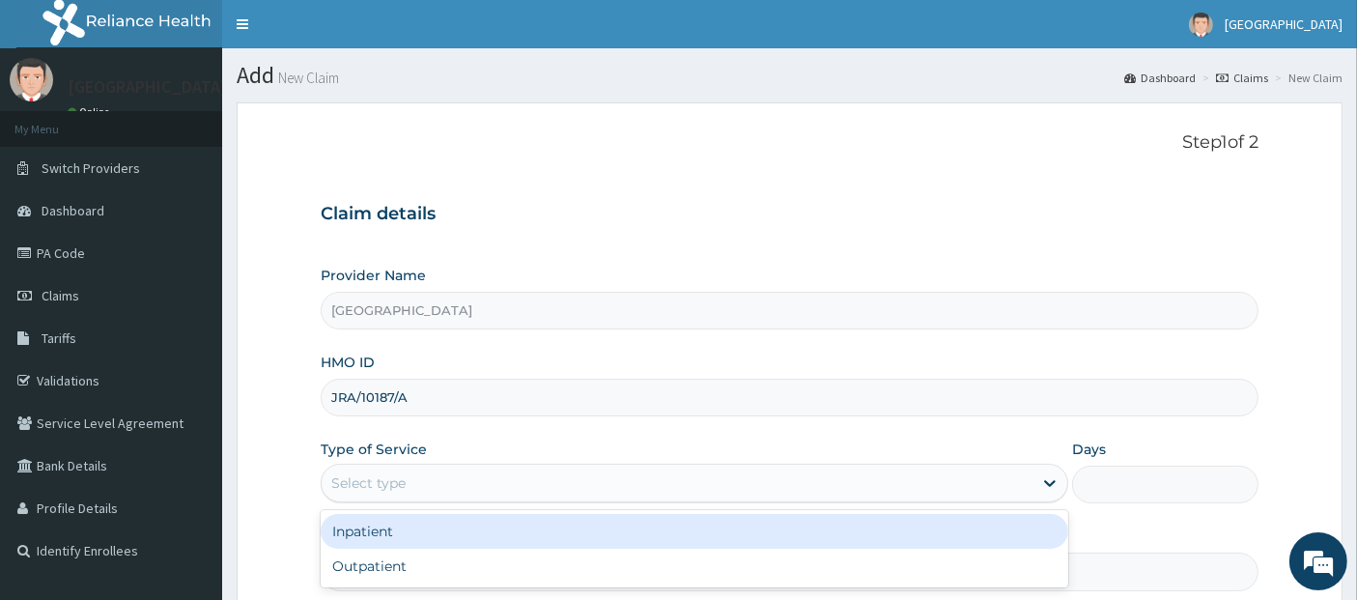
click at [883, 478] on div "Select type" at bounding box center [677, 482] width 711 height 31
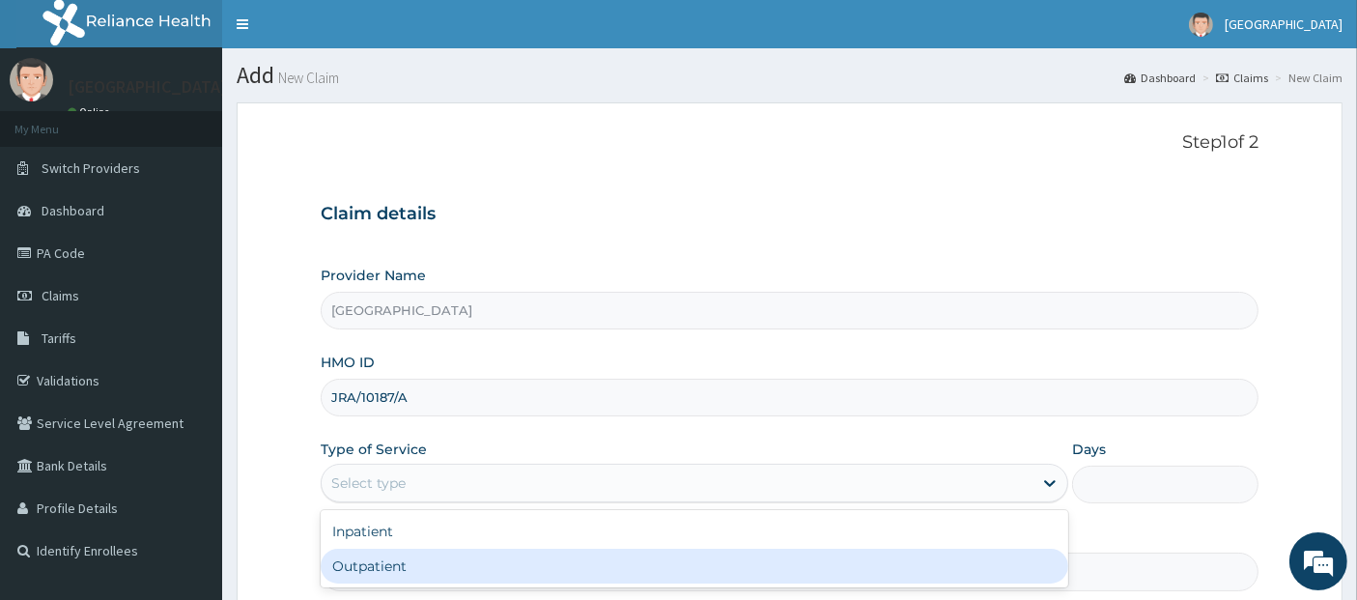
type input "1"
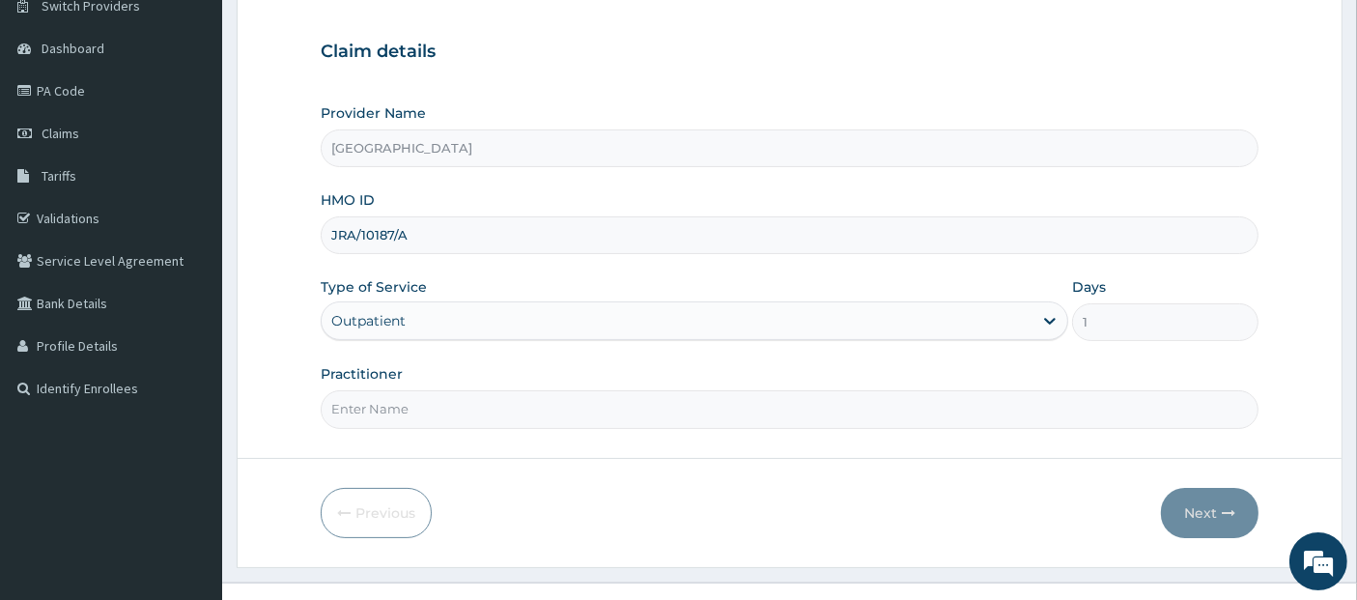
scroll to position [190, 0]
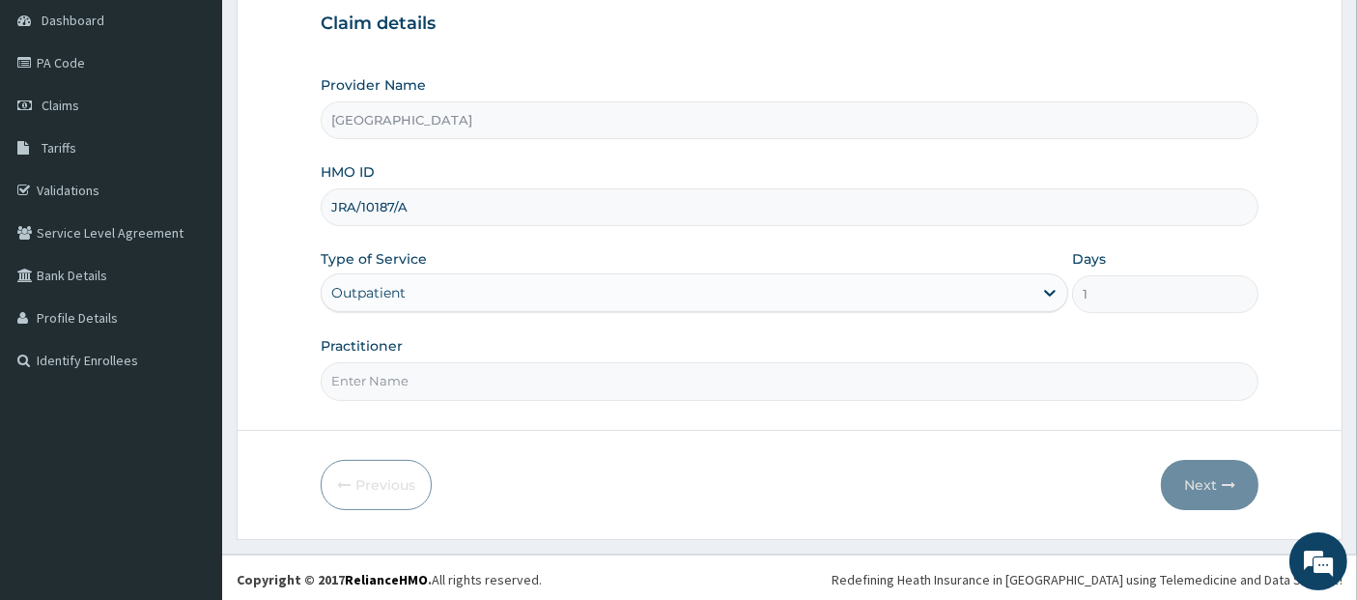
click at [935, 383] on input "Practitioner" at bounding box center [790, 381] width 939 height 38
type input "[PERSON_NAME]"
click at [1178, 472] on button "Next" at bounding box center [1210, 485] width 98 height 50
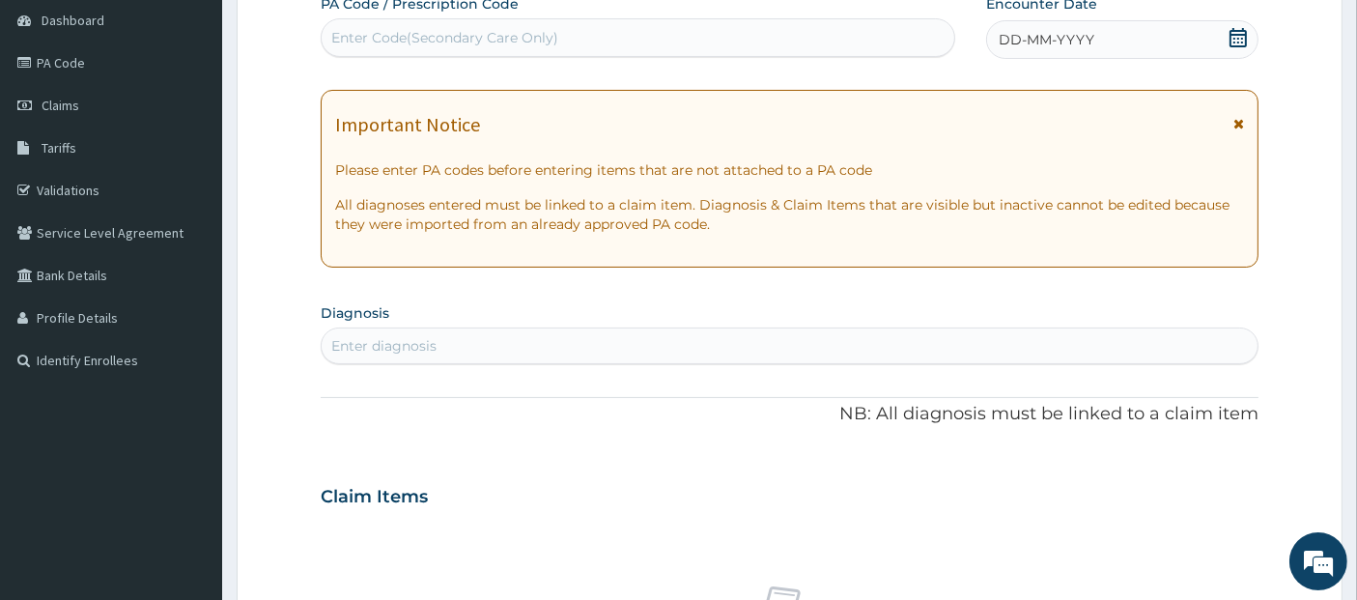
click at [1232, 37] on icon at bounding box center [1238, 37] width 17 height 19
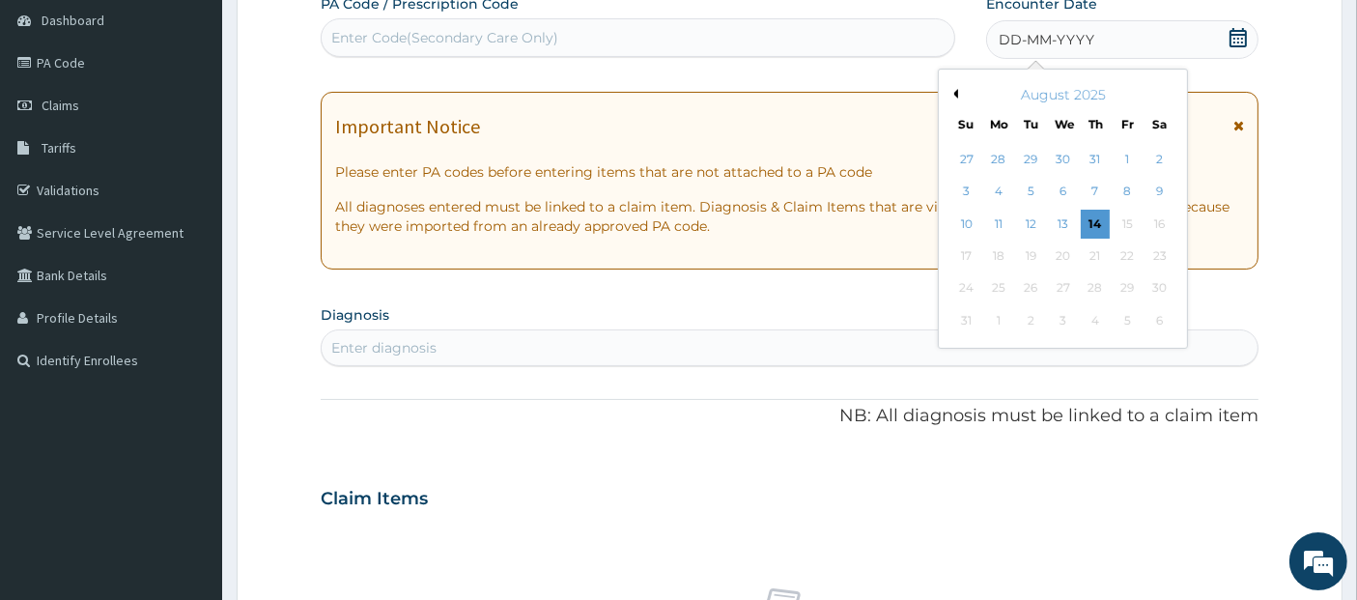
click at [956, 98] on button "Previous Month" at bounding box center [954, 94] width 10 height 10
click at [1171, 254] on div "28" at bounding box center [1160, 255] width 29 height 29
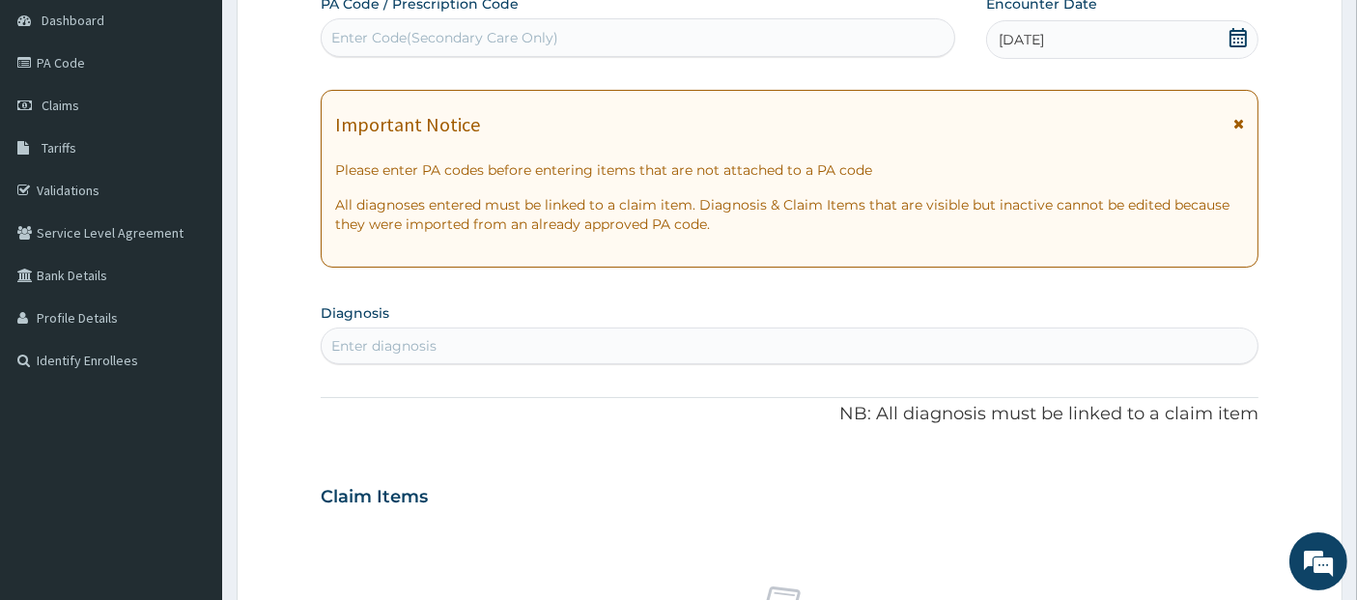
click at [1127, 344] on div "Enter diagnosis" at bounding box center [790, 345] width 937 height 31
type input "m"
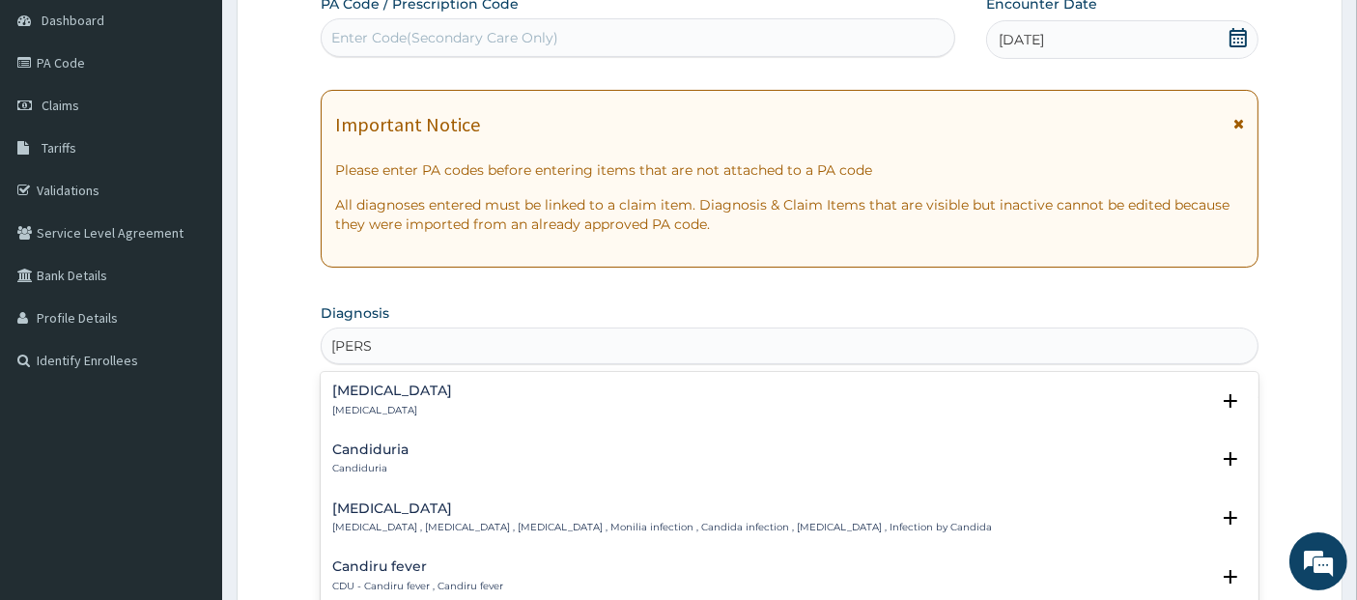
type input "candid"
click at [904, 523] on div "Candidiasis Candidiasis , Moniliasis , Candidosis , Monilia infection , Candida…" at bounding box center [790, 518] width 916 height 34
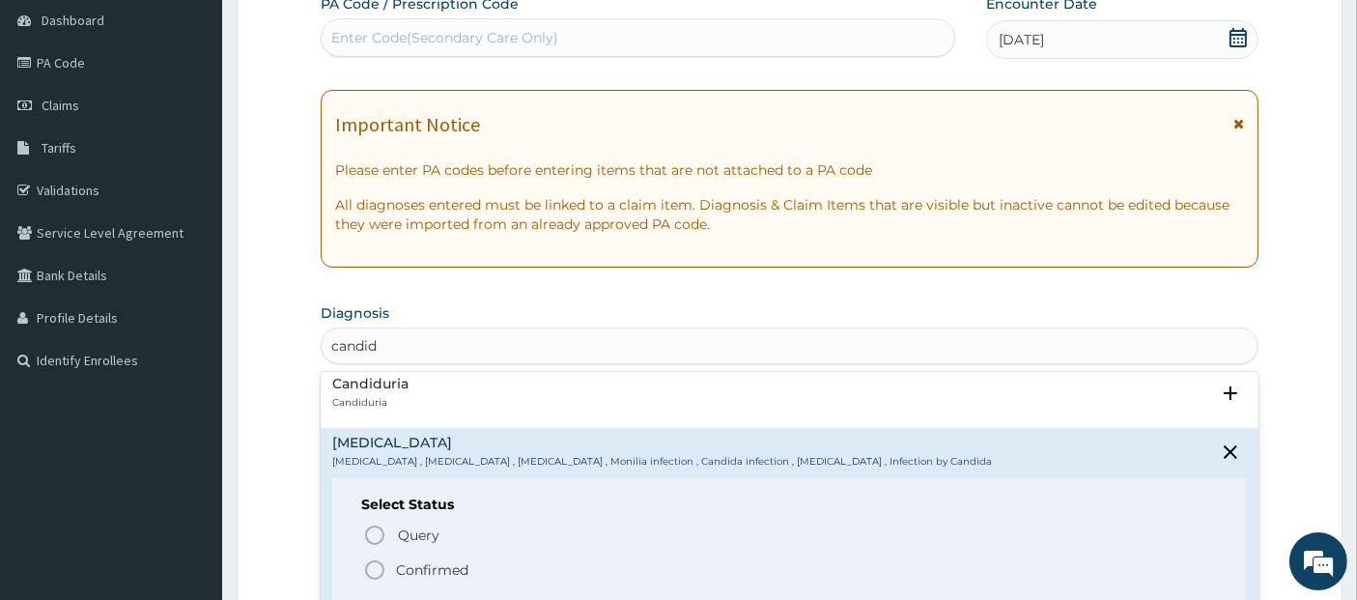
scroll to position [91, 0]
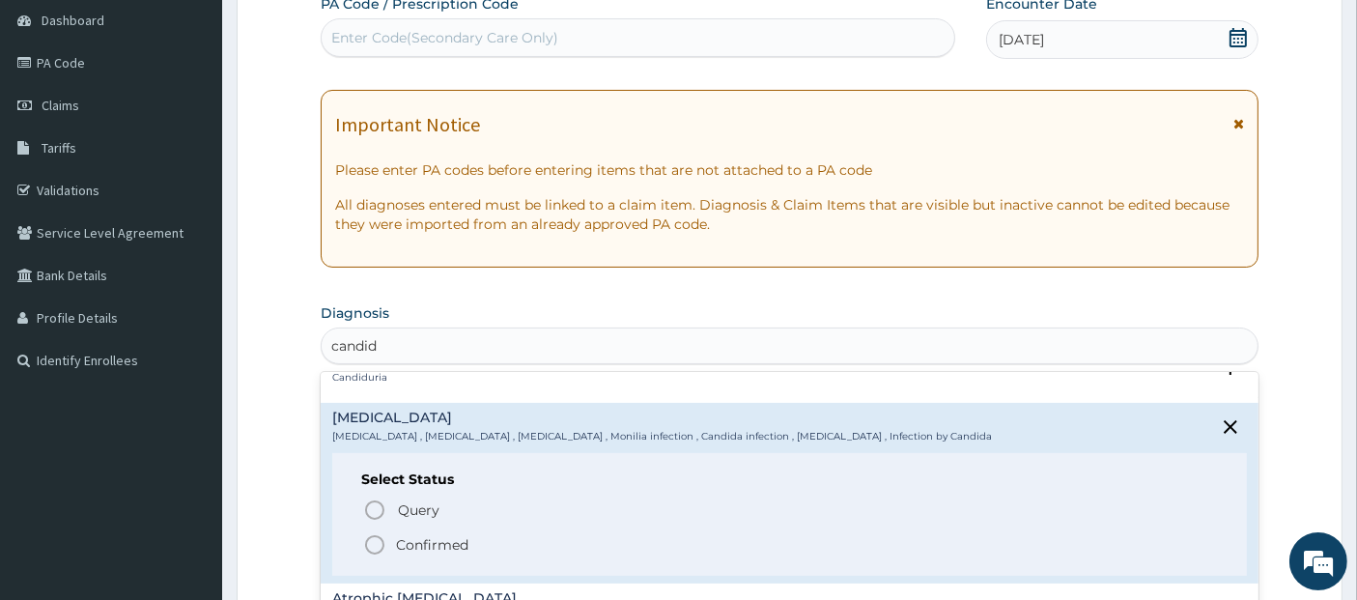
click at [915, 542] on span "Confirmed" at bounding box center [791, 544] width 856 height 23
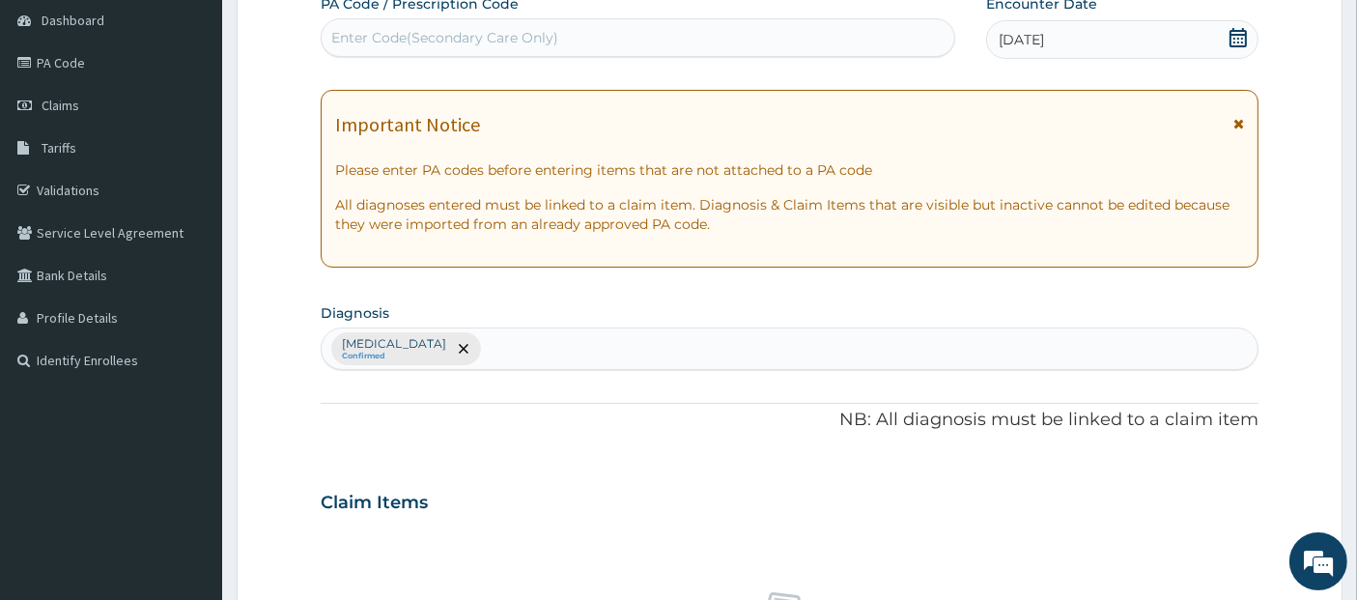
click at [899, 504] on div "Claim Items" at bounding box center [790, 498] width 939 height 50
click at [695, 332] on div "Candidiasis Confirmed" at bounding box center [790, 348] width 937 height 41
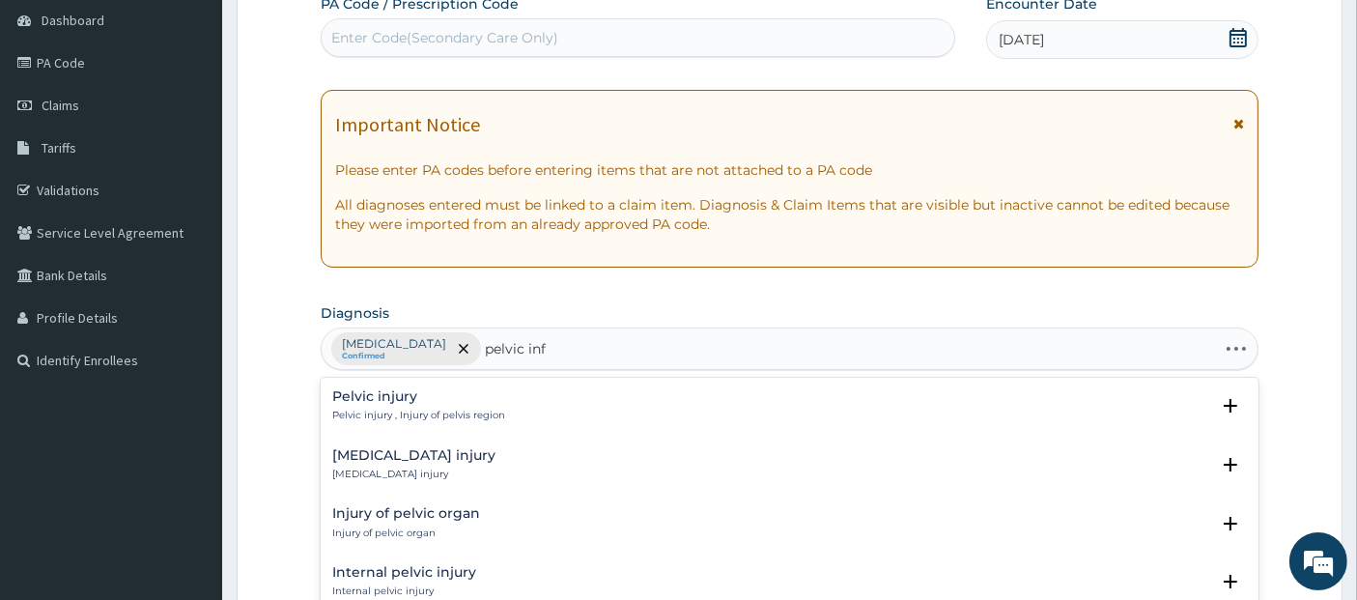
type input "pelvic infl"
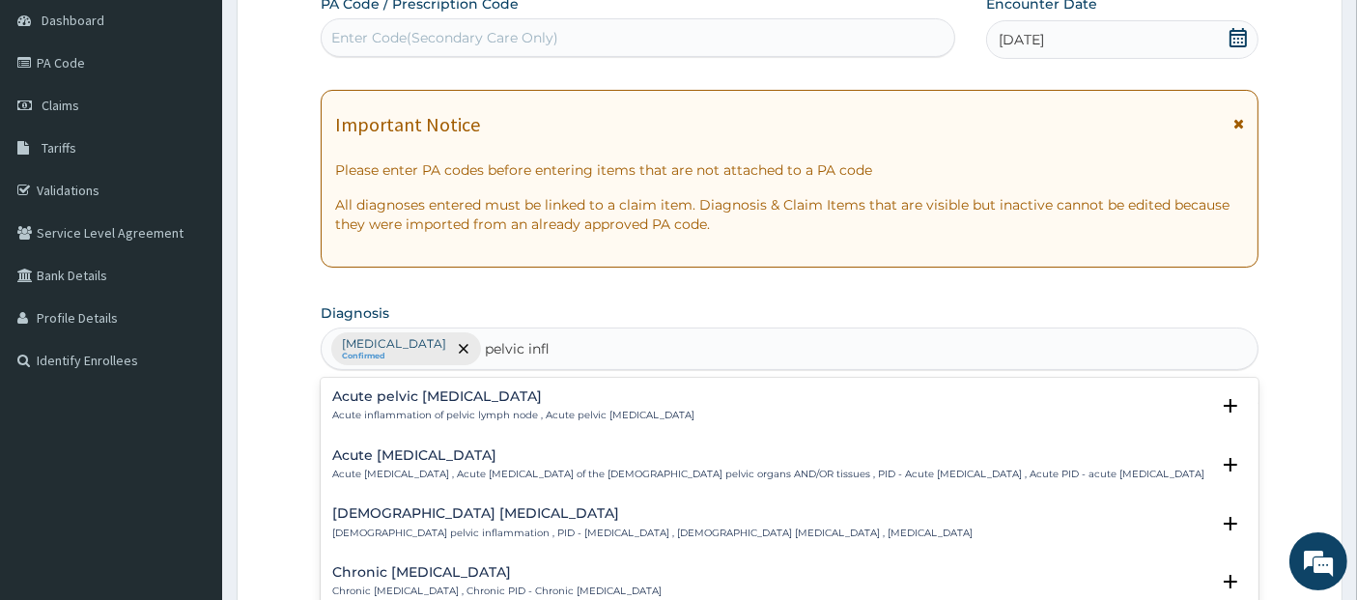
click at [610, 461] on h4 "Acute pelvic inflammatory disease" at bounding box center [768, 455] width 872 height 14
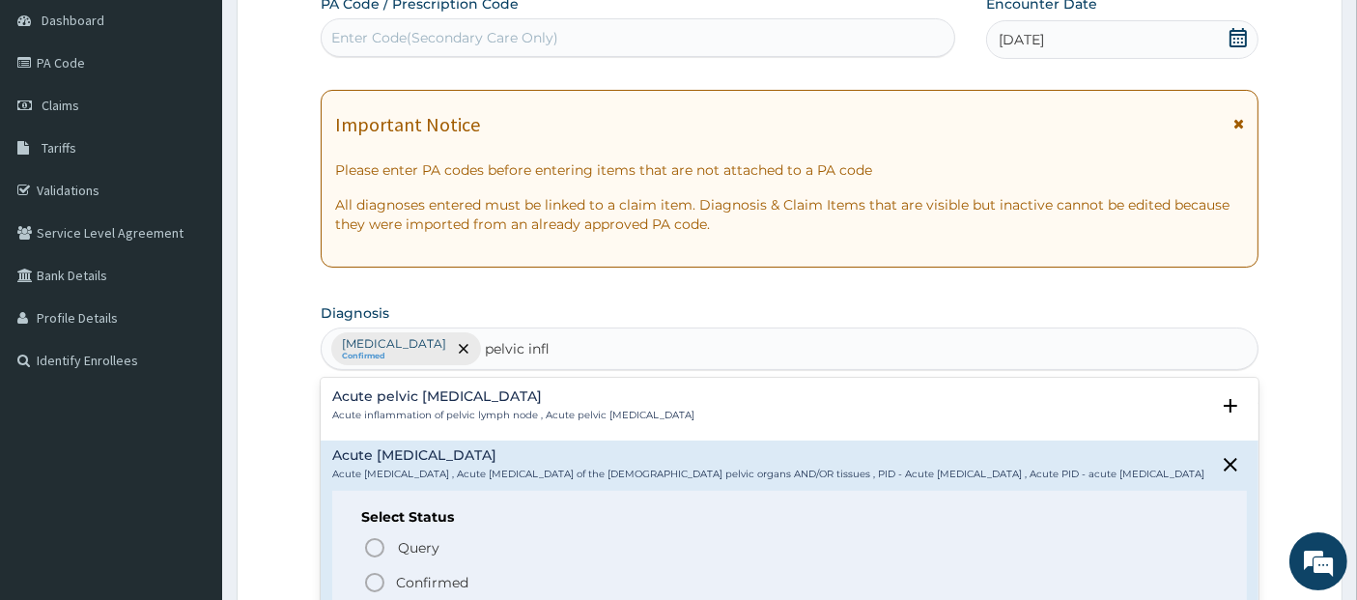
click at [609, 580] on div "Query Query covers suspected (?), Keep in view (kiv), Ruled out (r/o) Confirmed" at bounding box center [790, 564] width 858 height 59
click at [609, 589] on span "Confirmed" at bounding box center [791, 582] width 856 height 23
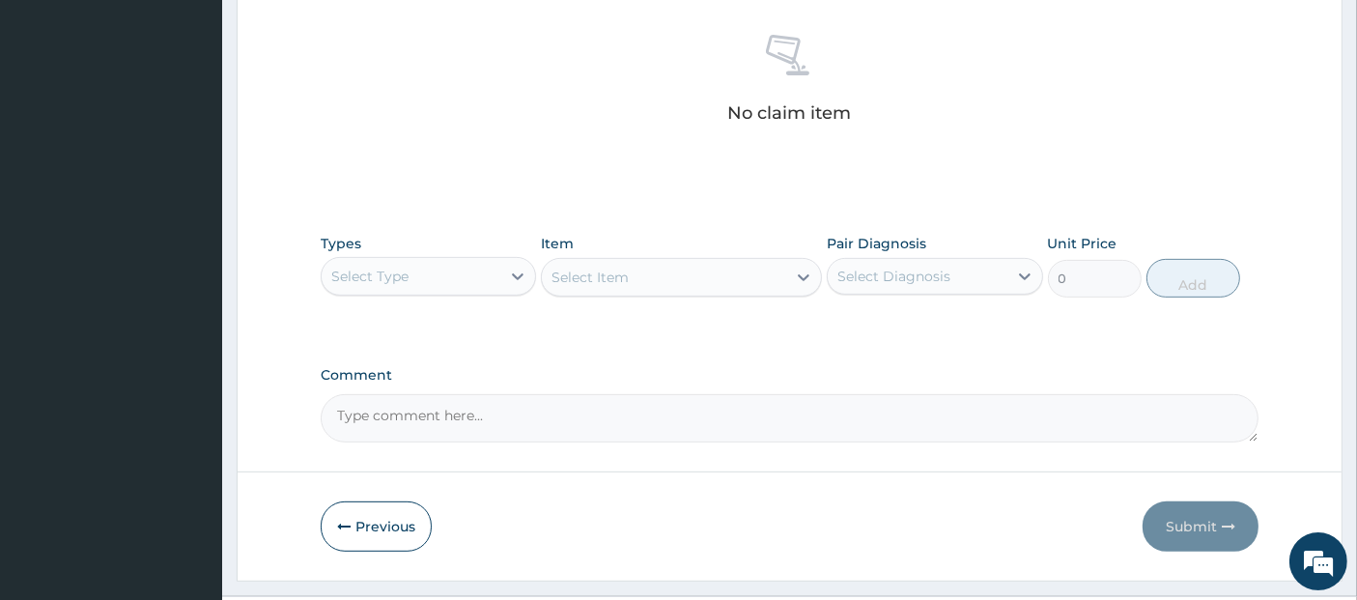
scroll to position [789, 0]
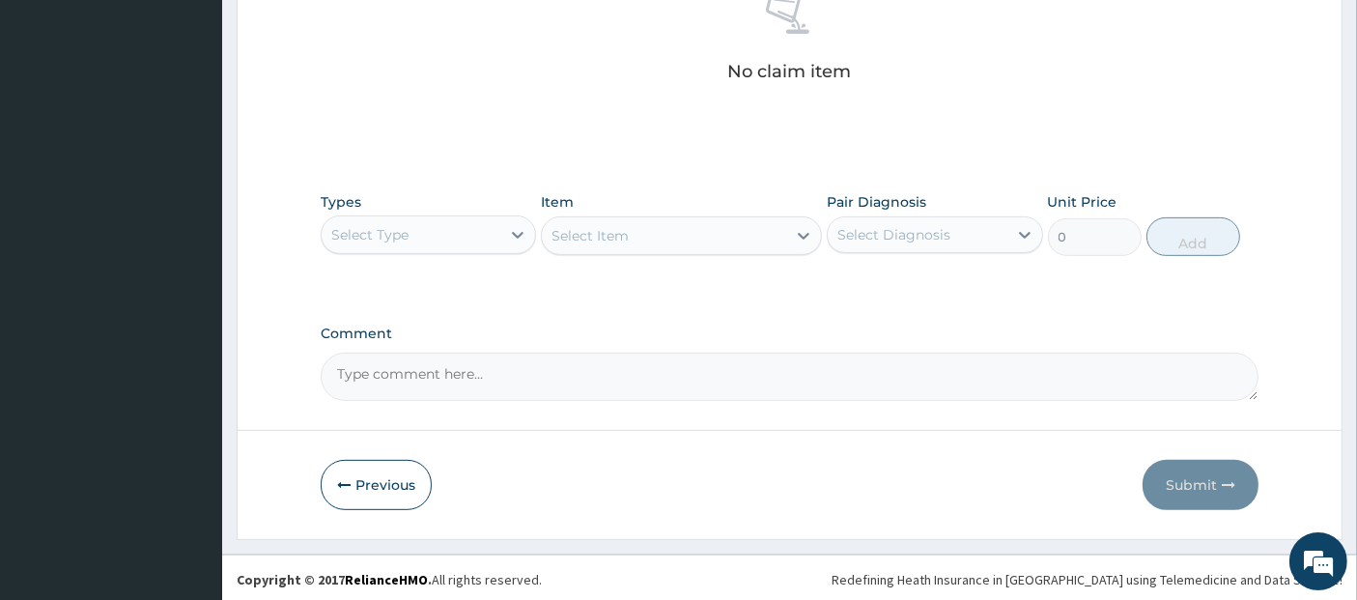
click at [425, 238] on div "Select Type" at bounding box center [411, 234] width 179 height 31
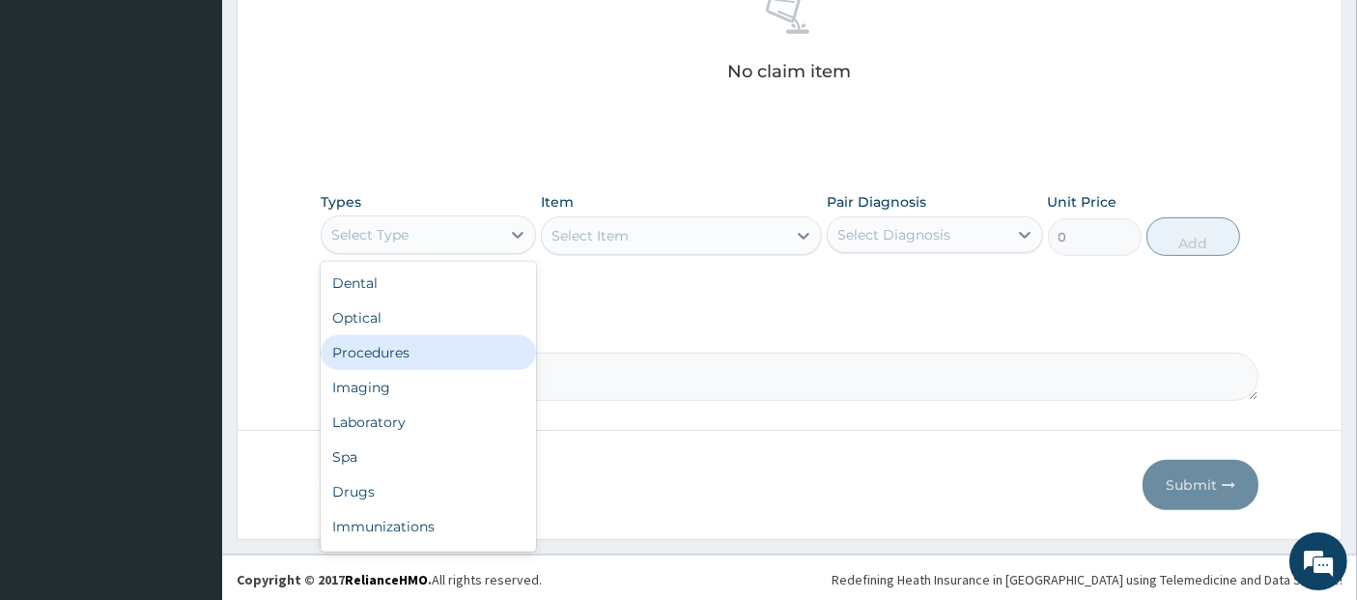
click at [413, 354] on div "Procedures" at bounding box center [428, 352] width 215 height 35
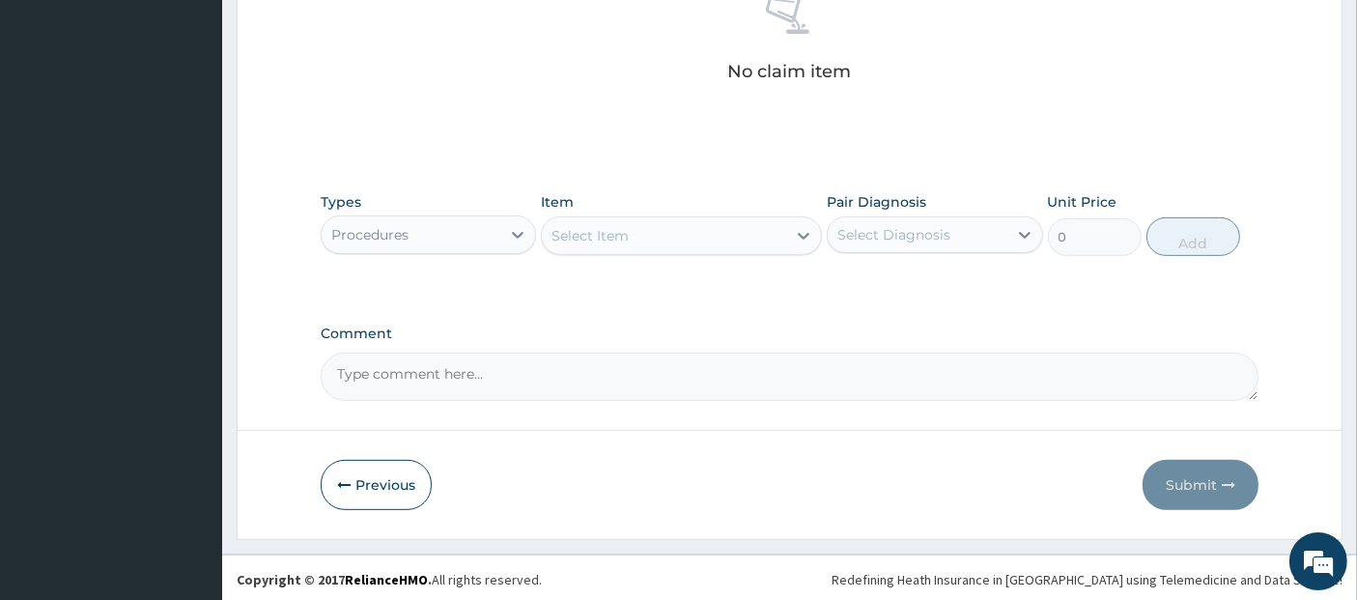
click at [703, 227] on div "Select Item" at bounding box center [664, 235] width 244 height 31
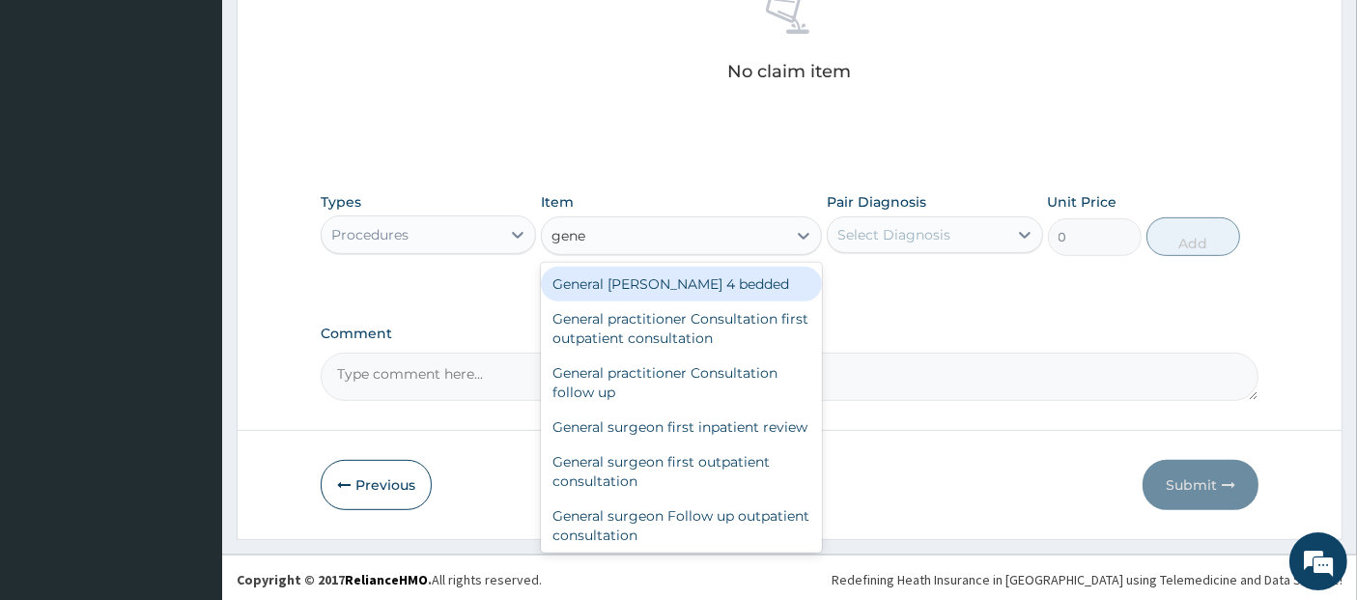
type input "gener"
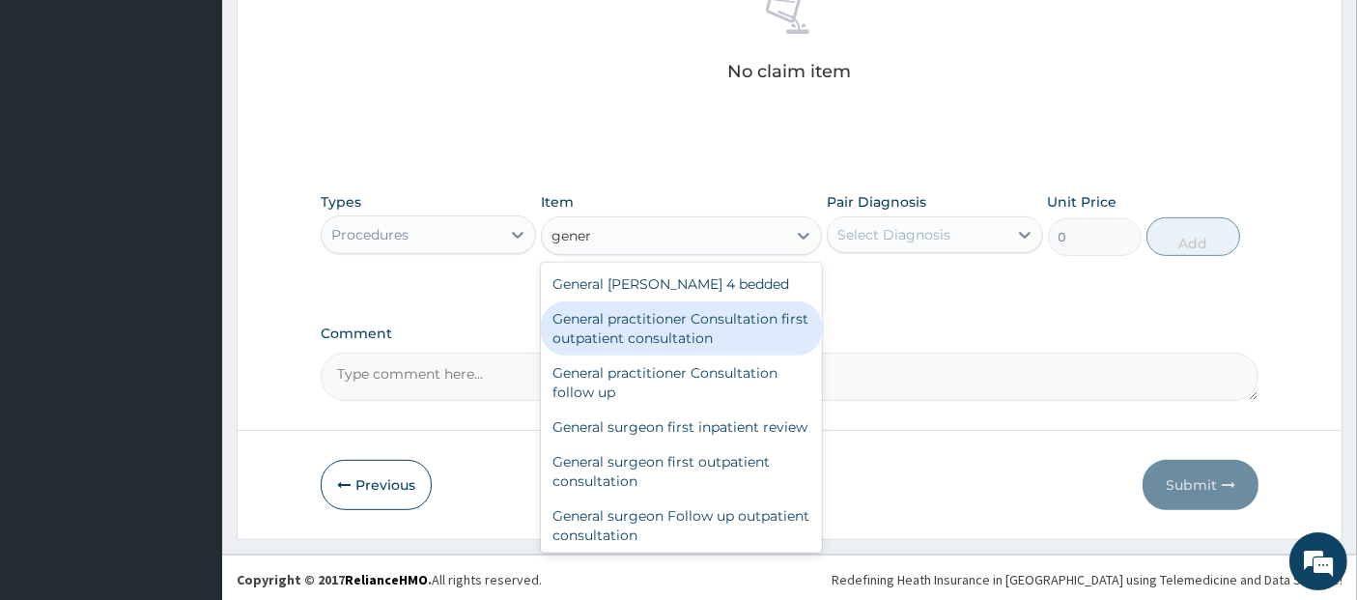
click at [708, 317] on div "General practitioner Consultation first outpatient consultation" at bounding box center [681, 328] width 281 height 54
type input "3795"
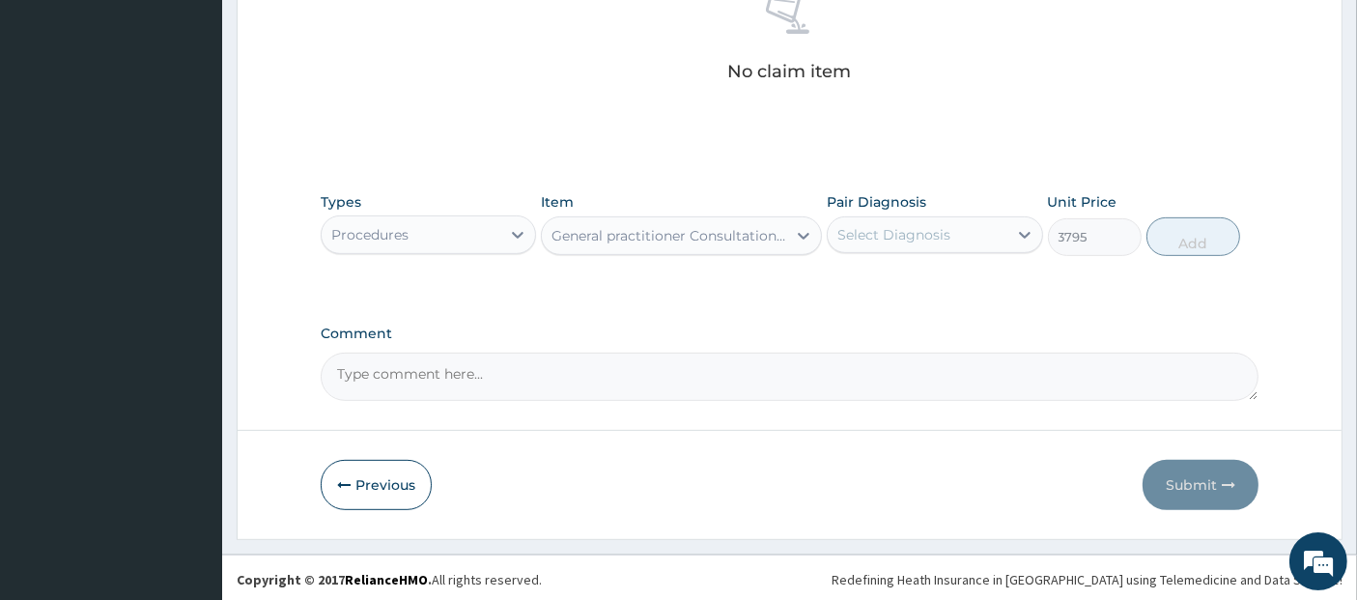
click at [871, 226] on div "Select Diagnosis" at bounding box center [893, 234] width 113 height 19
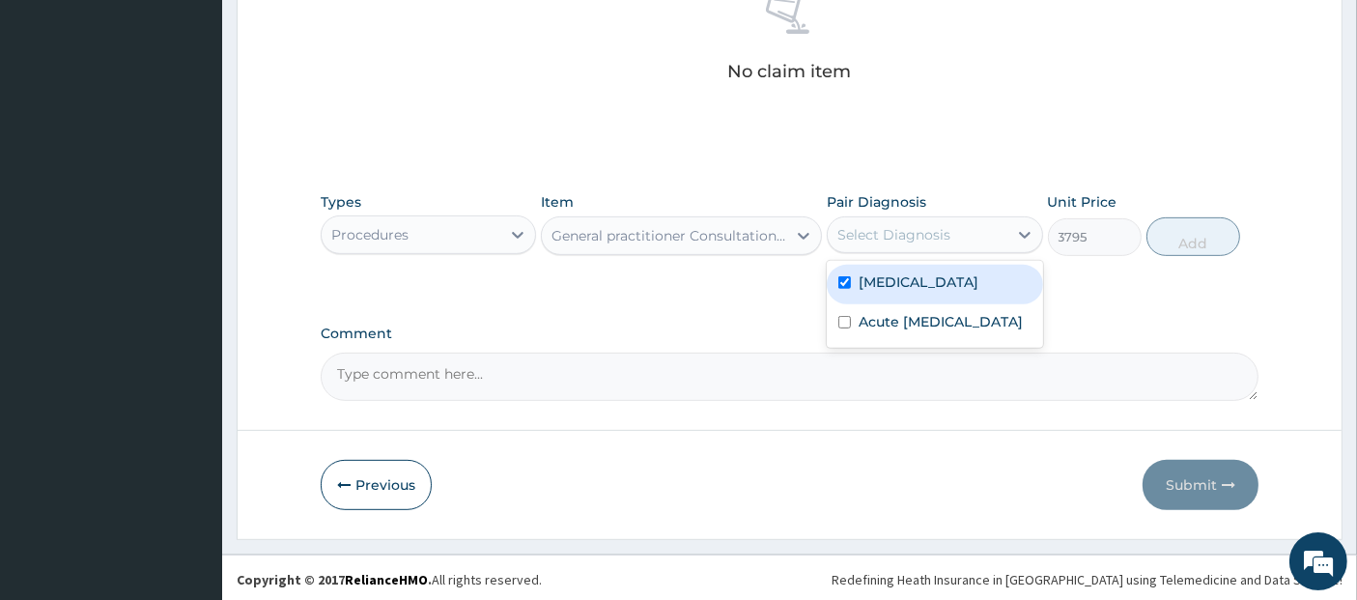
checkbox input "true"
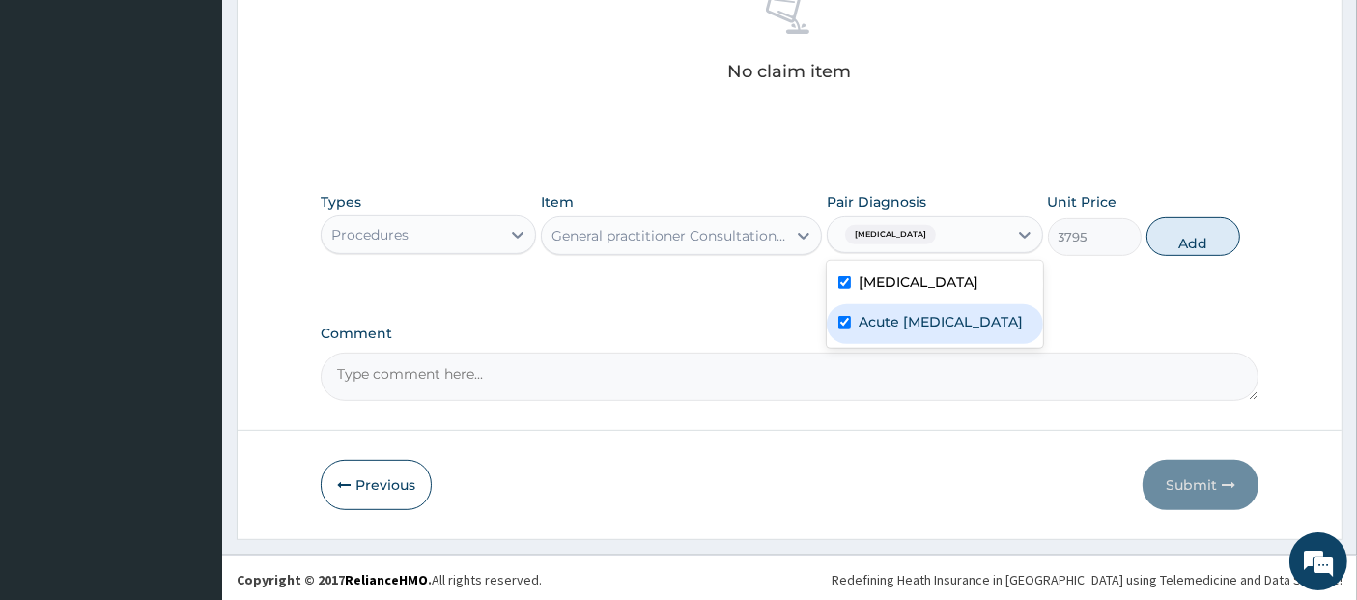
checkbox input "true"
click at [1182, 225] on button "Add" at bounding box center [1194, 236] width 94 height 39
type input "0"
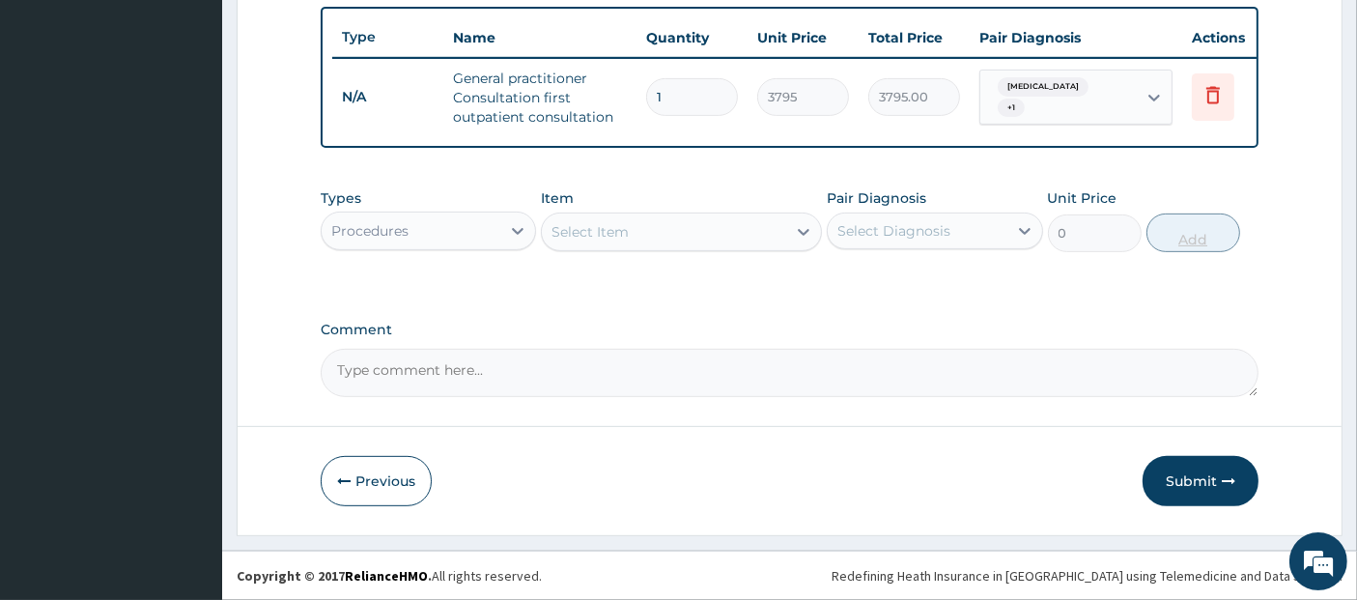
scroll to position [722, 0]
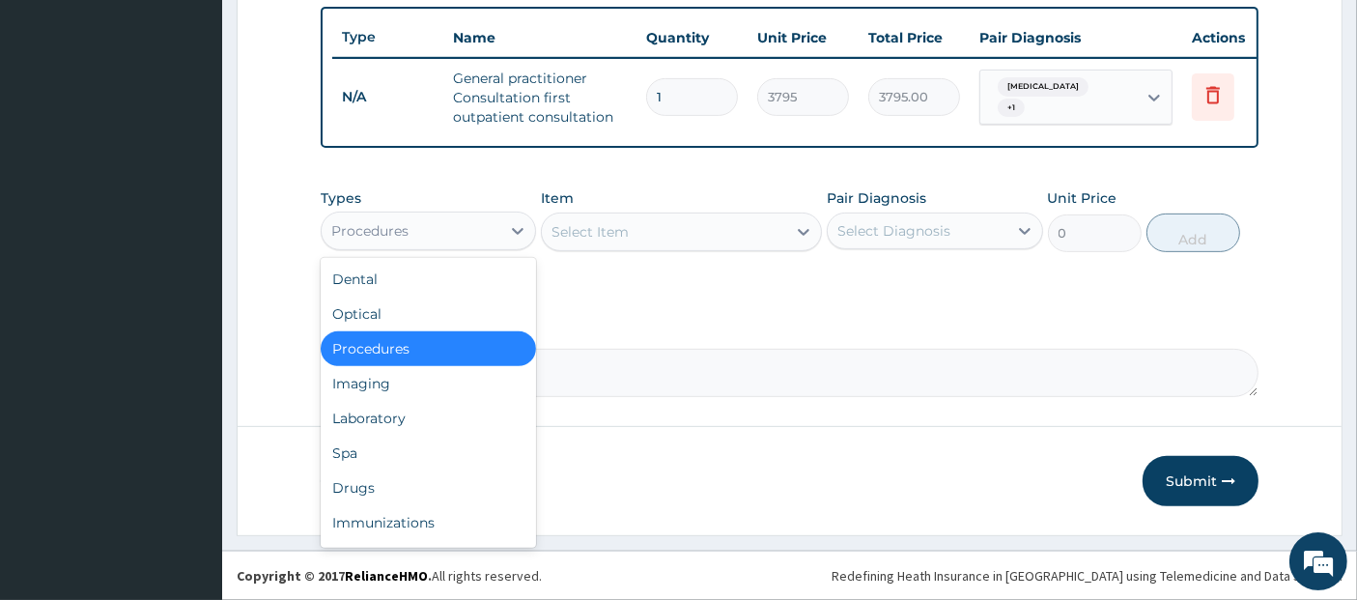
click at [460, 227] on div "Procedures" at bounding box center [411, 230] width 179 height 31
click at [408, 481] on div "Drugs" at bounding box center [428, 487] width 215 height 35
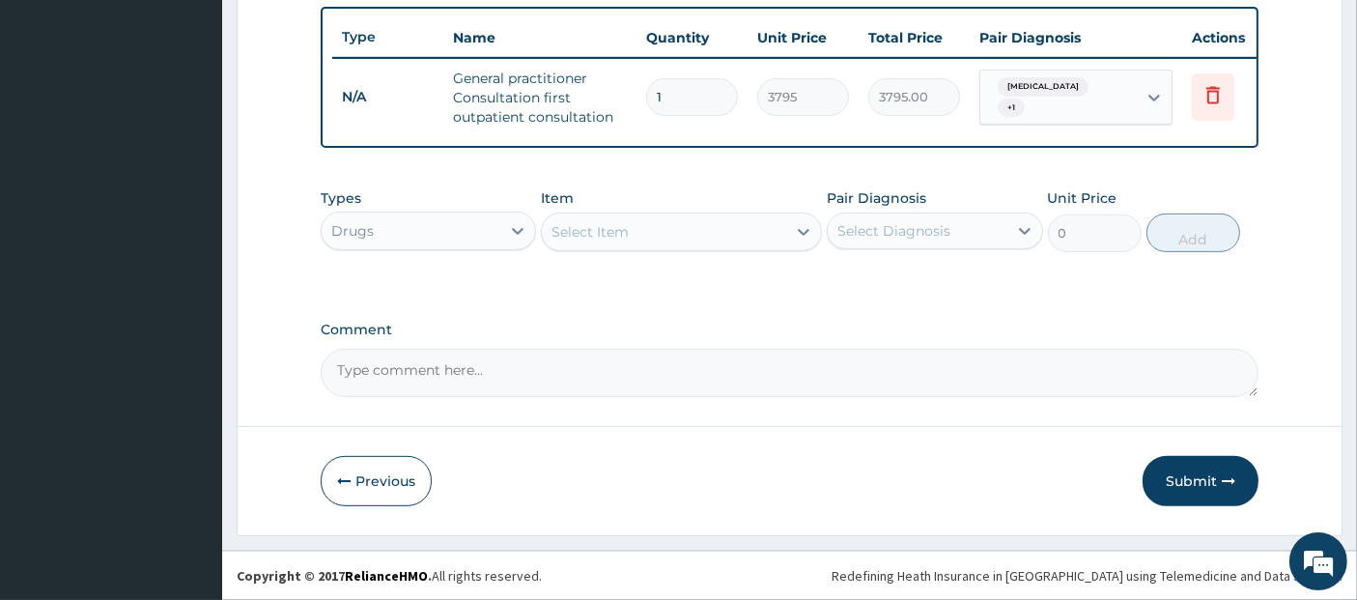
click at [697, 225] on div "Select Item" at bounding box center [664, 231] width 244 height 31
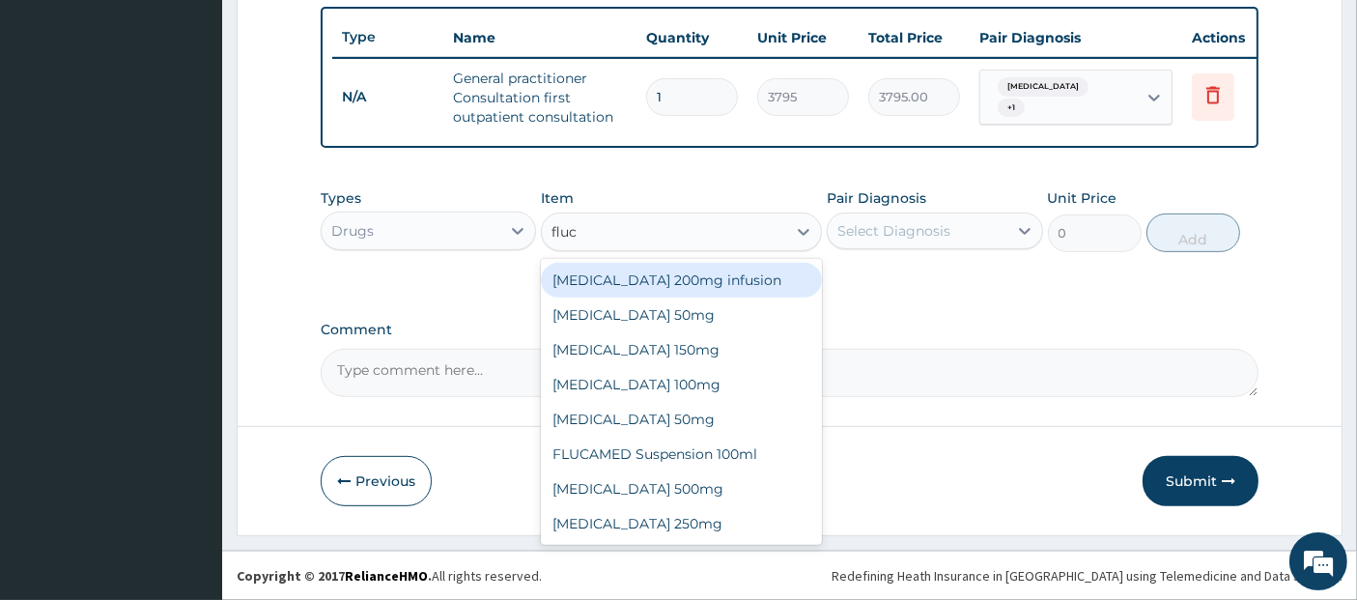
type input "fluco"
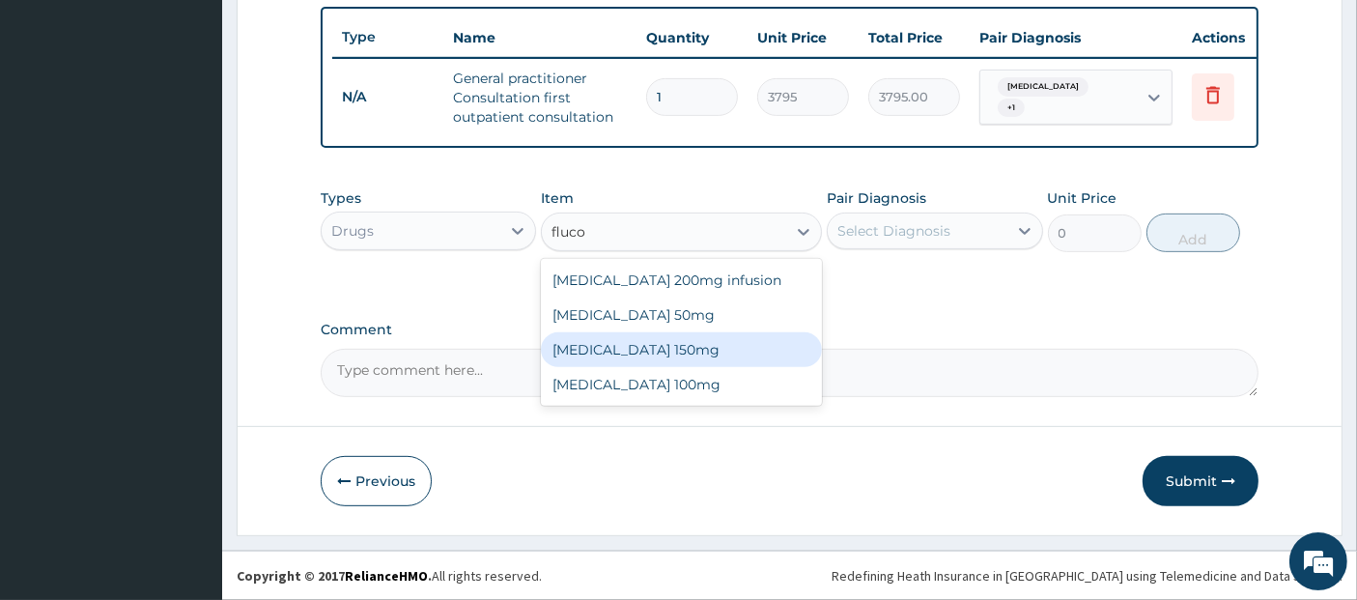
type input "1644.5"
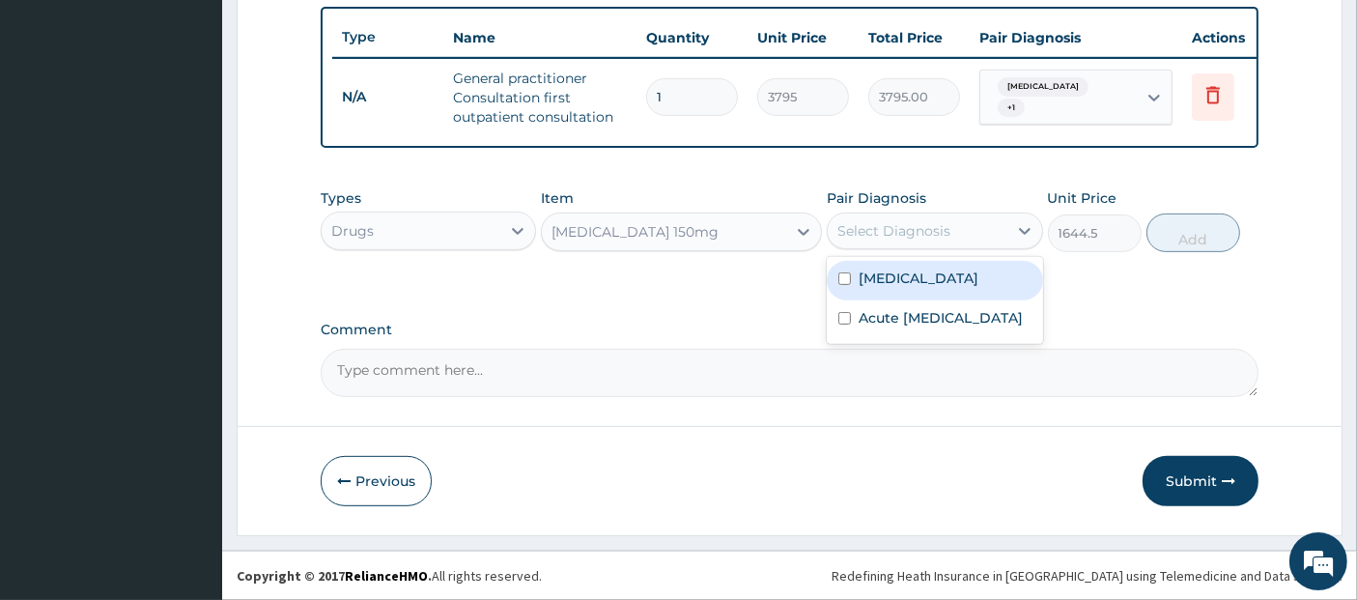
click at [902, 219] on div "Select Diagnosis" at bounding box center [917, 230] width 179 height 31
checkbox input "true"
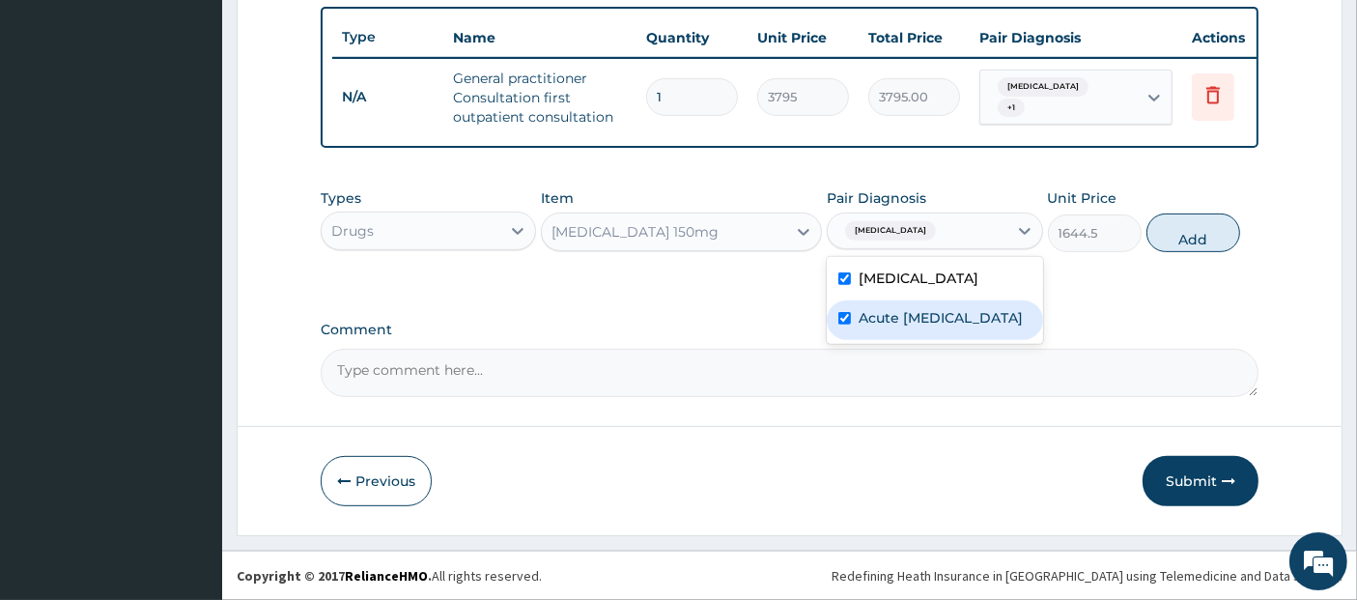
checkbox input "true"
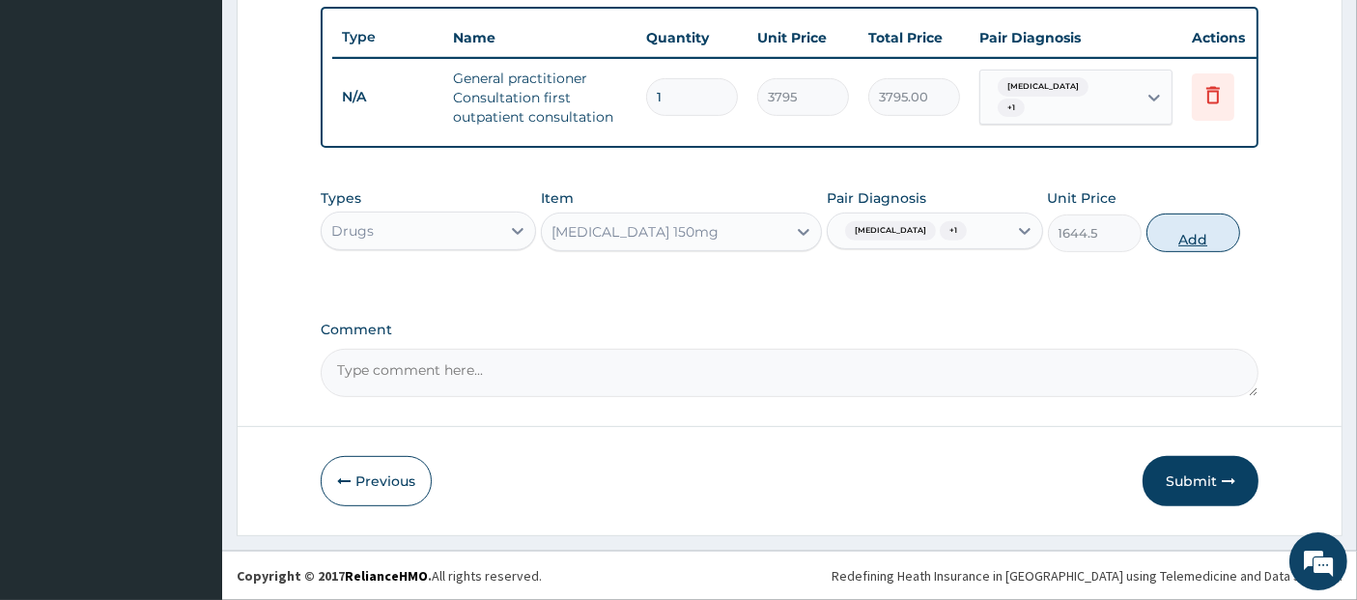
click at [1183, 224] on button "Add" at bounding box center [1194, 232] width 94 height 39
type input "0"
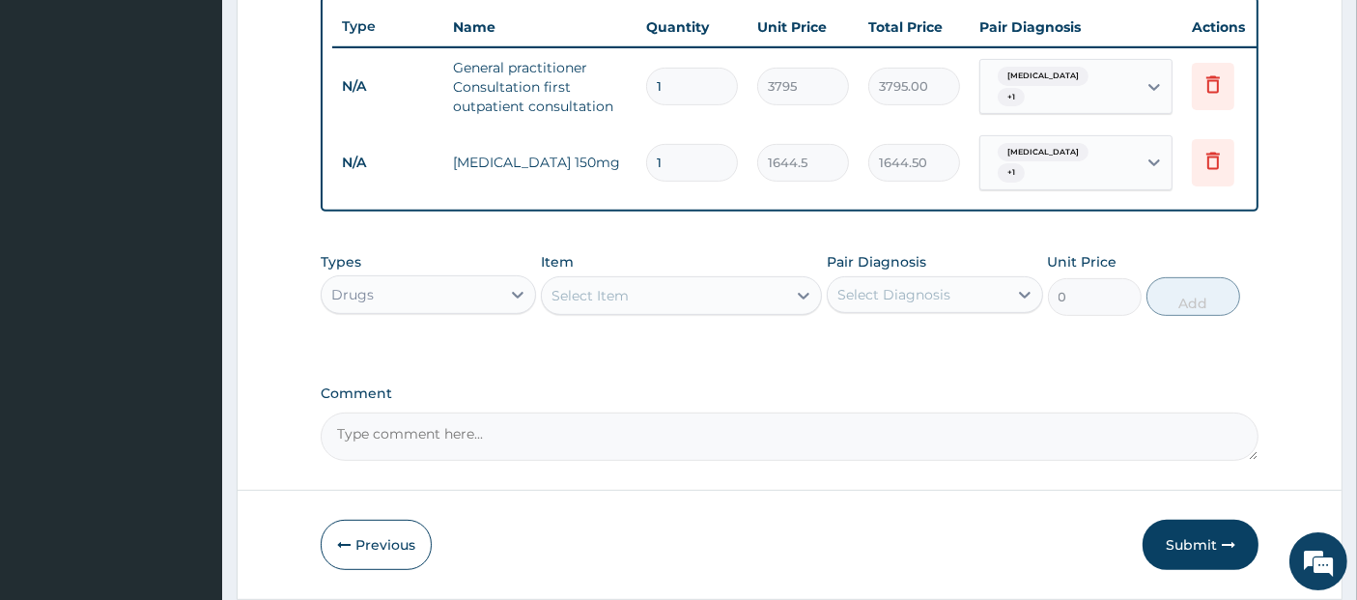
click at [753, 301] on div "Select Item" at bounding box center [664, 295] width 244 height 31
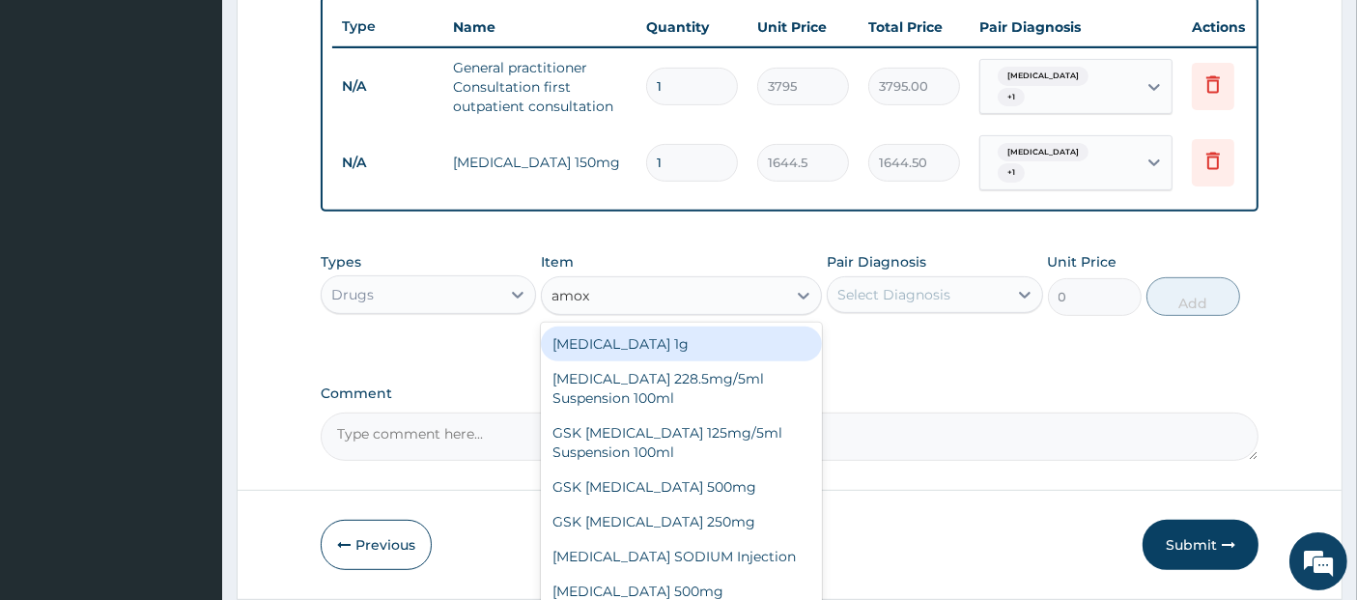
type input "amoxi"
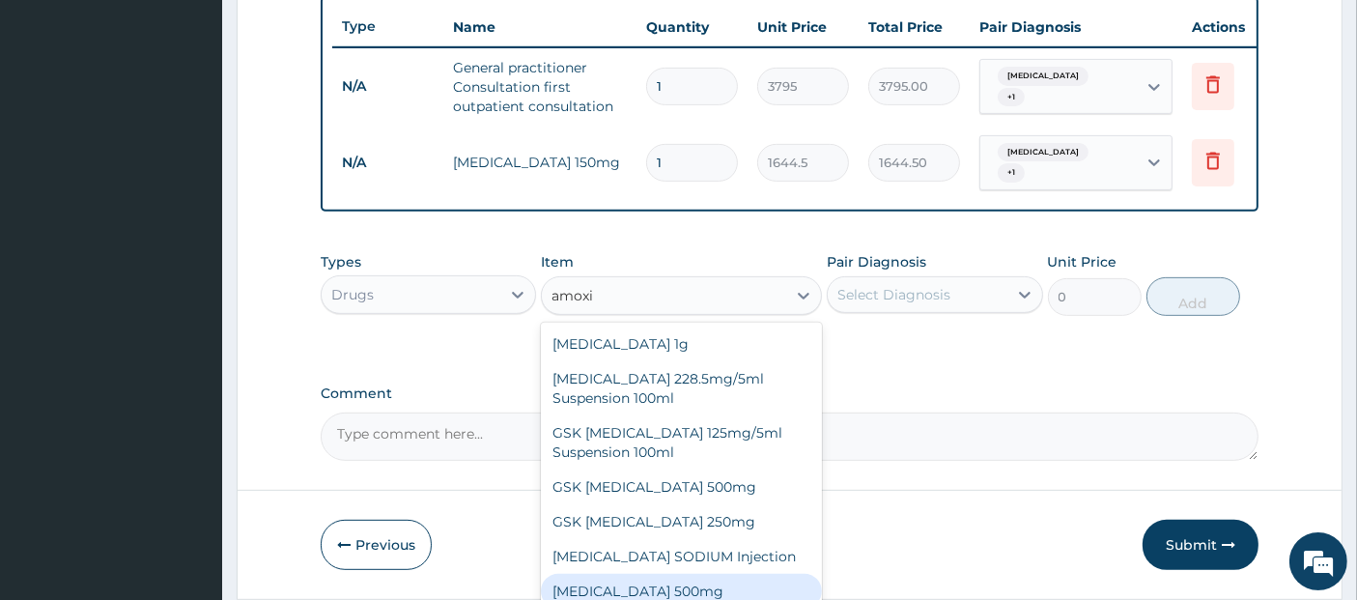
scroll to position [8, 0]
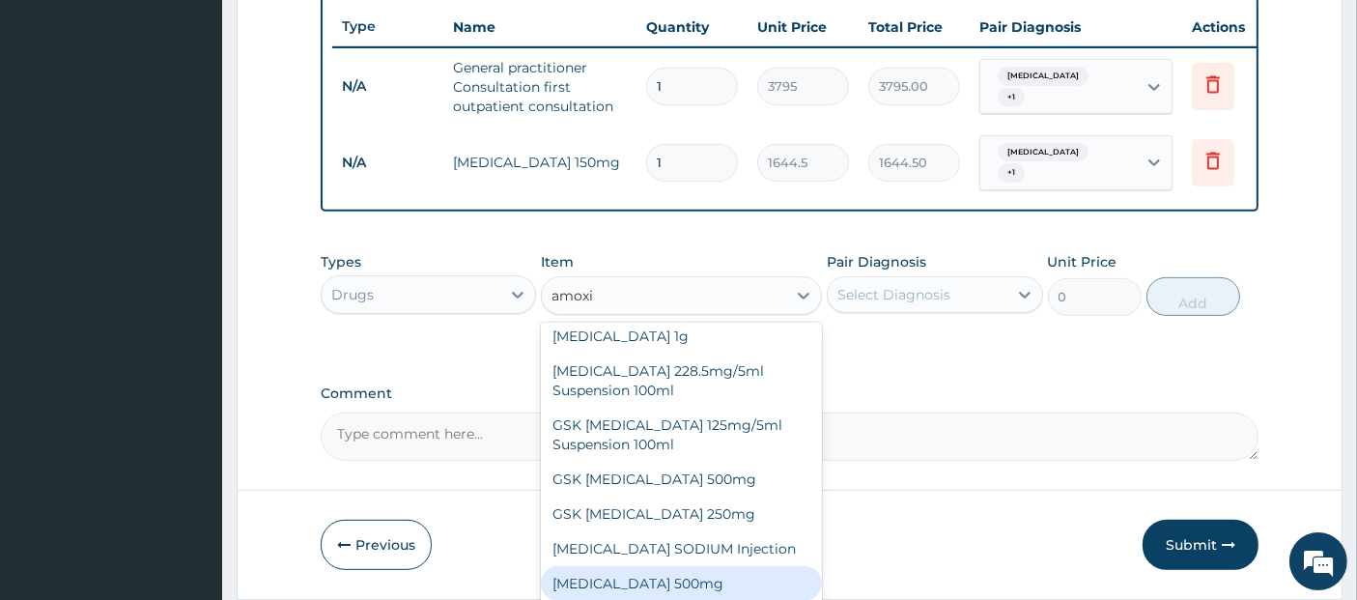
type input "75.9"
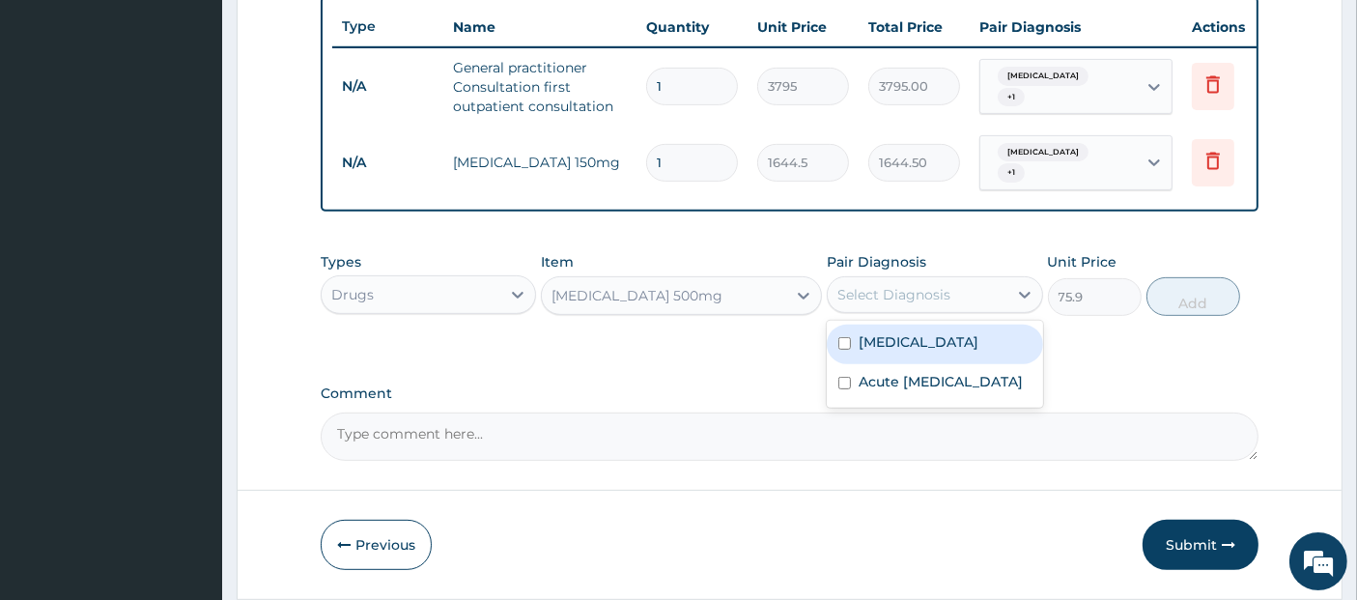
click at [896, 297] on div "Select Diagnosis" at bounding box center [893, 294] width 113 height 19
checkbox input "true"
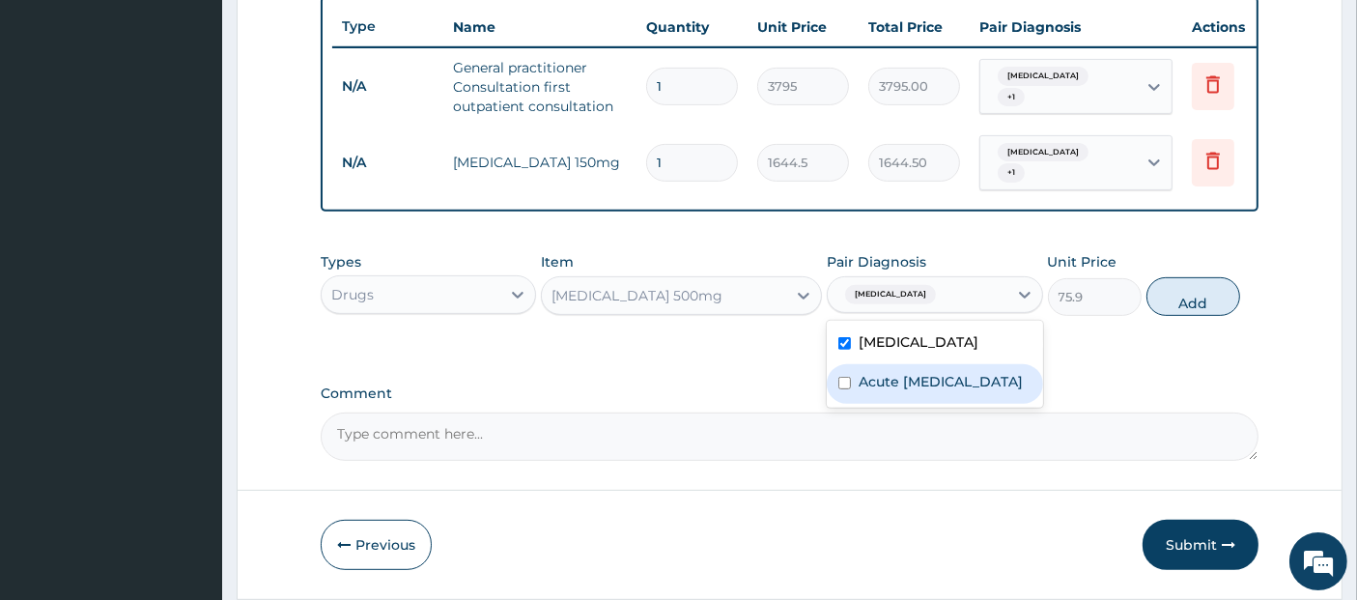
type input "\"
checkbox input "true"
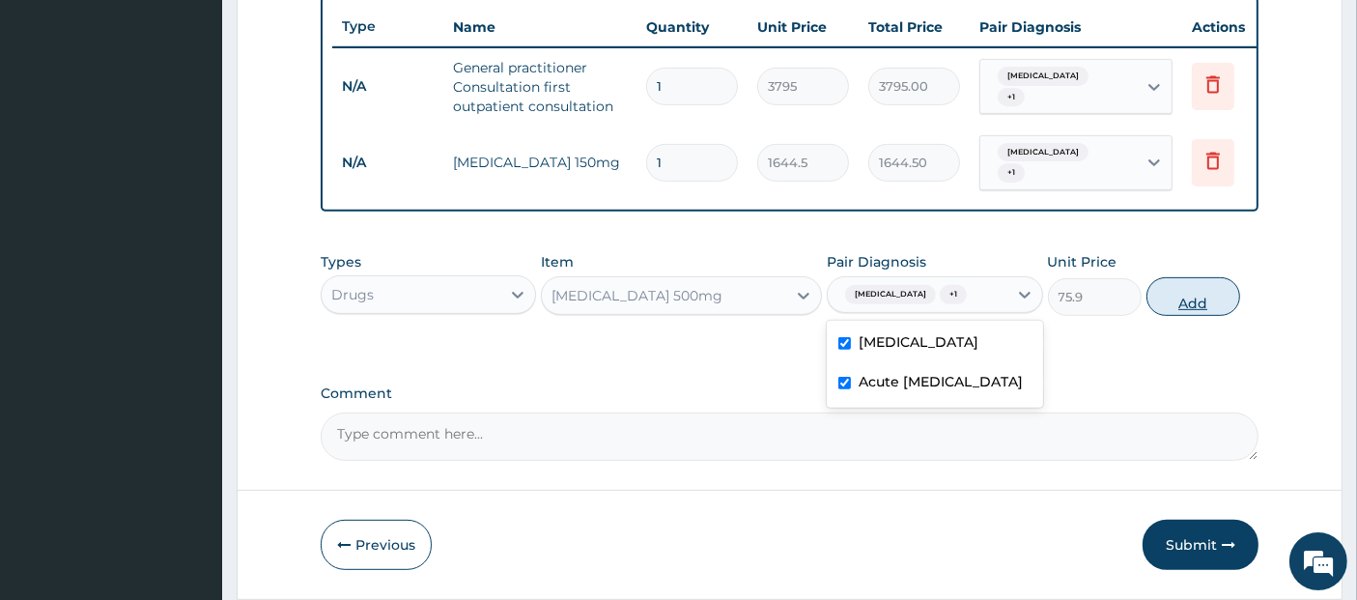
click at [1169, 304] on button "Add" at bounding box center [1194, 296] width 94 height 39
type input "0"
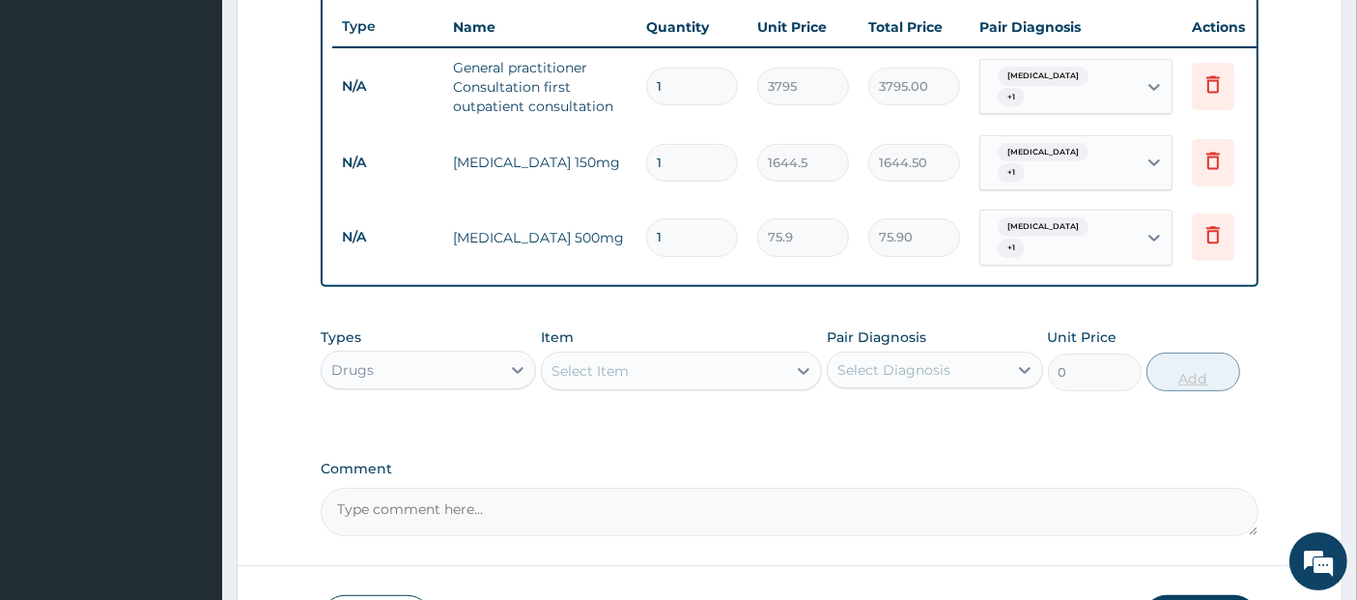
type input "15"
type input "1138.50"
type input "1"
type input "75.90"
type input "0.00"
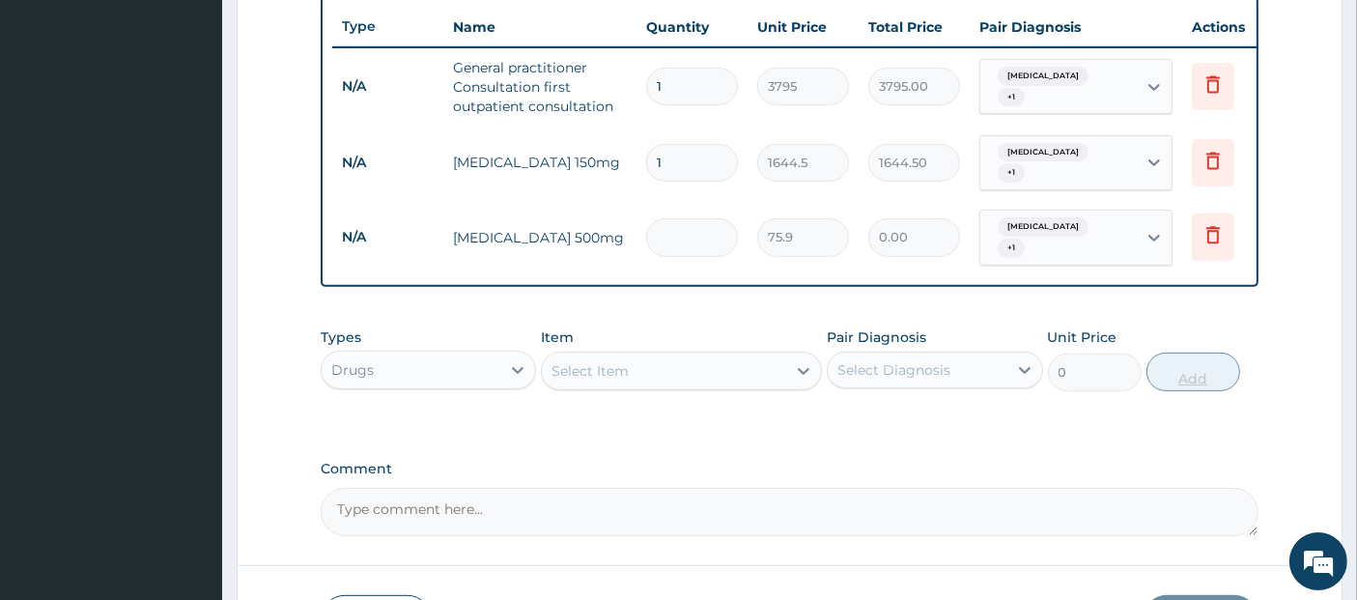
type input "2"
type input "151.80"
type input "28"
type input "2125.20"
type input "28"
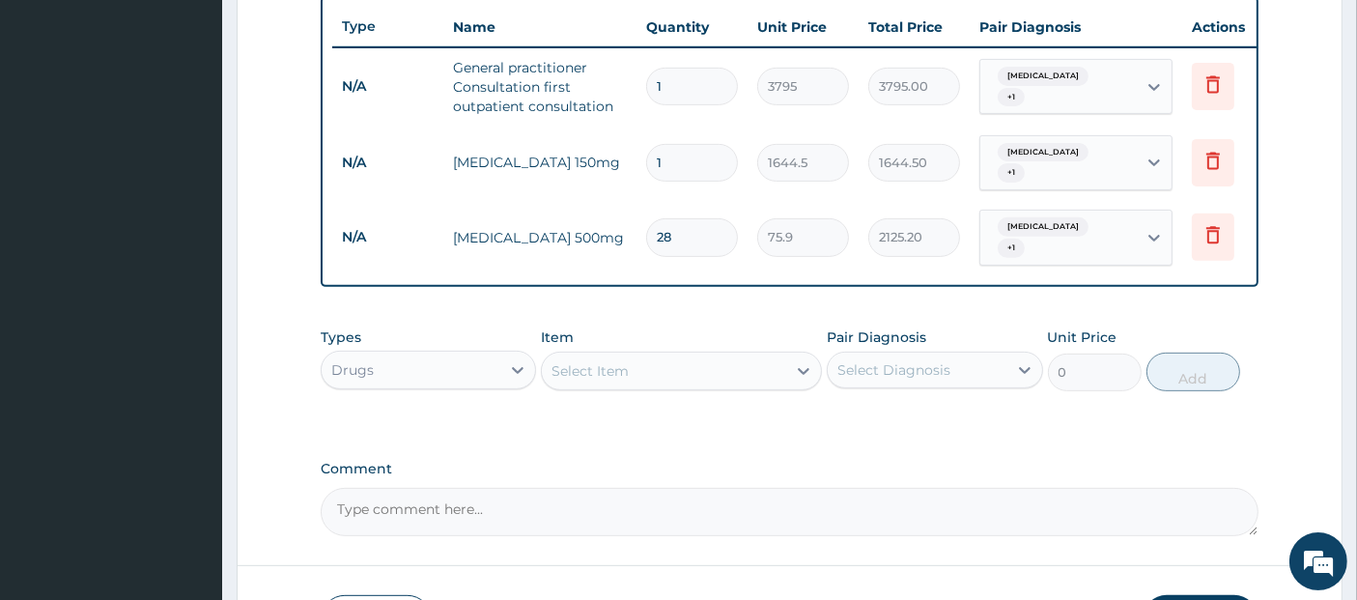
click at [579, 362] on div "Select Item" at bounding box center [590, 370] width 77 height 19
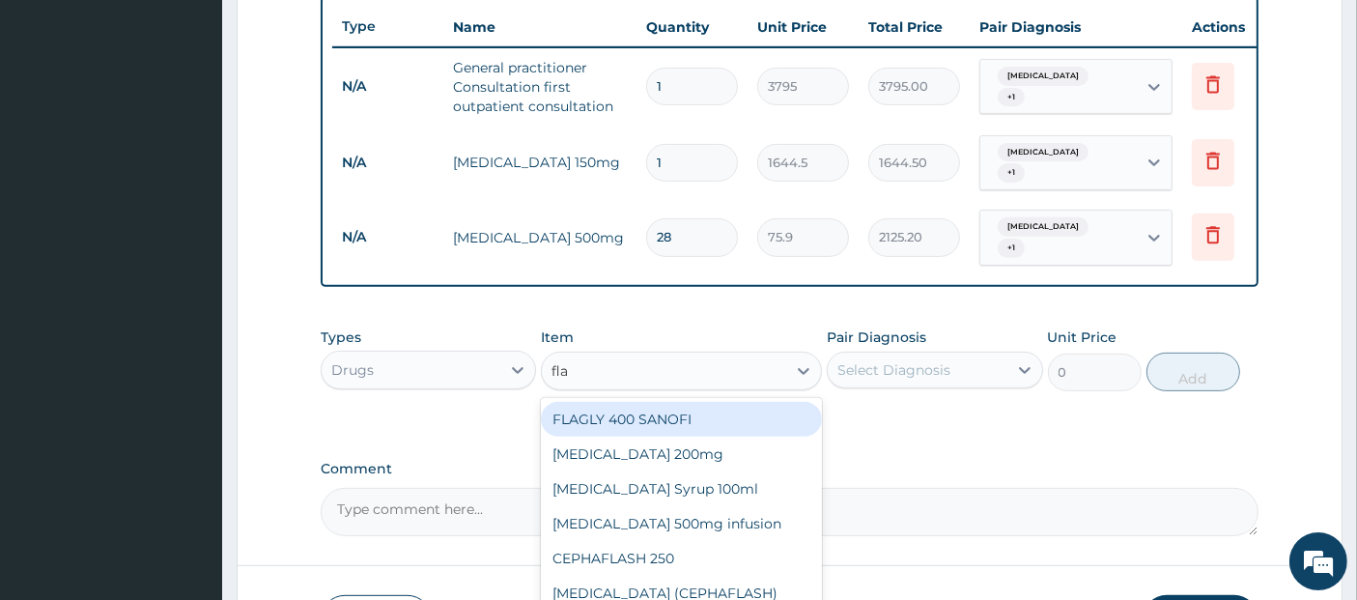
type input "flag"
type input "75.9"
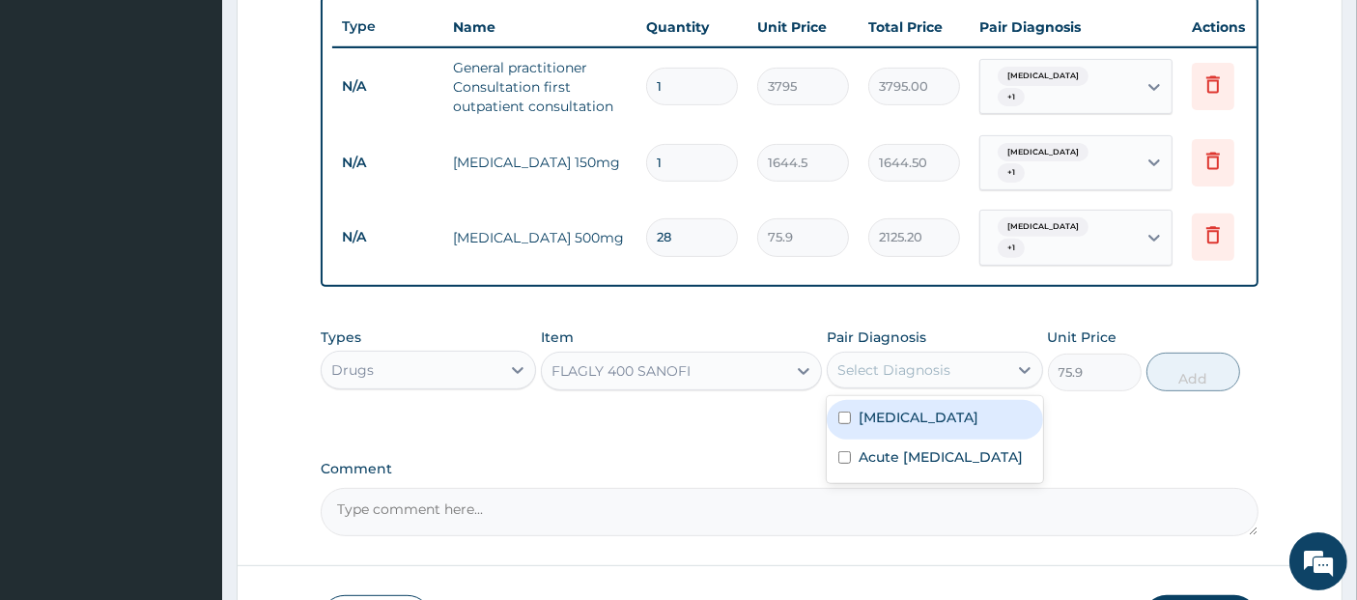
click at [912, 360] on div "Select Diagnosis" at bounding box center [893, 369] width 113 height 19
checkbox input "true"
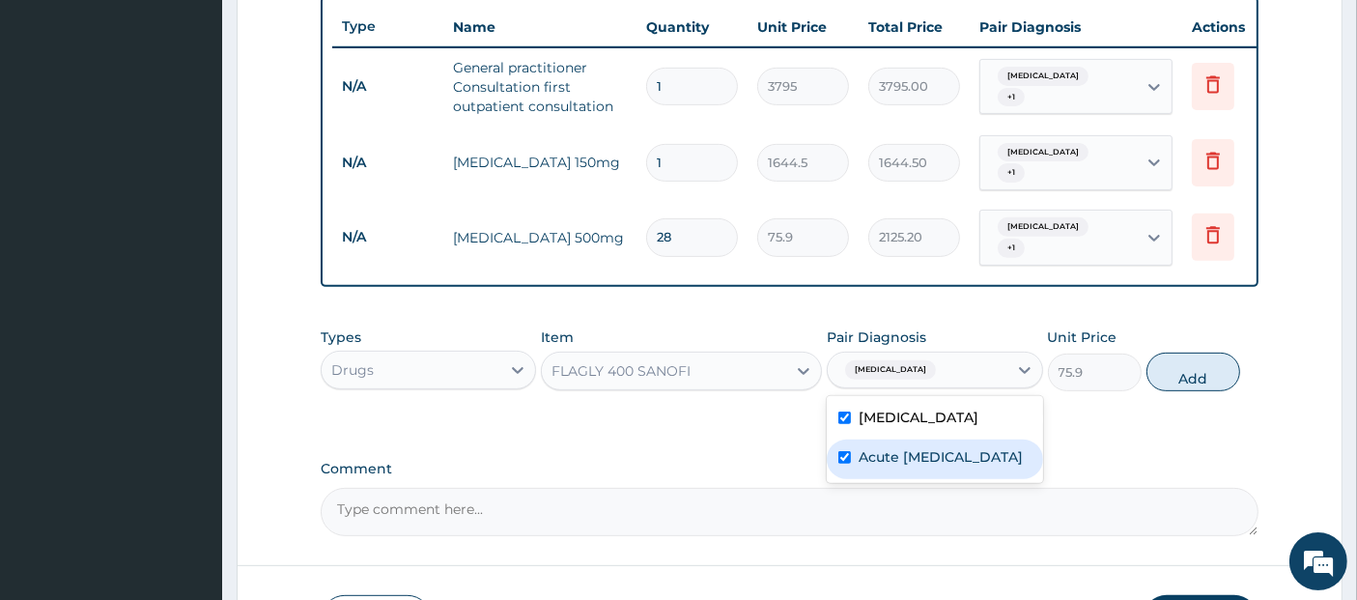
checkbox input "true"
click at [1183, 379] on button "Add" at bounding box center [1194, 372] width 94 height 39
type input "0"
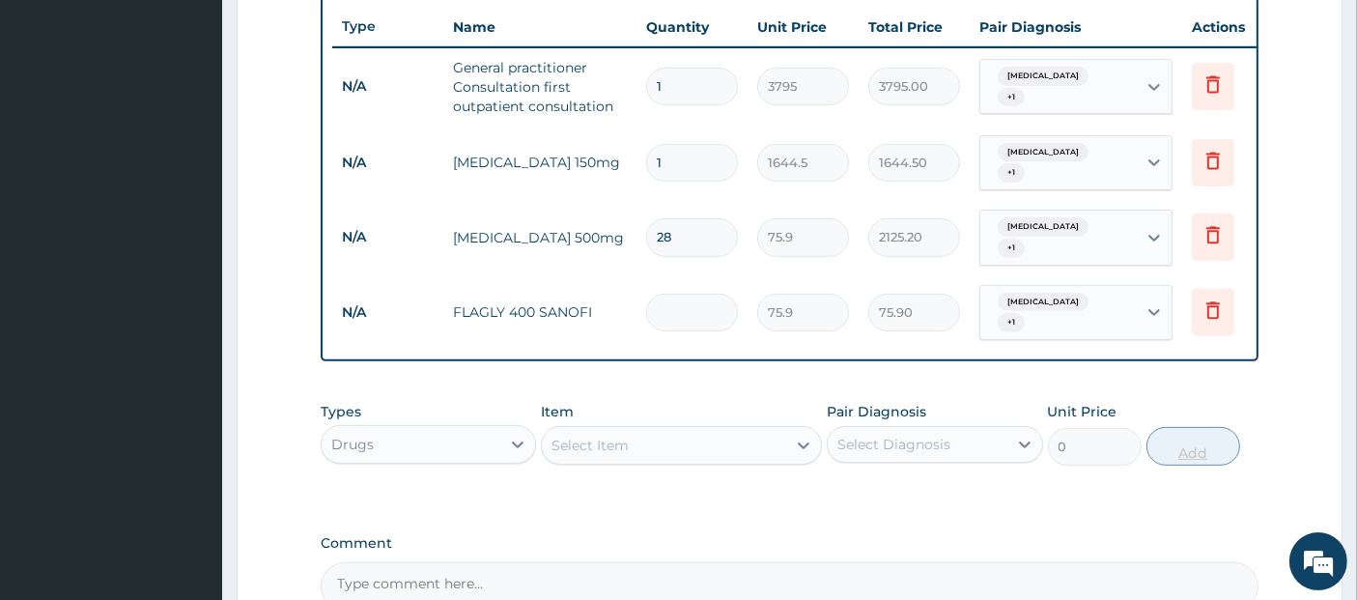
type input "0.00"
type input "2"
type input "151.80"
type input "28"
type input "2125.20"
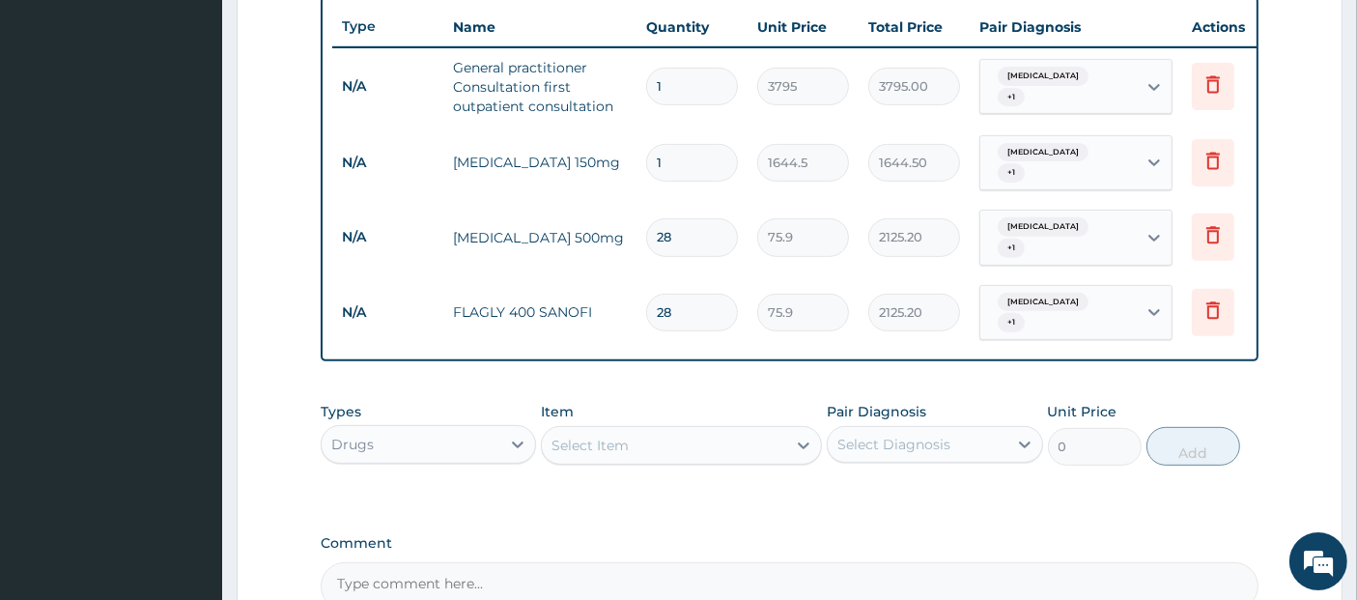
type input "28"
click at [650, 443] on div "Select Item" at bounding box center [664, 445] width 244 height 31
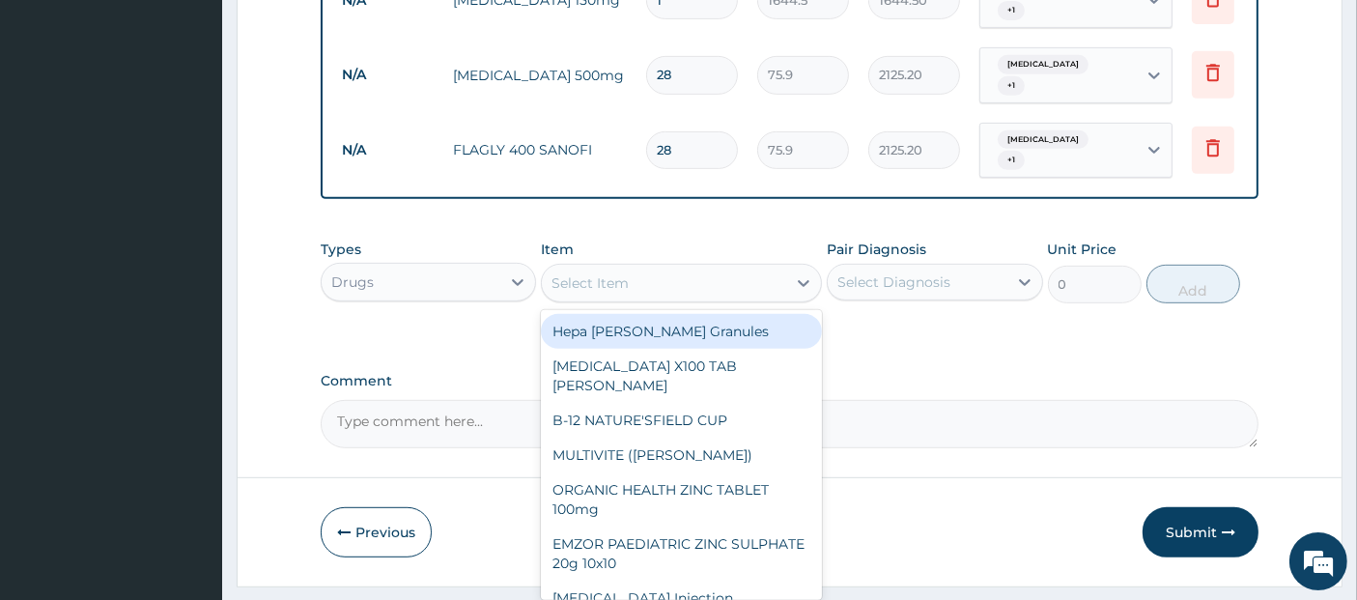
scroll to position [923, 0]
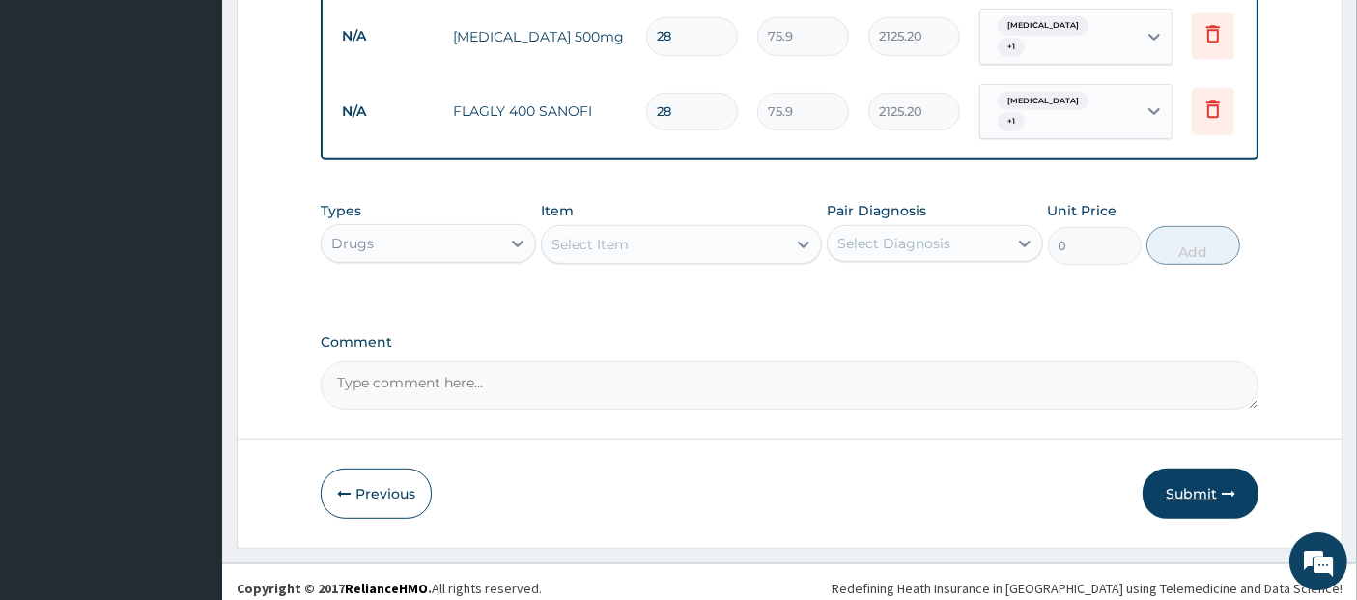
click at [1218, 482] on button "Submit" at bounding box center [1201, 493] width 116 height 50
